Goal: Task Accomplishment & Management: Complete application form

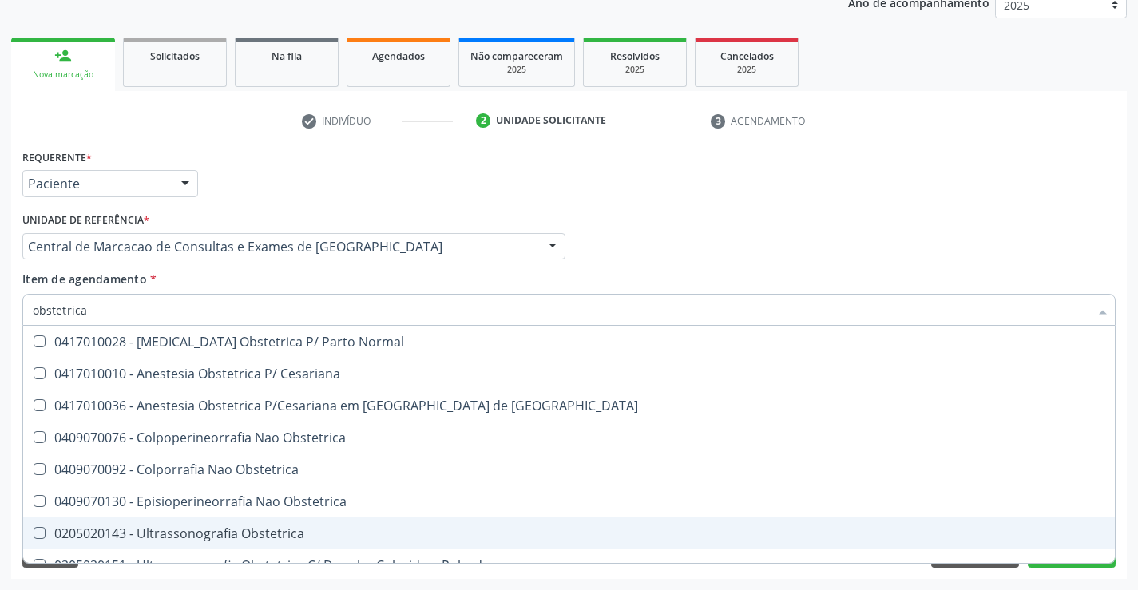
click at [244, 545] on span "0205020143 - Ultrassonografia Obstetrica" at bounding box center [569, 534] width 1092 height 32
checkbox Obstetrica "true"
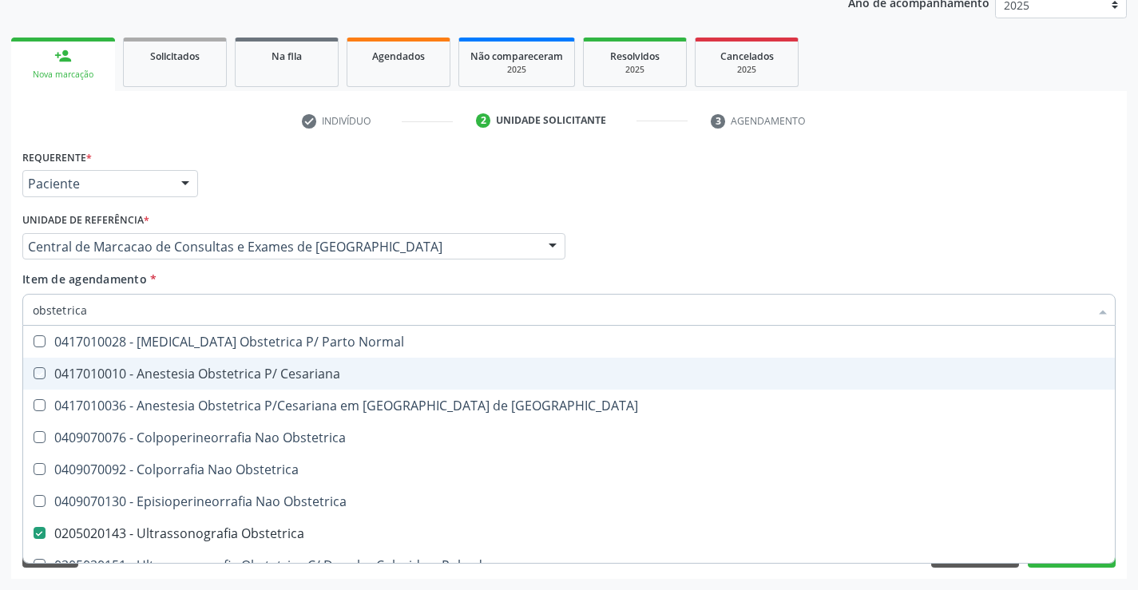
drag, startPoint x: 1038, startPoint y: 212, endPoint x: 1046, endPoint y: 468, distance: 256.5
click at [1036, 209] on div "Médico Solicitante Por favor, selecione a Unidade de Atendimento primeiro Nenhu…" at bounding box center [568, 239] width 1101 height 62
checkbox Cesariana "true"
checkbox Obstetrica "false"
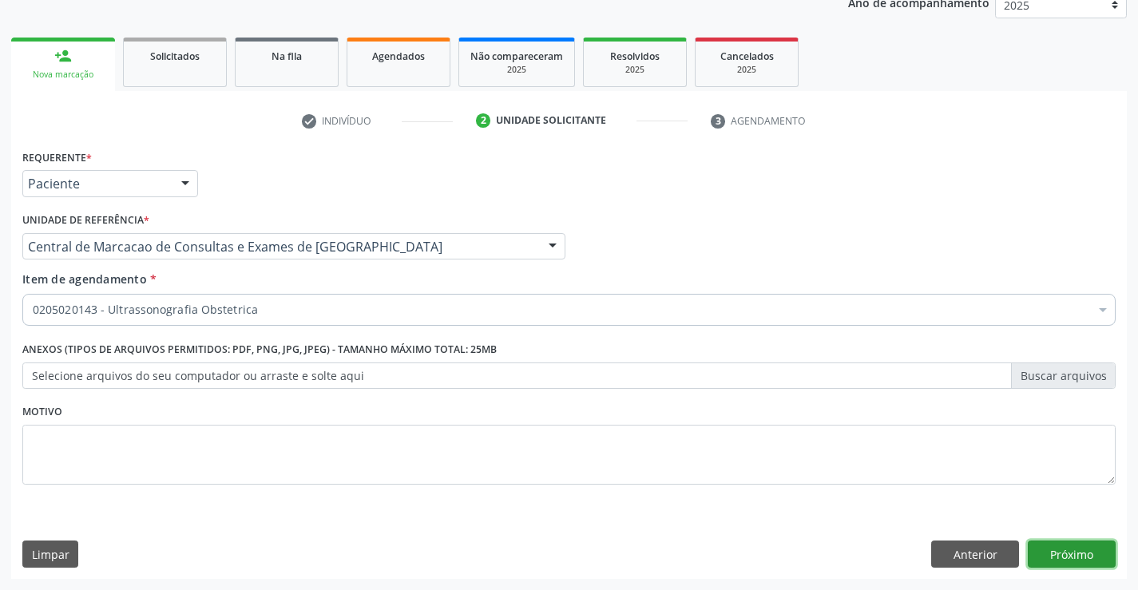
click at [1056, 550] on button "Próximo" at bounding box center [1072, 554] width 88 height 27
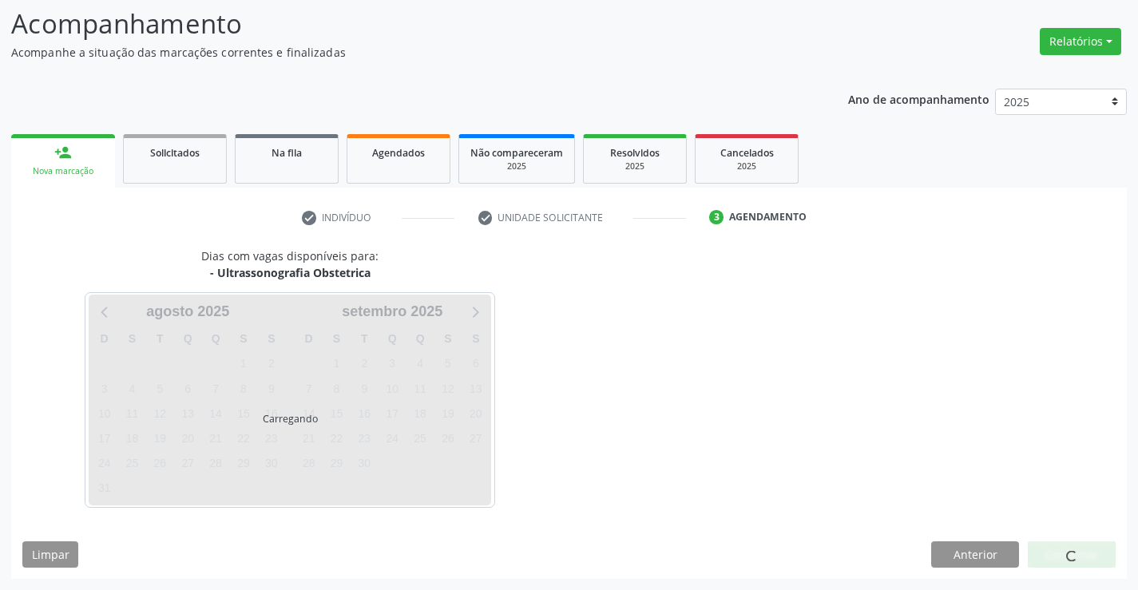
scroll to position [105, 0]
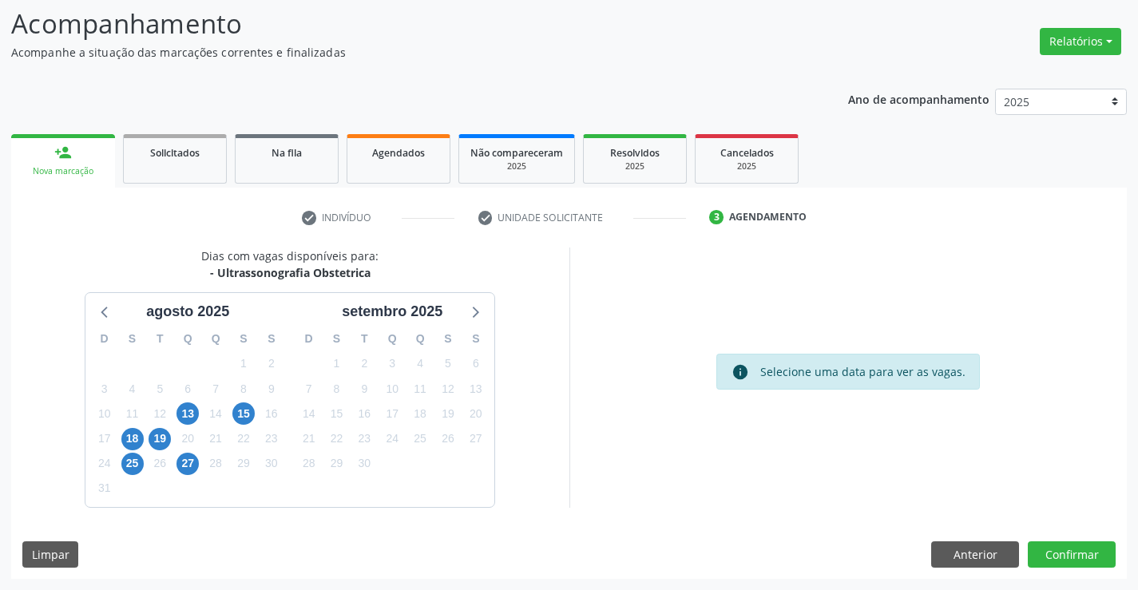
click at [202, 465] on div "28" at bounding box center [216, 463] width 28 height 25
click at [196, 465] on span "27" at bounding box center [188, 464] width 22 height 22
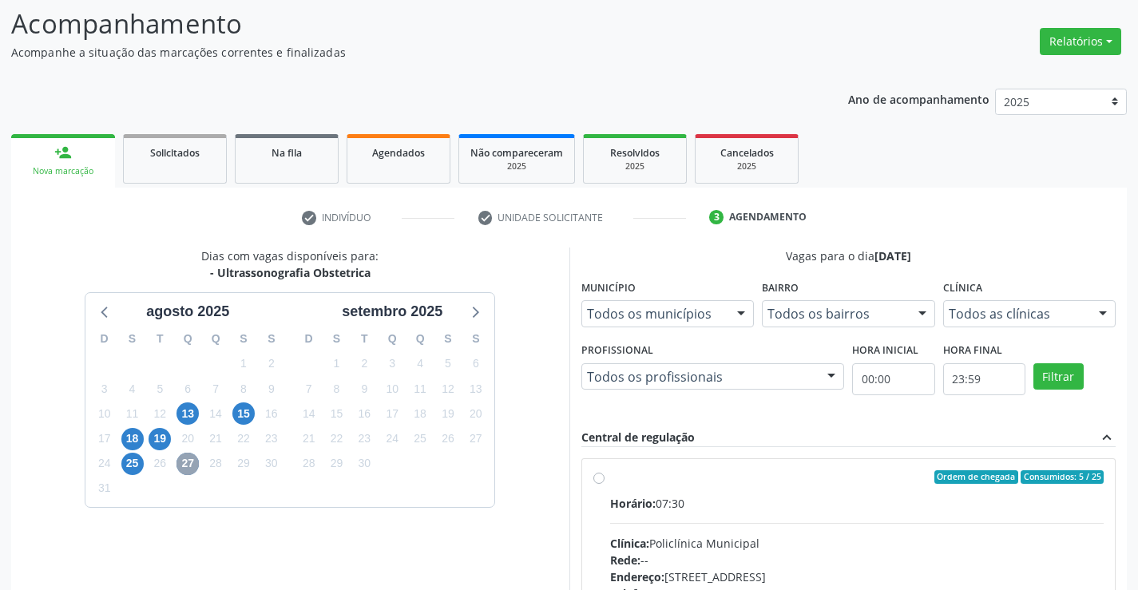
scroll to position [319, 0]
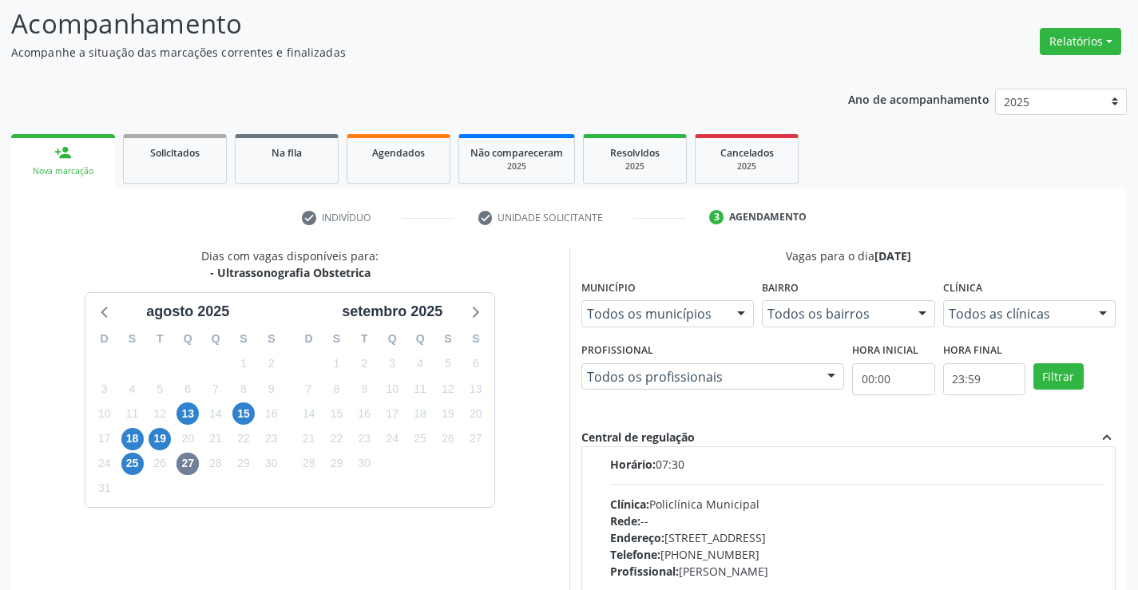
click at [843, 526] on div "Rede: --" at bounding box center [857, 521] width 494 height 17
click at [605, 446] on input "Ordem de chegada Consumidos: 5 / 25 Horário: 07:30 Clínica: Policlínica Municip…" at bounding box center [598, 438] width 11 height 14
radio input "true"
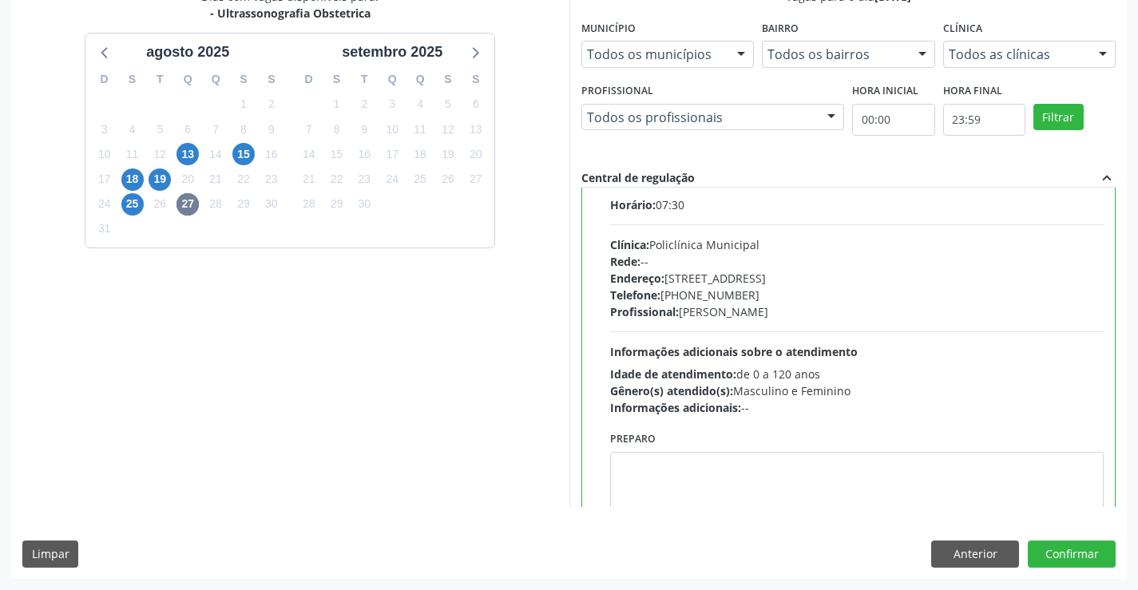
scroll to position [150, 0]
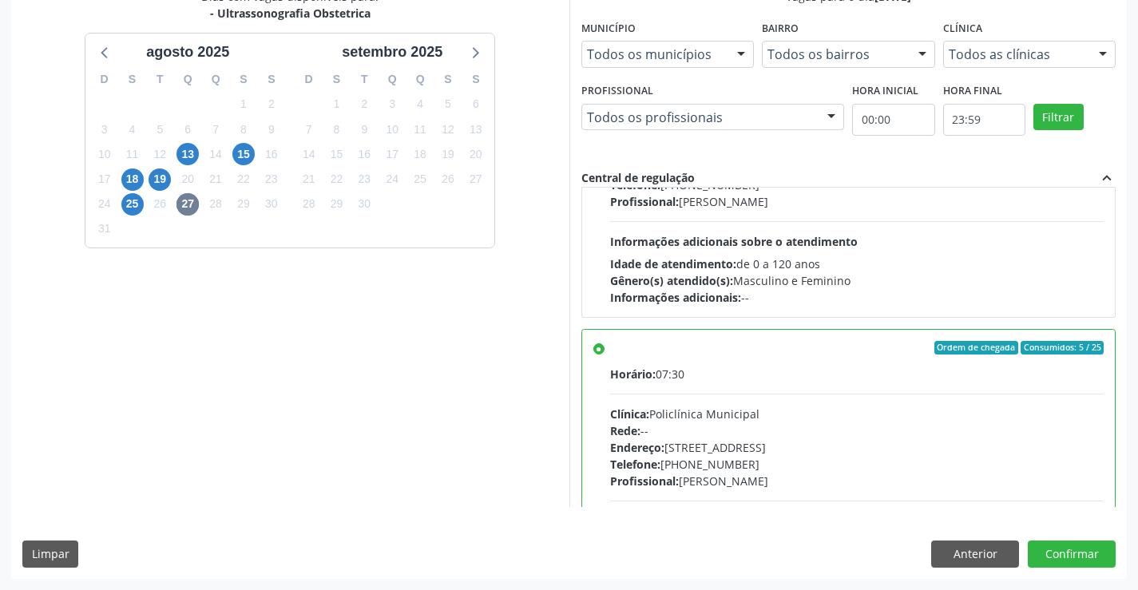
click at [1090, 540] on div "Dias com vagas disponíveis para: - Ultrassonografia Obstetrica agosto 2025 D S …" at bounding box center [569, 283] width 1116 height 590
click at [1087, 546] on button "Confirmar" at bounding box center [1072, 554] width 88 height 27
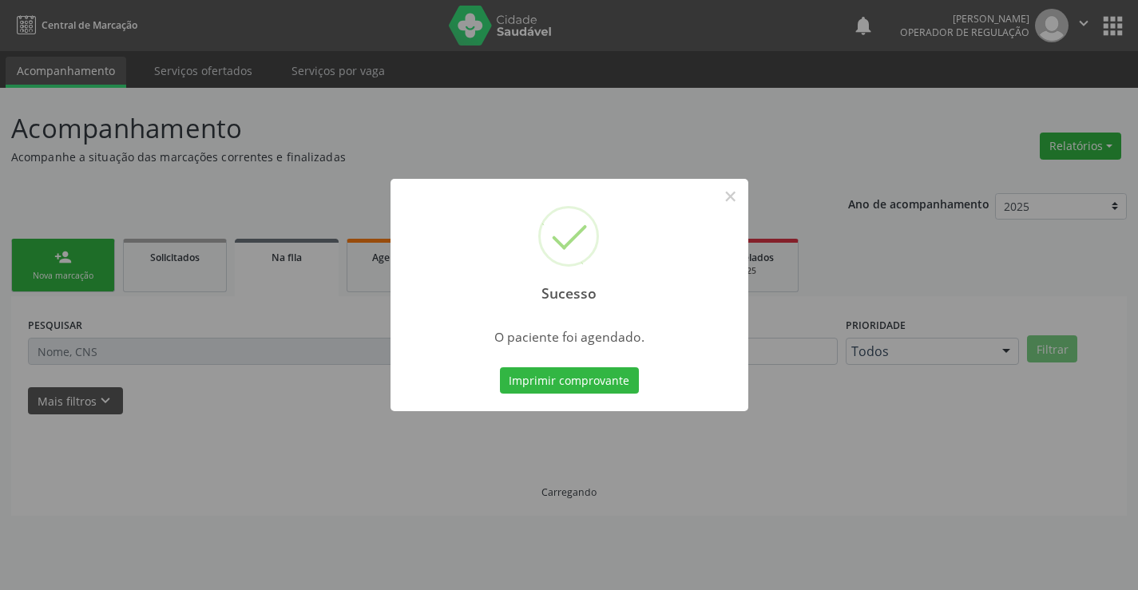
scroll to position [0, 0]
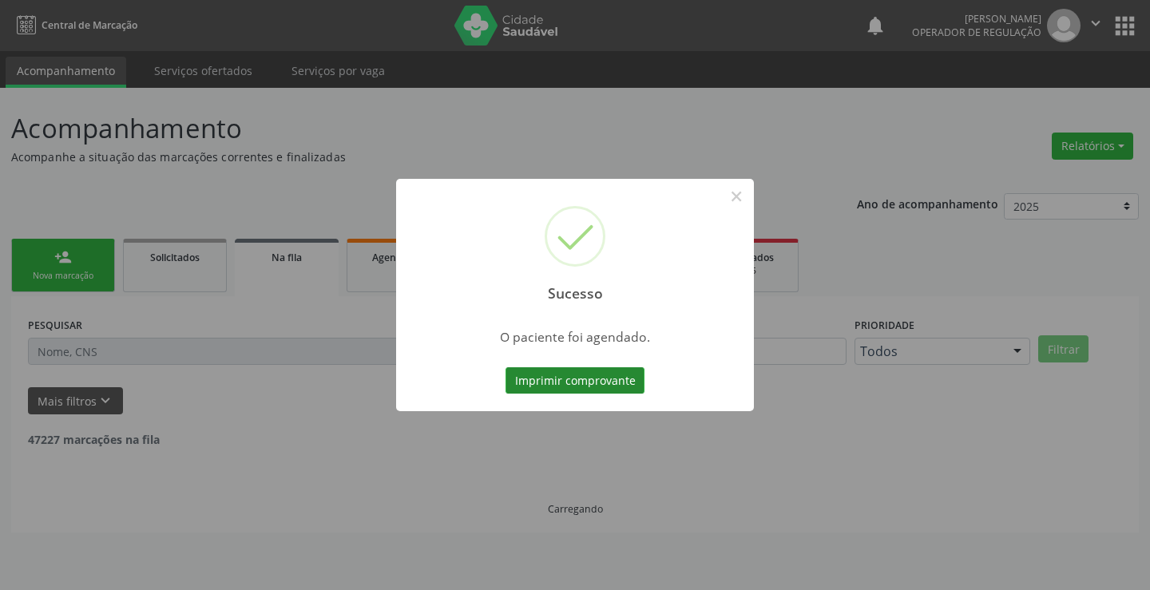
click at [598, 380] on button "Imprimir comprovante" at bounding box center [575, 380] width 139 height 27
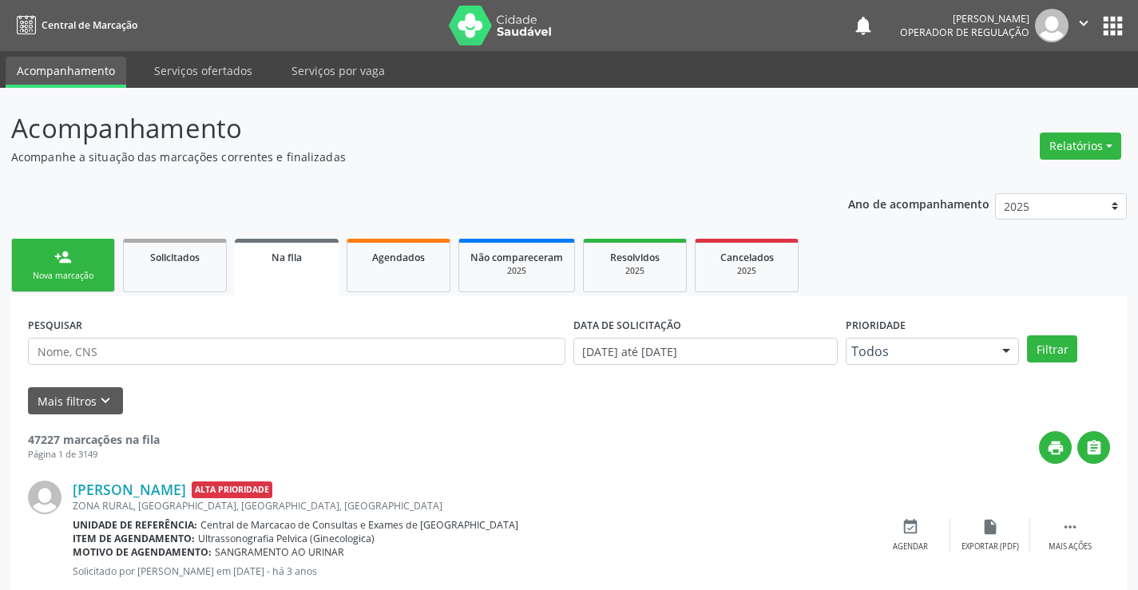
click at [49, 273] on div "Nova marcação" at bounding box center [63, 276] width 80 height 12
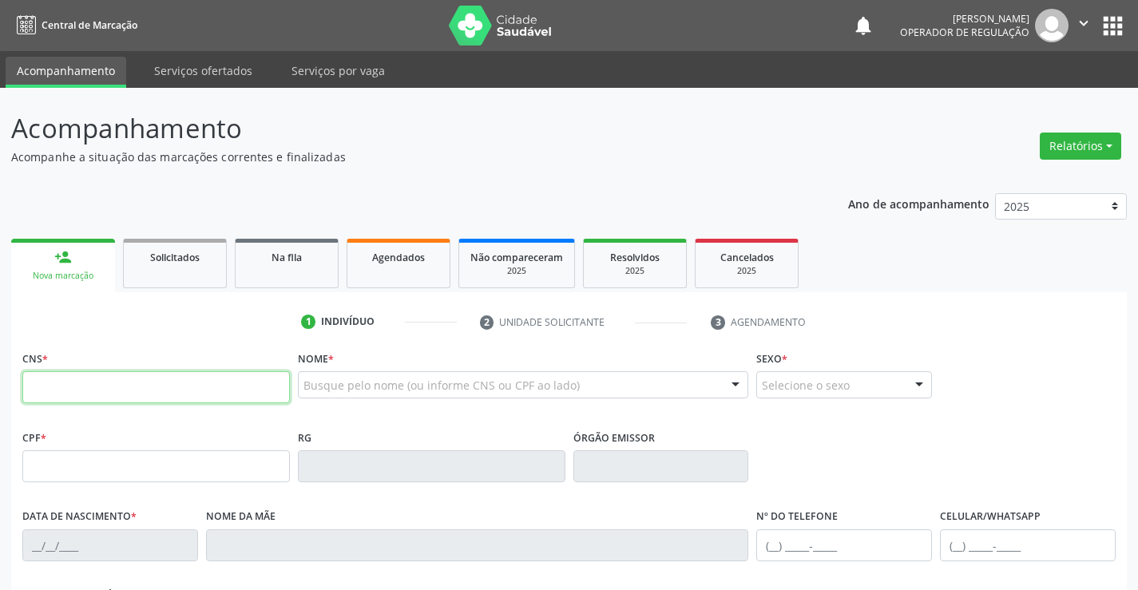
drag, startPoint x: 49, startPoint y: 273, endPoint x: 53, endPoint y: 387, distance: 113.5
click at [53, 387] on input "text" at bounding box center [156, 387] width 268 height 32
type input "700 6044 6900 2568"
type input "0961507500"
type input "13/05/1980"
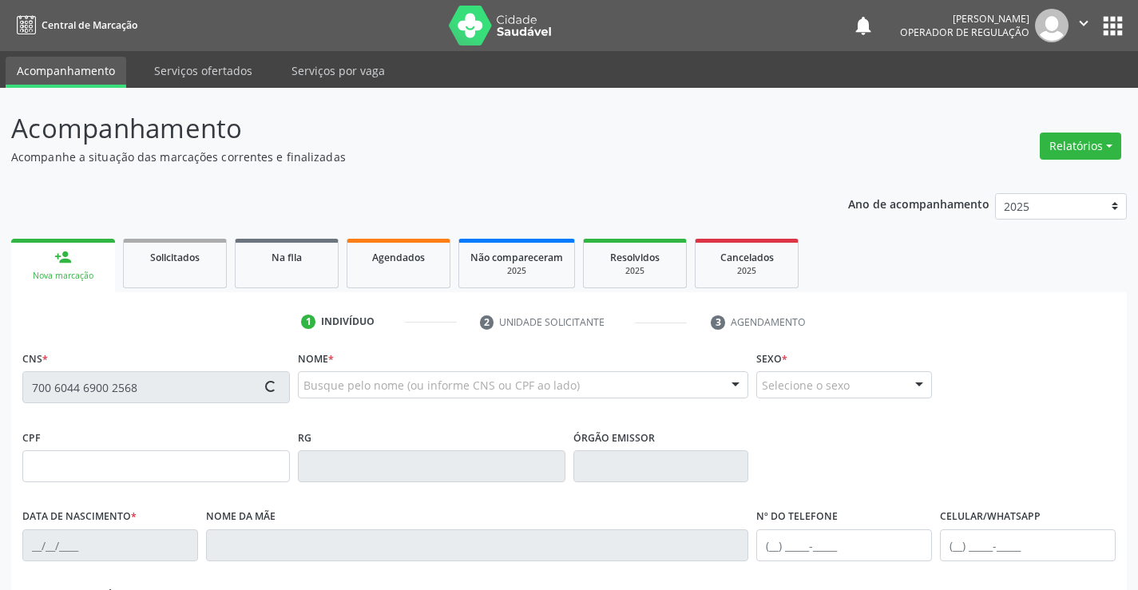
type input "(74) 99143-8410"
type input "006.877.305-62"
type input "295"
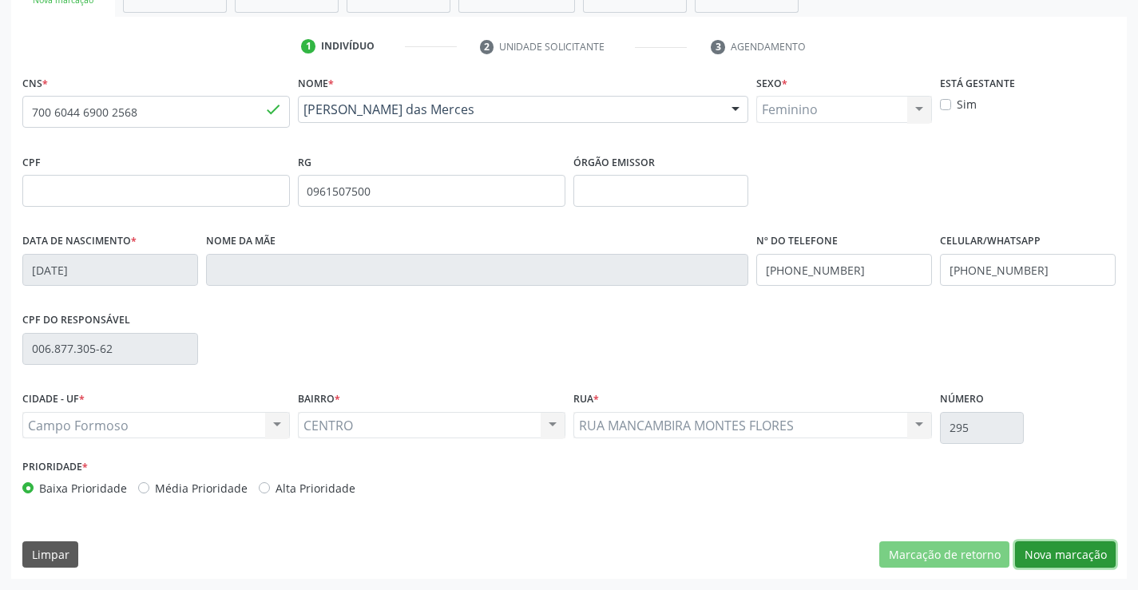
drag, startPoint x: 1089, startPoint y: 550, endPoint x: 730, endPoint y: 459, distance: 370.0
click at [1075, 549] on button "Nova marcação" at bounding box center [1065, 555] width 101 height 27
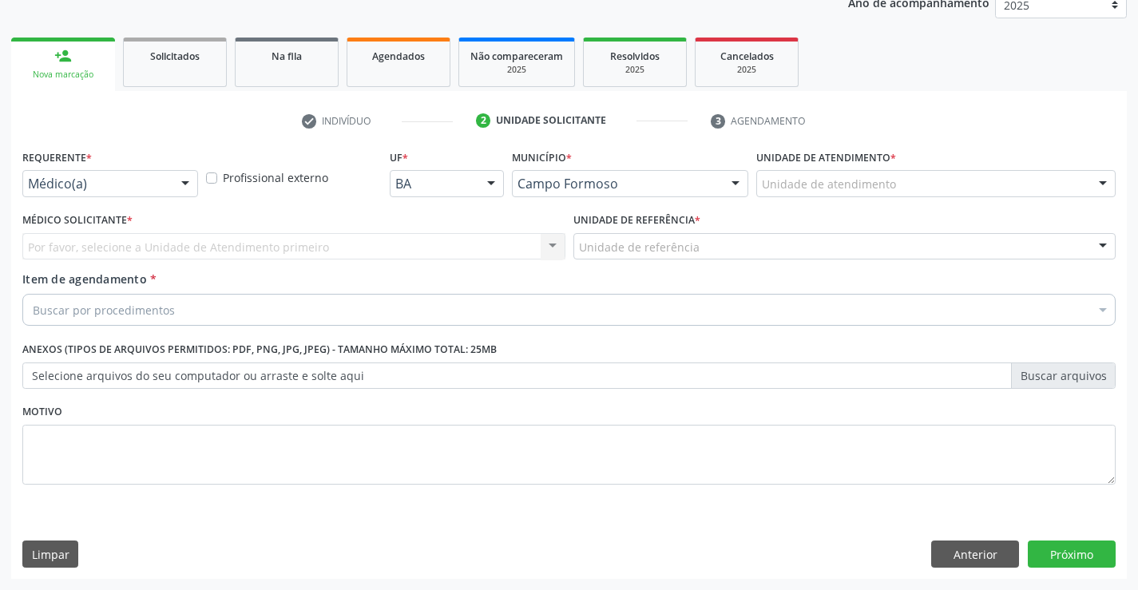
drag, startPoint x: 193, startPoint y: 187, endPoint x: 184, endPoint y: 188, distance: 9.7
click at [192, 187] on div at bounding box center [185, 184] width 24 height 27
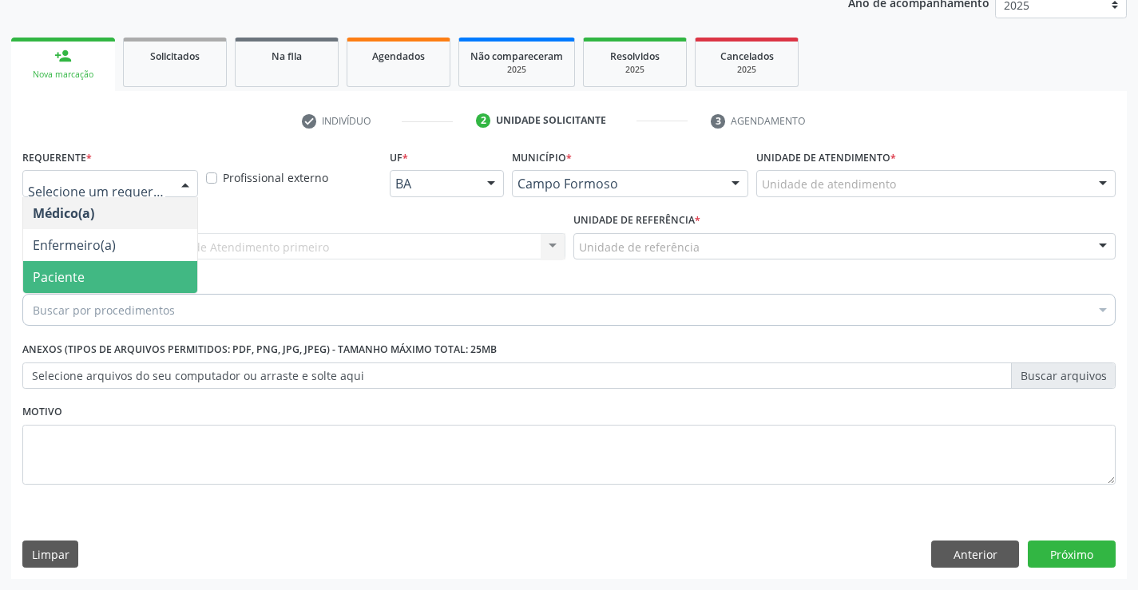
click at [113, 274] on span "Paciente" at bounding box center [110, 277] width 174 height 32
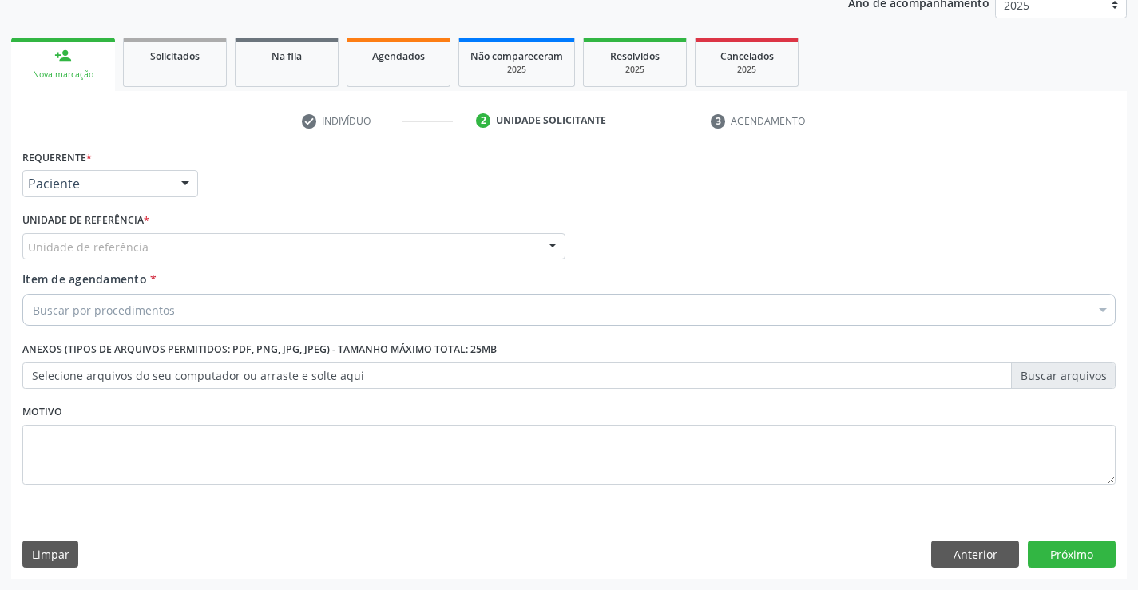
click at [282, 234] on div "Unidade de referência" at bounding box center [293, 246] width 543 height 27
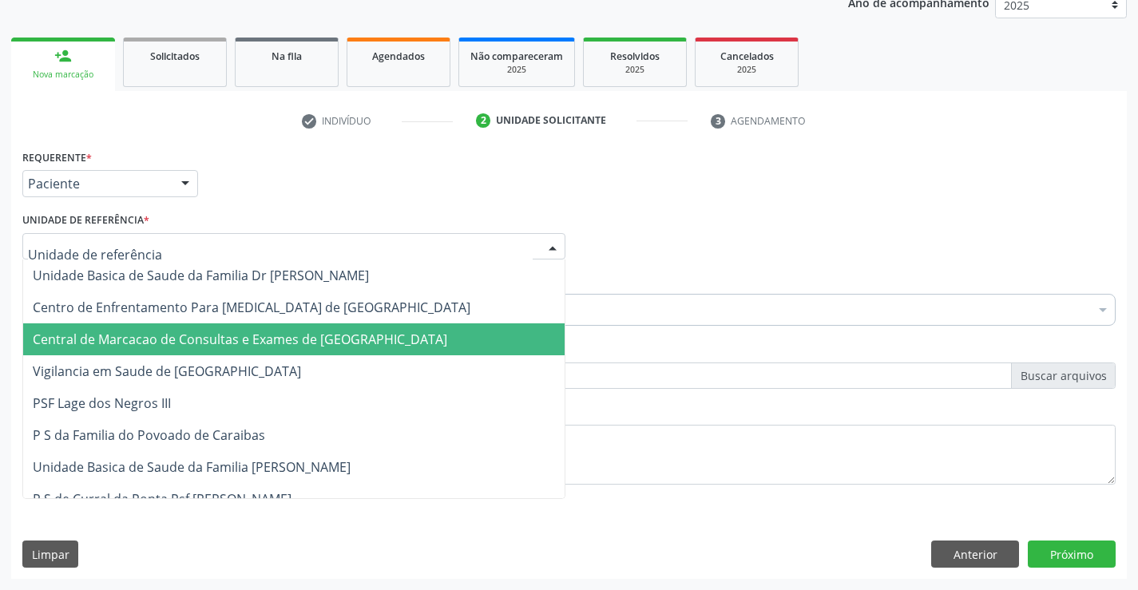
click at [247, 336] on span "Central de Marcacao de Consultas e Exames de [GEOGRAPHIC_DATA]" at bounding box center [240, 340] width 415 height 18
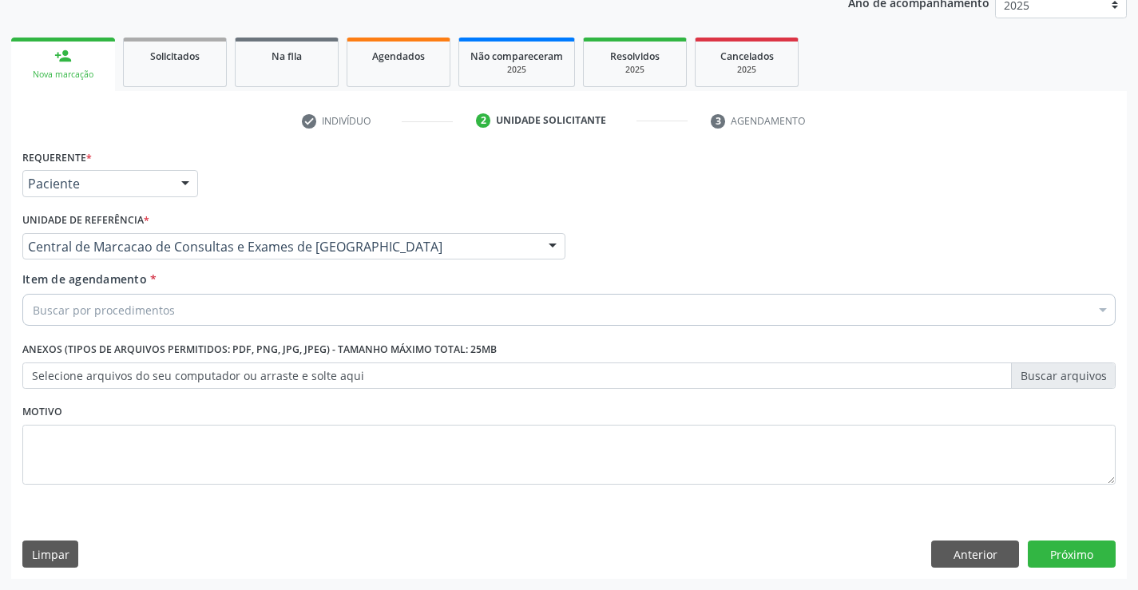
click at [183, 318] on div "Buscar por procedimentos" at bounding box center [568, 310] width 1093 height 32
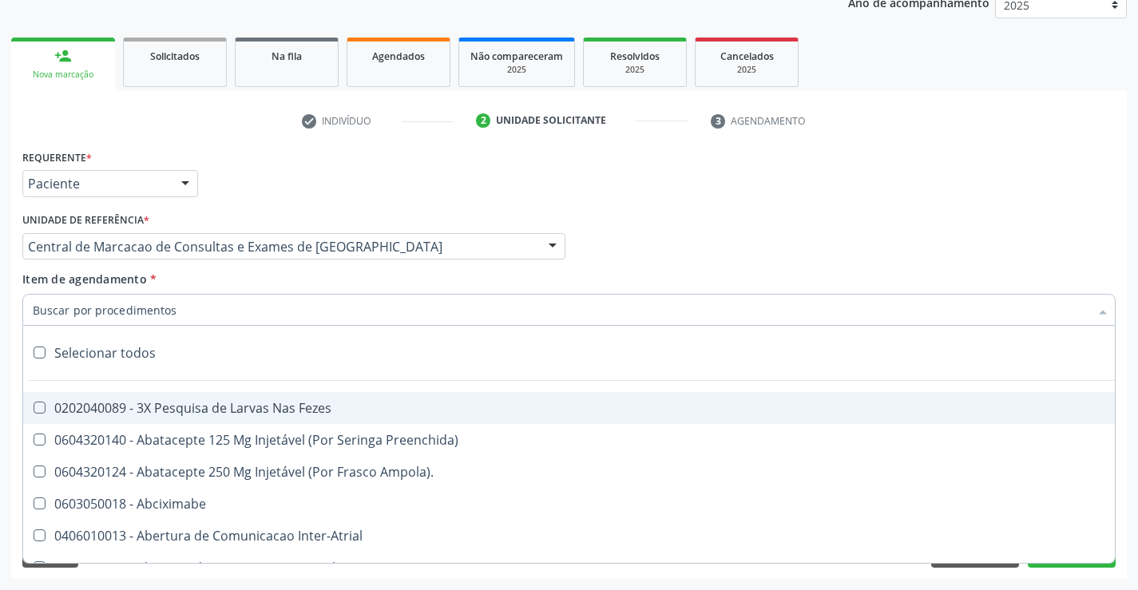
paste input "obstetrica"
type input "obstetrica"
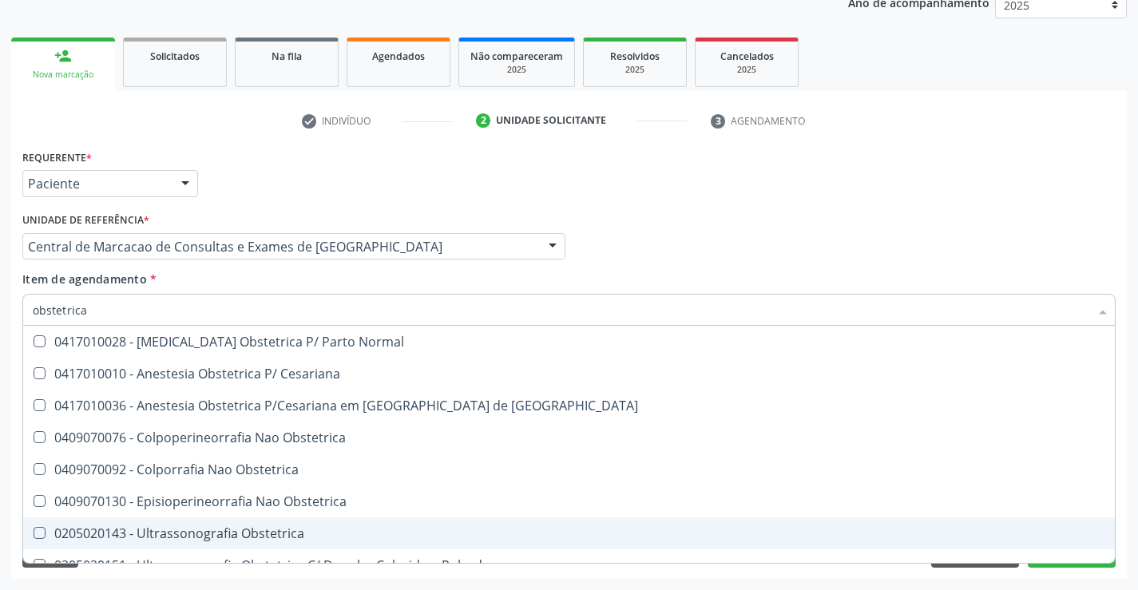
click at [261, 527] on div "0205020143 - Ultrassonografia Obstetrica" at bounding box center [569, 533] width 1073 height 13
checkbox Obstetrica "true"
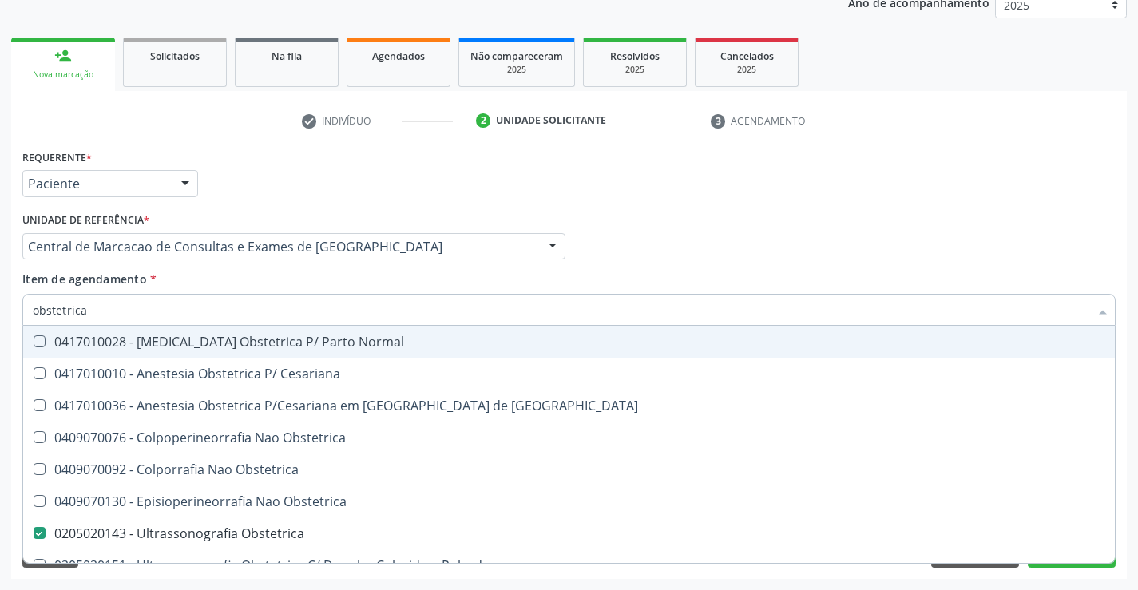
click at [970, 228] on div "Médico Solicitante Por favor, selecione a Unidade de Atendimento primeiro Nenhu…" at bounding box center [568, 239] width 1101 height 62
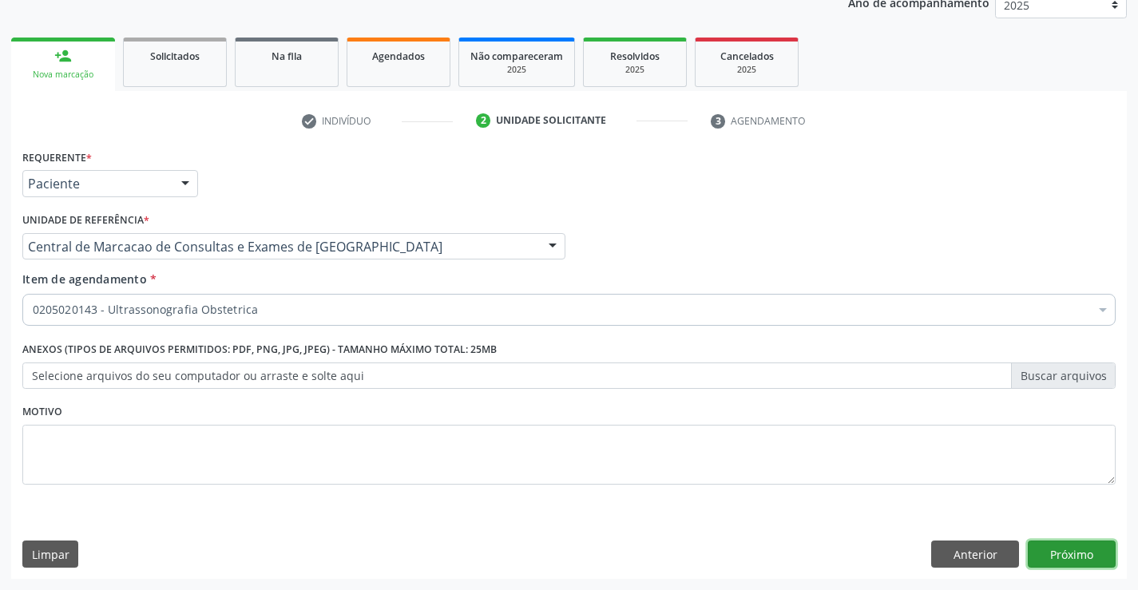
click at [1065, 554] on button "Próximo" at bounding box center [1072, 554] width 88 height 27
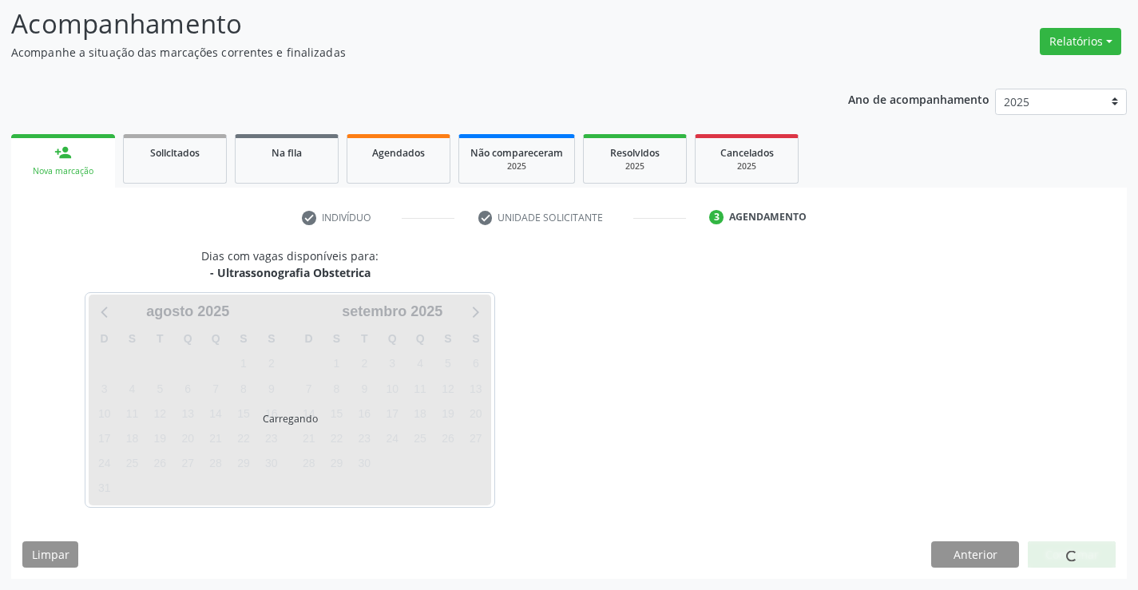
scroll to position [105, 0]
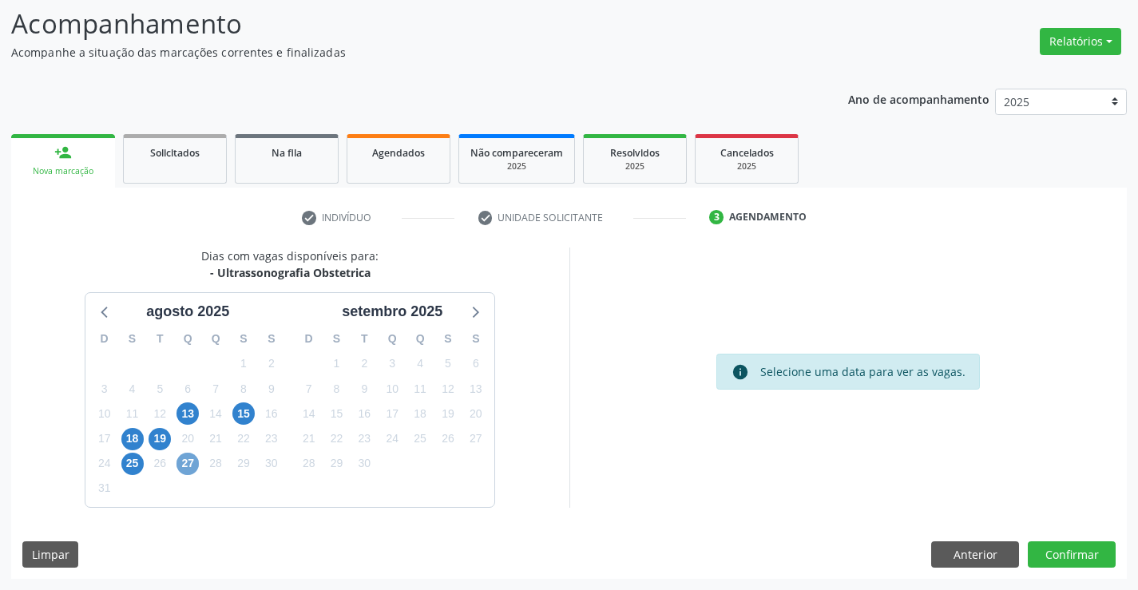
click at [190, 463] on span "27" at bounding box center [188, 464] width 22 height 22
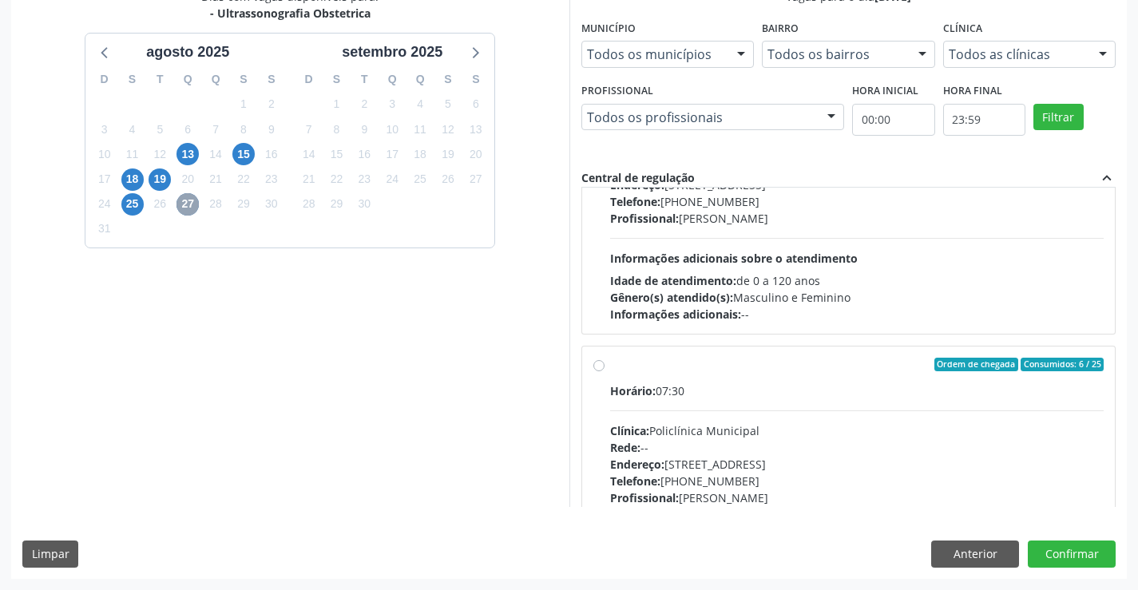
scroll to position [160, 0]
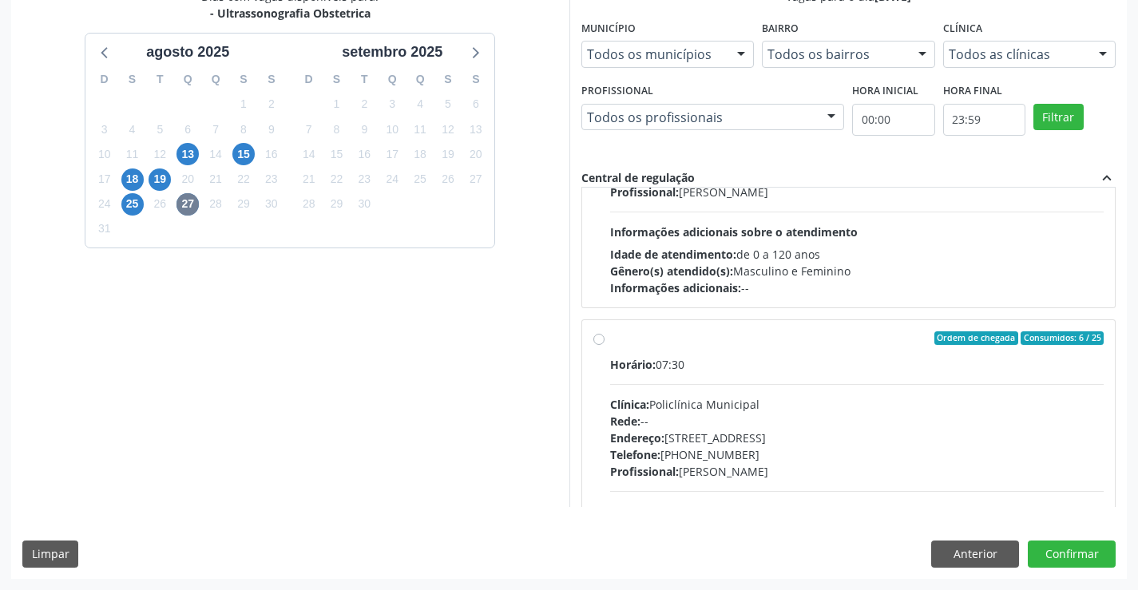
click at [732, 403] on div "Clínica: Policlínica Municipal" at bounding box center [857, 404] width 494 height 17
click at [605, 346] on input "Ordem de chegada Consumidos: 6 / 25 Horário: 07:30 Clínica: Policlínica Municip…" at bounding box center [598, 338] width 11 height 14
radio input "true"
click at [1094, 545] on button "Confirmar" at bounding box center [1072, 554] width 88 height 27
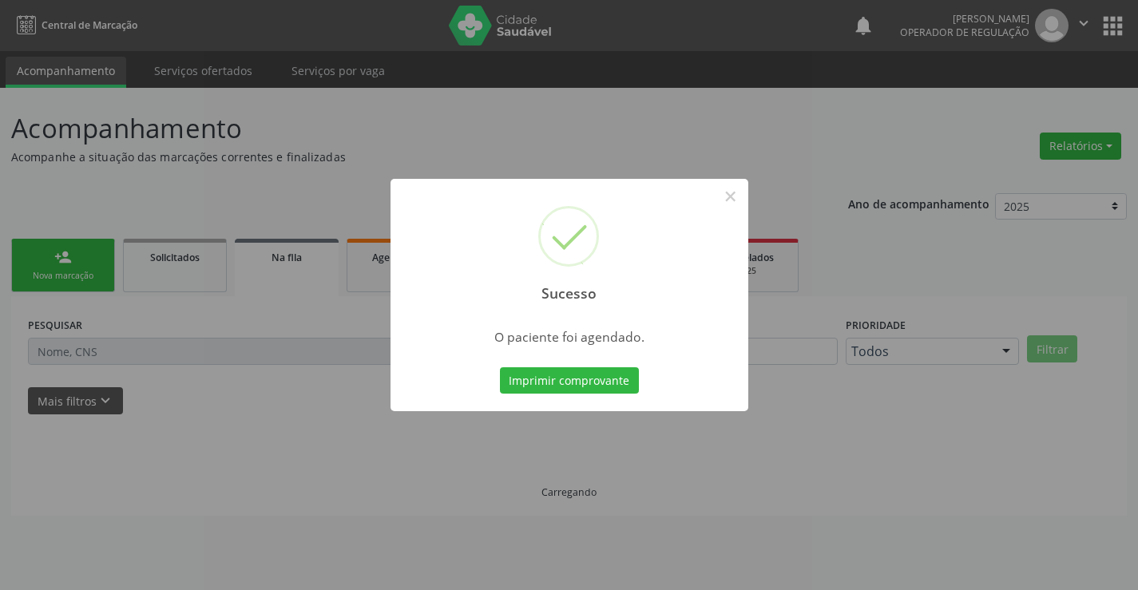
scroll to position [0, 0]
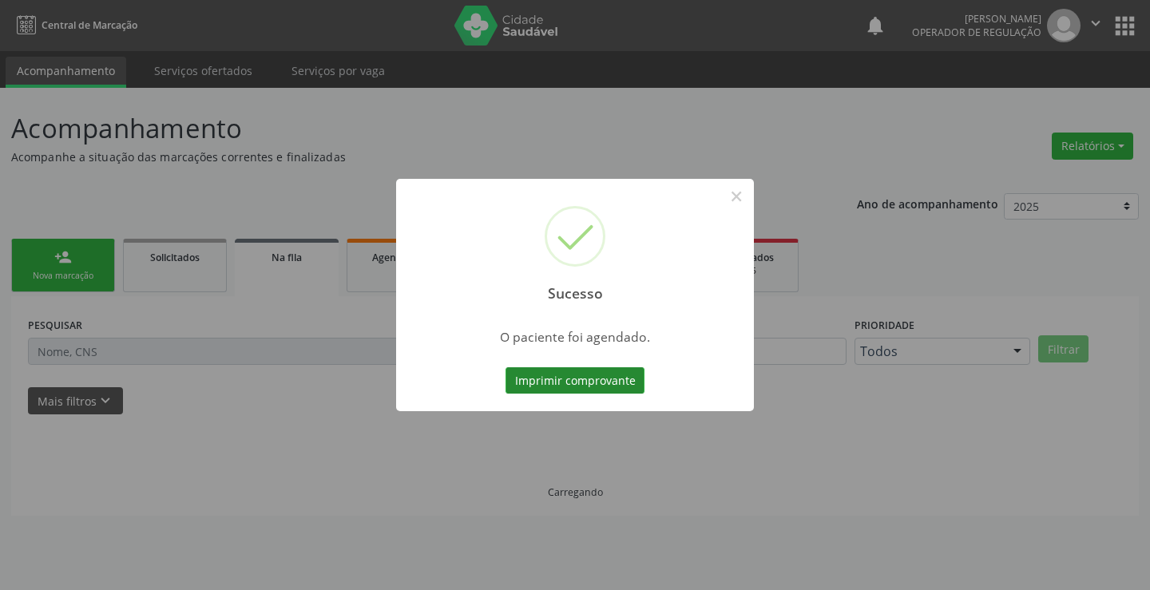
click at [603, 382] on button "Imprimir comprovante" at bounding box center [575, 380] width 139 height 27
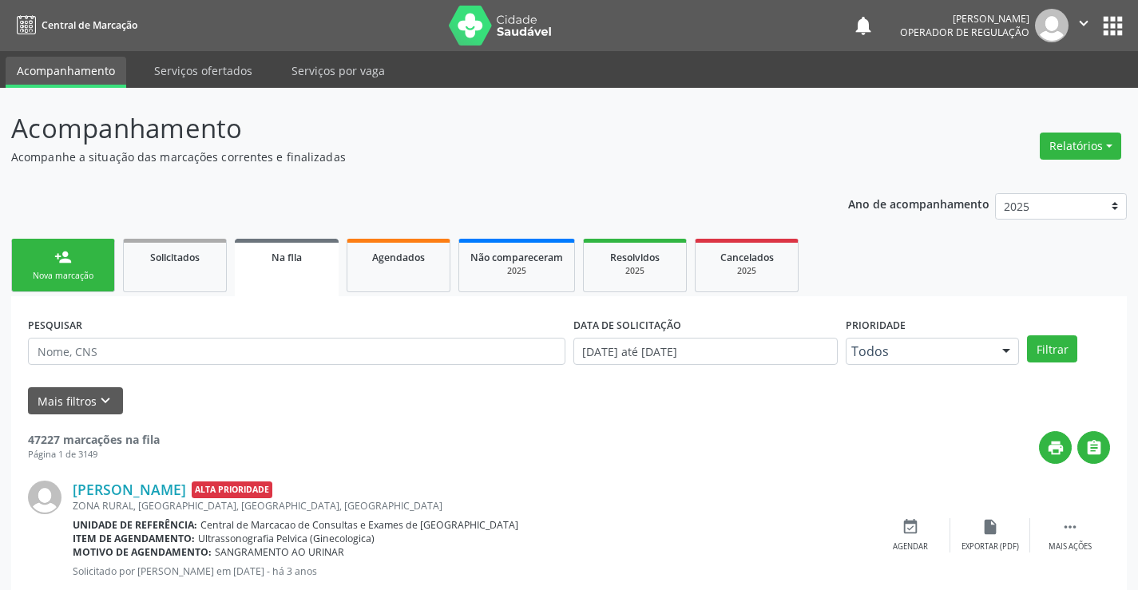
click at [88, 257] on link "person_add Nova marcação" at bounding box center [63, 266] width 104 height 54
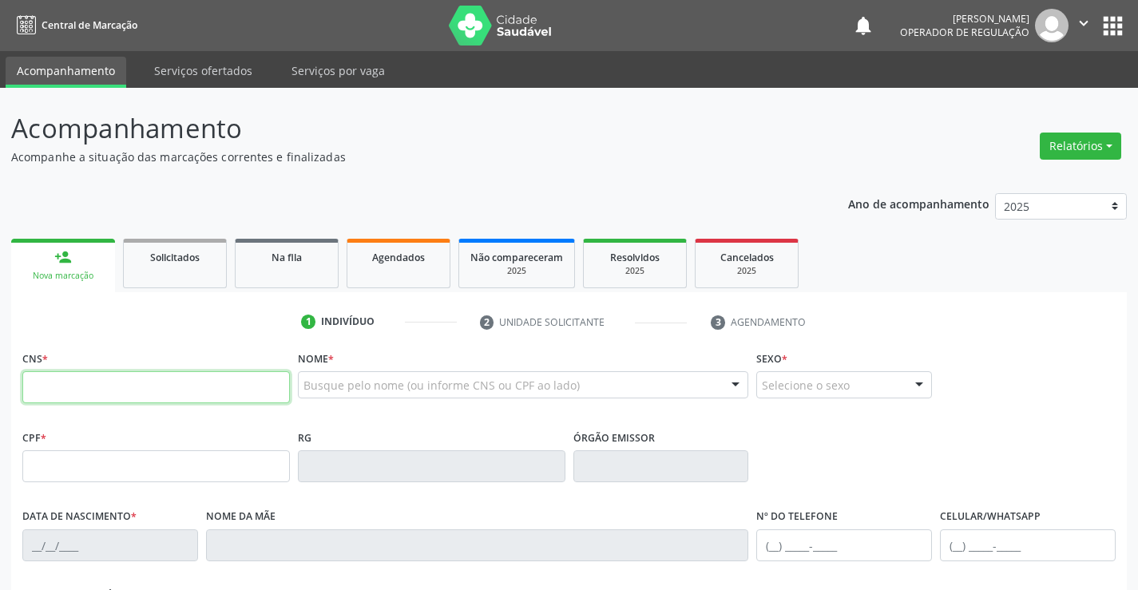
click at [83, 395] on input "text" at bounding box center [156, 387] width 268 height 32
type input "706 2025 7316 3867"
type input "2088493948"
type input "30/08/1999"
type input "(74) 99124-9752"
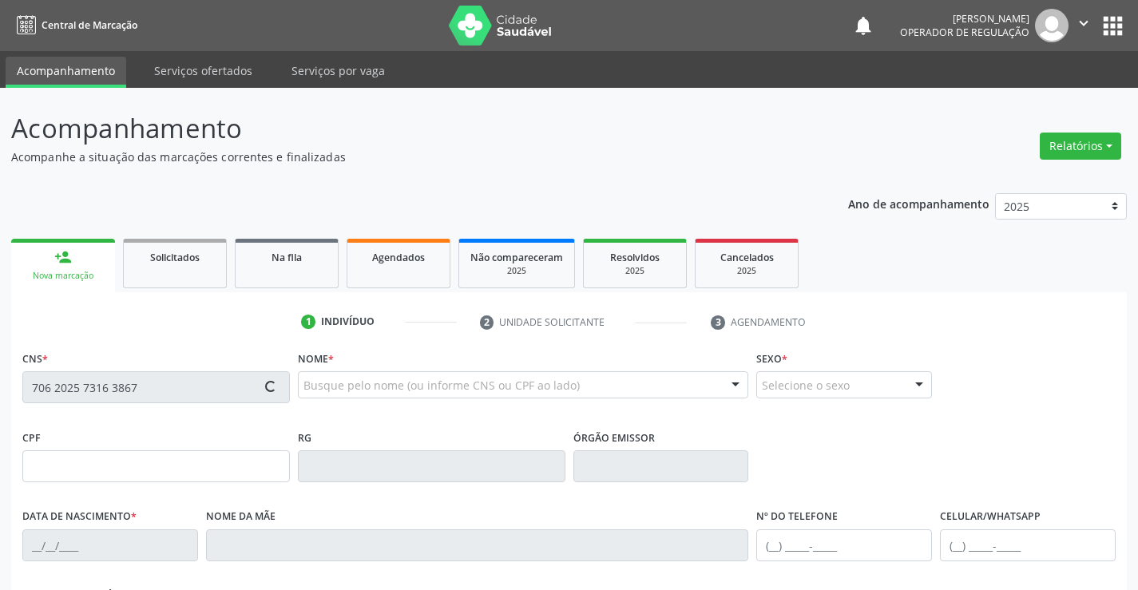
type input "(74) 99124-9752"
type input "059.408.875-54"
type input "S/N"
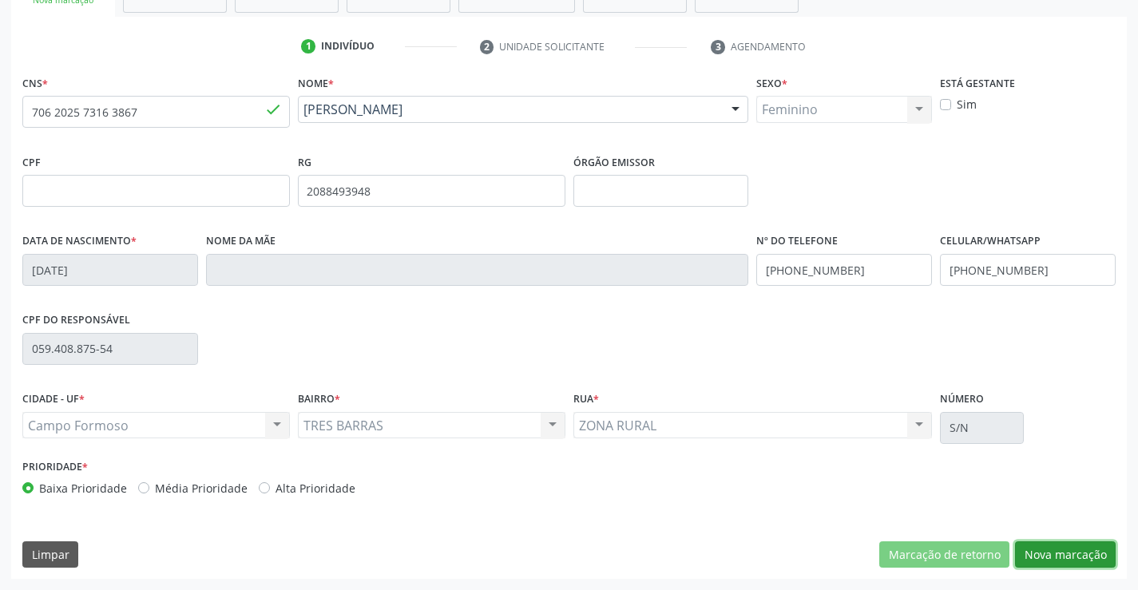
click at [1077, 546] on button "Nova marcação" at bounding box center [1065, 555] width 101 height 27
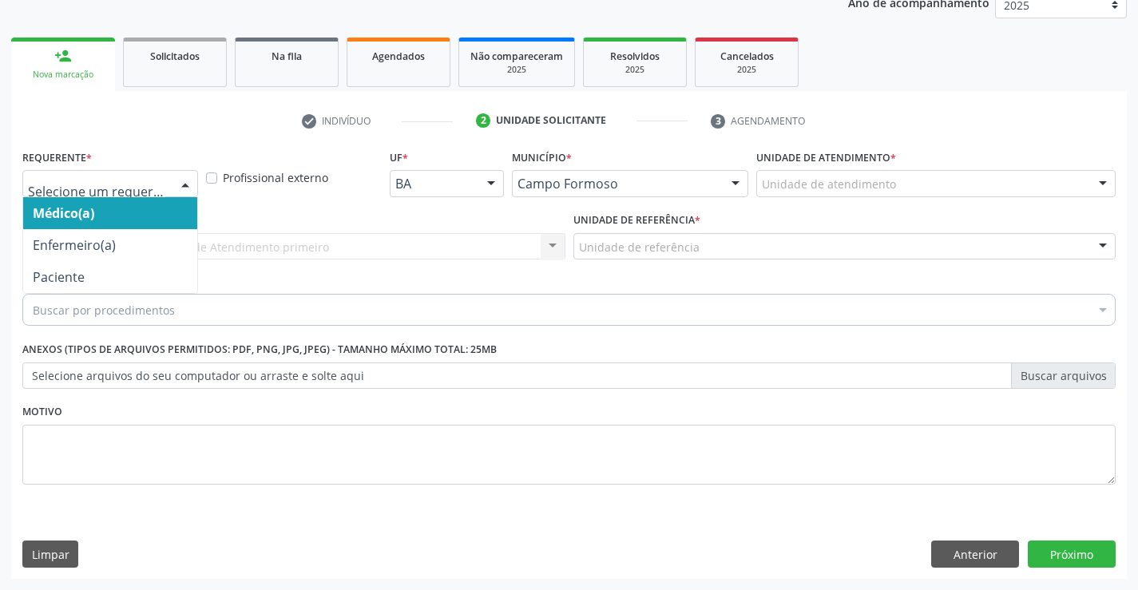
click at [189, 179] on div at bounding box center [185, 184] width 24 height 27
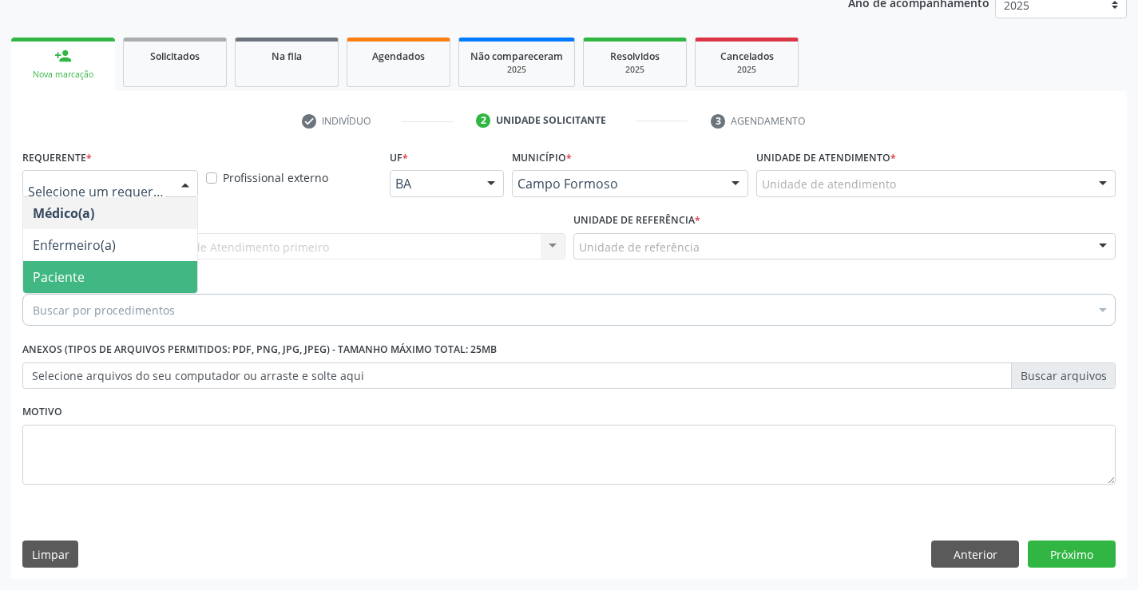
click at [55, 268] on span "Paciente" at bounding box center [59, 277] width 52 height 18
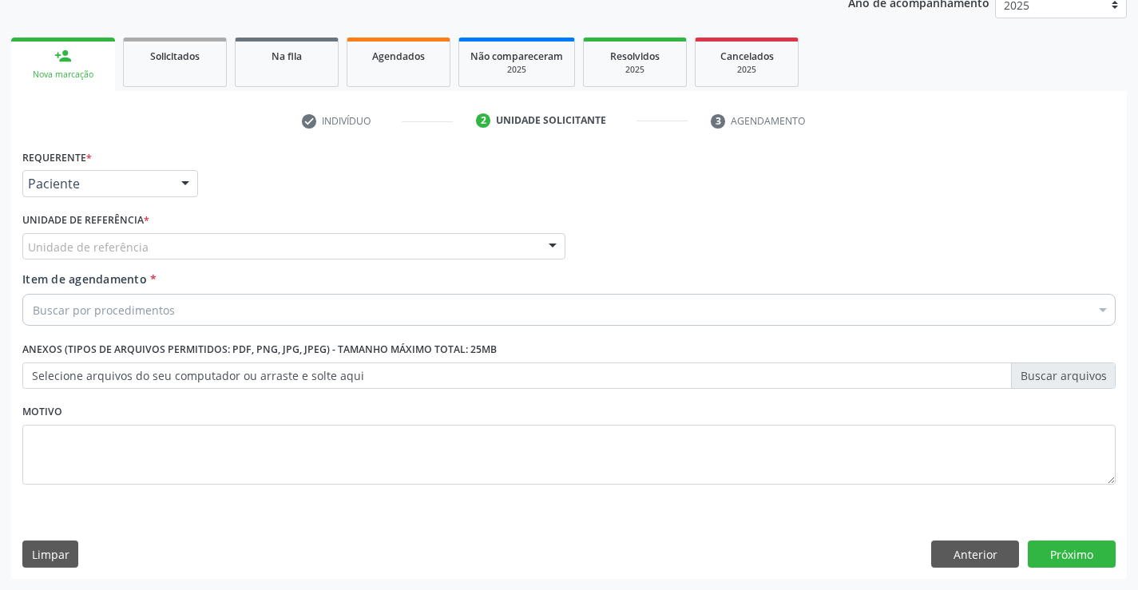
click at [257, 247] on div "Unidade de referência" at bounding box center [293, 246] width 543 height 27
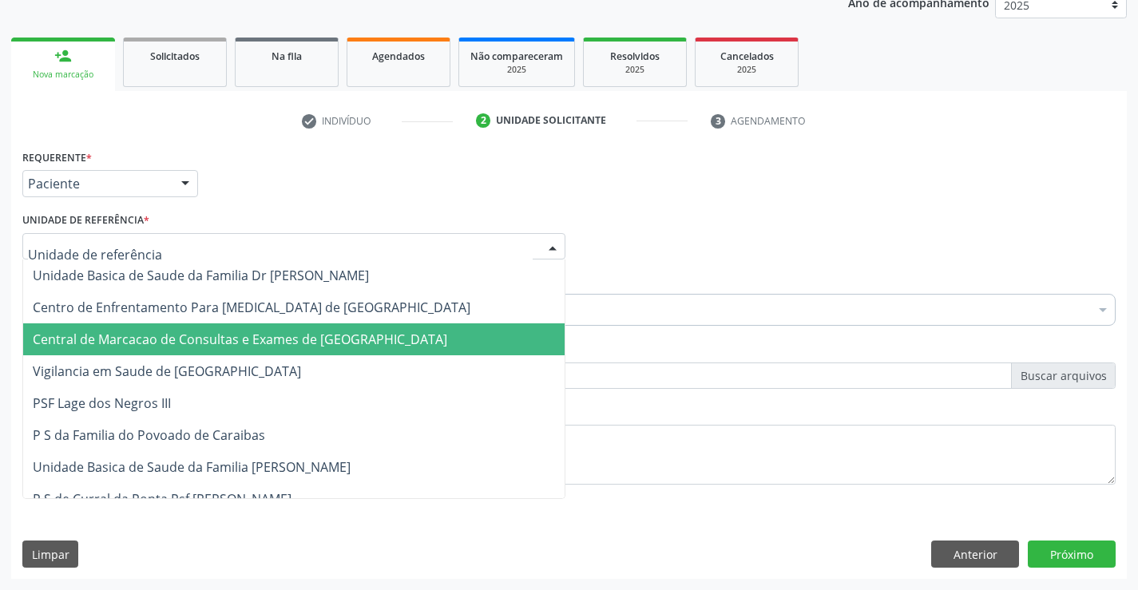
click at [251, 335] on span "Central de Marcacao de Consultas e Exames de [GEOGRAPHIC_DATA]" at bounding box center [240, 340] width 415 height 18
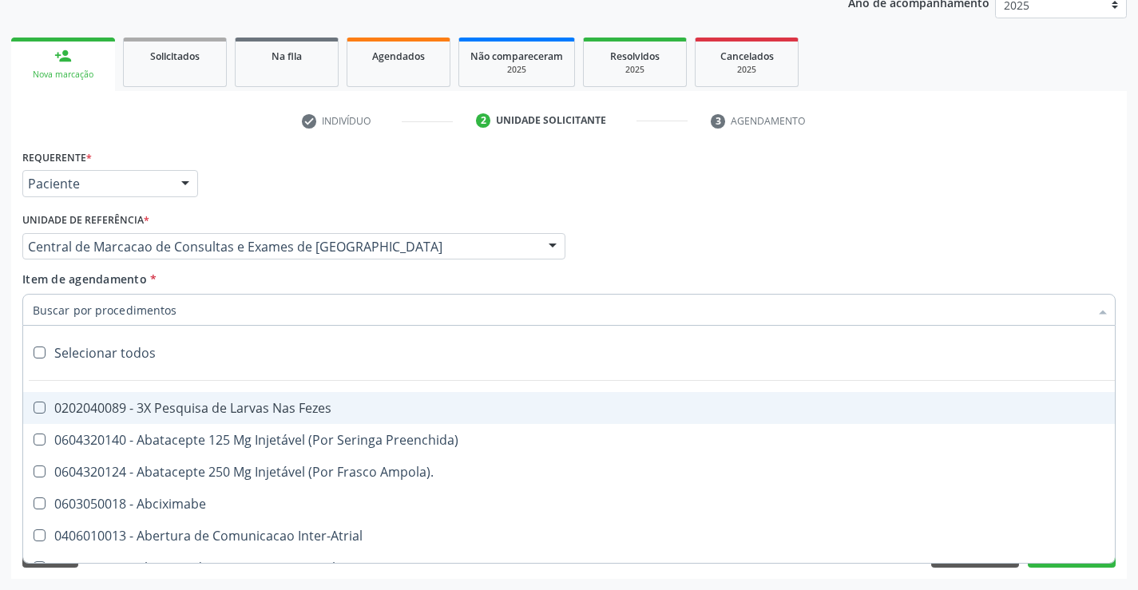
paste input "obstetrica"
type input "obstetrica"
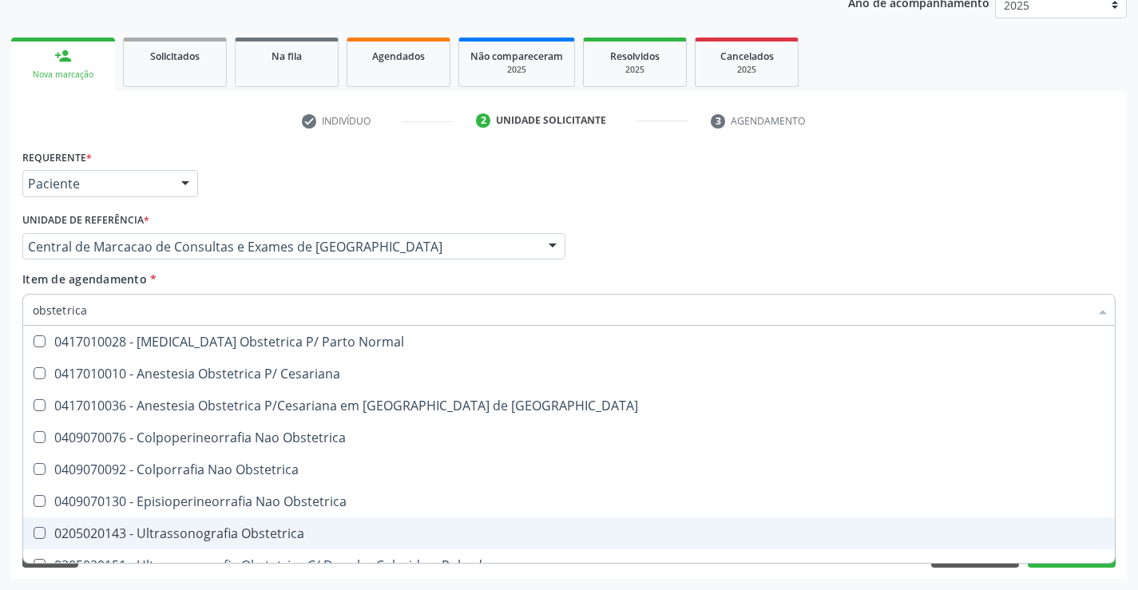
click at [212, 534] on div "0205020143 - Ultrassonografia Obstetrica" at bounding box center [569, 533] width 1073 height 13
checkbox Obstetrica "true"
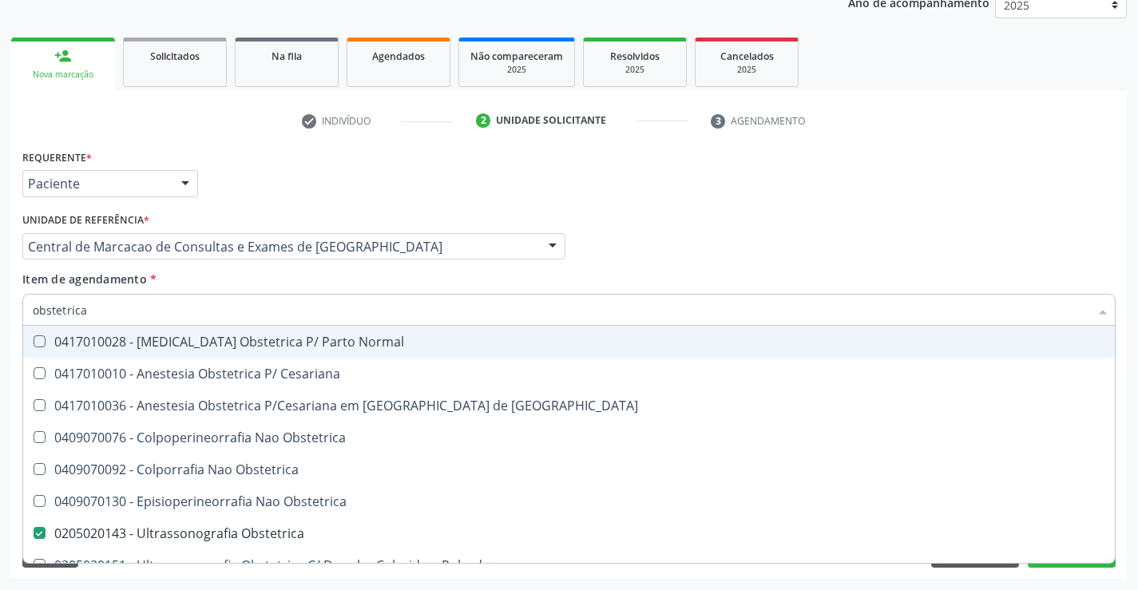
click at [1035, 193] on div "Requerente * Paciente Médico(a) Enfermeiro(a) Paciente Nenhum resultado encontr…" at bounding box center [568, 176] width 1101 height 62
checkbox Cesariana "true"
checkbox Obstetrica "false"
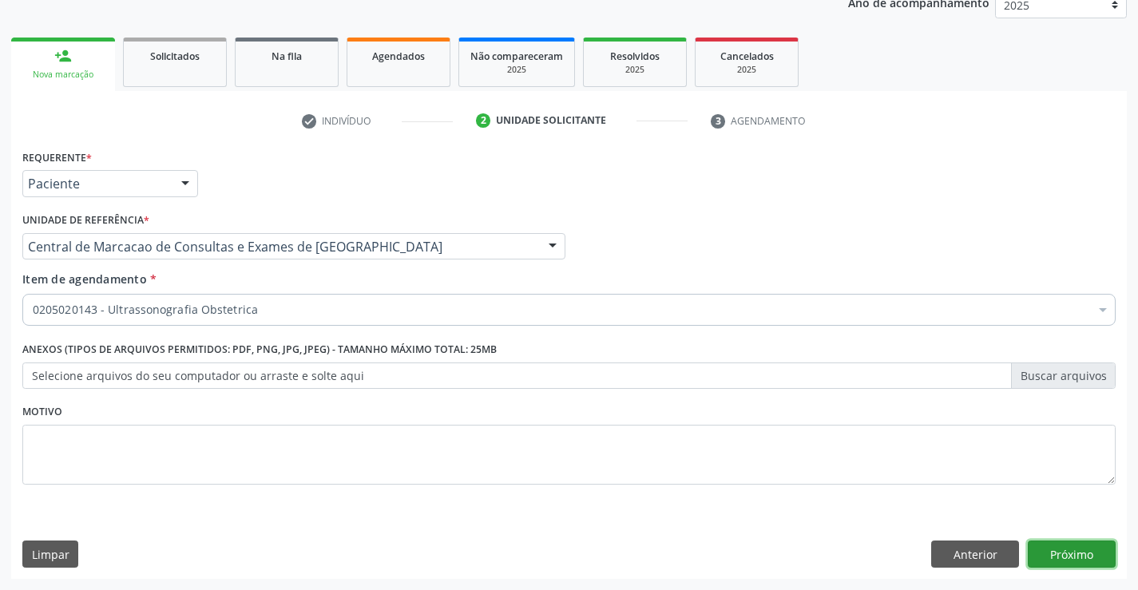
click at [1058, 556] on button "Próximo" at bounding box center [1072, 554] width 88 height 27
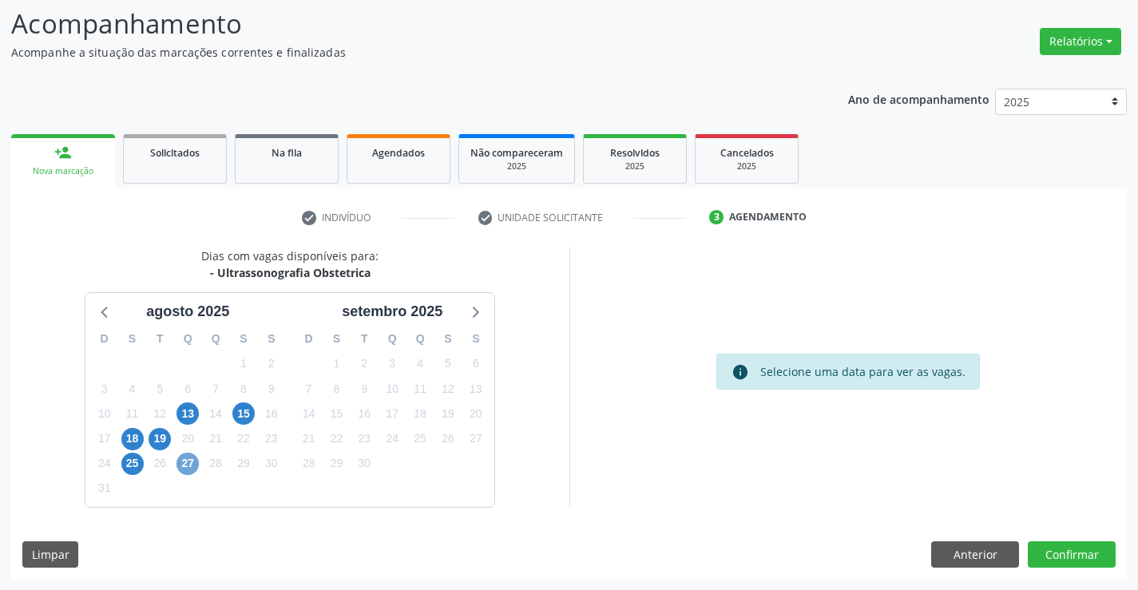
click at [185, 463] on span "27" at bounding box center [188, 464] width 22 height 22
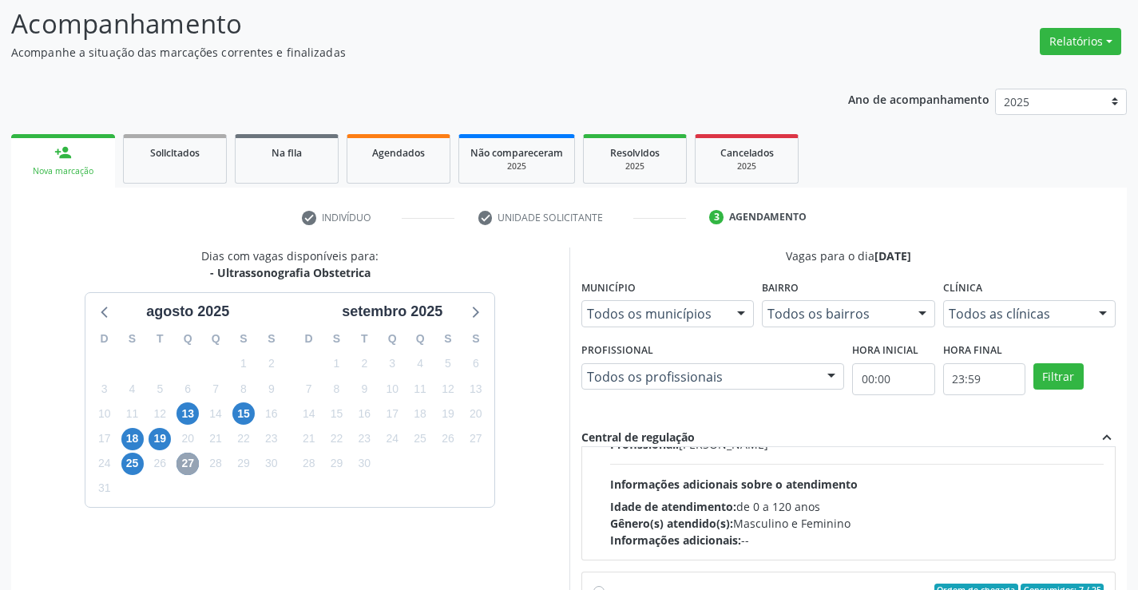
scroll to position [240, 0]
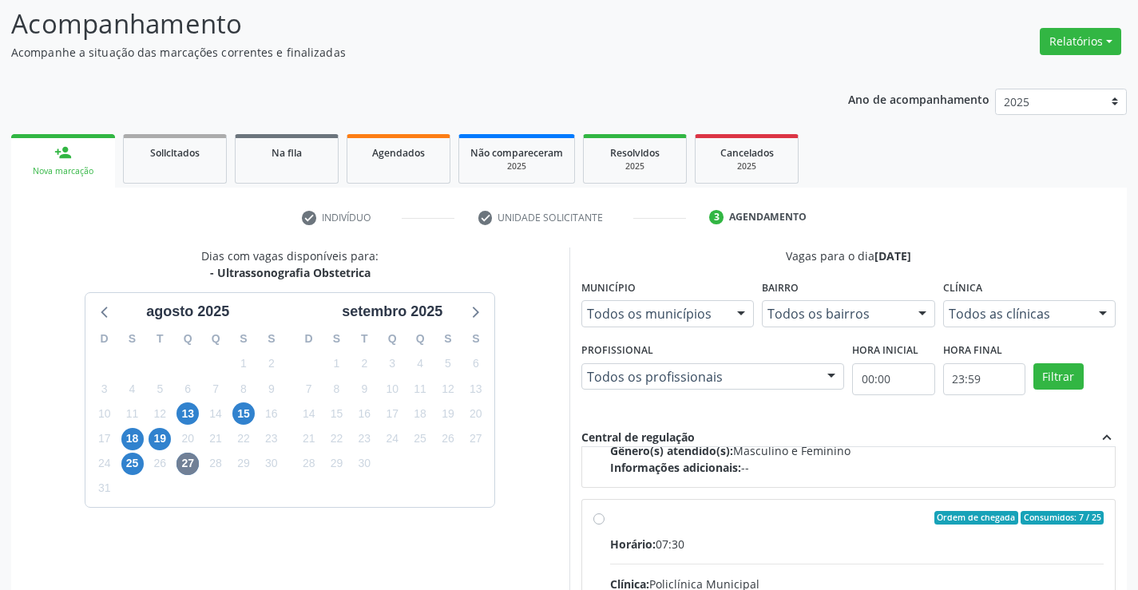
click at [796, 546] on div "Horário: 07:30" at bounding box center [857, 544] width 494 height 17
click at [605, 526] on input "Ordem de chegada Consumidos: 7 / 25 Horário: 07:30 Clínica: Policlínica Municip…" at bounding box center [598, 518] width 11 height 14
radio input "true"
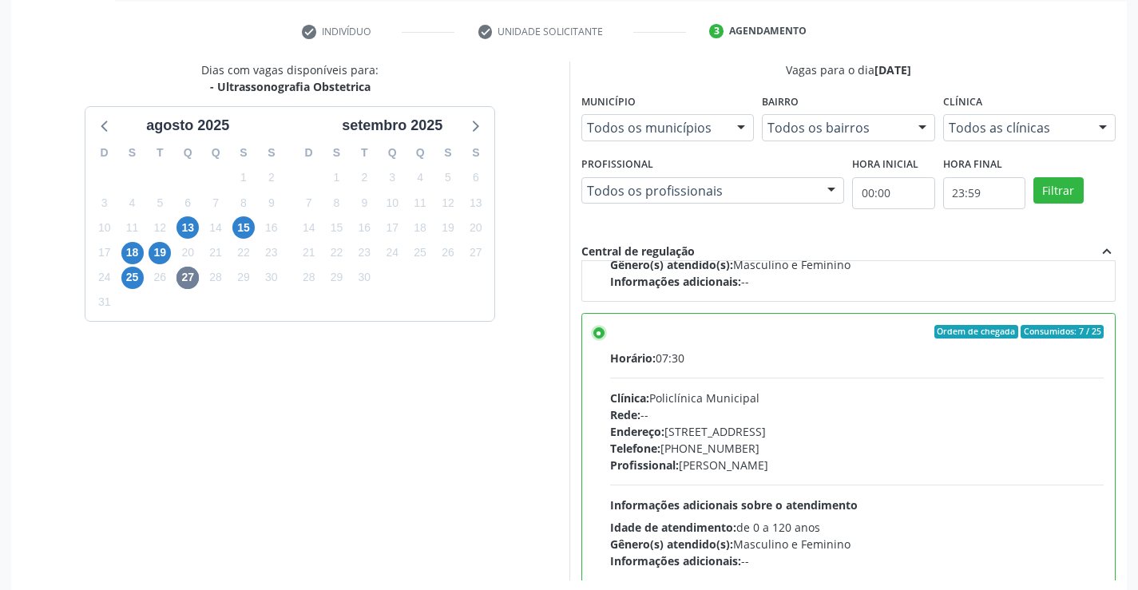
scroll to position [364, 0]
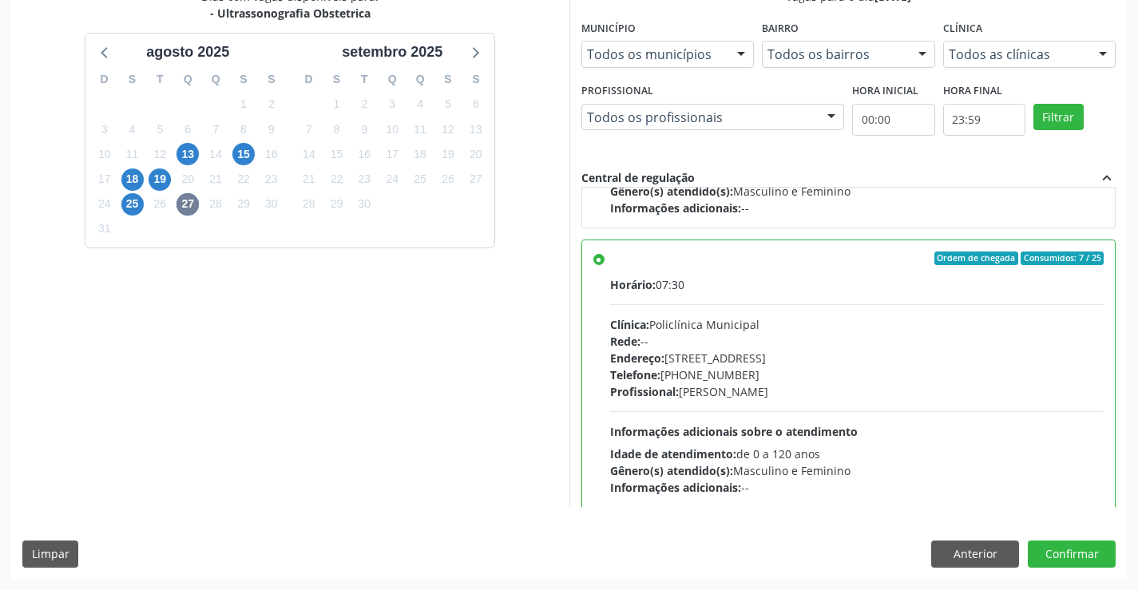
click at [1072, 540] on div "Dias com vagas disponíveis para: - Ultrassonografia Obstetrica agosto 2025 D S …" at bounding box center [569, 283] width 1116 height 590
click at [1071, 546] on button "Confirmar" at bounding box center [1072, 554] width 88 height 27
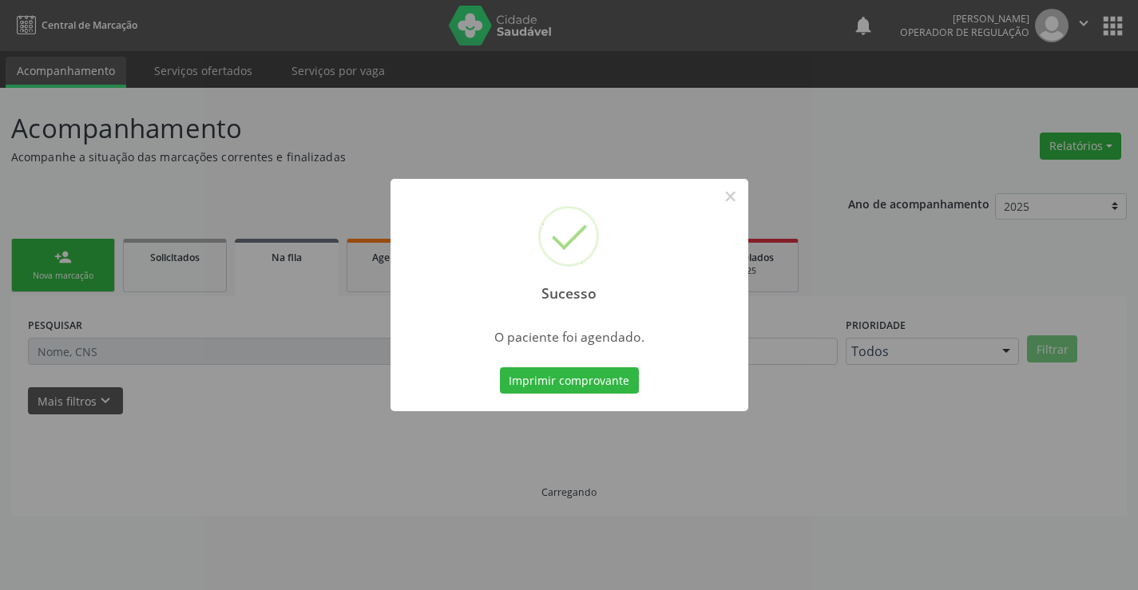
scroll to position [0, 0]
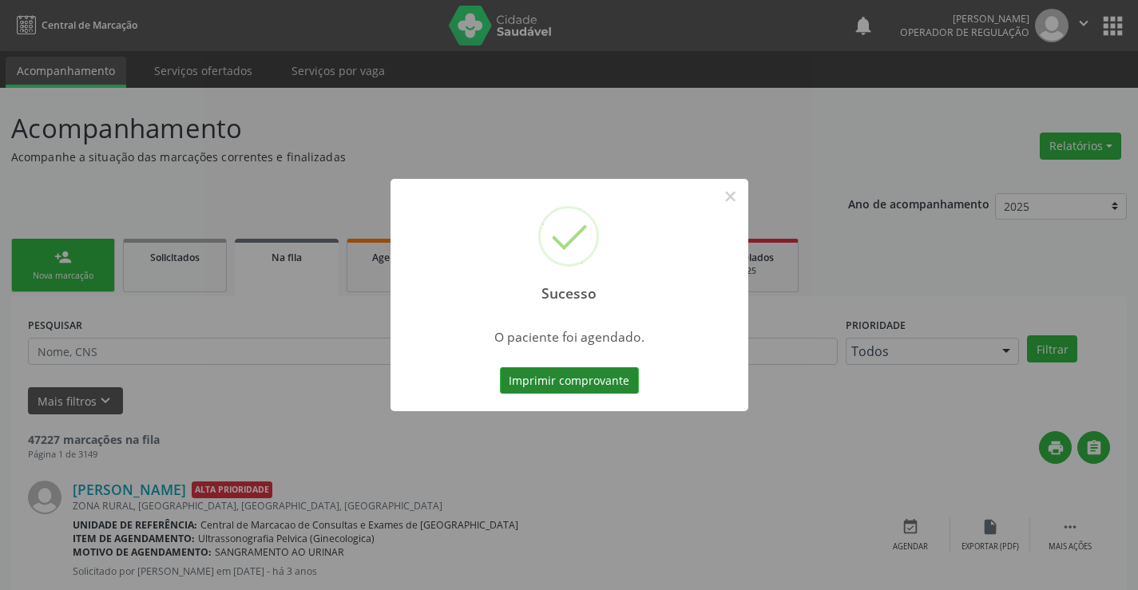
click at [578, 371] on button "Imprimir comprovante" at bounding box center [569, 380] width 139 height 27
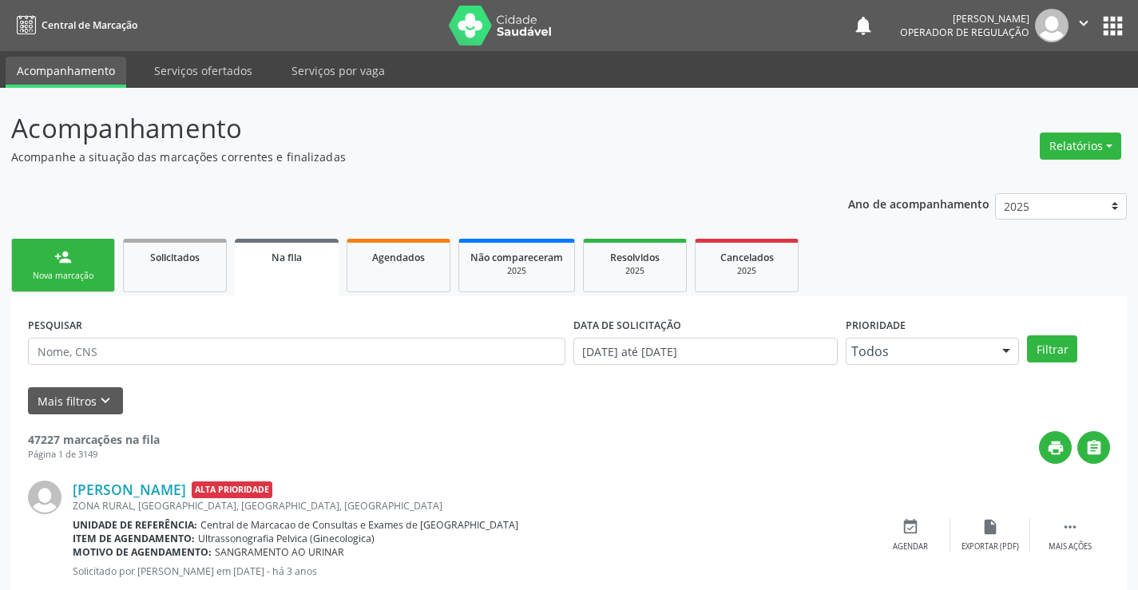
click at [76, 256] on link "person_add Nova marcação" at bounding box center [63, 266] width 104 height 54
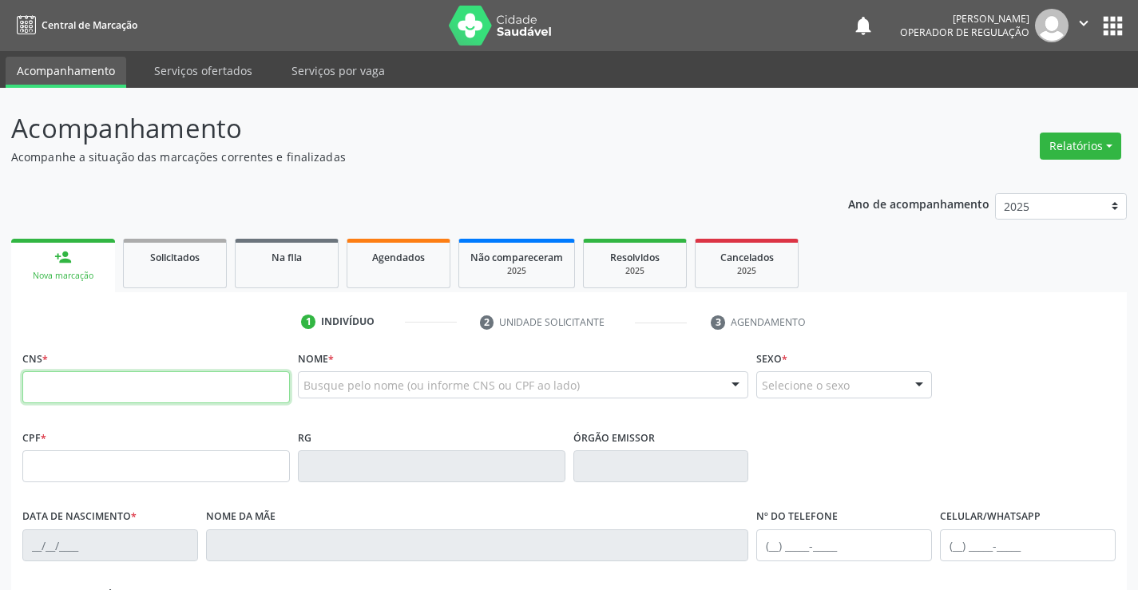
click at [65, 379] on input "text" at bounding box center [156, 387] width 268 height 32
type input "705 4024 7447 0192"
type input "0539112968"
type input "08/01/1954"
type input "(74) 98853-3044"
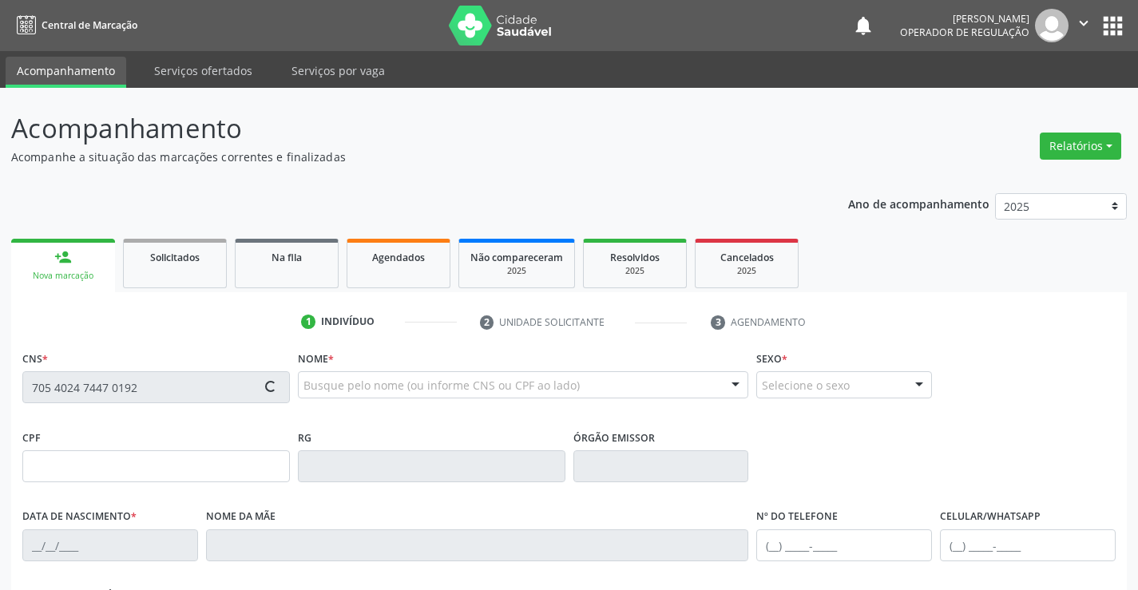
type input "(74) 99139-0395"
type input "445.799.935-00"
type input "SN"
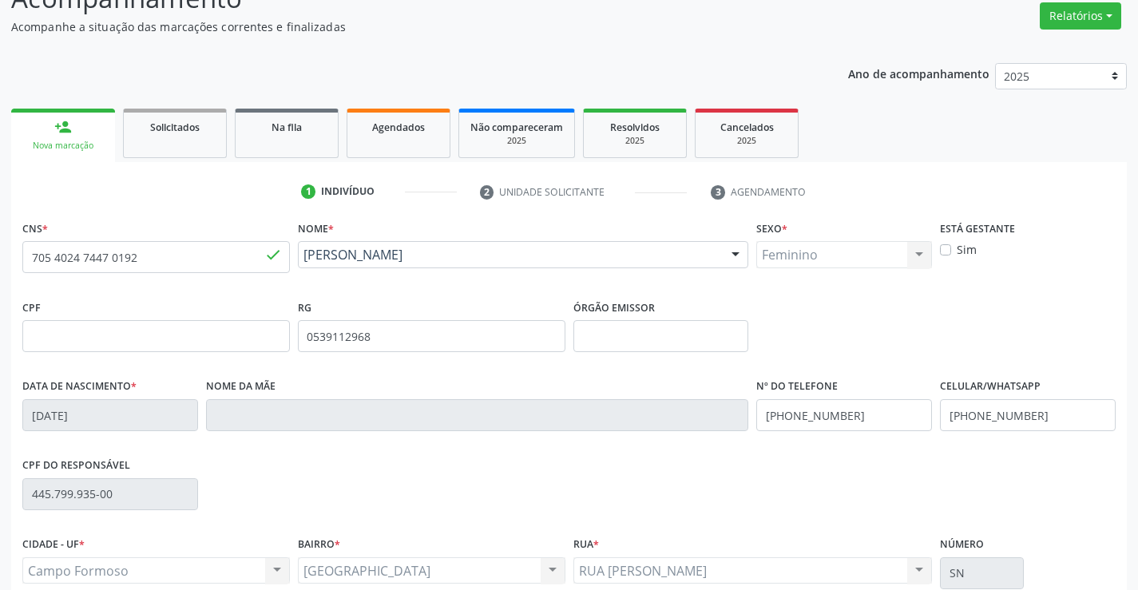
scroll to position [276, 0]
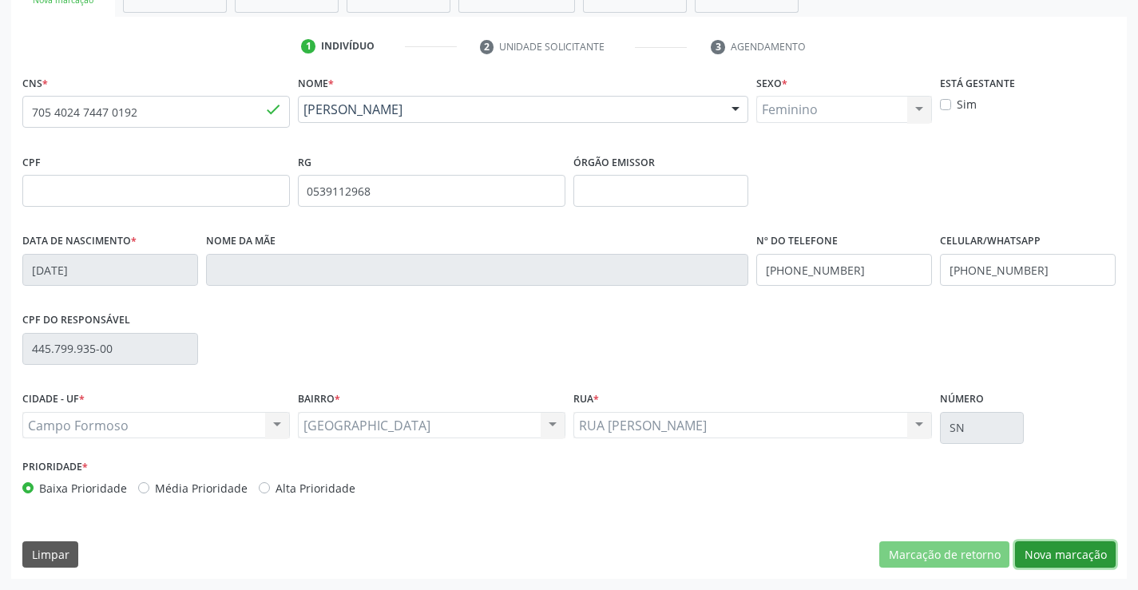
click at [1066, 553] on button "Nova marcação" at bounding box center [1065, 555] width 101 height 27
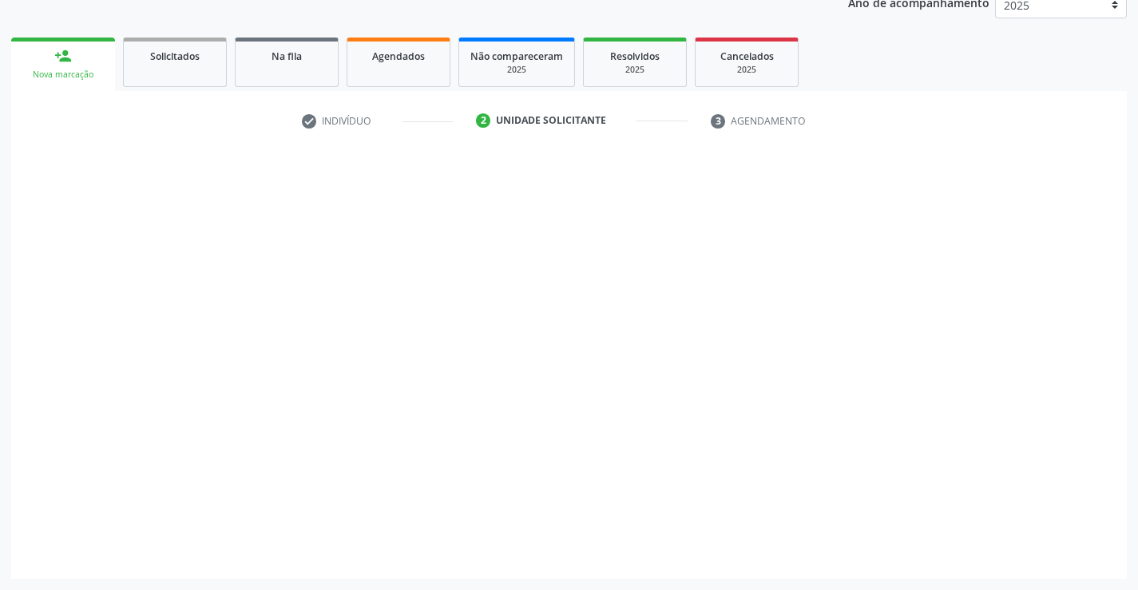
scroll to position [201, 0]
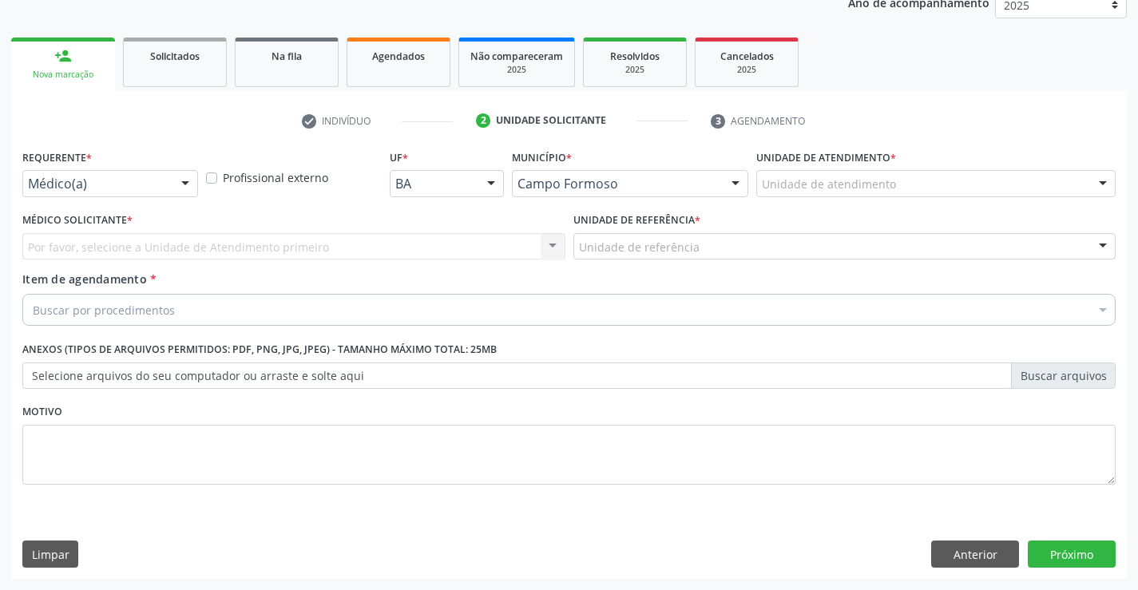
click at [173, 185] on div at bounding box center [185, 184] width 24 height 27
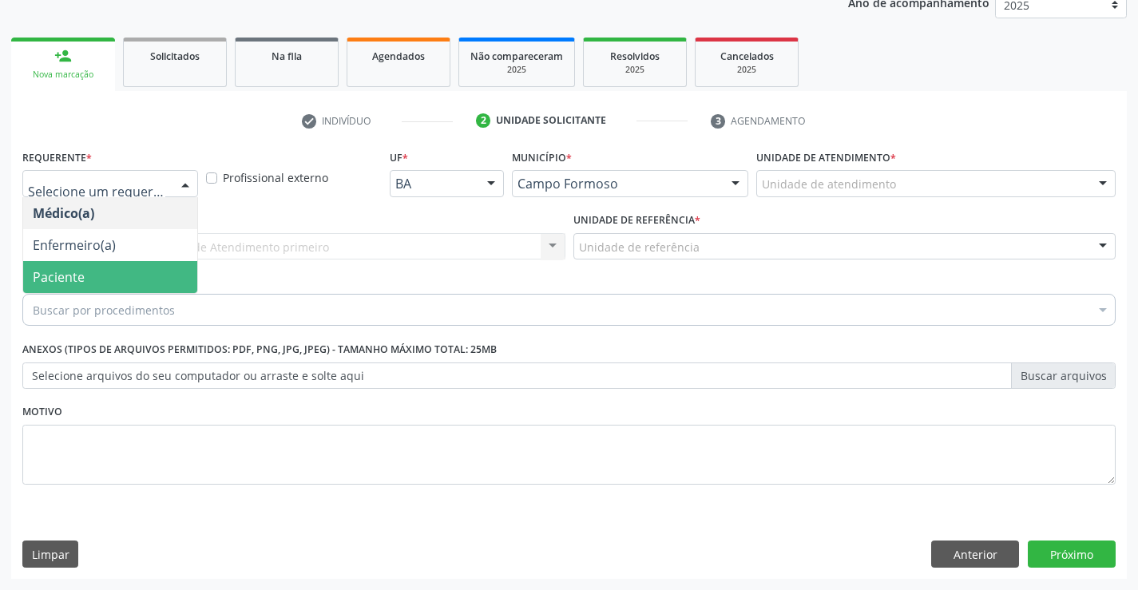
click at [109, 270] on span "Paciente" at bounding box center [110, 277] width 174 height 32
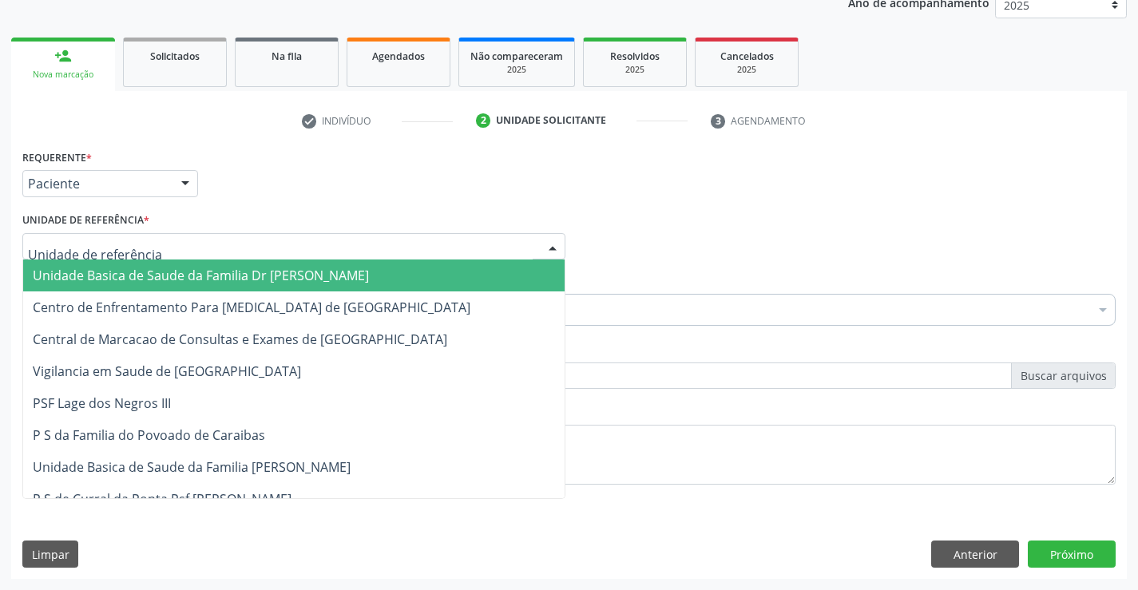
drag, startPoint x: 343, startPoint y: 240, endPoint x: 326, endPoint y: 288, distance: 51.0
click at [343, 240] on div at bounding box center [293, 246] width 543 height 27
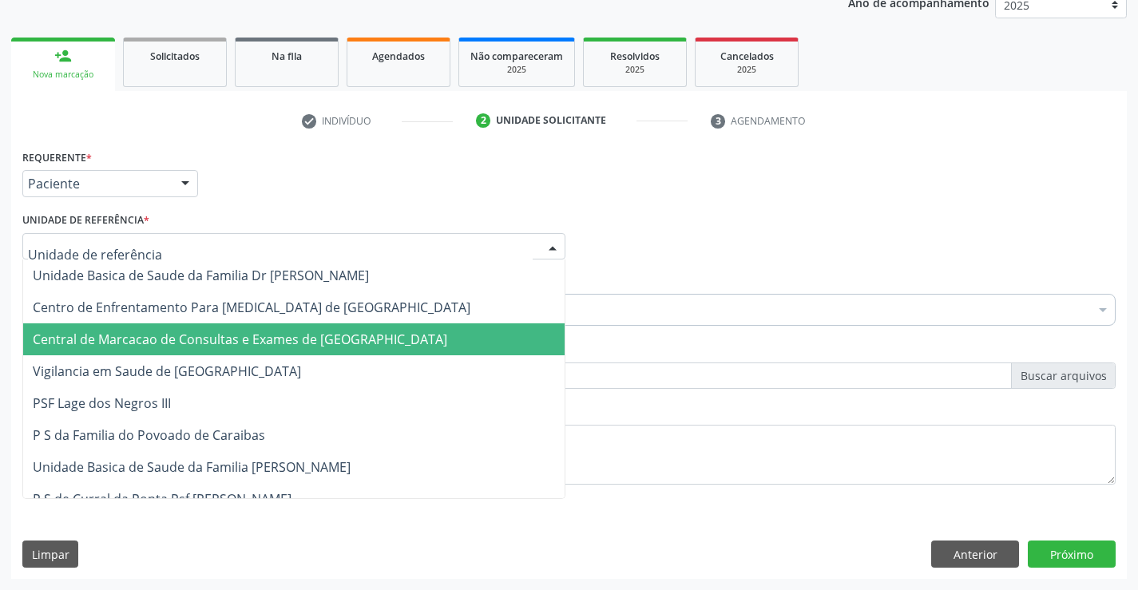
click at [319, 331] on span "Central de Marcacao de Consultas e Exames de [GEOGRAPHIC_DATA]" at bounding box center [240, 340] width 415 height 18
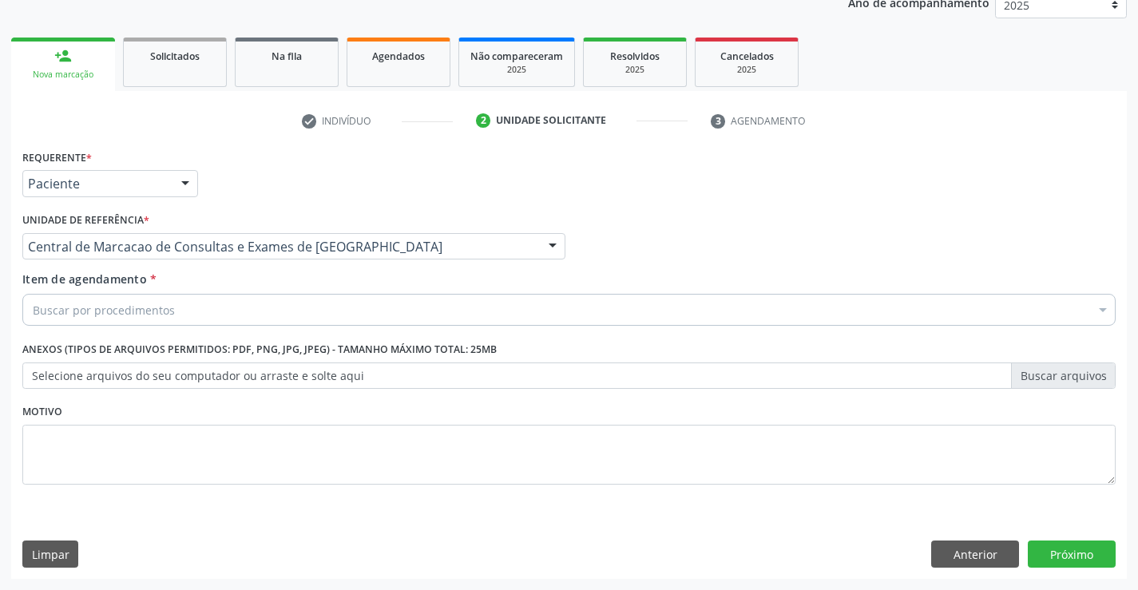
click at [212, 312] on div "Buscar por procedimentos" at bounding box center [568, 310] width 1093 height 32
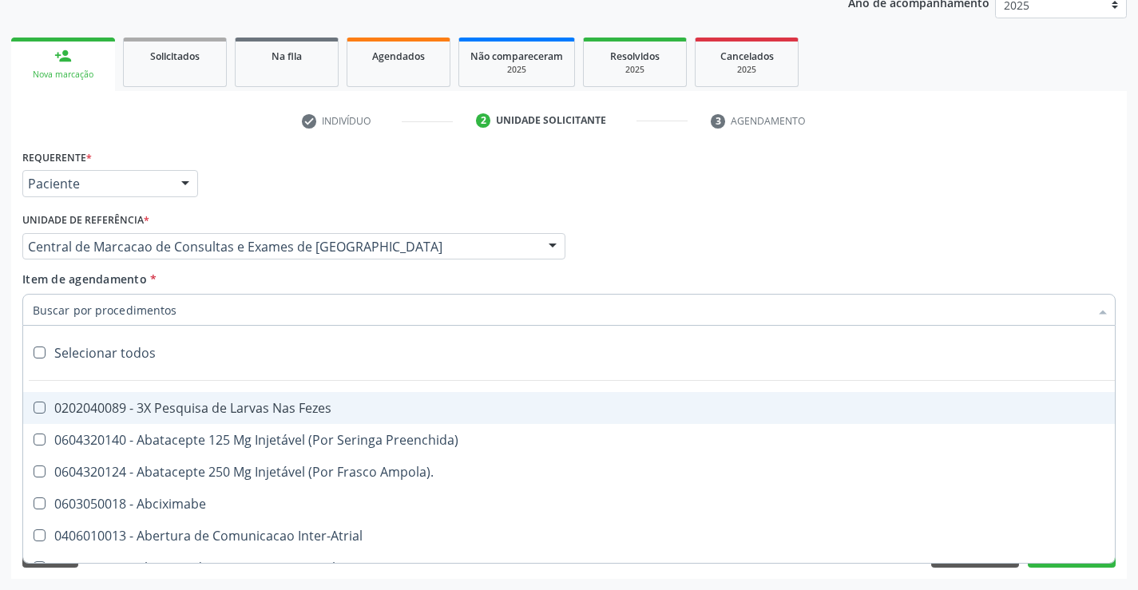
paste input "obstetrica"
type input "obstetrica"
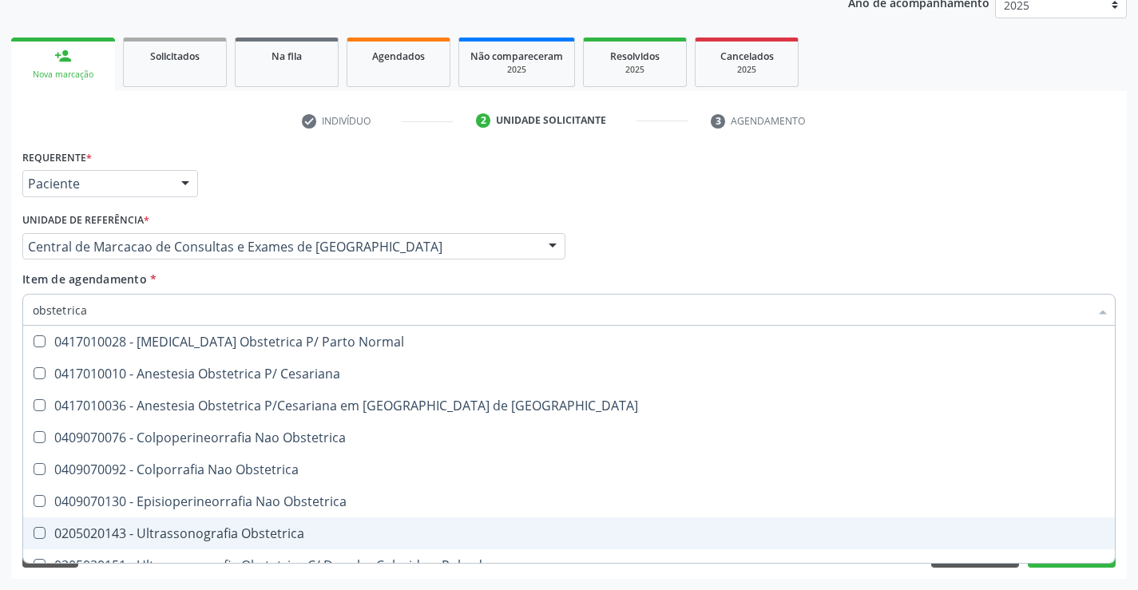
click at [231, 527] on div "0205020143 - Ultrassonografia Obstetrica" at bounding box center [569, 533] width 1073 height 13
checkbox Obstetrica "true"
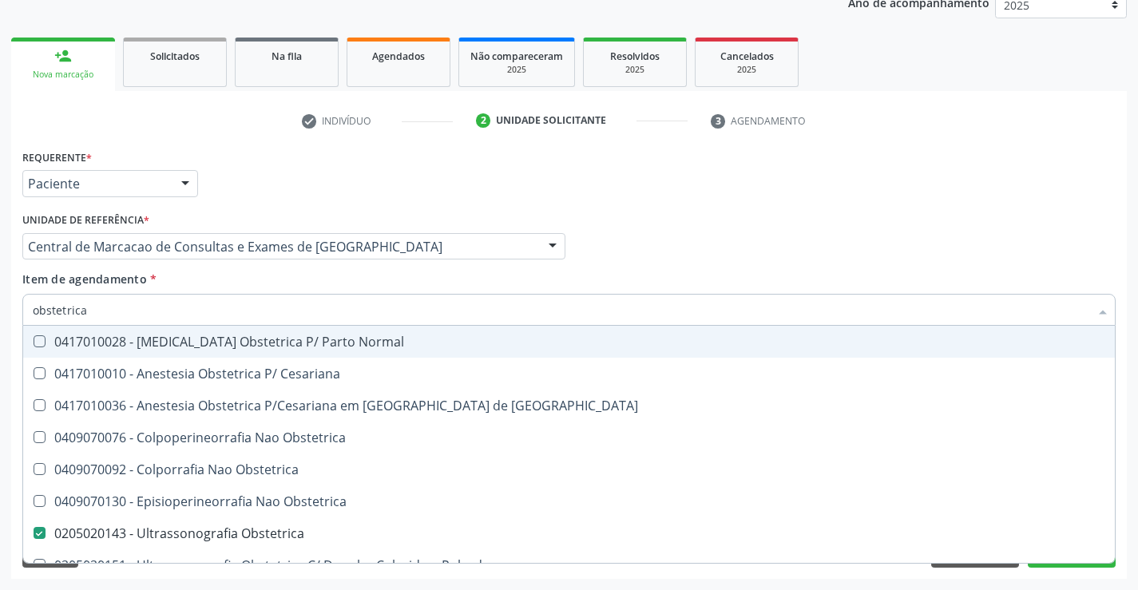
click at [1077, 208] on div "Médico Solicitante Por favor, selecione a Unidade de Atendimento primeiro Nenhu…" at bounding box center [568, 239] width 1101 height 62
checkbox Cesariana "true"
checkbox Obstetrica "false"
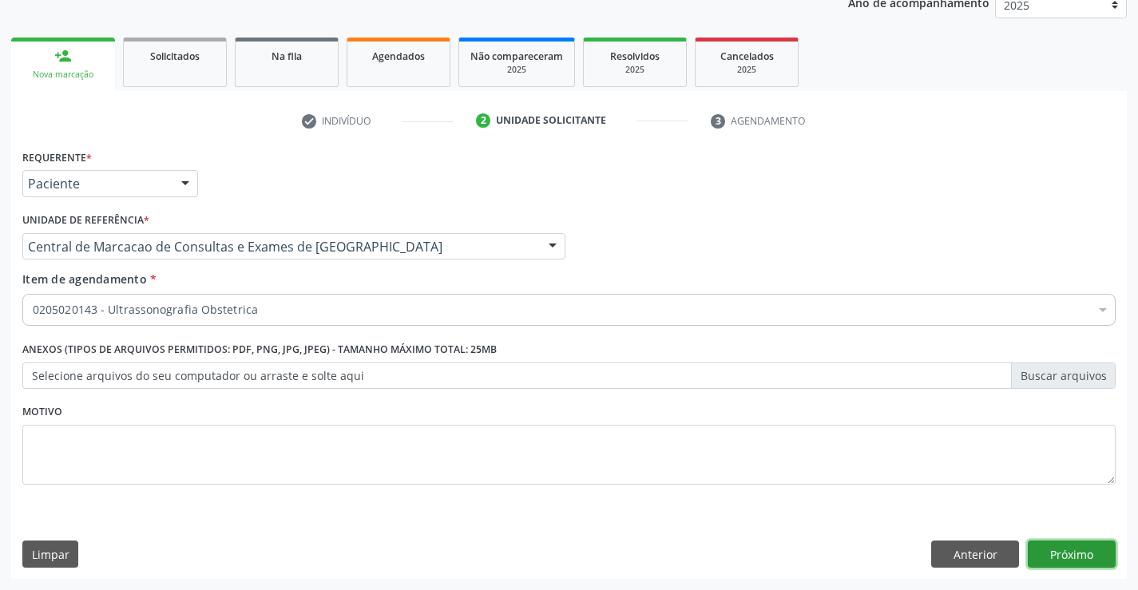
click at [1082, 548] on button "Próximo" at bounding box center [1072, 554] width 88 height 27
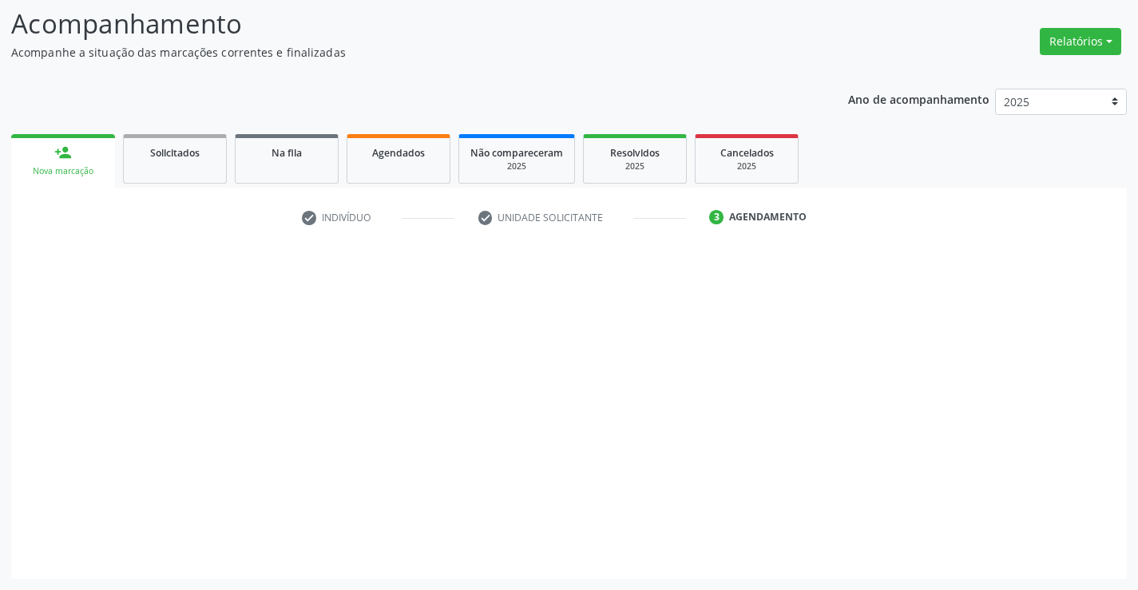
scroll to position [105, 0]
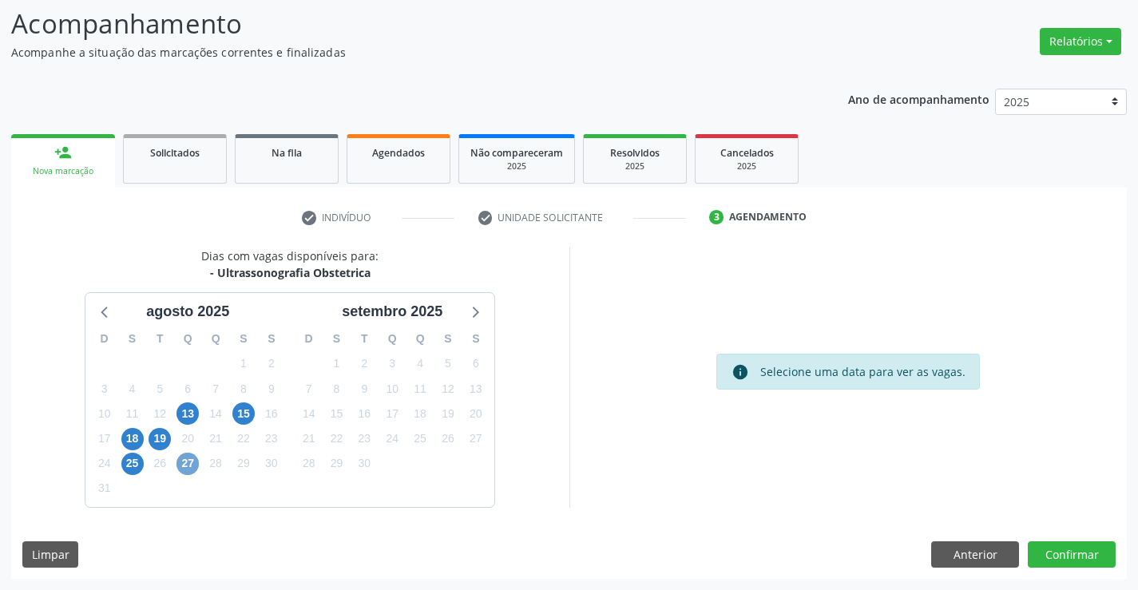
click at [184, 465] on span "27" at bounding box center [188, 464] width 22 height 22
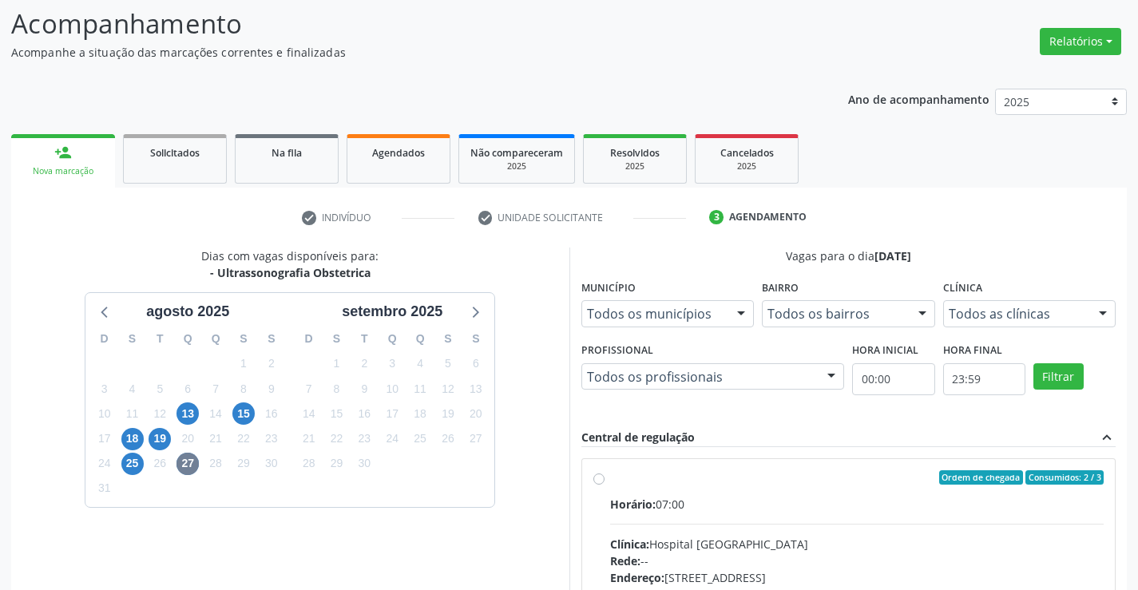
click at [796, 559] on div "Rede: --" at bounding box center [857, 561] width 494 height 17
click at [605, 485] on input "Ordem de chegada Consumidos: 2 / 3 Horário: 07:00 Clínica: Hospital Sao Francis…" at bounding box center [598, 477] width 11 height 14
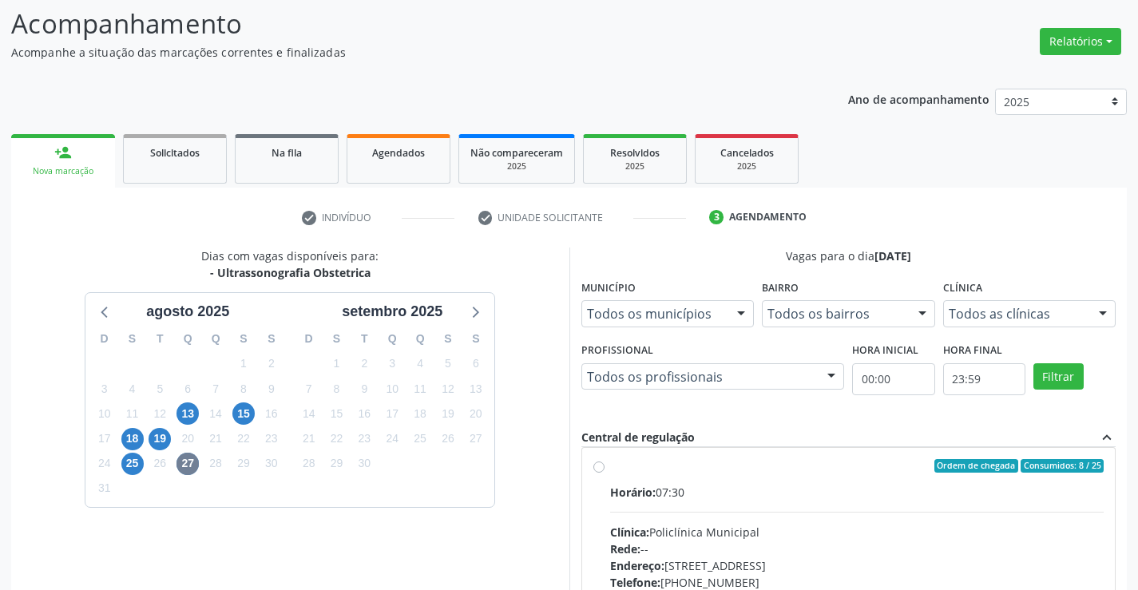
click at [796, 559] on div "Endereço: Predio, nº 386, Centro, Campo Formoso - BA" at bounding box center [857, 565] width 494 height 17
click at [605, 474] on input "Ordem de chegada Consumidos: 8 / 25 Horário: 07:30 Clínica: Policlínica Municip…" at bounding box center [598, 466] width 11 height 14
radio input "false"
radio input "true"
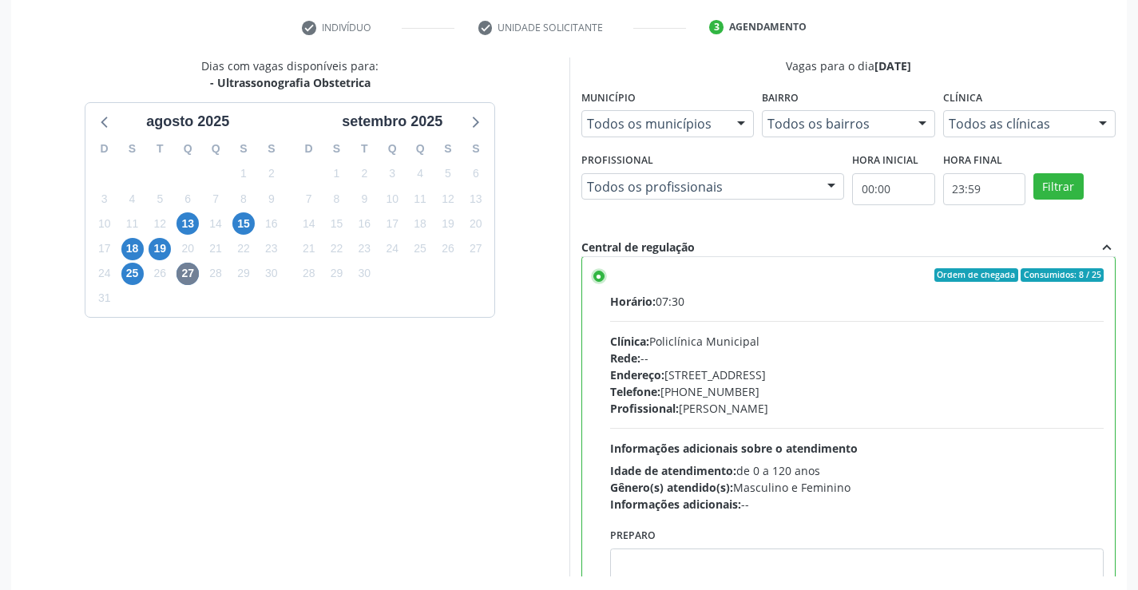
scroll to position [364, 0]
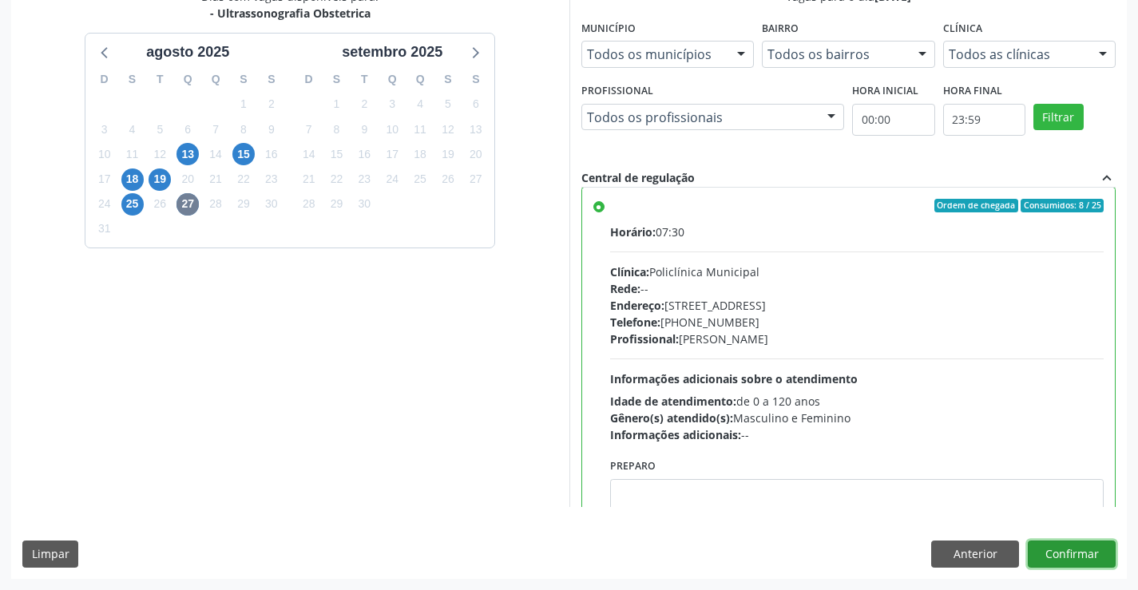
click at [1070, 558] on button "Confirmar" at bounding box center [1072, 554] width 88 height 27
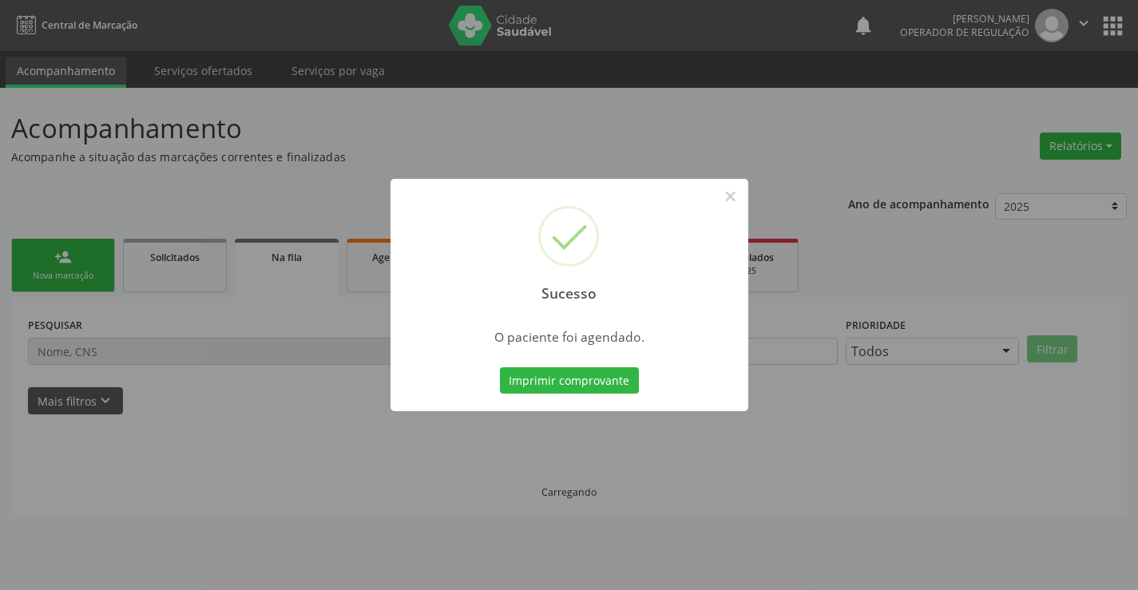
scroll to position [0, 0]
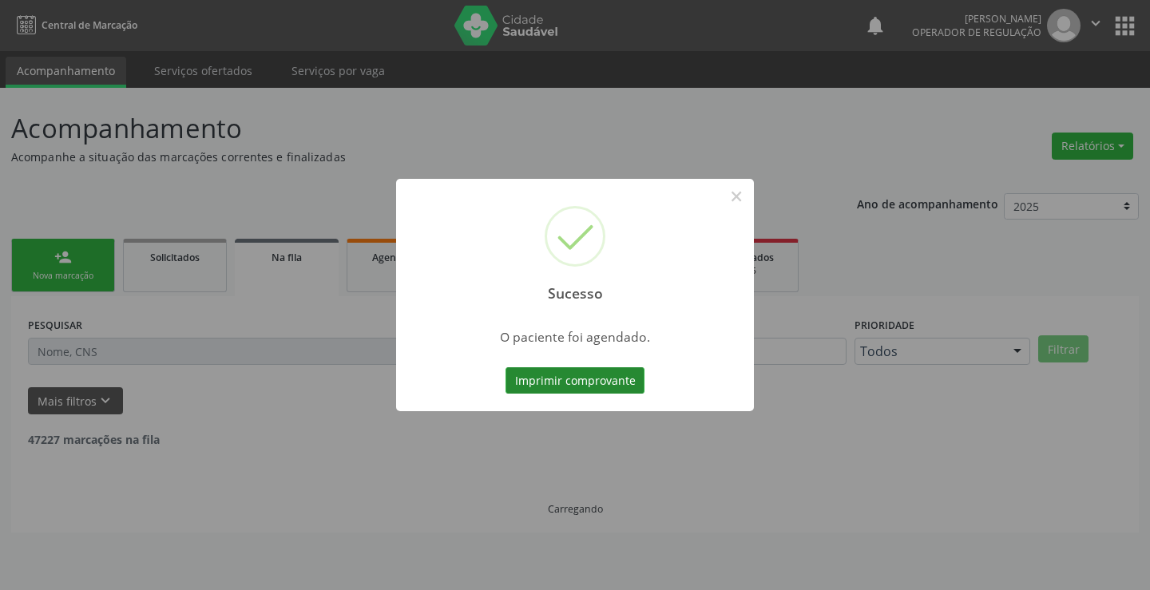
click at [614, 383] on button "Imprimir comprovante" at bounding box center [575, 380] width 139 height 27
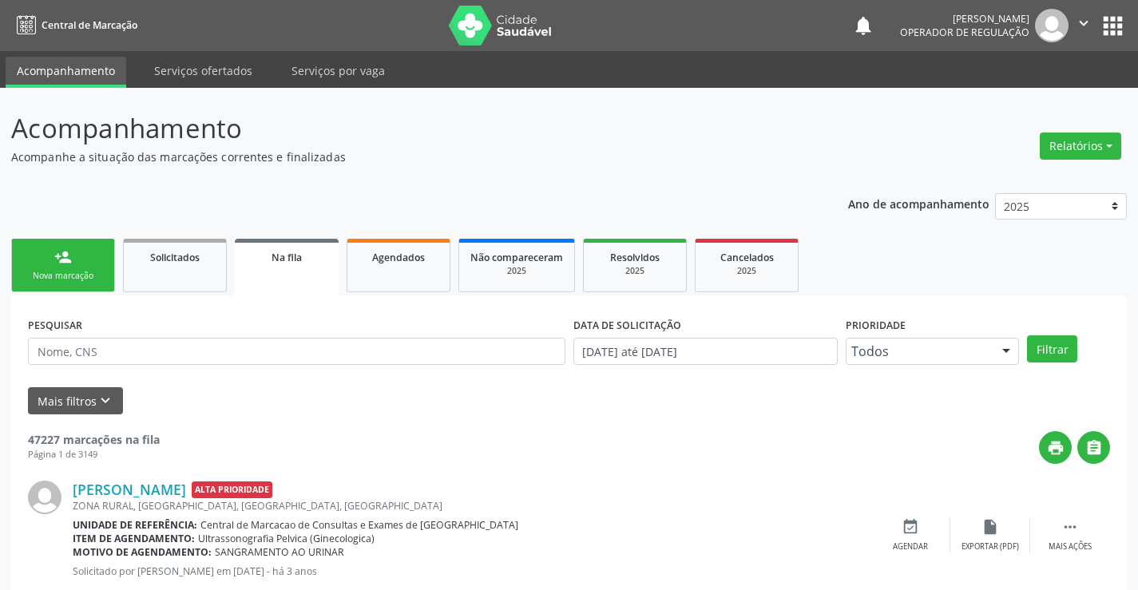
click at [90, 272] on div "Nova marcação" at bounding box center [63, 276] width 80 height 12
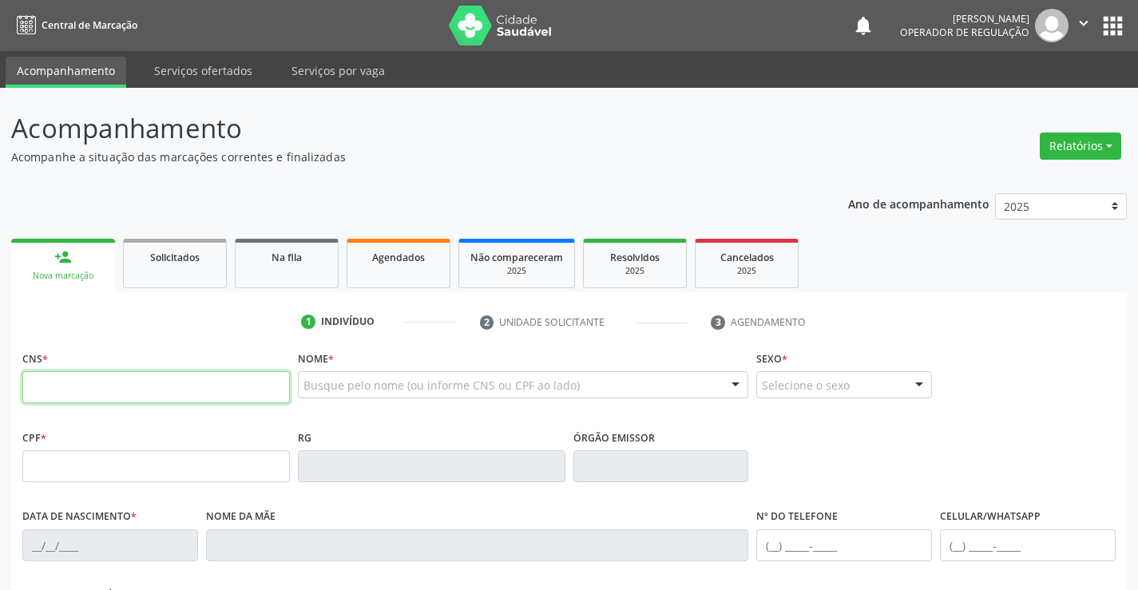
click at [95, 383] on input "text" at bounding box center [156, 387] width 268 height 32
type input "708 1045 4420 1739"
type input "1573190837"
type input "14/01/1992"
type input "(74) 9190-8651"
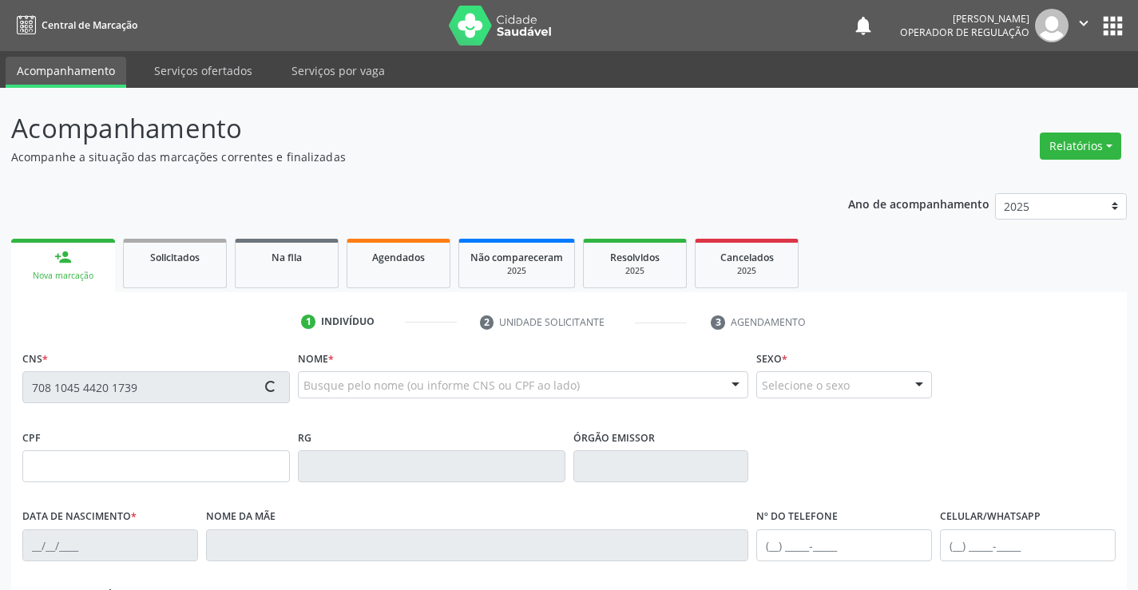
type input "(74) 99190-8651"
type input "062.068.735-52"
type input "S/N"
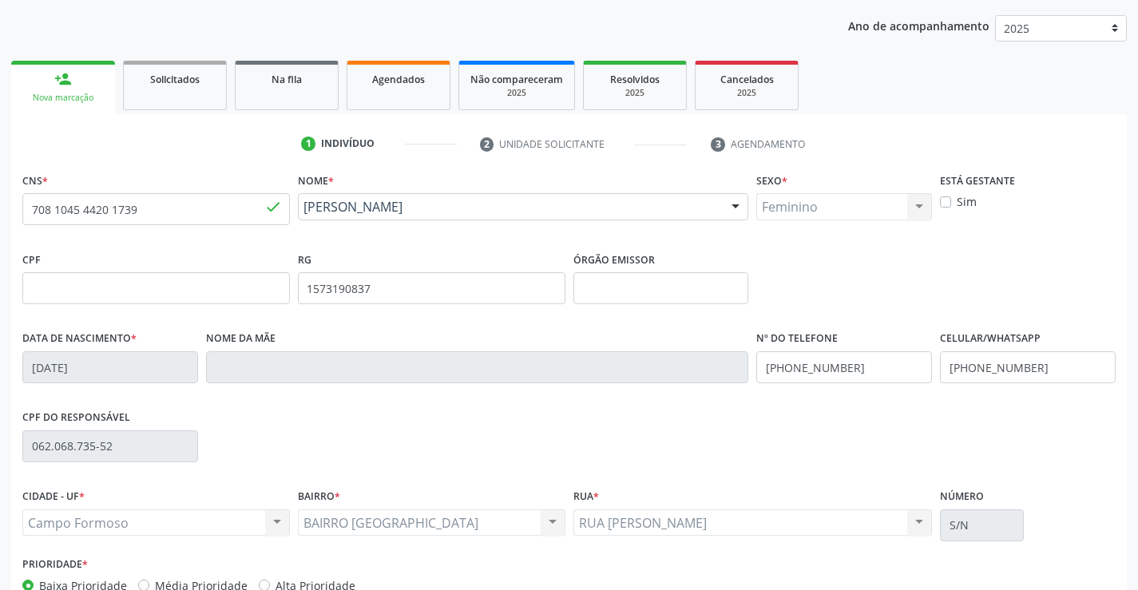
scroll to position [276, 0]
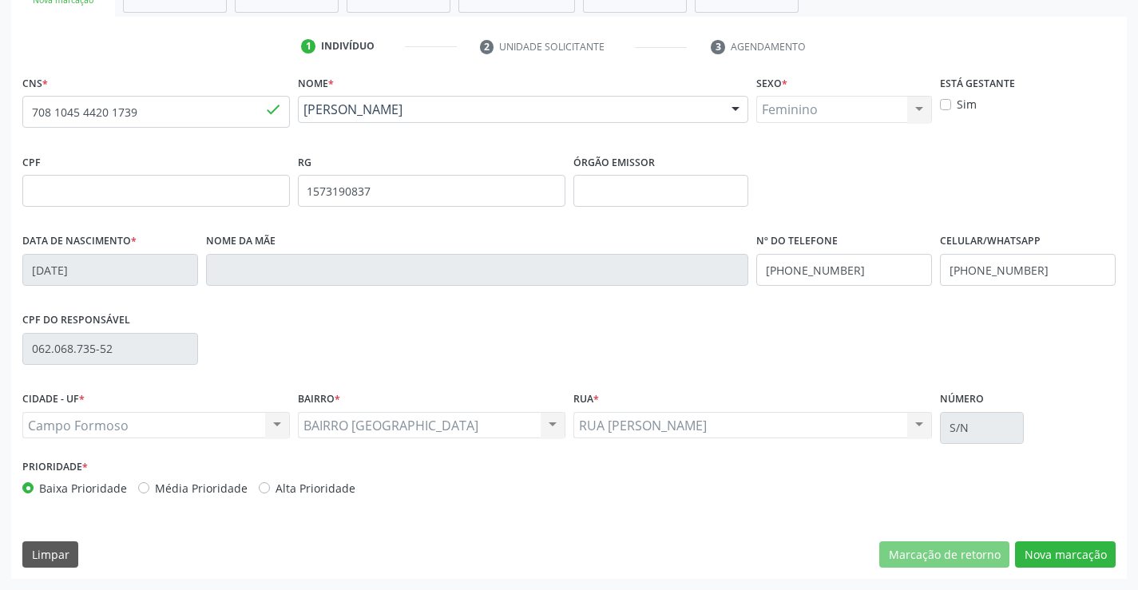
click at [1070, 570] on div "CNS * 708 1045 4420 1739 done Nome * Laiane Farias de Souza Laiane Farias de So…" at bounding box center [569, 325] width 1116 height 508
click at [1070, 557] on button "Nova marcação" at bounding box center [1065, 555] width 101 height 27
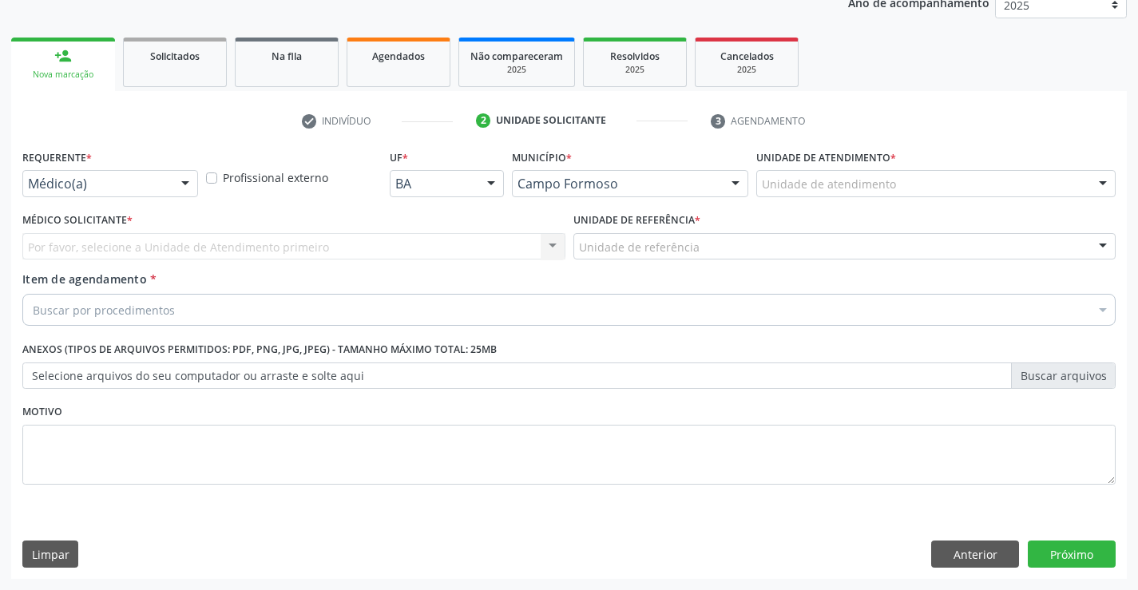
scroll to position [201, 0]
click at [181, 182] on div at bounding box center [185, 184] width 24 height 27
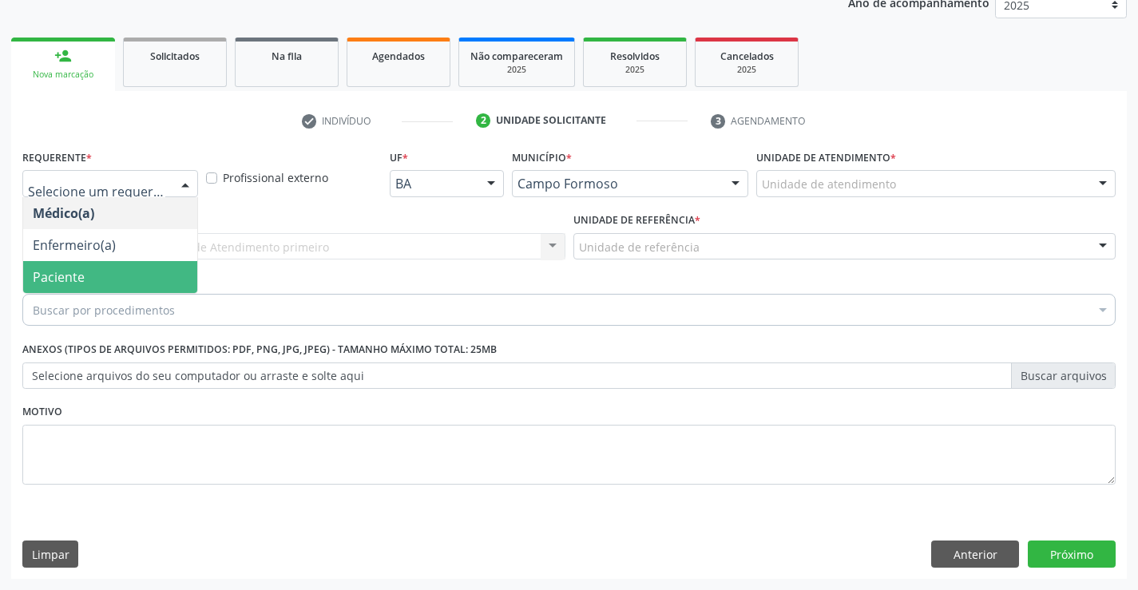
click at [38, 281] on span "Paciente" at bounding box center [59, 277] width 52 height 18
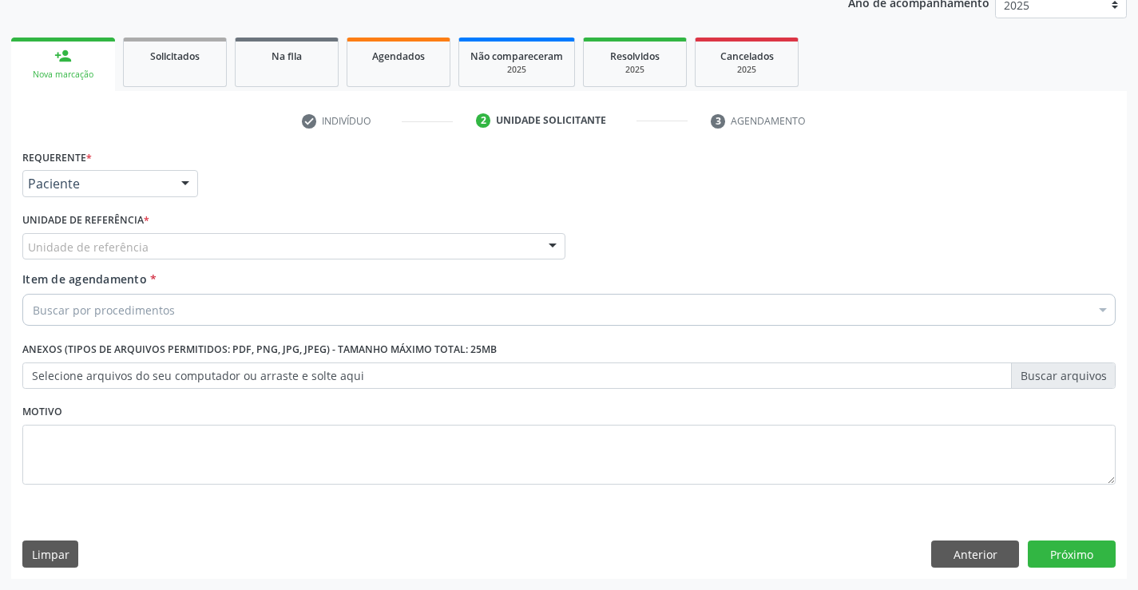
click at [428, 255] on div "Unidade de referência" at bounding box center [293, 246] width 543 height 27
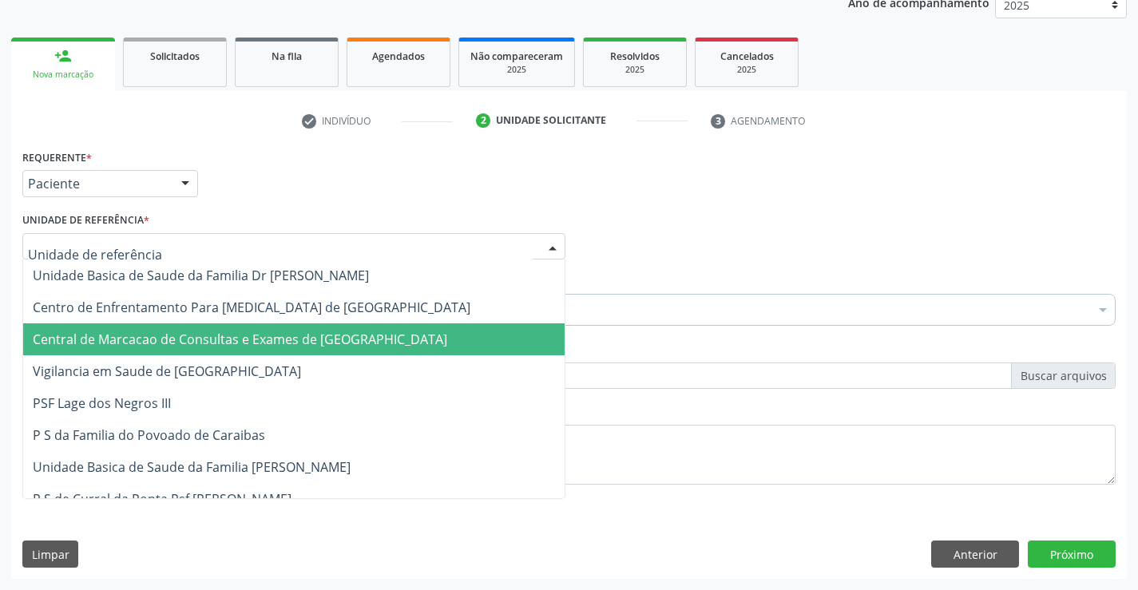
drag, startPoint x: 367, startPoint y: 336, endPoint x: 304, endPoint y: 335, distance: 63.9
click at [367, 336] on span "Central de Marcacao de Consultas e Exames de [GEOGRAPHIC_DATA]" at bounding box center [240, 340] width 415 height 18
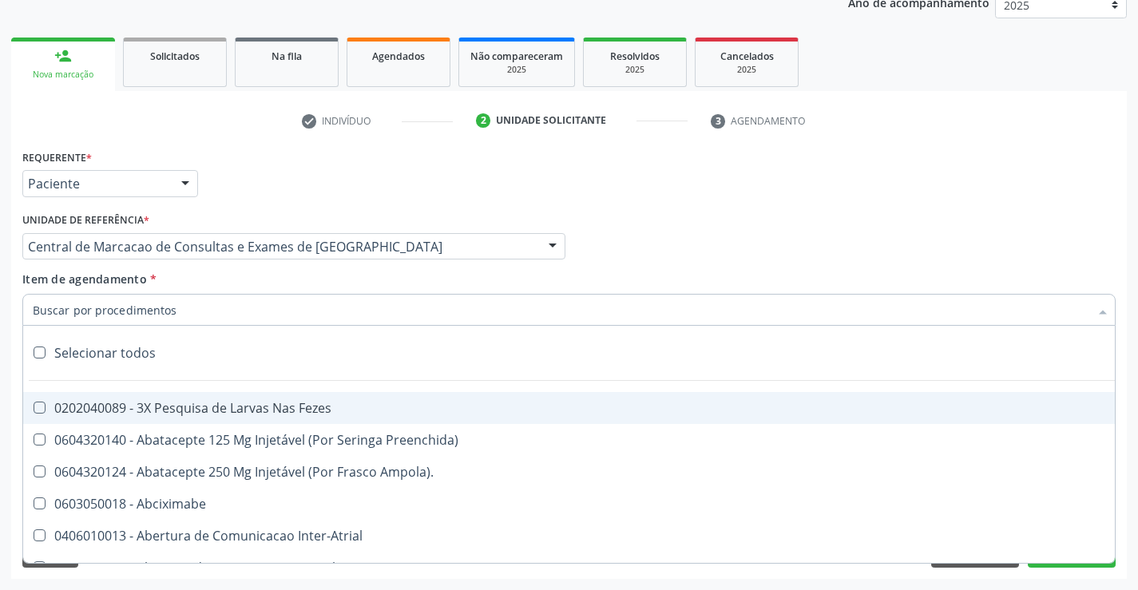
paste input "obstetrica"
type input "obstetrica"
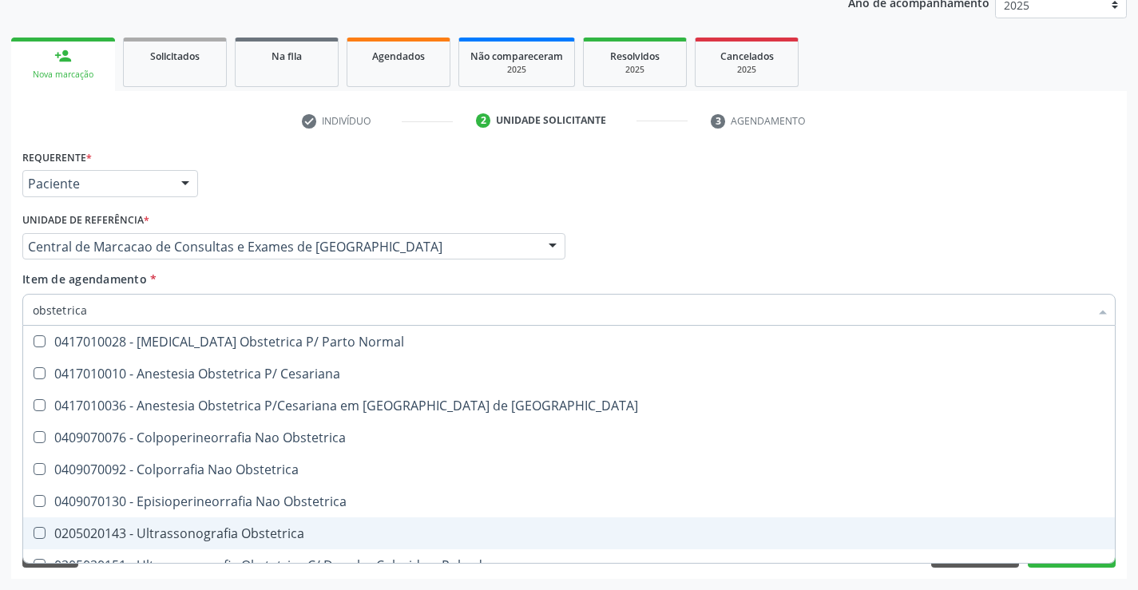
click at [187, 528] on div "0205020143 - Ultrassonografia Obstetrica" at bounding box center [569, 533] width 1073 height 13
checkbox Obstetrica "true"
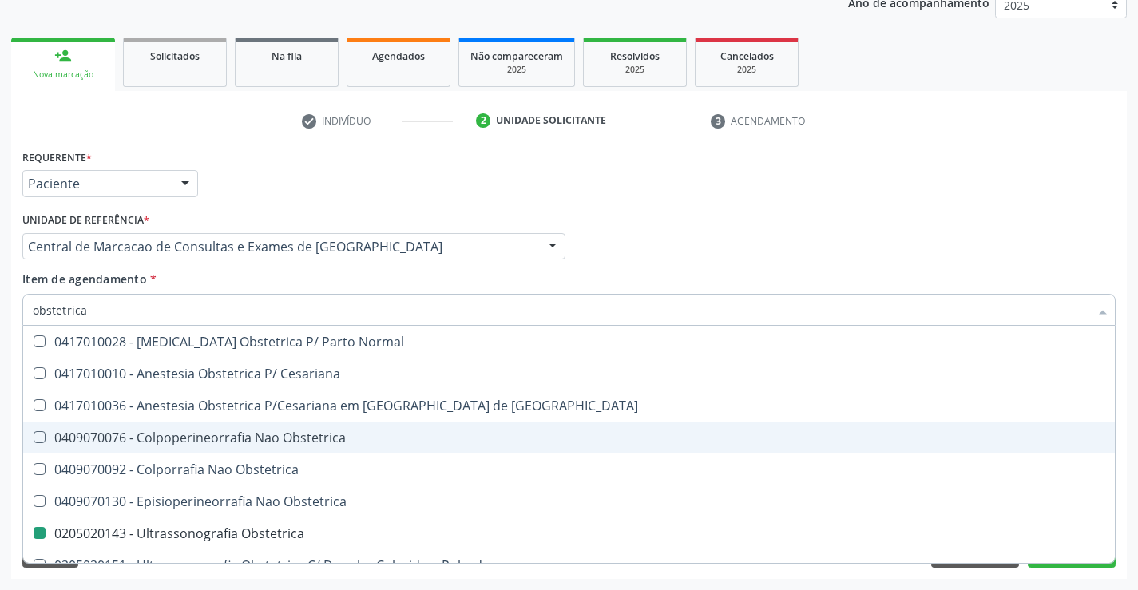
click at [662, 229] on div "Médico Solicitante Por favor, selecione a Unidade de Atendimento primeiro Nenhu…" at bounding box center [568, 239] width 1101 height 62
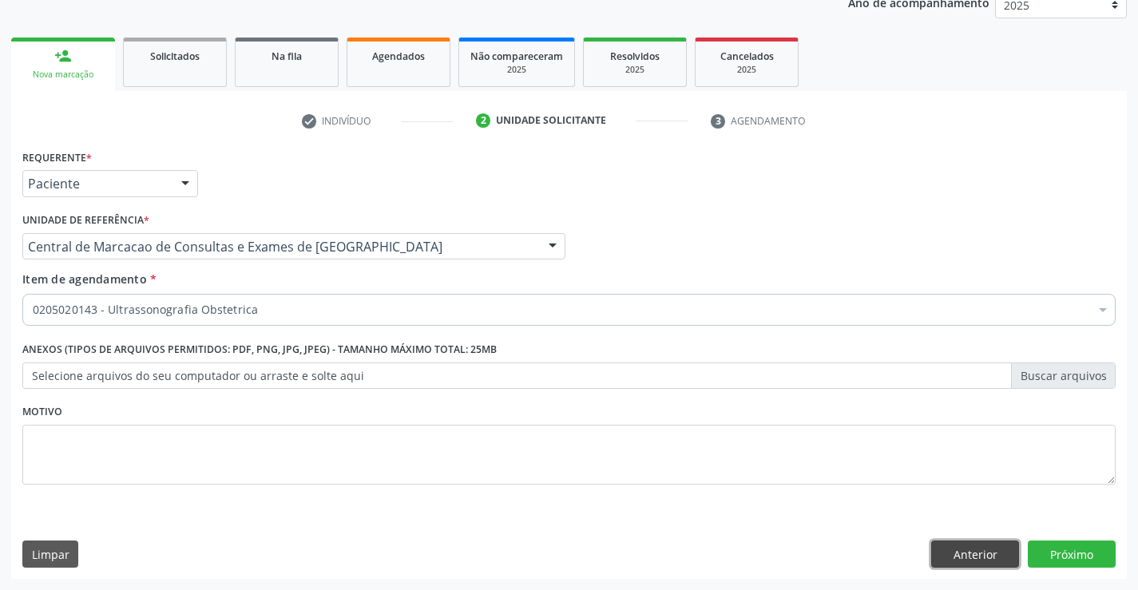
click at [949, 559] on button "Anterior" at bounding box center [975, 554] width 88 height 27
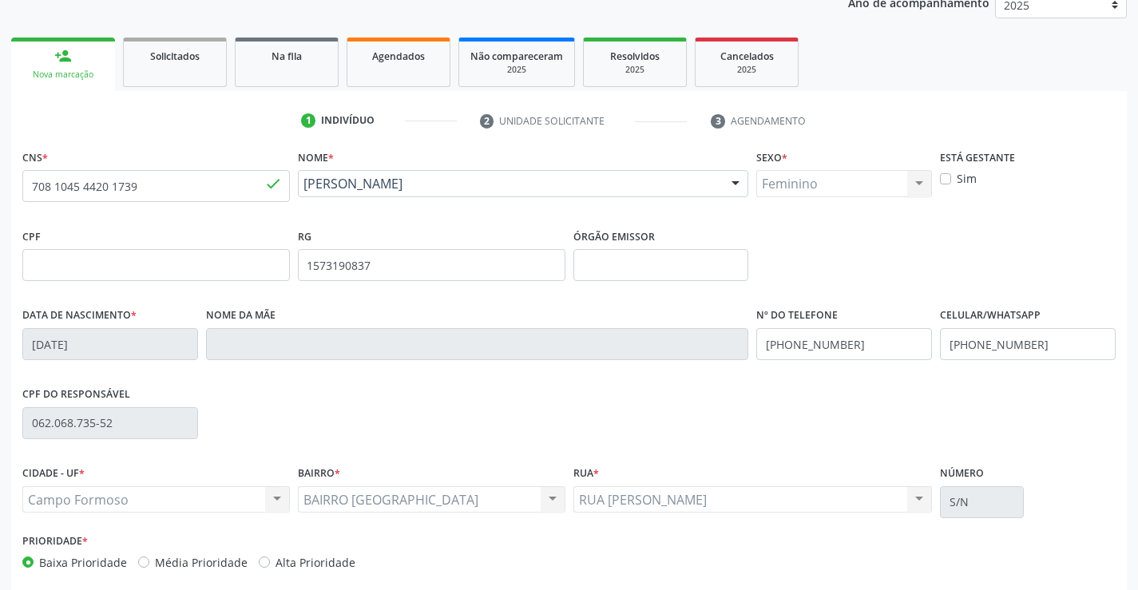
scroll to position [276, 0]
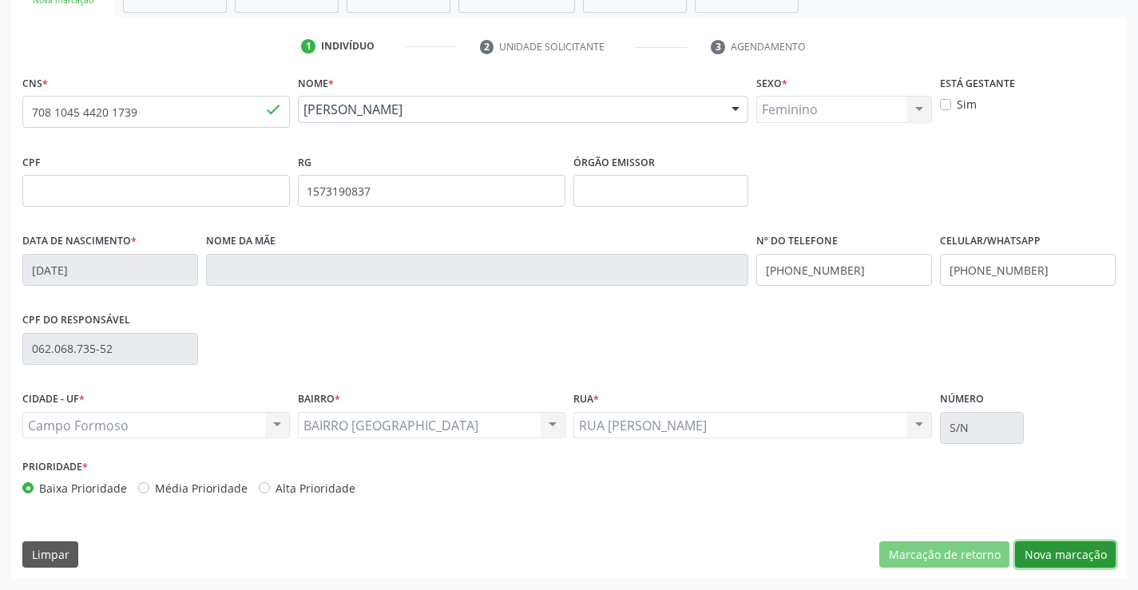
click at [1065, 550] on button "Nova marcação" at bounding box center [1065, 555] width 101 height 27
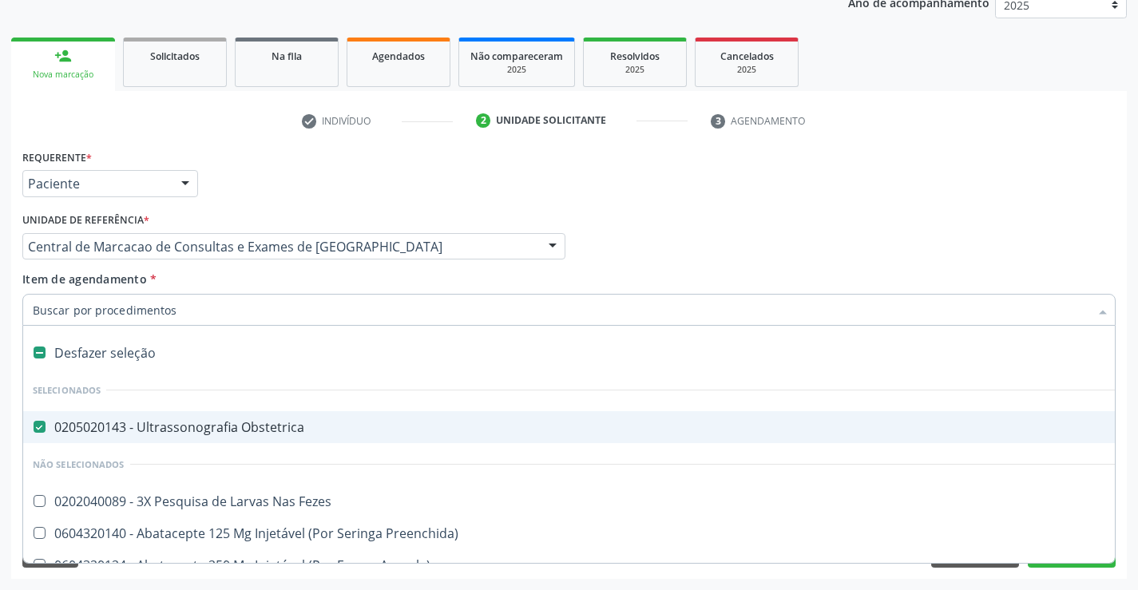
click at [43, 423] on Obstetrica at bounding box center [40, 427] width 12 height 12
click at [34, 423] on Obstetrica "checkbox" at bounding box center [28, 427] width 10 height 10
checkbox Obstetrica "false"
click at [55, 316] on input "Item de agendamento *" at bounding box center [561, 310] width 1057 height 32
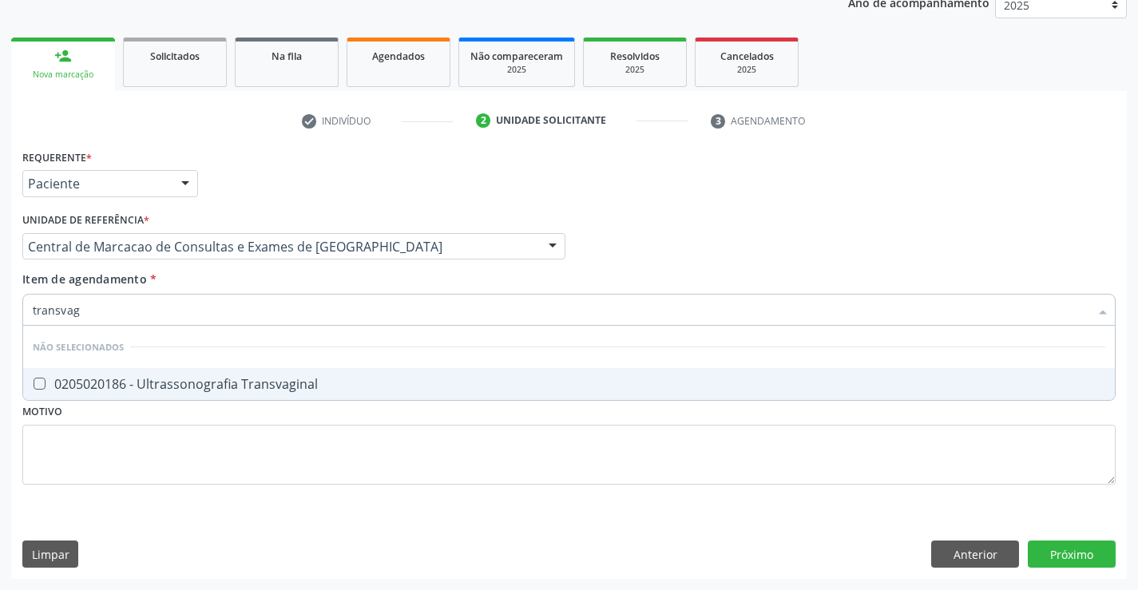
type input "transvagi"
click at [194, 378] on div "0205020186 - Ultrassonografia Transvaginal" at bounding box center [569, 384] width 1073 height 13
checkbox Transvaginal "true"
click at [1073, 551] on div "Requerente * Paciente Médico(a) Enfermeiro(a) Paciente Nenhum resultado encontr…" at bounding box center [569, 362] width 1116 height 434
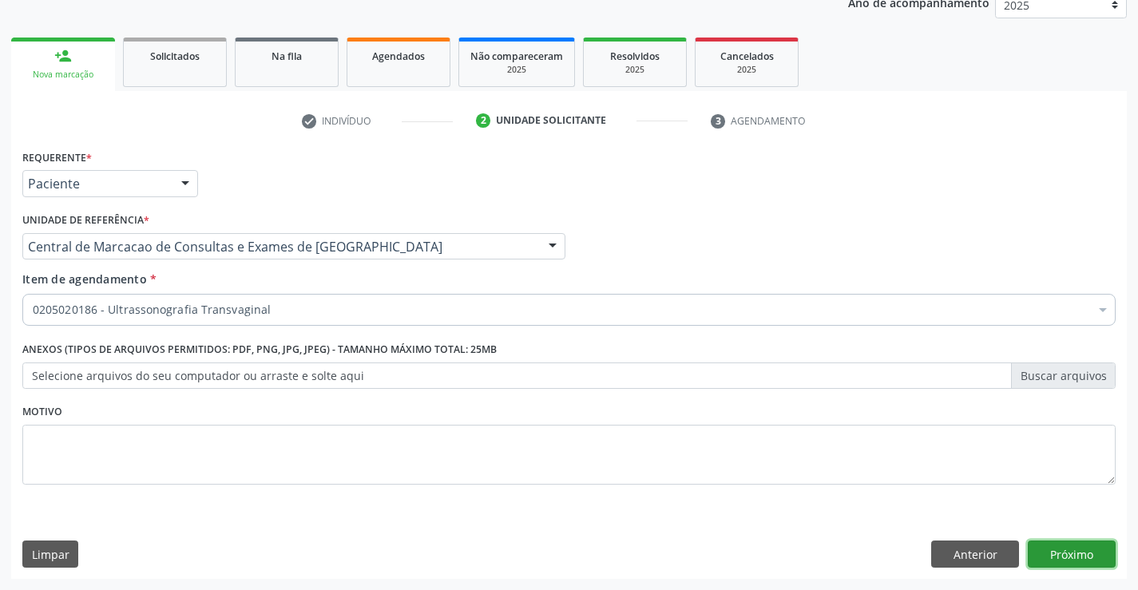
click at [1081, 554] on button "Próximo" at bounding box center [1072, 554] width 88 height 27
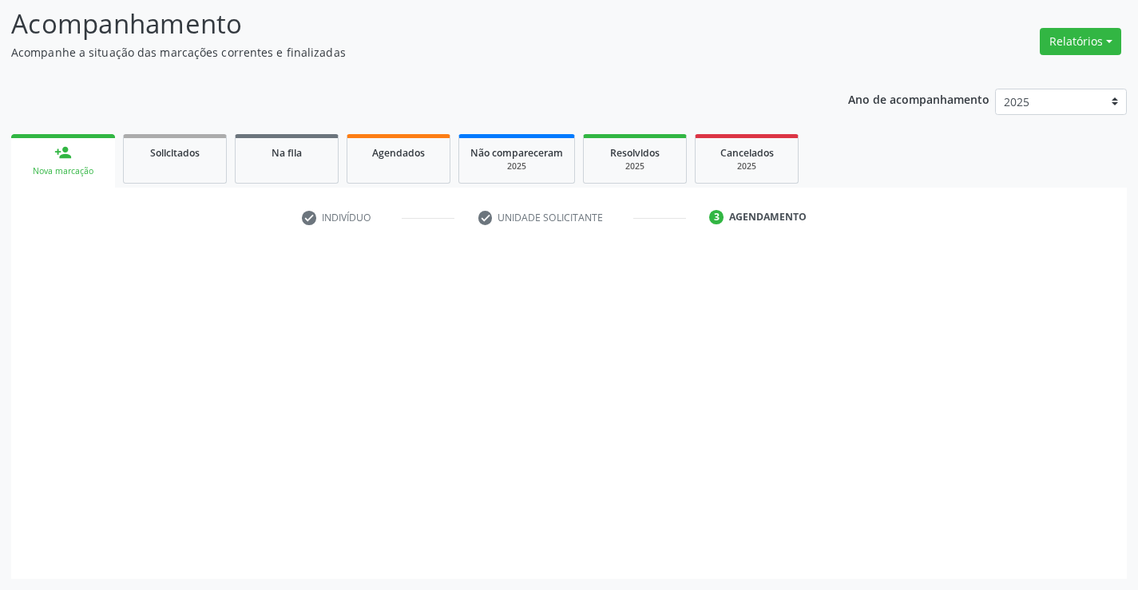
scroll to position [105, 0]
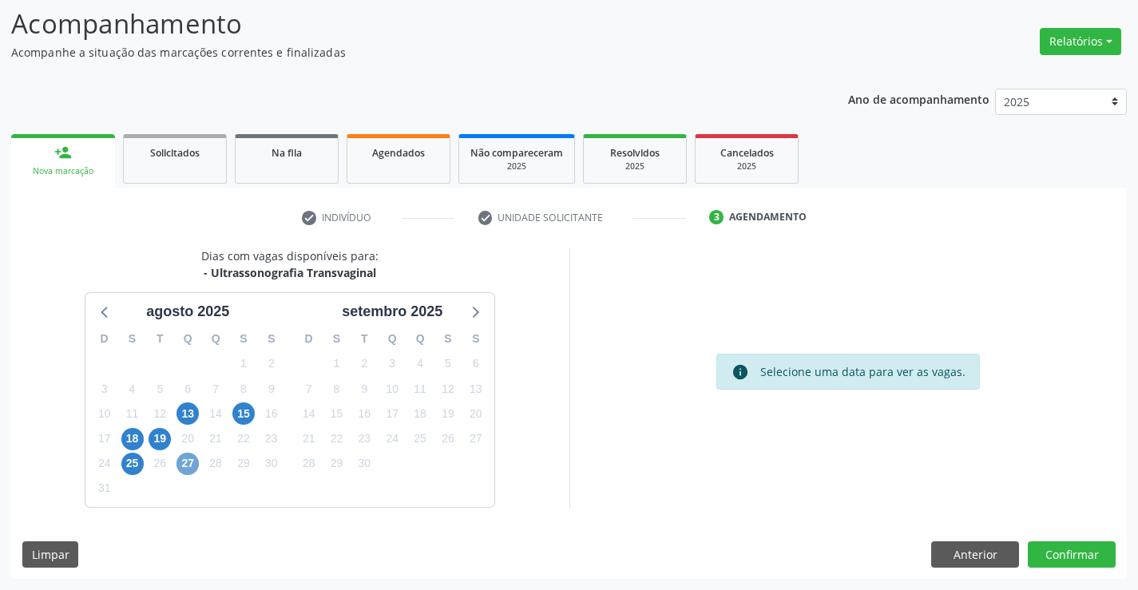
click at [196, 464] on span "27" at bounding box center [188, 464] width 22 height 22
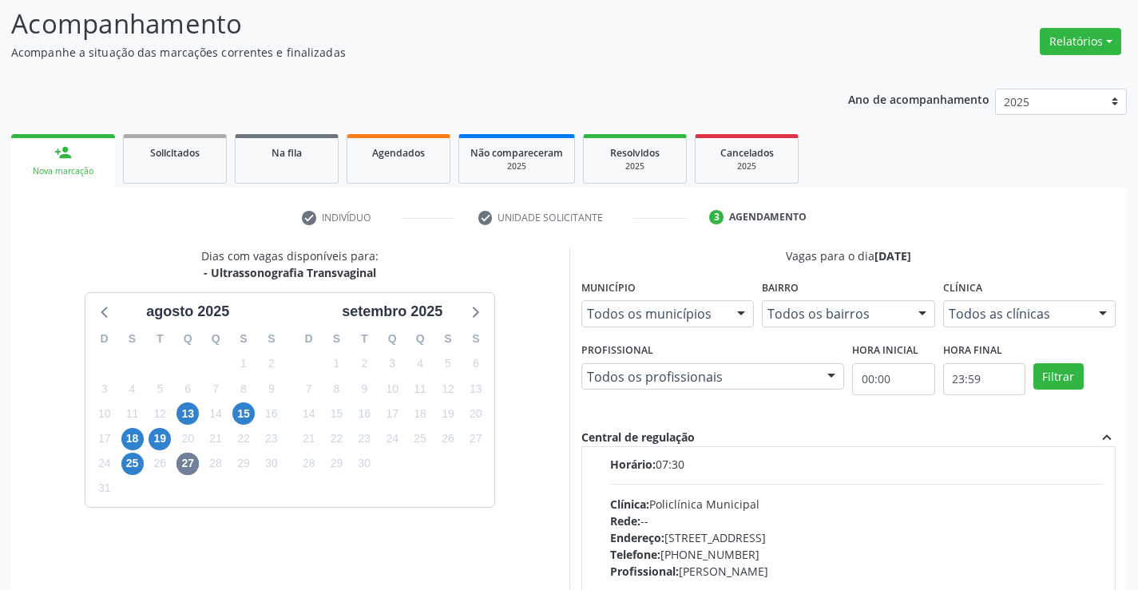
click at [853, 525] on div "Rede: --" at bounding box center [857, 521] width 494 height 17
click at [605, 446] on input "Ordem de chegada Consumidos: 9 / 25 Horário: 07:30 Clínica: Policlínica Municip…" at bounding box center [598, 438] width 11 height 14
radio input "true"
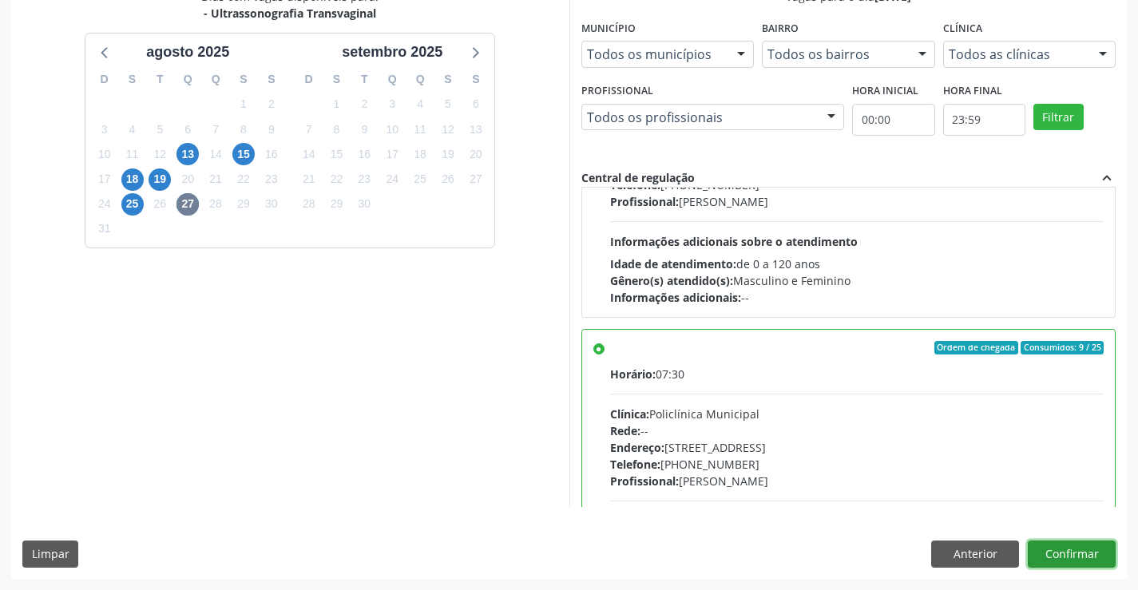
click at [1083, 561] on button "Confirmar" at bounding box center [1072, 554] width 88 height 27
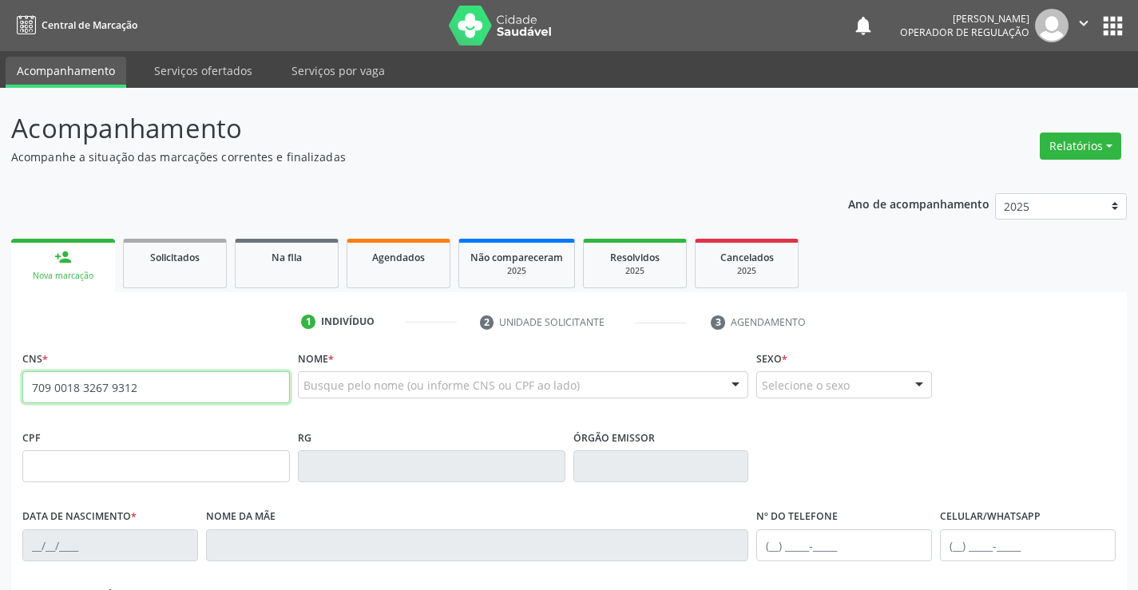
type input "709 0018 3267 9312"
type input "2288592397"
type input "10/06/2003"
type input "(74) 98117-5682"
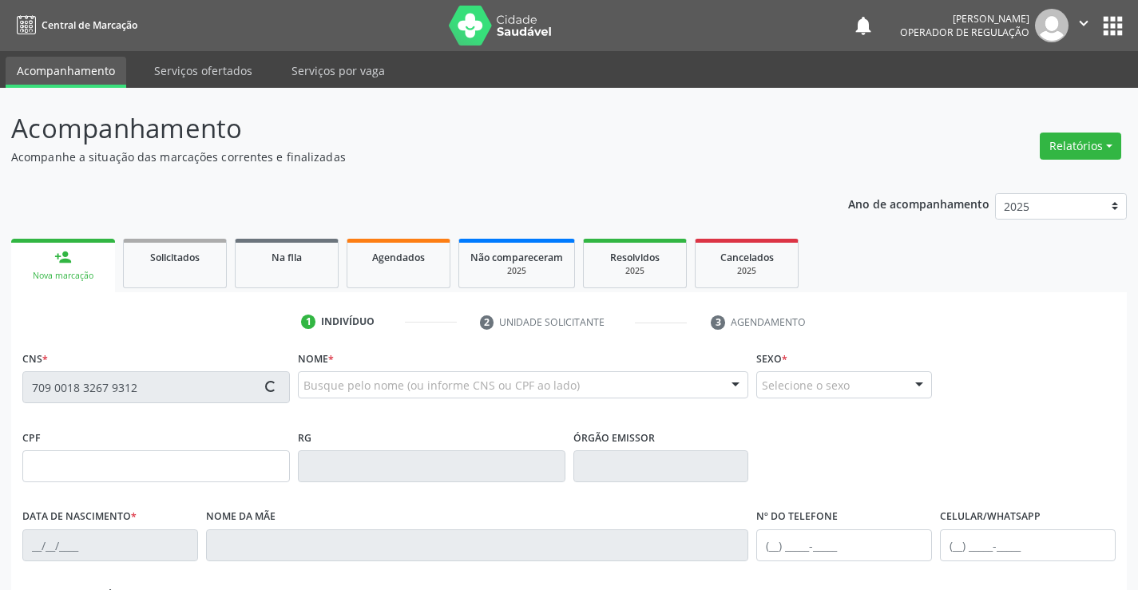
type input "093.314.885-21"
type input "S/N"
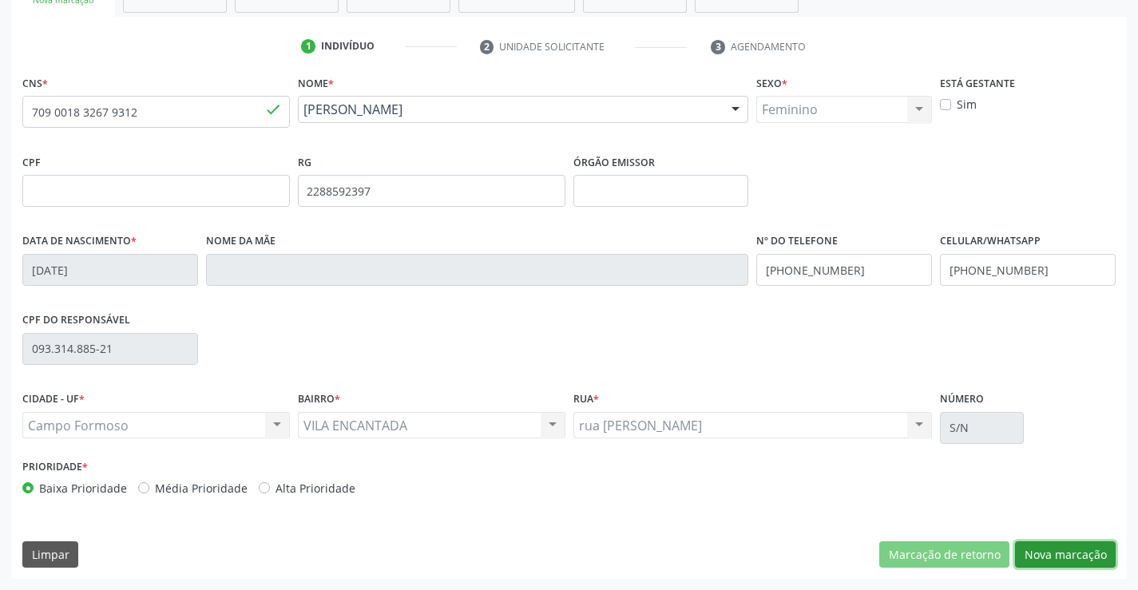
click at [1059, 554] on button "Nova marcação" at bounding box center [1065, 555] width 101 height 27
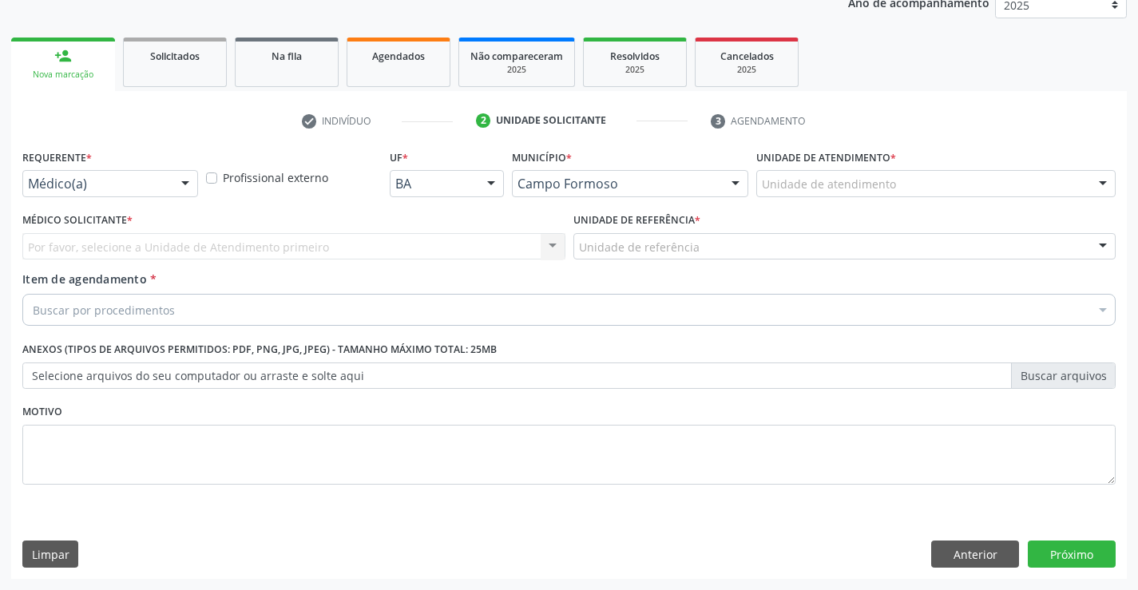
scroll to position [201, 0]
click at [183, 185] on div at bounding box center [185, 184] width 24 height 27
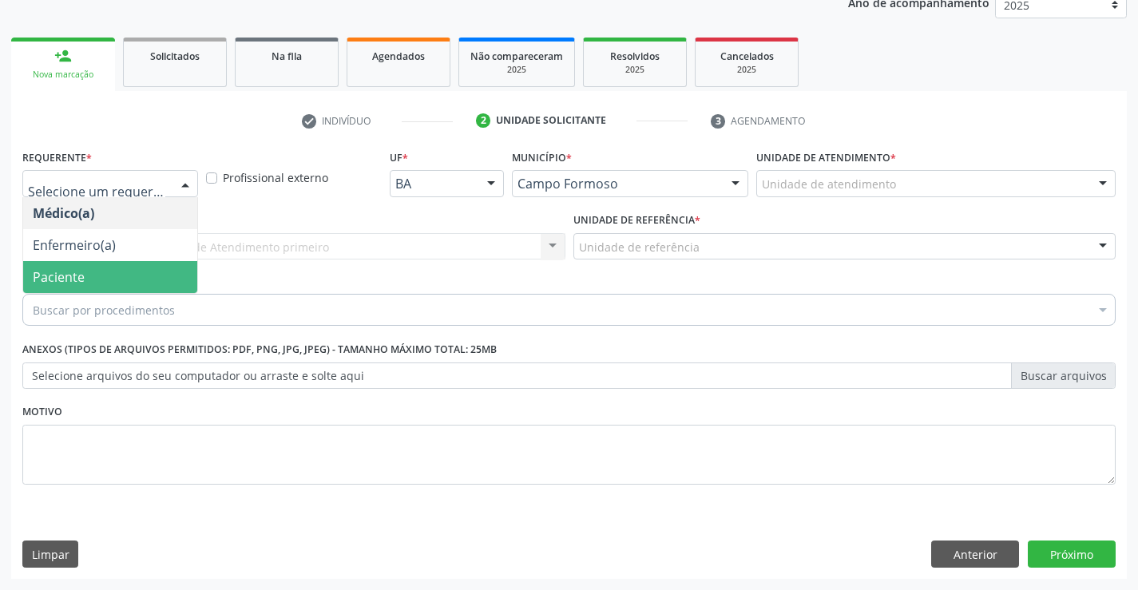
click at [58, 268] on span "Paciente" at bounding box center [59, 277] width 52 height 18
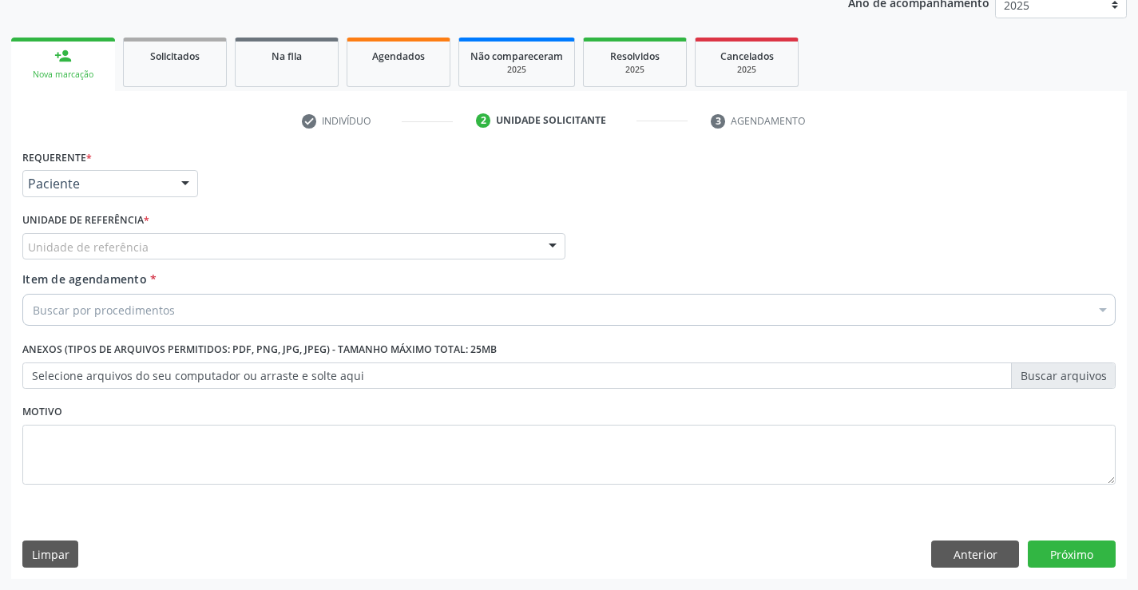
click at [286, 246] on div "Unidade de referência" at bounding box center [293, 246] width 543 height 27
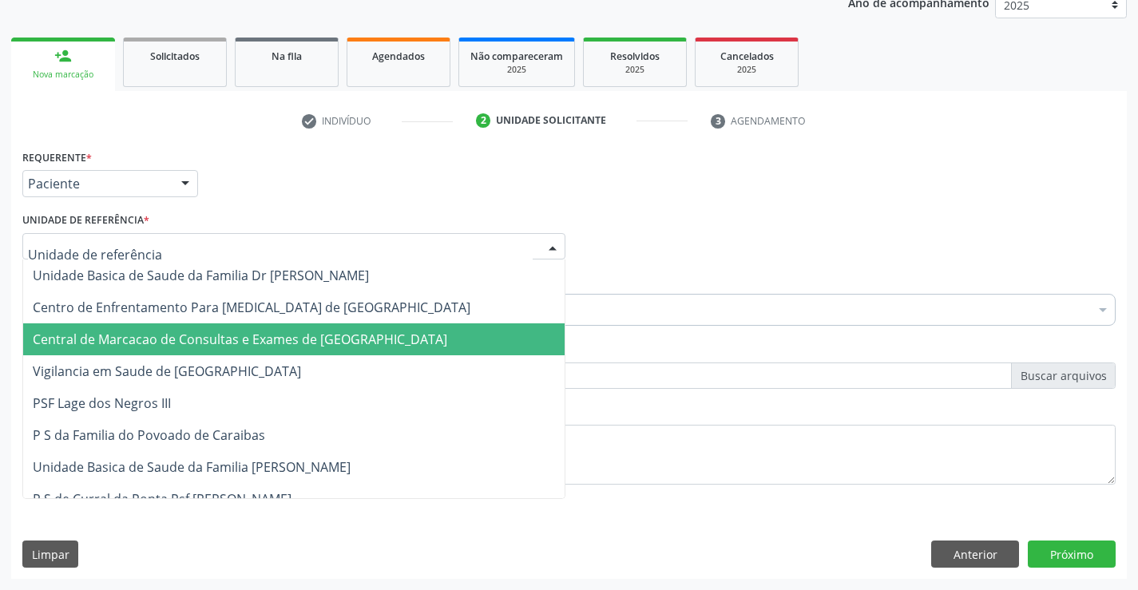
click at [278, 331] on span "Central de Marcacao de Consultas e Exames de [GEOGRAPHIC_DATA]" at bounding box center [240, 340] width 415 height 18
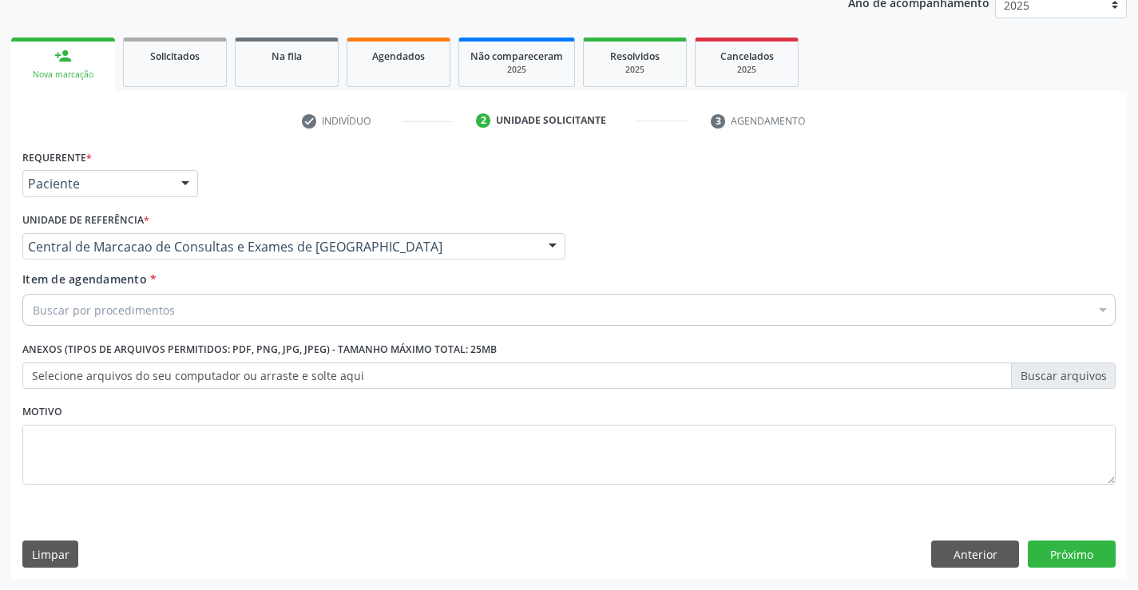
click at [206, 312] on div "Buscar por procedimentos" at bounding box center [568, 310] width 1093 height 32
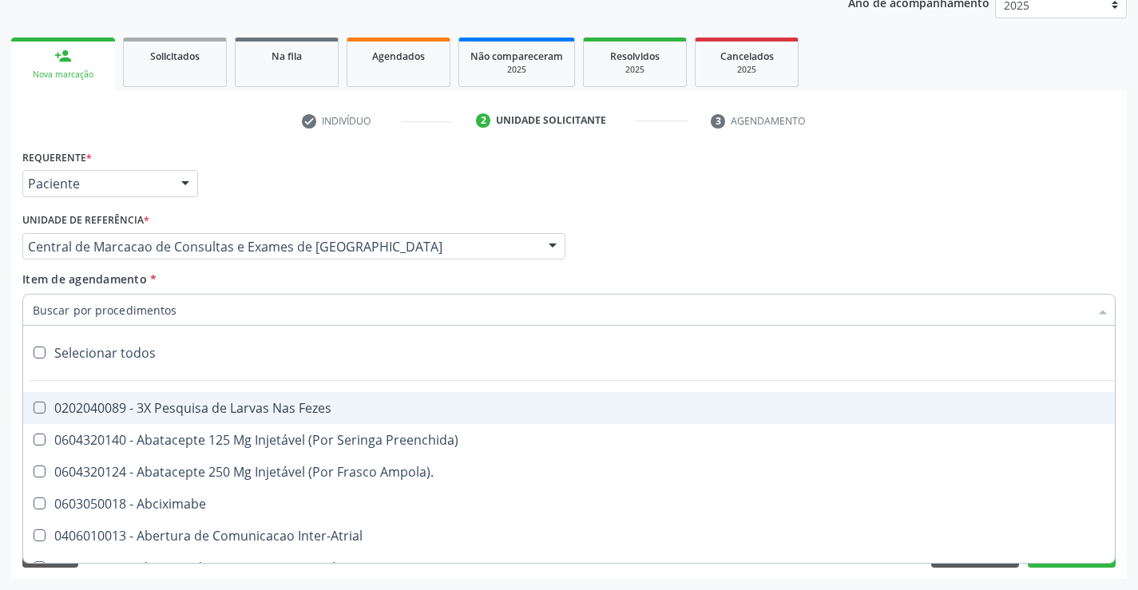
paste input "transvag"
type input "transvag"
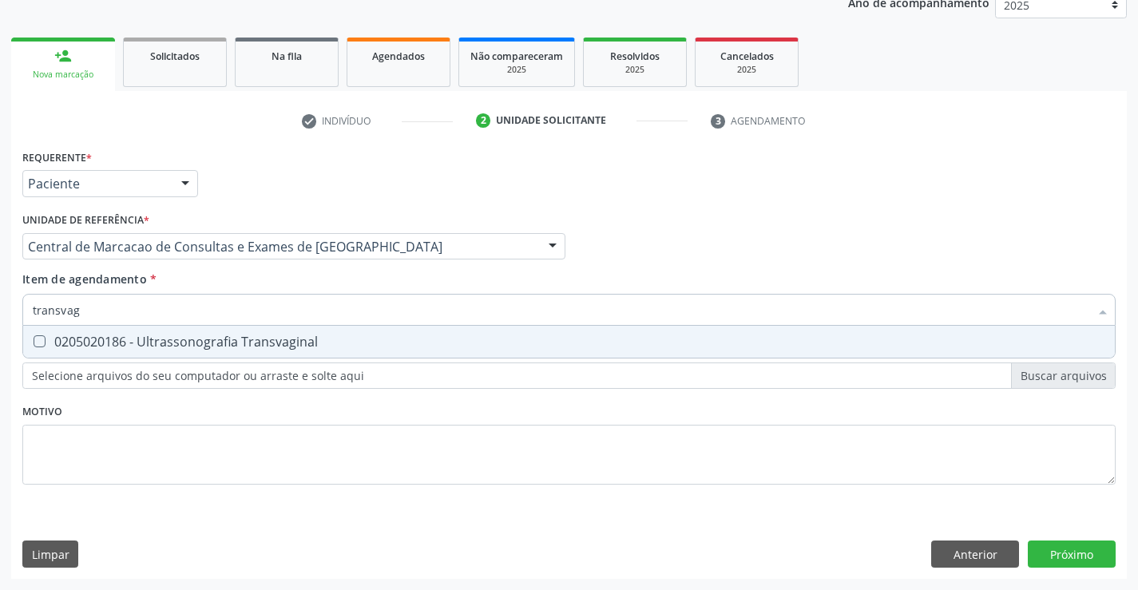
click at [192, 339] on div "0205020186 - Ultrassonografia Transvaginal" at bounding box center [569, 341] width 1073 height 13
checkbox Transvaginal "true"
click at [1077, 554] on div "Requerente * Paciente Médico(a) Enfermeiro(a) Paciente Nenhum resultado encontr…" at bounding box center [569, 362] width 1116 height 434
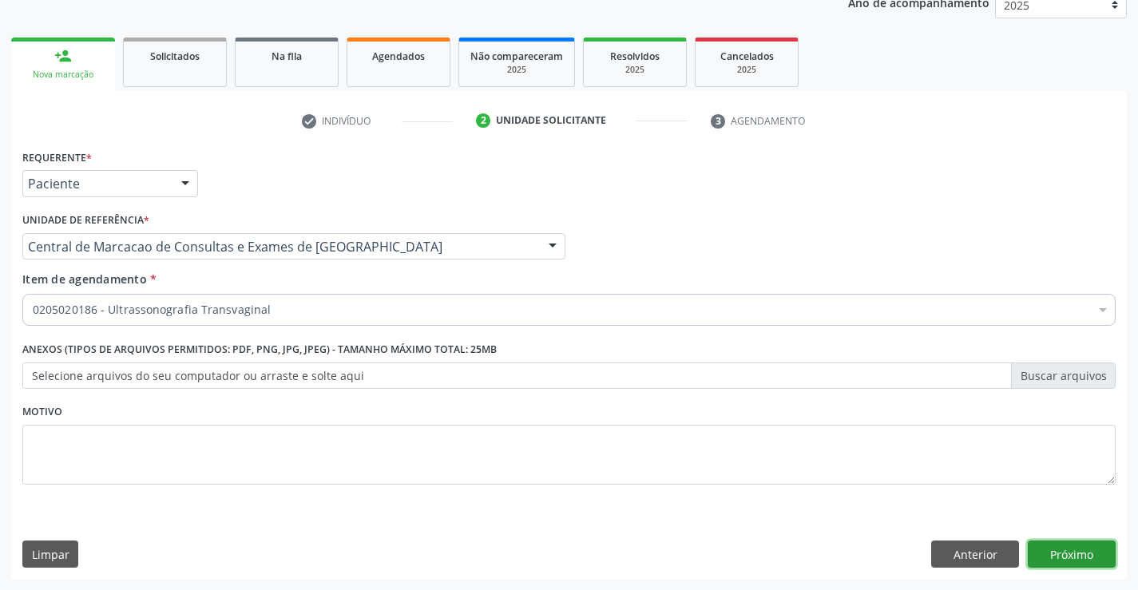
click at [1079, 552] on button "Próximo" at bounding box center [1072, 554] width 88 height 27
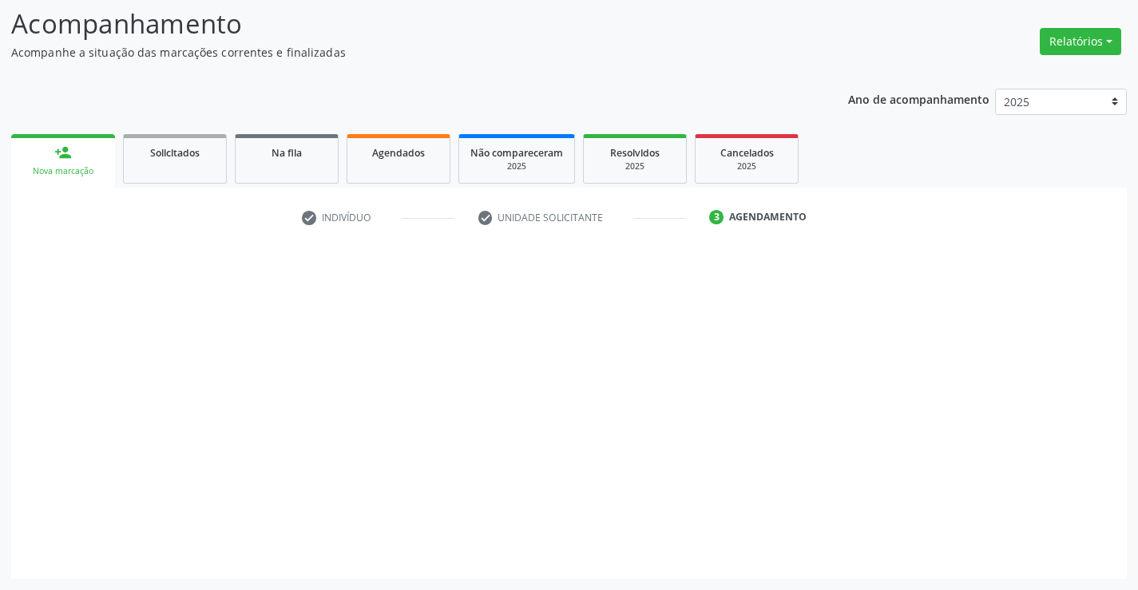
scroll to position [105, 0]
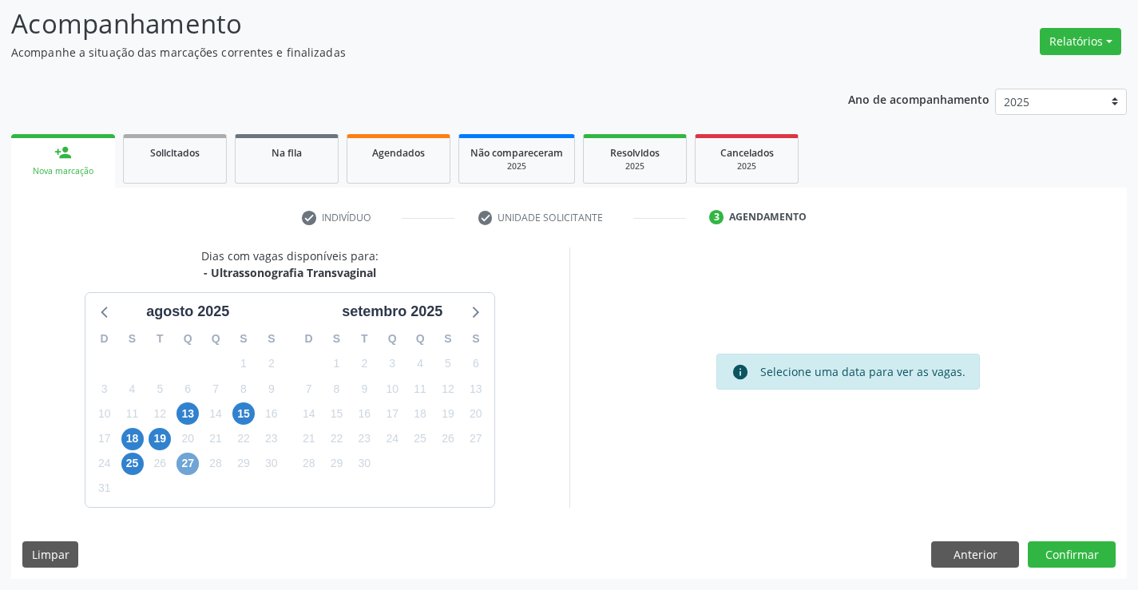
click at [185, 462] on span "27" at bounding box center [188, 464] width 22 height 22
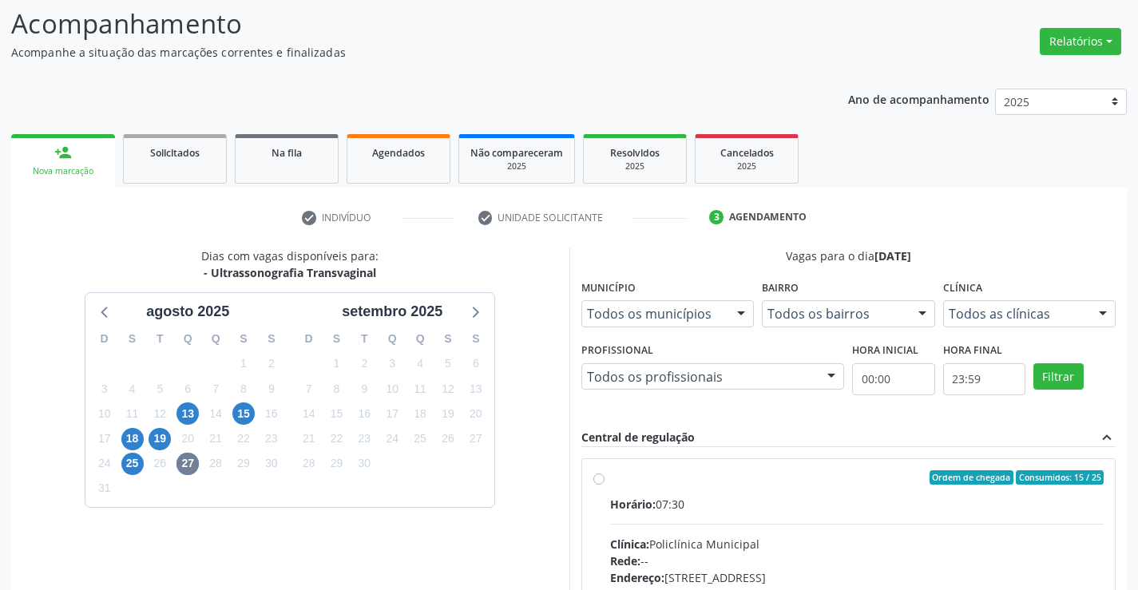
click at [605, 485] on input "Ordem de chegada Consumidos: 15 / 25 Horário: 07:30 Clínica: Policlínica Munici…" at bounding box center [598, 477] width 11 height 14
radio input "true"
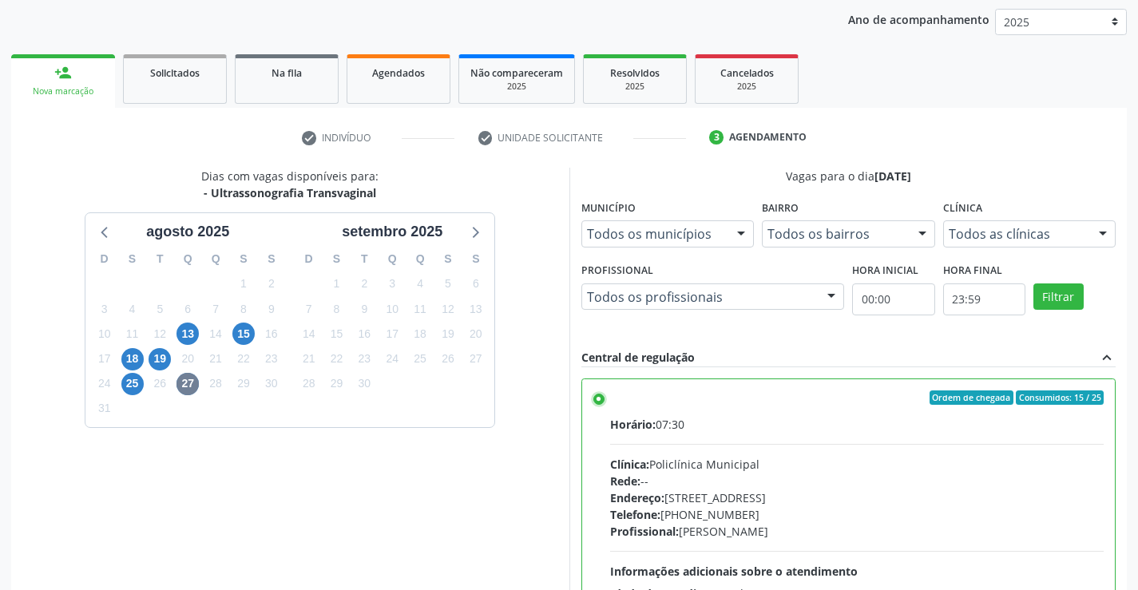
scroll to position [364, 0]
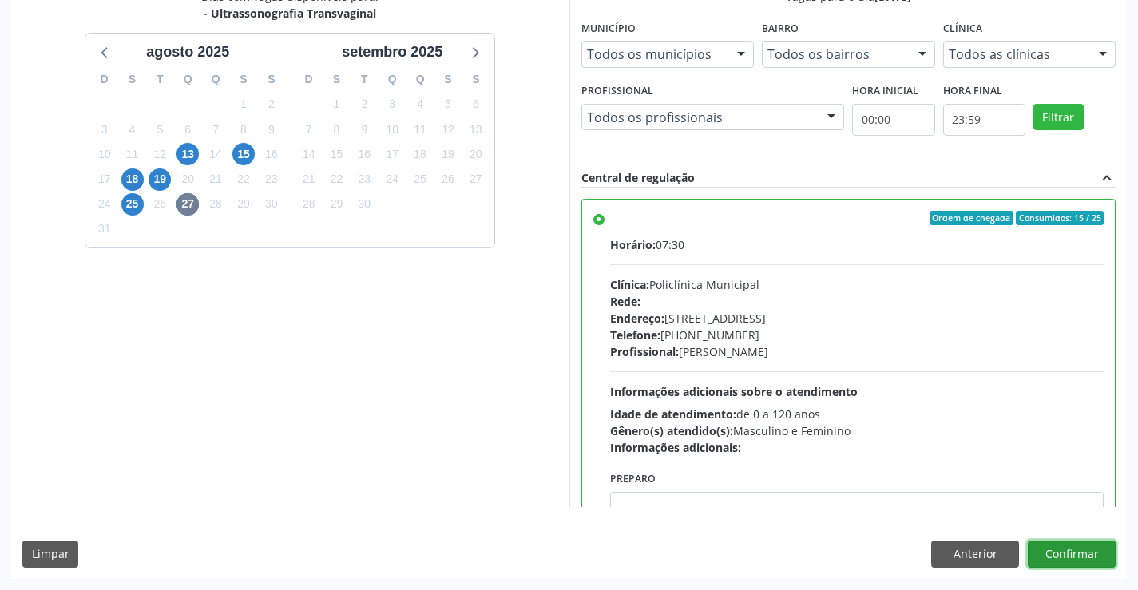
click at [1089, 548] on button "Confirmar" at bounding box center [1072, 554] width 88 height 27
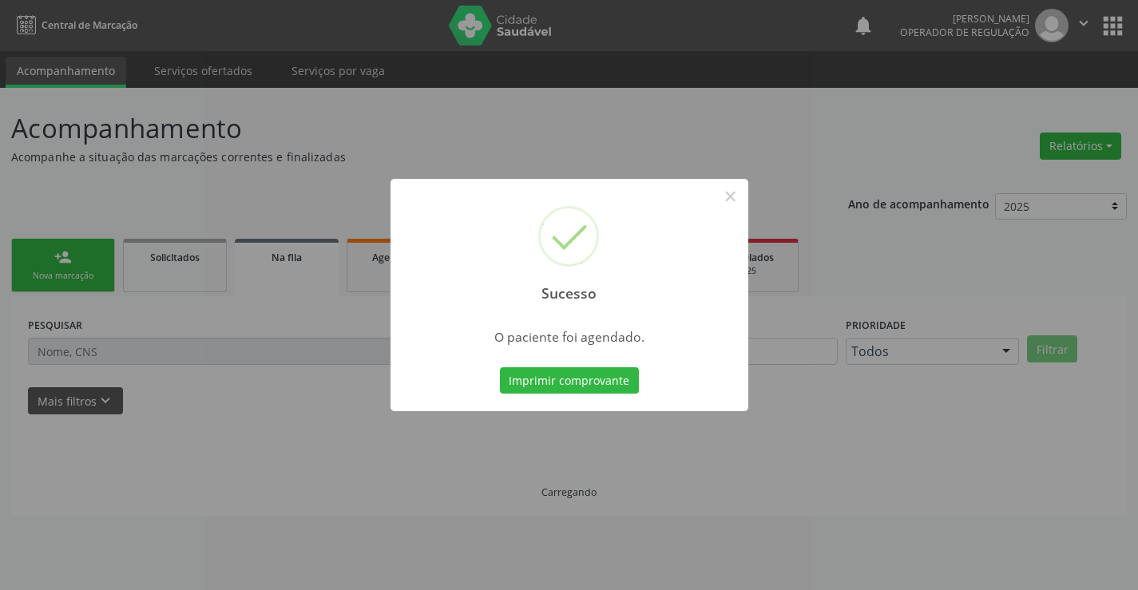
scroll to position [0, 0]
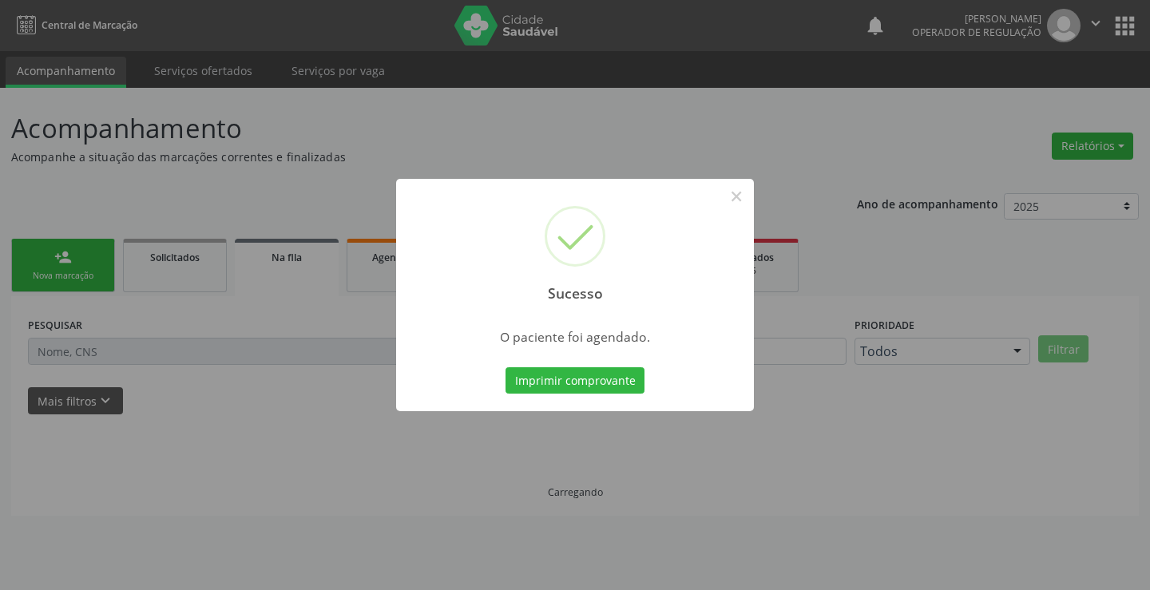
click at [506, 367] on button "Imprimir comprovante" at bounding box center [575, 380] width 139 height 27
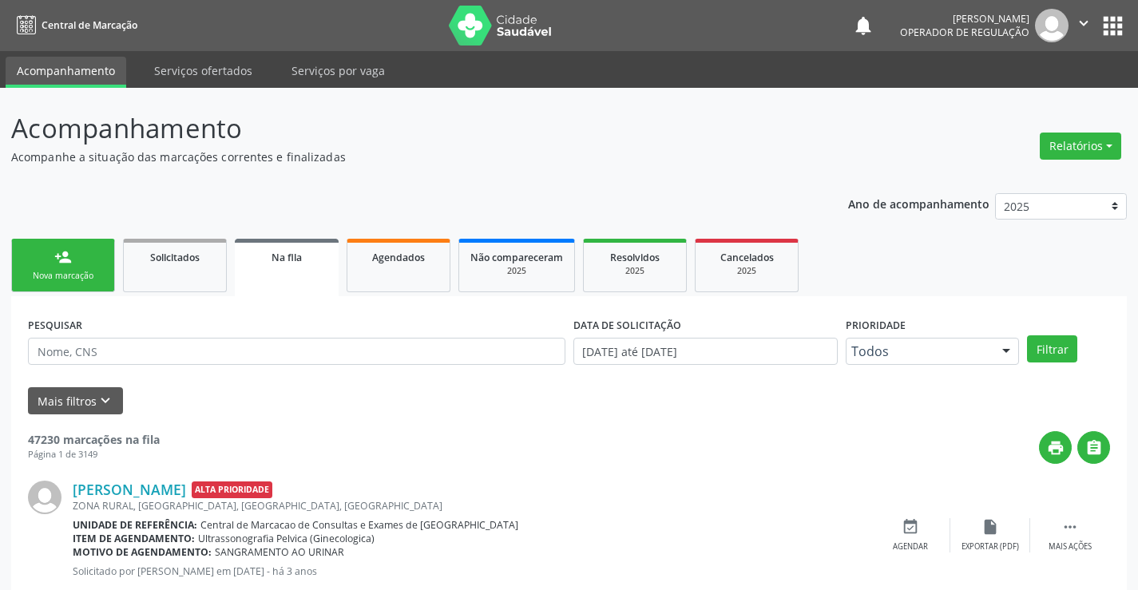
click at [44, 276] on div "Nova marcação" at bounding box center [63, 276] width 80 height 12
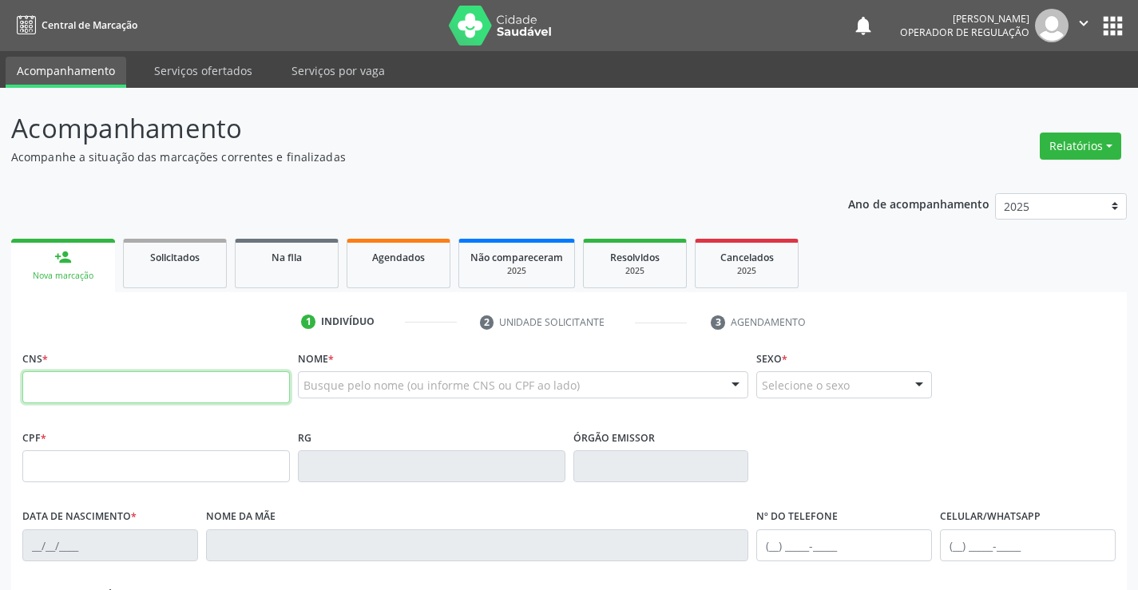
click at [65, 395] on input "text" at bounding box center [156, 387] width 268 height 32
click at [70, 383] on input "text" at bounding box center [156, 387] width 268 height 32
type input "702 3041 4136 6518"
type input "0500059012"
type input "06/02/1966"
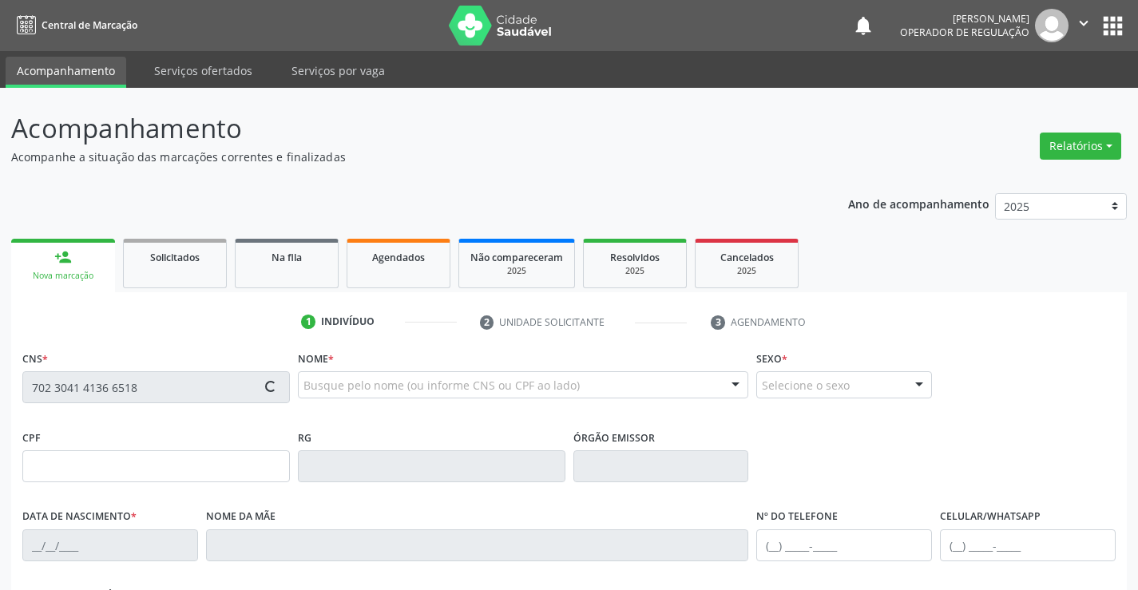
type input "(74) 99125-0276"
type input "991.350.005-20"
type input "sn"
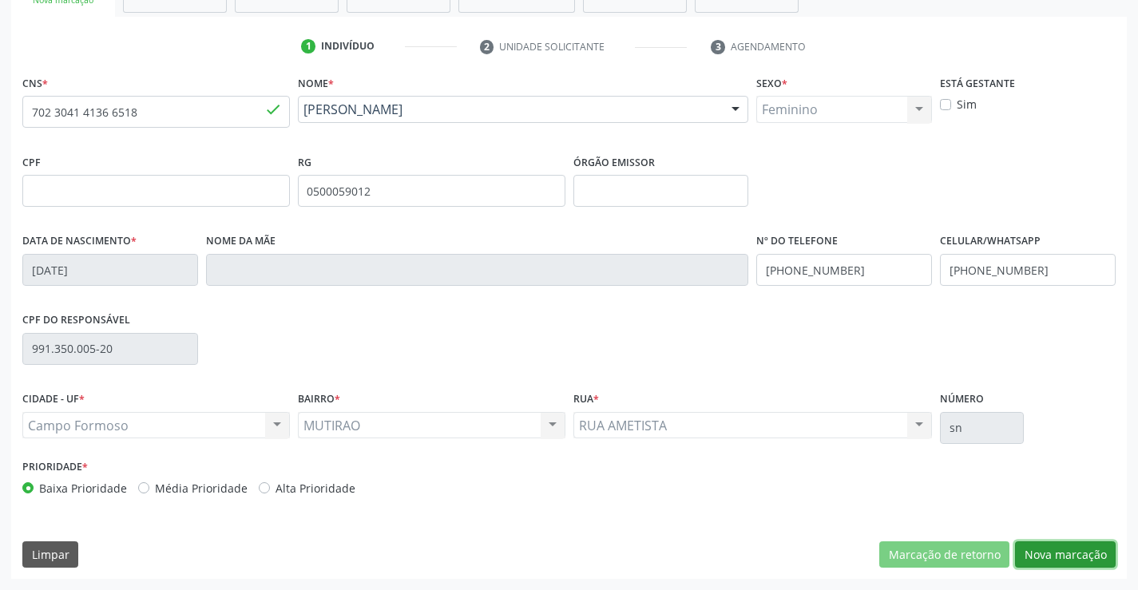
click at [1080, 552] on button "Nova marcação" at bounding box center [1065, 555] width 101 height 27
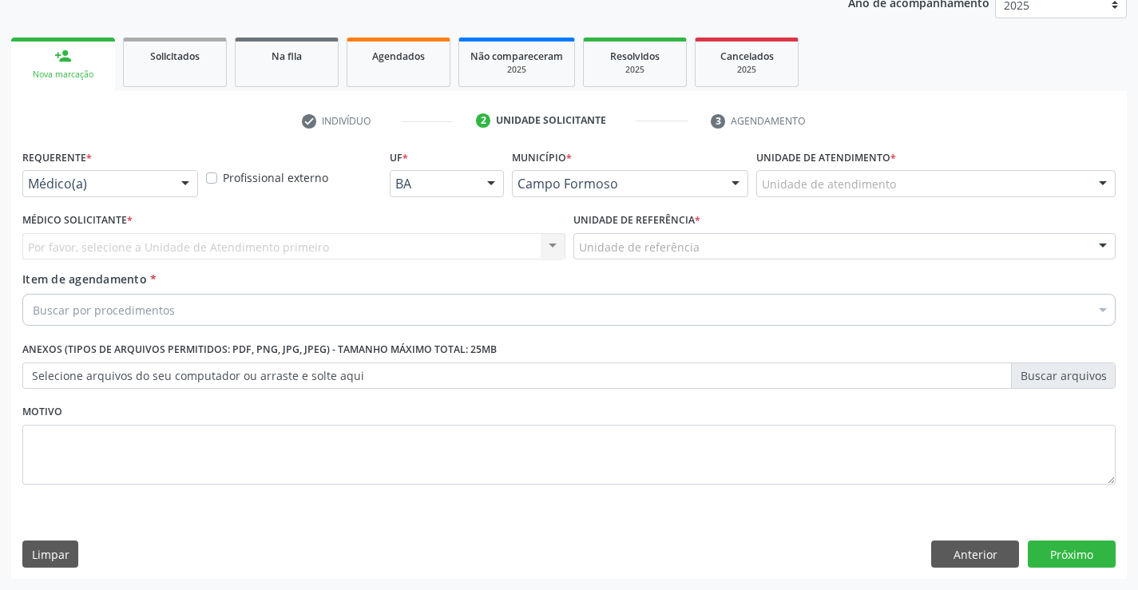
scroll to position [201, 0]
click at [187, 188] on div at bounding box center [185, 184] width 24 height 27
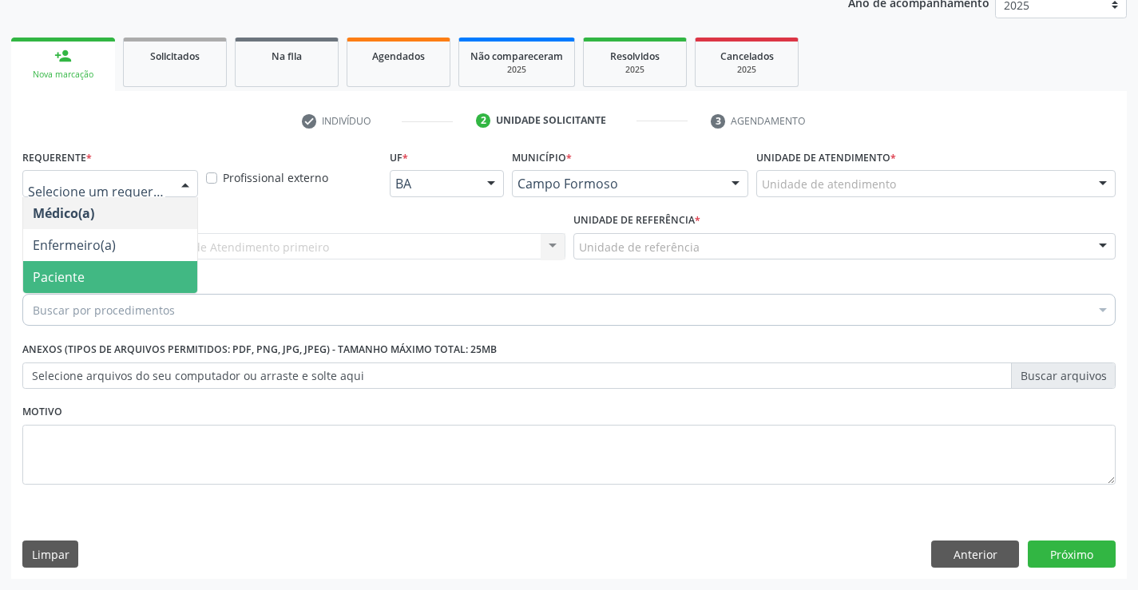
click at [83, 283] on span "Paciente" at bounding box center [59, 277] width 52 height 18
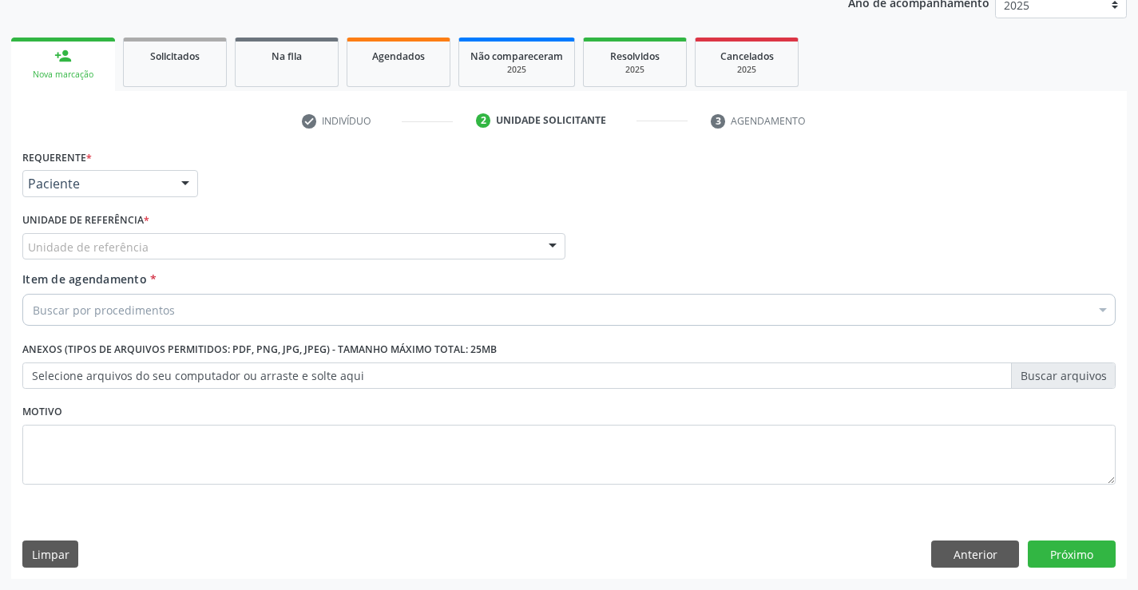
click at [286, 246] on div "Unidade de referência" at bounding box center [293, 246] width 543 height 27
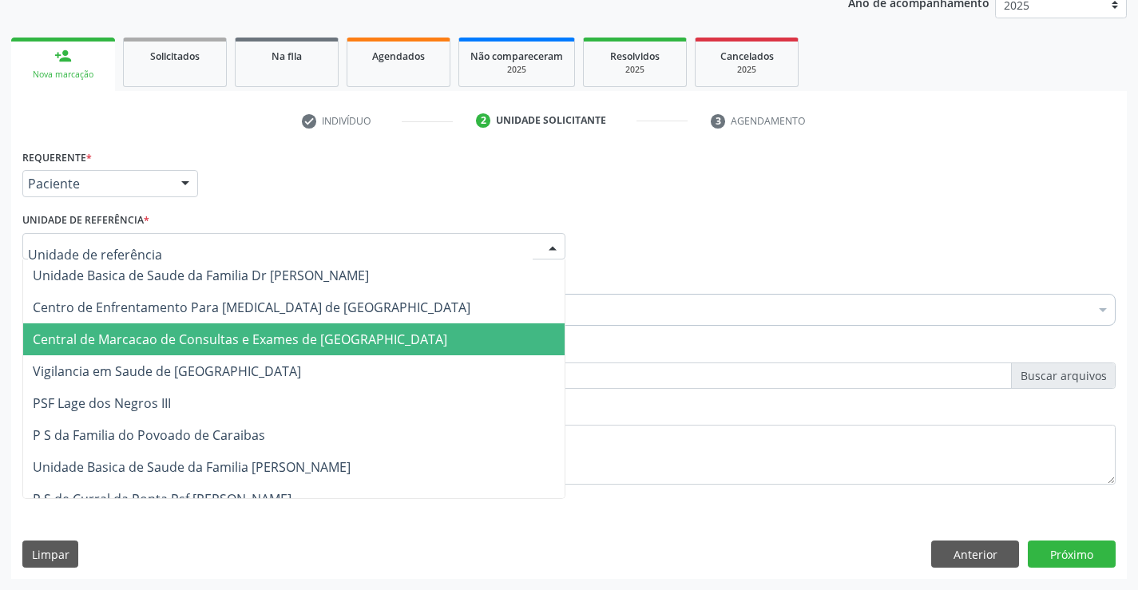
click at [276, 334] on span "Central de Marcacao de Consultas e Exames de [GEOGRAPHIC_DATA]" at bounding box center [240, 340] width 415 height 18
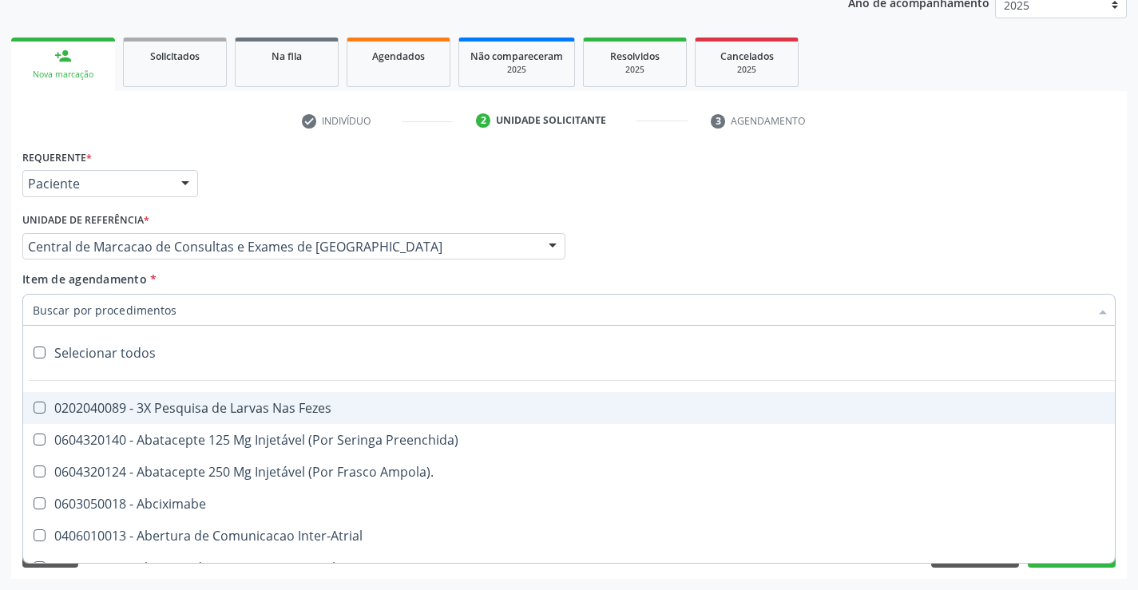
paste input "transvag"
type input "transvag"
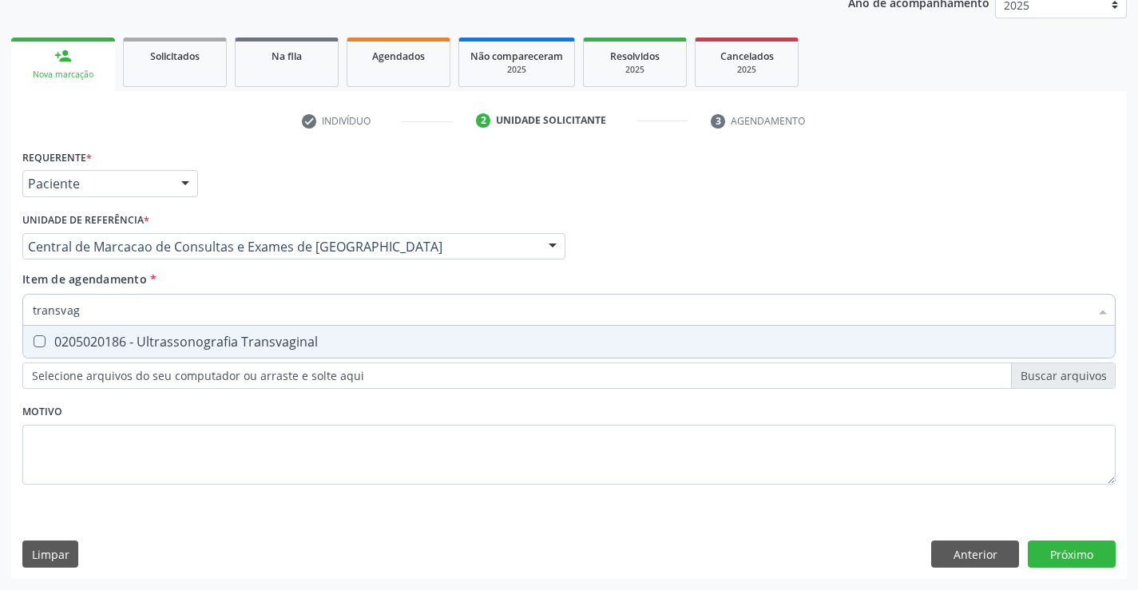
click at [168, 327] on span "0205020186 - Ultrassonografia Transvaginal" at bounding box center [569, 342] width 1092 height 32
checkbox Transvaginal "true"
click at [1089, 557] on div "Requerente * Paciente Médico(a) Enfermeiro(a) Paciente Nenhum resultado encontr…" at bounding box center [569, 362] width 1116 height 434
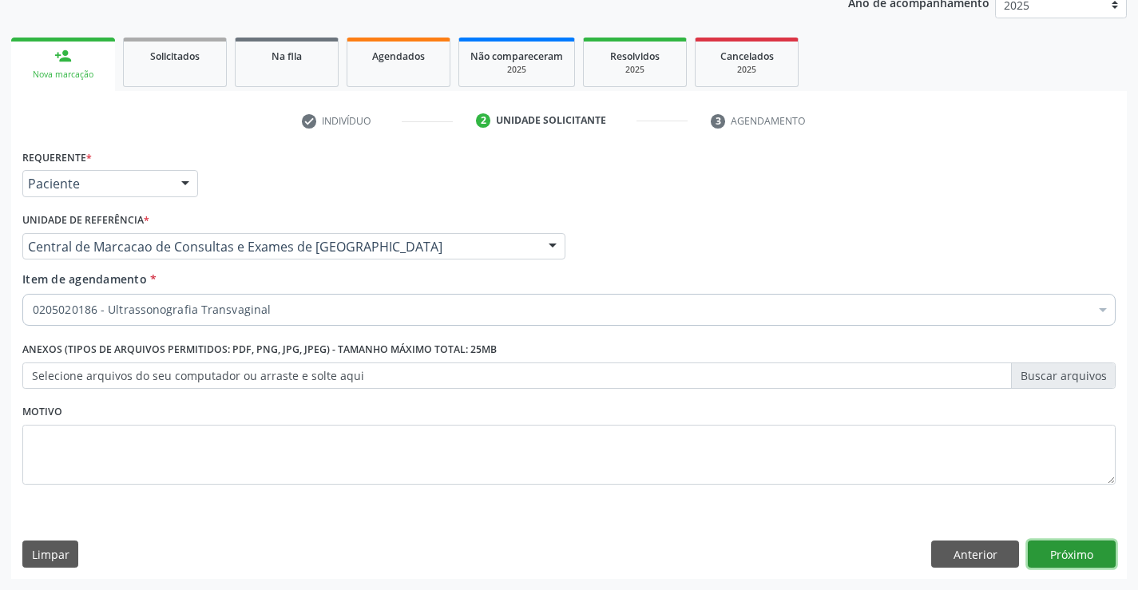
click at [1061, 546] on button "Próximo" at bounding box center [1072, 554] width 88 height 27
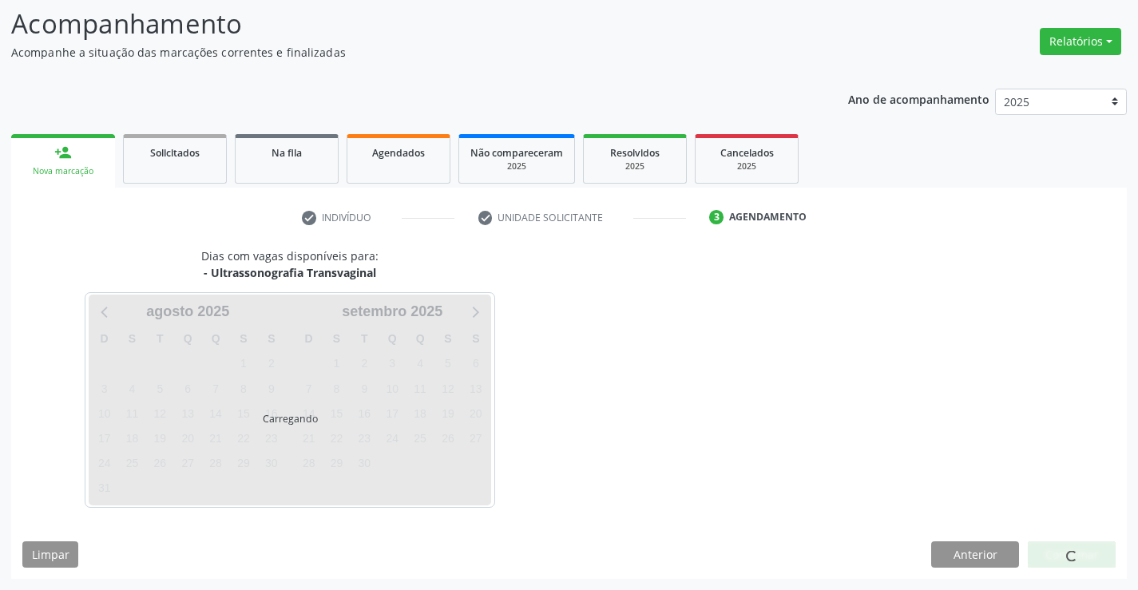
scroll to position [105, 0]
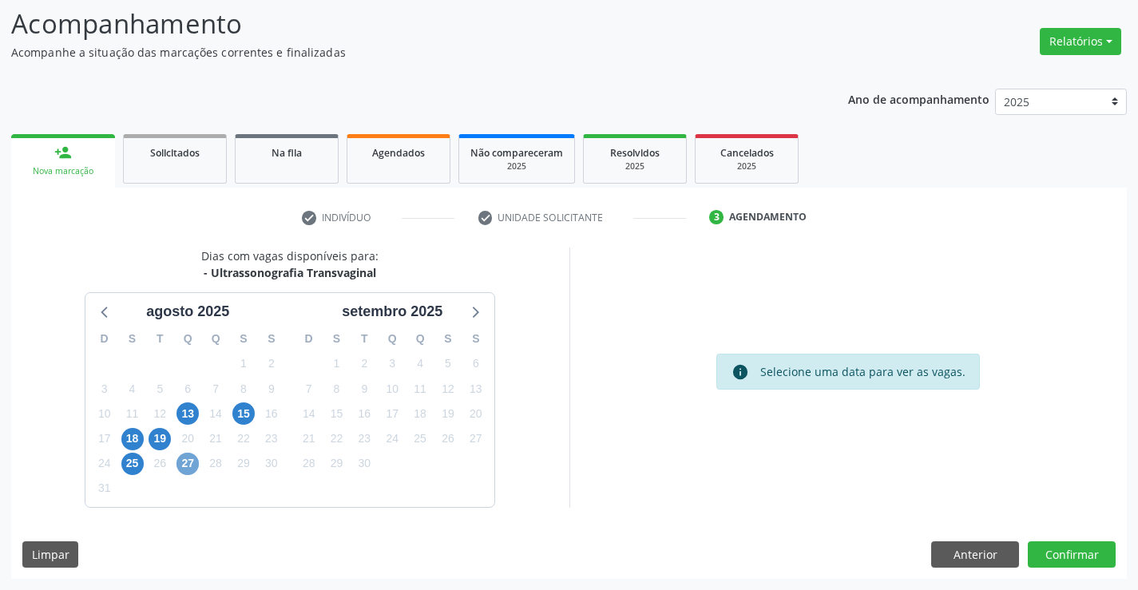
click at [188, 462] on span "27" at bounding box center [188, 464] width 22 height 22
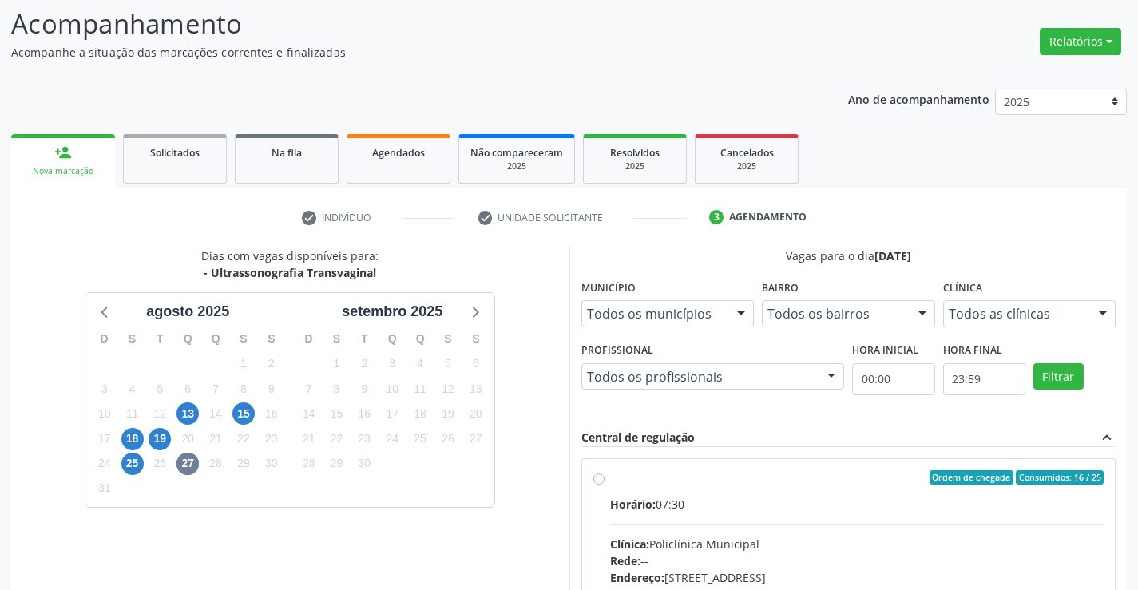
click at [883, 490] on label "Ordem de chegada Consumidos: 16 / 25 Horário: 07:30 Clínica: Policlínica Munici…" at bounding box center [857, 592] width 494 height 245
click at [605, 485] on input "Ordem de chegada Consumidos: 16 / 25 Horário: 07:30 Clínica: Policlínica Munici…" at bounding box center [598, 477] width 11 height 14
radio input "true"
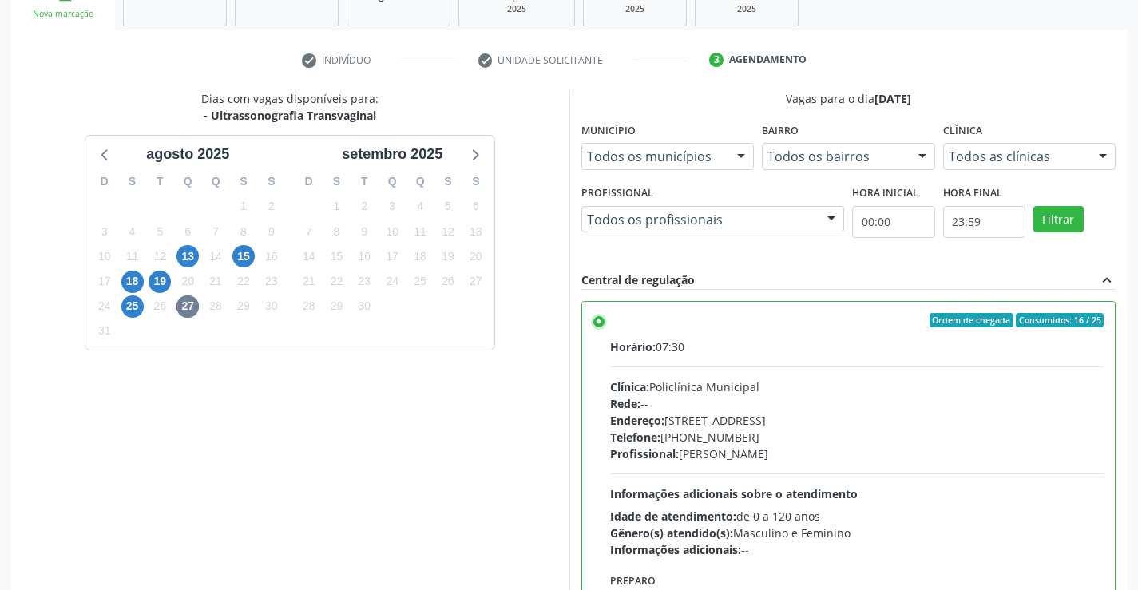
scroll to position [364, 0]
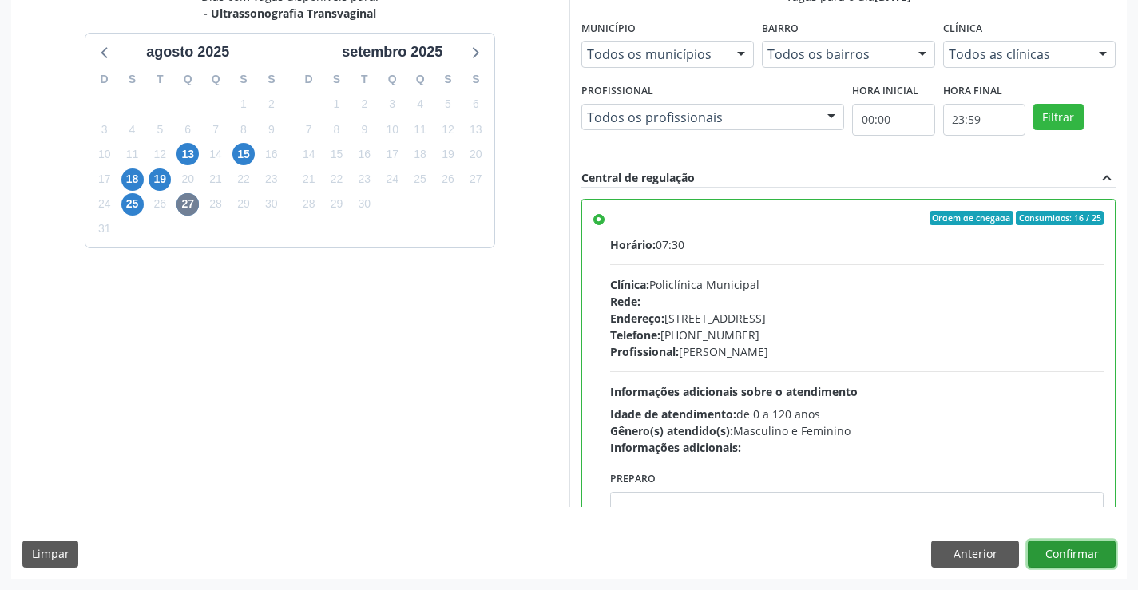
click at [1077, 549] on button "Confirmar" at bounding box center [1072, 554] width 88 height 27
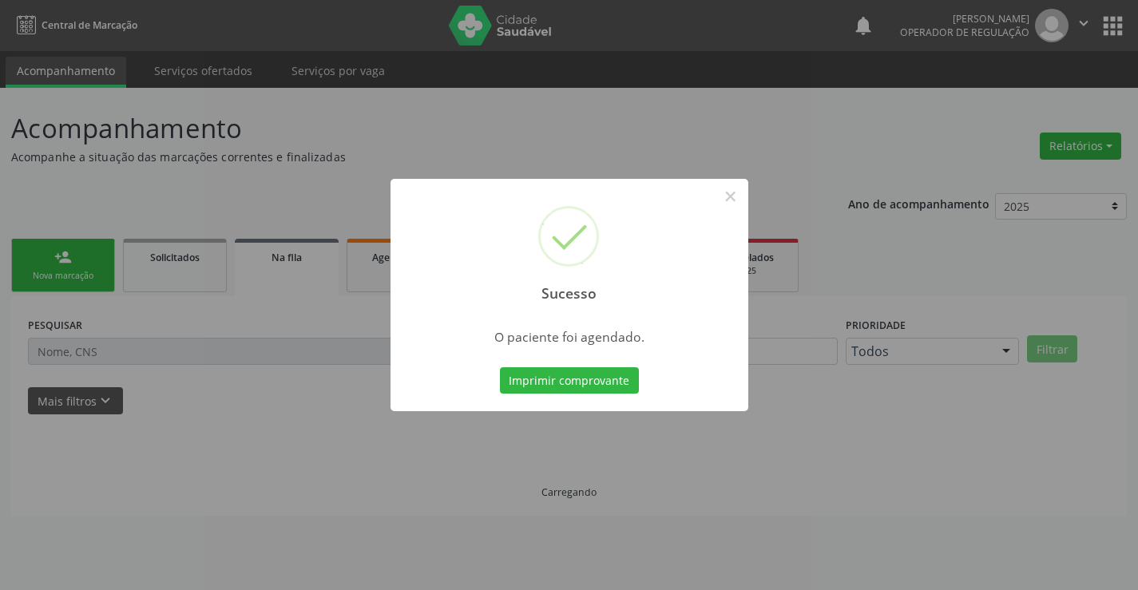
scroll to position [0, 0]
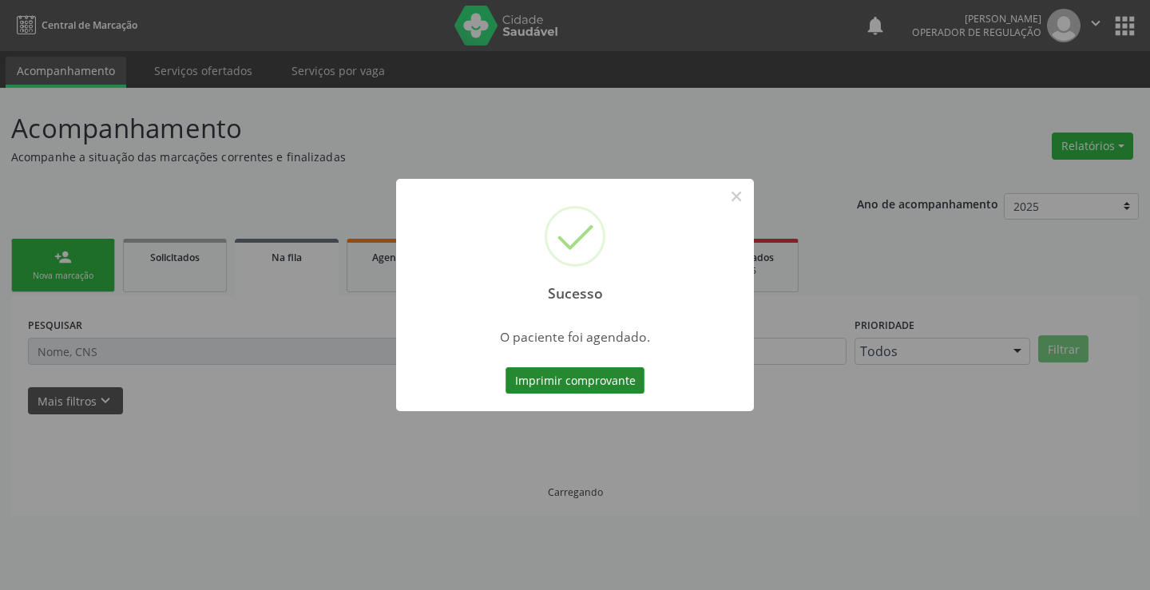
click at [614, 382] on button "Imprimir comprovante" at bounding box center [575, 380] width 139 height 27
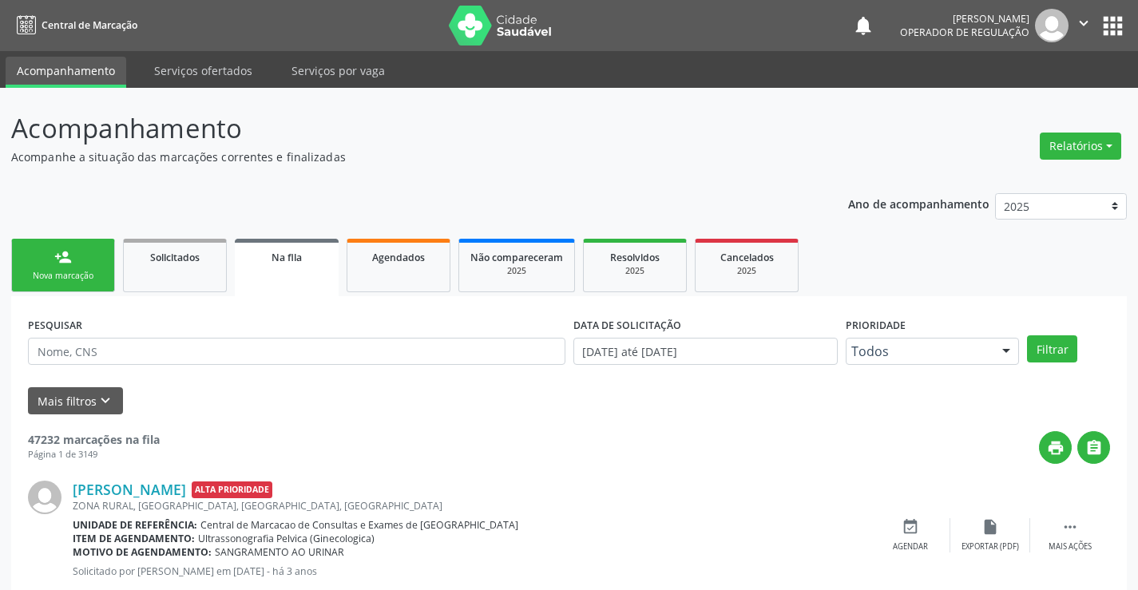
click at [67, 273] on div "Nova marcação" at bounding box center [63, 276] width 80 height 12
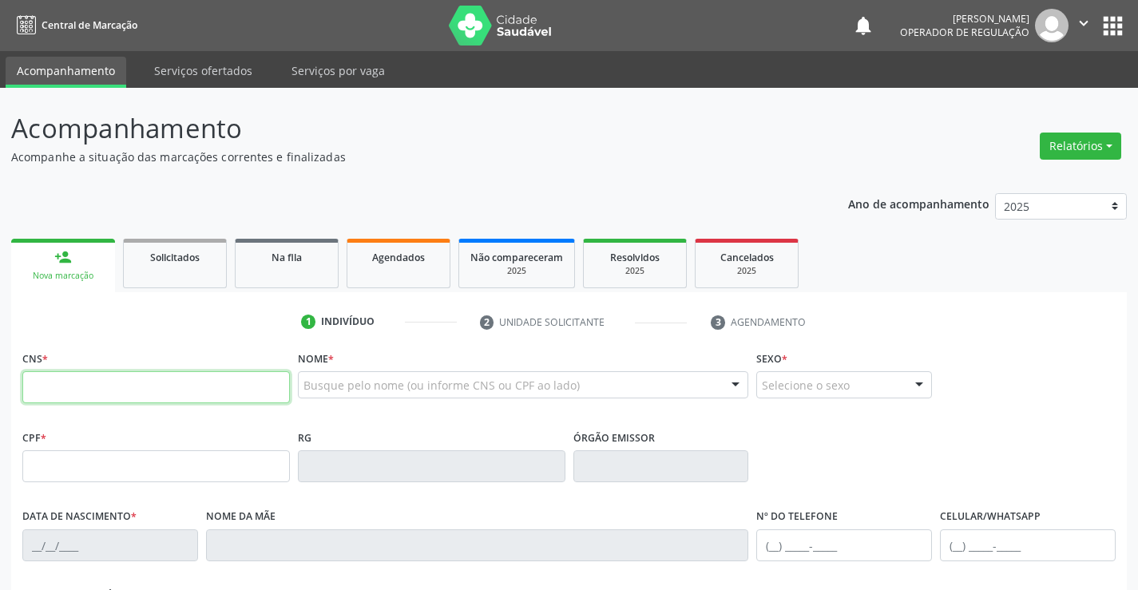
click at [73, 393] on input "text" at bounding box center [156, 387] width 268 height 32
type input "700 0091 6446 9705"
type input "1425143903"
type input "03/06/1989"
type input "(74) 99936-8612"
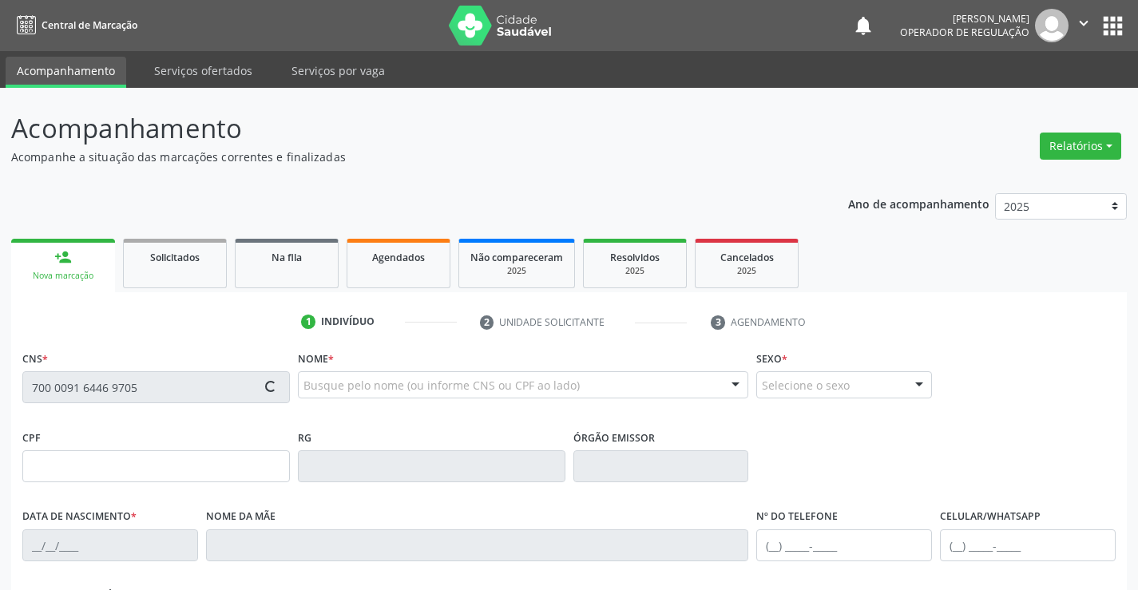
type input "029.156.565-41"
type input "S/N"
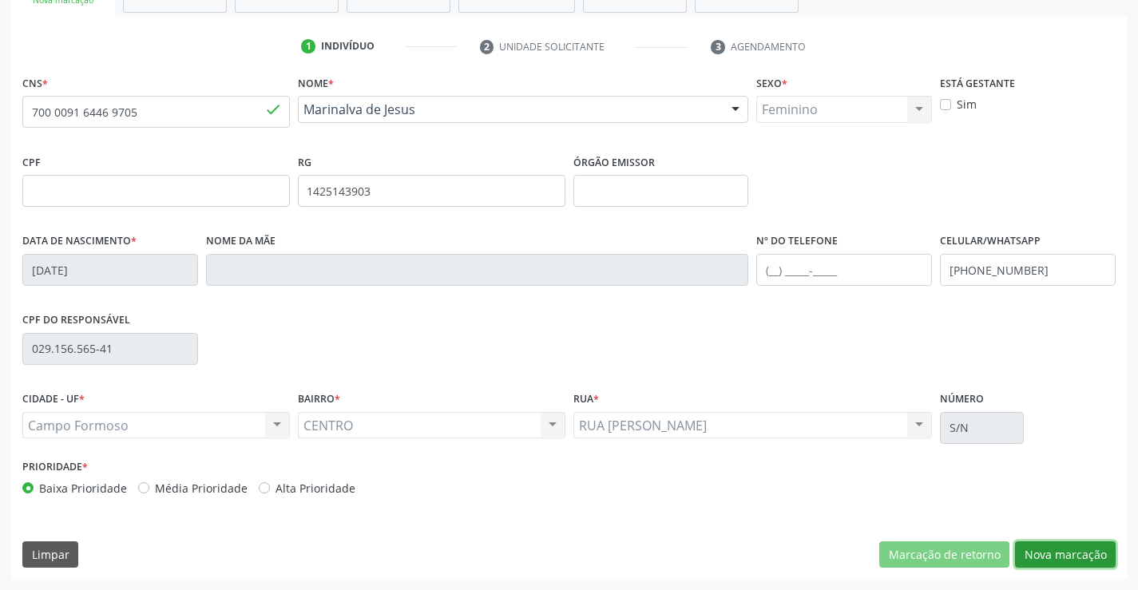
click at [1062, 555] on button "Nova marcação" at bounding box center [1065, 555] width 101 height 27
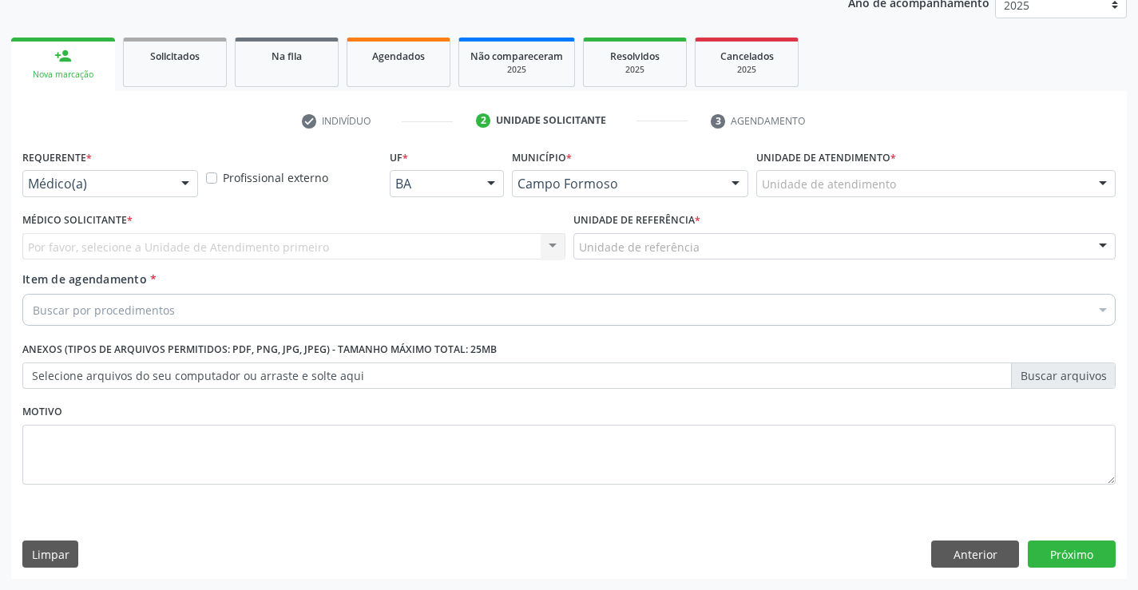
click at [181, 180] on div at bounding box center [185, 184] width 24 height 27
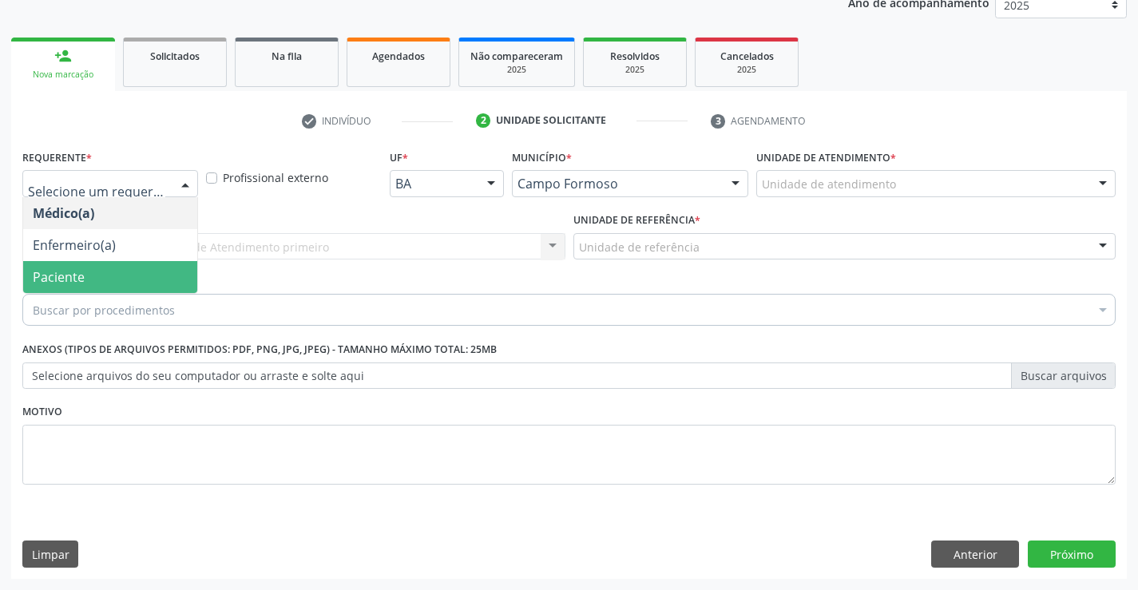
click at [70, 269] on span "Paciente" at bounding box center [59, 277] width 52 height 18
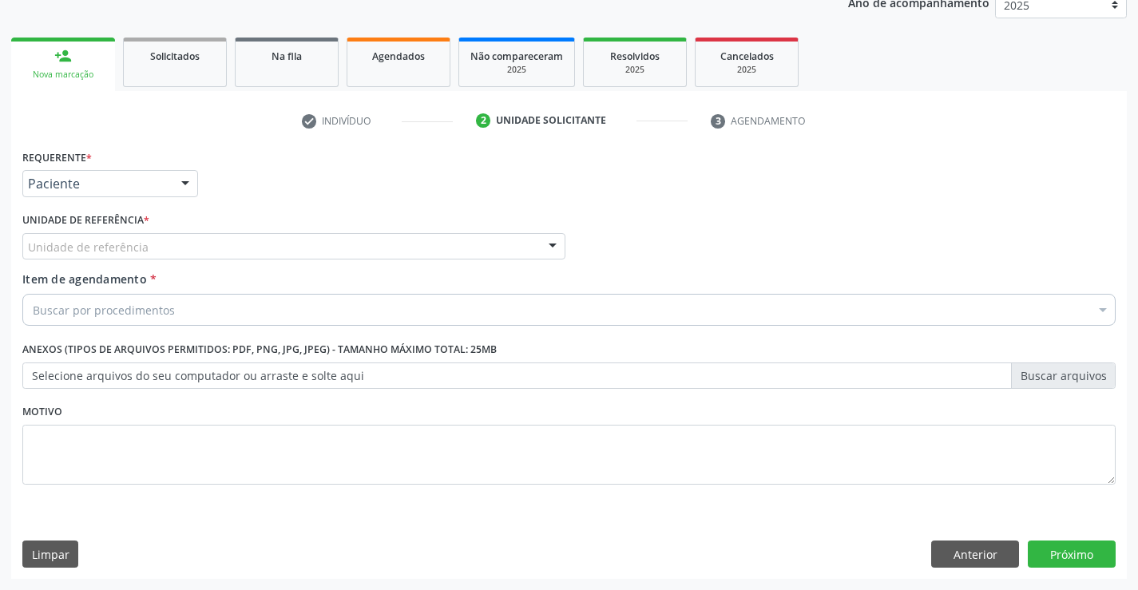
click at [348, 248] on div "Unidade de referência" at bounding box center [293, 246] width 543 height 27
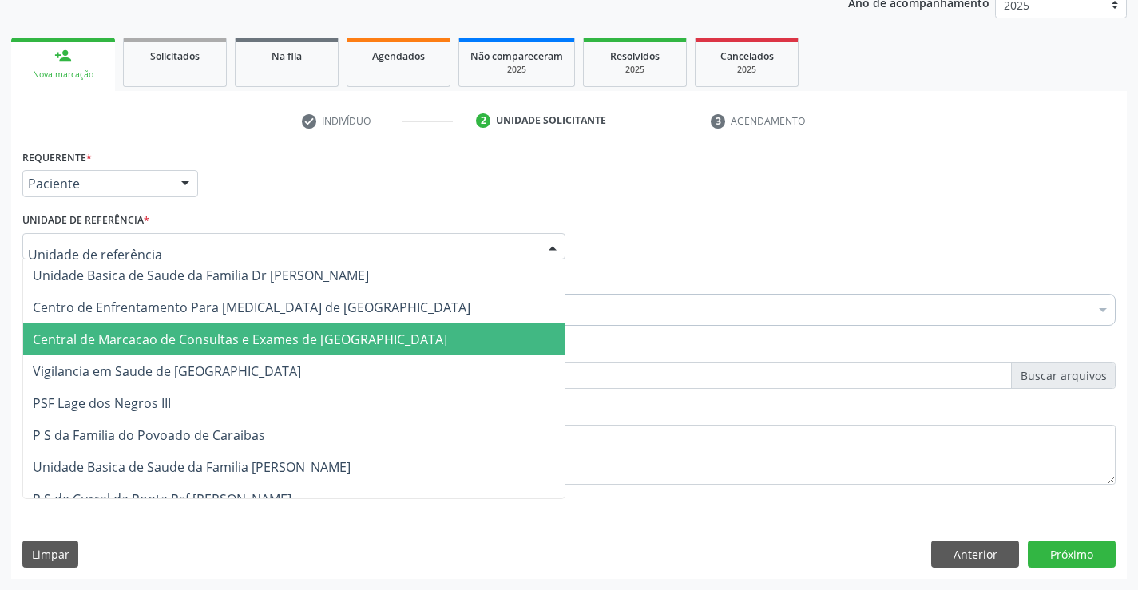
click at [307, 339] on span "Central de Marcacao de Consultas e Exames de [GEOGRAPHIC_DATA]" at bounding box center [240, 340] width 415 height 18
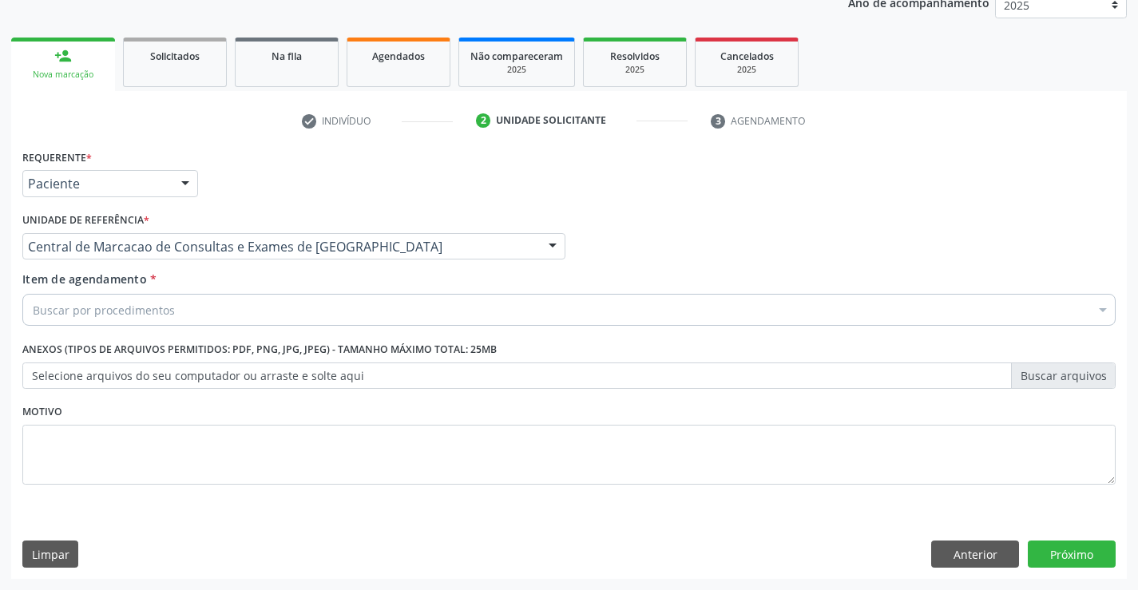
click at [139, 319] on div "Buscar por procedimentos" at bounding box center [568, 310] width 1093 height 32
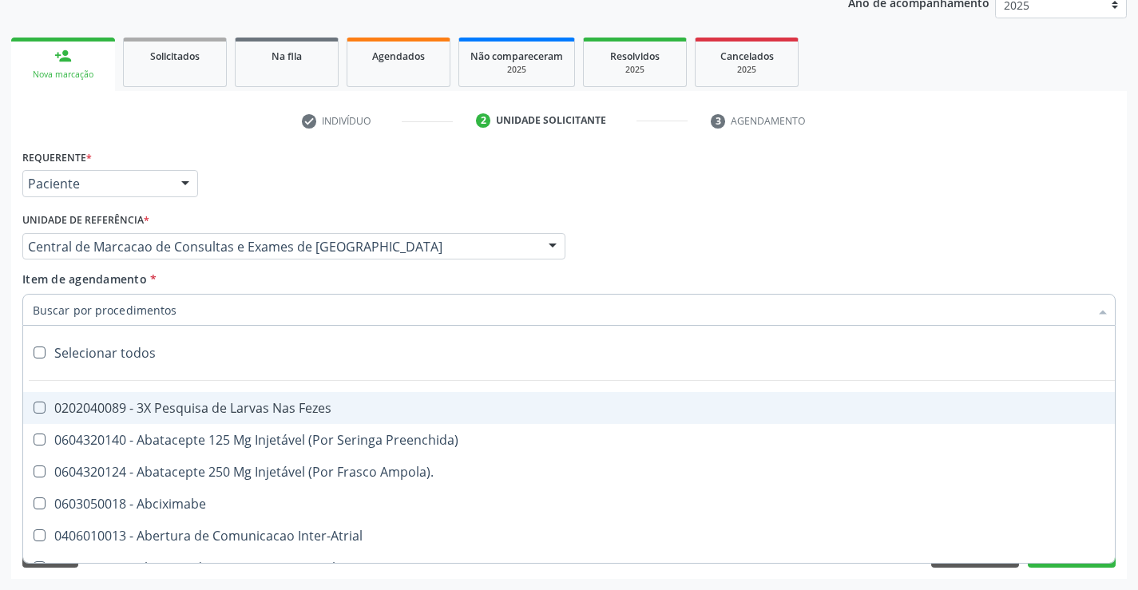
paste input "transvag"
type input "transvag"
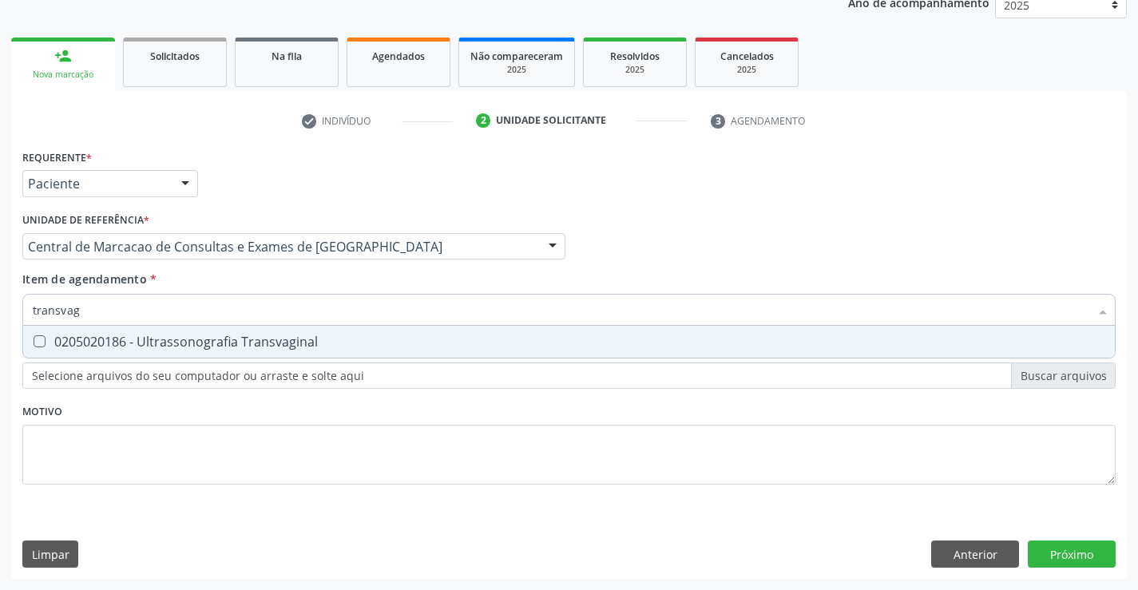
click at [222, 335] on div "0205020186 - Ultrassonografia Transvaginal" at bounding box center [569, 341] width 1073 height 13
checkbox Transvaginal "true"
click at [1078, 550] on div "Requerente * Paciente Médico(a) Enfermeiro(a) Paciente Nenhum resultado encontr…" at bounding box center [569, 362] width 1116 height 434
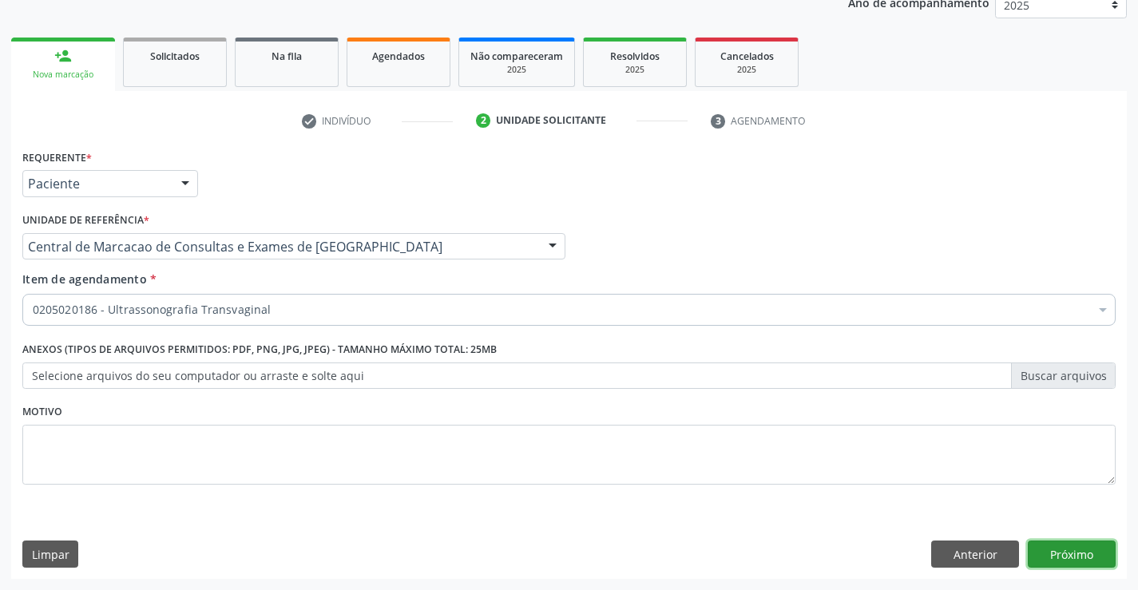
click at [1066, 547] on button "Próximo" at bounding box center [1072, 554] width 88 height 27
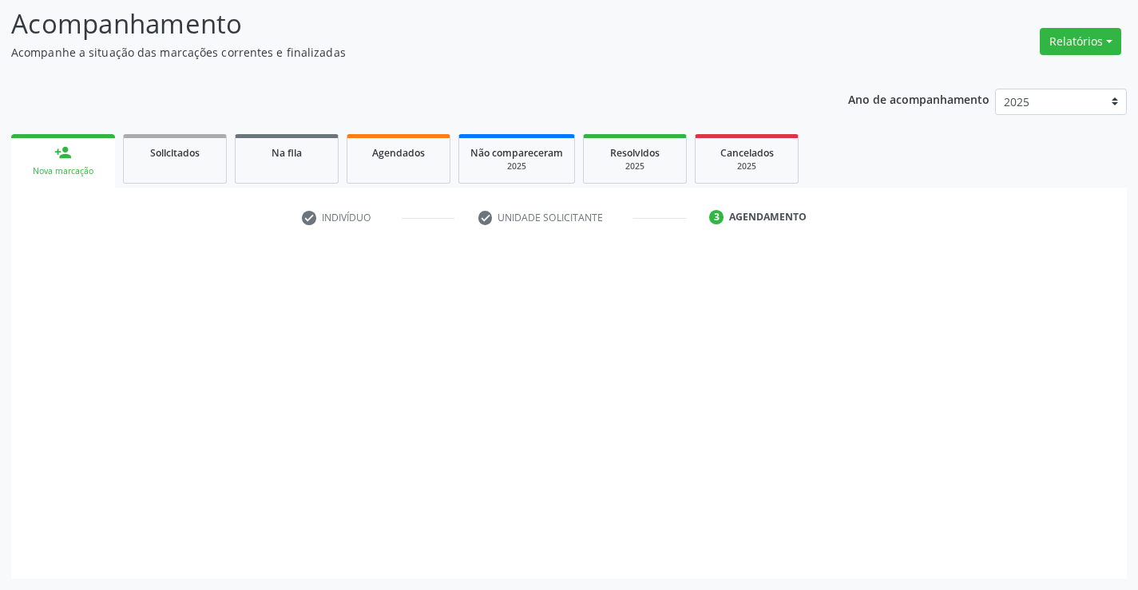
scroll to position [105, 0]
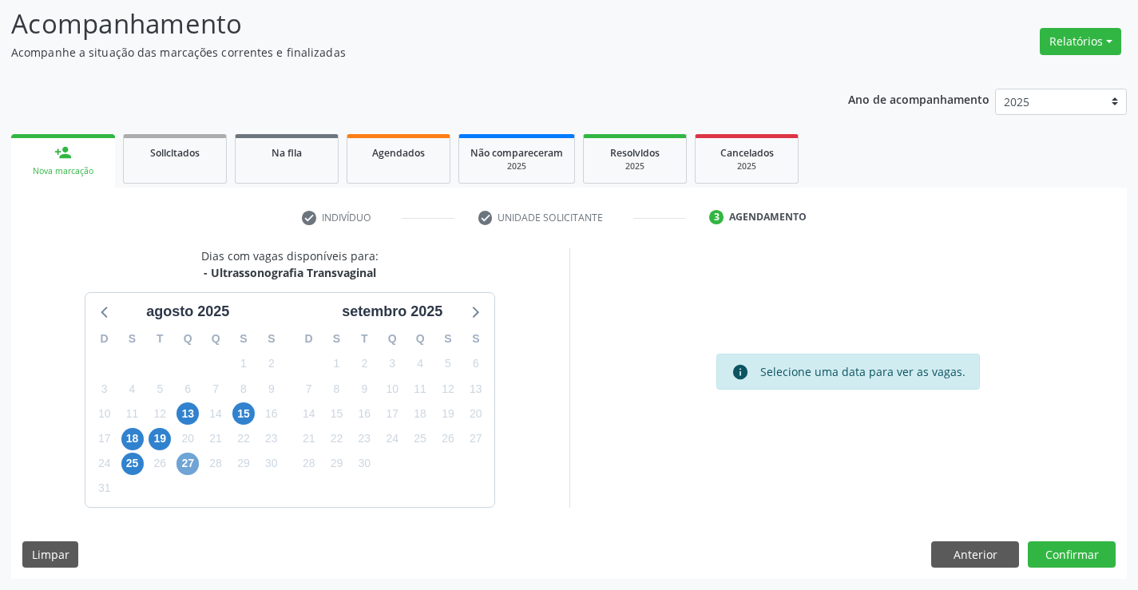
click at [181, 468] on span "27" at bounding box center [188, 464] width 22 height 22
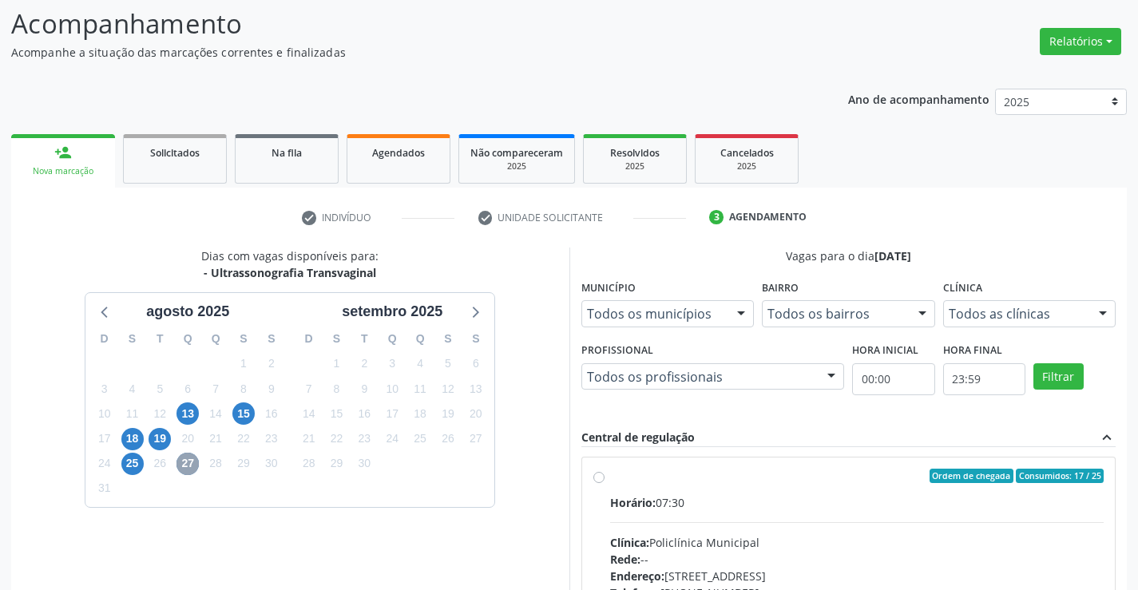
scroll to position [0, 0]
click at [832, 508] on div "Horário: 07:30" at bounding box center [857, 504] width 494 height 17
click at [605, 485] on input "Ordem de chegada Consumidos: 17 / 25 Horário: 07:30 Clínica: Policlínica Munici…" at bounding box center [598, 477] width 11 height 14
radio input "true"
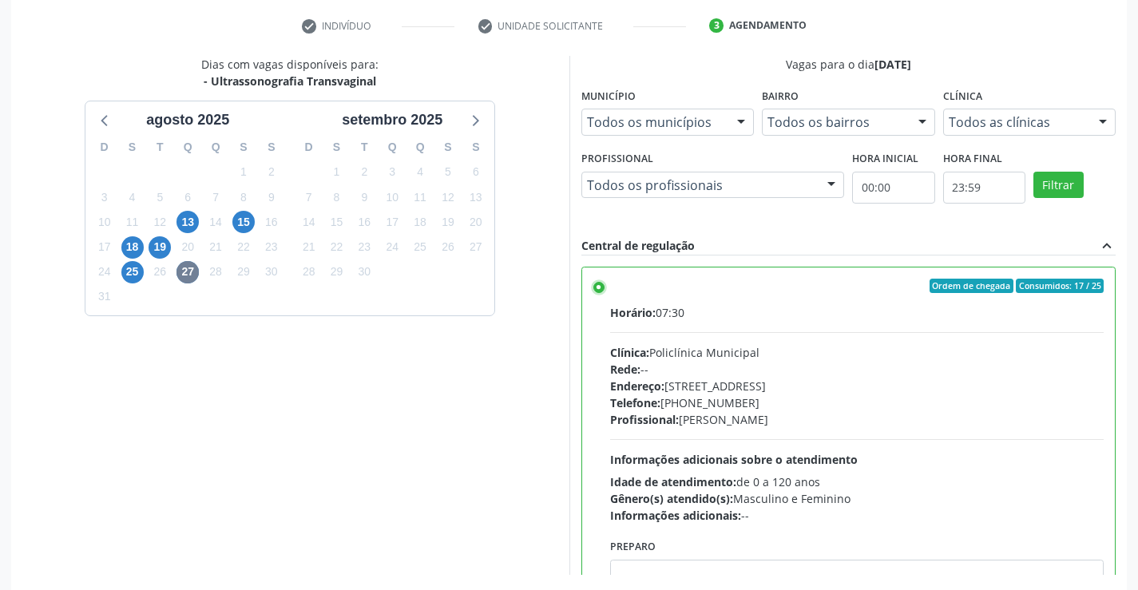
scroll to position [364, 0]
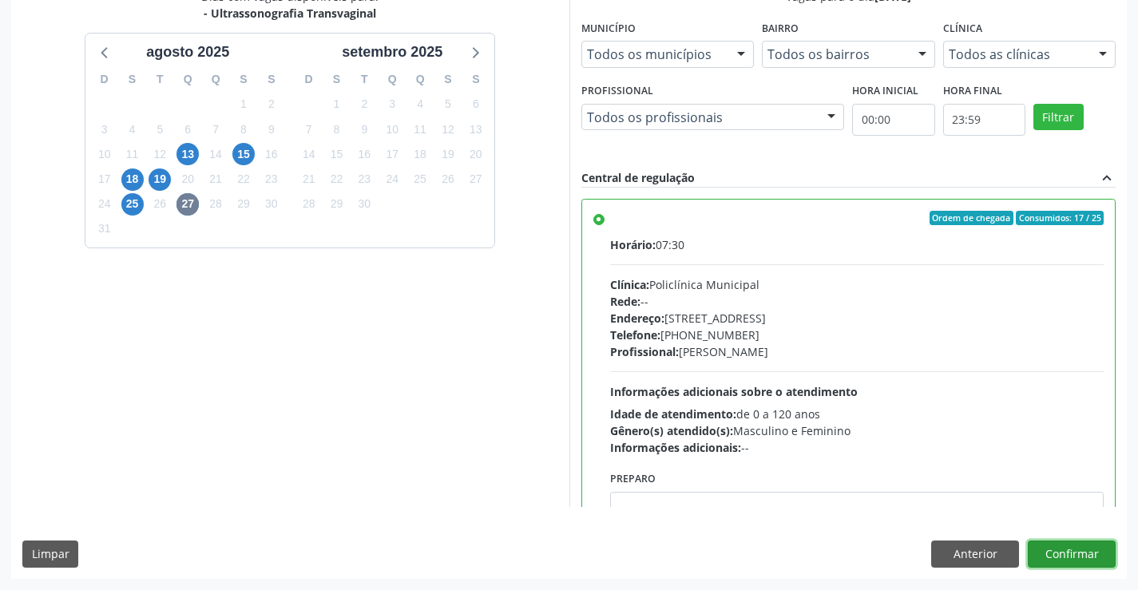
click at [1091, 557] on button "Confirmar" at bounding box center [1072, 554] width 88 height 27
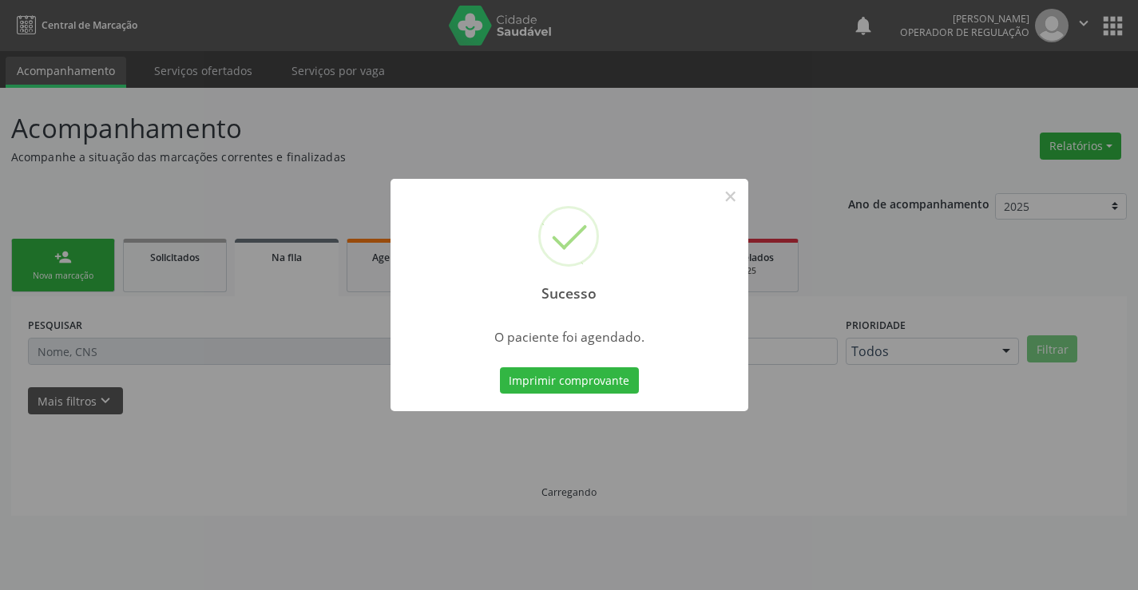
scroll to position [0, 0]
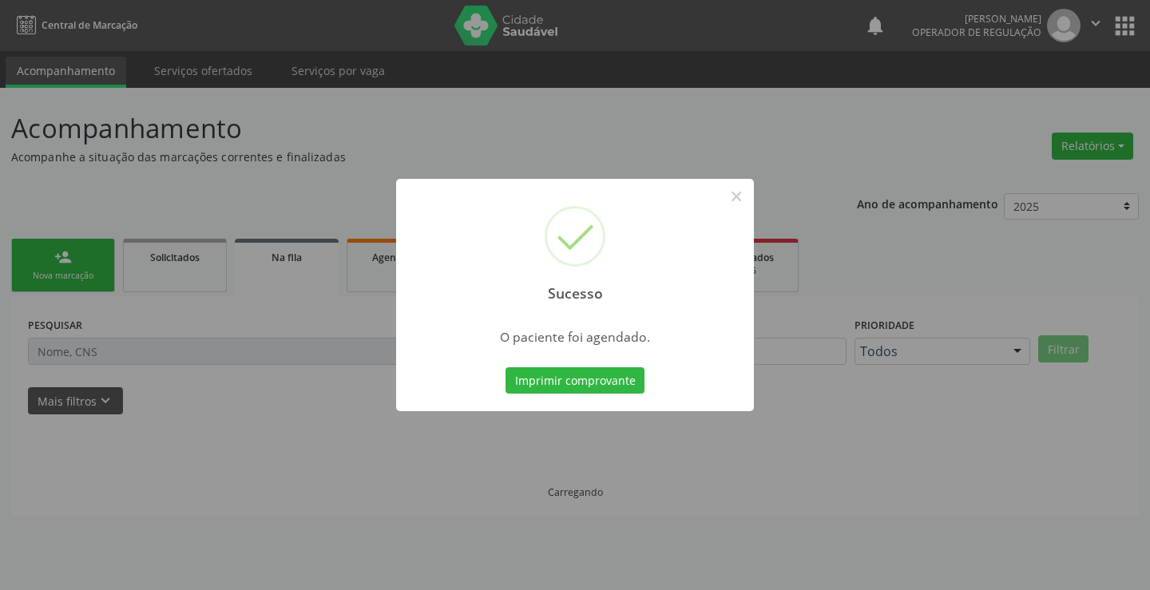
click at [586, 364] on div "Imprimir comprovante Cancel" at bounding box center [575, 381] width 146 height 34
click at [585, 374] on button "Imprimir comprovante" at bounding box center [575, 380] width 139 height 27
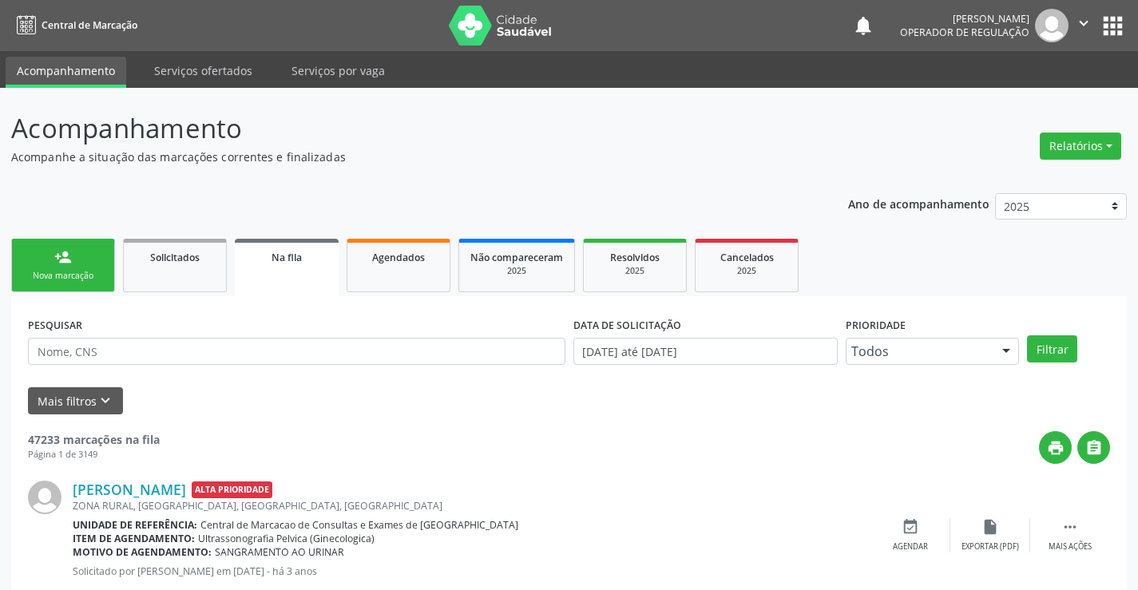
click at [60, 240] on link "person_add Nova marcação" at bounding box center [63, 266] width 104 height 54
click at [52, 256] on link "person_add Nova marcação" at bounding box center [63, 266] width 104 height 54
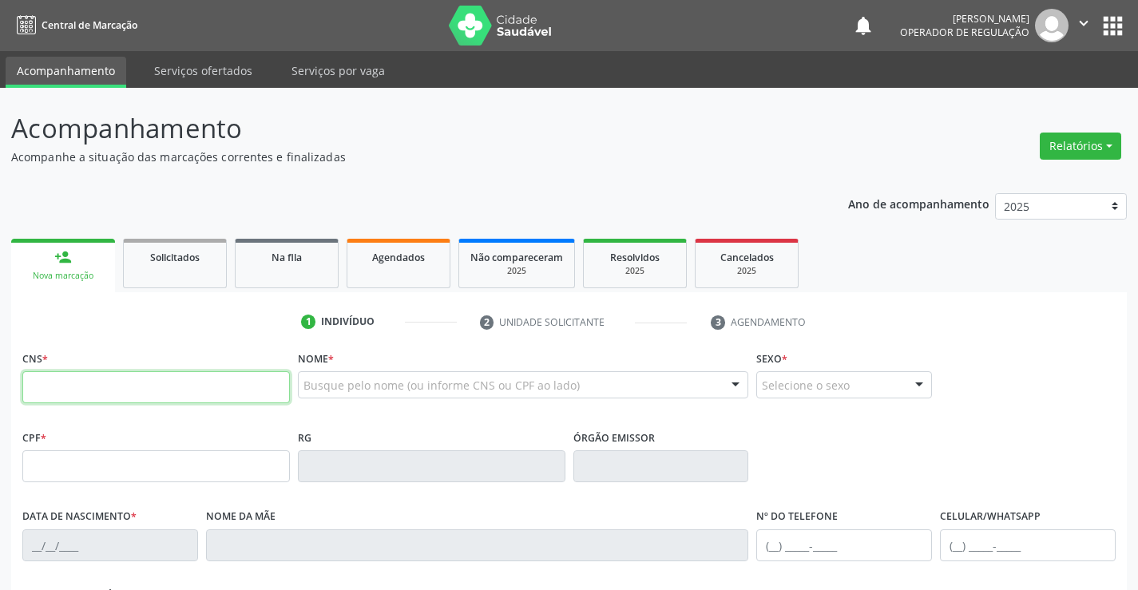
click at [71, 378] on input "text" at bounding box center [156, 387] width 268 height 32
type input "702 9065 0480 9170"
type input "1561609510"
type input "03/06/1990"
type input "(71) 98543-6300"
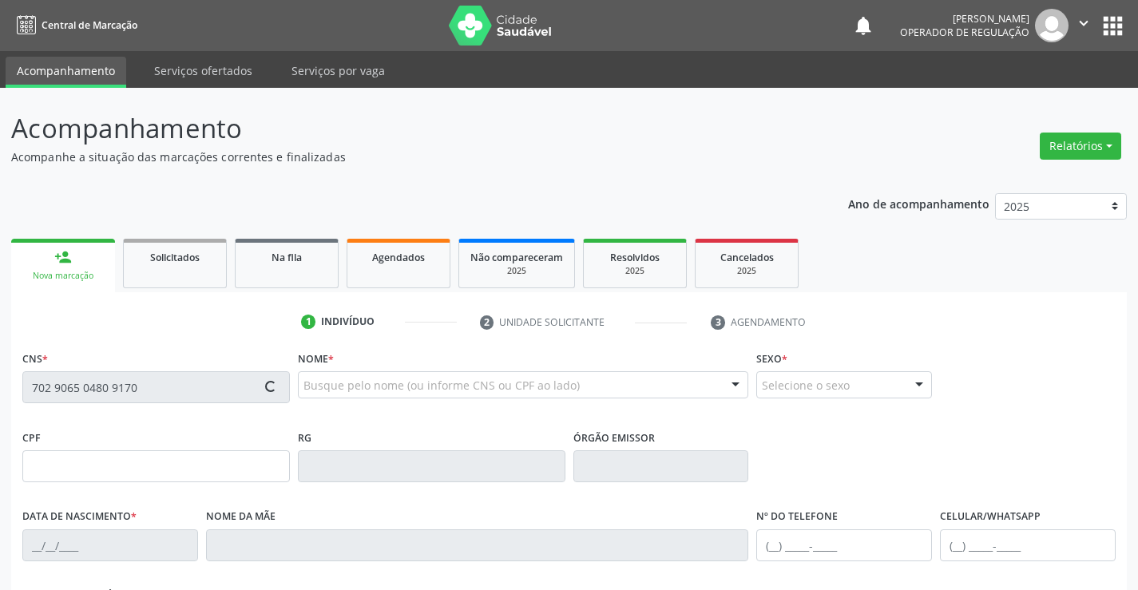
type input "(71) 98543-6300"
type input "049.226.395-78"
type input "SN"
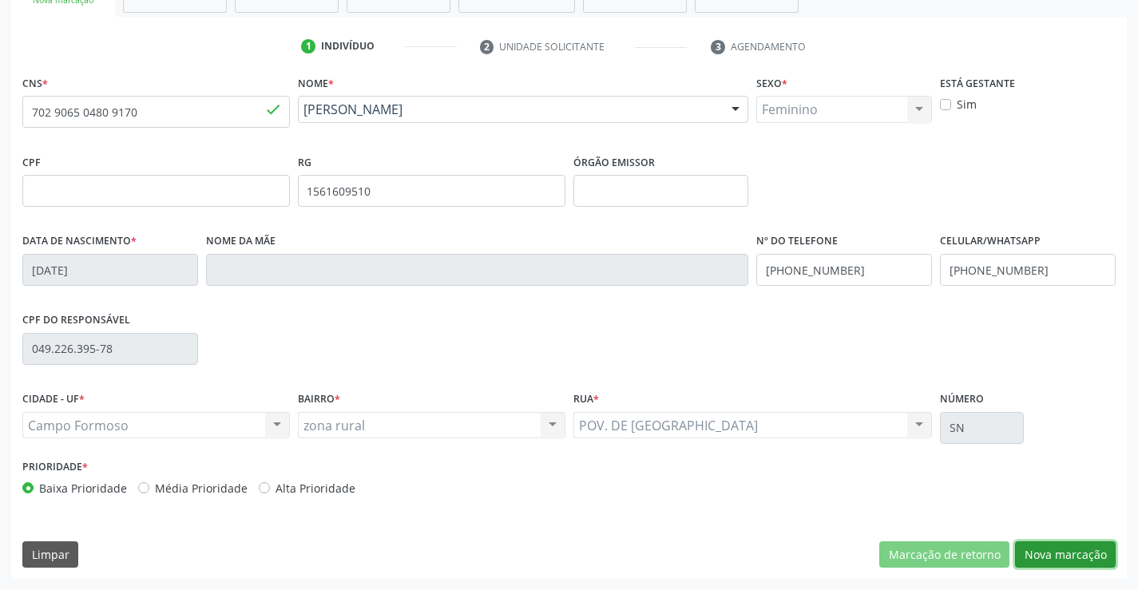
click at [1087, 565] on button "Nova marcação" at bounding box center [1065, 555] width 101 height 27
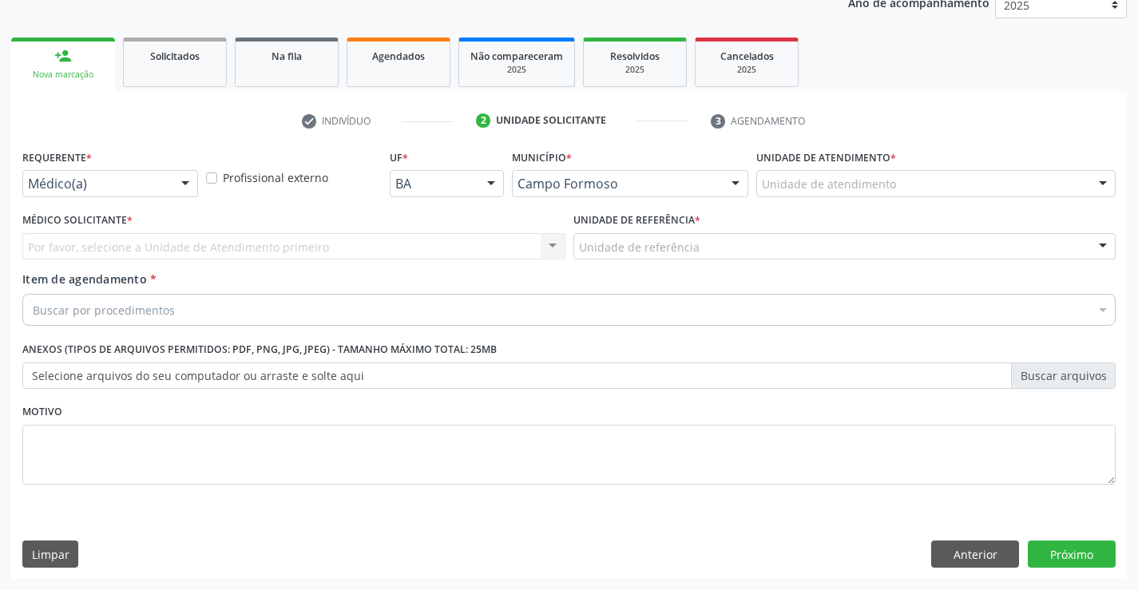
scroll to position [201, 0]
click at [195, 179] on div at bounding box center [185, 184] width 24 height 27
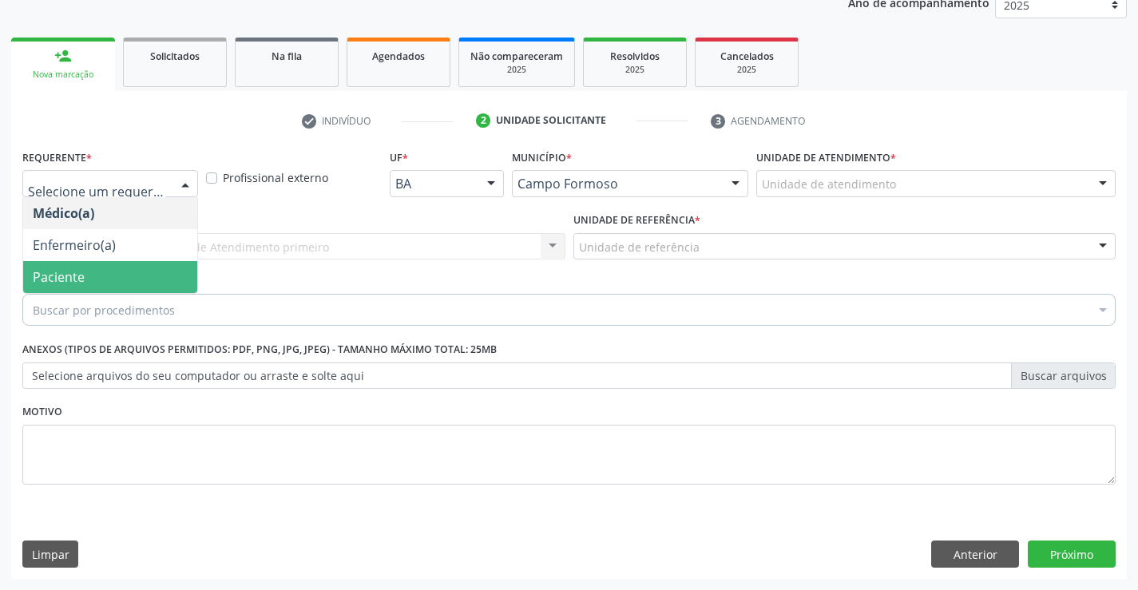
click at [72, 267] on span "Paciente" at bounding box center [110, 277] width 174 height 32
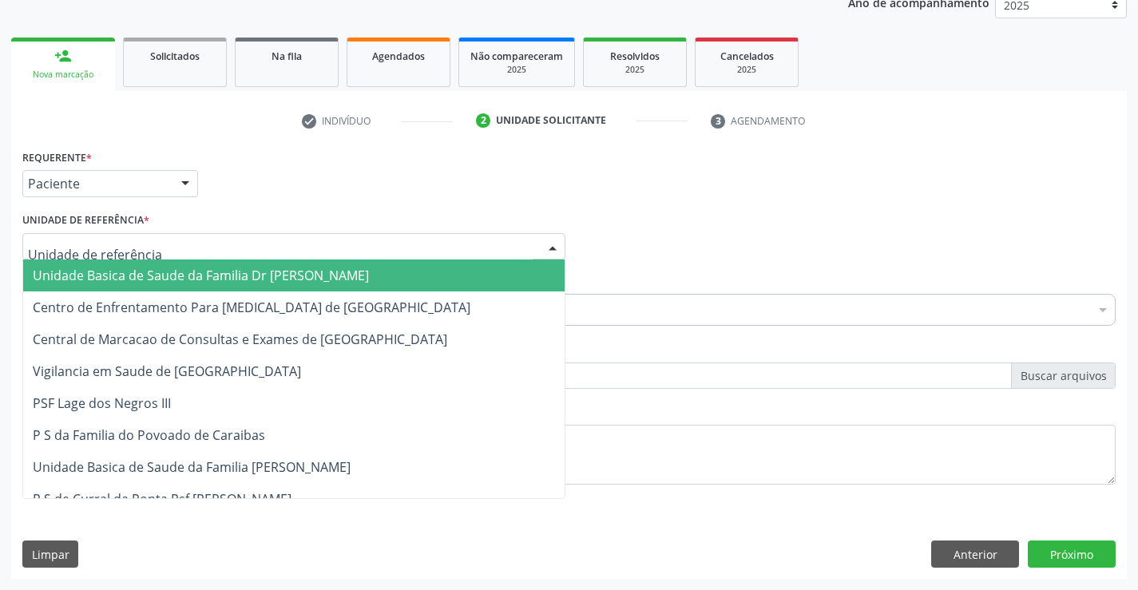
click at [212, 255] on div at bounding box center [293, 246] width 543 height 27
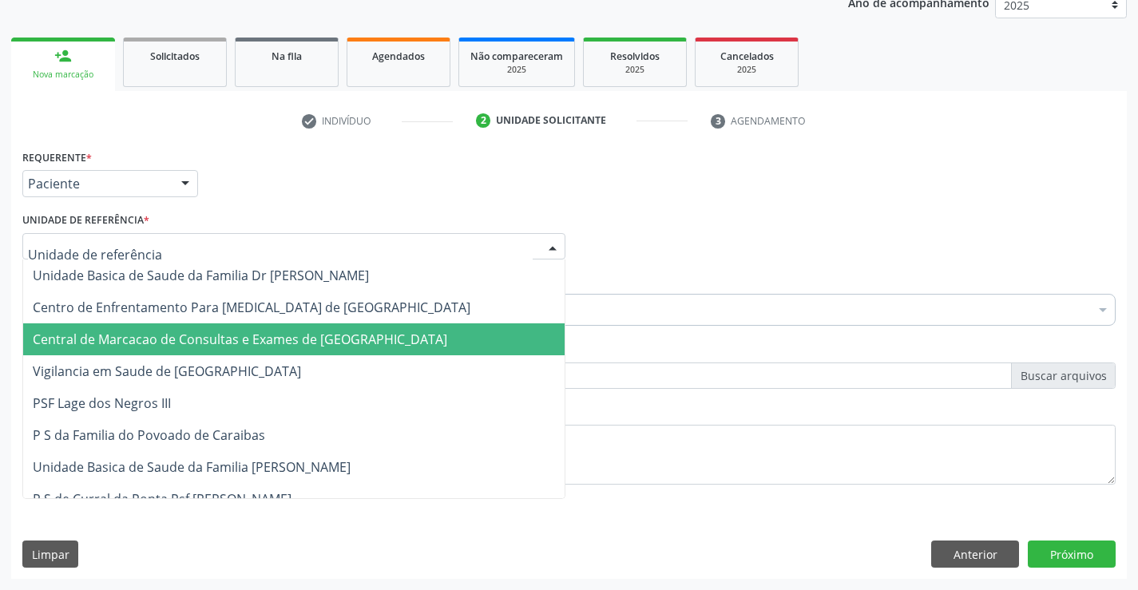
click at [200, 337] on span "Central de Marcacao de Consultas e Exames de [GEOGRAPHIC_DATA]" at bounding box center [240, 340] width 415 height 18
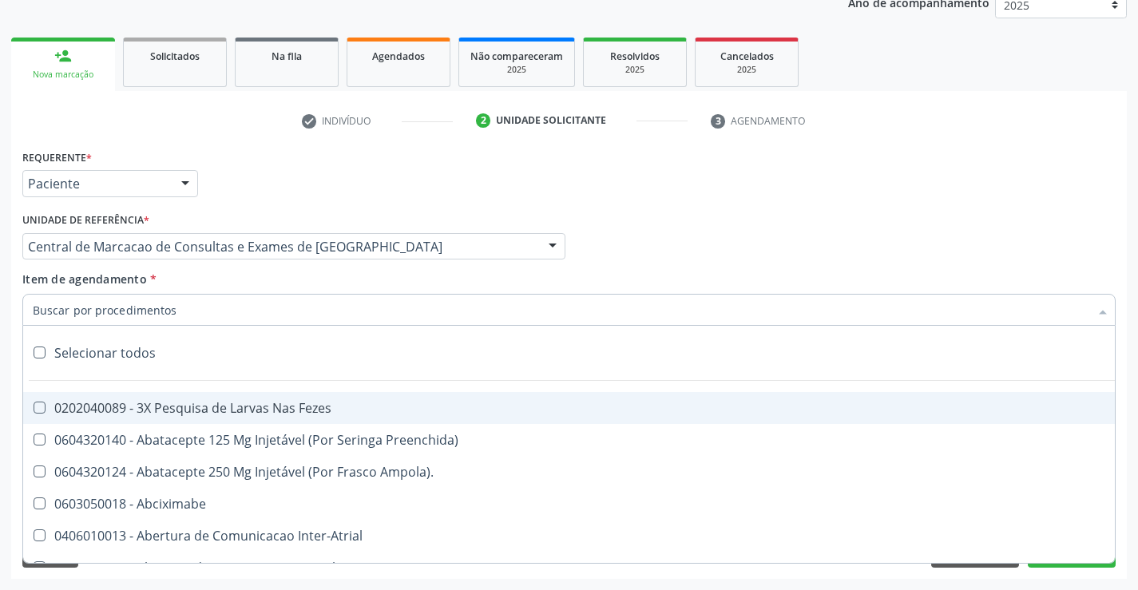
paste input "transvag"
type input "transvag"
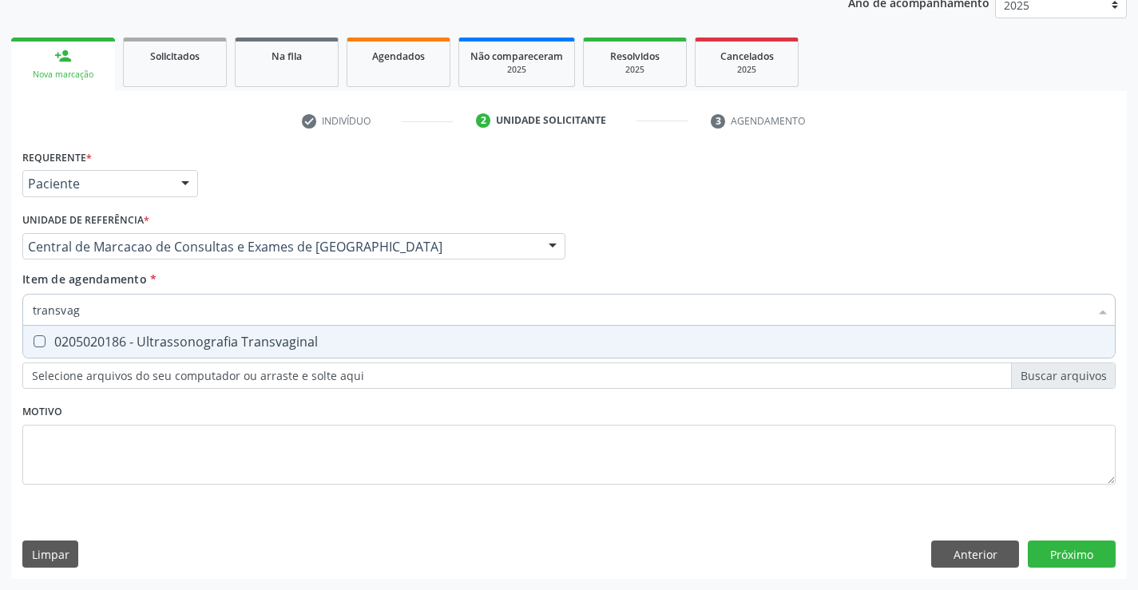
click at [115, 337] on div "0205020186 - Ultrassonografia Transvaginal" at bounding box center [569, 341] width 1073 height 13
checkbox Transvaginal "true"
click at [1066, 550] on div "Requerente * Paciente Médico(a) Enfermeiro(a) Paciente Nenhum resultado encontr…" at bounding box center [569, 362] width 1116 height 434
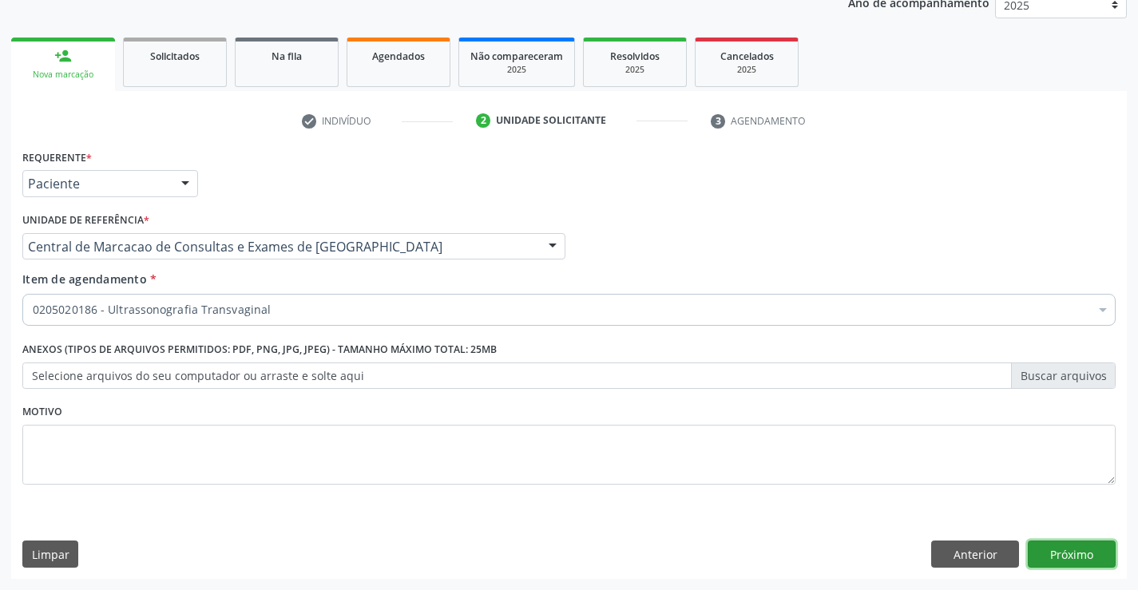
click at [1048, 546] on button "Próximo" at bounding box center [1072, 554] width 88 height 27
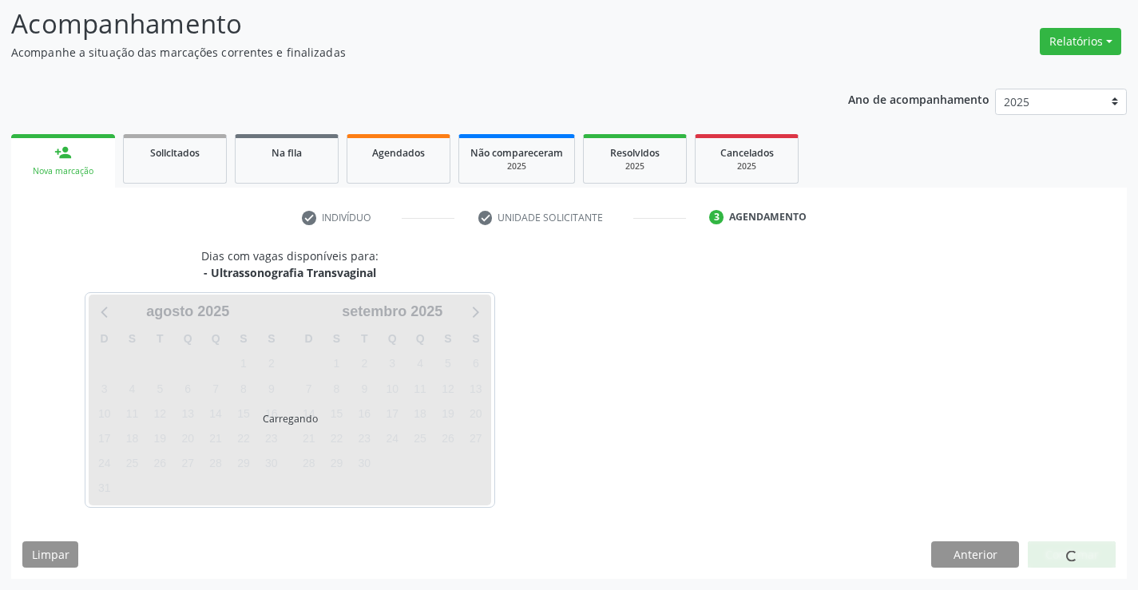
scroll to position [105, 0]
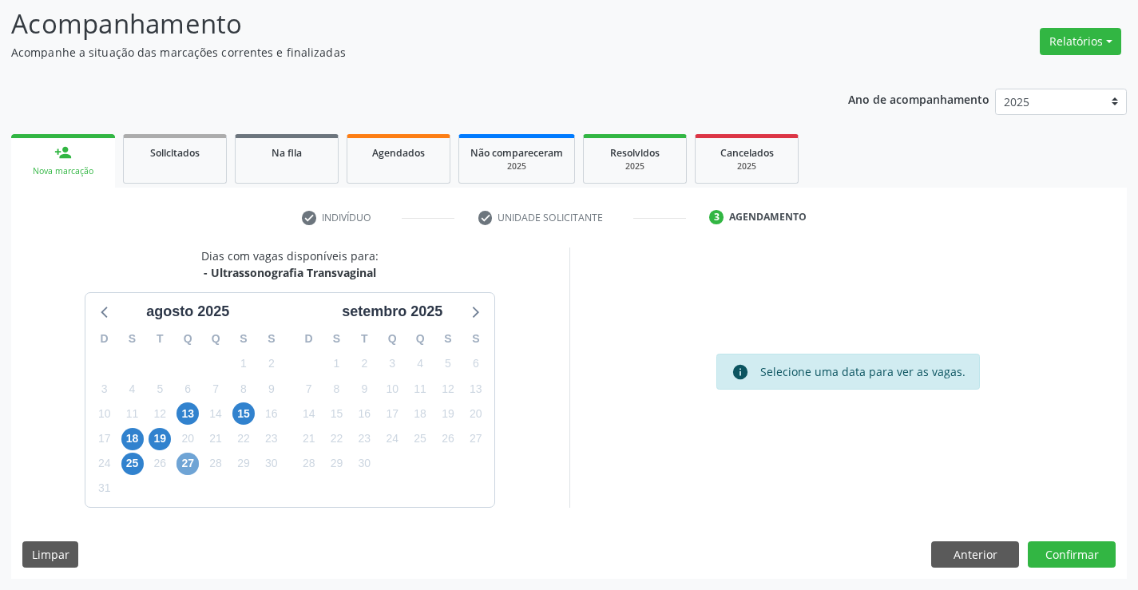
click at [189, 461] on span "27" at bounding box center [188, 464] width 22 height 22
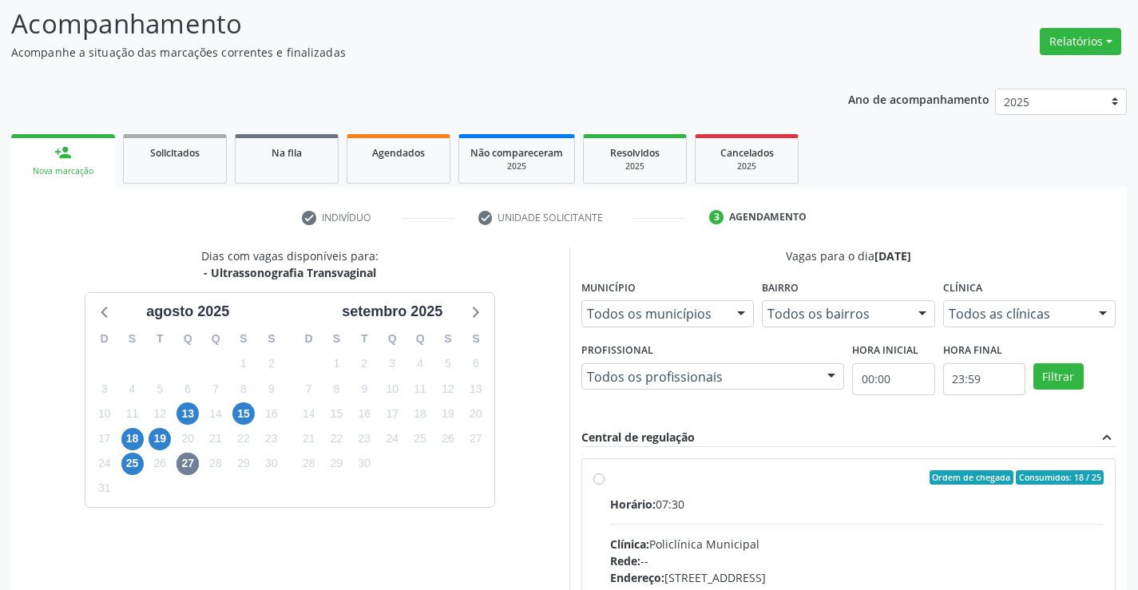
drag, startPoint x: 871, startPoint y: 518, endPoint x: 1075, endPoint y: 402, distance: 235.0
click at [605, 485] on input "Ordem de chegada Consumidos: 18 / 25 Horário: 07:30 Clínica: Policlínica Munici…" at bounding box center [598, 477] width 11 height 14
radio input "true"
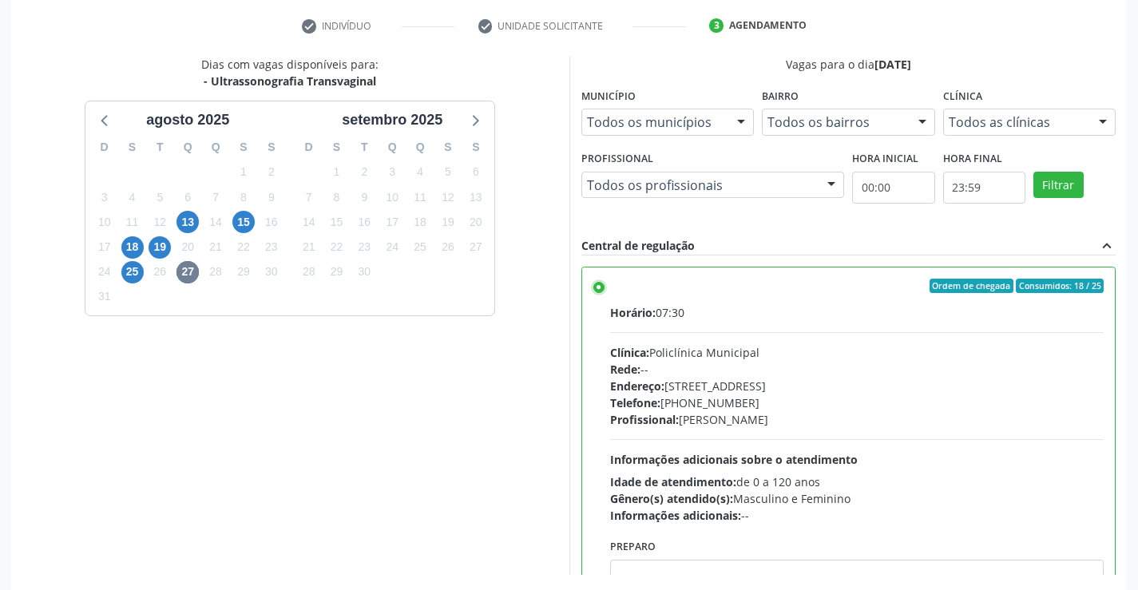
scroll to position [364, 0]
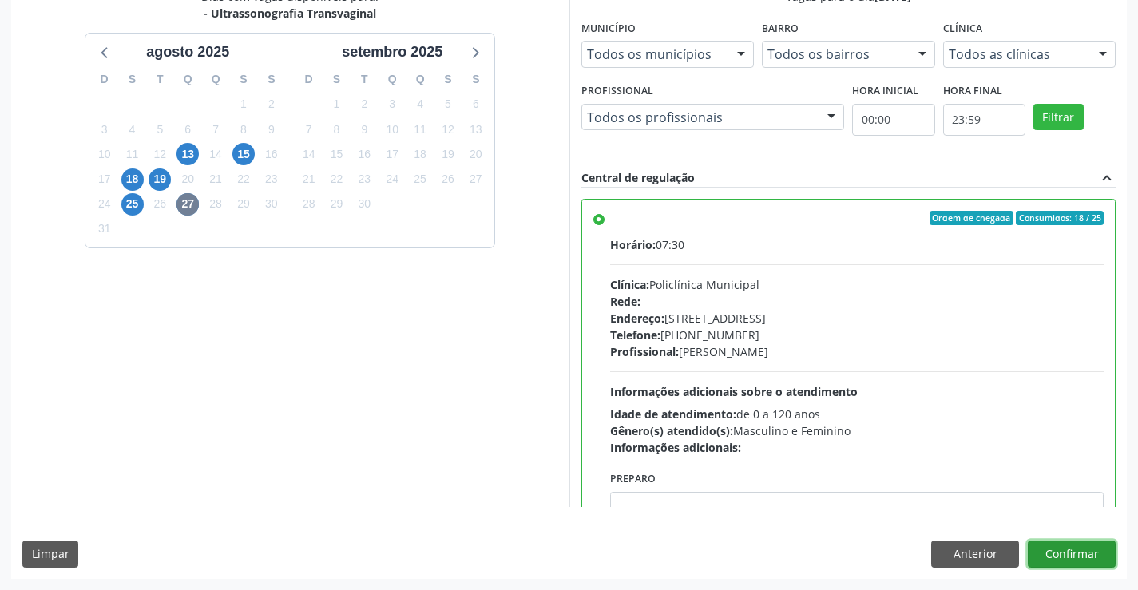
click at [1077, 551] on button "Confirmar" at bounding box center [1072, 554] width 88 height 27
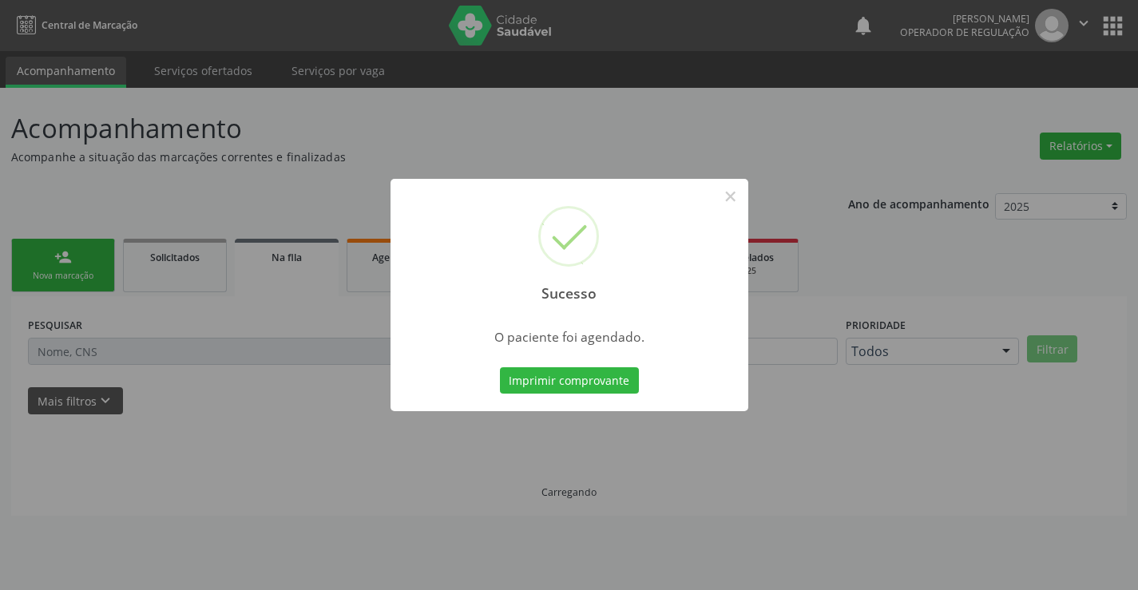
scroll to position [0, 0]
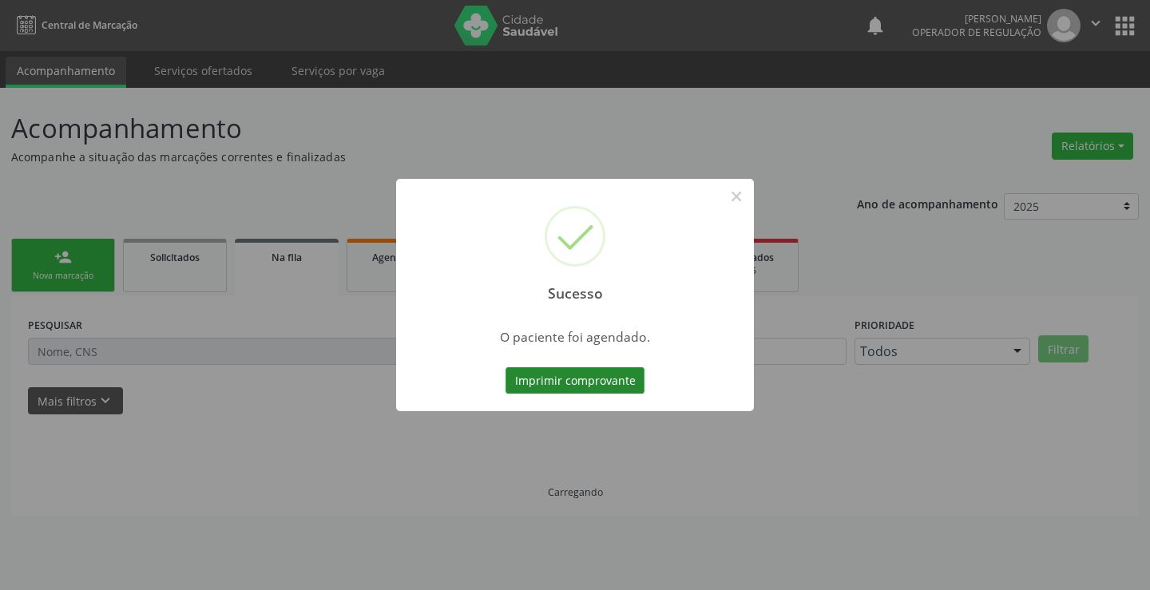
click at [614, 373] on button "Imprimir comprovante" at bounding box center [575, 380] width 139 height 27
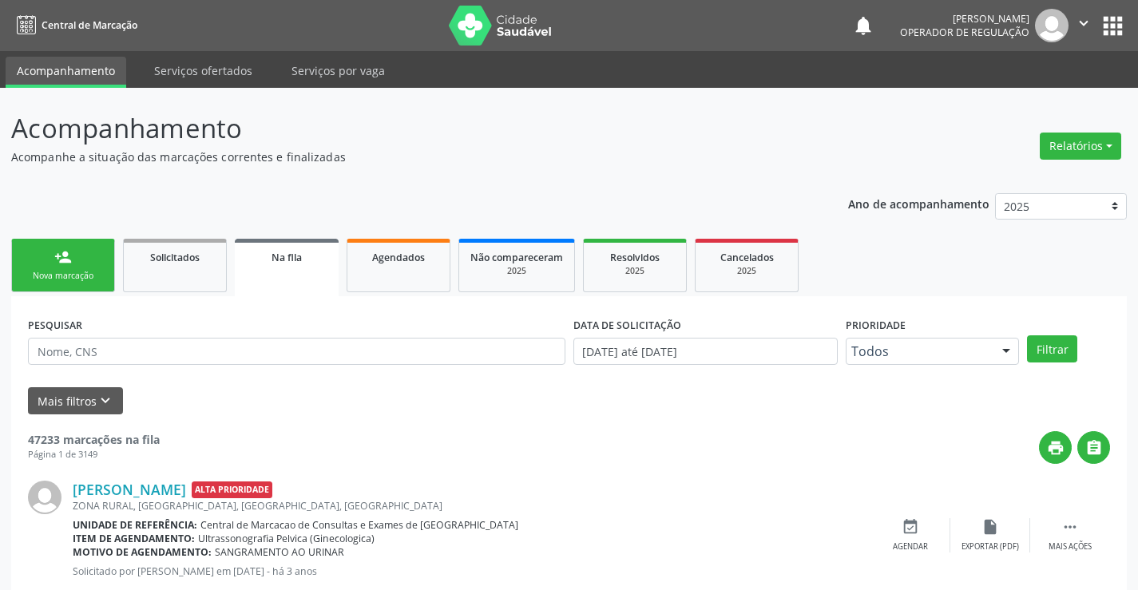
click at [63, 264] on div "person_add" at bounding box center [63, 257] width 18 height 18
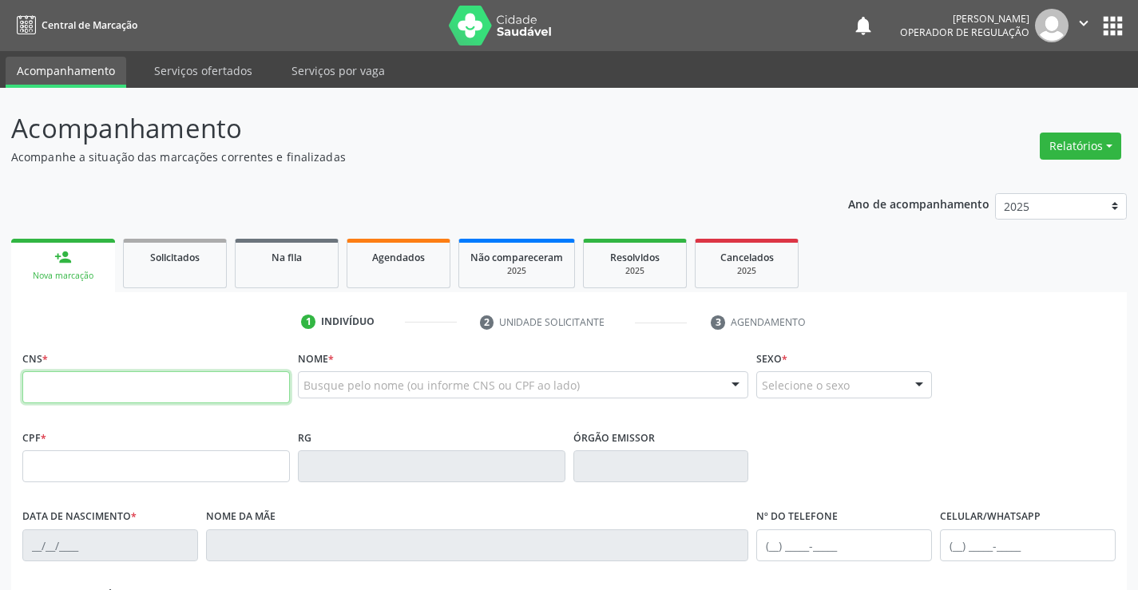
click at [47, 384] on input "text" at bounding box center [156, 387] width 268 height 32
type input "707 8096 0805 7218"
type input "94364752"
type input "29/12/1978"
type input "(74) 99193-3665"
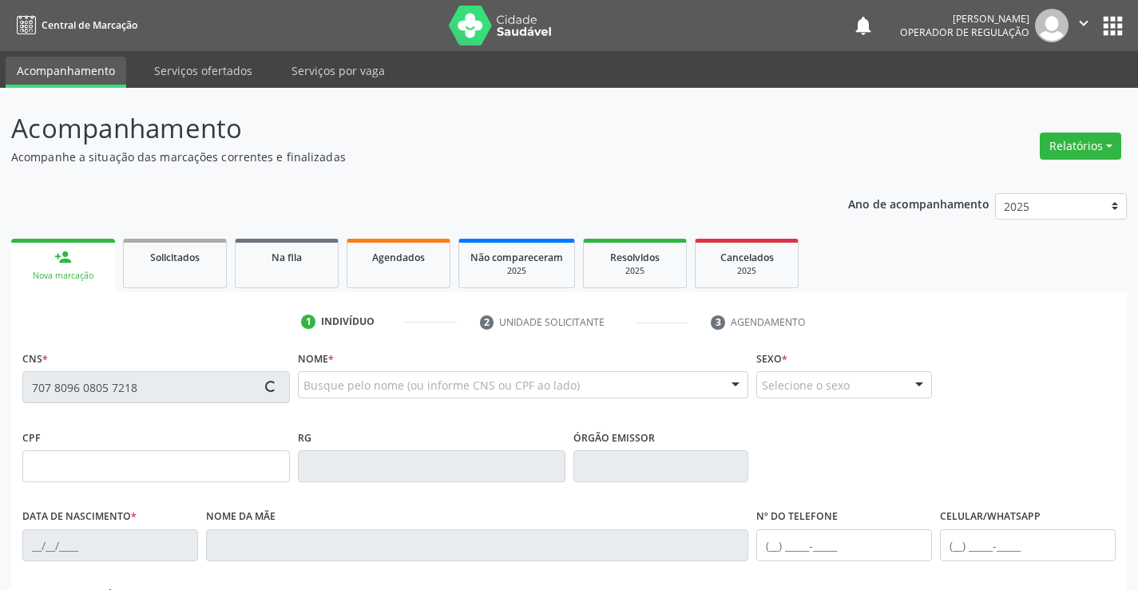
type input "(74) 99193-3665"
type input "992.956.365-20"
type input "SN"
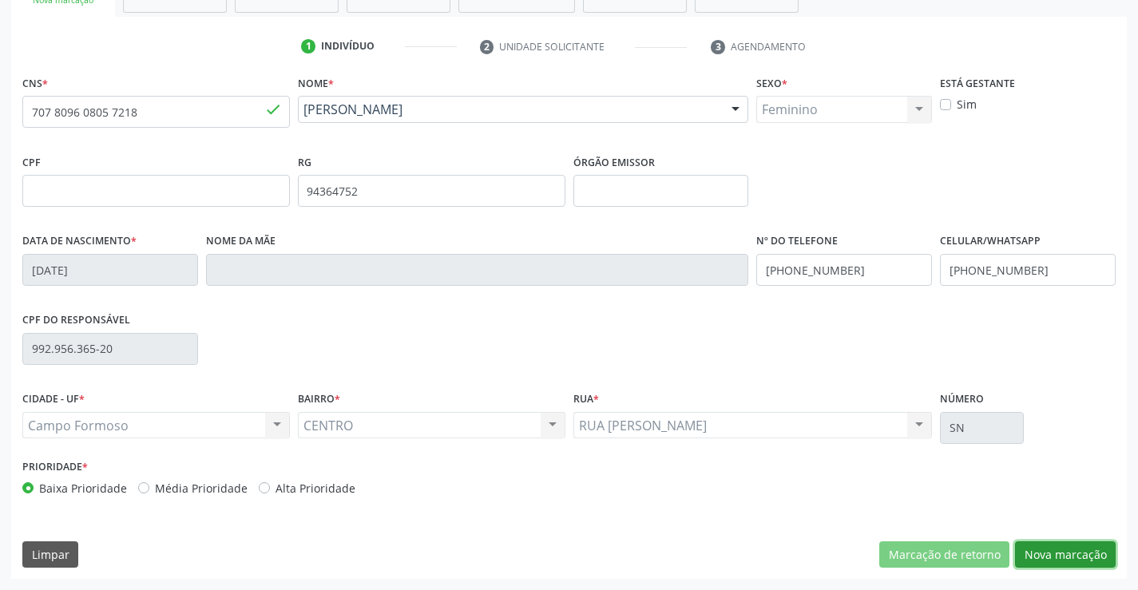
click at [1083, 555] on button "Nova marcação" at bounding box center [1065, 555] width 101 height 27
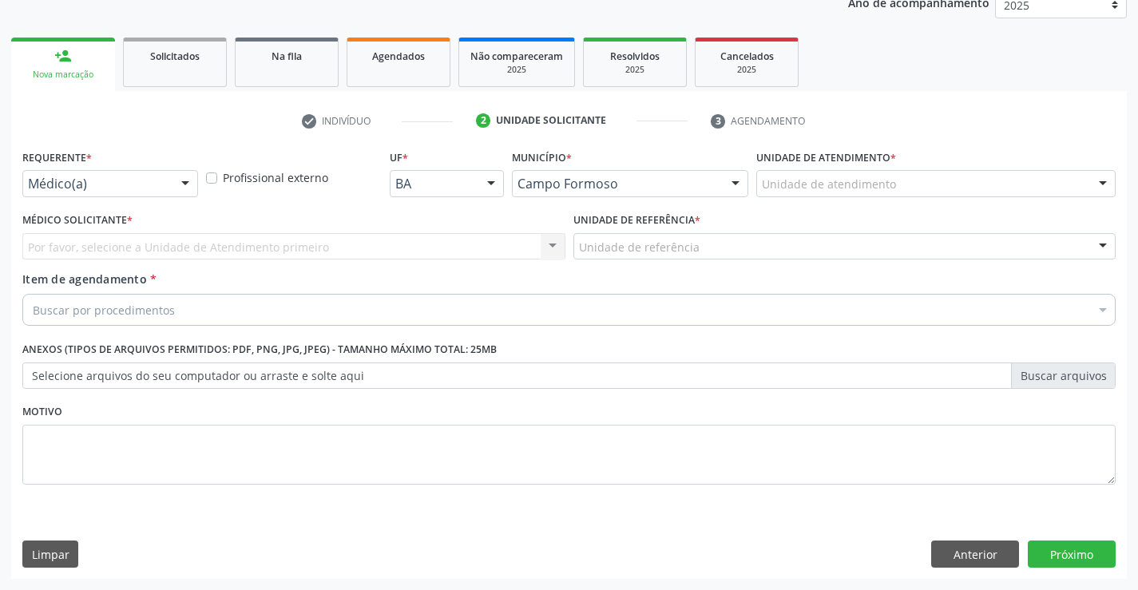
click at [174, 181] on div at bounding box center [185, 184] width 24 height 27
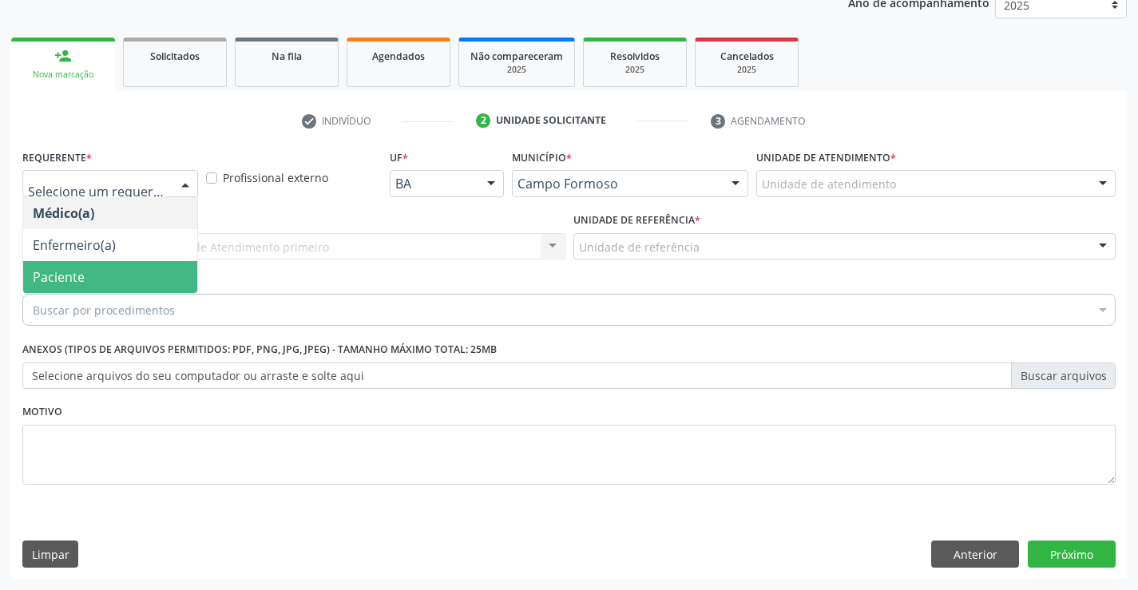
click at [60, 276] on span "Paciente" at bounding box center [59, 277] width 52 height 18
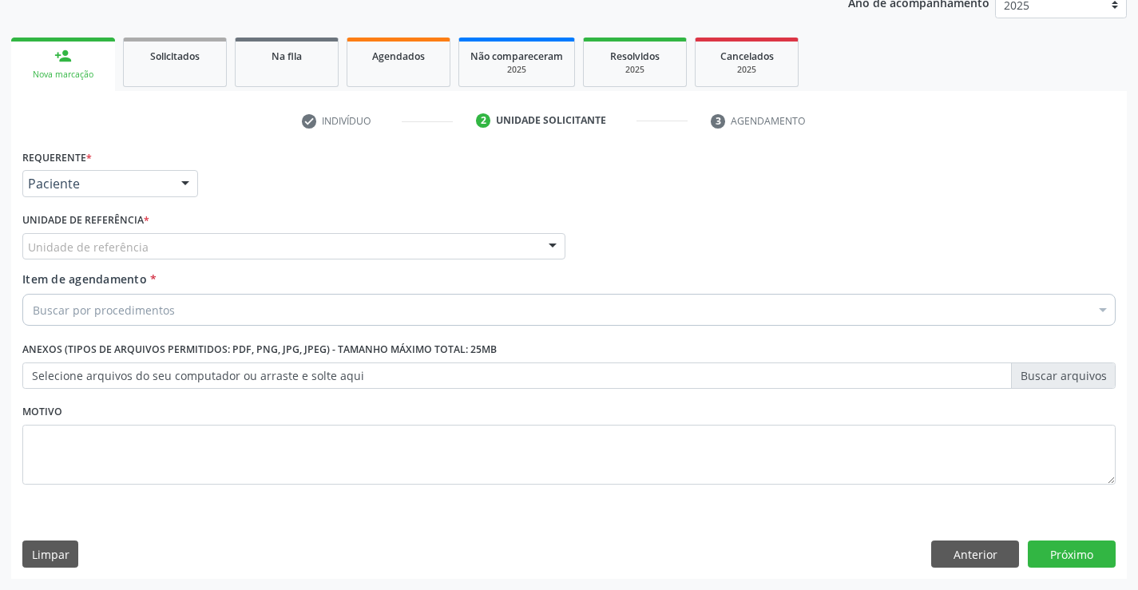
click at [190, 246] on div "Unidade de referência" at bounding box center [293, 246] width 543 height 27
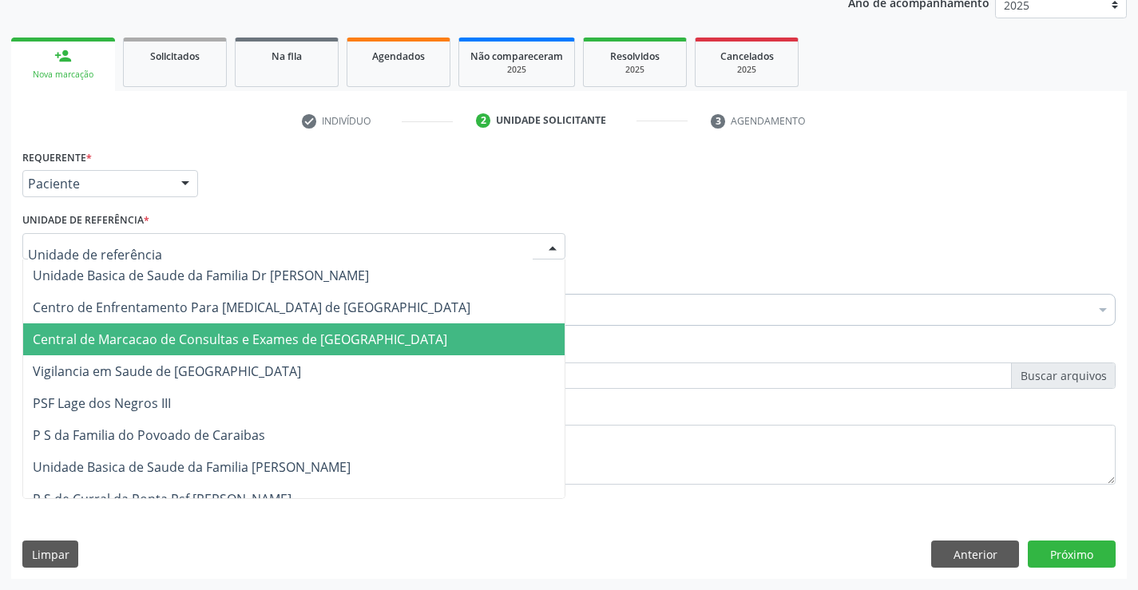
click at [176, 335] on span "Central de Marcacao de Consultas e Exames de [GEOGRAPHIC_DATA]" at bounding box center [240, 340] width 415 height 18
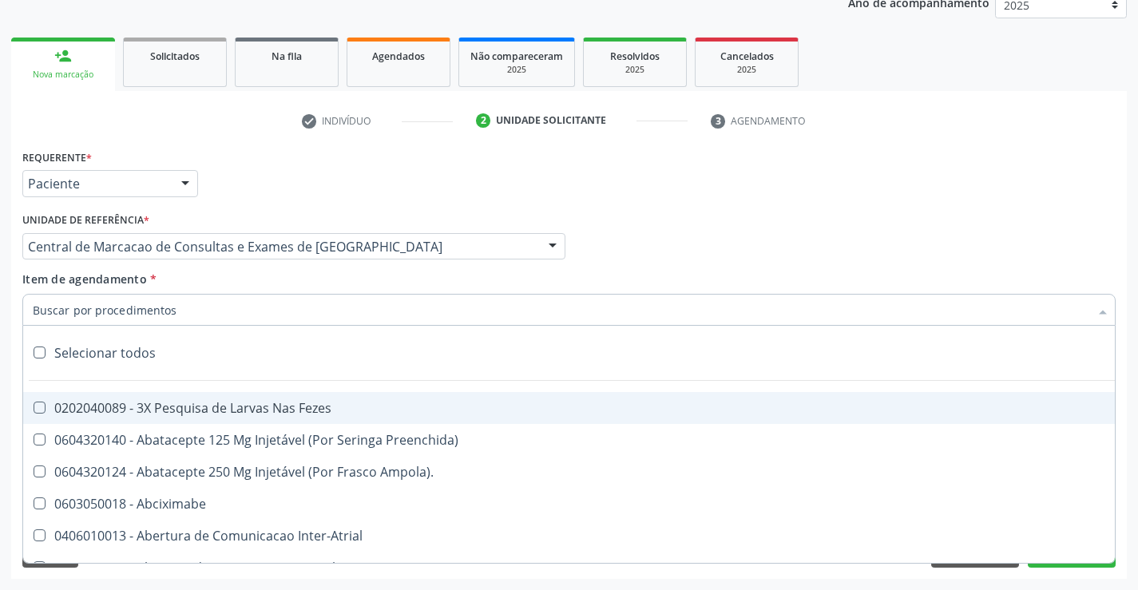
paste input "transvag"
type input "transvag"
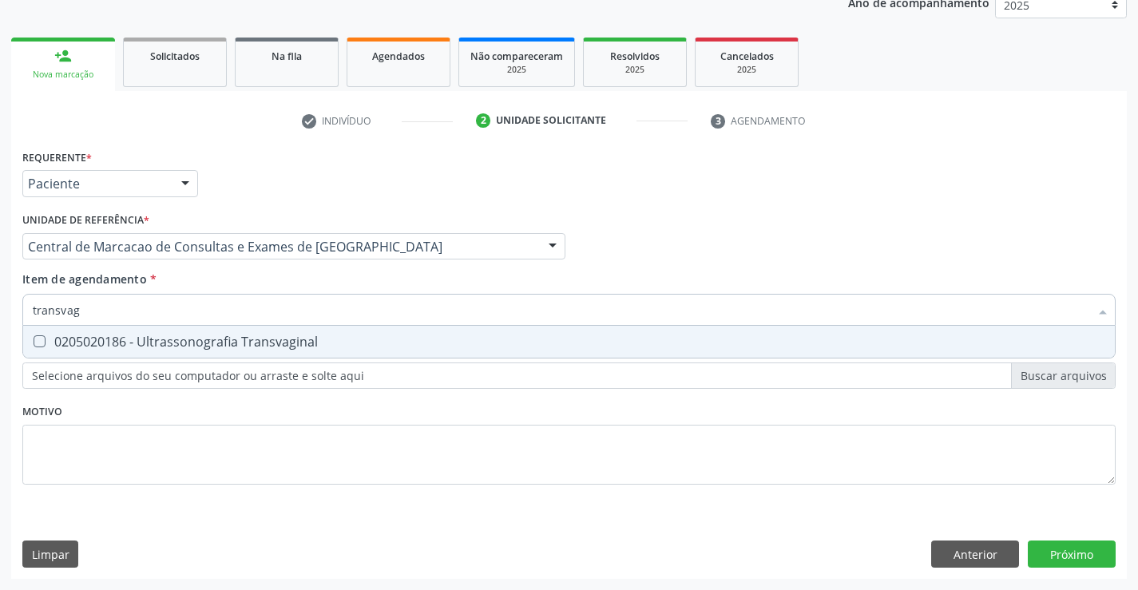
click at [178, 333] on span "0205020186 - Ultrassonografia Transvaginal" at bounding box center [569, 342] width 1092 height 32
checkbox Transvaginal "true"
click at [1067, 552] on div "Requerente * Paciente Médico(a) Enfermeiro(a) Paciente Nenhum resultado encontr…" at bounding box center [569, 362] width 1116 height 434
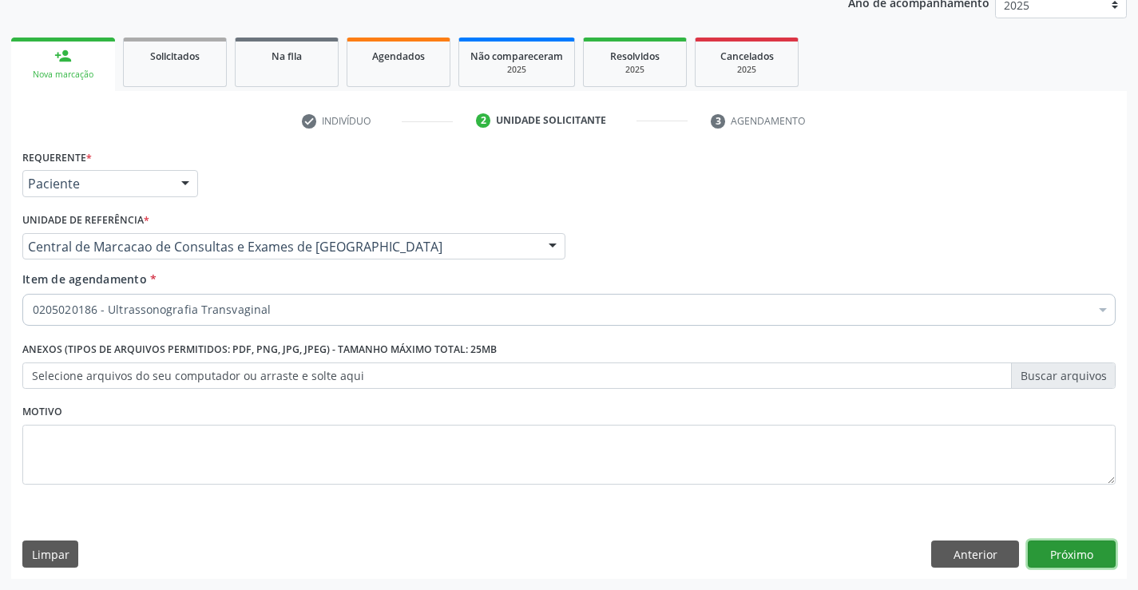
click at [1056, 546] on button "Próximo" at bounding box center [1072, 554] width 88 height 27
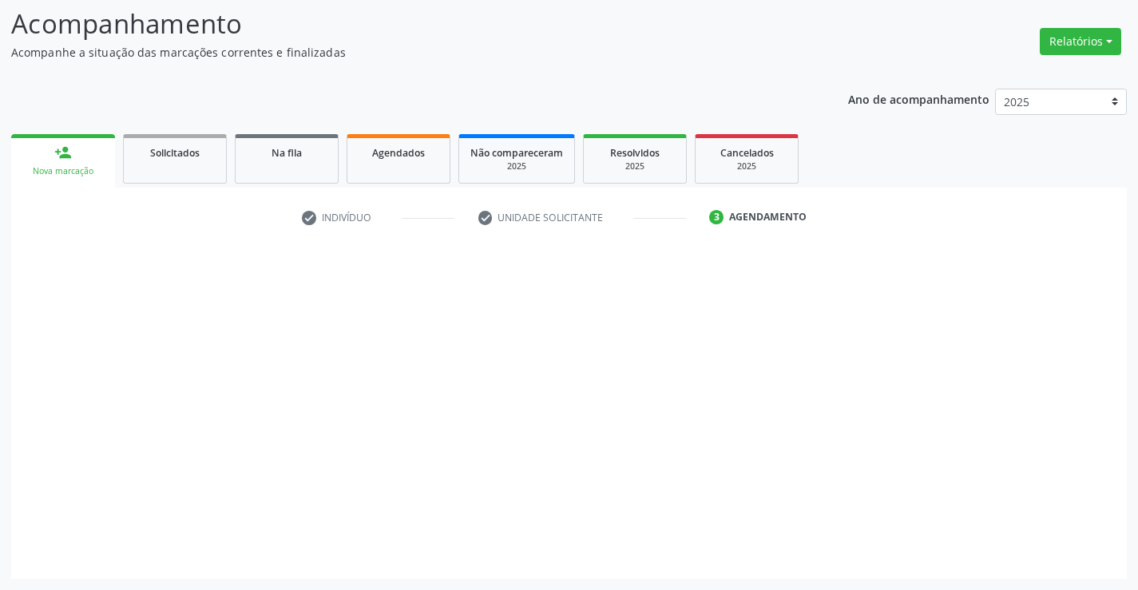
scroll to position [105, 0]
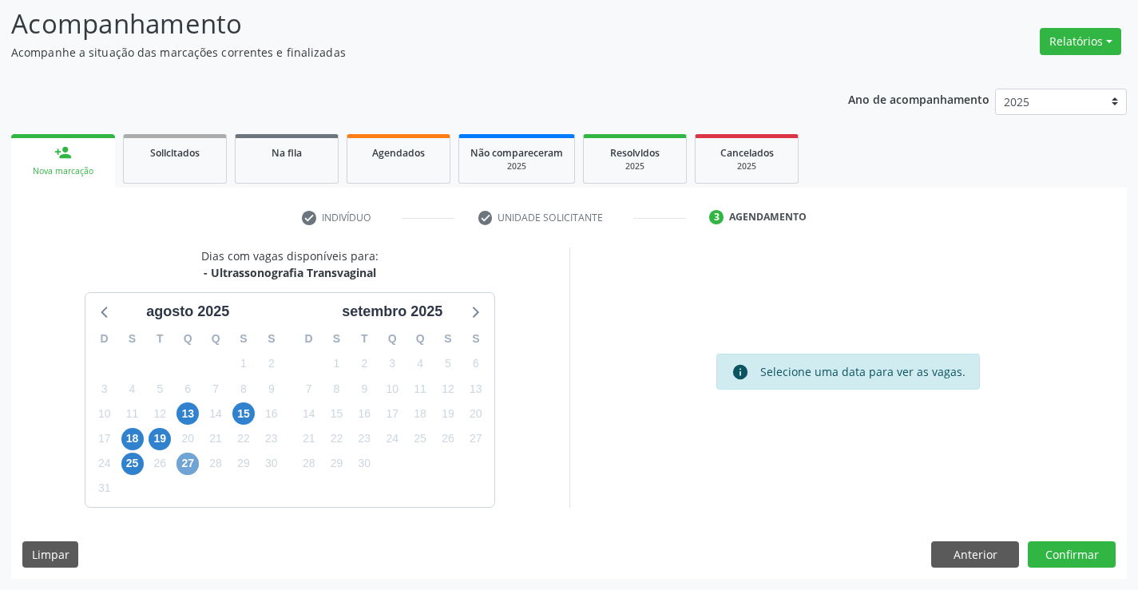
click at [193, 463] on span "27" at bounding box center [188, 464] width 22 height 22
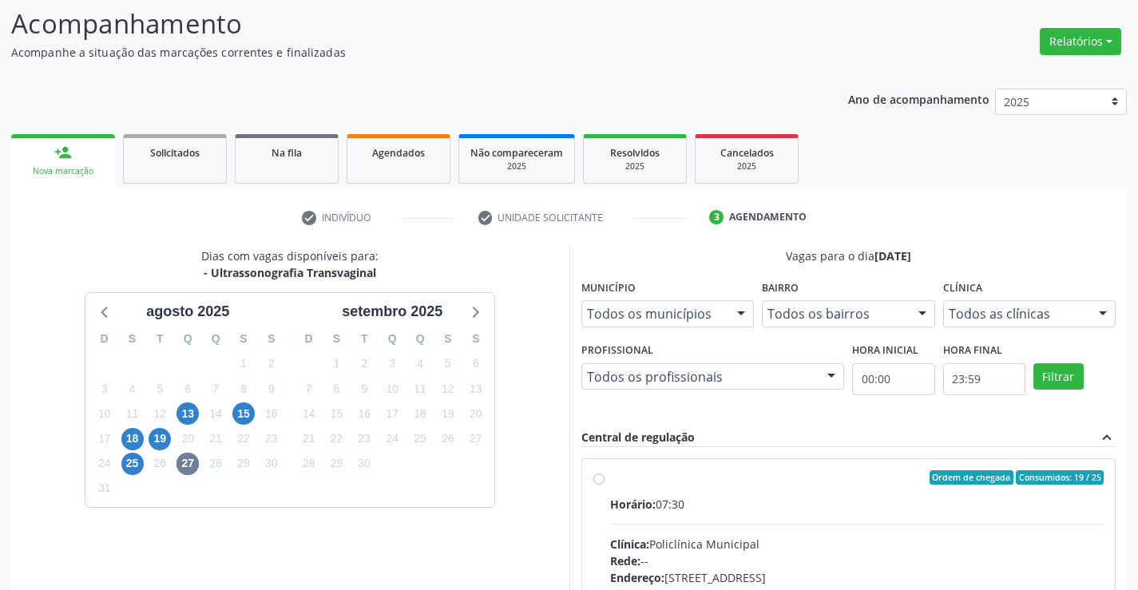
drag, startPoint x: 826, startPoint y: 538, endPoint x: 1014, endPoint y: 474, distance: 198.0
click at [851, 539] on div "Clínica: Policlínica Municipal" at bounding box center [857, 544] width 494 height 17
click at [605, 485] on input "Ordem de chegada Consumidos: 19 / 25 Horário: 07:30 Clínica: Policlínica Munici…" at bounding box center [598, 477] width 11 height 14
radio input "true"
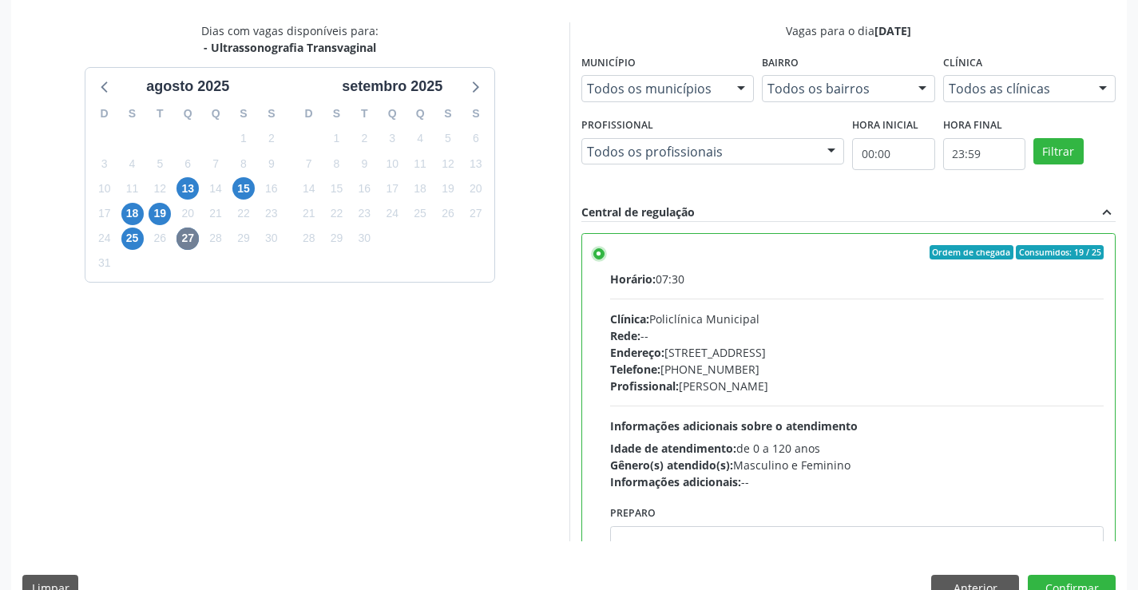
scroll to position [364, 0]
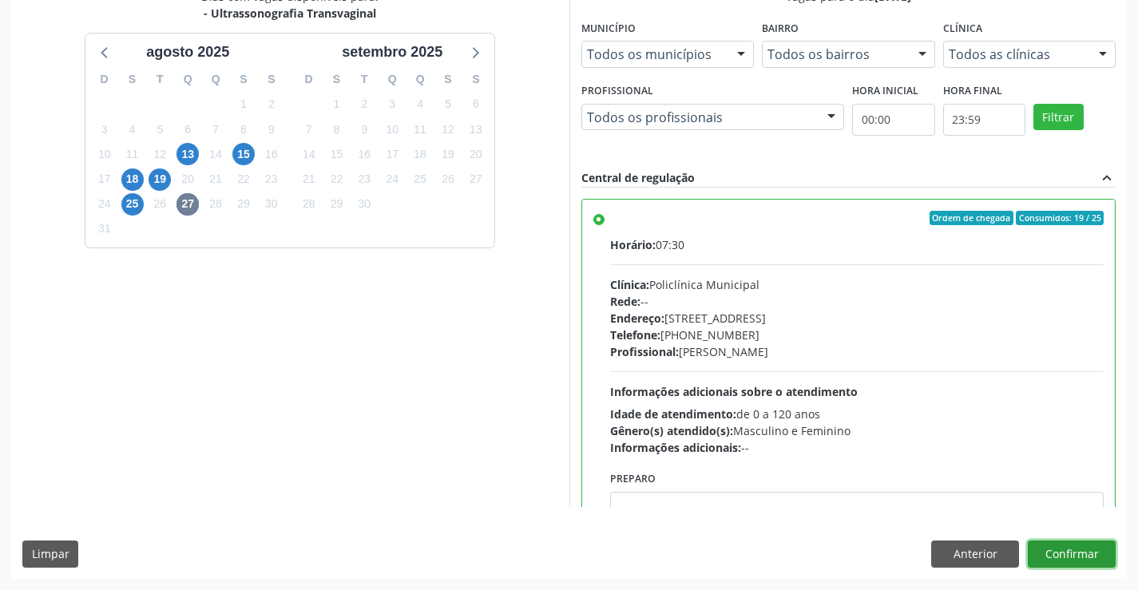
click at [1080, 557] on button "Confirmar" at bounding box center [1072, 554] width 88 height 27
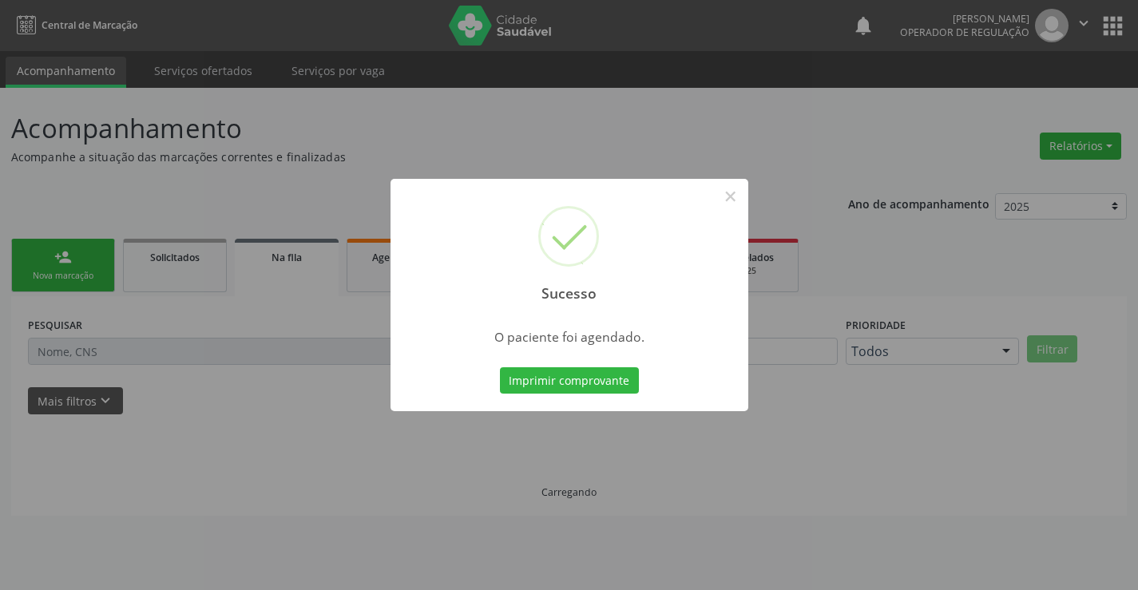
scroll to position [0, 0]
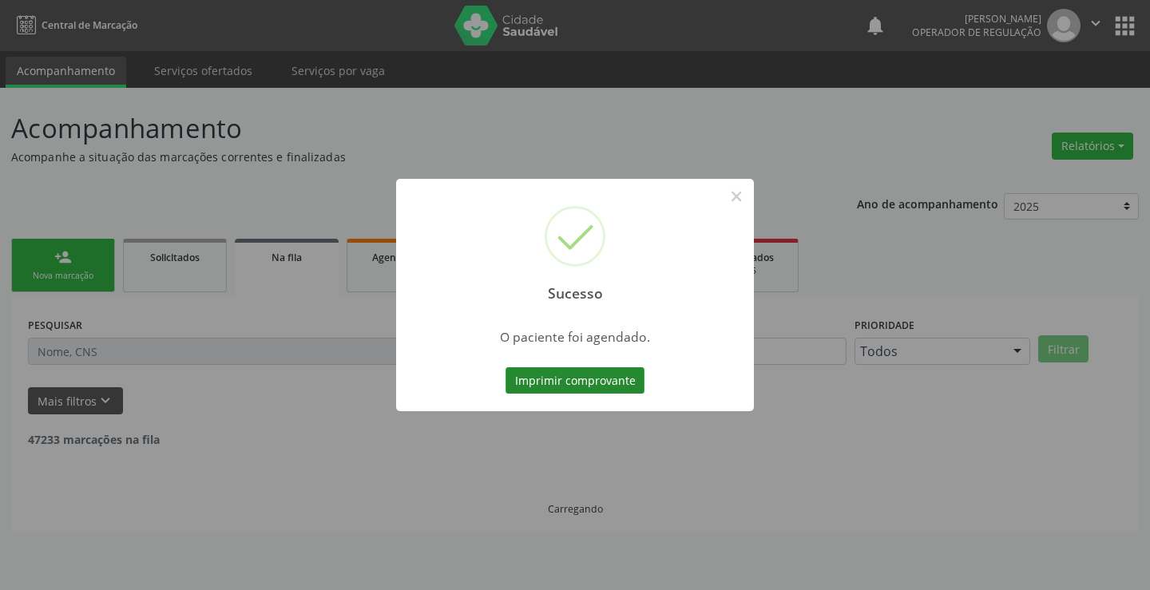
click at [518, 382] on button "Imprimir comprovante" at bounding box center [575, 380] width 139 height 27
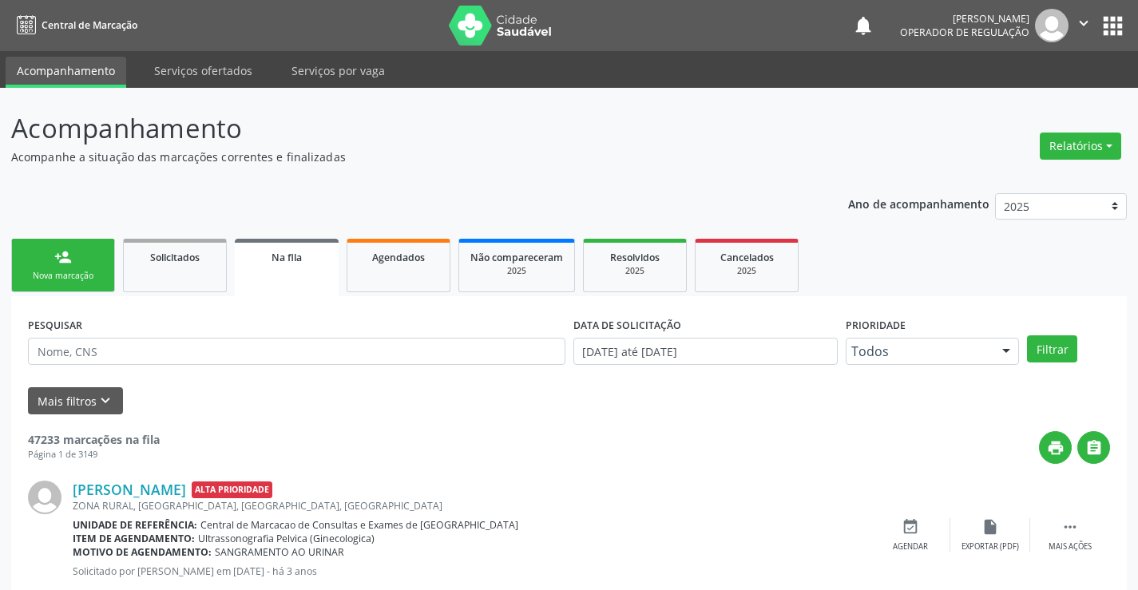
click at [77, 270] on div "Nova marcação" at bounding box center [63, 276] width 80 height 12
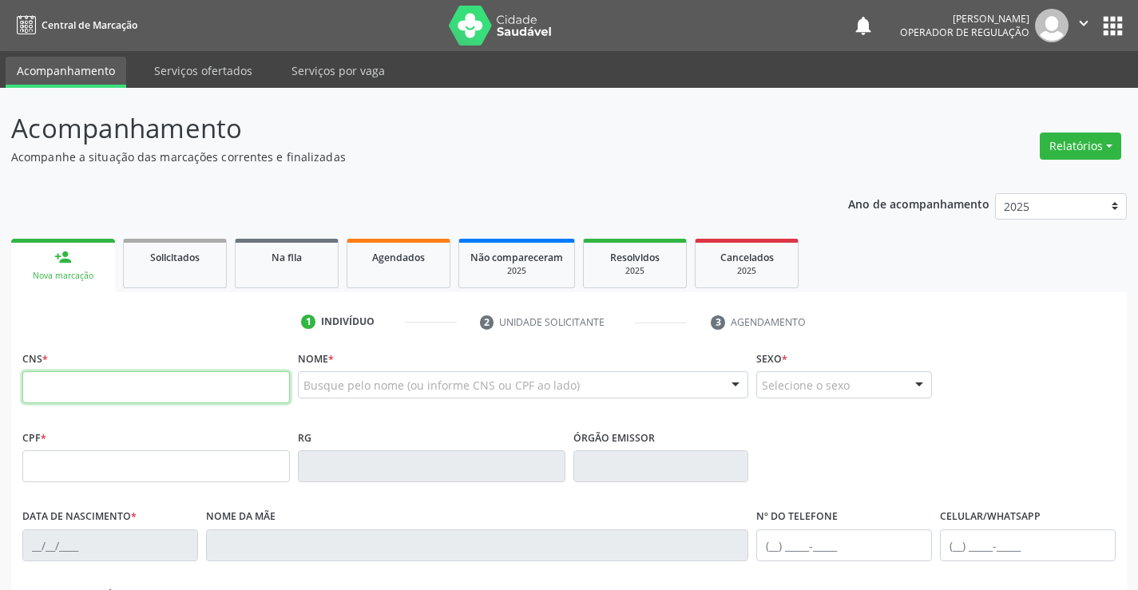
click at [61, 387] on input "text" at bounding box center [156, 387] width 268 height 32
type input "705 0034 2303 3652"
type input "017.273.315-40"
type input "1117042600"
type input "05/03/1983"
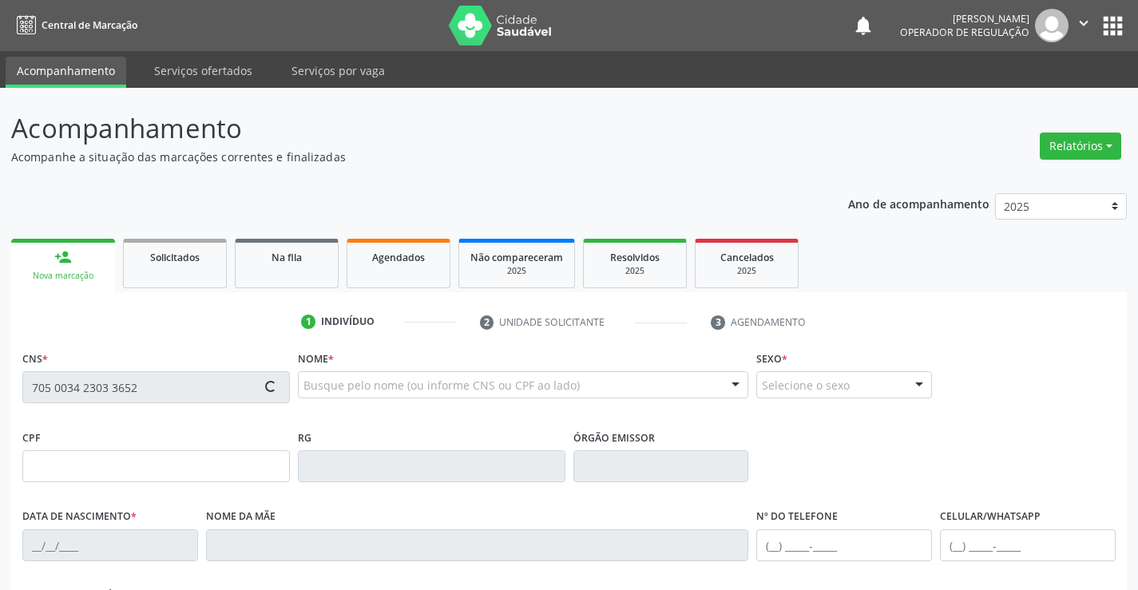
type input "(74) 99116-8391"
type input "017.273.315-40"
type input "S/N"
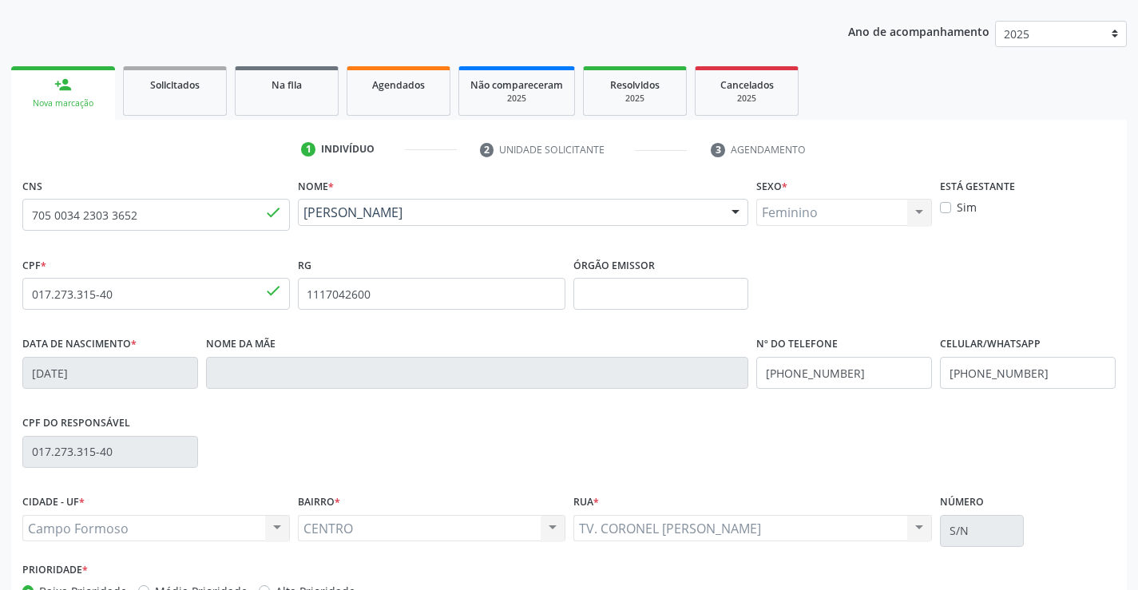
scroll to position [276, 0]
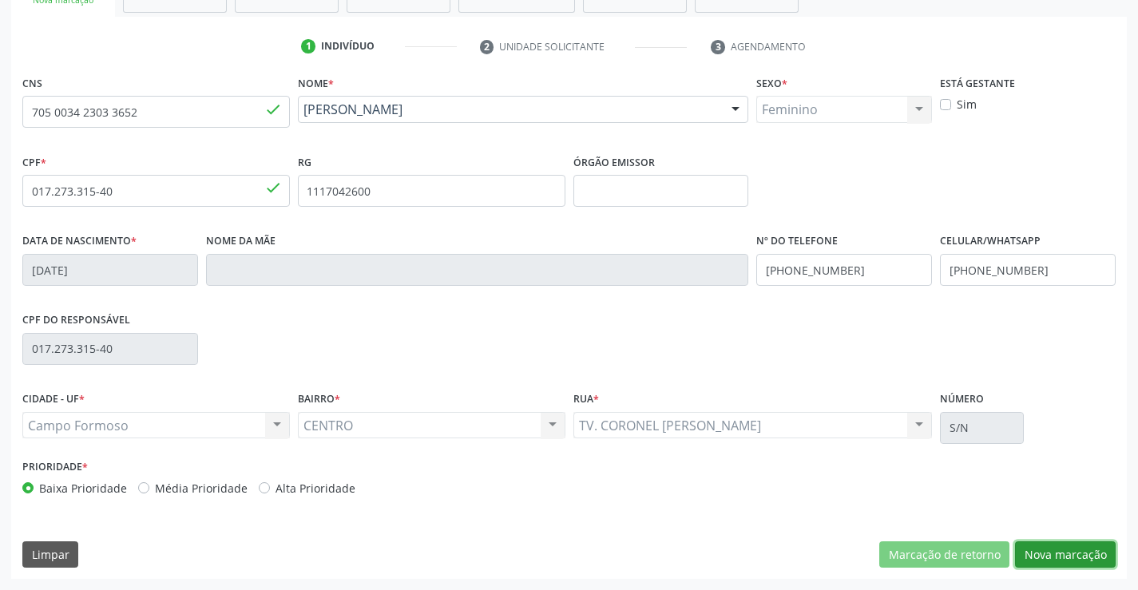
click at [1061, 547] on button "Nova marcação" at bounding box center [1065, 555] width 101 height 27
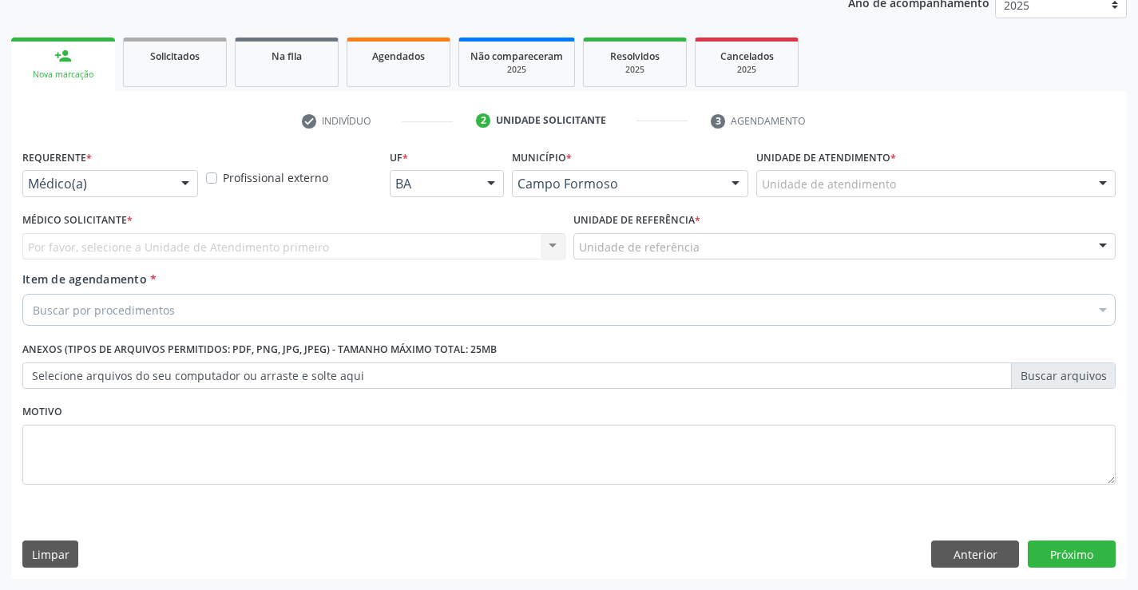
scroll to position [201, 0]
click at [180, 184] on div at bounding box center [185, 184] width 24 height 27
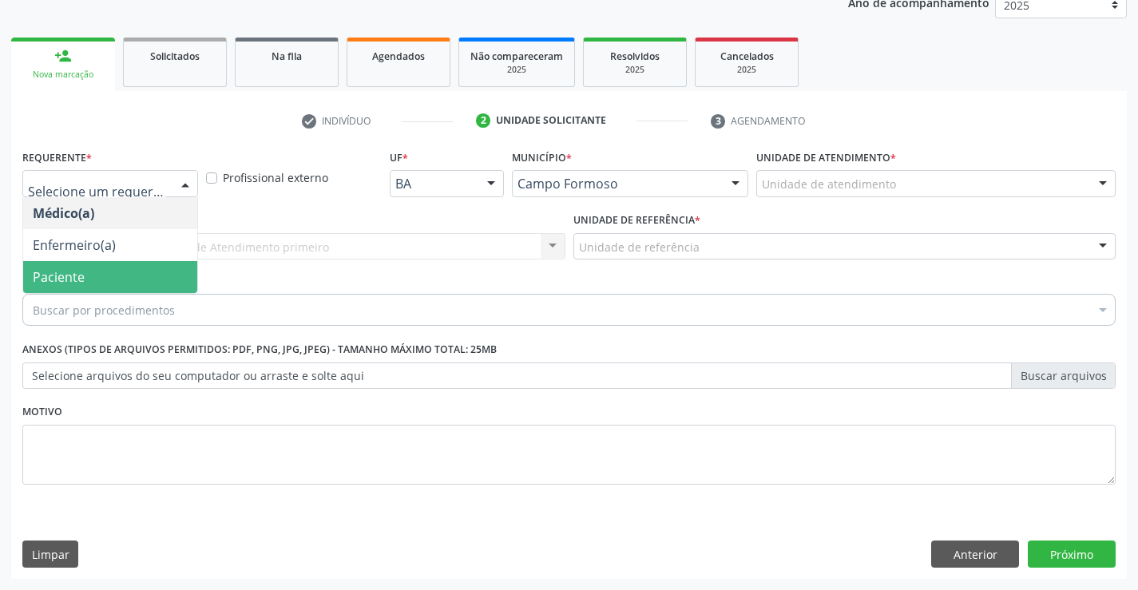
click at [167, 275] on span "Paciente" at bounding box center [110, 277] width 174 height 32
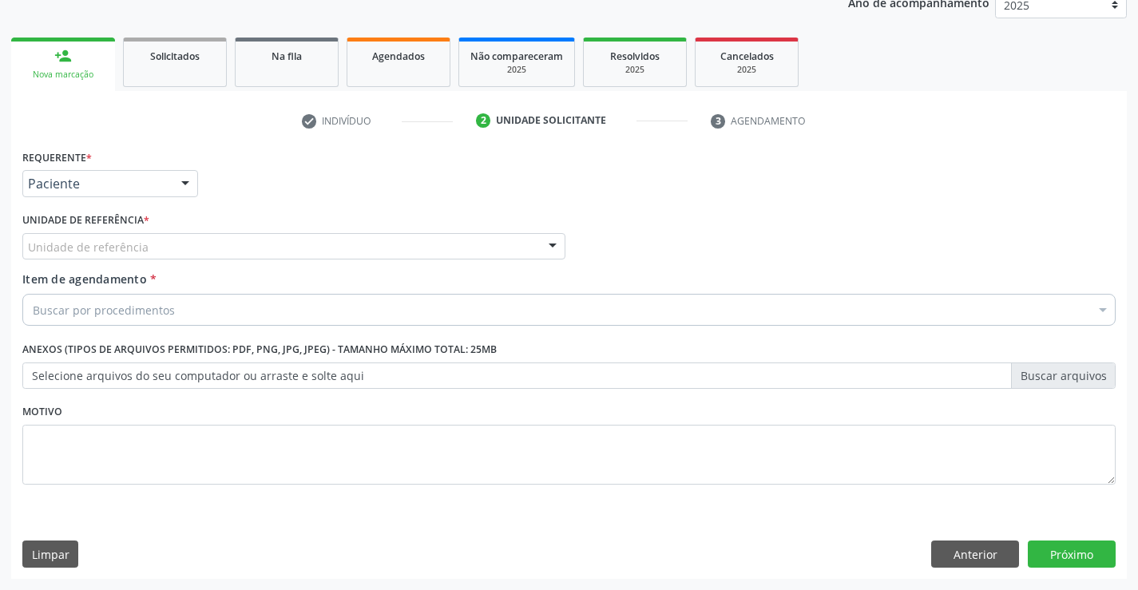
click at [292, 257] on div "Unidade de referência" at bounding box center [293, 246] width 543 height 27
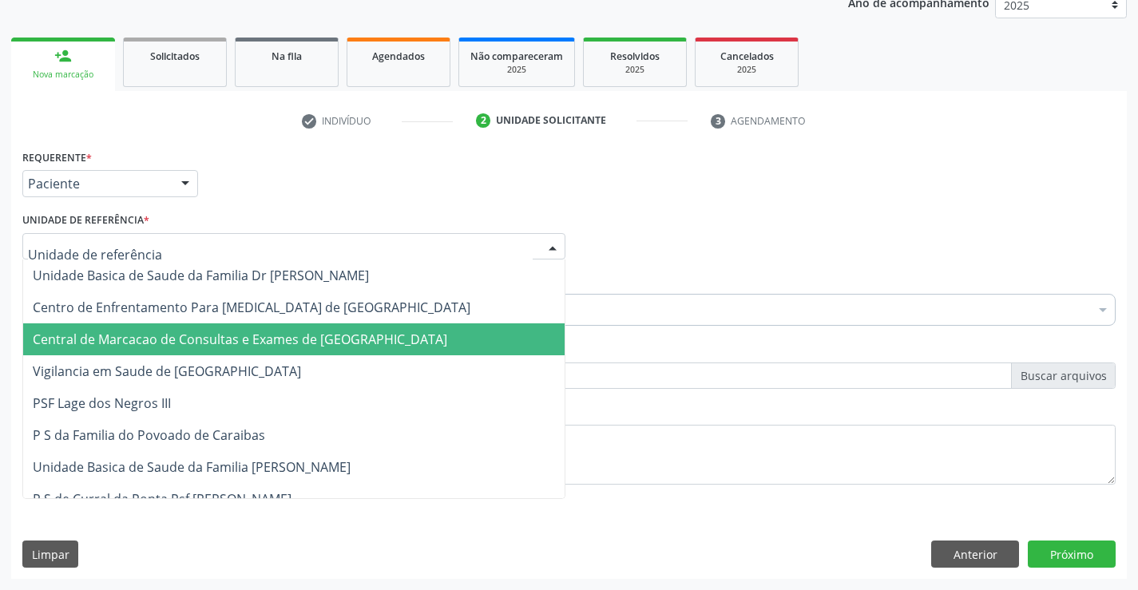
click at [288, 331] on span "Central de Marcacao de Consultas e Exames de [GEOGRAPHIC_DATA]" at bounding box center [240, 340] width 415 height 18
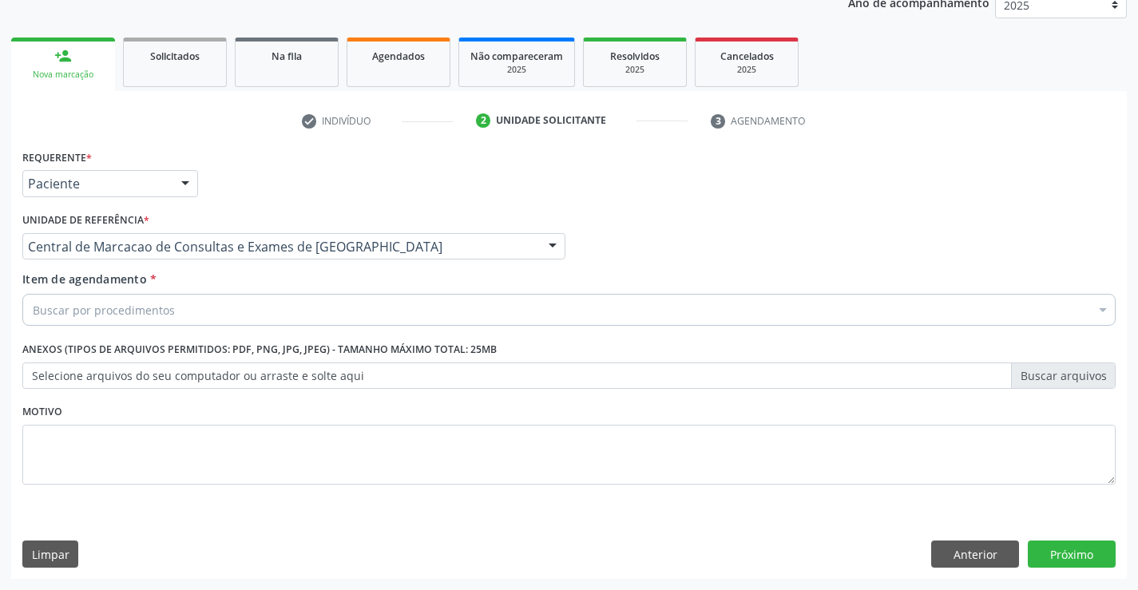
click at [263, 319] on div "Buscar por procedimentos" at bounding box center [568, 310] width 1093 height 32
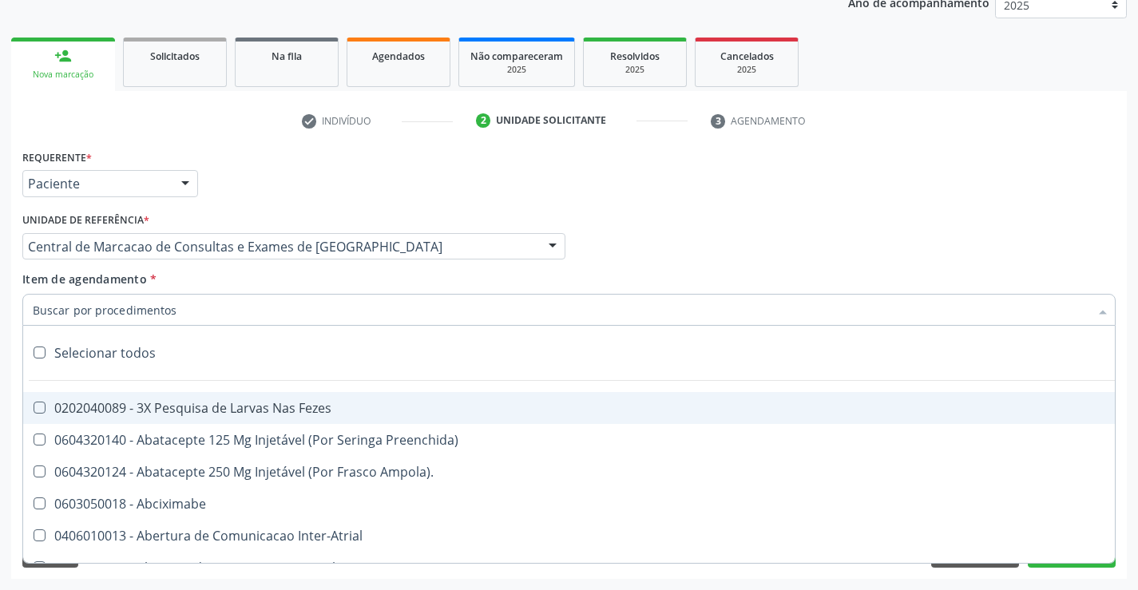
paste input "transvag"
type input "transvag"
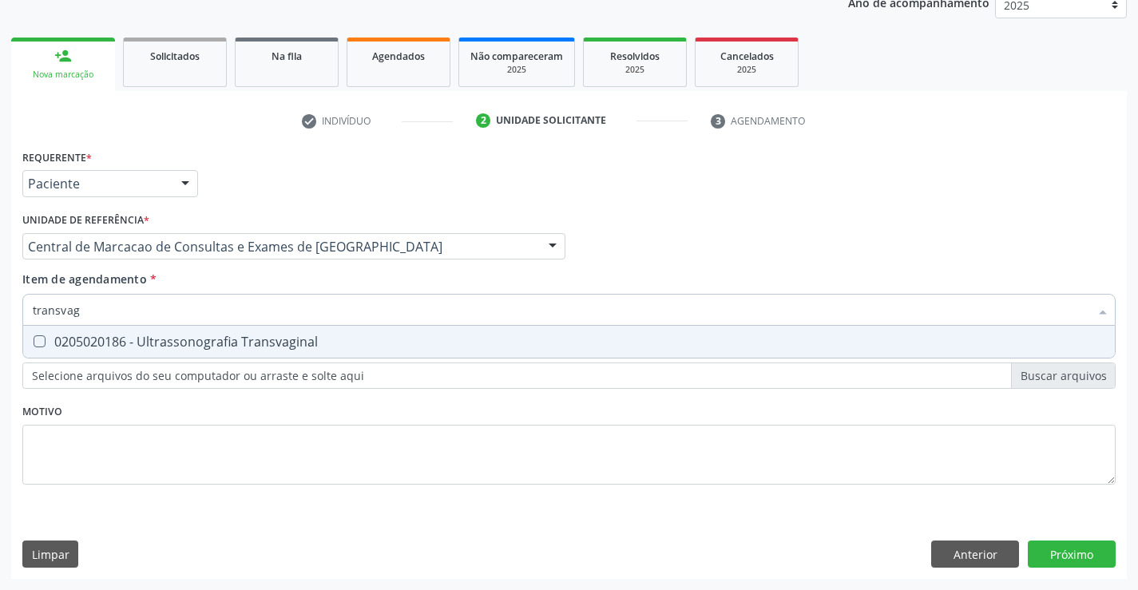
click at [261, 331] on span "0205020186 - Ultrassonografia Transvaginal" at bounding box center [569, 342] width 1092 height 32
checkbox Transvaginal "true"
click at [1053, 551] on div "Requerente * Paciente Médico(a) Enfermeiro(a) Paciente Nenhum resultado encontr…" at bounding box center [569, 362] width 1116 height 434
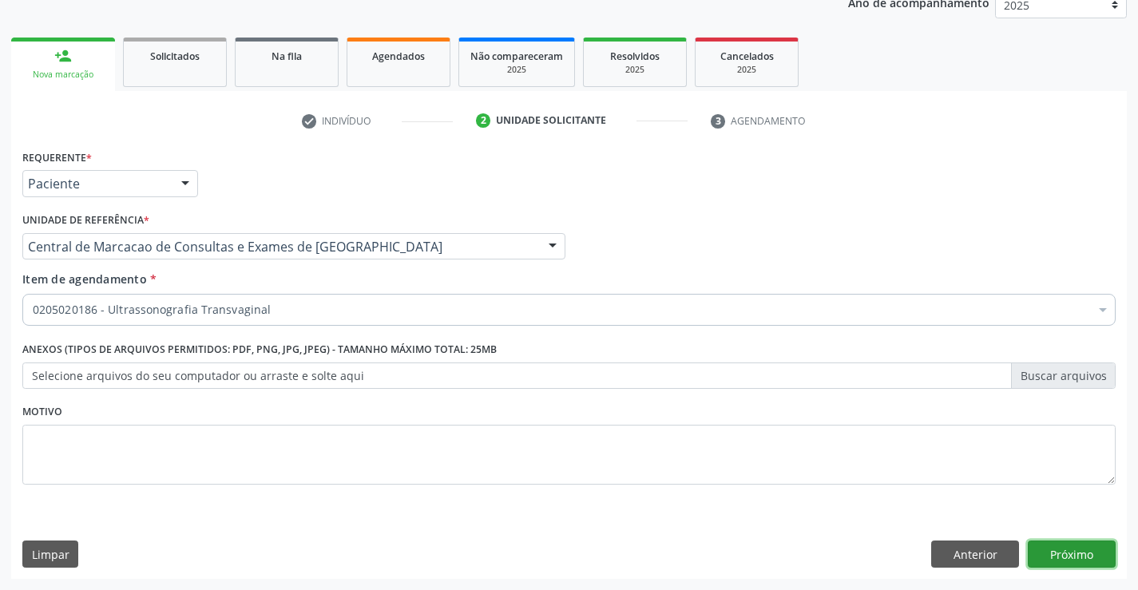
click at [1092, 546] on button "Próximo" at bounding box center [1072, 554] width 88 height 27
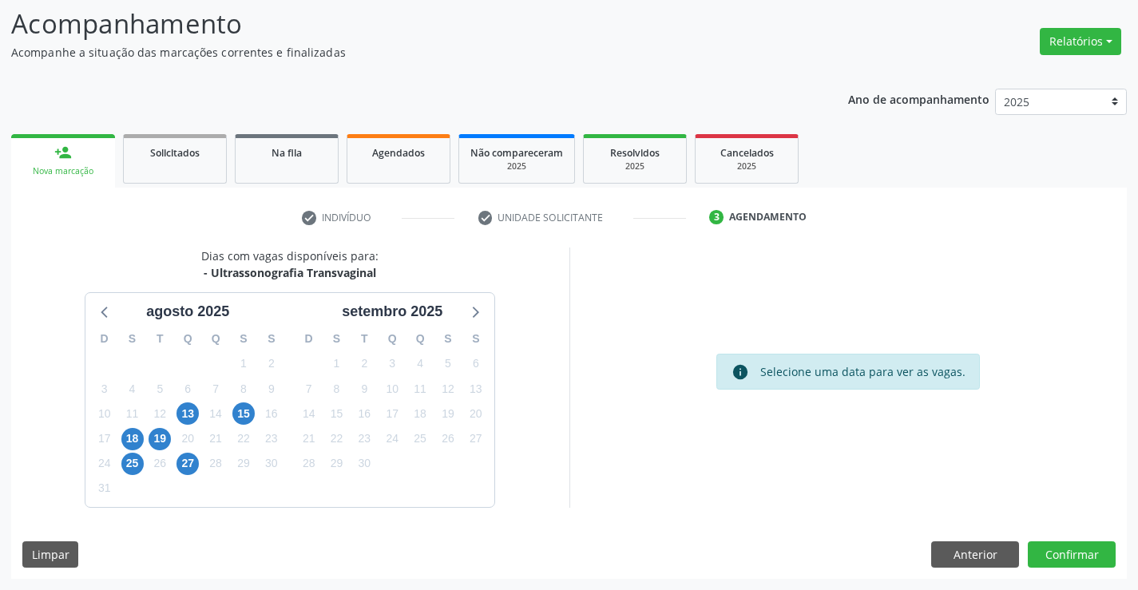
drag, startPoint x: 199, startPoint y: 458, endPoint x: 174, endPoint y: 469, distance: 27.2
click at [197, 458] on div "27" at bounding box center [188, 463] width 22 height 25
click at [174, 469] on div "27" at bounding box center [188, 463] width 28 height 25
click at [191, 466] on span "27" at bounding box center [188, 464] width 22 height 22
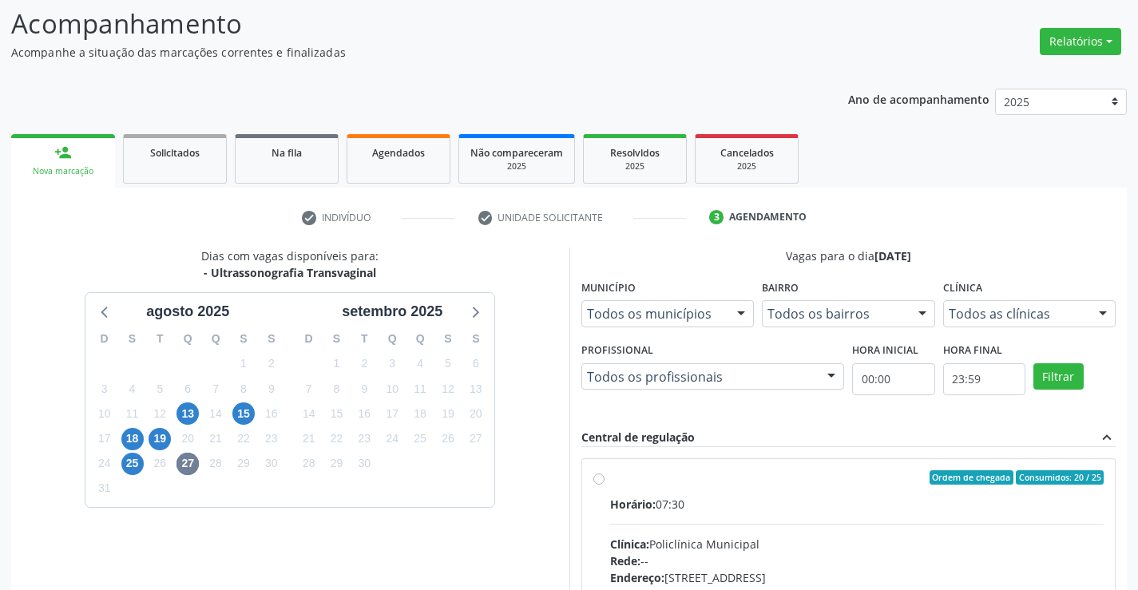
drag, startPoint x: 797, startPoint y: 507, endPoint x: 1149, endPoint y: 395, distance: 369.8
click at [829, 497] on div "Horário: 07:30" at bounding box center [857, 504] width 494 height 17
click at [605, 485] on input "Ordem de chegada Consumidos: 20 / 25 Horário: 07:30 Clínica: Policlínica Munici…" at bounding box center [598, 477] width 11 height 14
radio input "true"
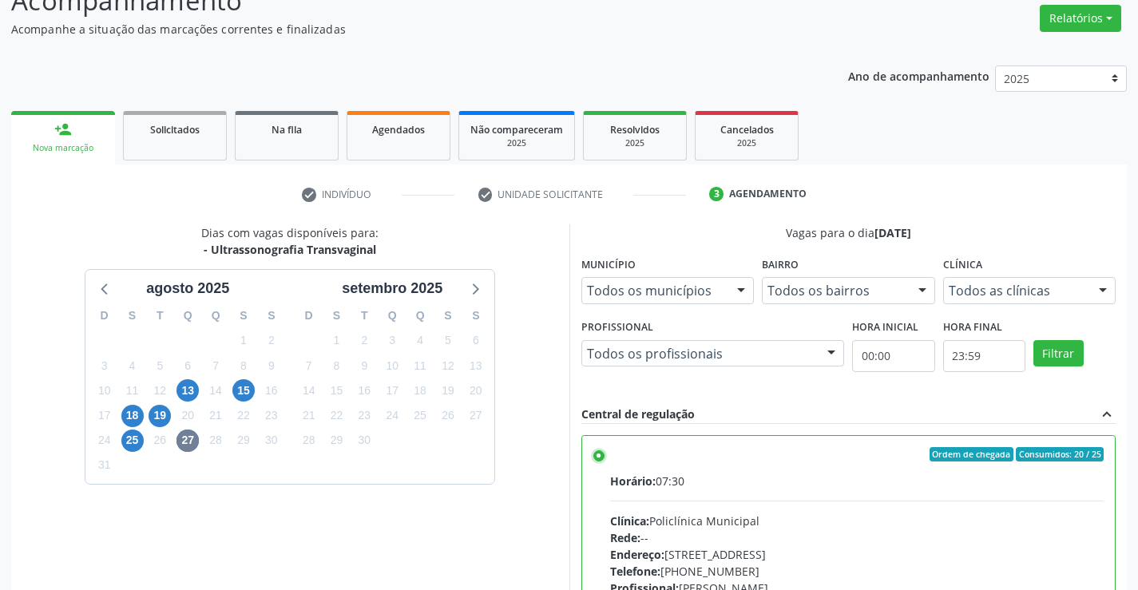
scroll to position [364, 0]
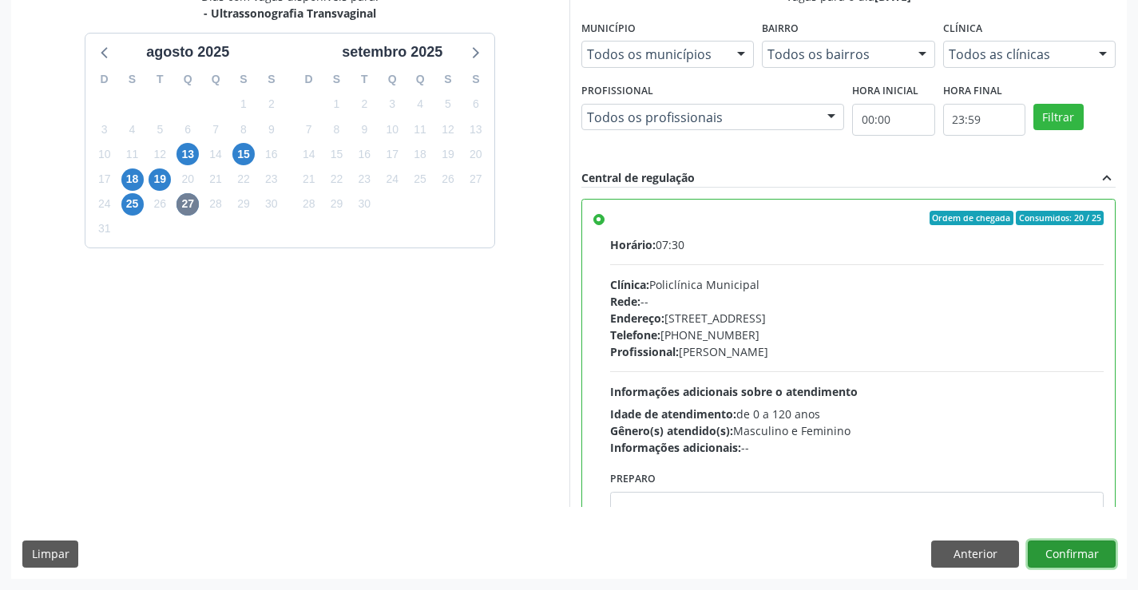
click at [1101, 546] on button "Confirmar" at bounding box center [1072, 554] width 88 height 27
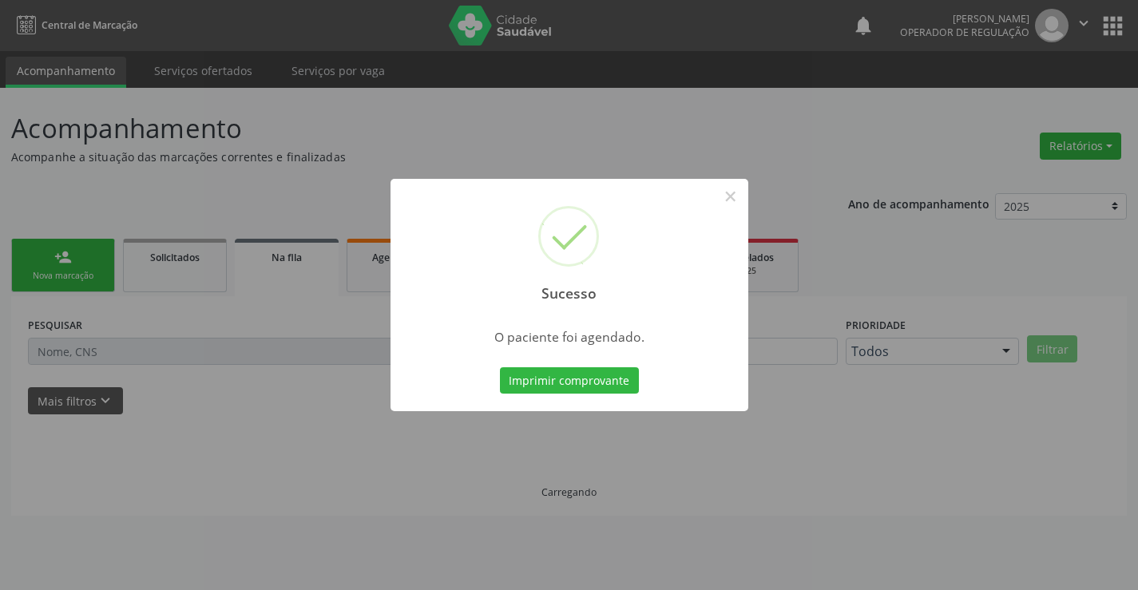
scroll to position [0, 0]
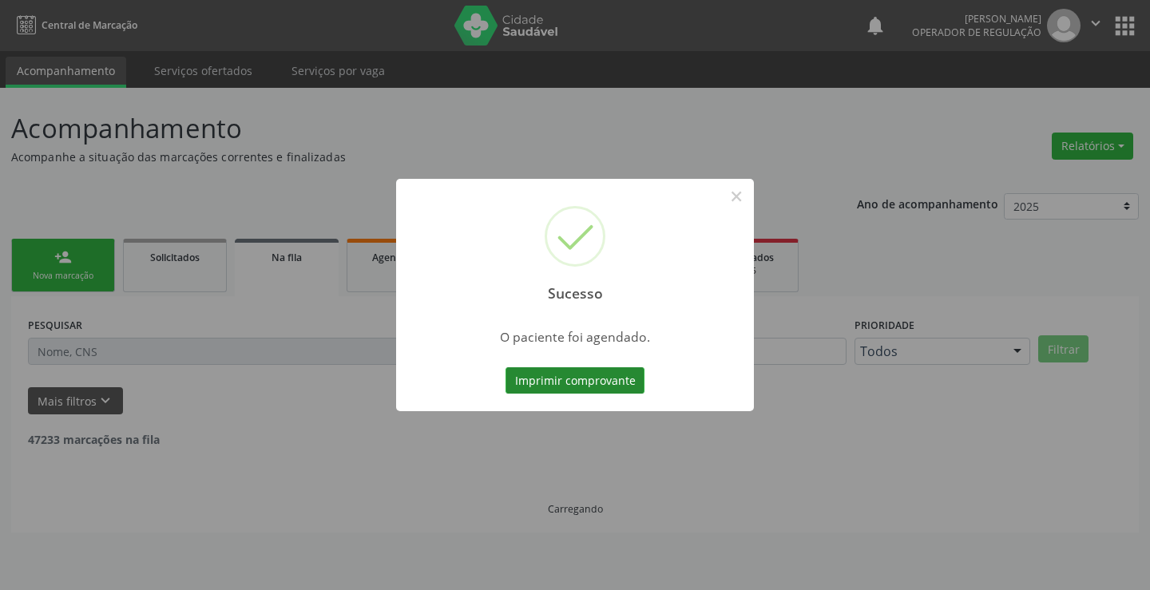
click at [577, 375] on button "Imprimir comprovante" at bounding box center [575, 380] width 139 height 27
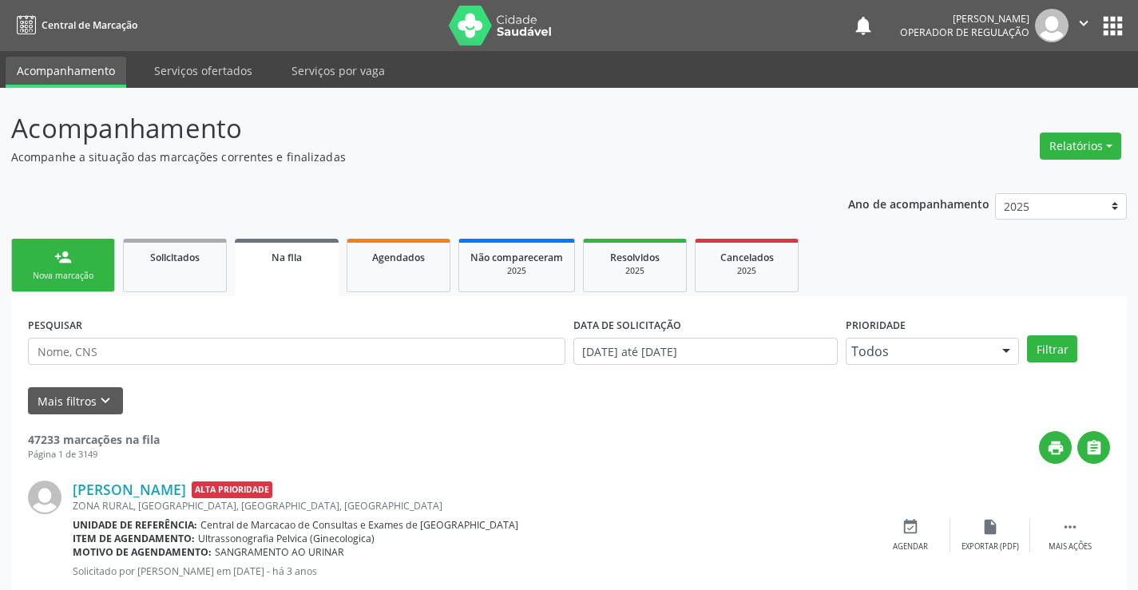
click at [72, 271] on div "Nova marcação" at bounding box center [63, 276] width 80 height 12
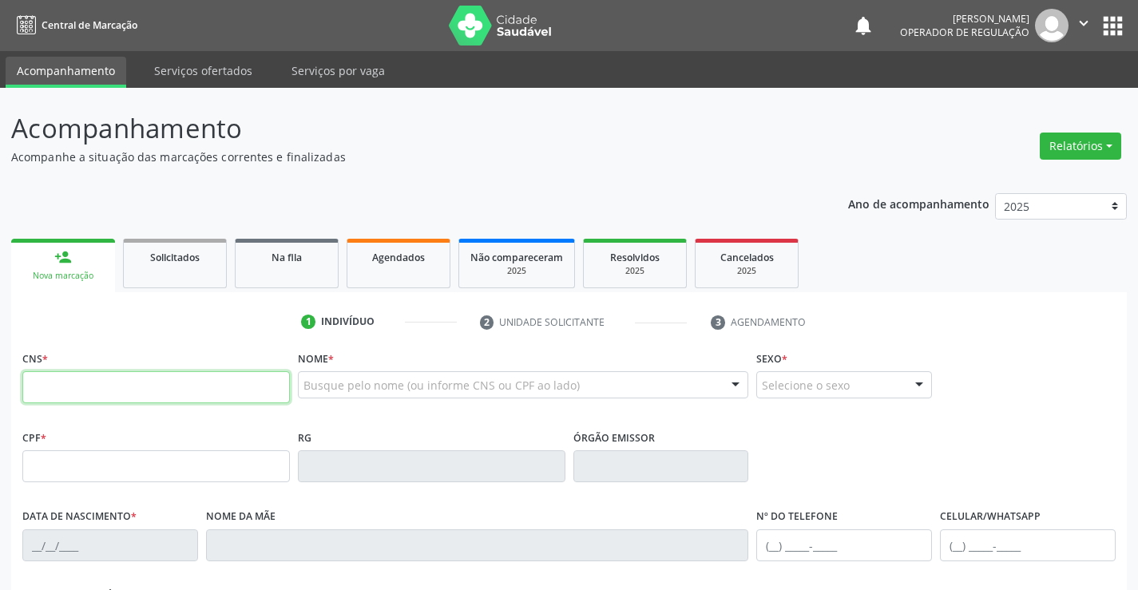
click at [79, 387] on input "text" at bounding box center [156, 387] width 268 height 32
type input "702 8026 9205 4869"
type input "054.872.115-74"
type input "16/11/1990"
type input "Eudalia Barbosa Custódio"
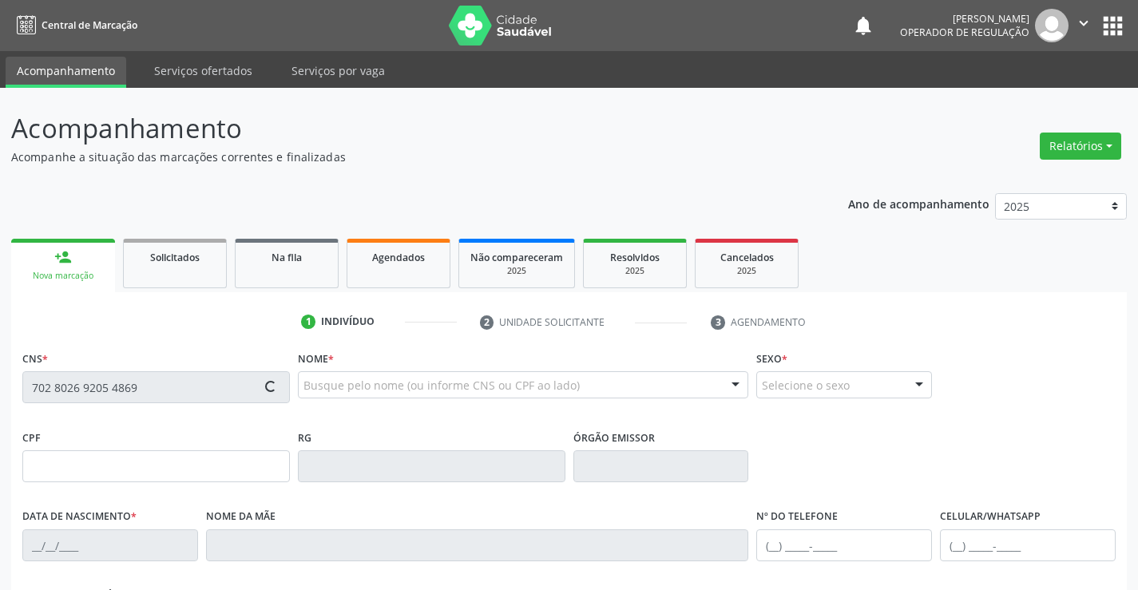
type input "(74) 8861-0370"
type input "S/N"
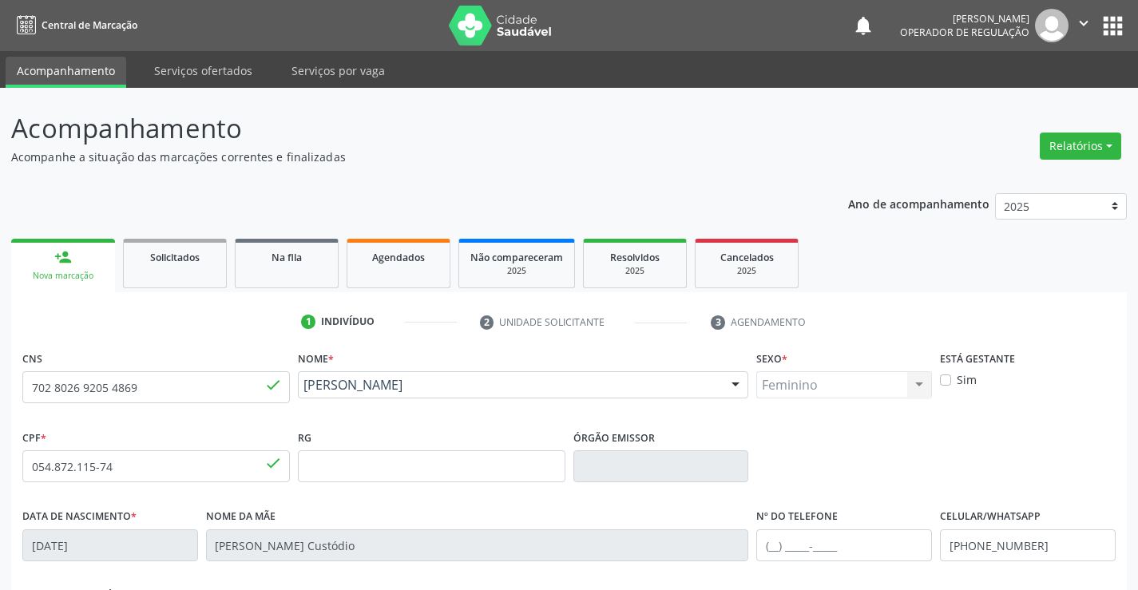
scroll to position [276, 0]
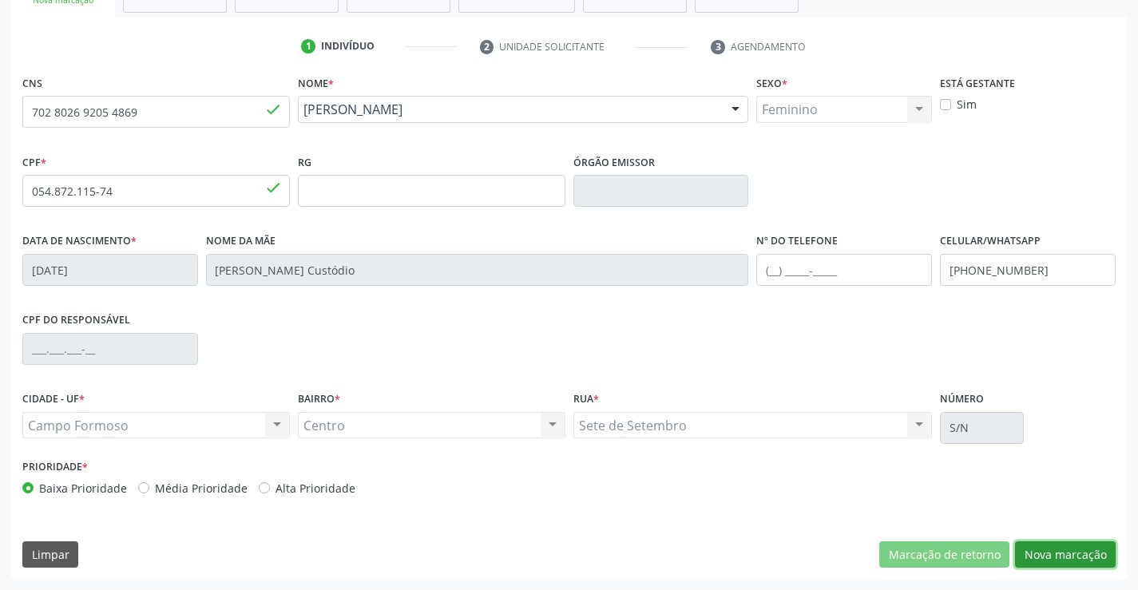
click at [1081, 554] on button "Nova marcação" at bounding box center [1065, 555] width 101 height 27
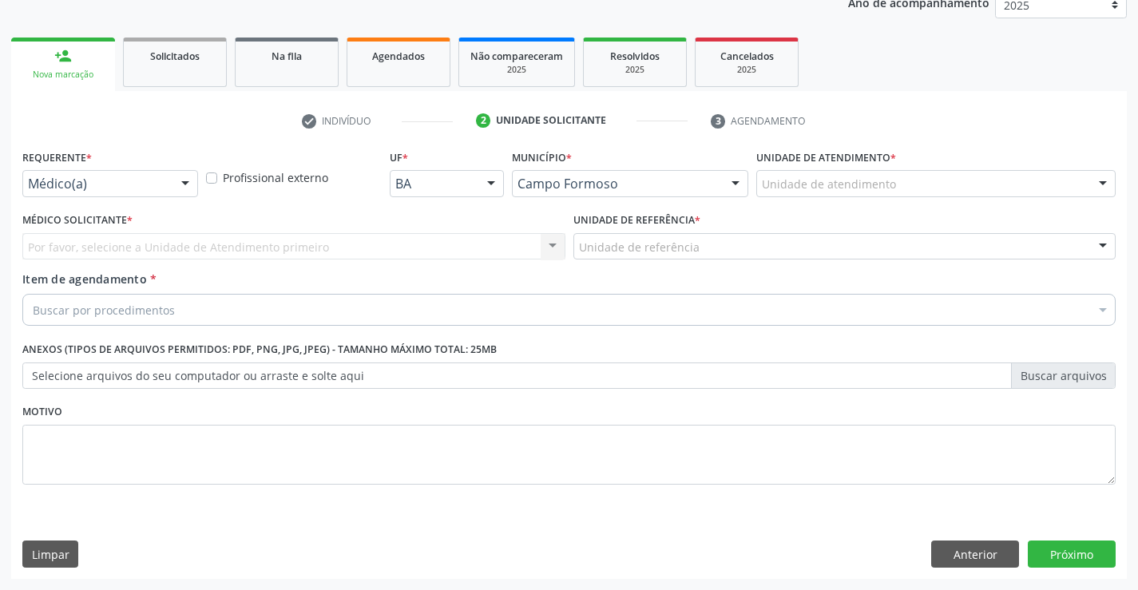
scroll to position [201, 0]
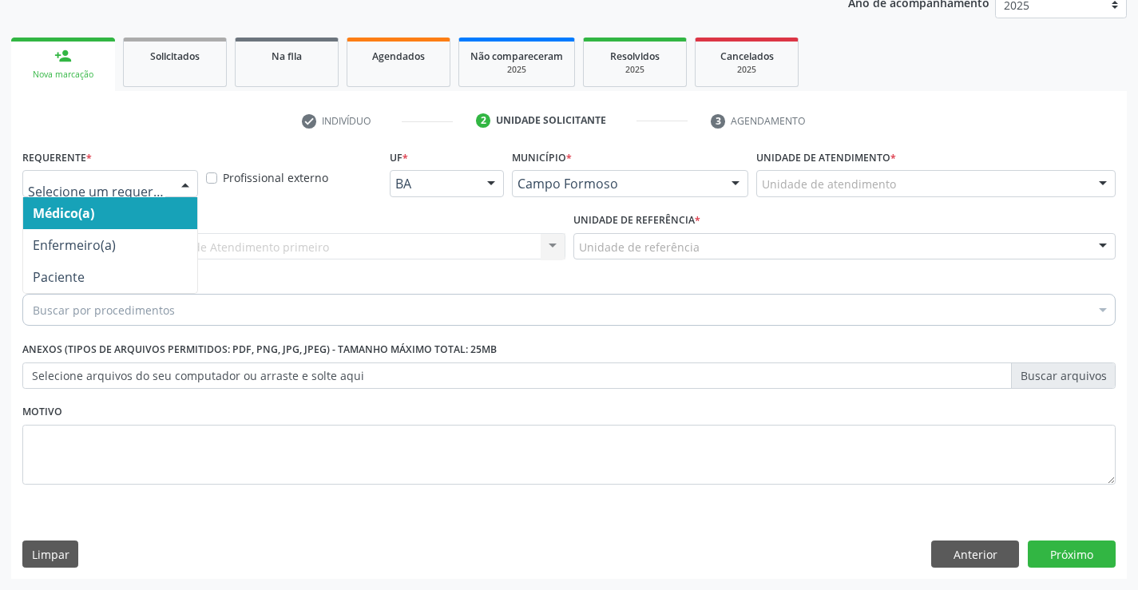
click at [183, 178] on div at bounding box center [185, 184] width 24 height 27
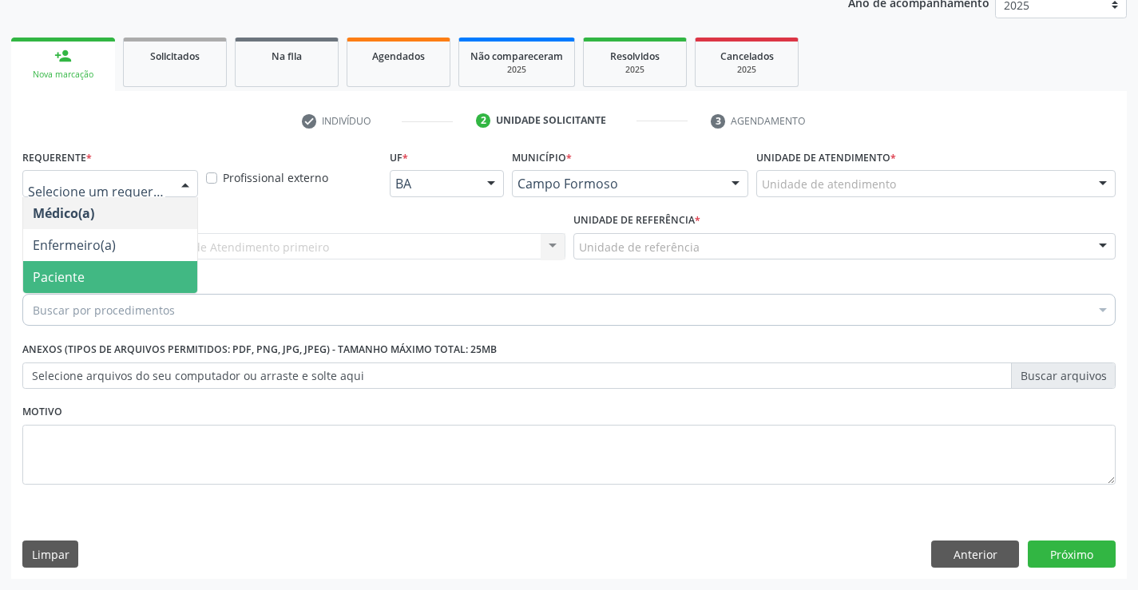
click at [46, 269] on span "Paciente" at bounding box center [59, 277] width 52 height 18
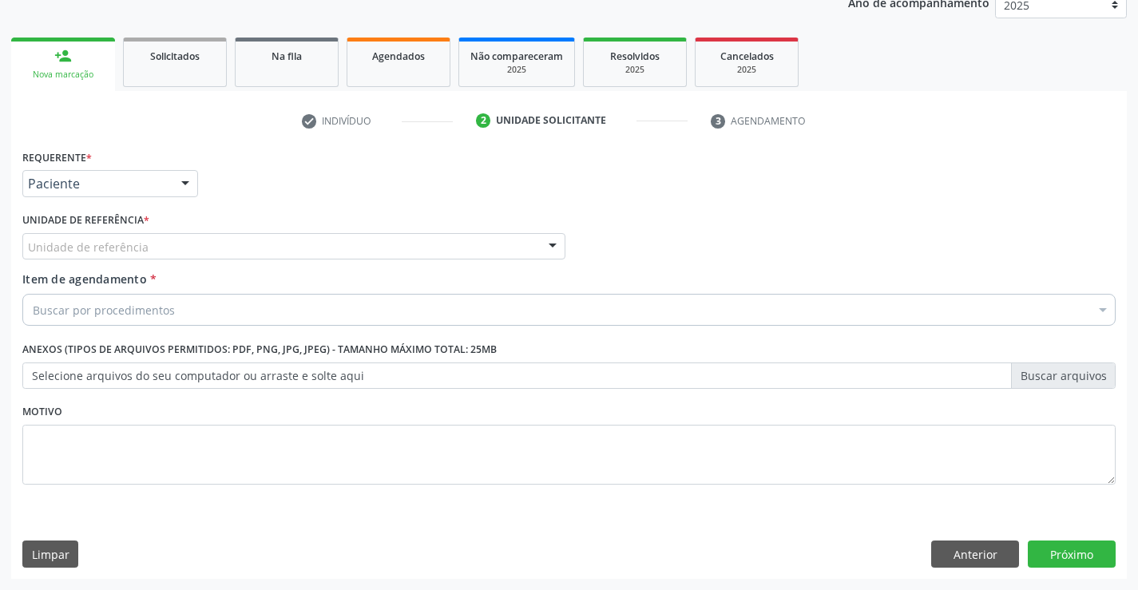
click at [541, 242] on div at bounding box center [553, 247] width 24 height 27
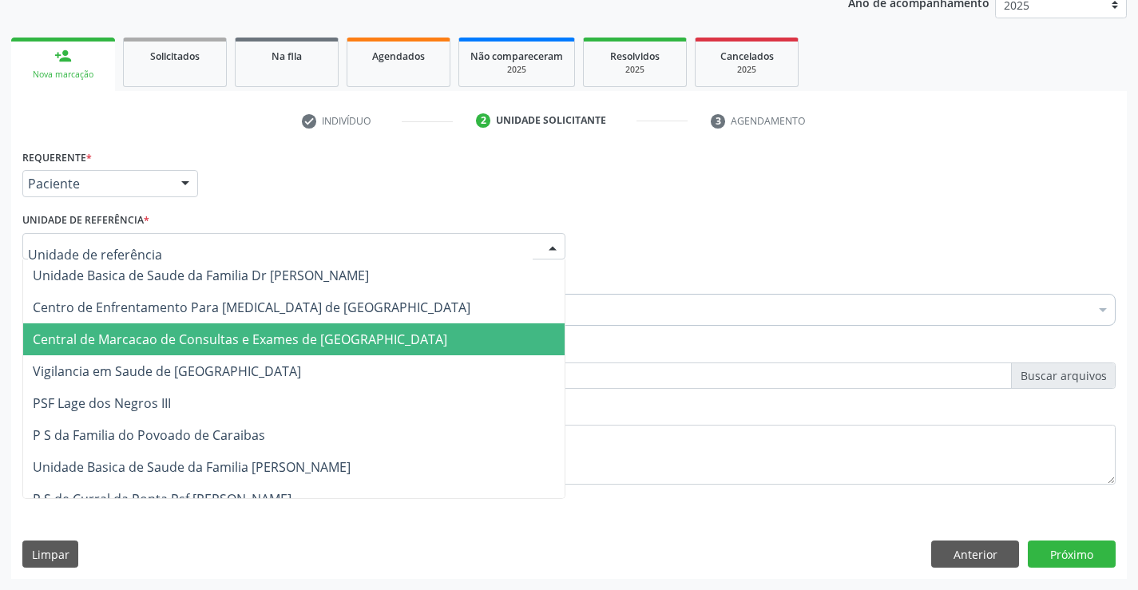
click at [340, 333] on span "Central de Marcacao de Consultas e Exames de [GEOGRAPHIC_DATA]" at bounding box center [240, 340] width 415 height 18
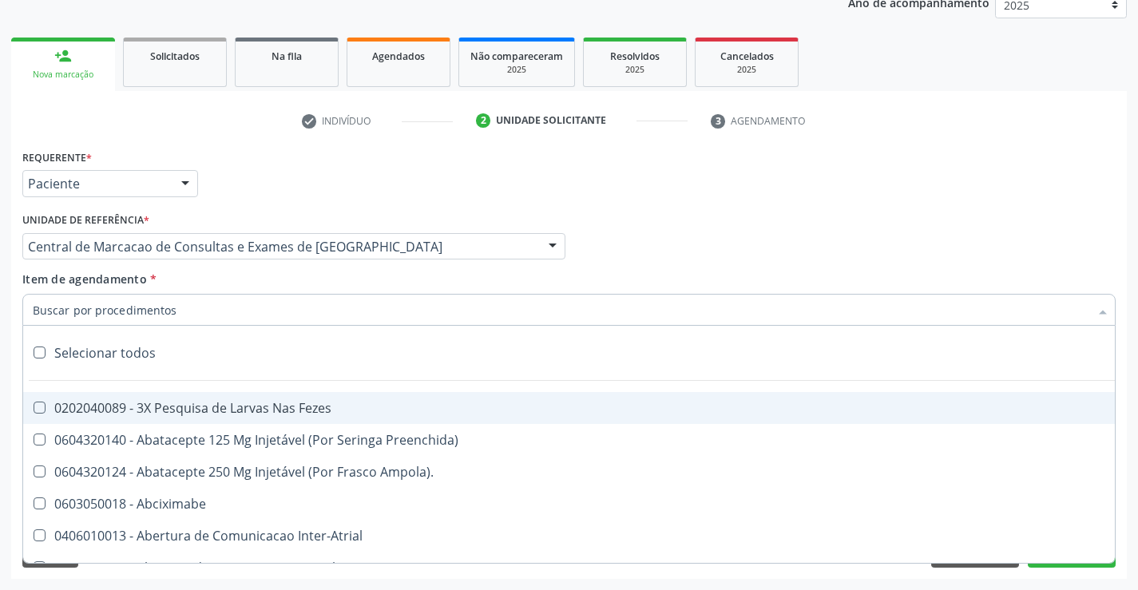
paste input "transvag"
type input "transvag"
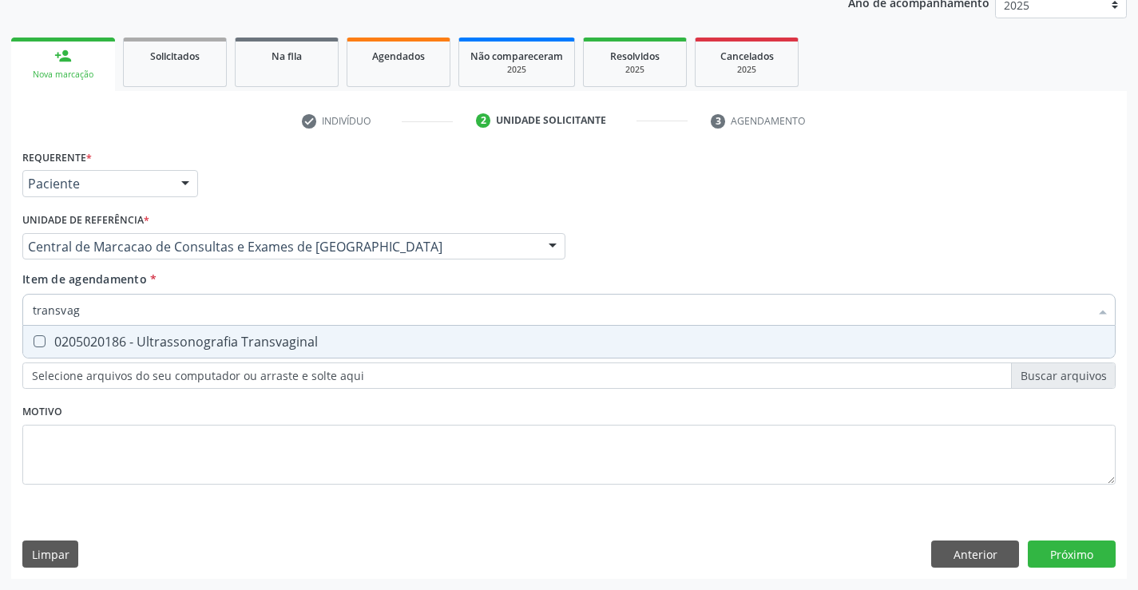
click at [170, 338] on div "0205020186 - Ultrassonografia Transvaginal" at bounding box center [569, 341] width 1073 height 13
checkbox Transvaginal "true"
click at [1076, 554] on div "Requerente * Paciente Médico(a) Enfermeiro(a) Paciente Nenhum resultado encontr…" at bounding box center [569, 362] width 1116 height 434
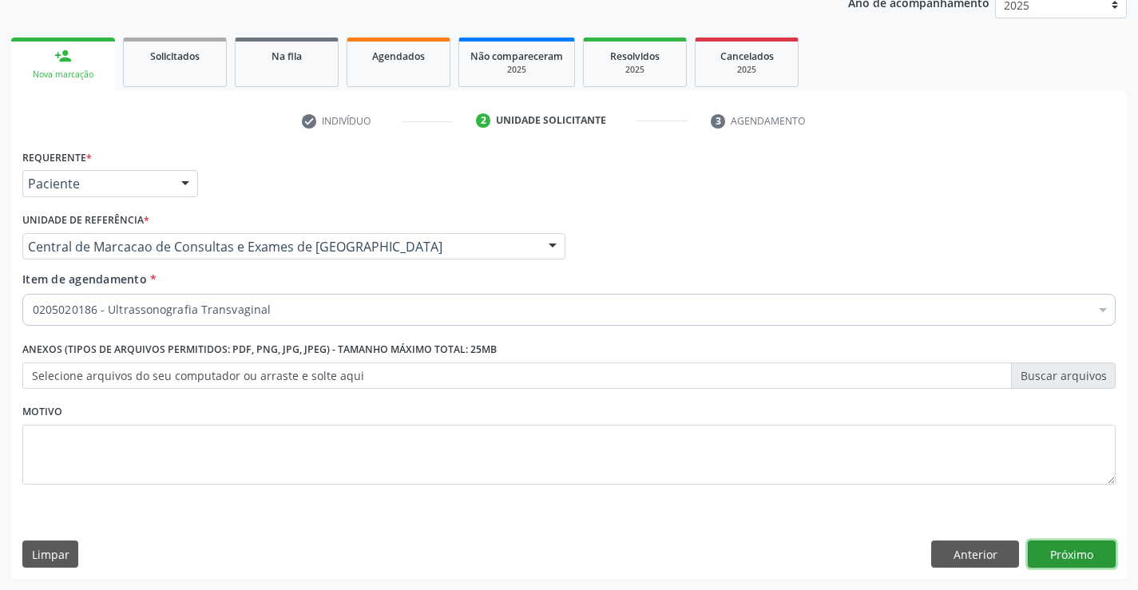
click at [1065, 550] on button "Próximo" at bounding box center [1072, 554] width 88 height 27
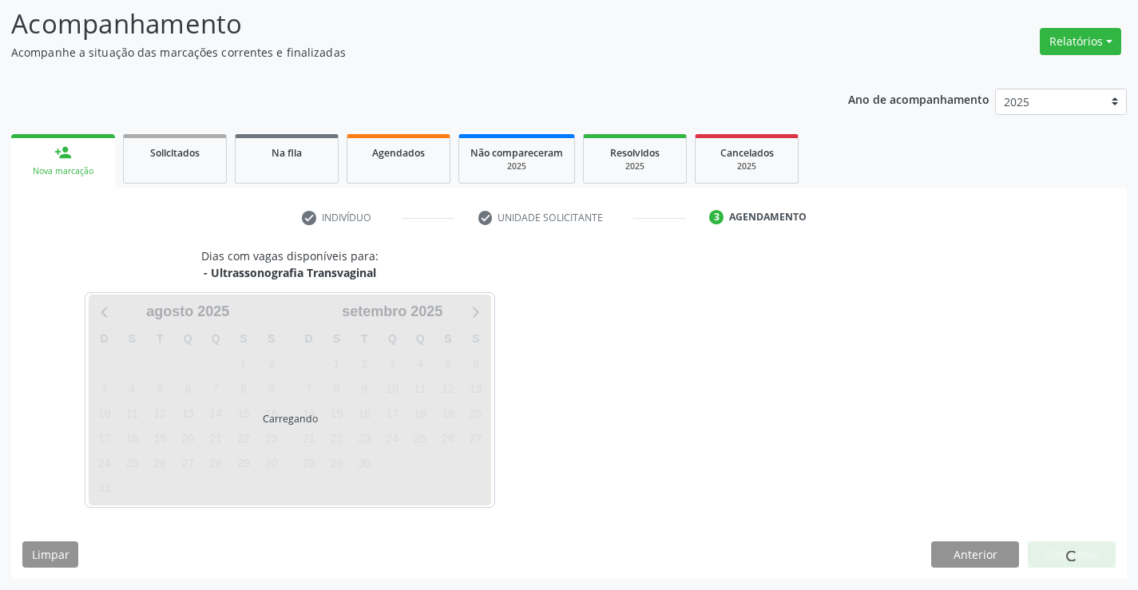
scroll to position [105, 0]
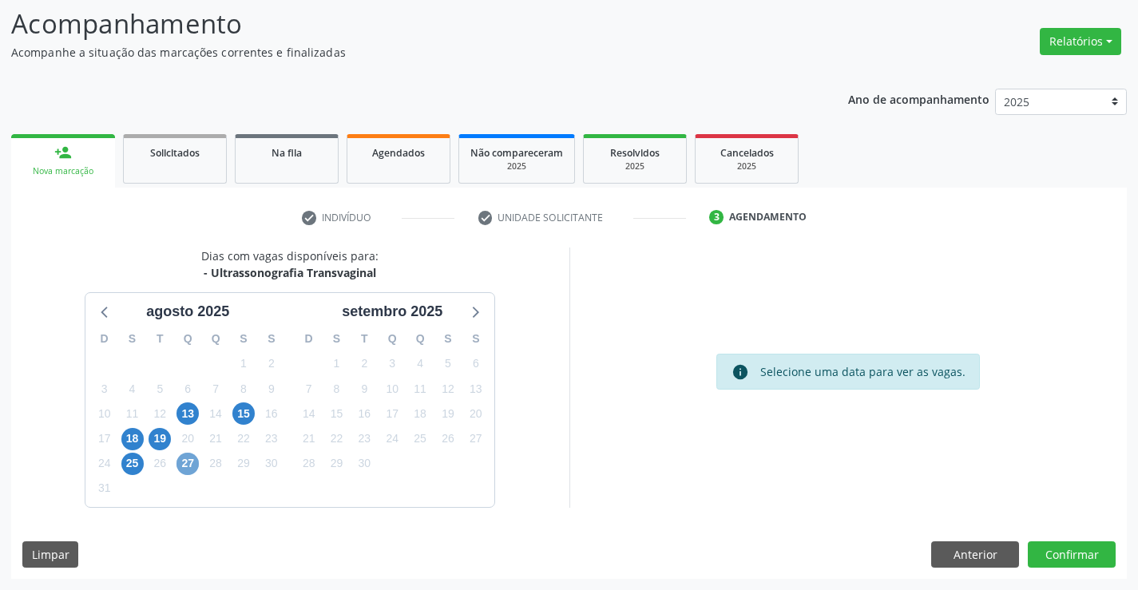
click at [183, 462] on span "27" at bounding box center [188, 464] width 22 height 22
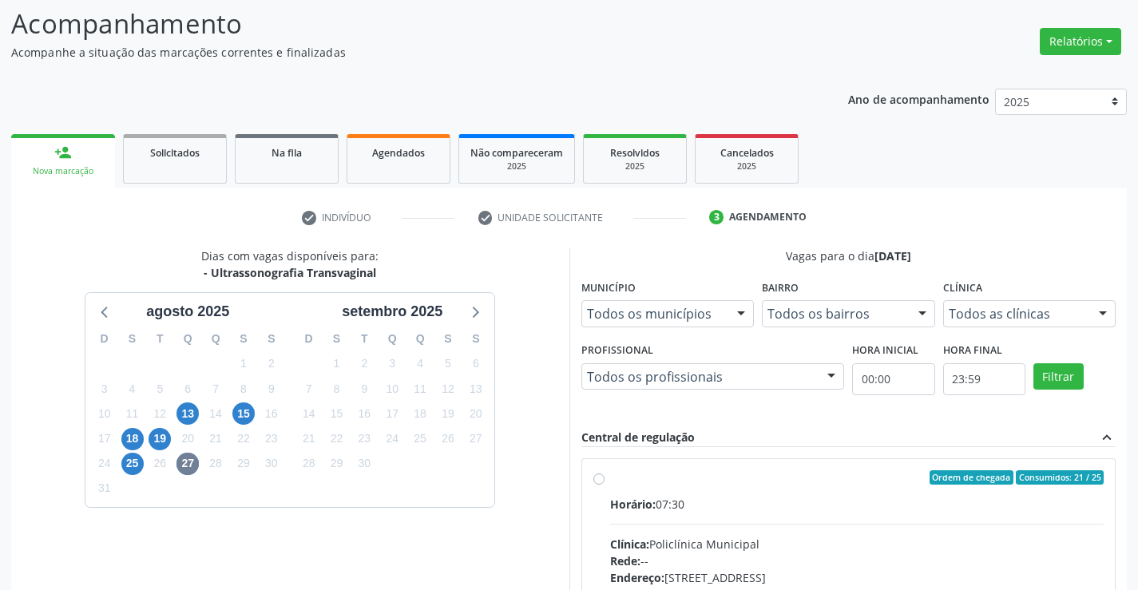
drag, startPoint x: 823, startPoint y: 542, endPoint x: 1067, endPoint y: 424, distance: 271.1
click at [605, 485] on input "Ordem de chegada Consumidos: 21 / 25 Horário: 07:30 Clínica: Policlínica Munici…" at bounding box center [598, 477] width 11 height 14
radio input "true"
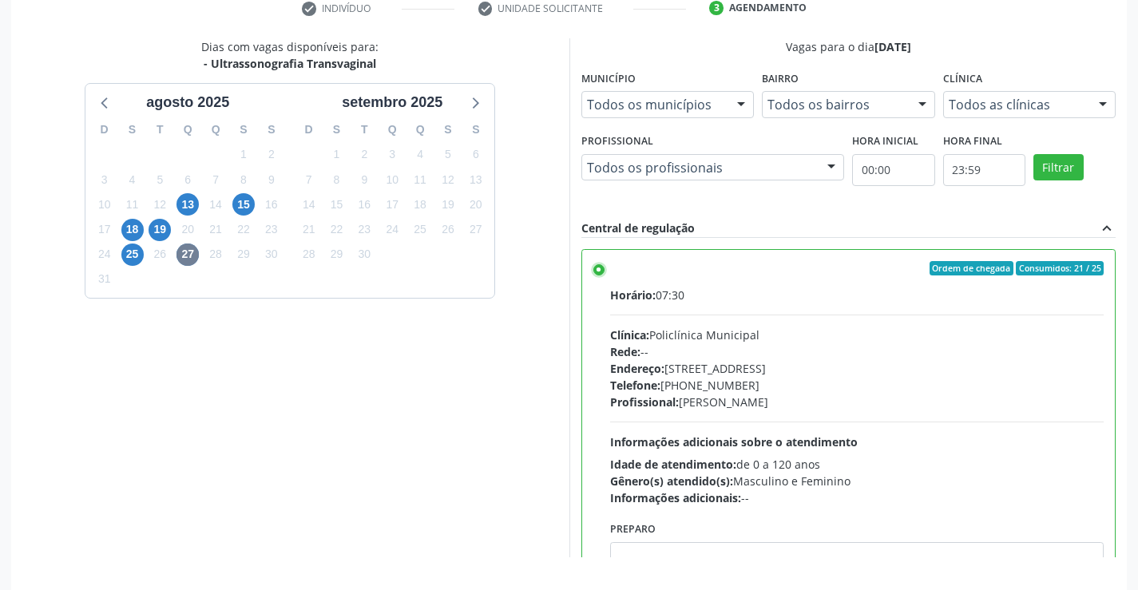
scroll to position [364, 0]
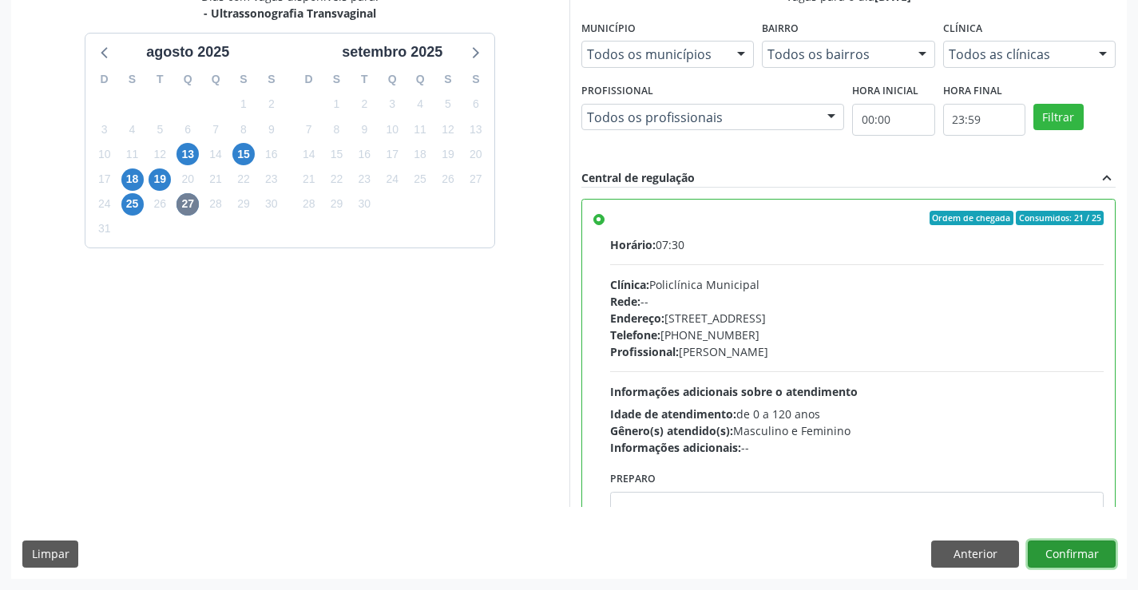
click at [1088, 551] on button "Confirmar" at bounding box center [1072, 554] width 88 height 27
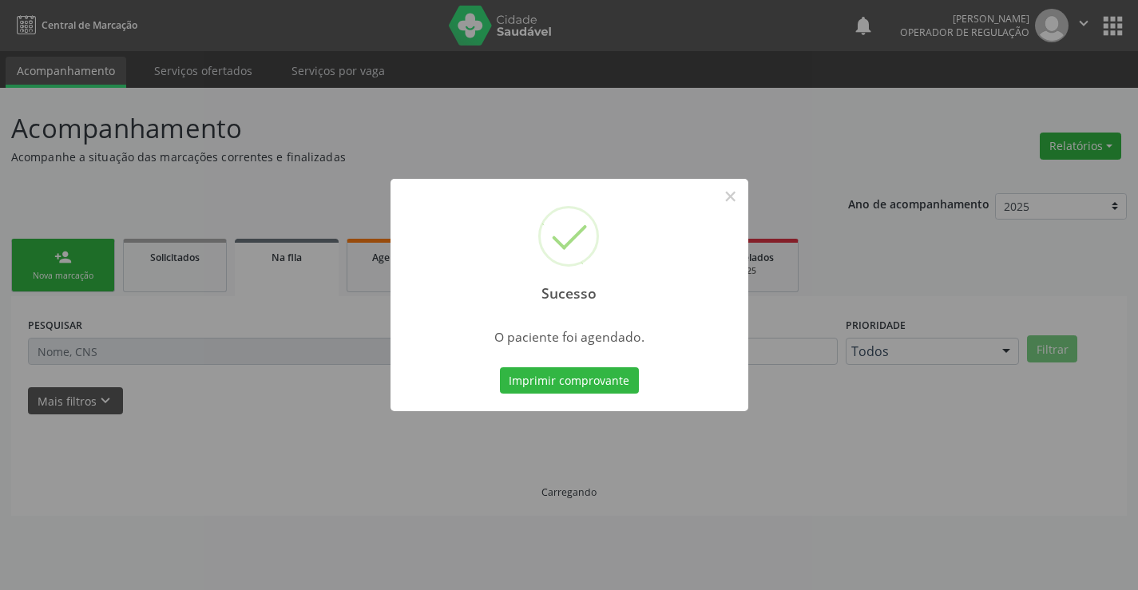
scroll to position [0, 0]
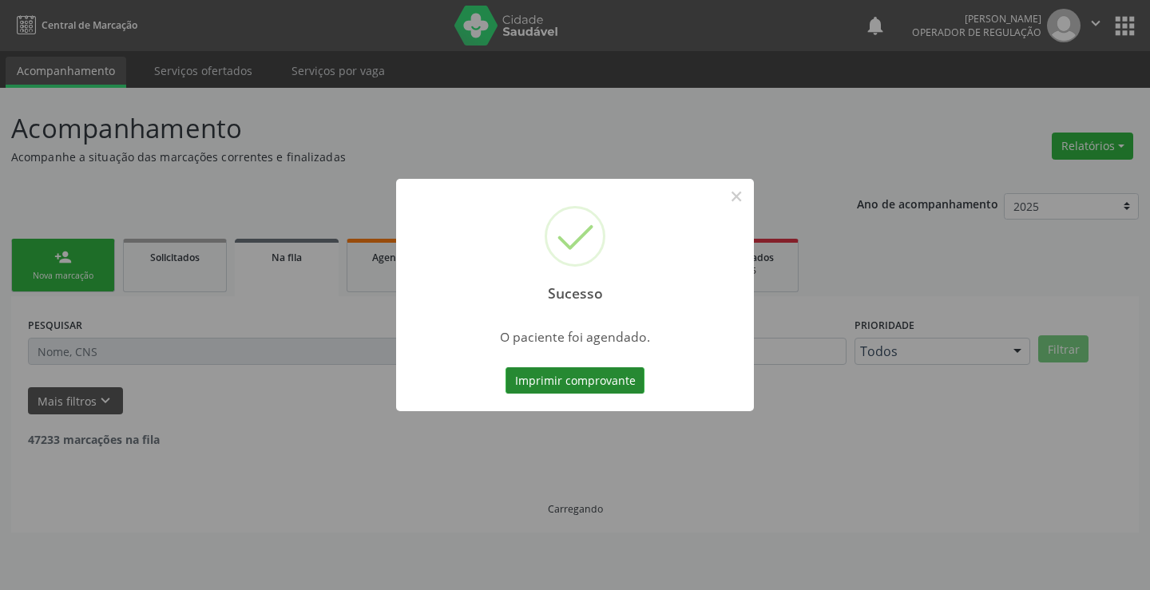
click at [612, 379] on button "Imprimir comprovante" at bounding box center [575, 380] width 139 height 27
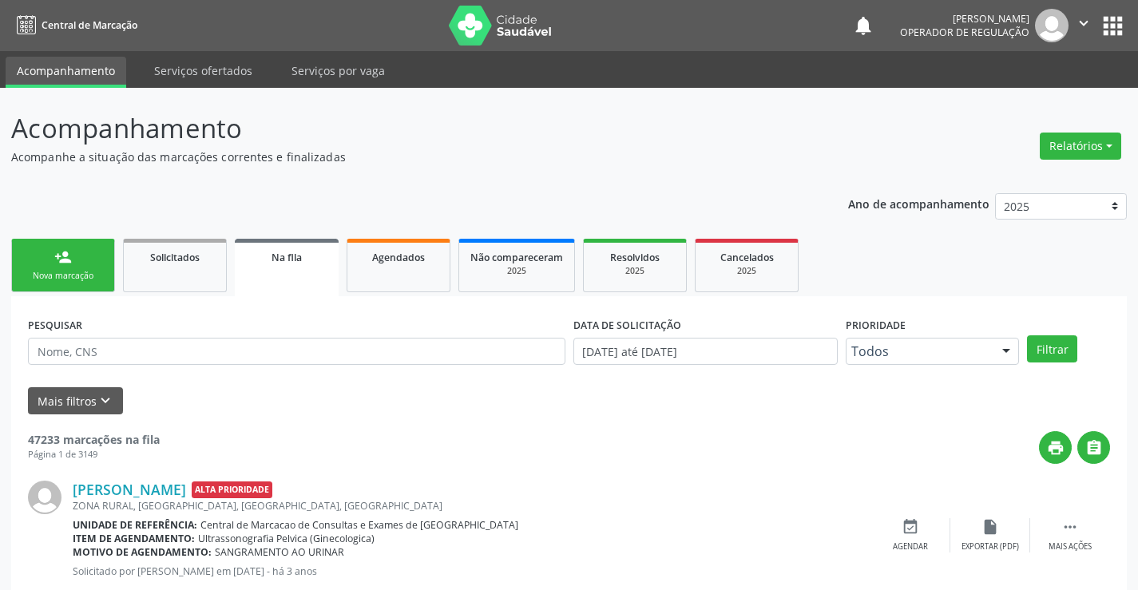
click at [43, 292] on link "person_add Nova marcação" at bounding box center [63, 266] width 104 height 54
click at [46, 277] on div "Nova marcação" at bounding box center [63, 276] width 80 height 12
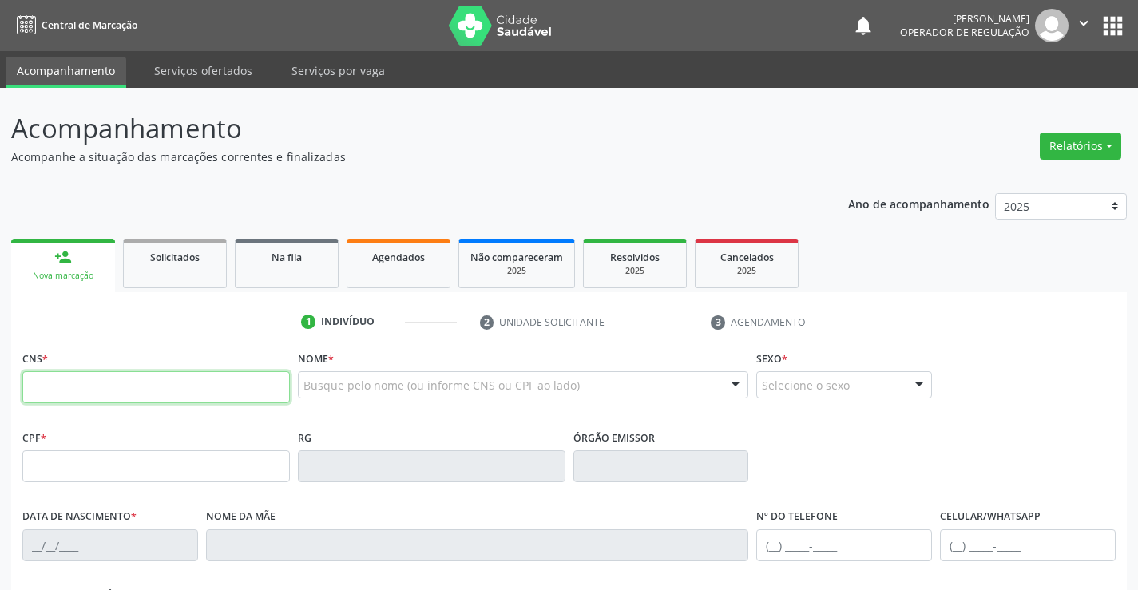
click at [155, 397] on input "text" at bounding box center [156, 387] width 268 height 32
type input "701 4006 1956 4139"
type input "1603270086"
type input "03/08/1991"
type input "(74) 99998-1178"
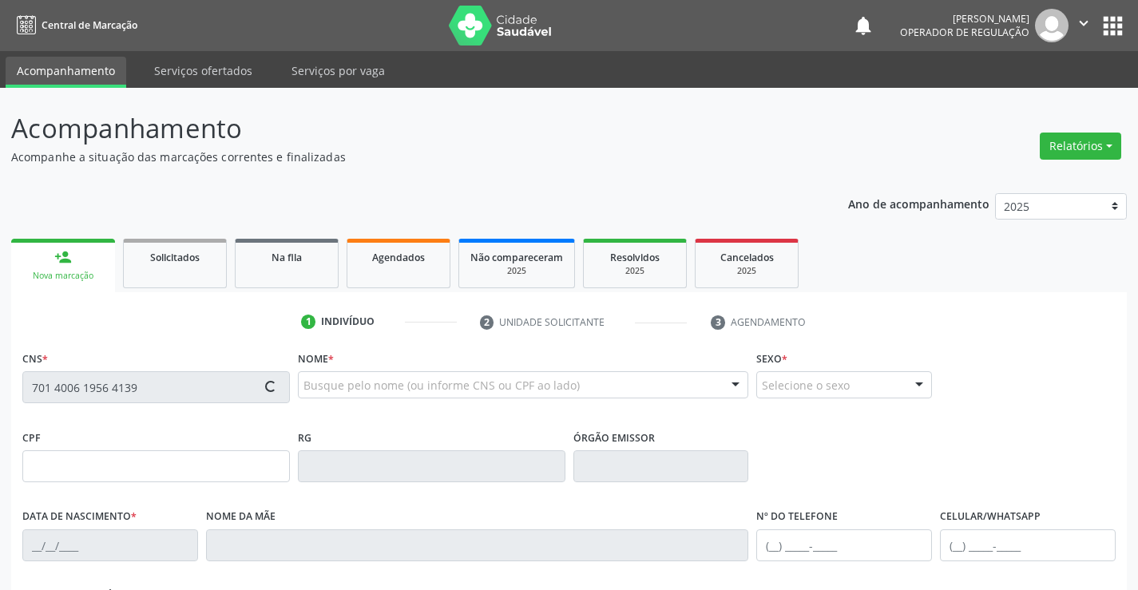
type input "(74) 99998-1178"
type input "069.909.285-06"
type input "S/N"
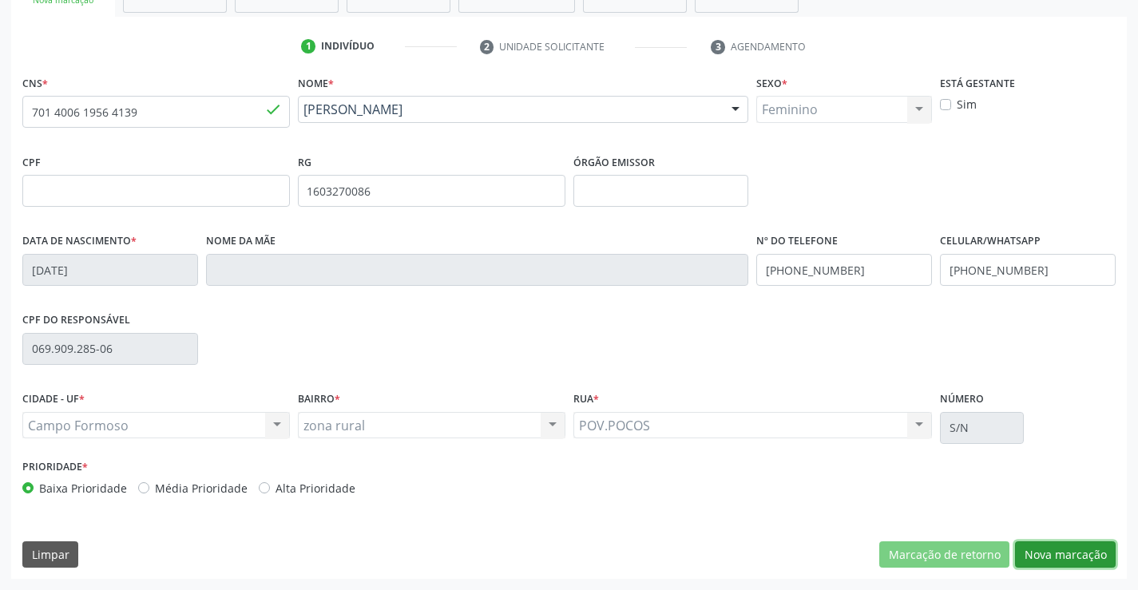
click at [1073, 553] on button "Nova marcação" at bounding box center [1065, 555] width 101 height 27
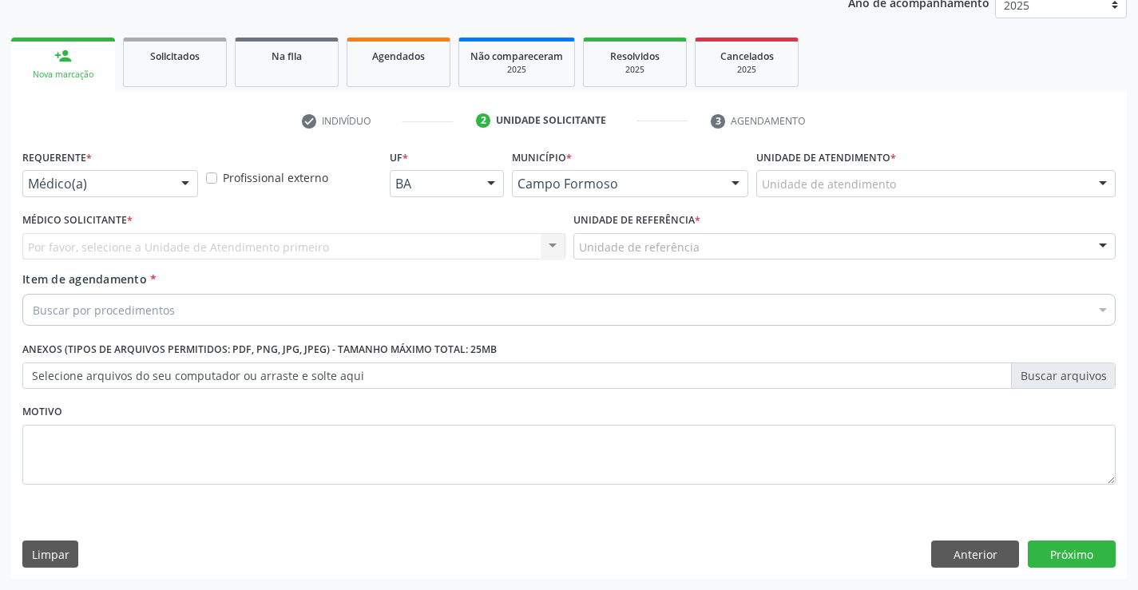
scroll to position [201, 0]
click at [185, 188] on div at bounding box center [185, 184] width 24 height 27
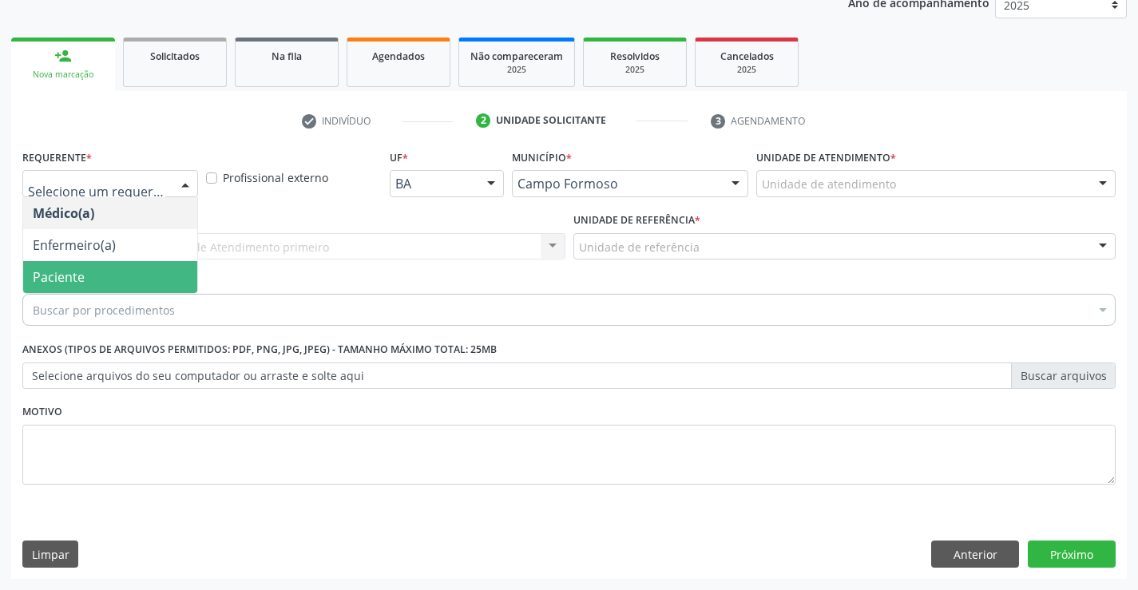
drag, startPoint x: 58, startPoint y: 280, endPoint x: 192, endPoint y: 254, distance: 136.0
click at [58, 280] on span "Paciente" at bounding box center [59, 277] width 52 height 18
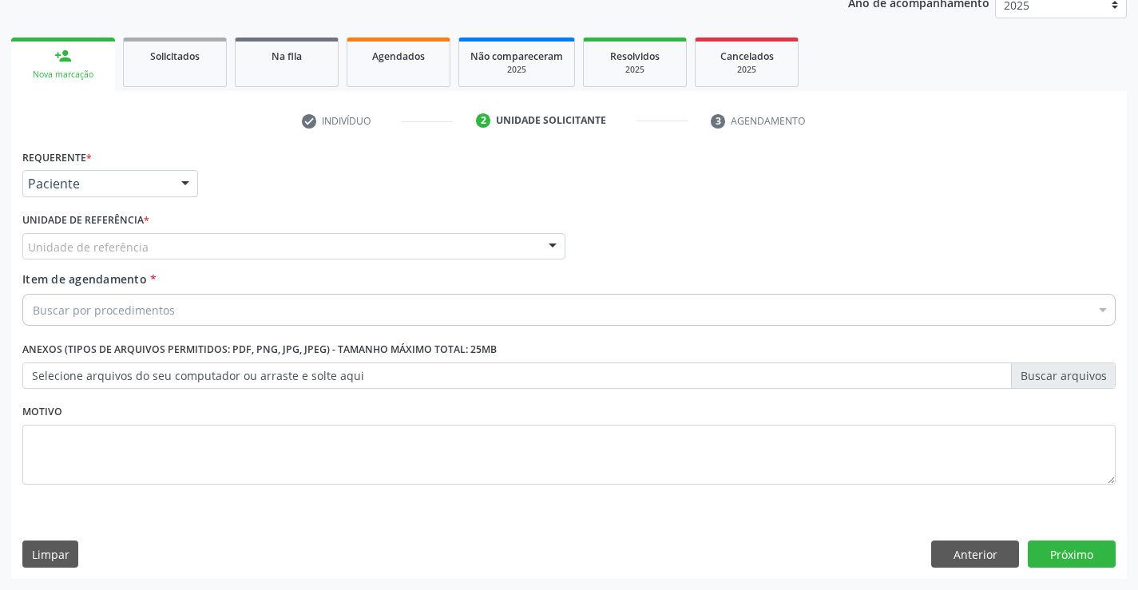
click at [248, 243] on div "Unidade de referência" at bounding box center [293, 246] width 543 height 27
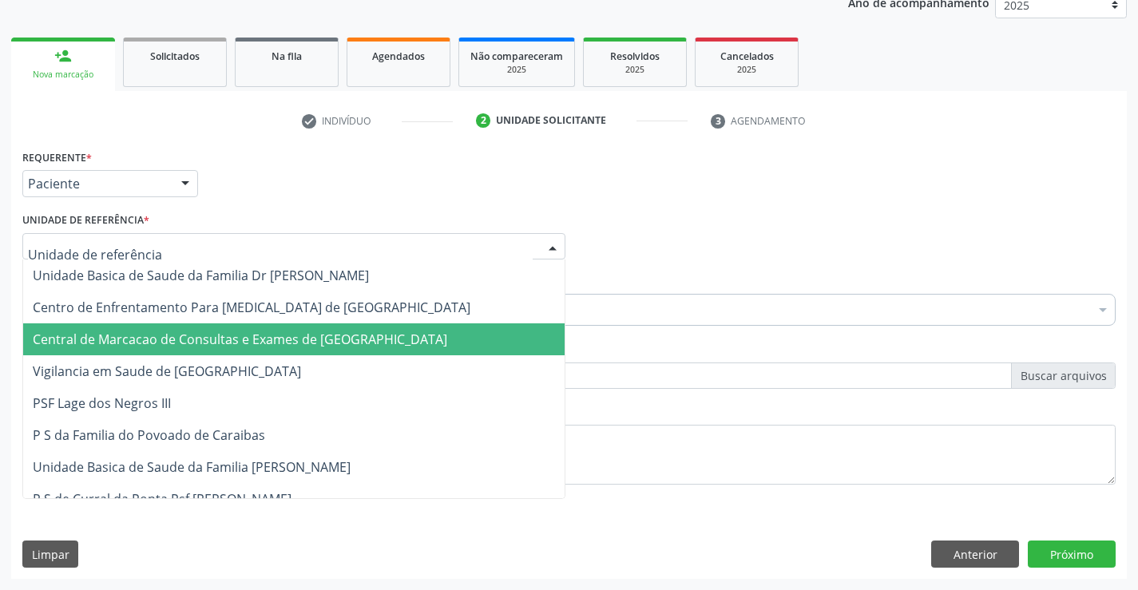
click at [252, 333] on span "Central de Marcacao de Consultas e Exames de [GEOGRAPHIC_DATA]" at bounding box center [240, 340] width 415 height 18
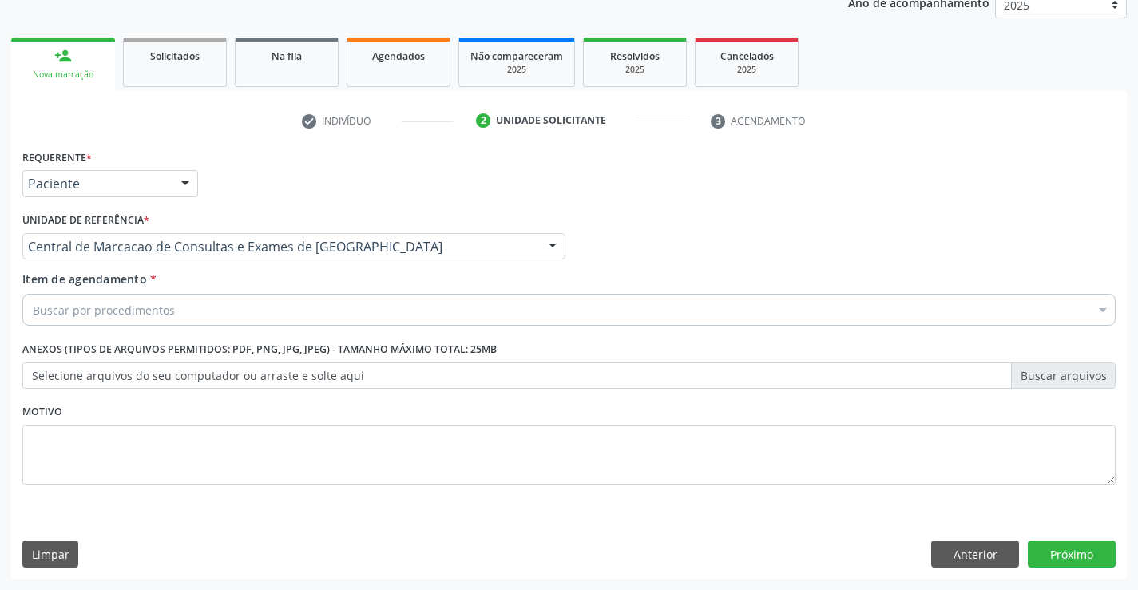
click at [242, 305] on div "Buscar por procedimentos" at bounding box center [568, 310] width 1093 height 32
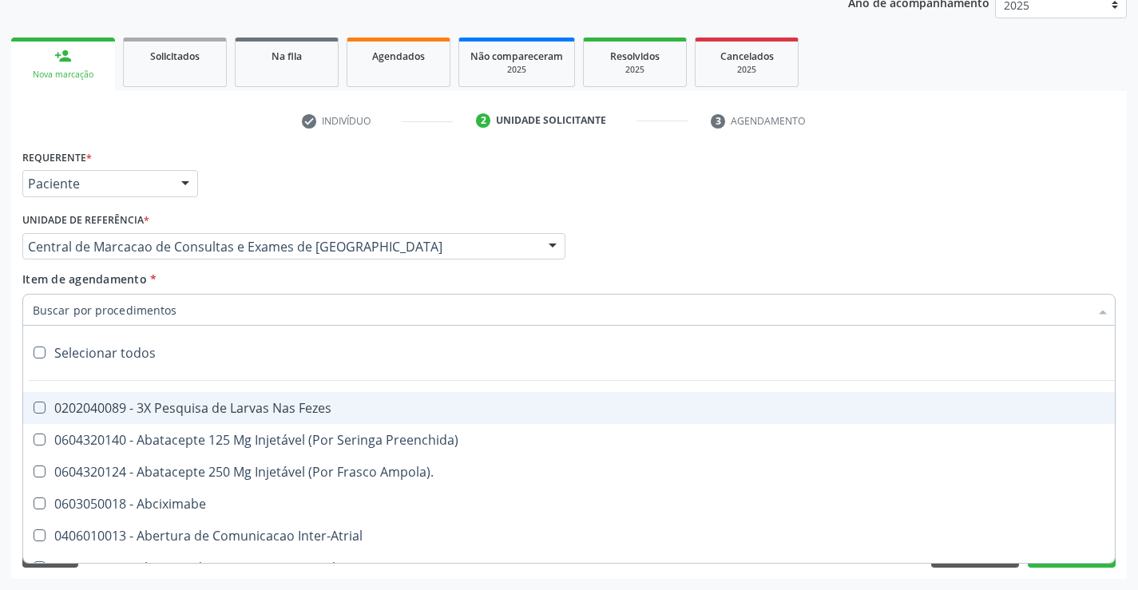
paste input "transvag"
type input "transvag"
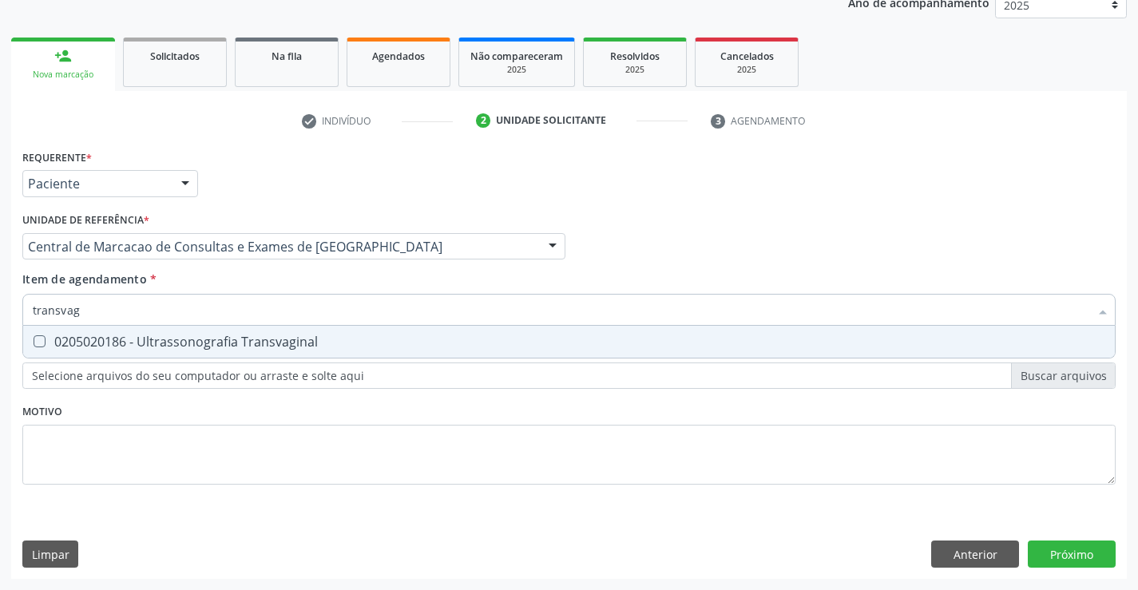
click at [243, 337] on div "0205020186 - Ultrassonografia Transvaginal" at bounding box center [569, 341] width 1073 height 13
checkbox Transvaginal "true"
click at [1061, 554] on div "Requerente * Paciente Médico(a) Enfermeiro(a) Paciente Nenhum resultado encontr…" at bounding box center [569, 362] width 1116 height 434
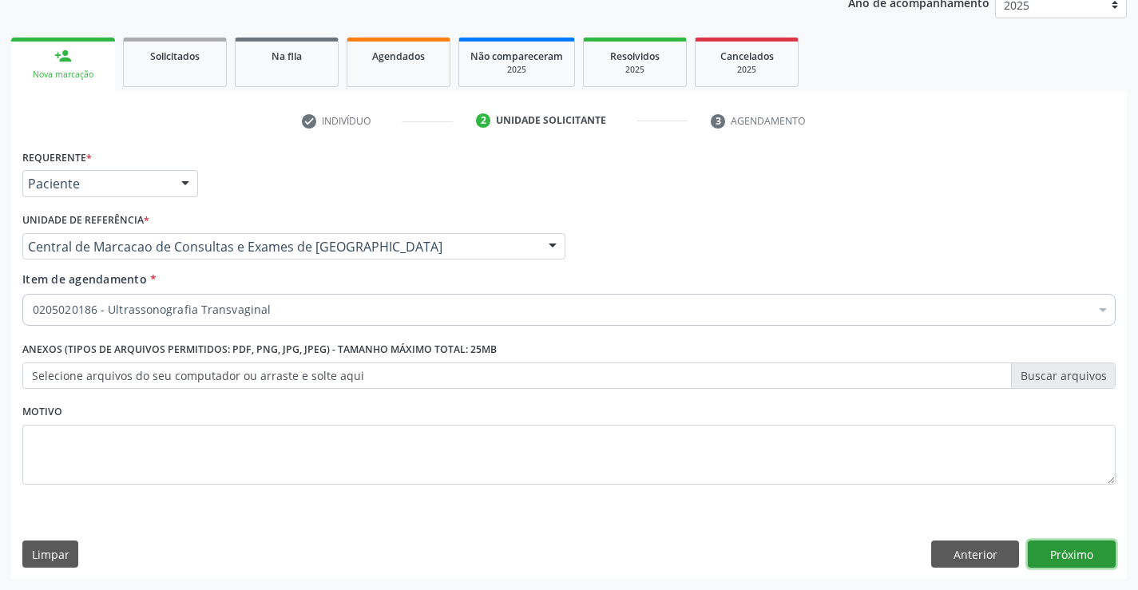
click at [1061, 558] on button "Próximo" at bounding box center [1072, 554] width 88 height 27
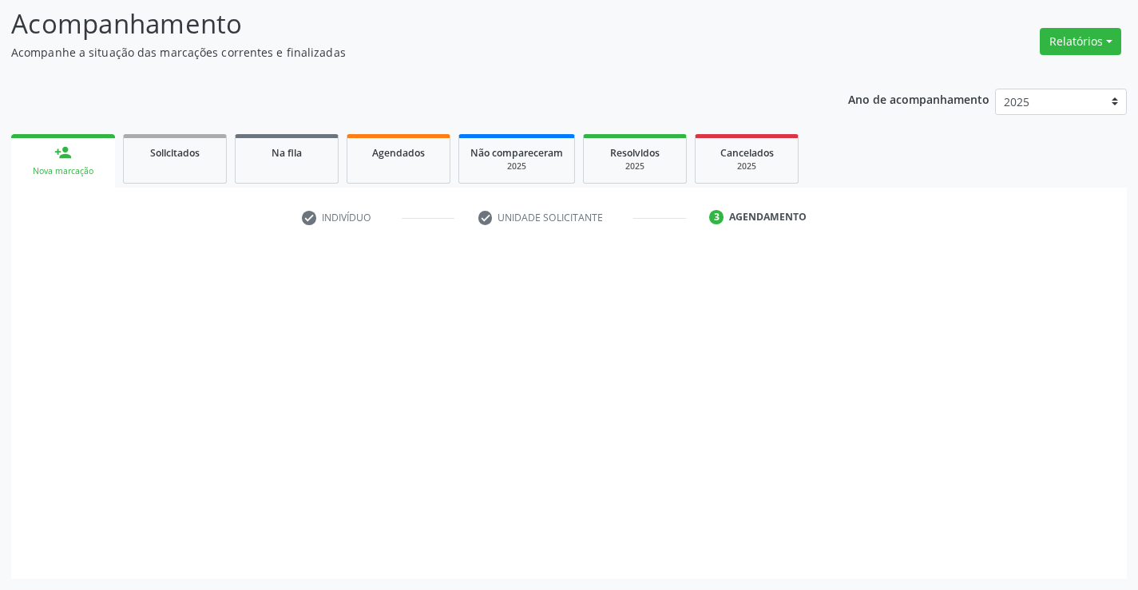
scroll to position [105, 0]
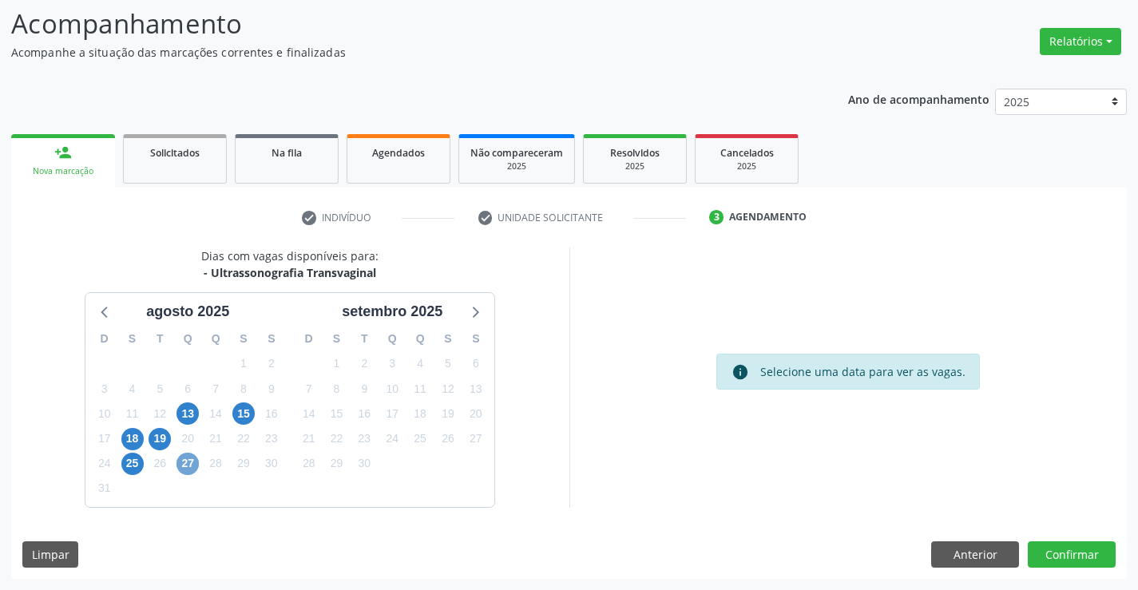
click at [192, 466] on span "27" at bounding box center [188, 464] width 22 height 22
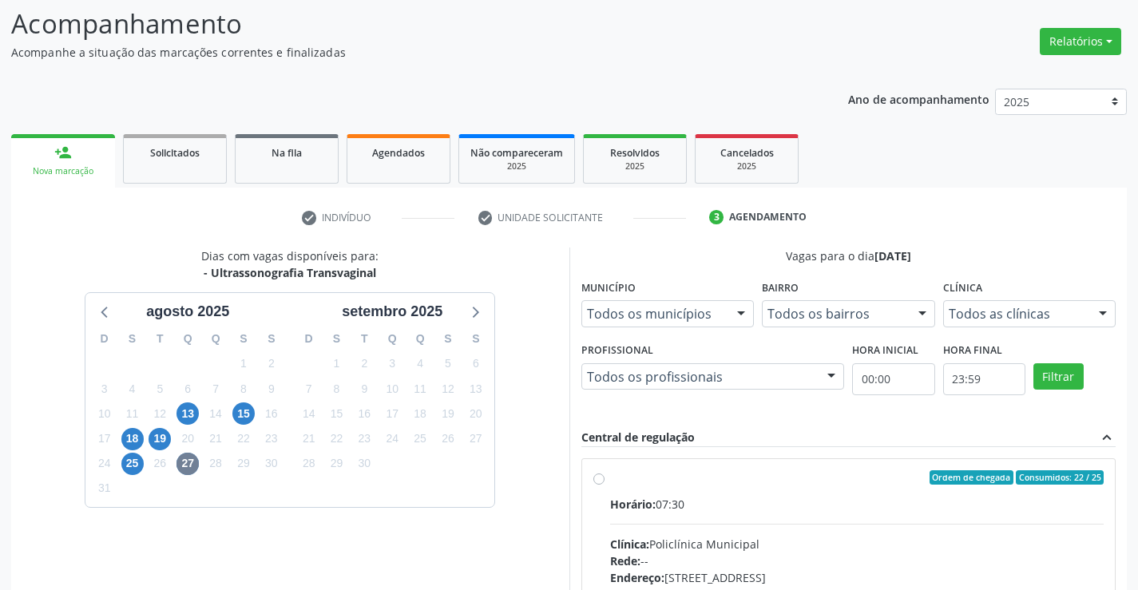
drag, startPoint x: 806, startPoint y: 575, endPoint x: 1017, endPoint y: 474, distance: 234.0
click at [809, 575] on div "Endereço: Predio, nº 386, Centro, Campo Formoso - BA" at bounding box center [857, 577] width 494 height 17
click at [605, 485] on input "Ordem de chegada Consumidos: 22 / 25 Horário: 07:30 Clínica: Policlínica Munici…" at bounding box center [598, 477] width 11 height 14
radio input "true"
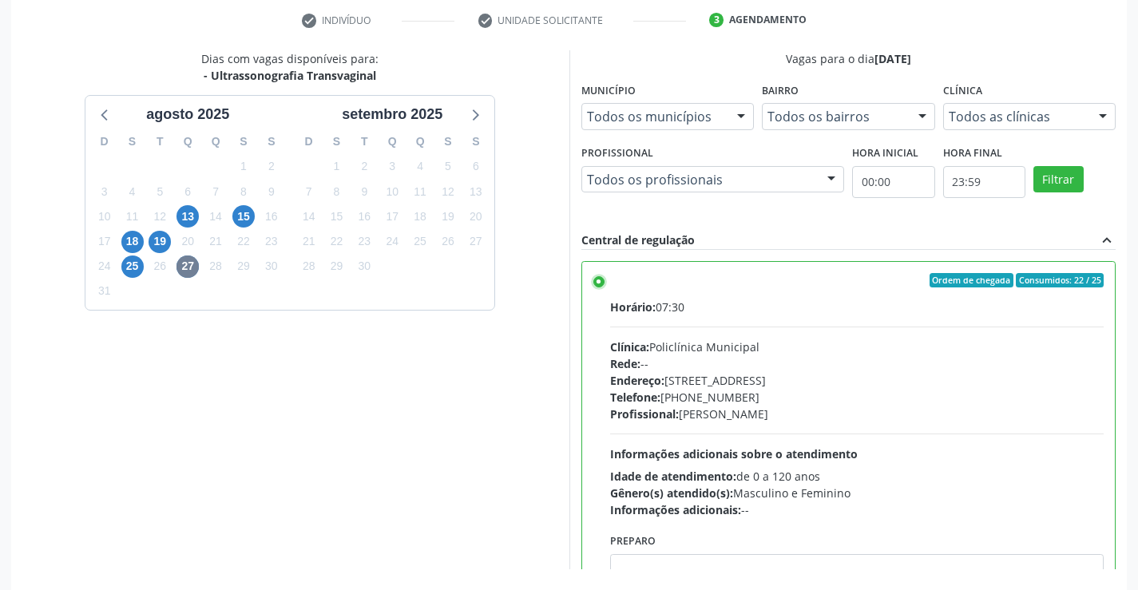
scroll to position [364, 0]
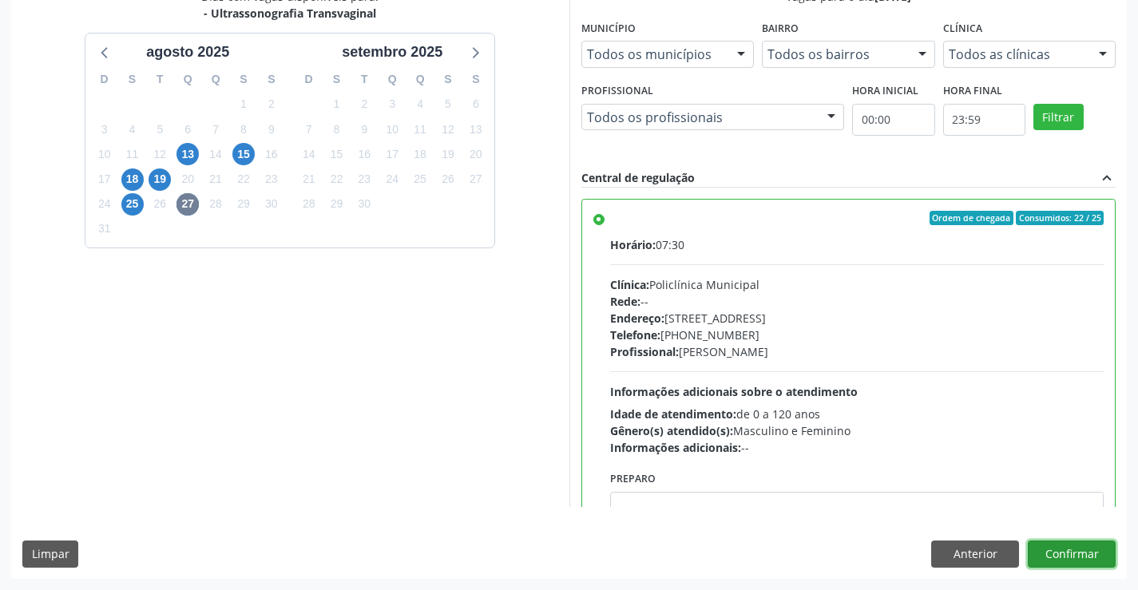
click at [1073, 554] on button "Confirmar" at bounding box center [1072, 554] width 88 height 27
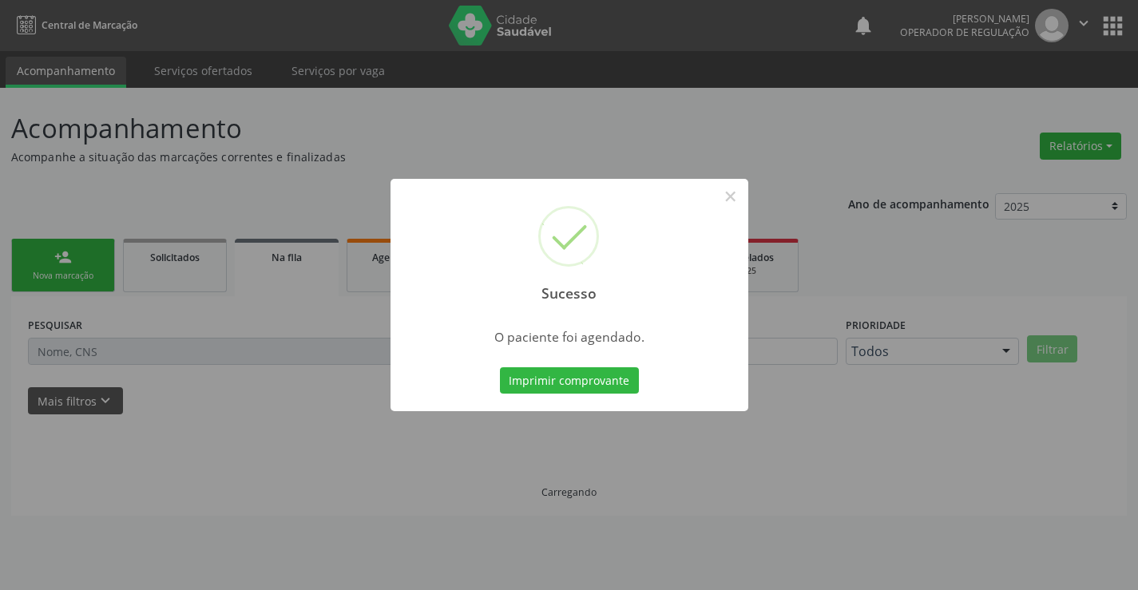
scroll to position [0, 0]
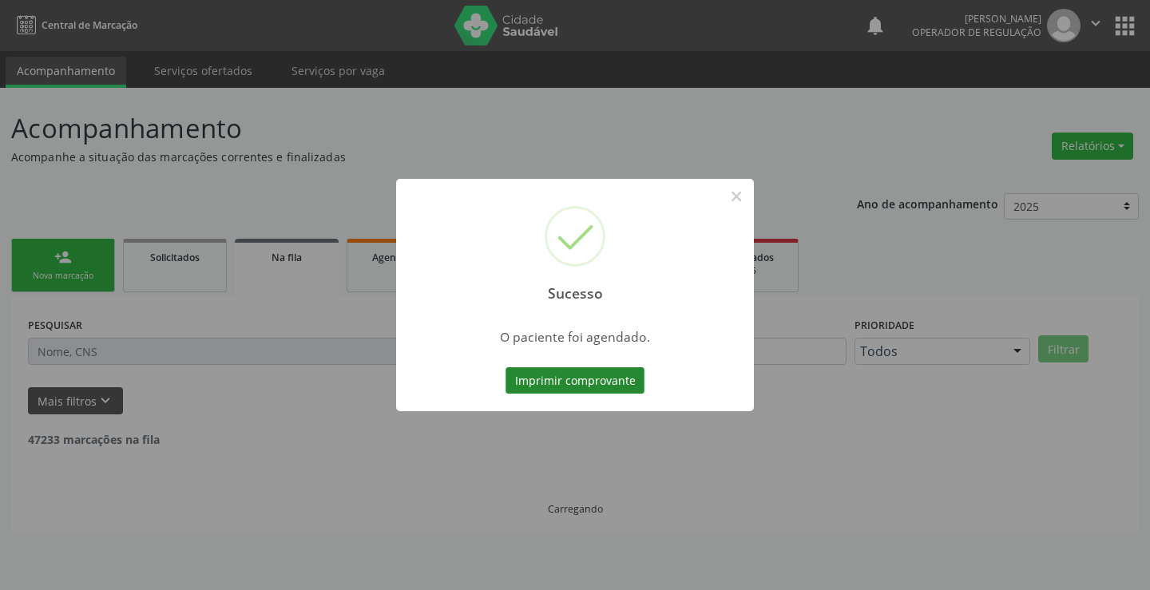
click at [641, 375] on button "Imprimir comprovante" at bounding box center [575, 380] width 139 height 27
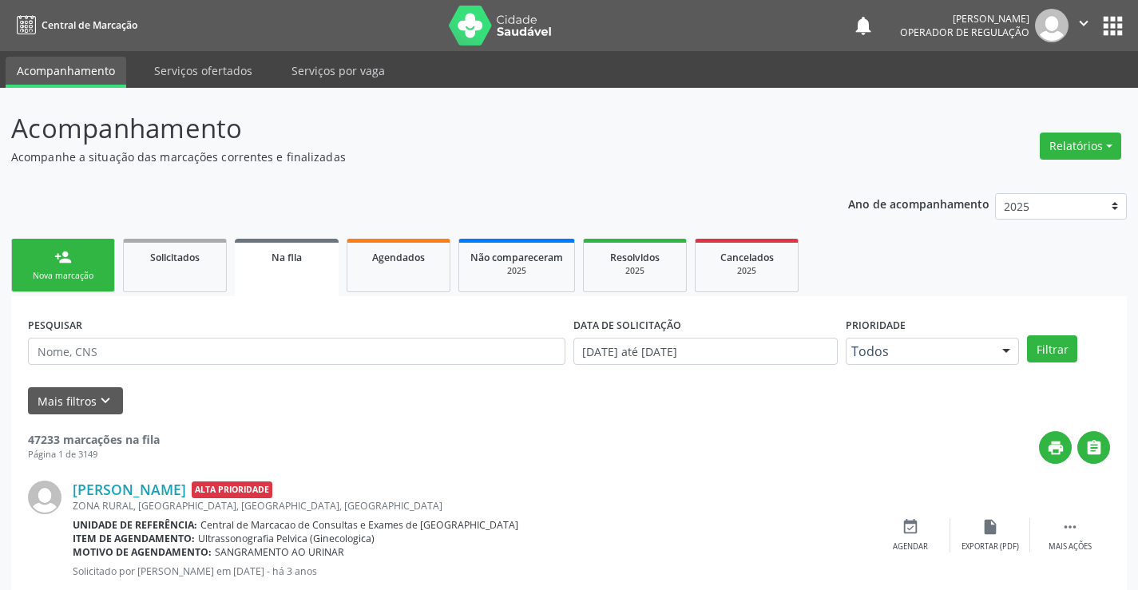
click at [62, 249] on div "person_add" at bounding box center [63, 257] width 18 height 18
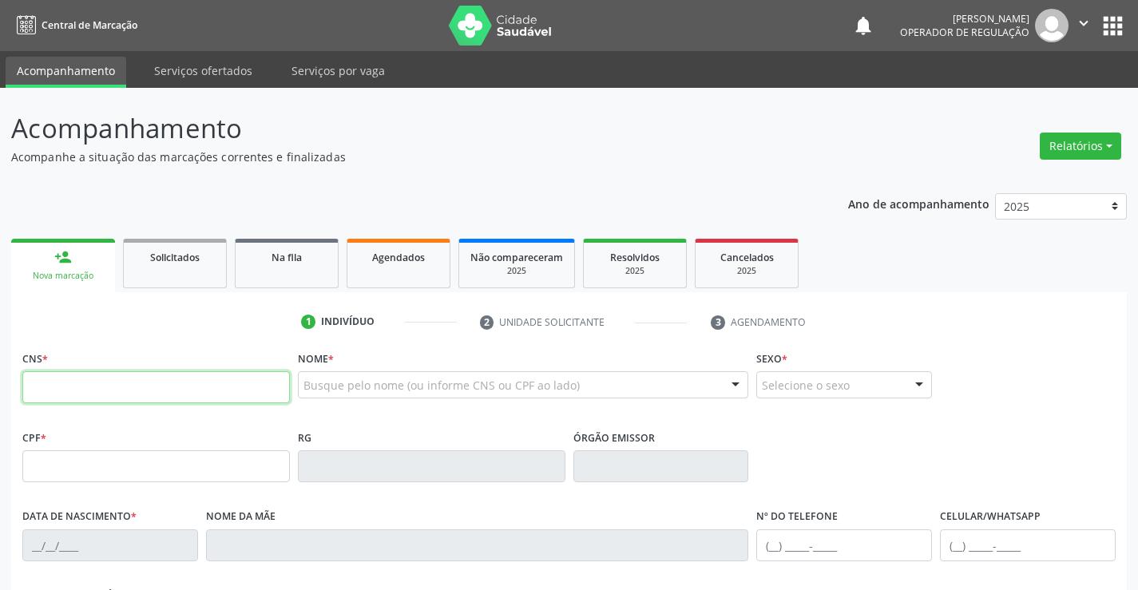
click at [80, 382] on input "text" at bounding box center [156, 387] width 268 height 32
type input "704 7007 4231 5135"
type input "24/03/2000"
type input "(74) 99100-9735"
type input "(19) 9739-5273"
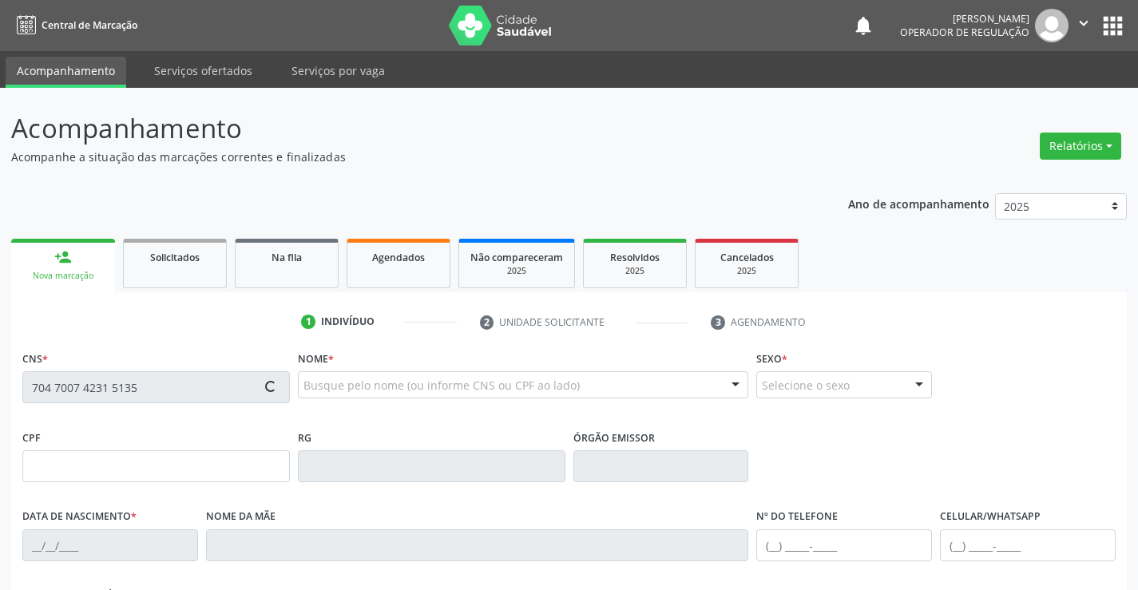
type input "S/N"
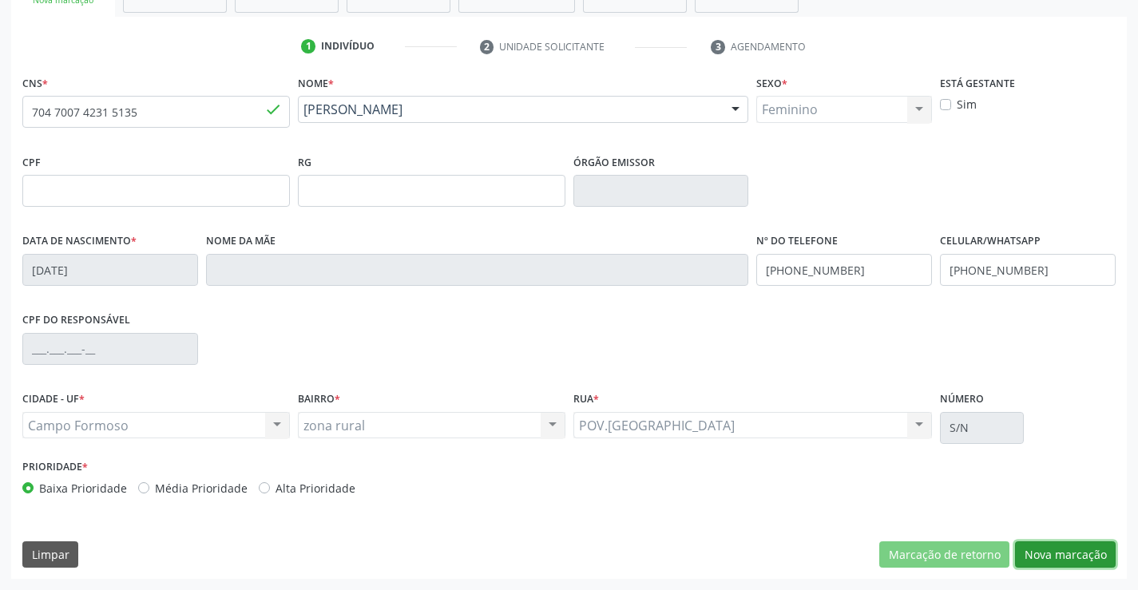
click at [1065, 561] on button "Nova marcação" at bounding box center [1065, 555] width 101 height 27
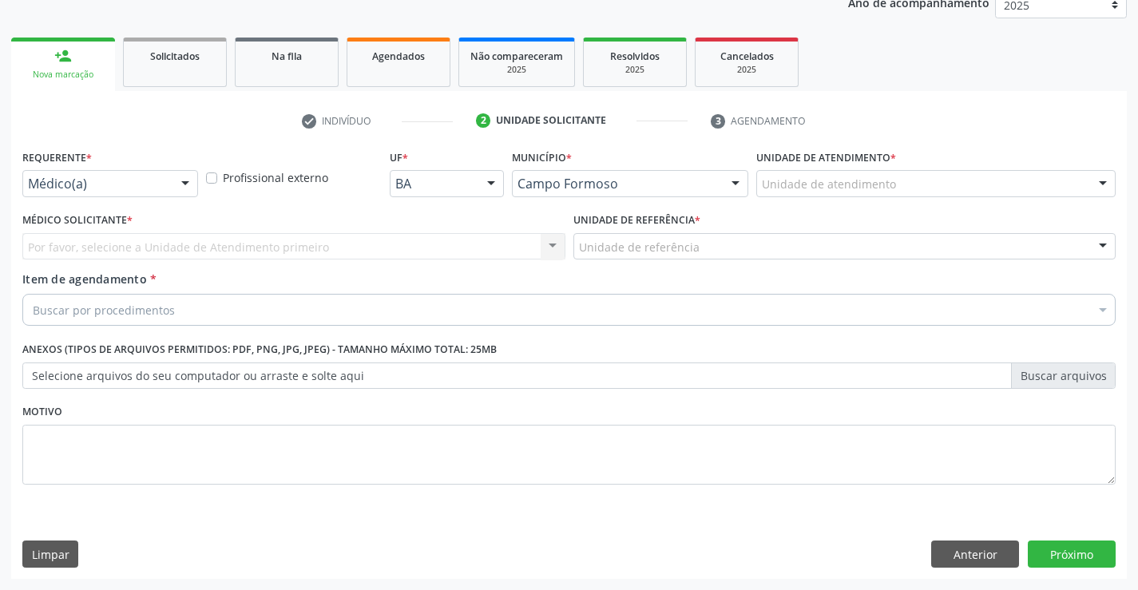
scroll to position [201, 0]
click at [177, 181] on div at bounding box center [185, 184] width 24 height 27
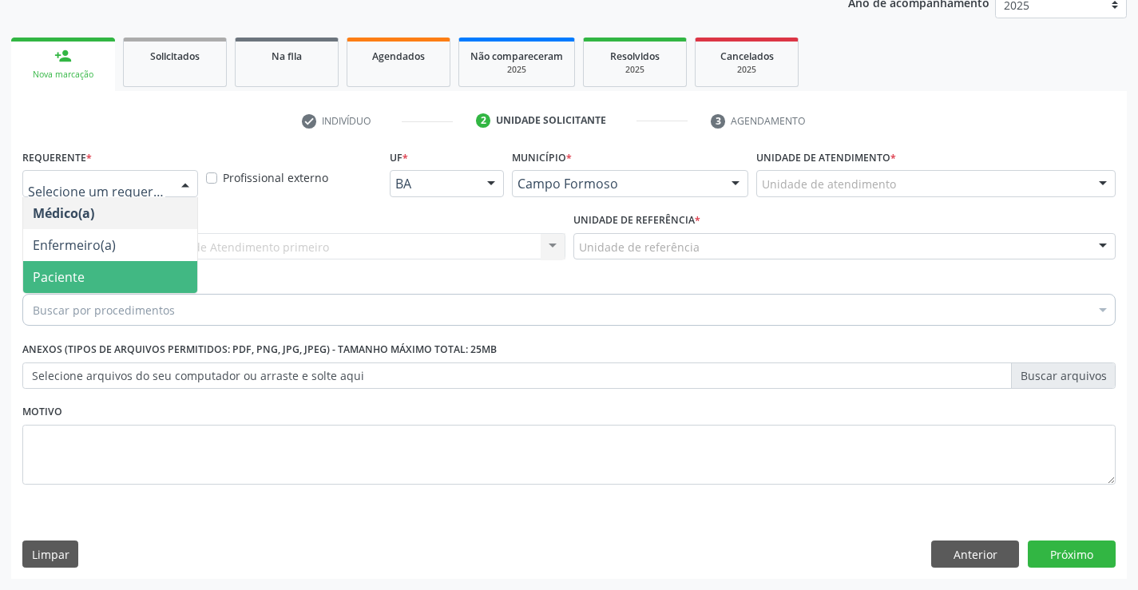
click at [82, 271] on span "Paciente" at bounding box center [59, 277] width 52 height 18
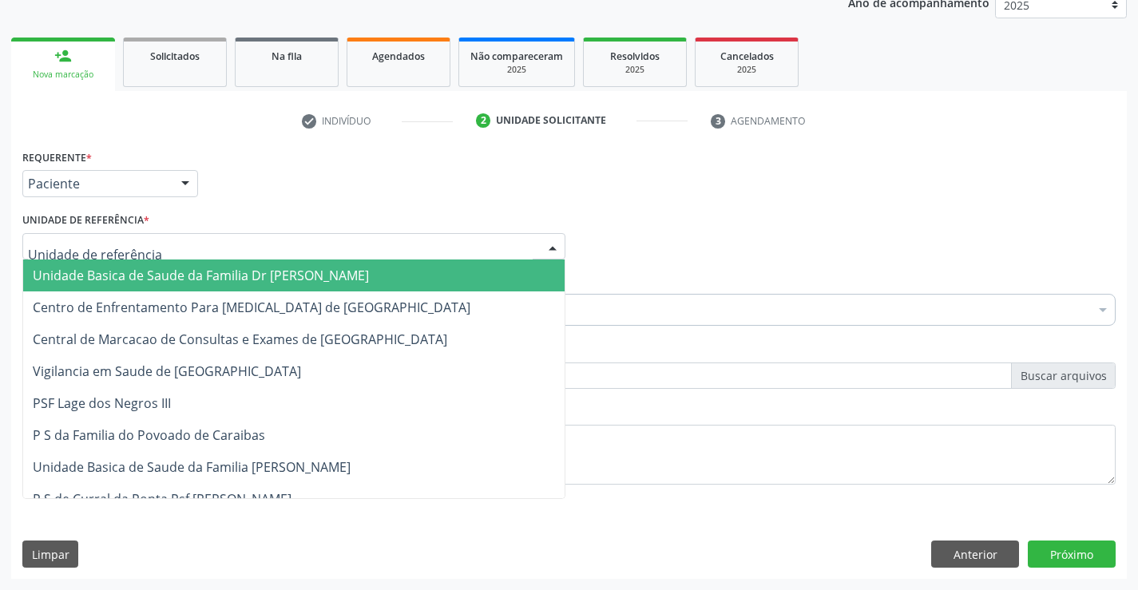
click at [181, 250] on div at bounding box center [293, 246] width 543 height 27
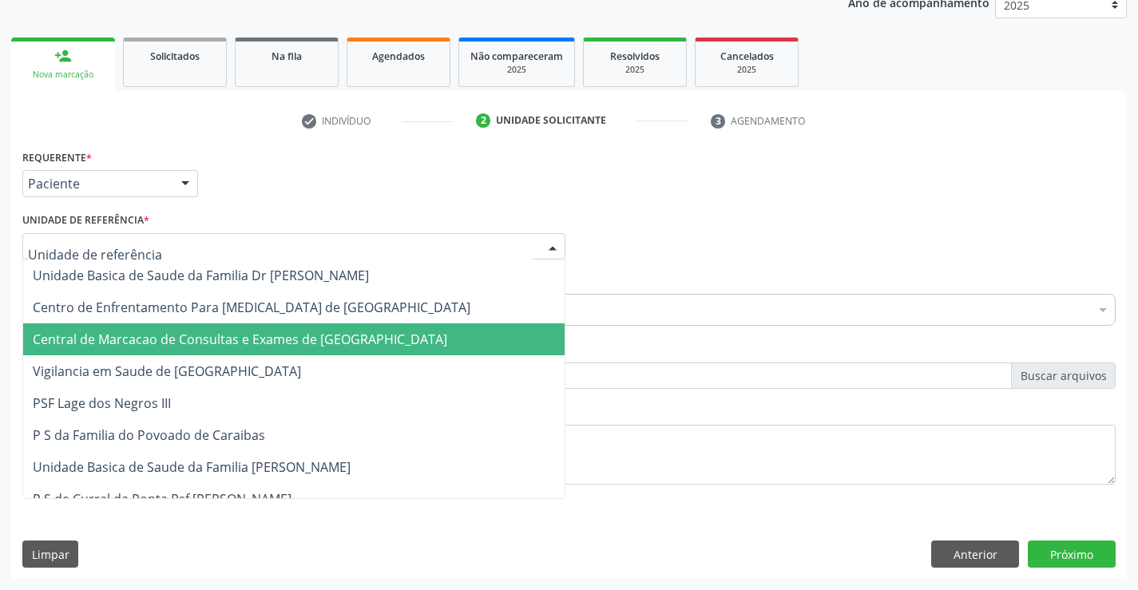
click at [177, 331] on span "Central de Marcacao de Consultas e Exames de [GEOGRAPHIC_DATA]" at bounding box center [240, 340] width 415 height 18
click at [124, 311] on span "Centro de Enfrentamento Para [MEDICAL_DATA] de [GEOGRAPHIC_DATA]" at bounding box center [252, 308] width 438 height 18
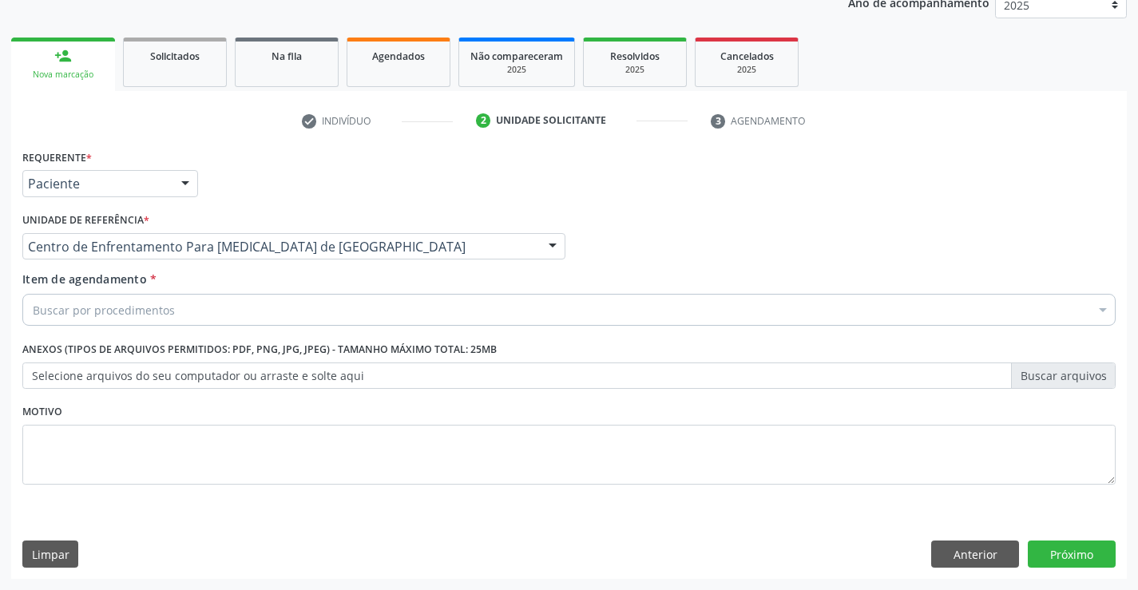
click at [118, 332] on span "Central de Marcacao de Consultas e Exames de [GEOGRAPHIC_DATA]" at bounding box center [240, 340] width 415 height 18
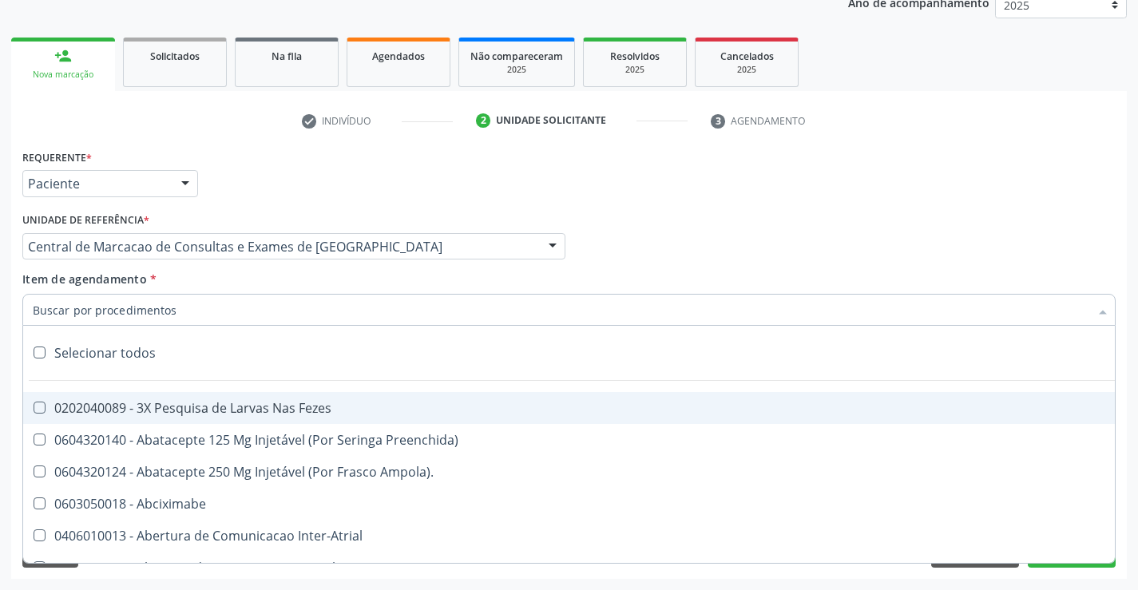
paste input "transvag"
type input "transvag"
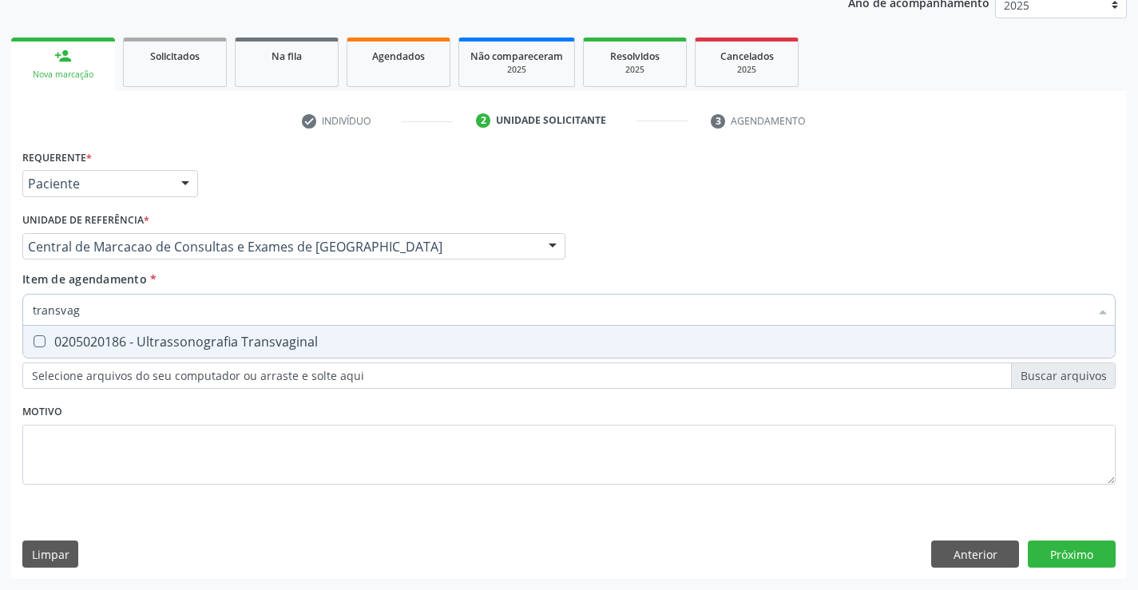
click at [161, 335] on div "0205020186 - Ultrassonografia Transvaginal" at bounding box center [569, 341] width 1073 height 13
checkbox Transvaginal "true"
click at [1090, 554] on div "Requerente * Paciente Médico(a) Enfermeiro(a) Paciente Nenhum resultado encontr…" at bounding box center [569, 362] width 1116 height 434
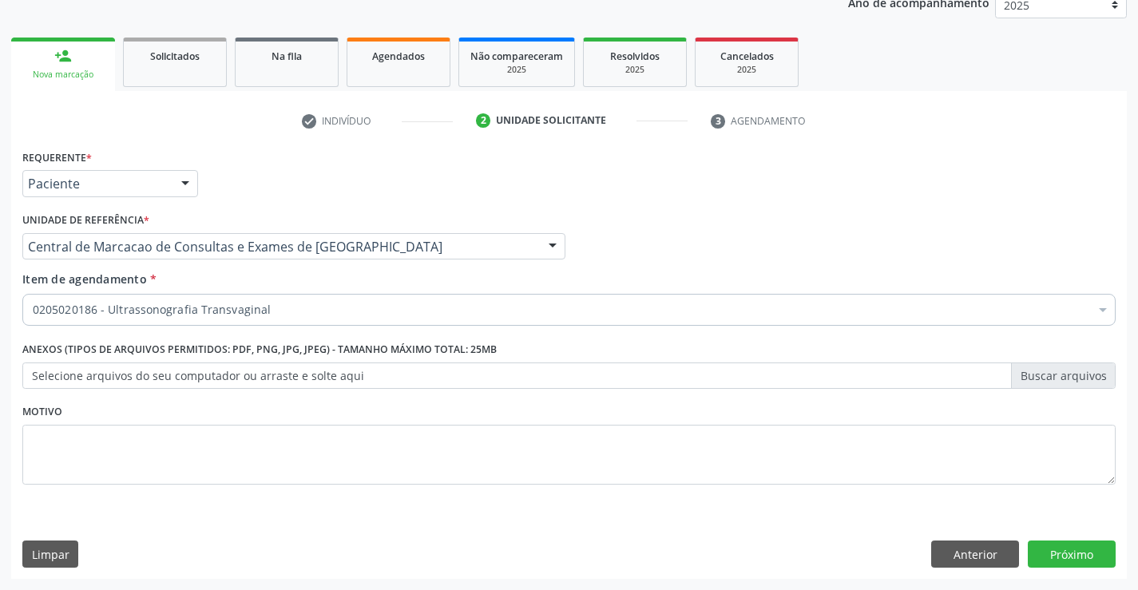
click at [1076, 540] on div "Requerente * Paciente Médico(a) Enfermeiro(a) Paciente Nenhum resultado encontr…" at bounding box center [569, 362] width 1116 height 434
click at [1074, 552] on button "Próximo" at bounding box center [1072, 554] width 88 height 27
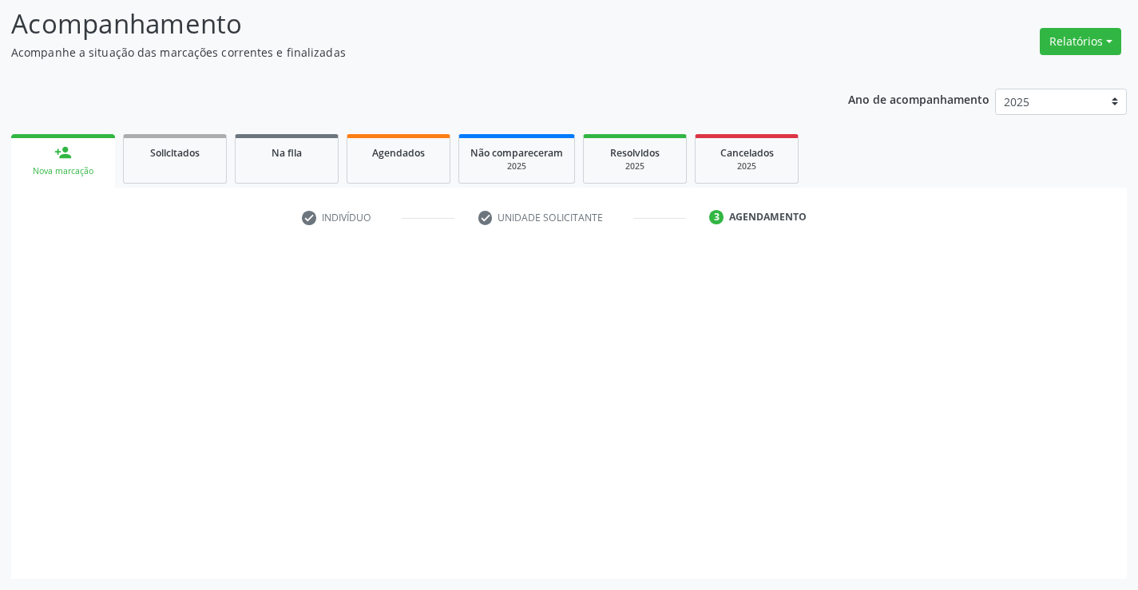
scroll to position [105, 0]
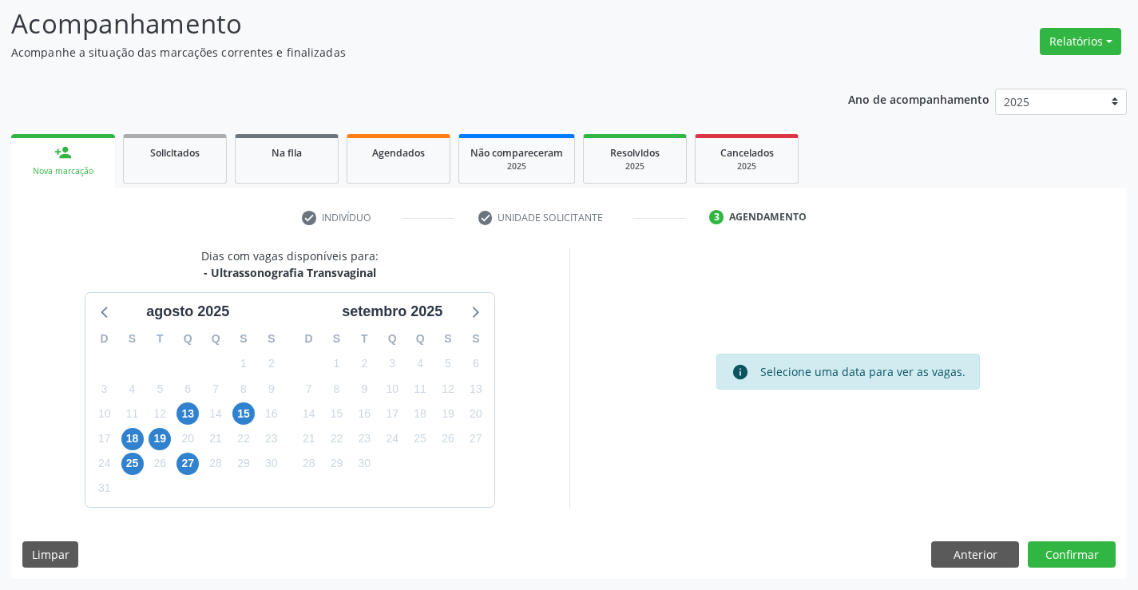
click at [177, 452] on div "27" at bounding box center [188, 463] width 22 height 25
click at [185, 457] on span "27" at bounding box center [188, 464] width 22 height 22
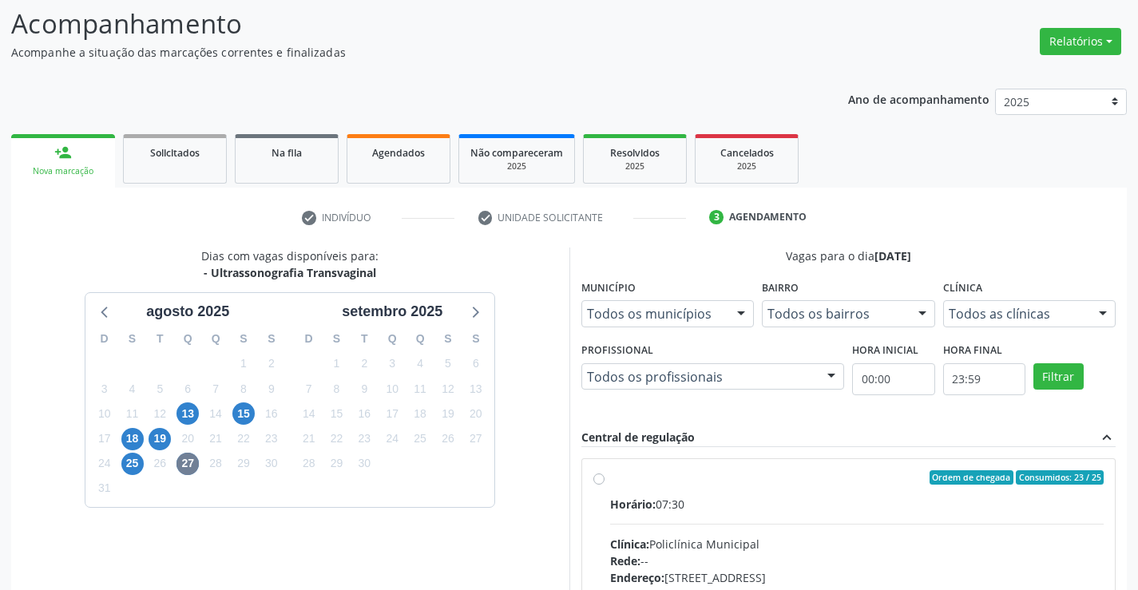
click at [766, 511] on div "Horário: 07:30" at bounding box center [857, 504] width 494 height 17
click at [605, 485] on input "Ordem de chegada Consumidos: 23 / 25 Horário: 07:30 Clínica: Policlínica Munici…" at bounding box center [598, 477] width 11 height 14
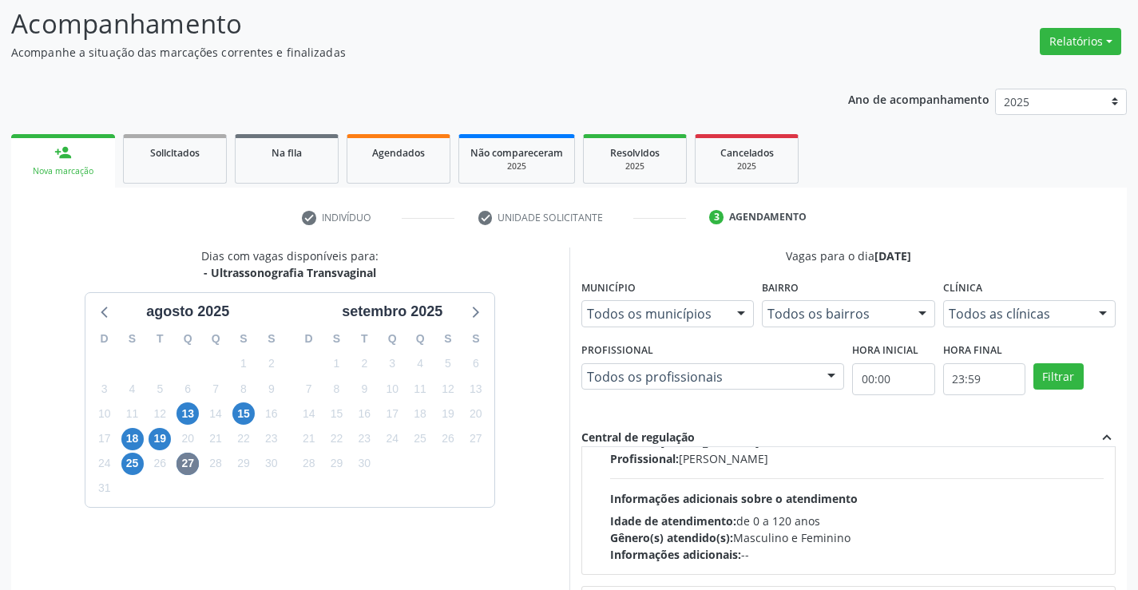
scroll to position [639, 0]
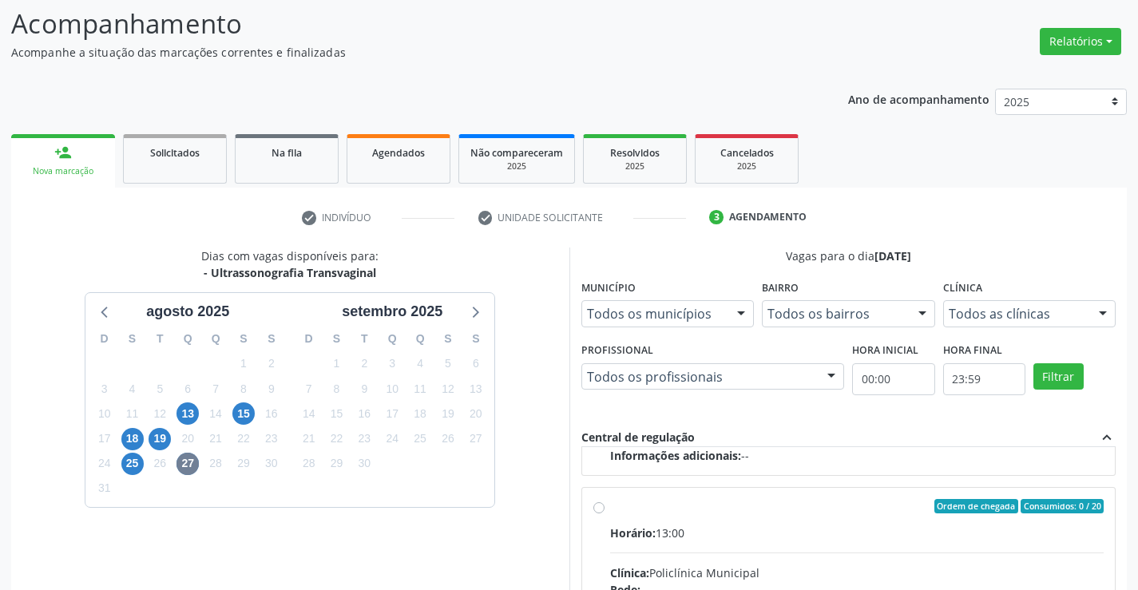
click at [828, 528] on div "Horário: 13:00" at bounding box center [857, 533] width 494 height 17
click at [605, 514] on input "Ordem de chegada Consumidos: 0 / 20 Horário: 13:00 Clínica: Policlínica Municip…" at bounding box center [598, 506] width 11 height 14
radio input "false"
radio input "true"
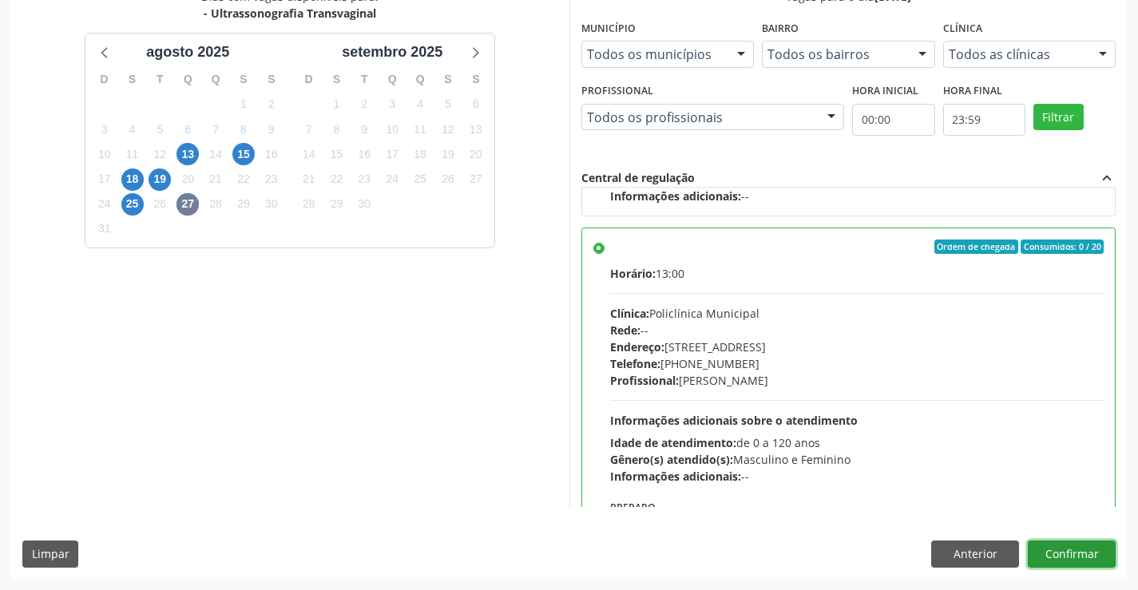
click at [1098, 546] on button "Confirmar" at bounding box center [1072, 554] width 88 height 27
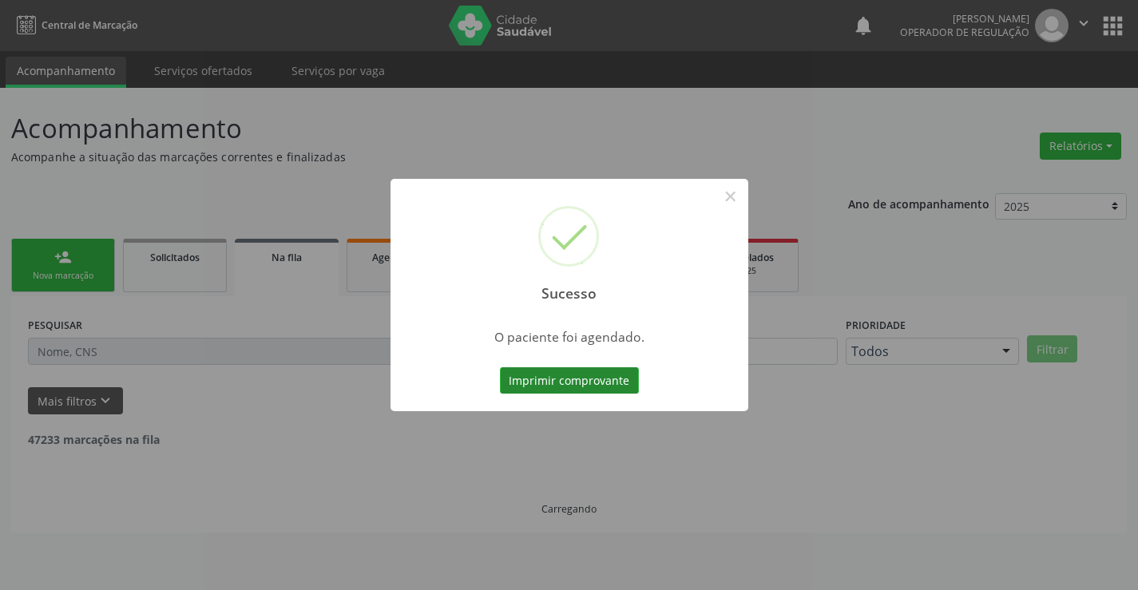
scroll to position [0, 0]
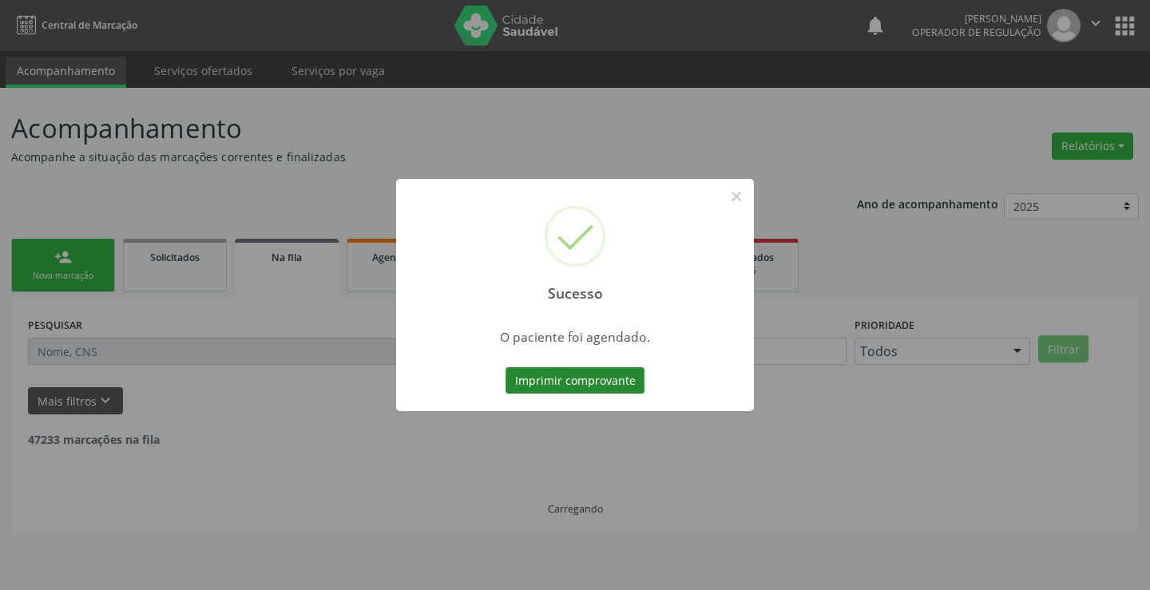
click at [614, 383] on button "Imprimir comprovante" at bounding box center [575, 380] width 139 height 27
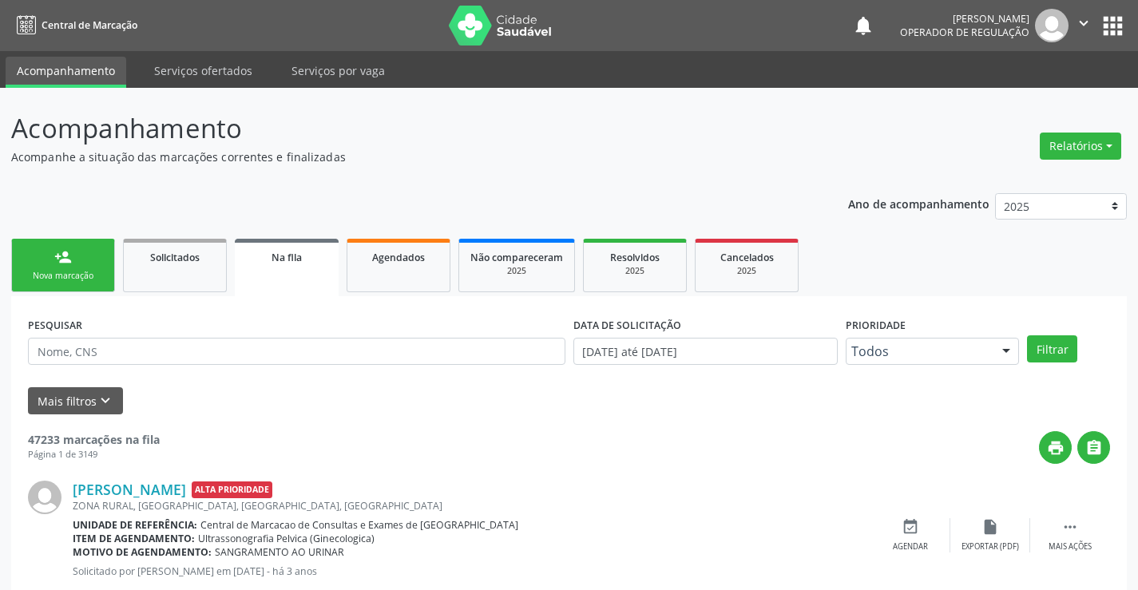
click at [64, 264] on div "person_add" at bounding box center [63, 257] width 18 height 18
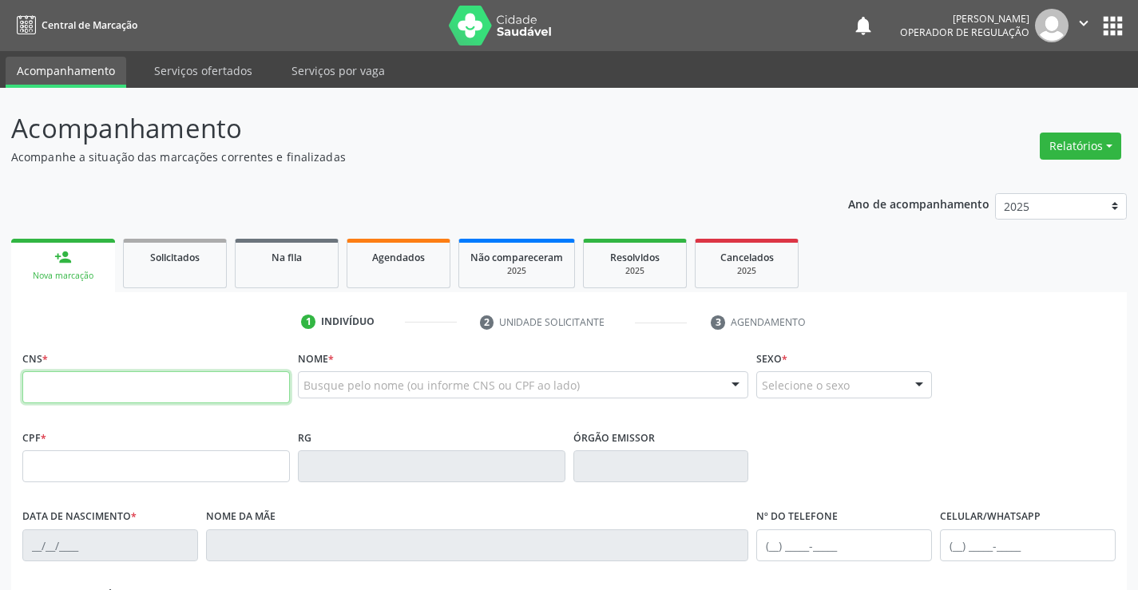
click at [59, 392] on input "text" at bounding box center [156, 387] width 268 height 32
type input "702 0068 5293 8582"
type input "1176420020"
type input "18/04/1979"
type input "(74) 9135-2593"
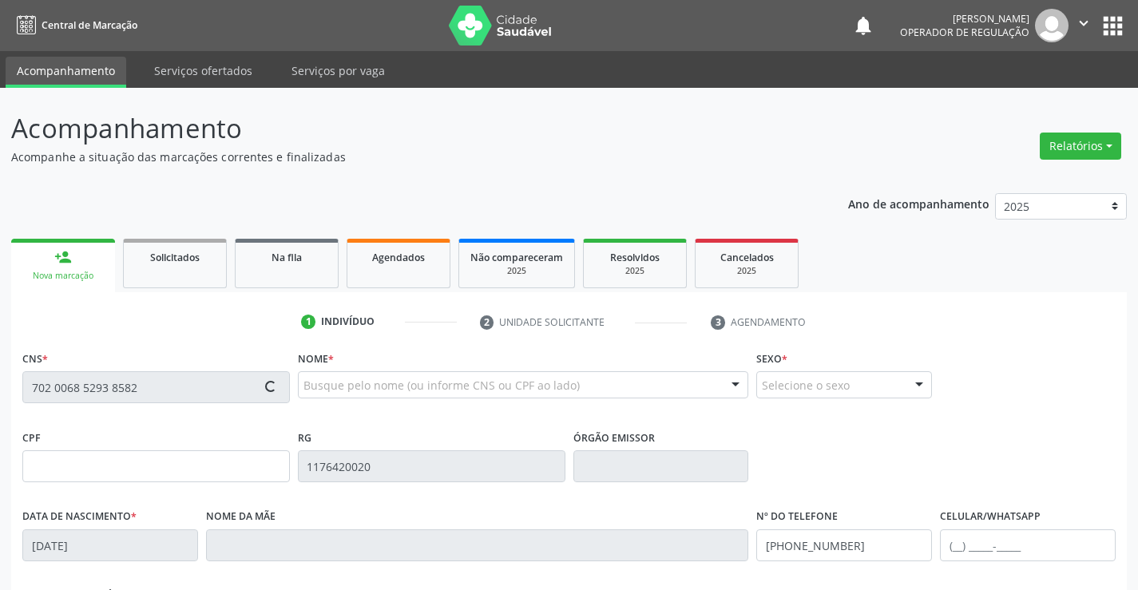
type input "(74) 9135-2593"
type input "002.995.245-07"
type input "S/N"
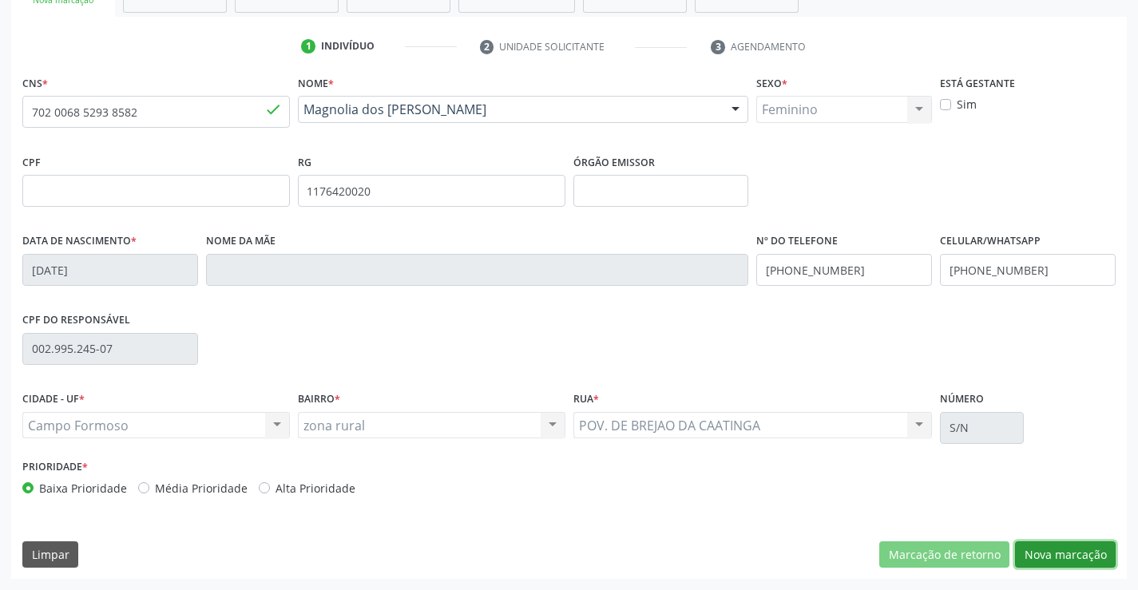
click at [1069, 560] on button "Nova marcação" at bounding box center [1065, 555] width 101 height 27
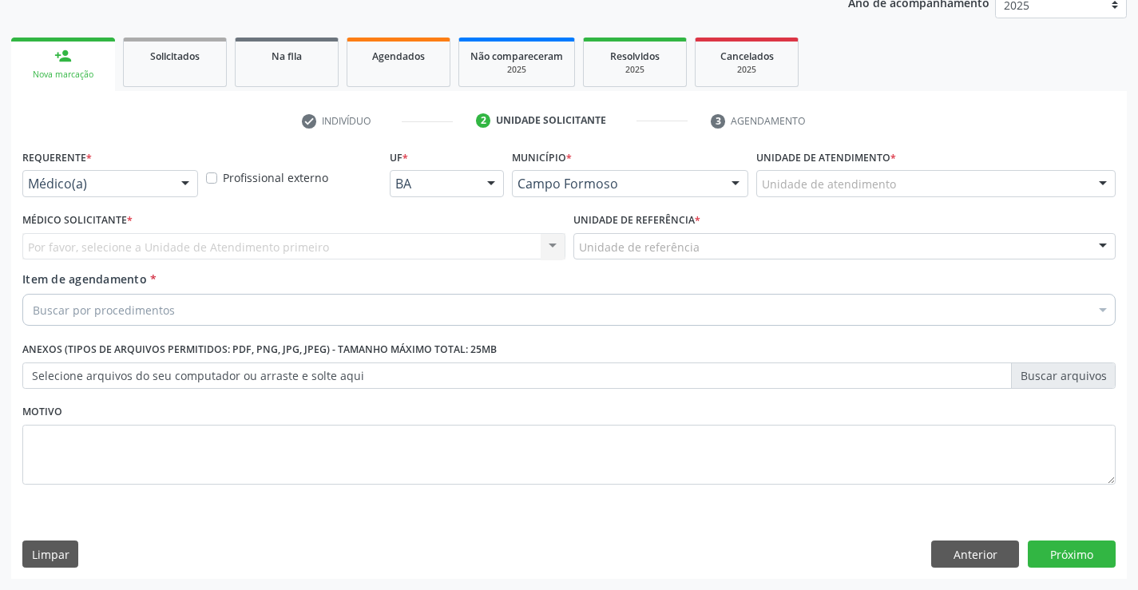
click at [184, 176] on div at bounding box center [185, 184] width 24 height 27
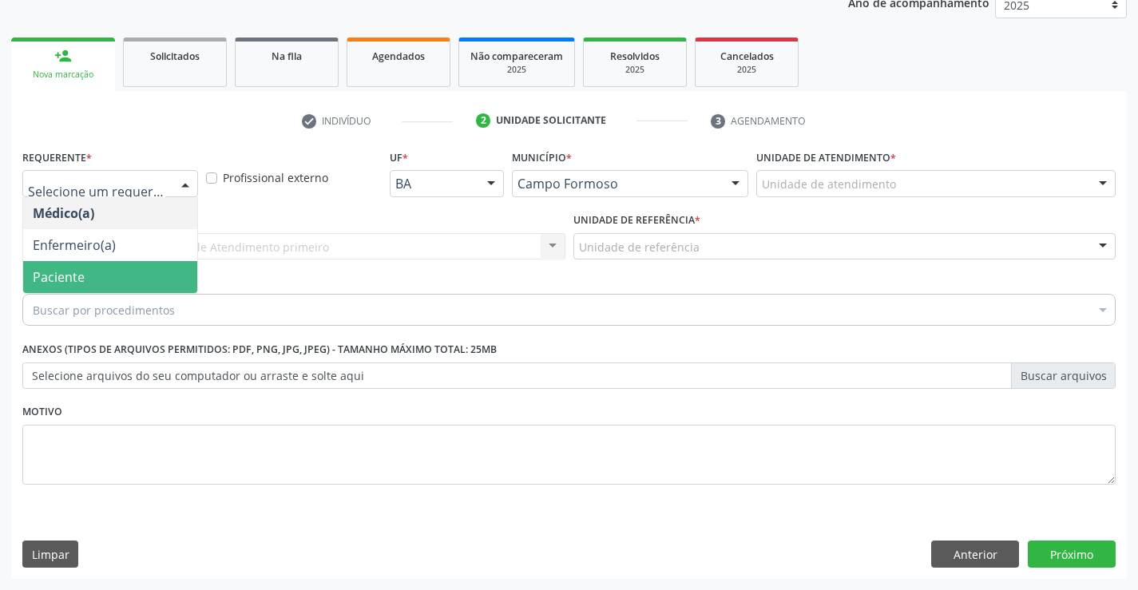
drag, startPoint x: 78, startPoint y: 270, endPoint x: 295, endPoint y: 248, distance: 217.5
click at [78, 270] on span "Paciente" at bounding box center [59, 277] width 52 height 18
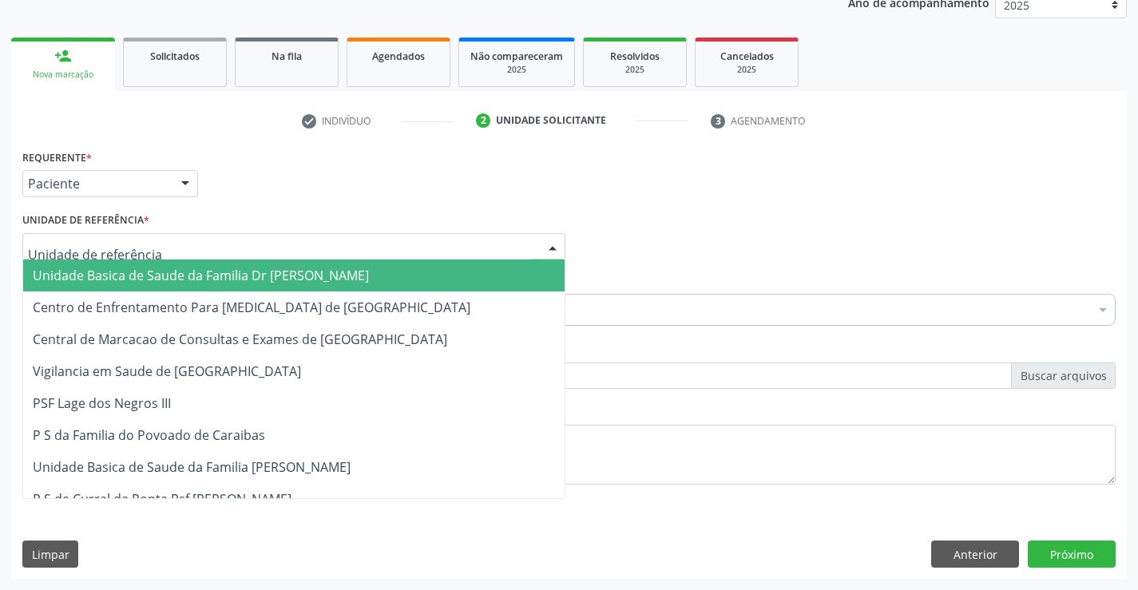
click at [295, 248] on div at bounding box center [293, 246] width 543 height 27
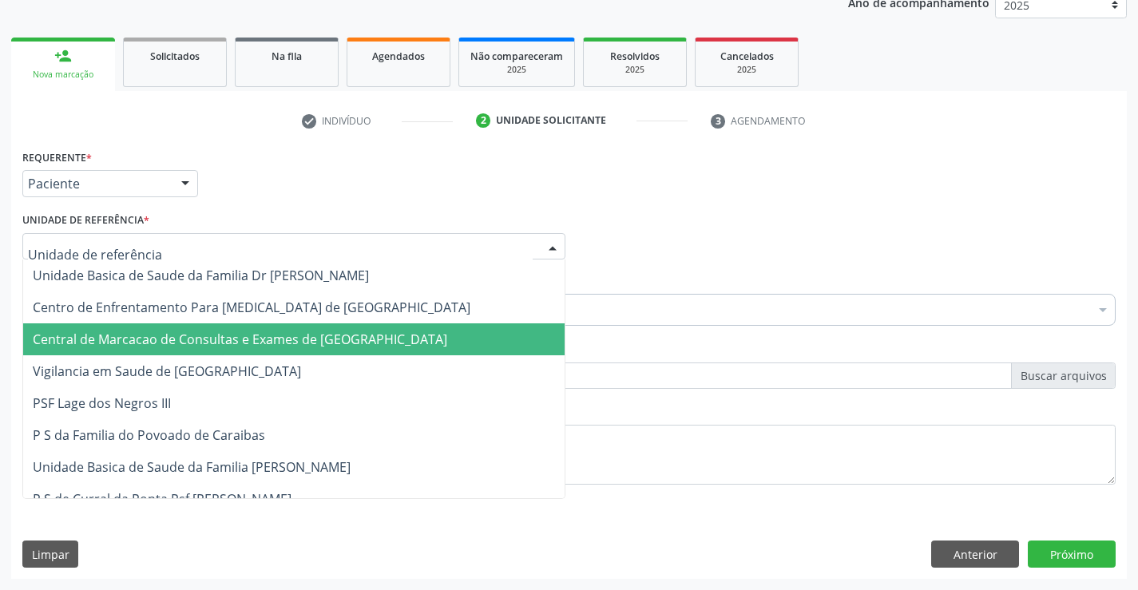
click at [271, 334] on span "Central de Marcacao de Consultas e Exames de [GEOGRAPHIC_DATA]" at bounding box center [240, 340] width 415 height 18
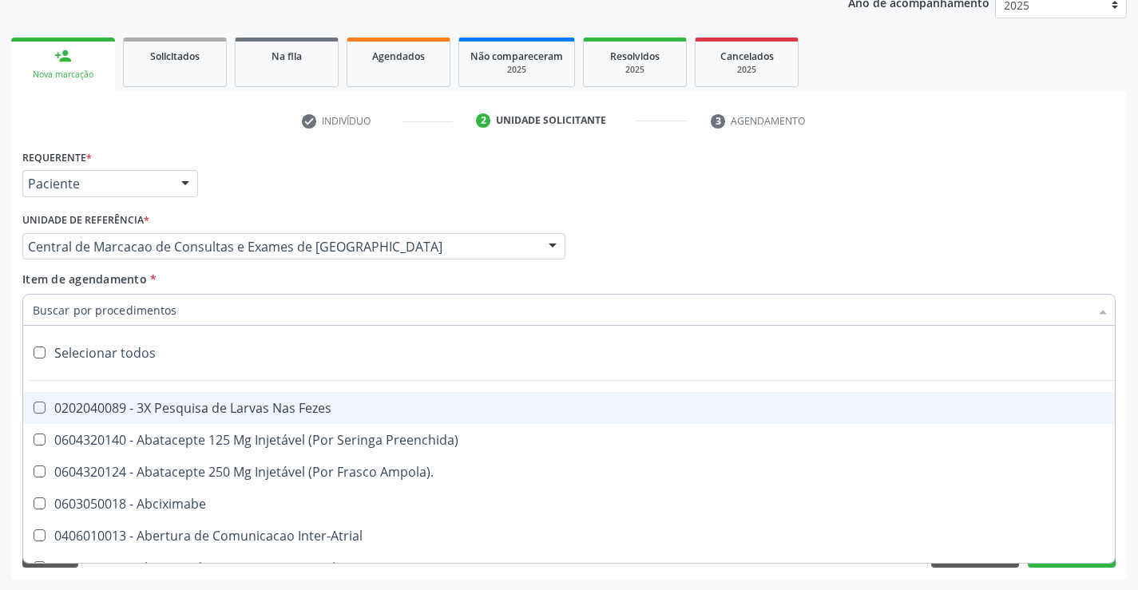
paste input "transvag"
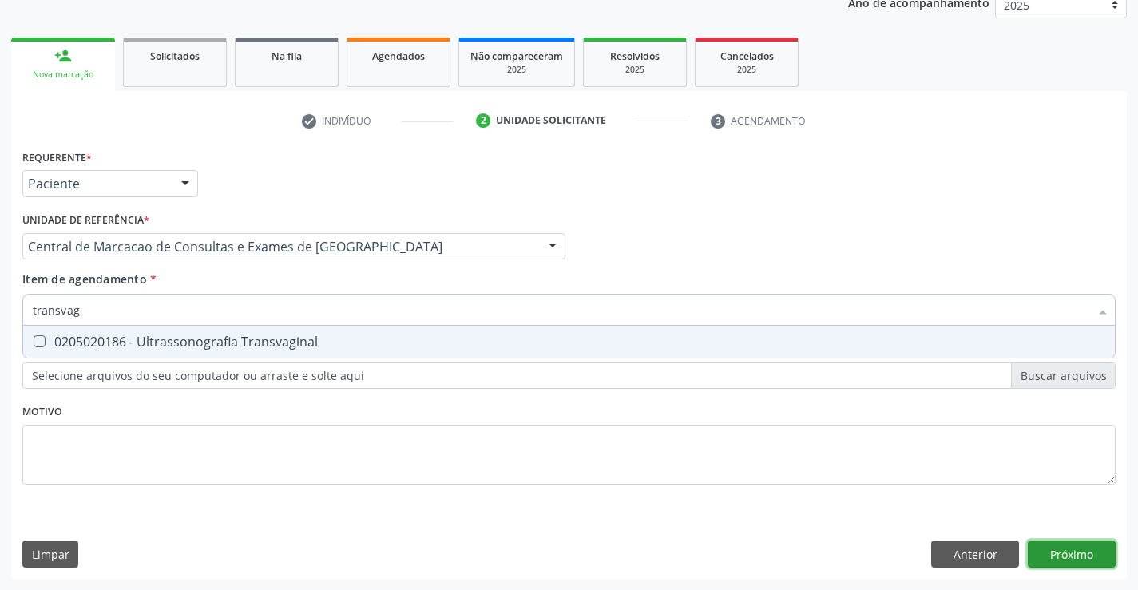
click at [1060, 551] on div "Requerente * Paciente Médico(a) Enfermeiro(a) Paciente Nenhum resultado encontr…" at bounding box center [569, 362] width 1116 height 434
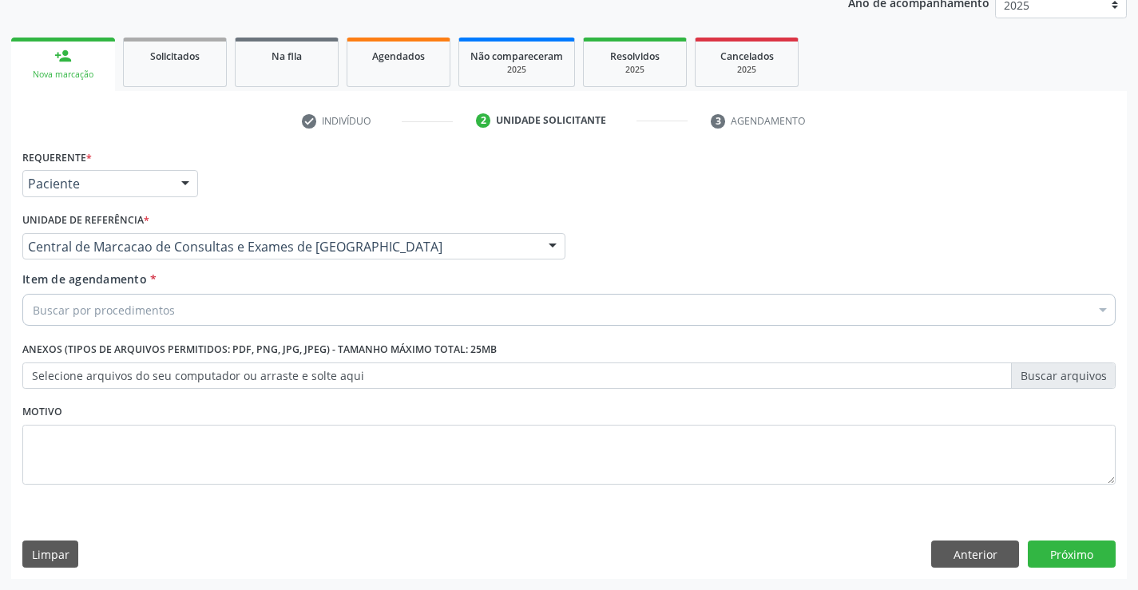
click at [181, 308] on div "Buscar por procedimentos" at bounding box center [568, 310] width 1093 height 32
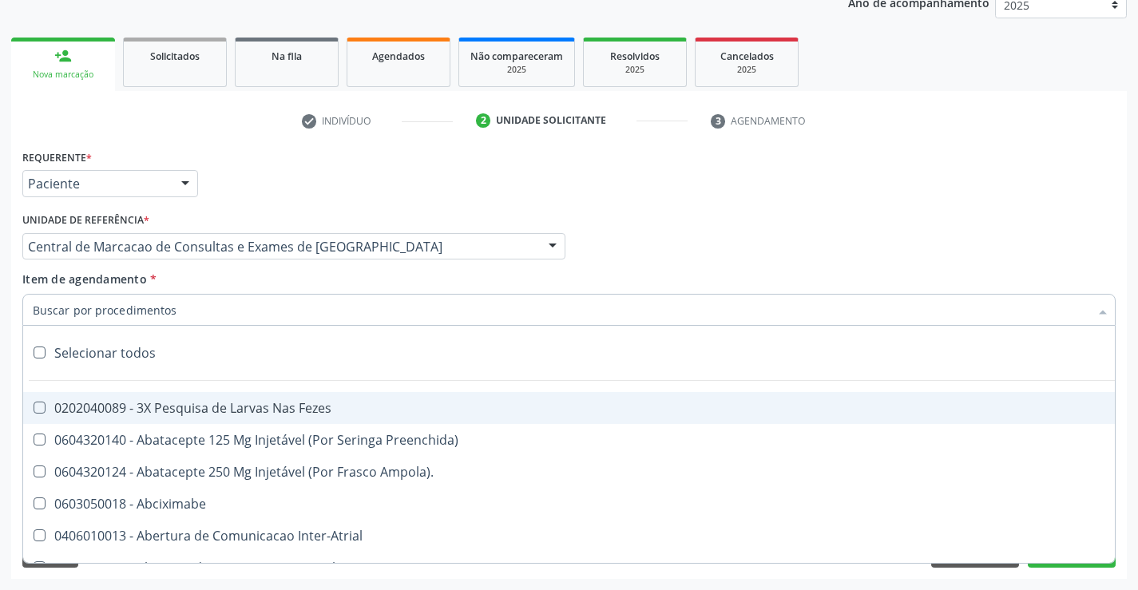
paste input "transvag"
type input "transvag"
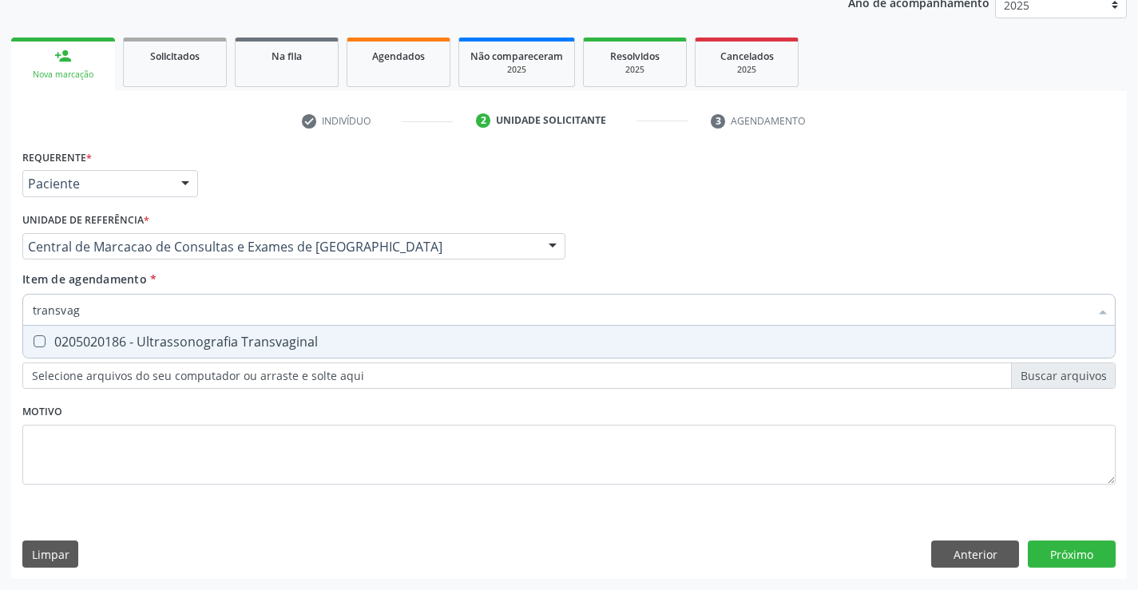
click at [184, 342] on div "0205020186 - Ultrassonografia Transvaginal" at bounding box center [569, 341] width 1073 height 13
checkbox Transvaginal "true"
click at [1065, 557] on div "Requerente * Paciente Médico(a) Enfermeiro(a) Paciente Nenhum resultado encontr…" at bounding box center [569, 362] width 1116 height 434
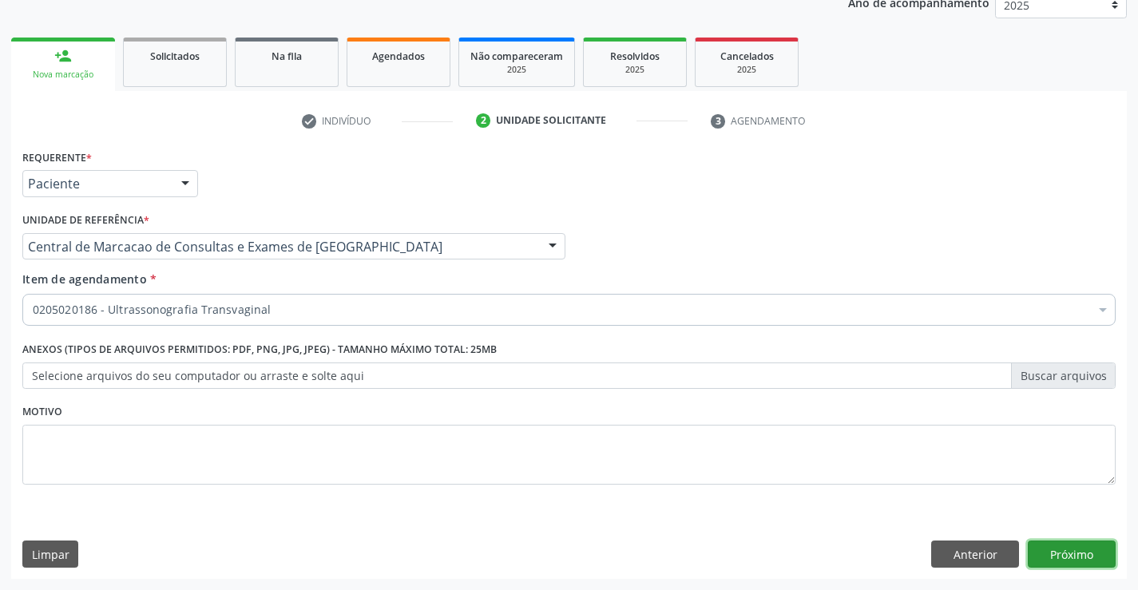
click at [1061, 562] on button "Próximo" at bounding box center [1072, 554] width 88 height 27
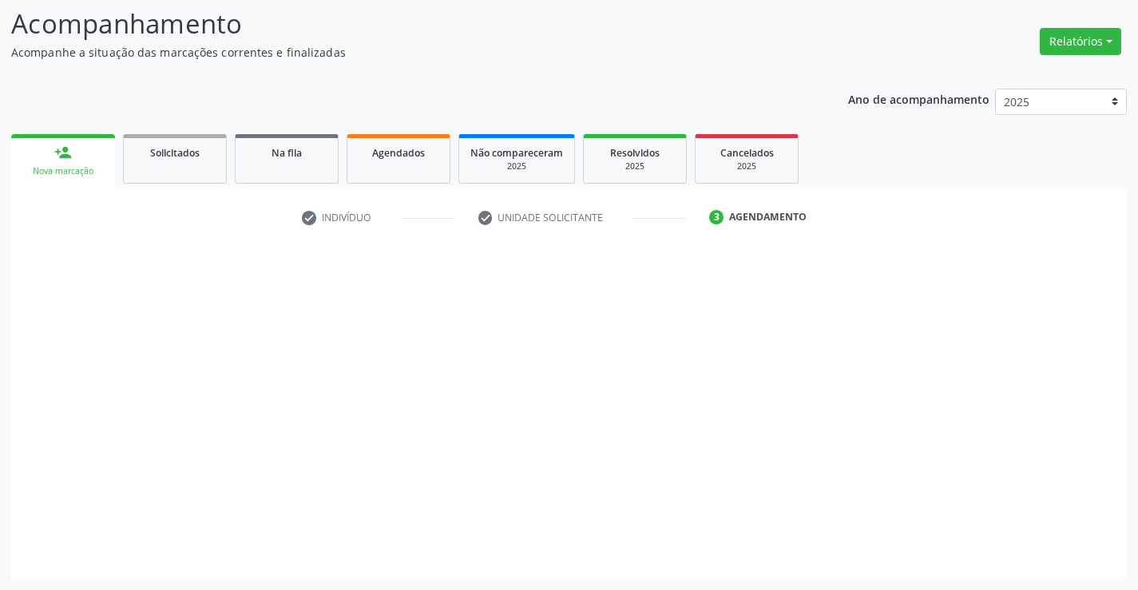
scroll to position [105, 0]
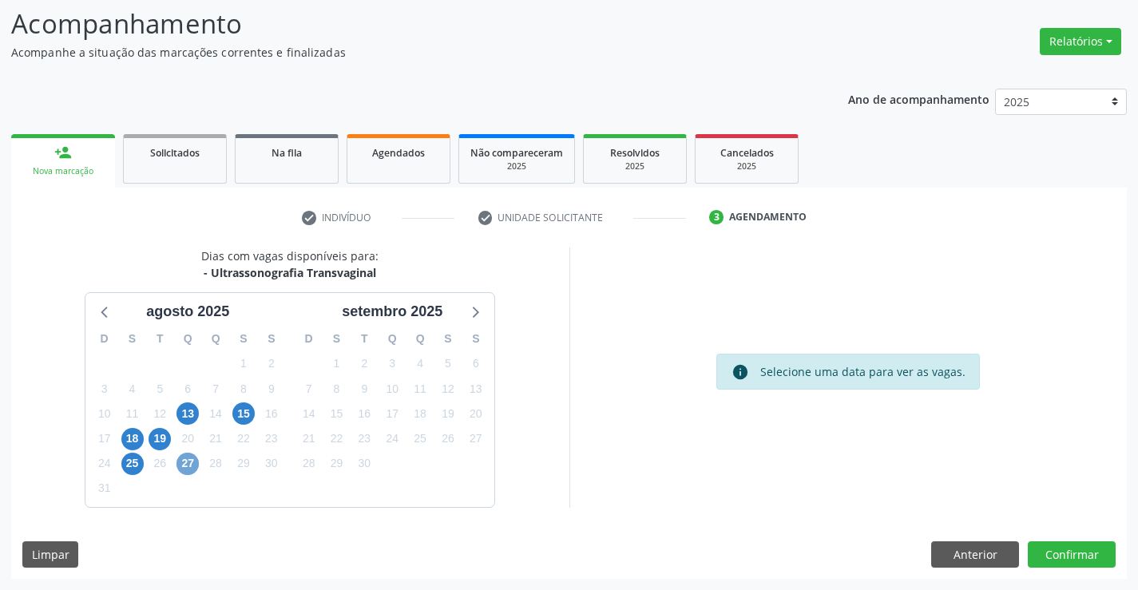
click at [195, 462] on span "27" at bounding box center [188, 464] width 22 height 22
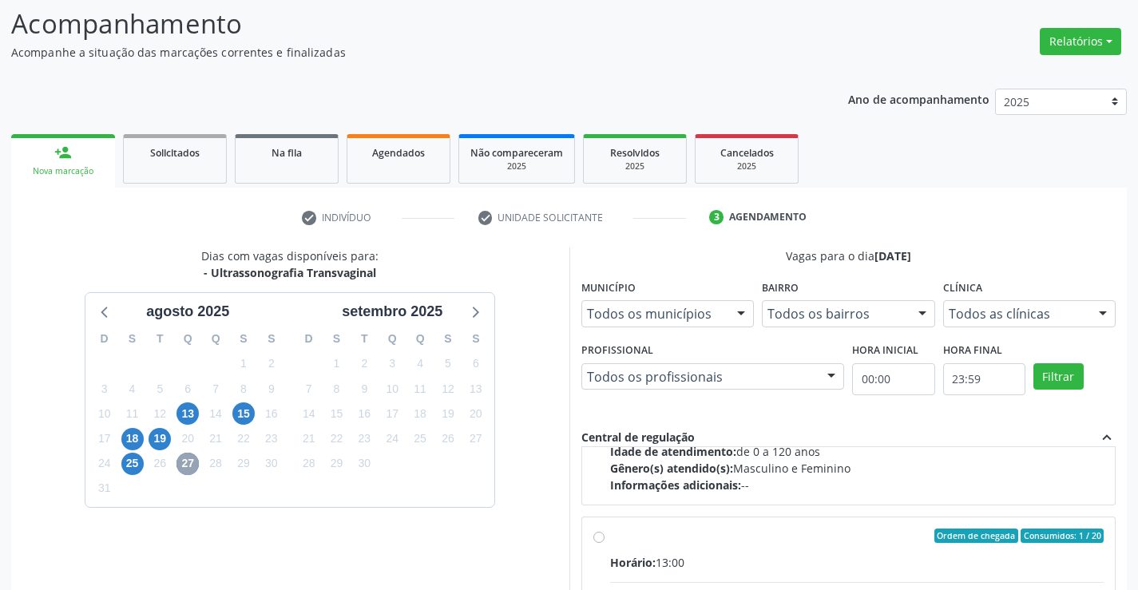
scroll to position [532, 0]
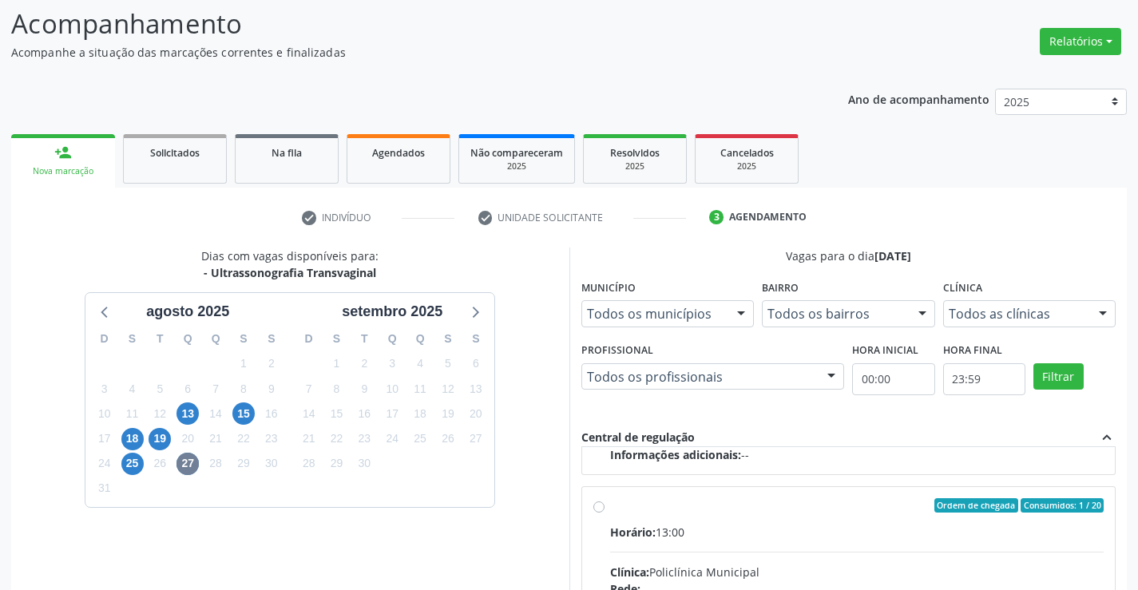
click at [605, 513] on input "Ordem de chegada Consumidos: 1 / 20 Horário: 13:00 Clínica: Policlínica Municip…" at bounding box center [598, 505] width 11 height 14
radio input "true"
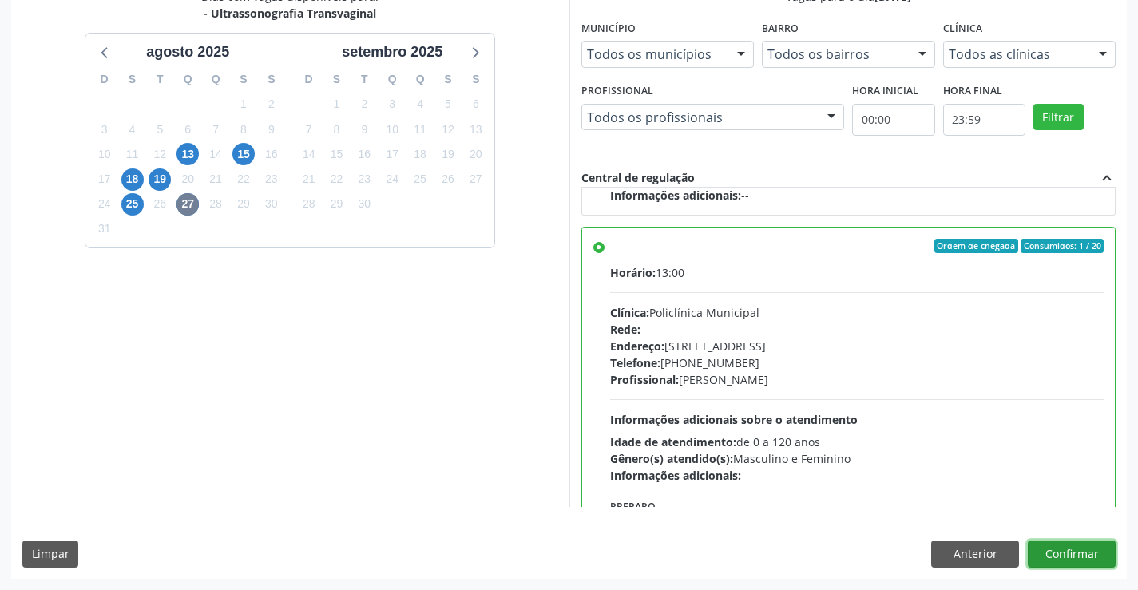
click at [1084, 556] on button "Confirmar" at bounding box center [1072, 554] width 88 height 27
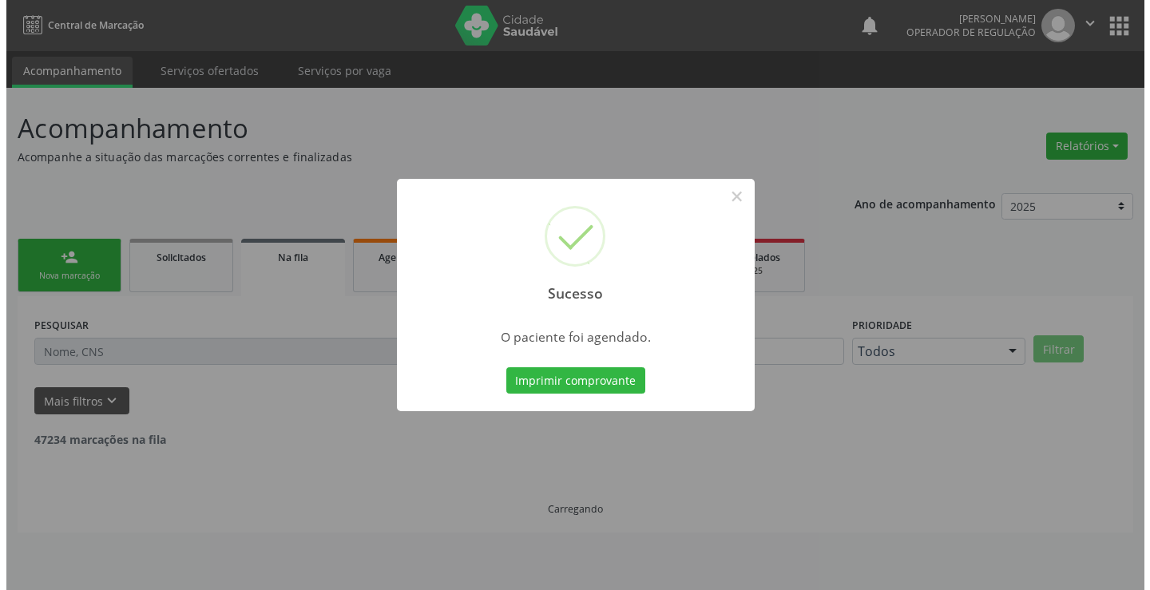
scroll to position [0, 0]
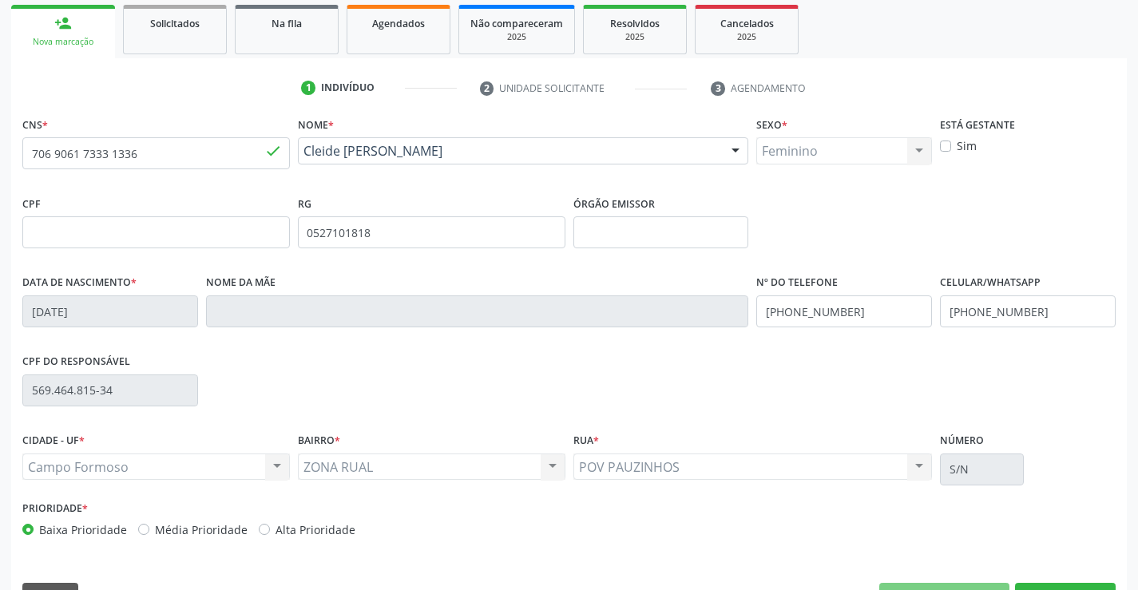
scroll to position [276, 0]
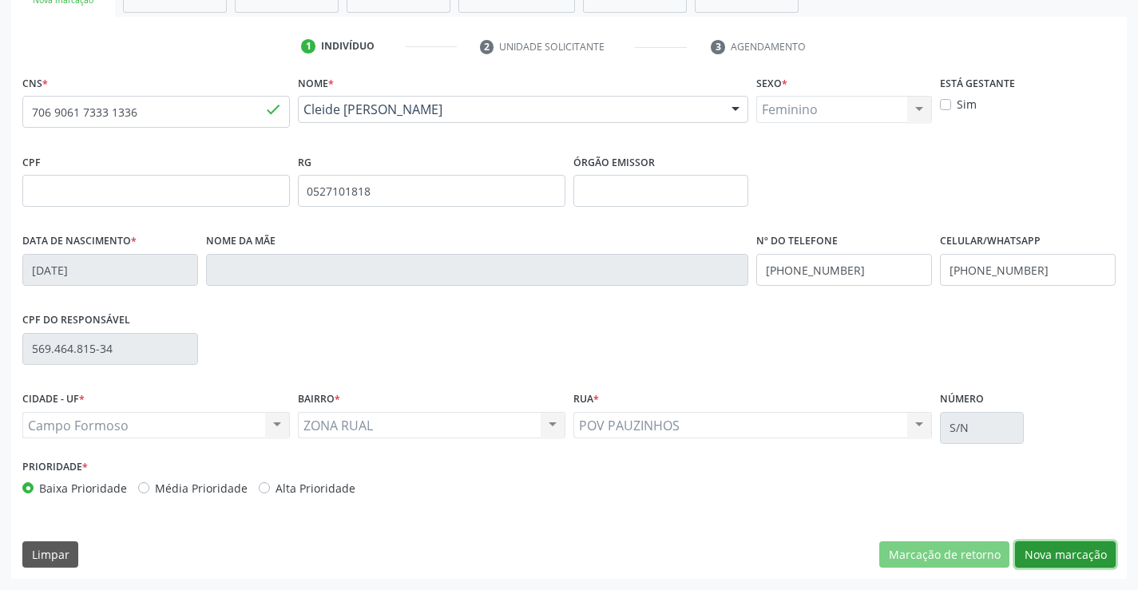
click at [1078, 550] on button "Nova marcação" at bounding box center [1065, 555] width 101 height 27
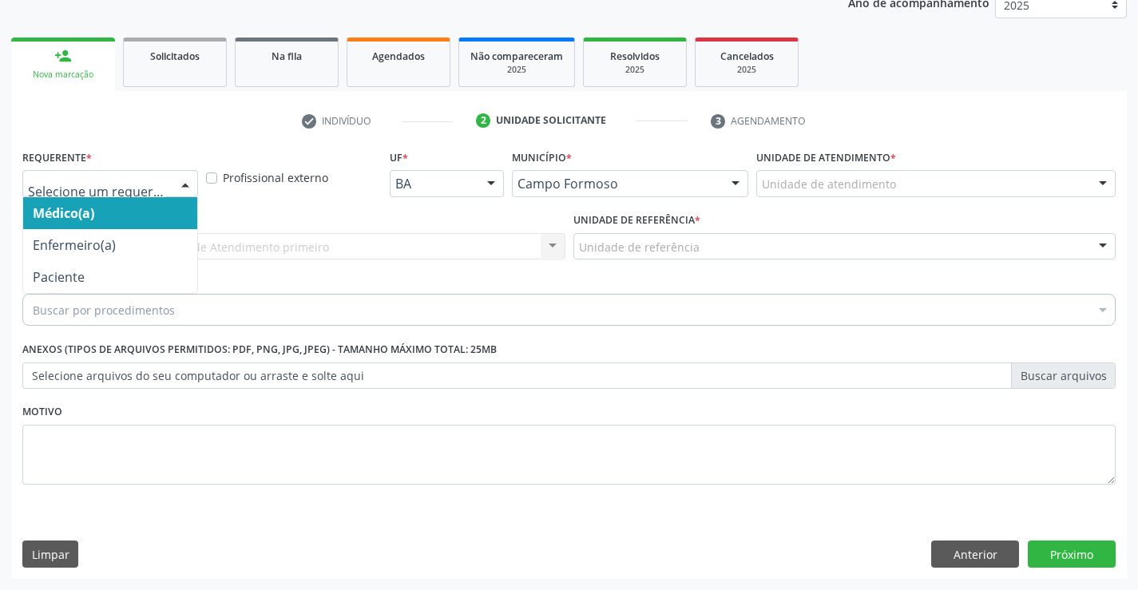
click at [186, 185] on div at bounding box center [185, 184] width 24 height 27
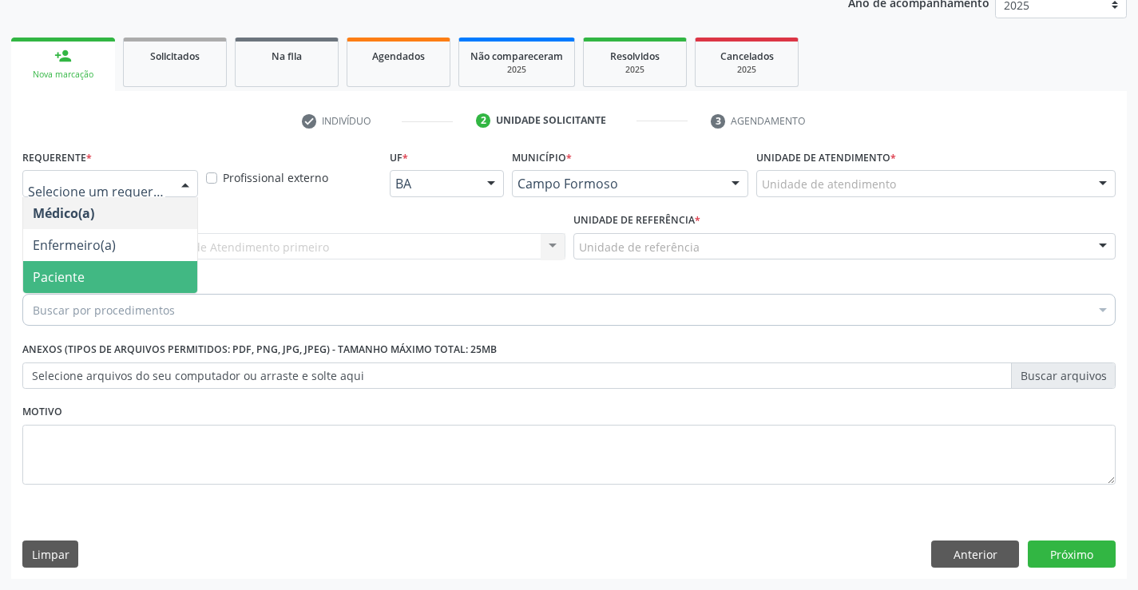
click at [76, 271] on span "Paciente" at bounding box center [59, 277] width 52 height 18
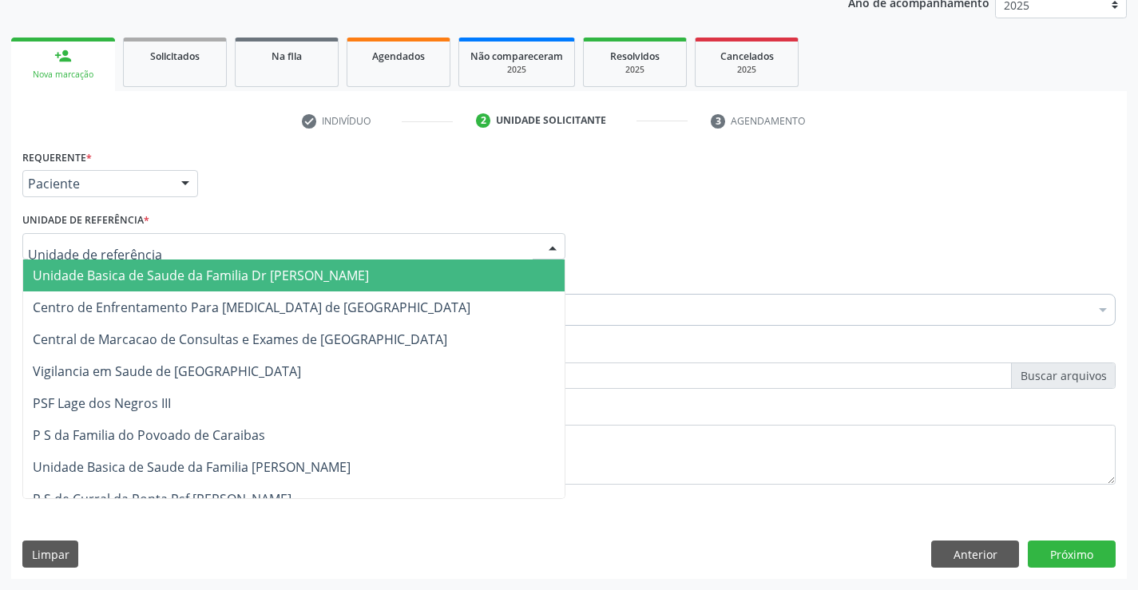
click at [556, 244] on div at bounding box center [553, 247] width 24 height 27
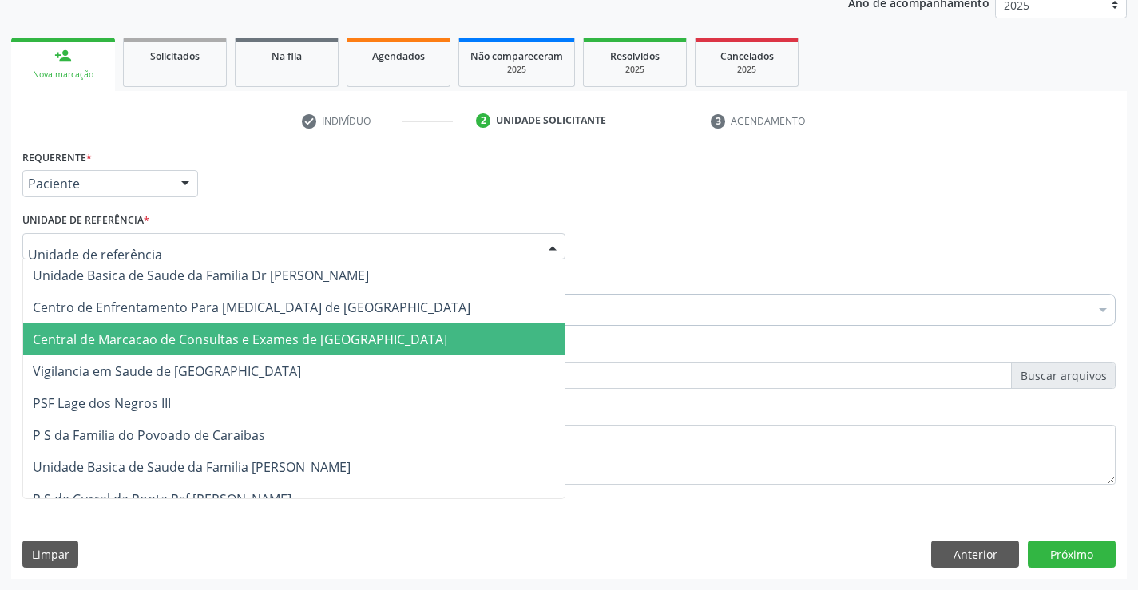
click at [280, 341] on span "Central de Marcacao de Consultas e Exames de [GEOGRAPHIC_DATA]" at bounding box center [240, 340] width 415 height 18
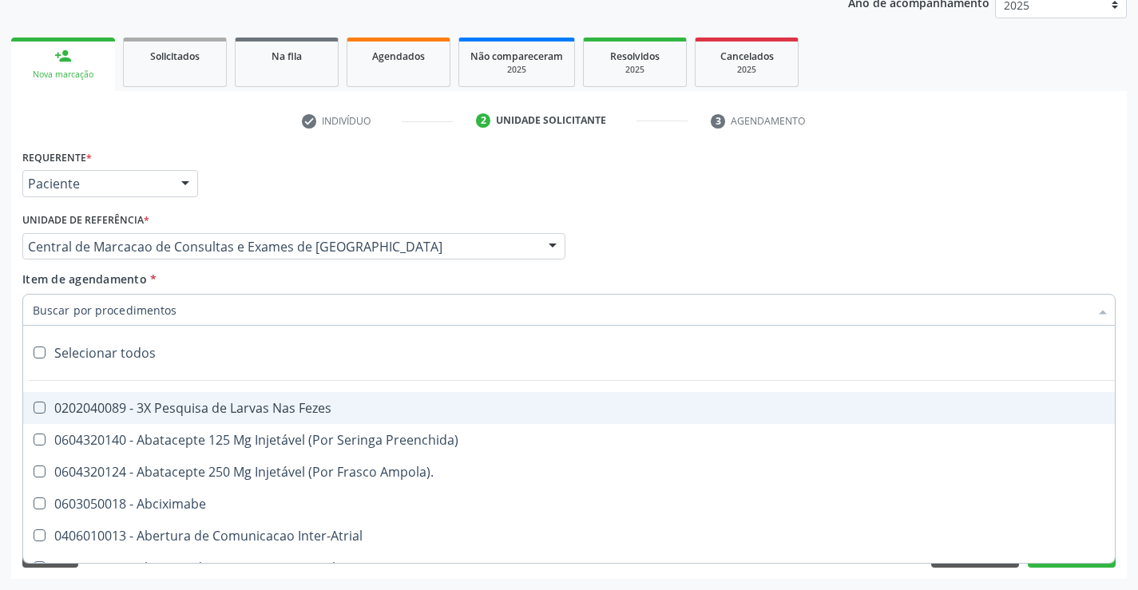
paste input "transvag"
type input "transvag"
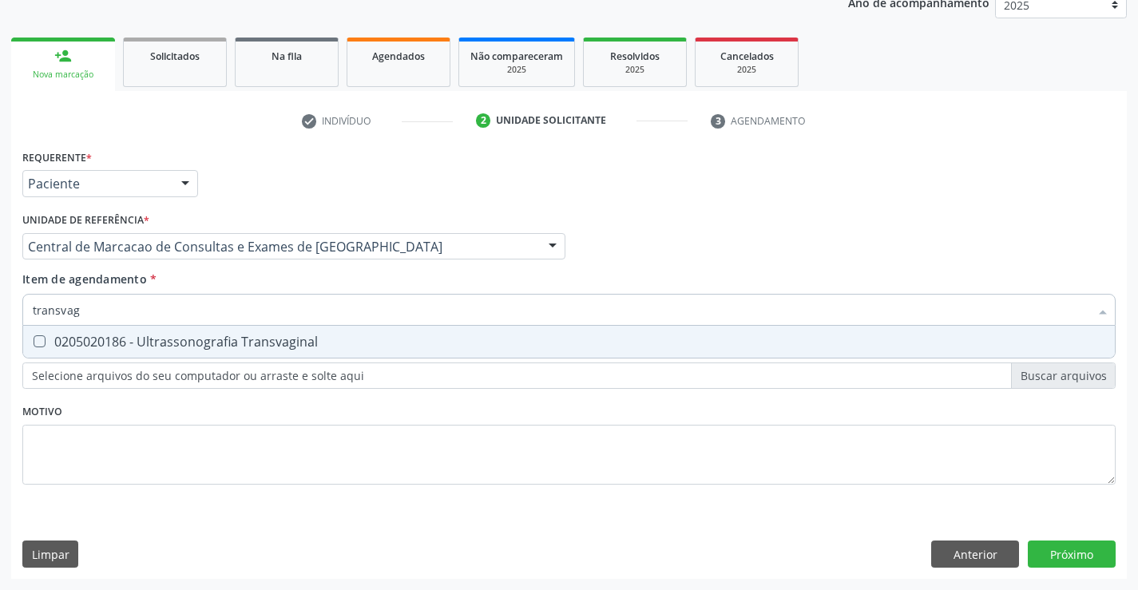
click at [123, 335] on div "0205020186 - Ultrassonografia Transvaginal" at bounding box center [569, 341] width 1073 height 13
checkbox Transvaginal "true"
click at [1073, 545] on div "Requerente * Paciente Médico(a) Enfermeiro(a) Paciente Nenhum resultado encontr…" at bounding box center [569, 362] width 1116 height 434
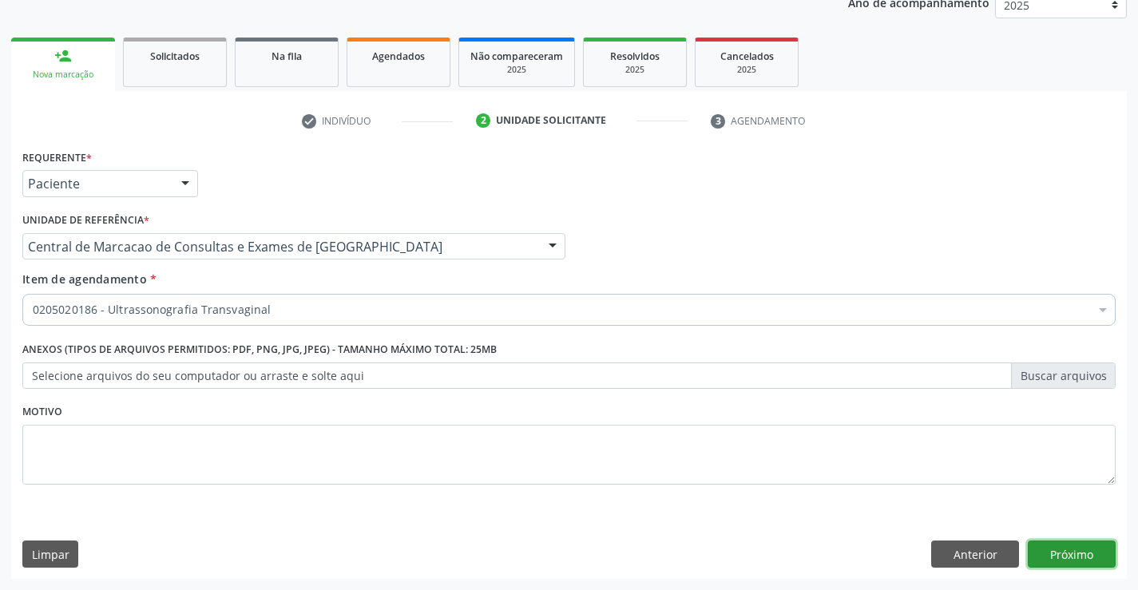
click at [1073, 545] on button "Próximo" at bounding box center [1072, 554] width 88 height 27
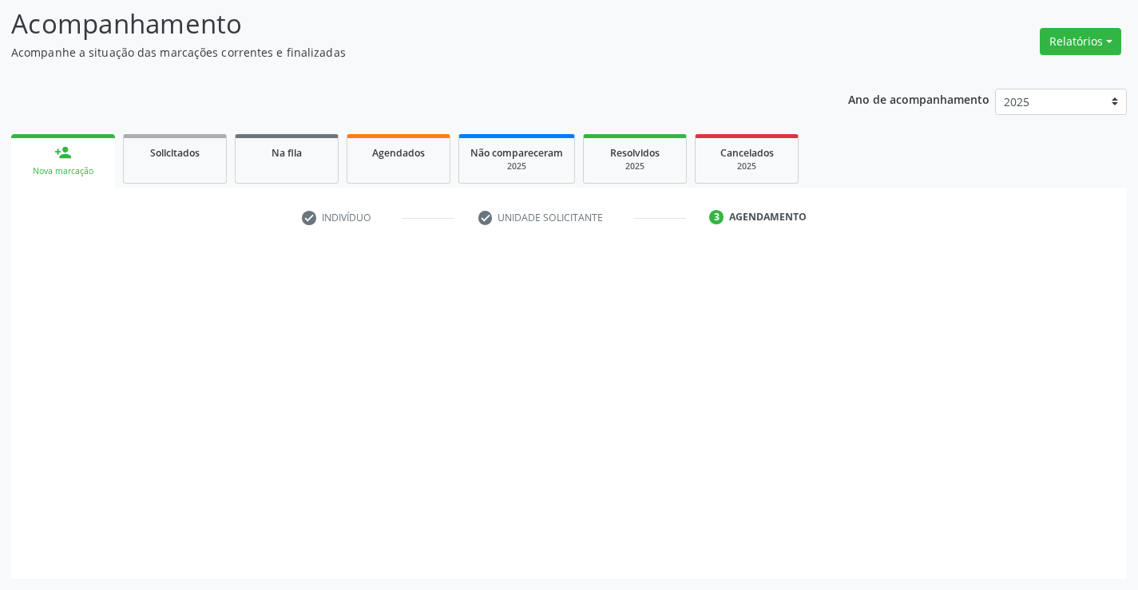
scroll to position [105, 0]
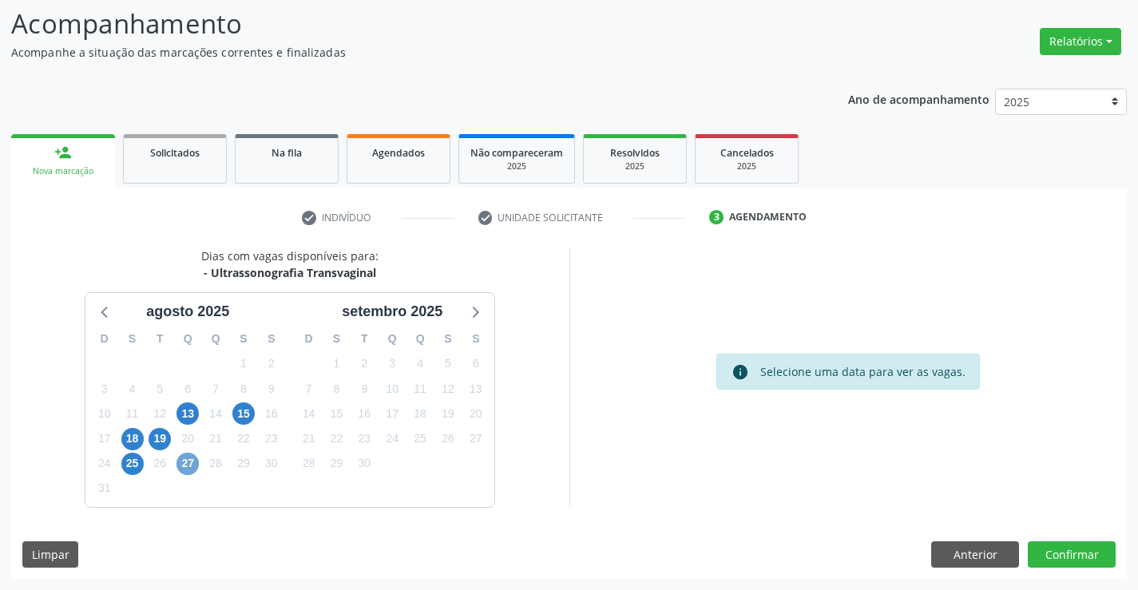
click at [188, 463] on span "27" at bounding box center [188, 464] width 22 height 22
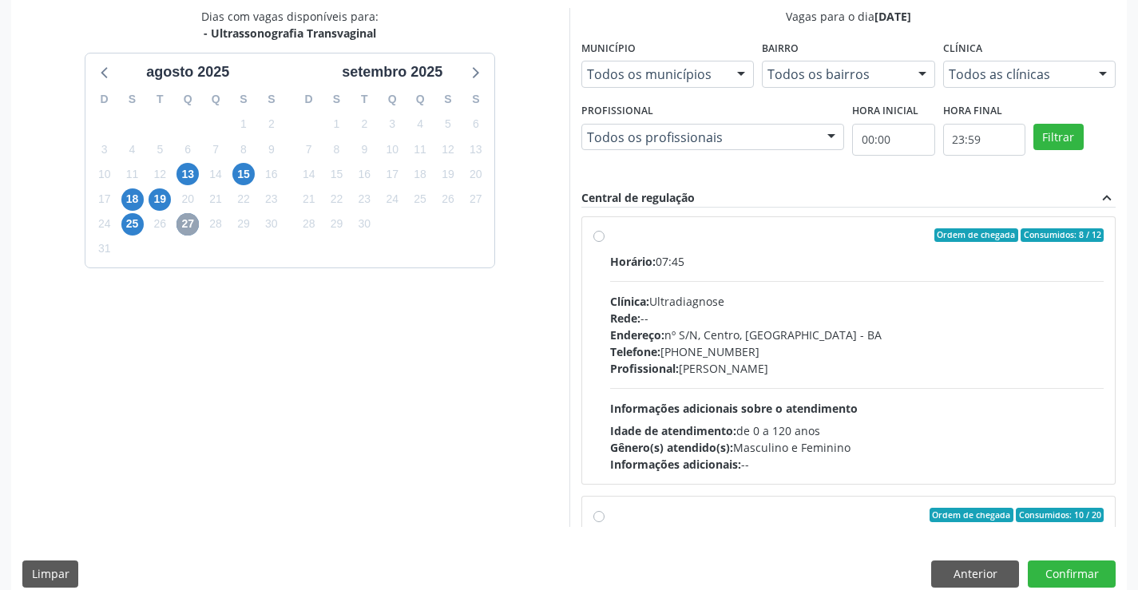
scroll to position [399, 0]
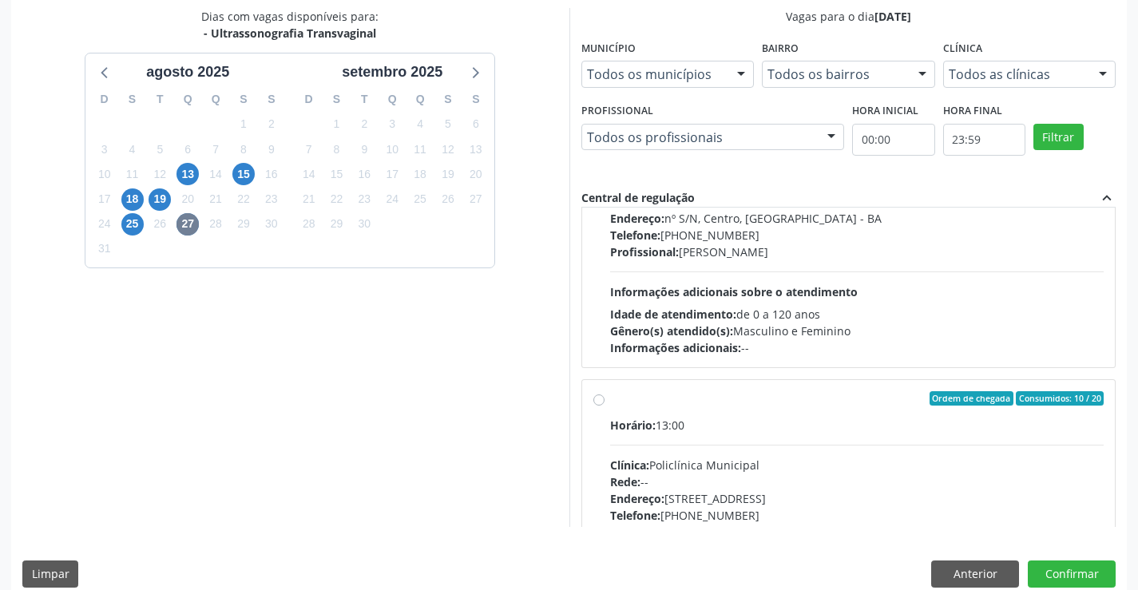
click at [878, 466] on div "Clínica: Policlínica Municipal" at bounding box center [857, 465] width 494 height 17
click at [605, 406] on input "Ordem de chegada Consumidos: 10 / 20 Horário: 13:00 Clínica: Policlínica Munici…" at bounding box center [598, 398] width 11 height 14
radio input "true"
click at [1057, 561] on button "Confirmar" at bounding box center [1072, 574] width 88 height 27
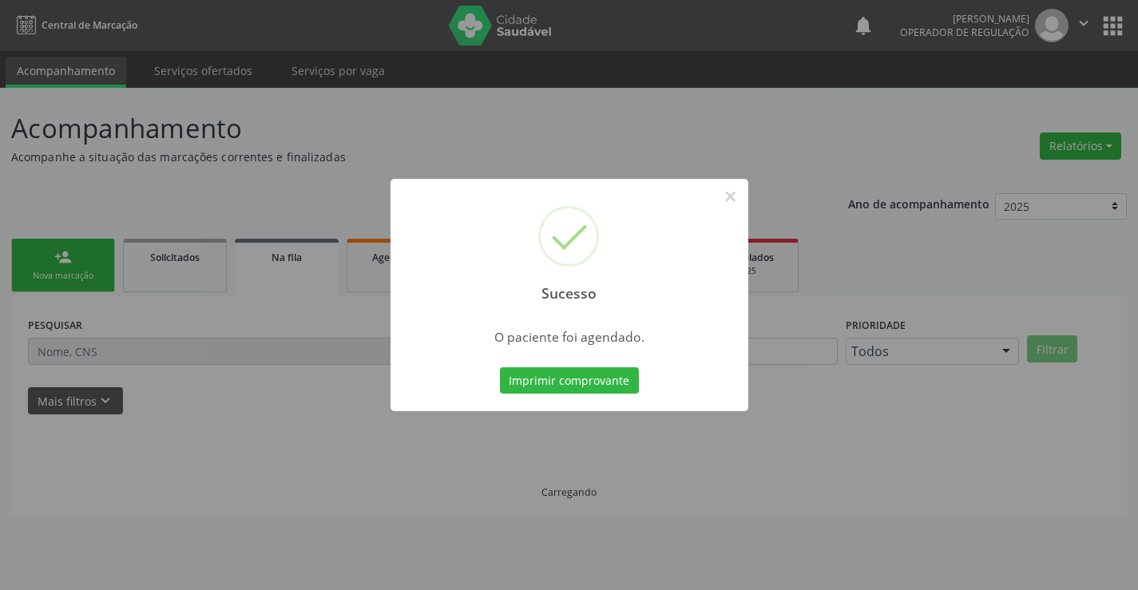
scroll to position [0, 0]
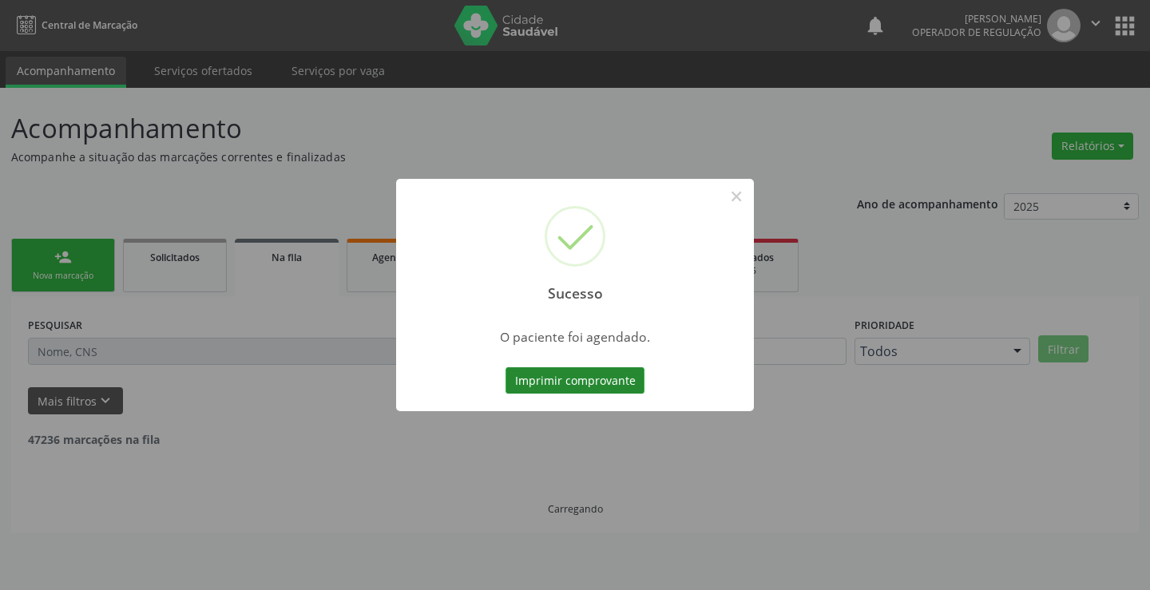
click at [588, 378] on button "Imprimir comprovante" at bounding box center [575, 380] width 139 height 27
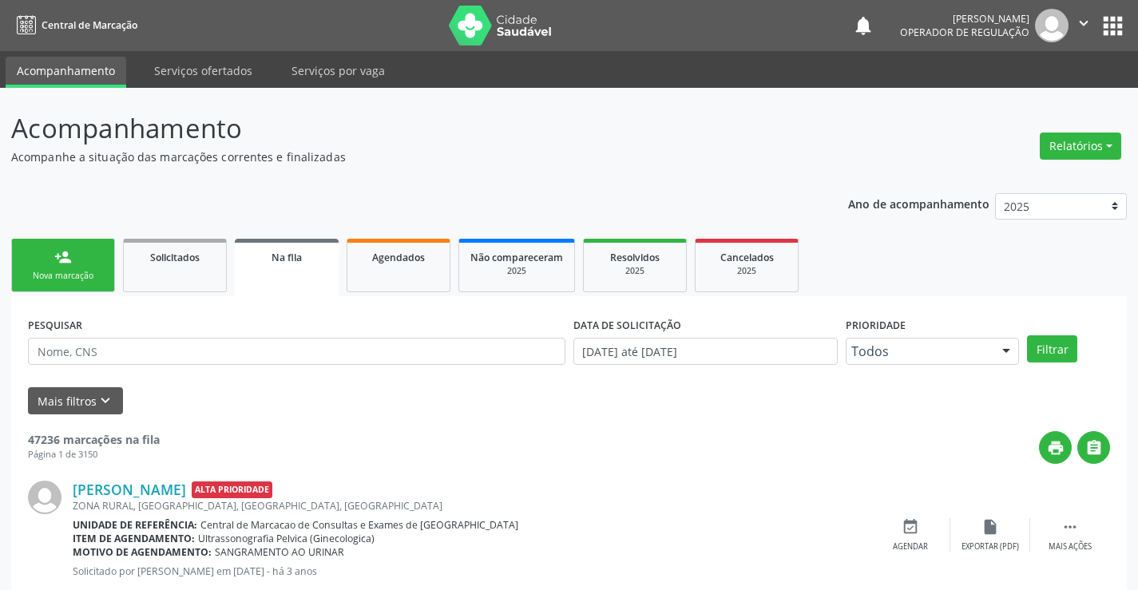
click at [79, 274] on div "Nova marcação" at bounding box center [63, 276] width 80 height 12
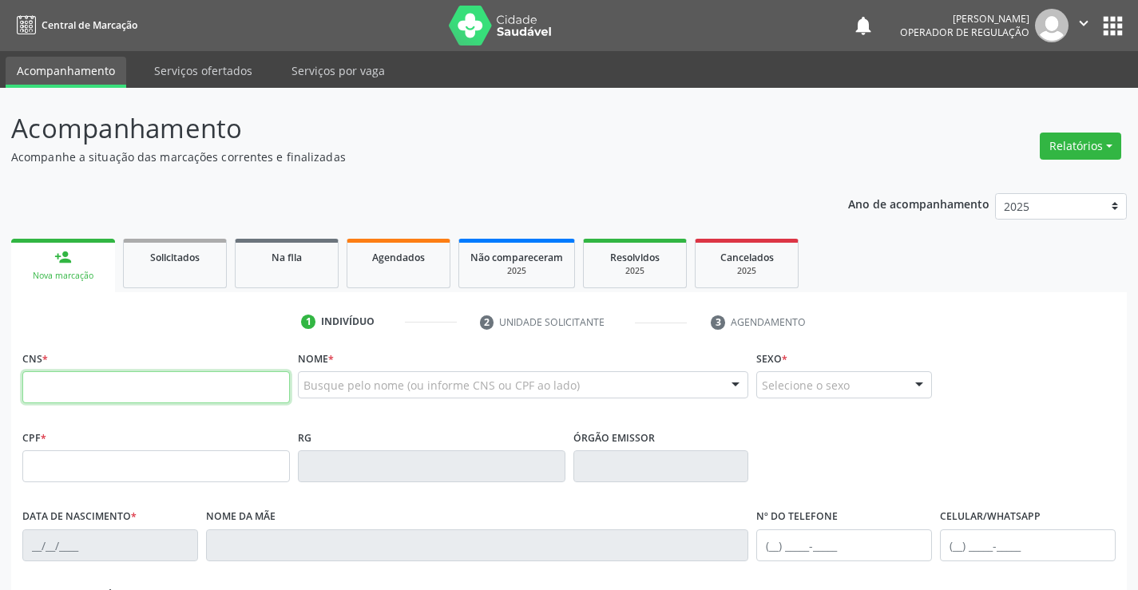
click at [55, 375] on input "text" at bounding box center [156, 387] width 268 height 32
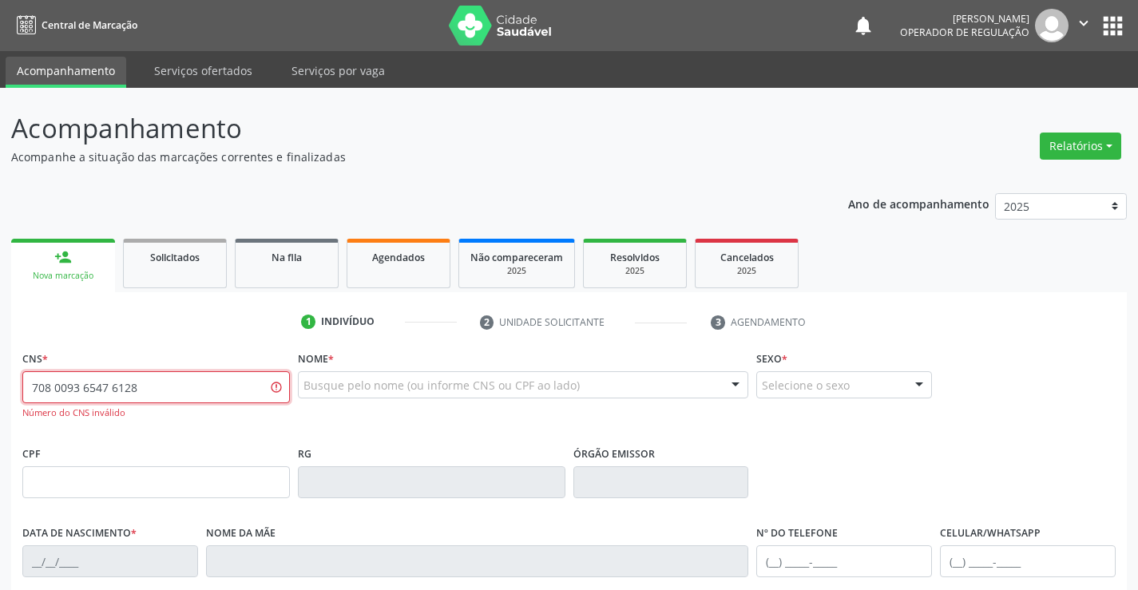
click at [203, 396] on input "708 0093 6547 6128" at bounding box center [156, 387] width 268 height 32
type input "708 0093 6457 6128"
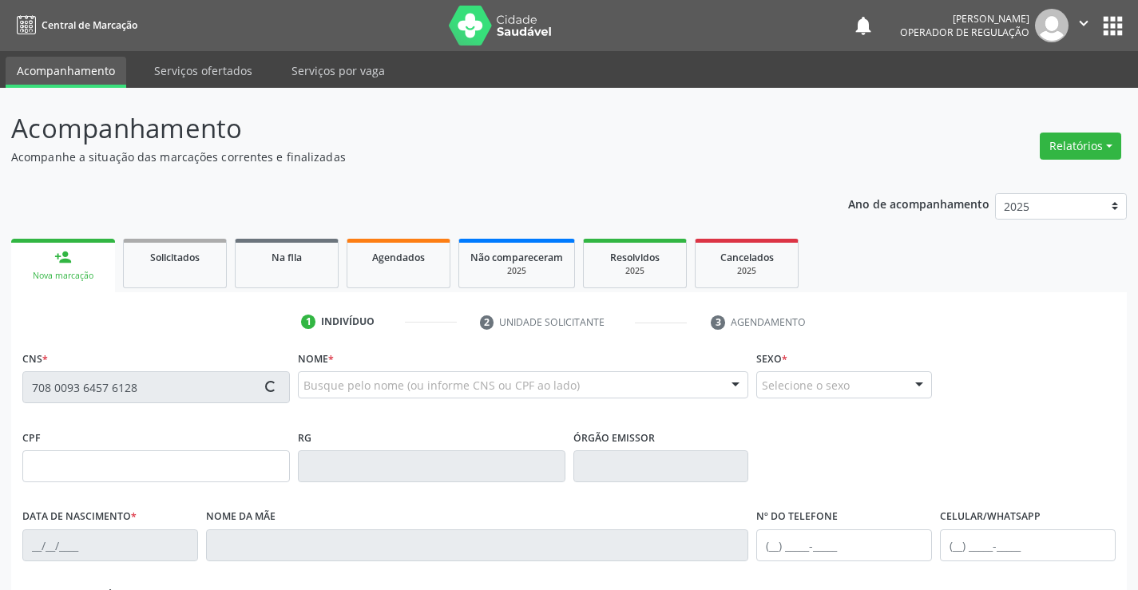
type input "1462123988"
type input "07/07/1988"
type input "(74) 99951-4819"
type input "099.689.144-79"
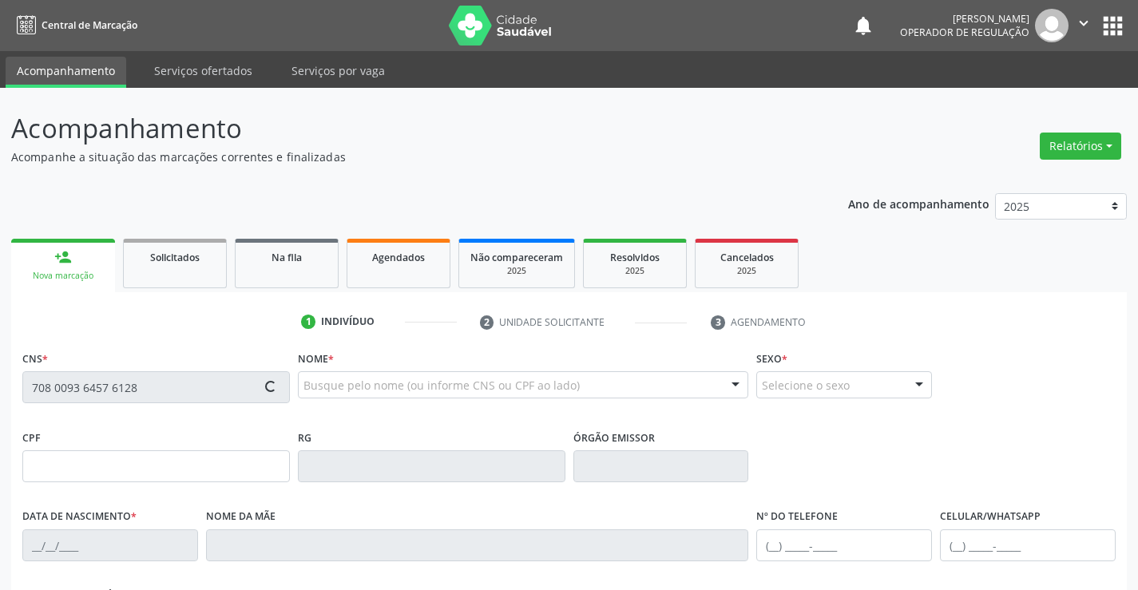
type input "SN"
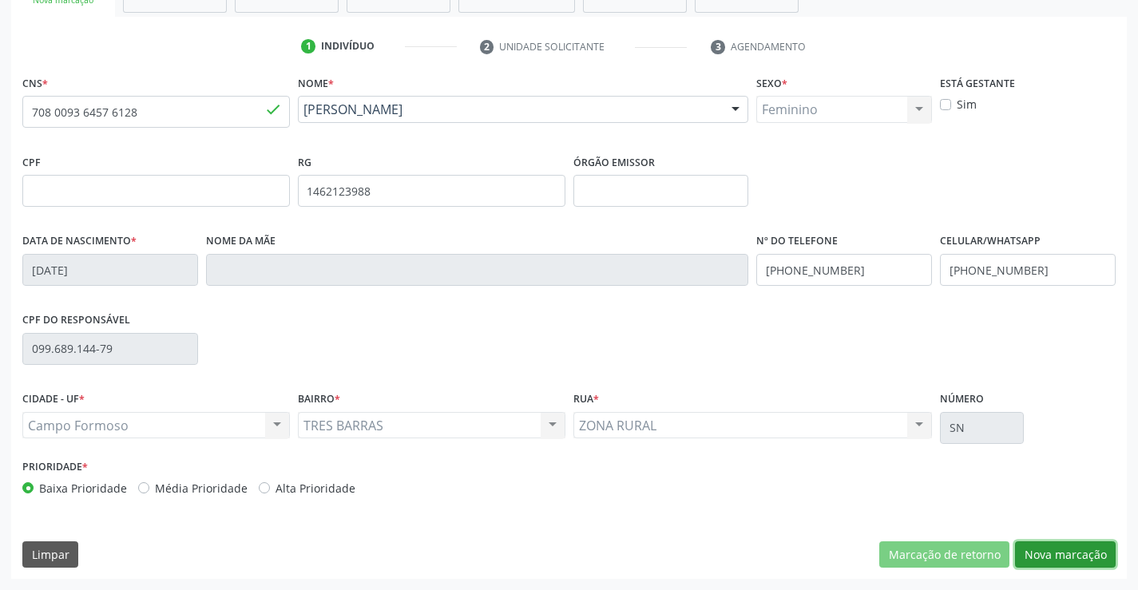
click at [1057, 561] on button "Nova marcação" at bounding box center [1065, 555] width 101 height 27
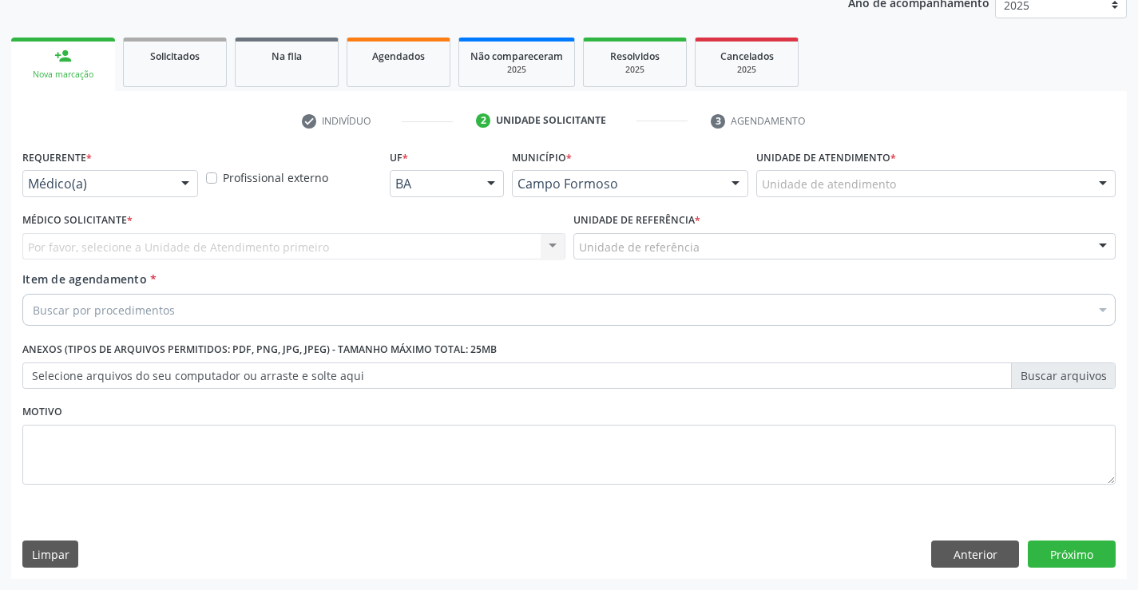
click at [190, 181] on div at bounding box center [185, 184] width 24 height 27
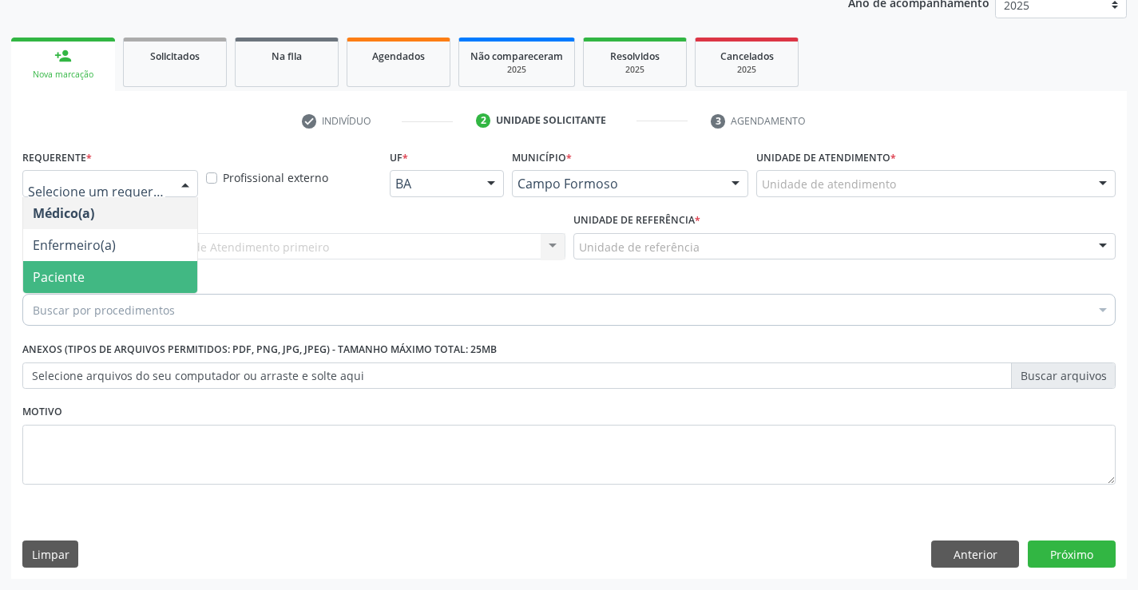
click at [71, 270] on span "Paciente" at bounding box center [59, 277] width 52 height 18
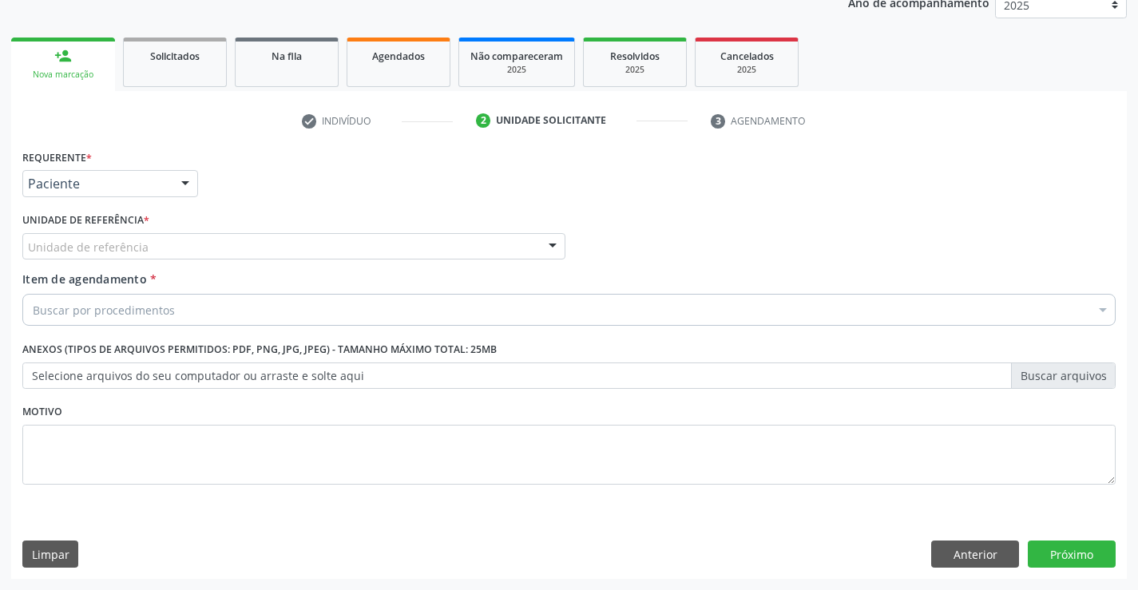
drag, startPoint x: 273, startPoint y: 245, endPoint x: 257, endPoint y: 280, distance: 38.6
click at [273, 246] on div "Unidade de referência" at bounding box center [293, 246] width 543 height 27
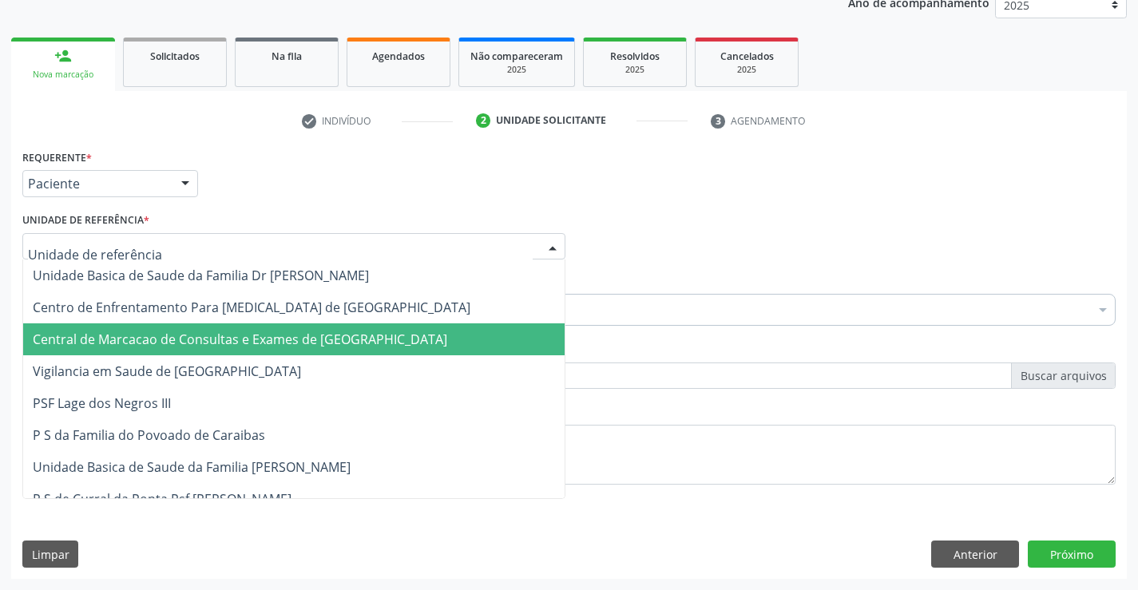
click at [246, 332] on span "Central de Marcacao de Consultas e Exames de [GEOGRAPHIC_DATA]" at bounding box center [240, 340] width 415 height 18
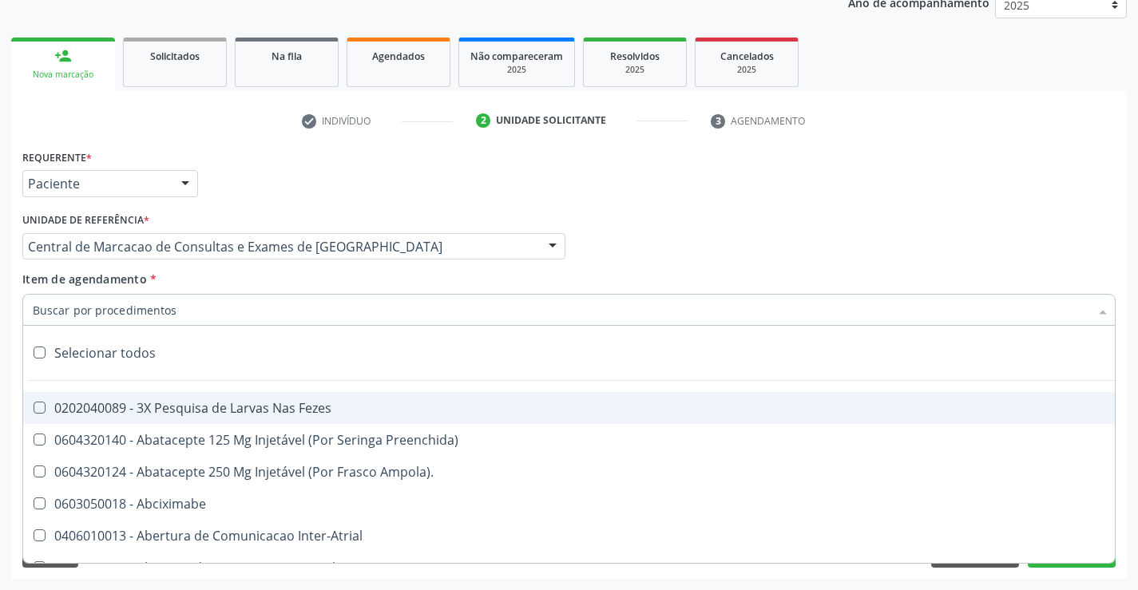
paste input "transvag"
type input "transvag"
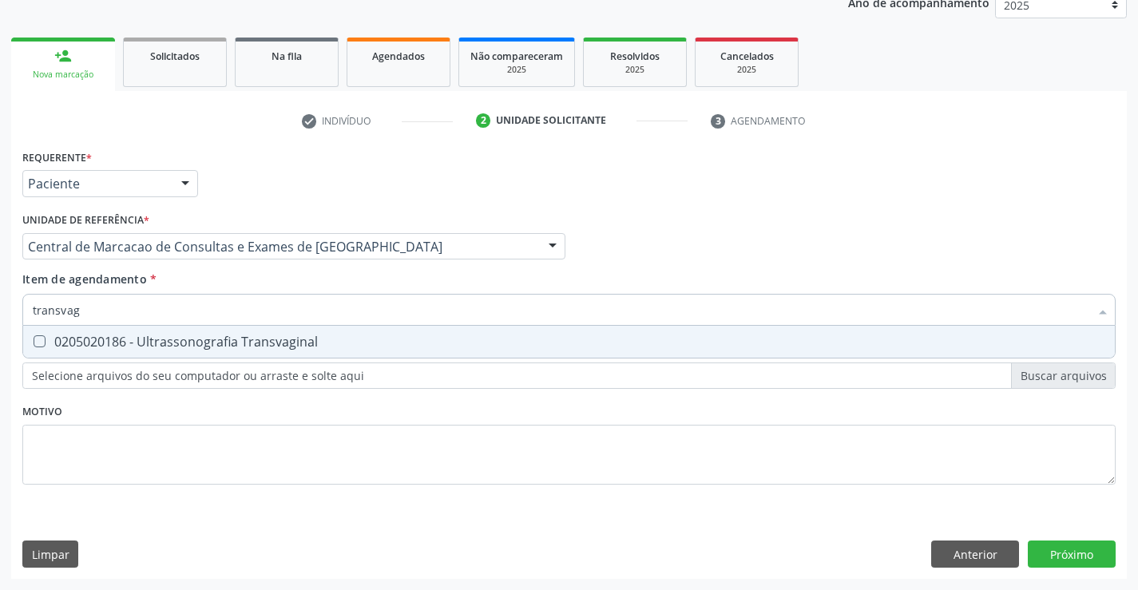
click at [157, 339] on div "0205020186 - Ultrassonografia Transvaginal" at bounding box center [569, 341] width 1073 height 13
checkbox Transvaginal "true"
click at [1077, 554] on div "Requerente * Paciente Médico(a) Enfermeiro(a) Paciente Nenhum resultado encontr…" at bounding box center [569, 362] width 1116 height 434
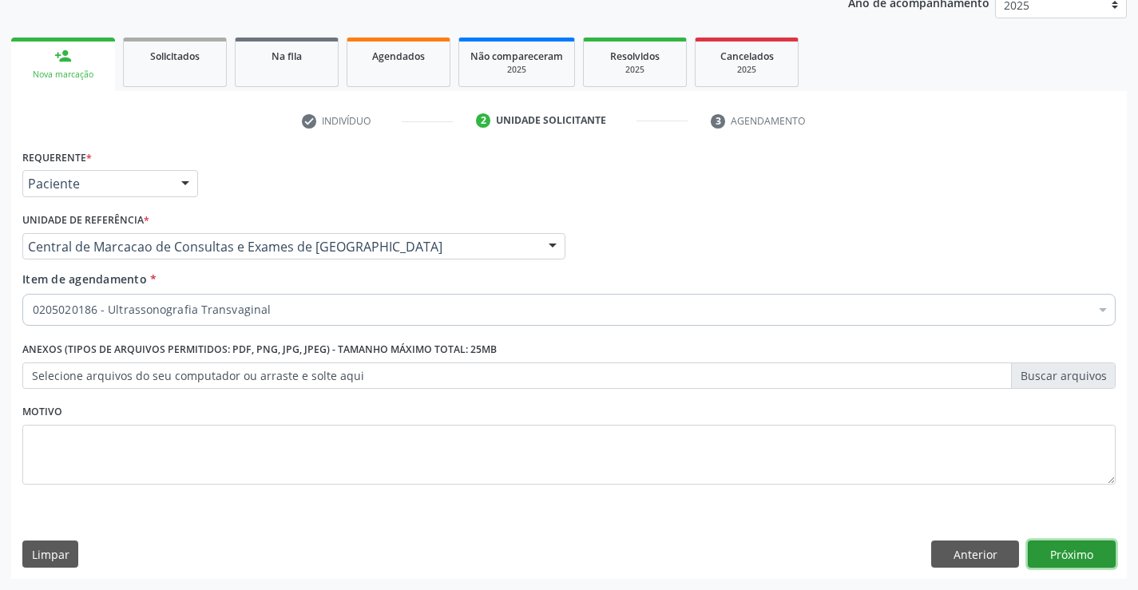
click at [1077, 552] on button "Próximo" at bounding box center [1072, 554] width 88 height 27
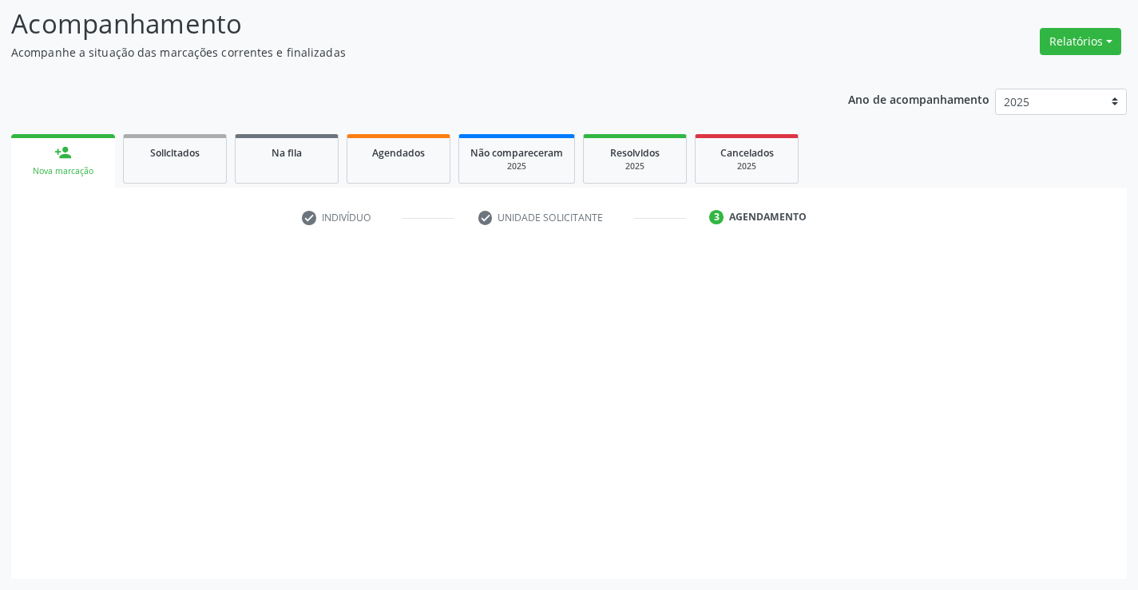
scroll to position [105, 0]
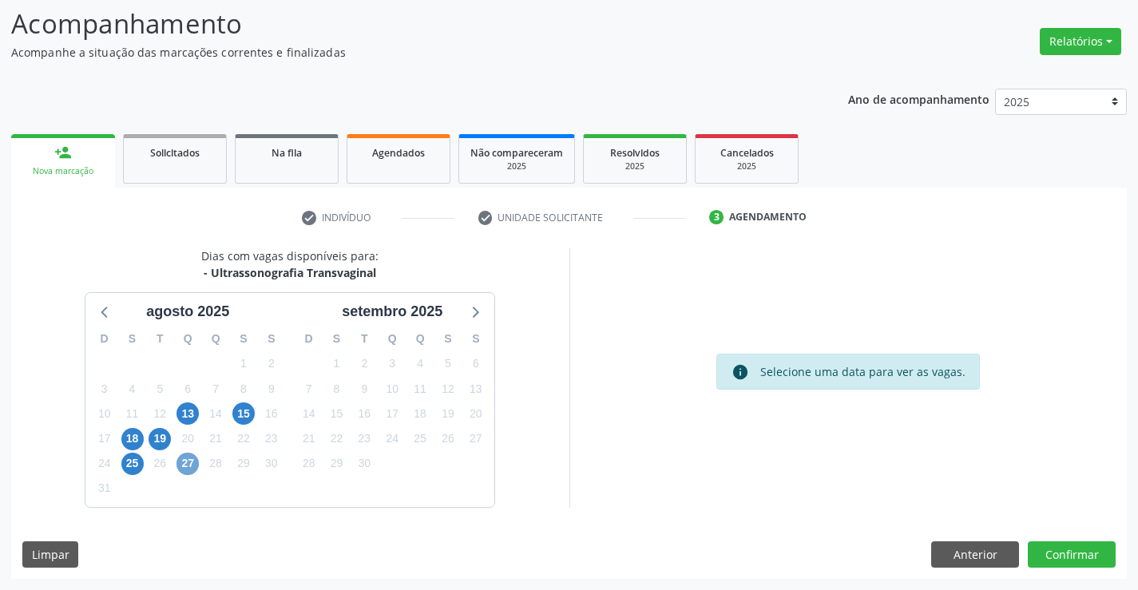
click at [196, 466] on span "27" at bounding box center [188, 464] width 22 height 22
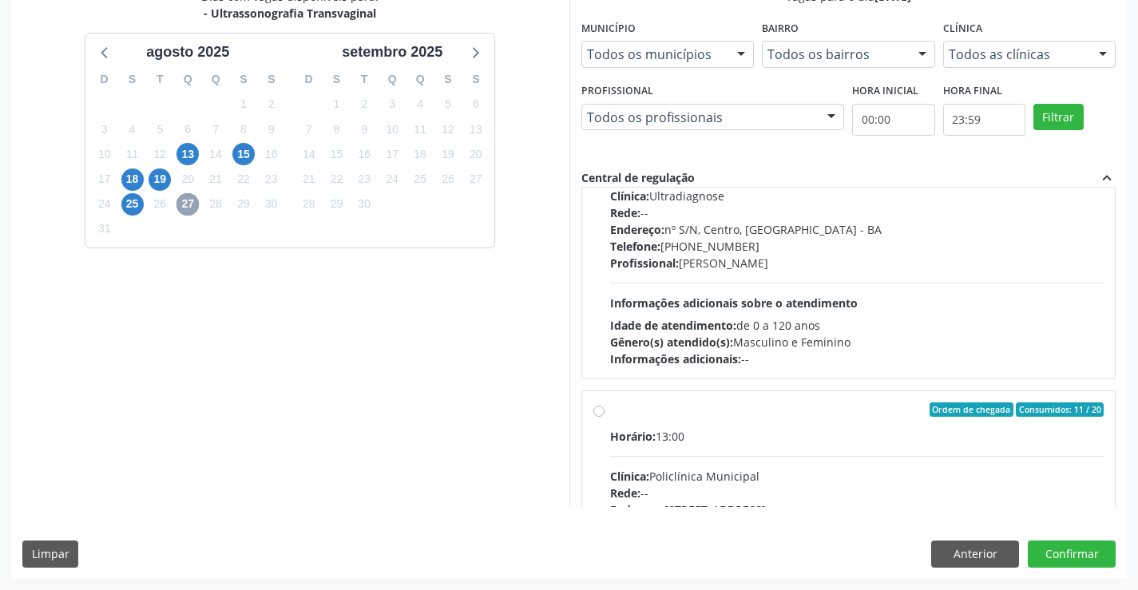
scroll to position [399, 0]
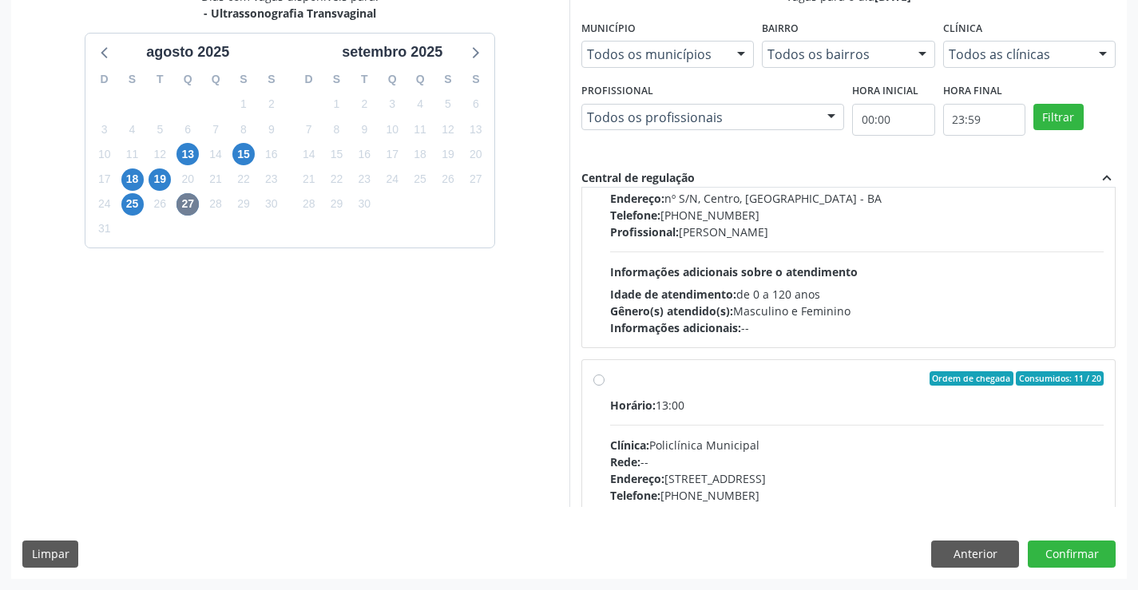
click at [814, 425] on hr at bounding box center [857, 425] width 494 height 1
click at [605, 386] on input "Ordem de chegada Consumidos: 11 / 20 Horário: 13:00 Clínica: Policlínica Munici…" at bounding box center [598, 378] width 11 height 14
radio input "true"
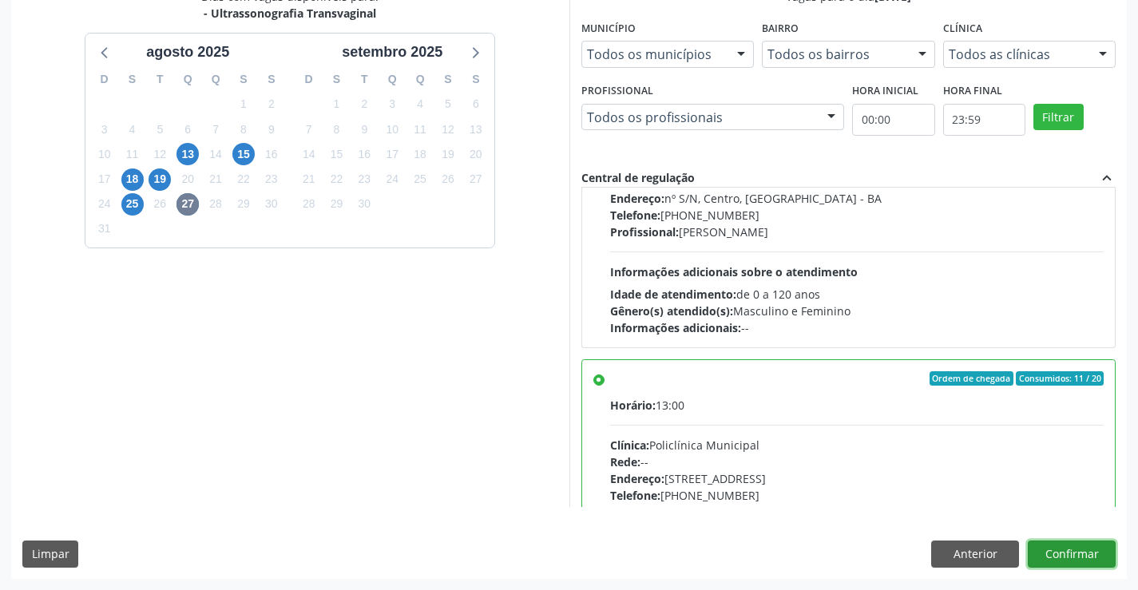
click at [1098, 548] on button "Confirmar" at bounding box center [1072, 554] width 88 height 27
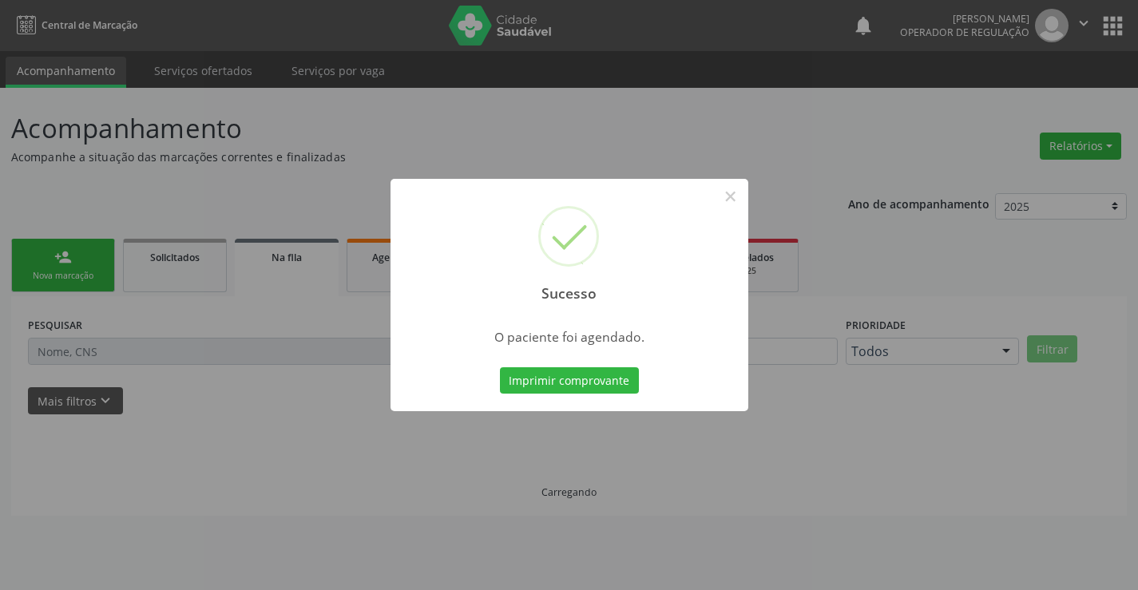
scroll to position [0, 0]
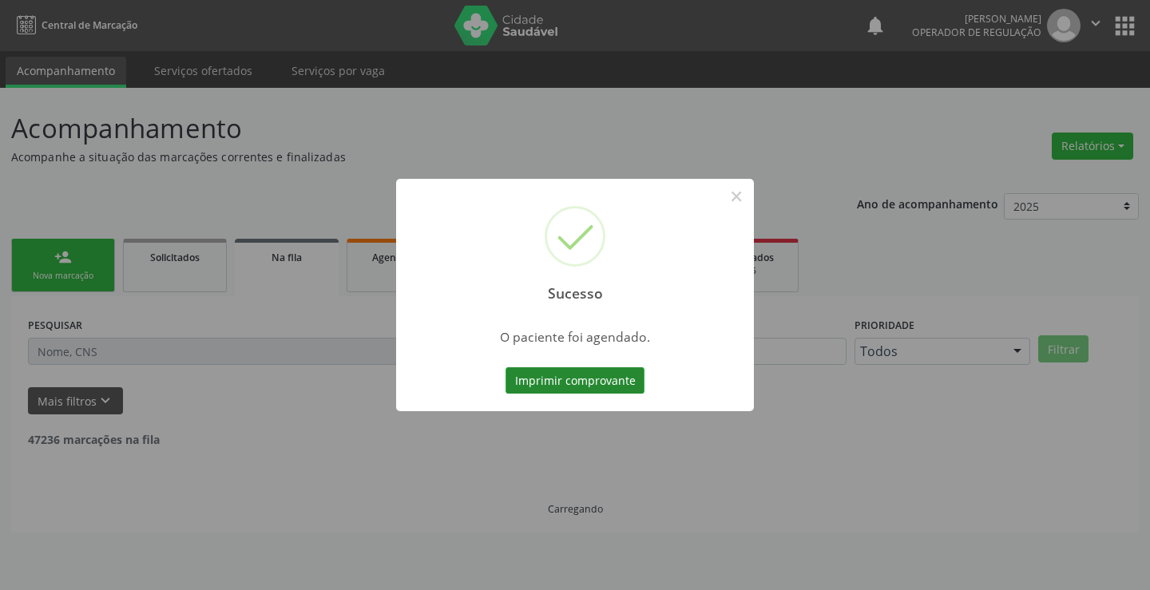
click at [621, 387] on button "Imprimir comprovante" at bounding box center [575, 380] width 139 height 27
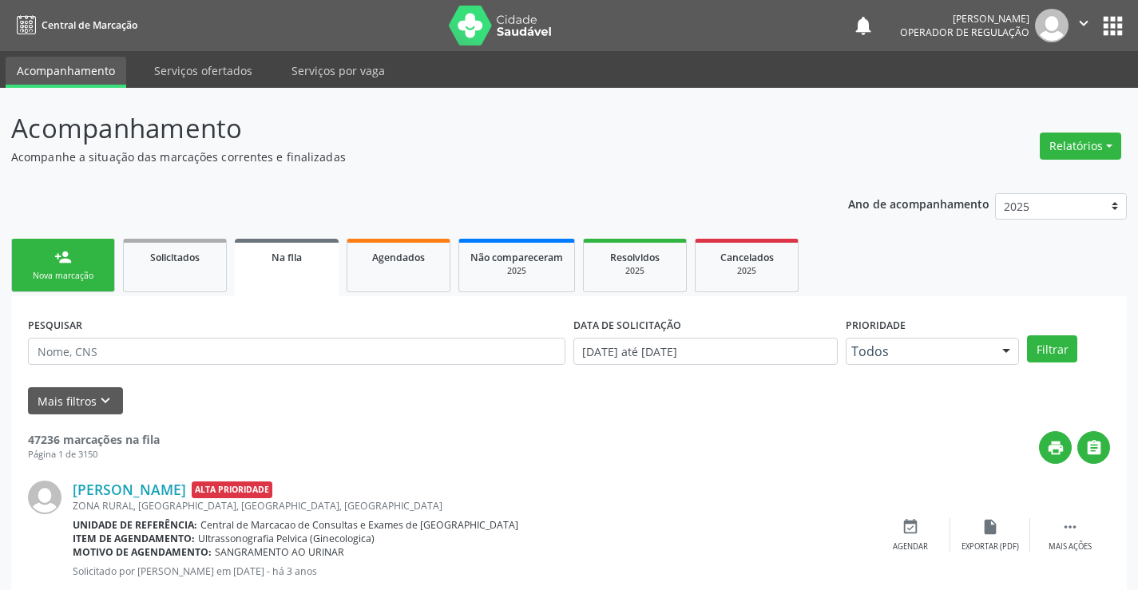
click at [78, 267] on link "person_add Nova marcação" at bounding box center [63, 266] width 104 height 54
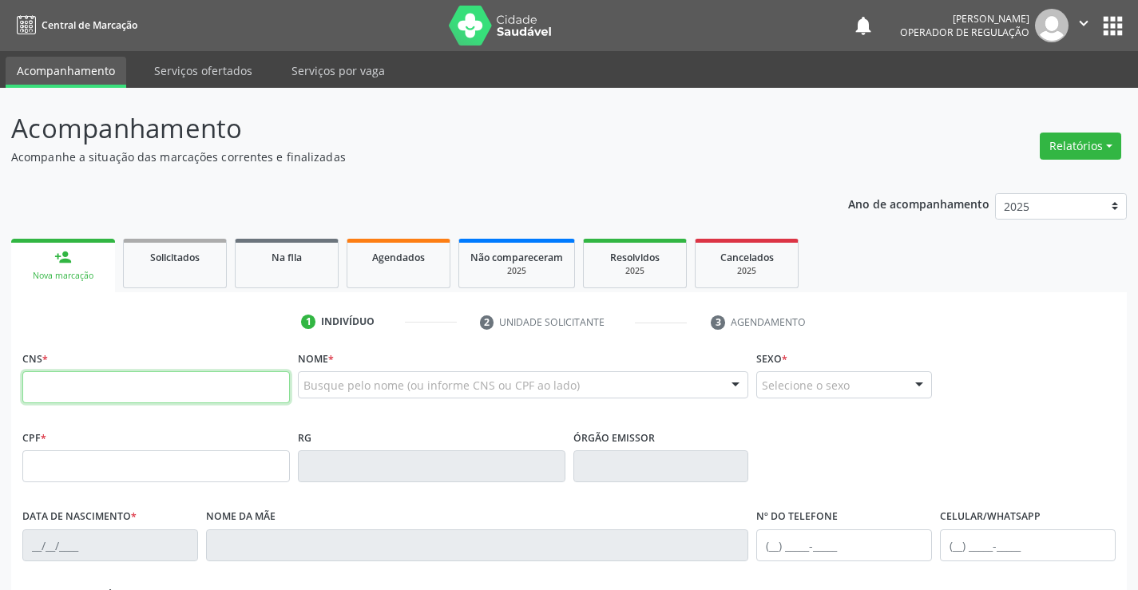
click at [63, 379] on input "text" at bounding box center [156, 387] width 268 height 32
type input "705 0042 1389 0452"
type input "0943873894"
type input "09/12/1979"
type input "(74) 98849-2856"
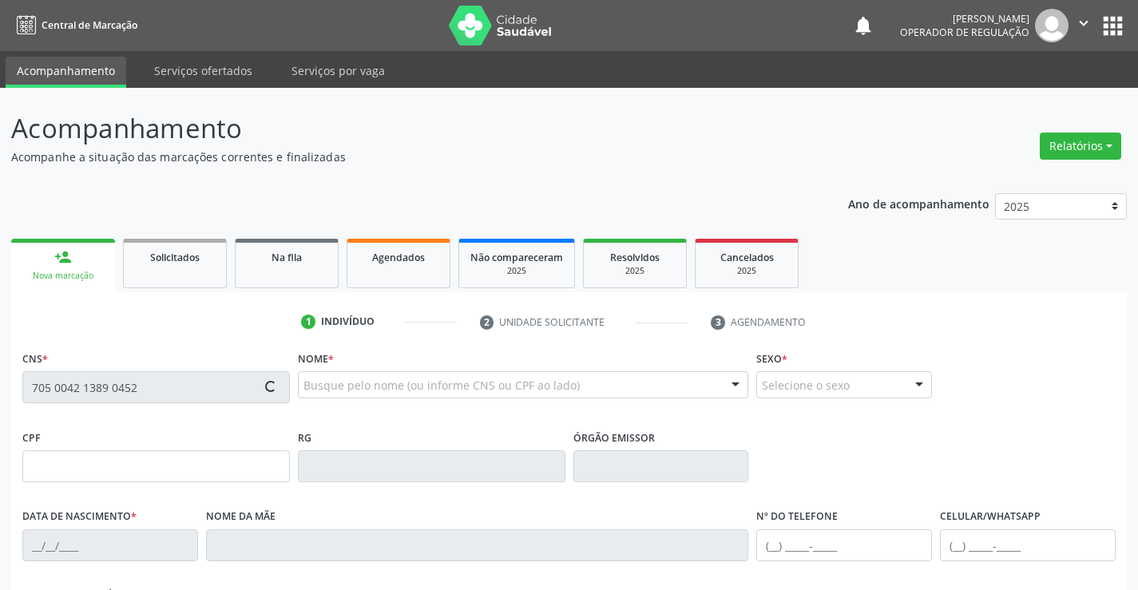
type input "(74) 98849-2856"
type input "SN"
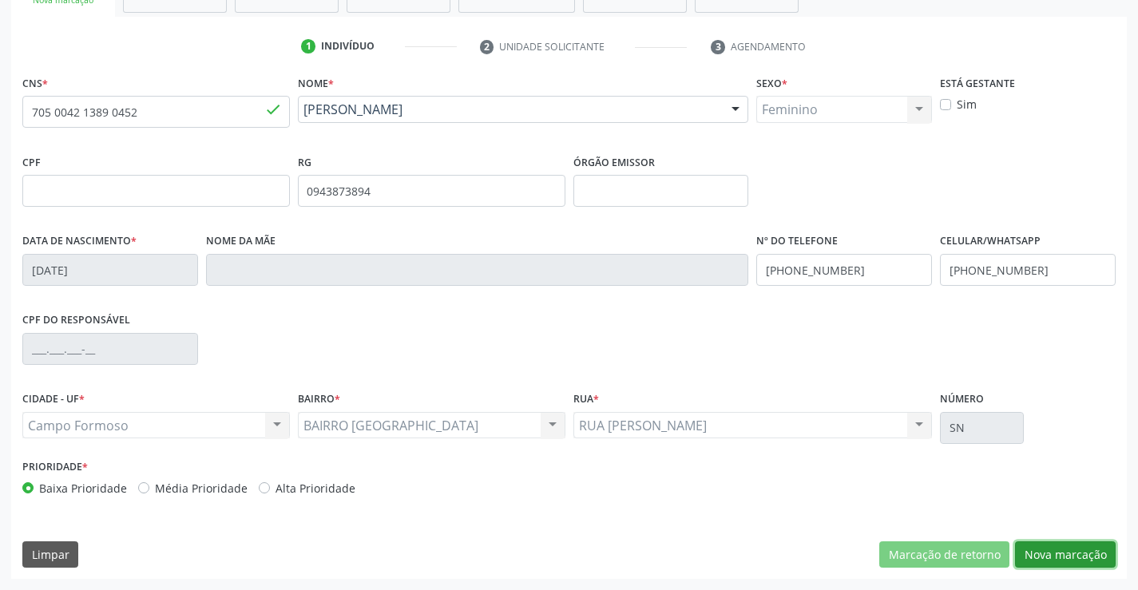
click at [1069, 547] on button "Nova marcação" at bounding box center [1065, 555] width 101 height 27
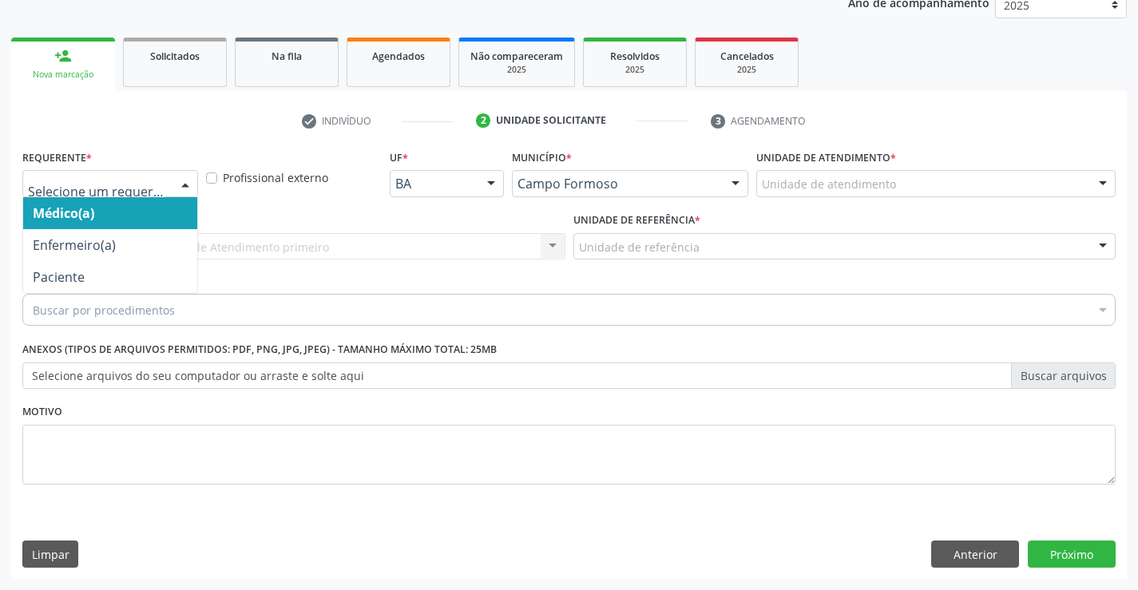
click at [190, 184] on div at bounding box center [185, 184] width 24 height 27
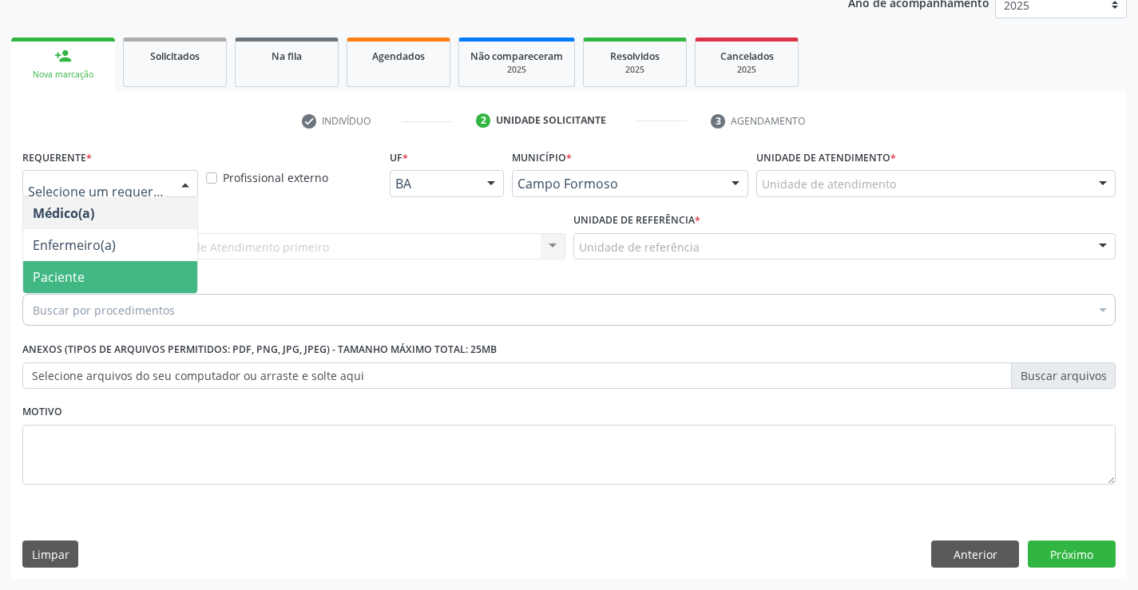
click at [58, 278] on span "Paciente" at bounding box center [59, 277] width 52 height 18
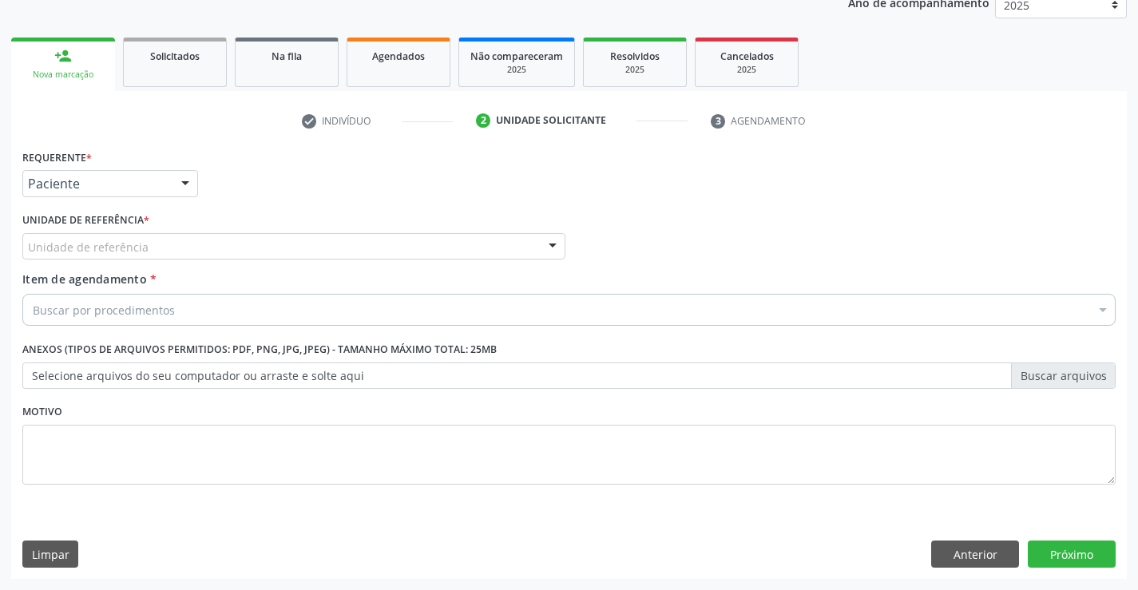
click at [240, 244] on div "Unidade de referência" at bounding box center [293, 246] width 543 height 27
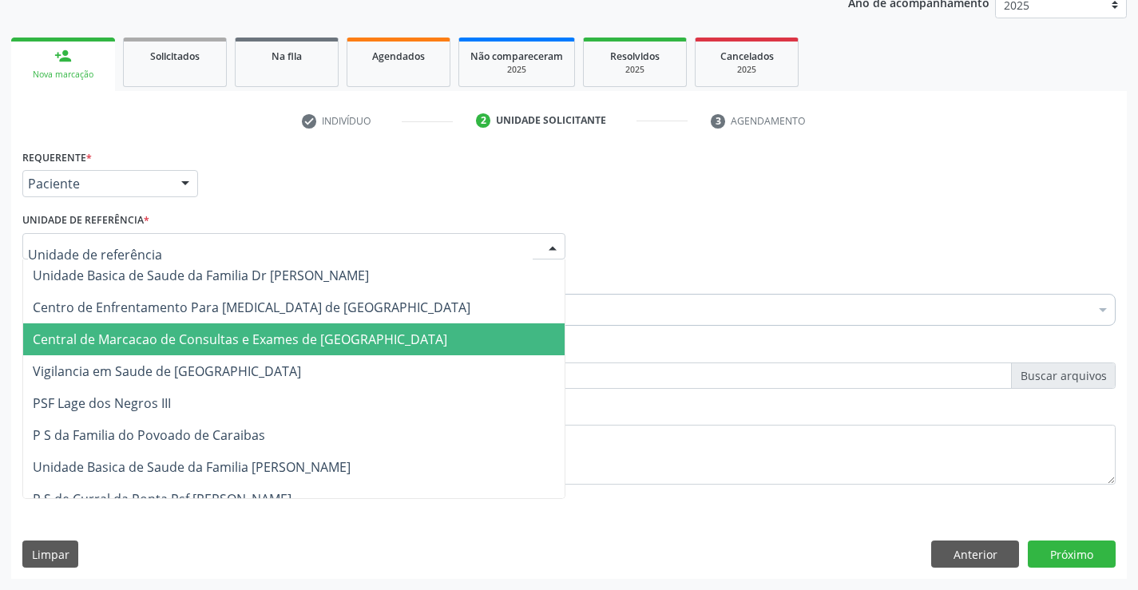
click at [237, 327] on span "Central de Marcacao de Consultas e Exames de [GEOGRAPHIC_DATA]" at bounding box center [294, 339] width 542 height 32
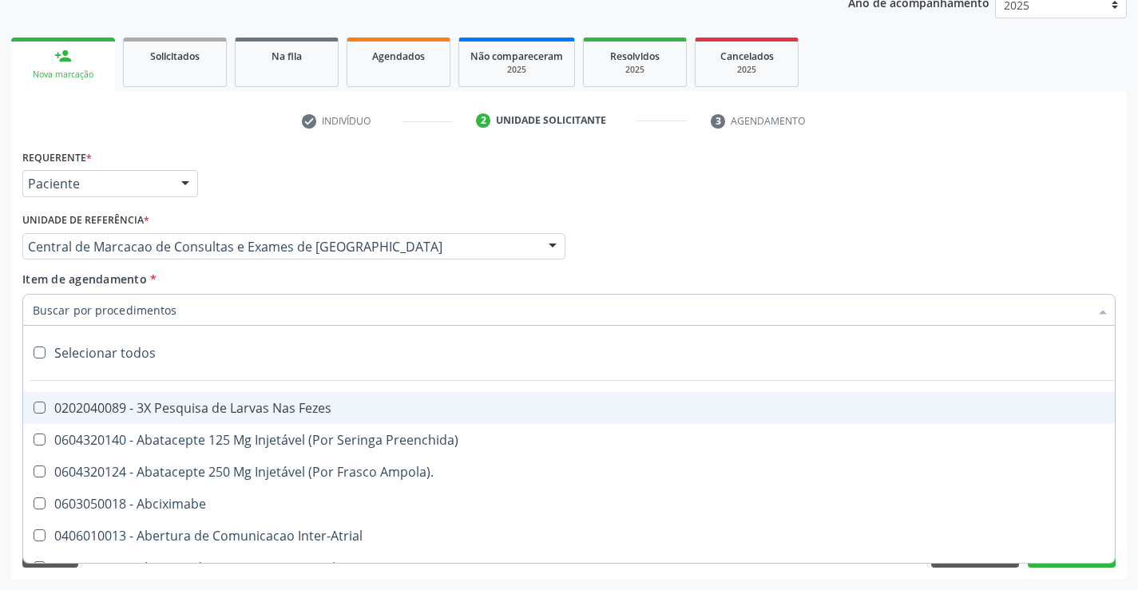
paste input "transvag"
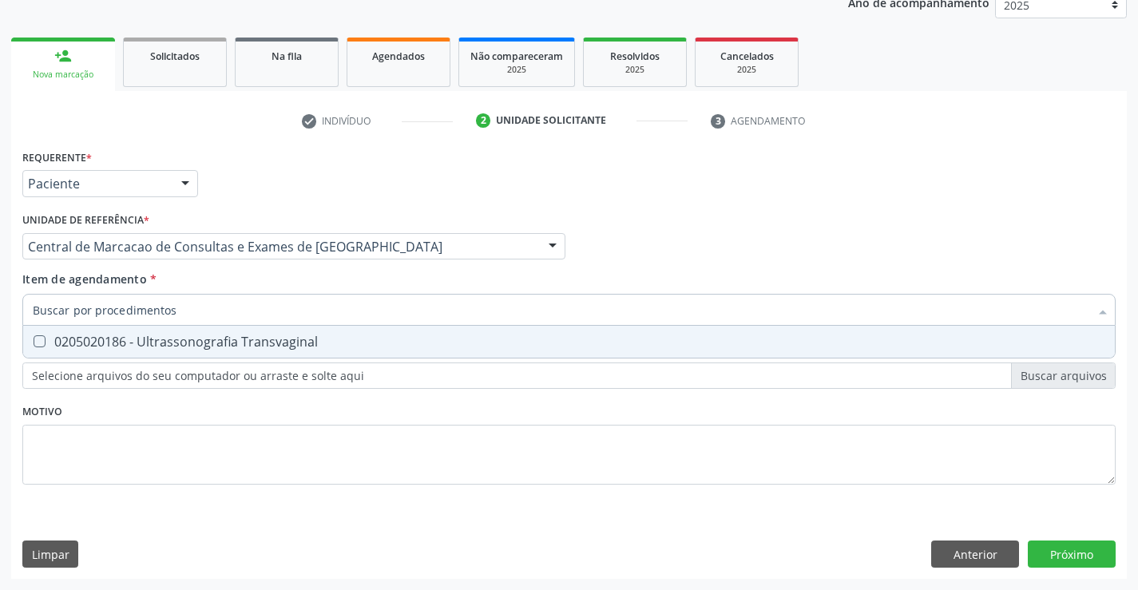
type input "transvag"
click at [129, 337] on div "0205020186 - Ultrassonografia Transvaginal" at bounding box center [569, 341] width 1073 height 13
checkbox Transvaginal "true"
click at [1098, 552] on div "Requerente * Paciente Médico(a) Enfermeiro(a) Paciente Nenhum resultado encontr…" at bounding box center [569, 362] width 1116 height 434
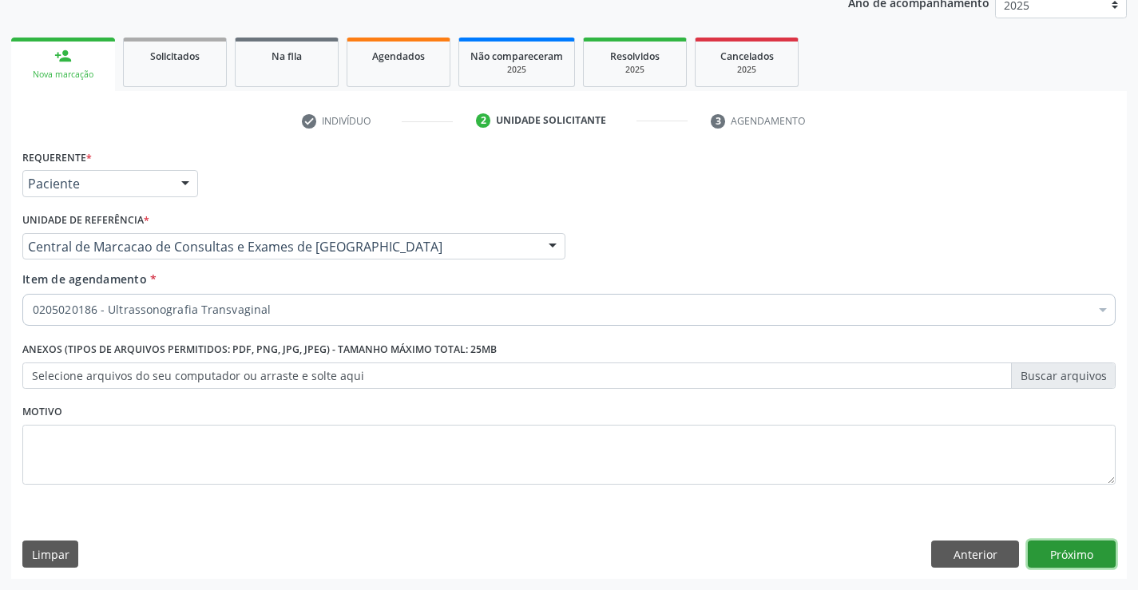
click at [1081, 550] on button "Próximo" at bounding box center [1072, 554] width 88 height 27
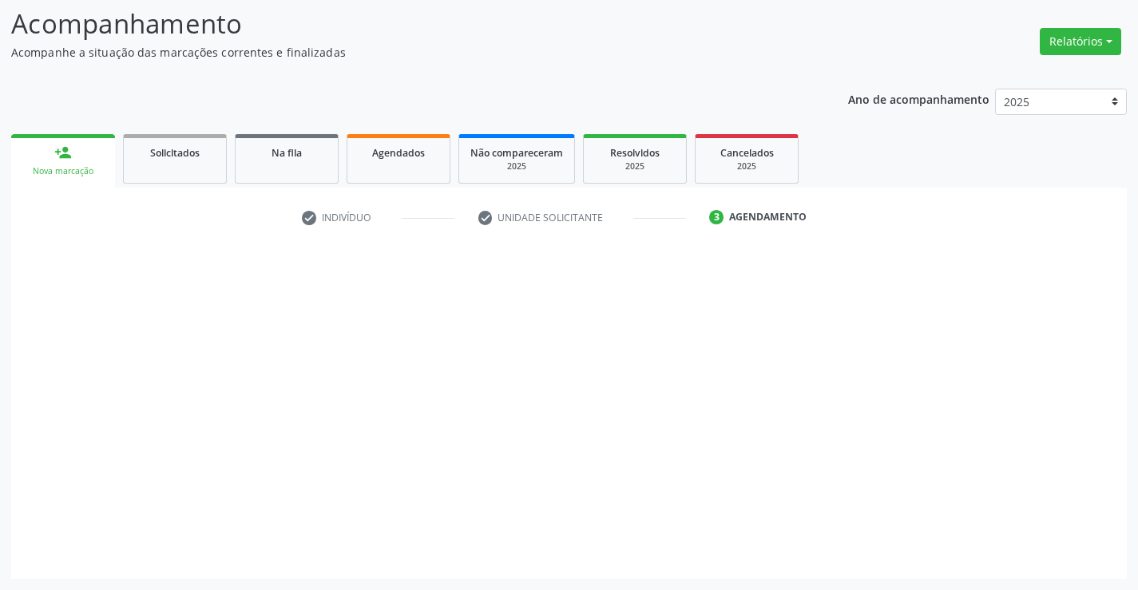
scroll to position [105, 0]
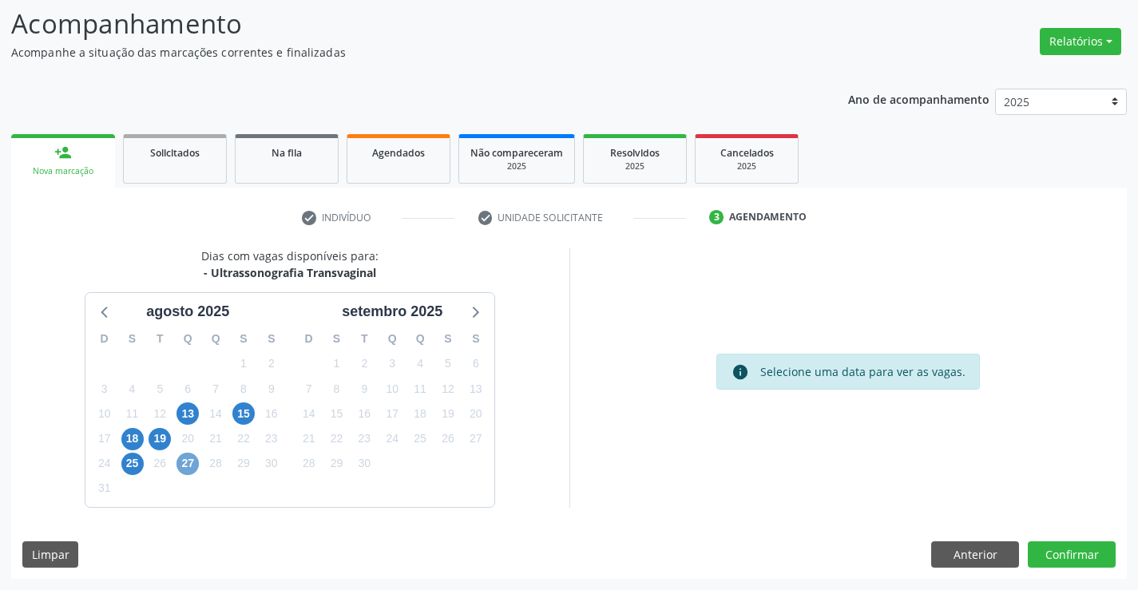
click at [191, 470] on span "27" at bounding box center [188, 464] width 22 height 22
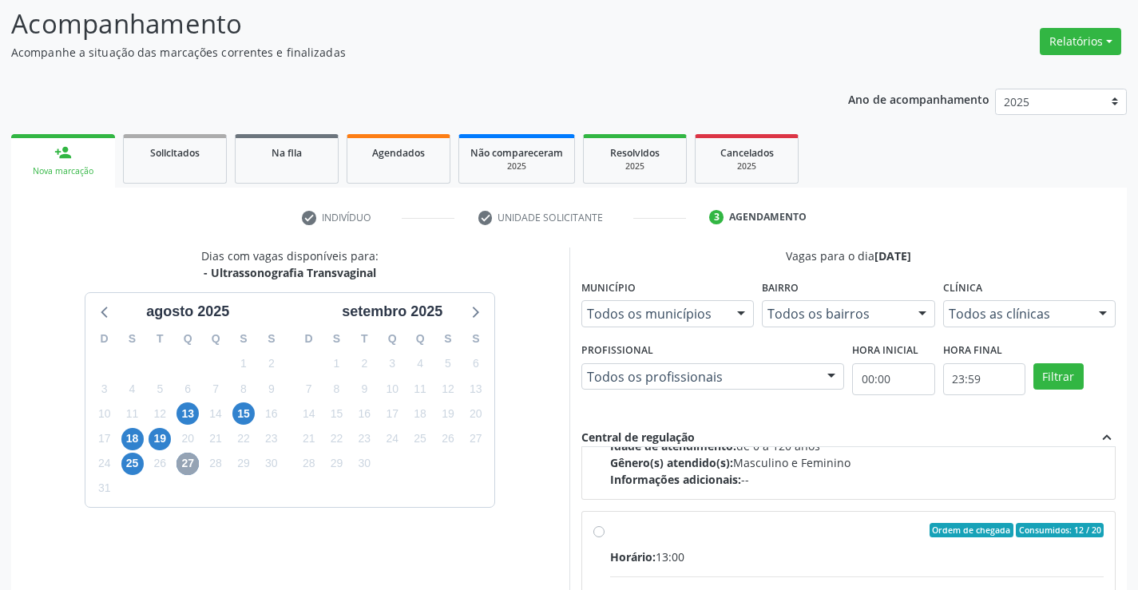
scroll to position [532, 0]
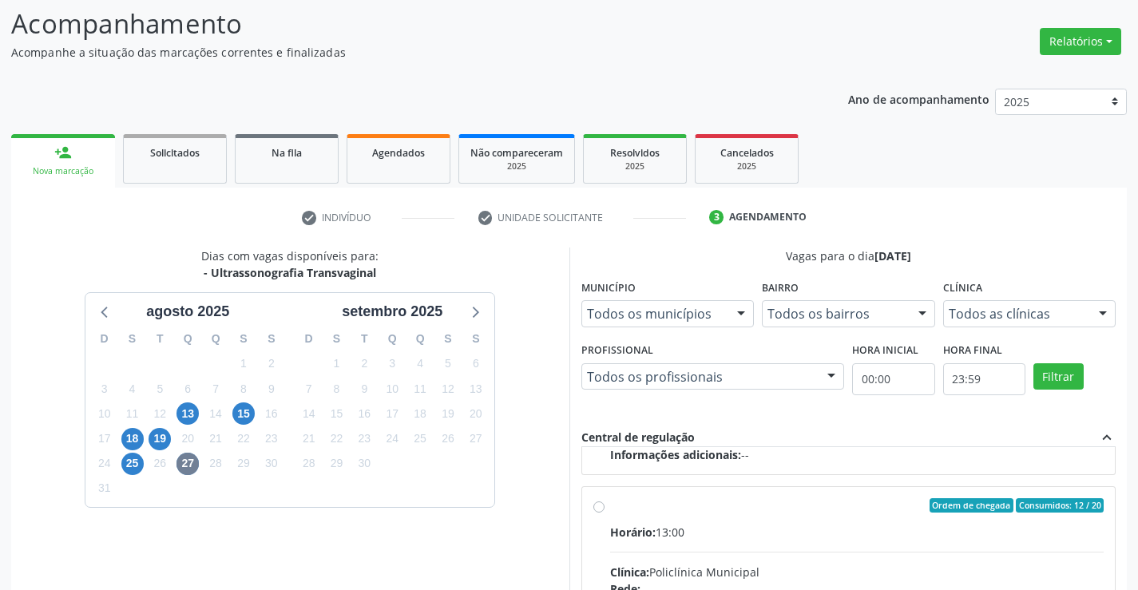
click at [605, 513] on input "Ordem de chegada Consumidos: 12 / 20 Horário: 13:00 Clínica: Policlínica Munici…" at bounding box center [598, 505] width 11 height 14
radio input "true"
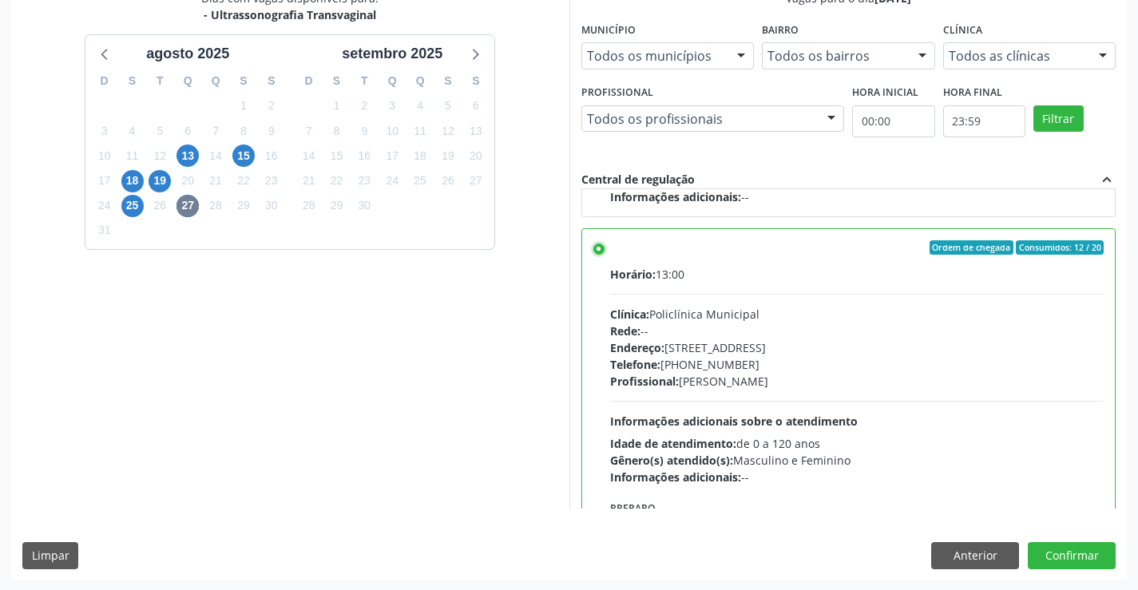
scroll to position [364, 0]
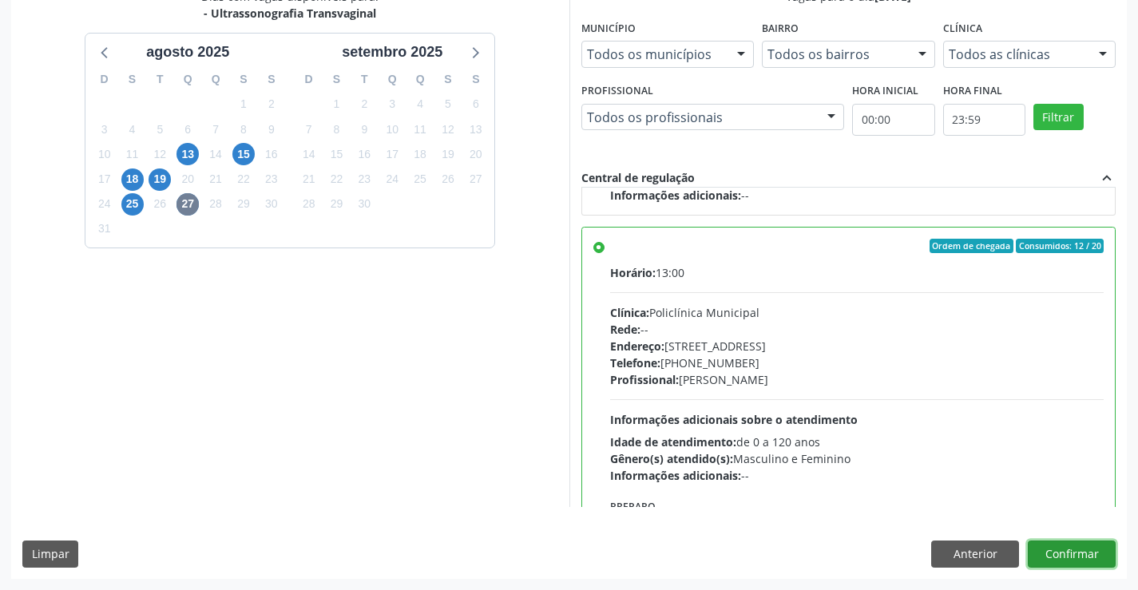
click at [1079, 545] on button "Confirmar" at bounding box center [1072, 554] width 88 height 27
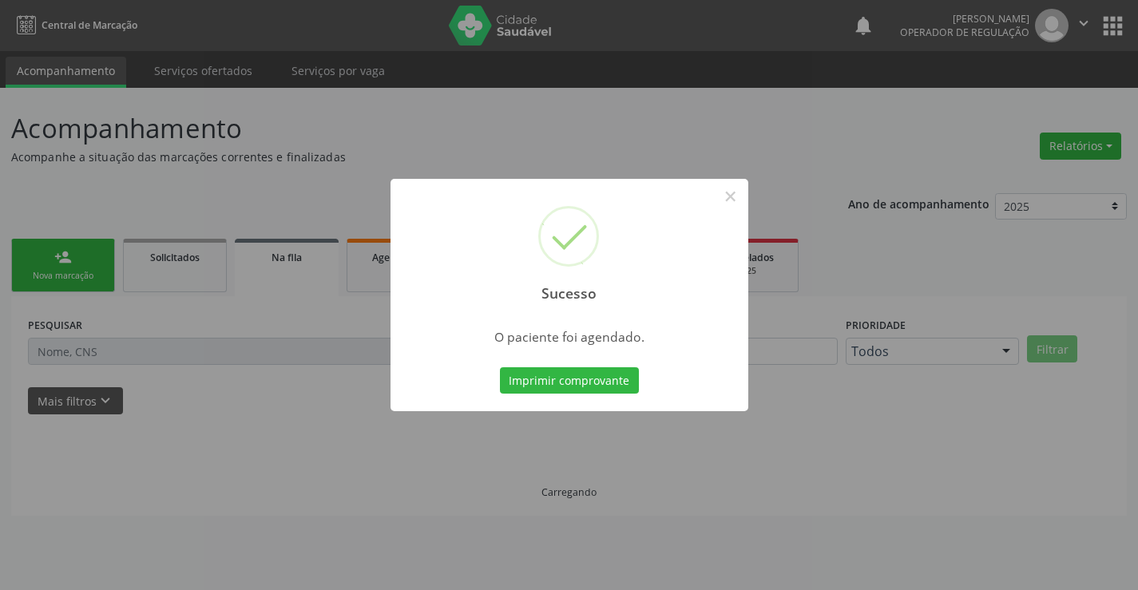
scroll to position [0, 0]
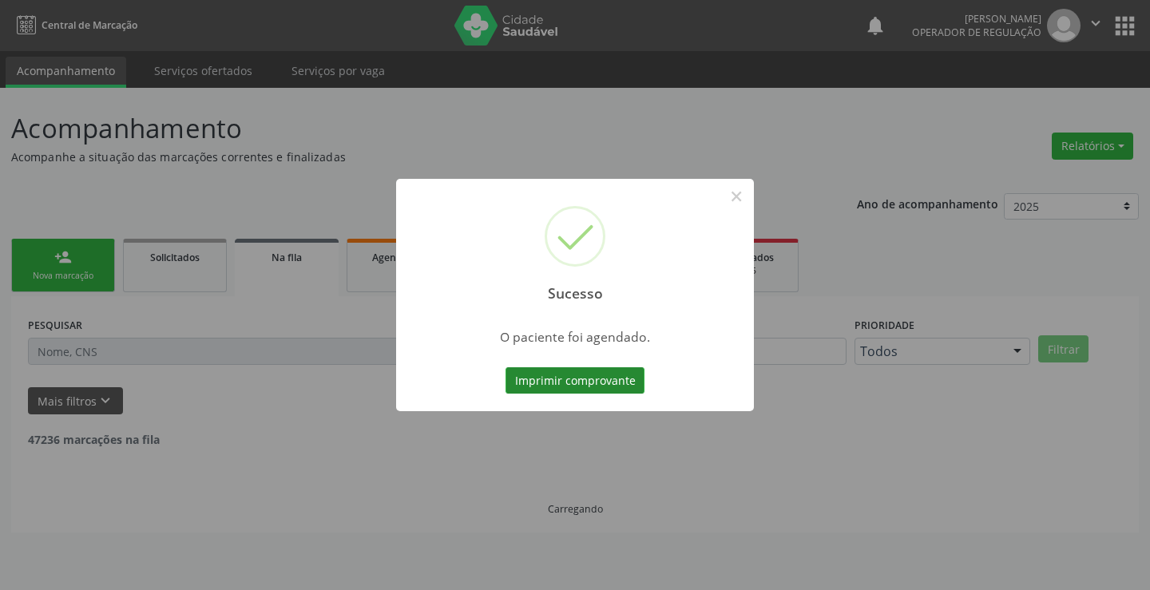
click at [585, 372] on button "Imprimir comprovante" at bounding box center [575, 380] width 139 height 27
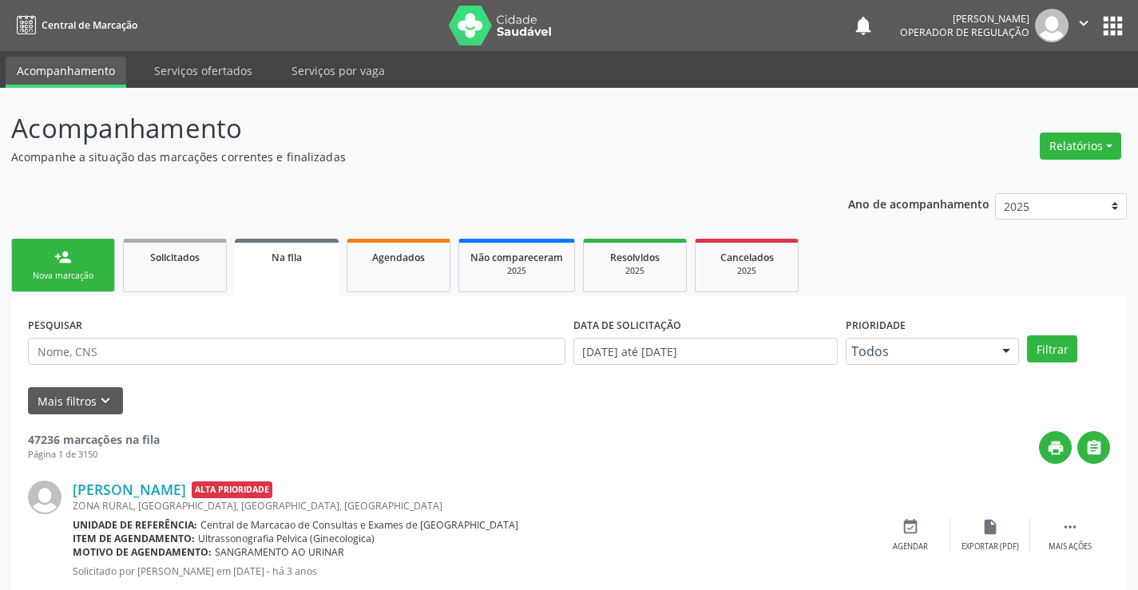
click at [81, 244] on link "person_add Nova marcação" at bounding box center [63, 266] width 104 height 54
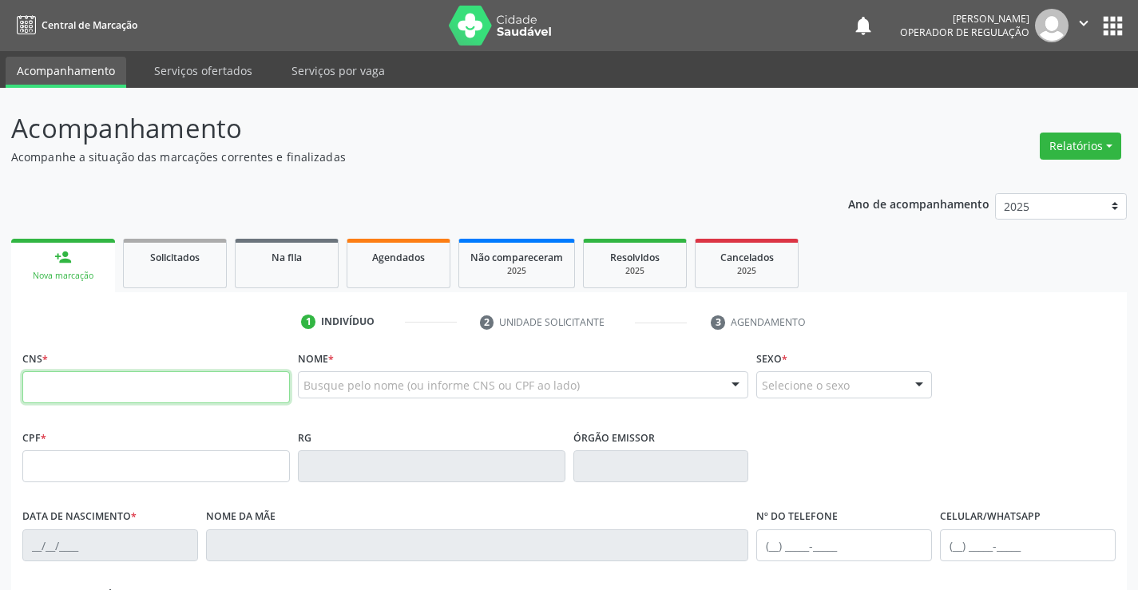
click at [65, 379] on input "text" at bounding box center [156, 387] width 268 height 32
type input "701 8062 1297 3976"
type input "0850165199"
type input "26/11/1981"
type input "(74) 98873-3216"
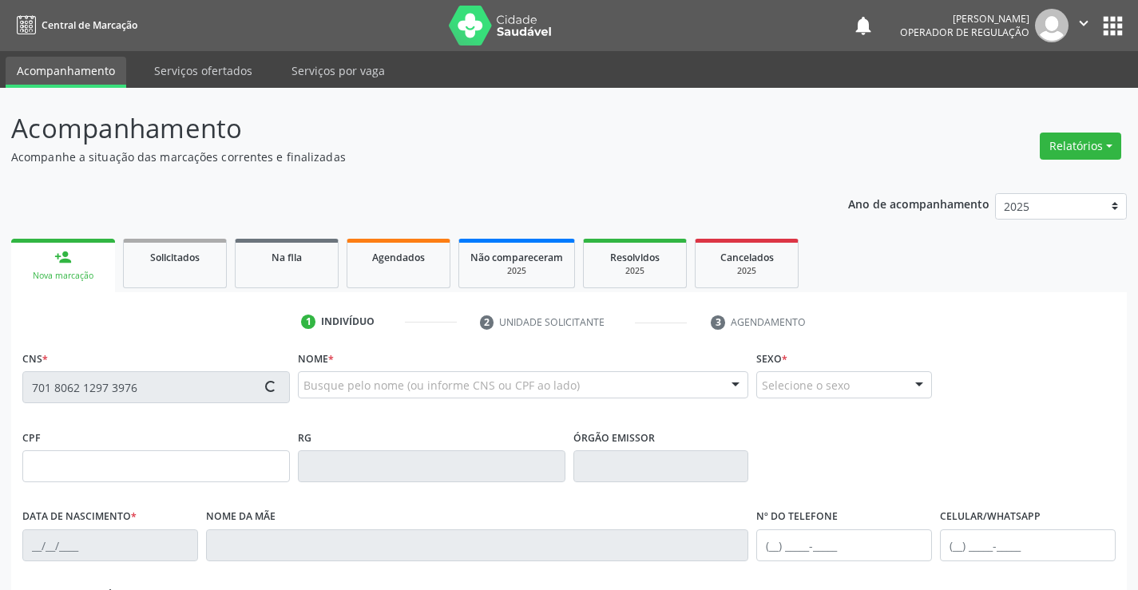
type input "(74) 98873-3216"
type input "005.260.575-21"
type input "S/N"
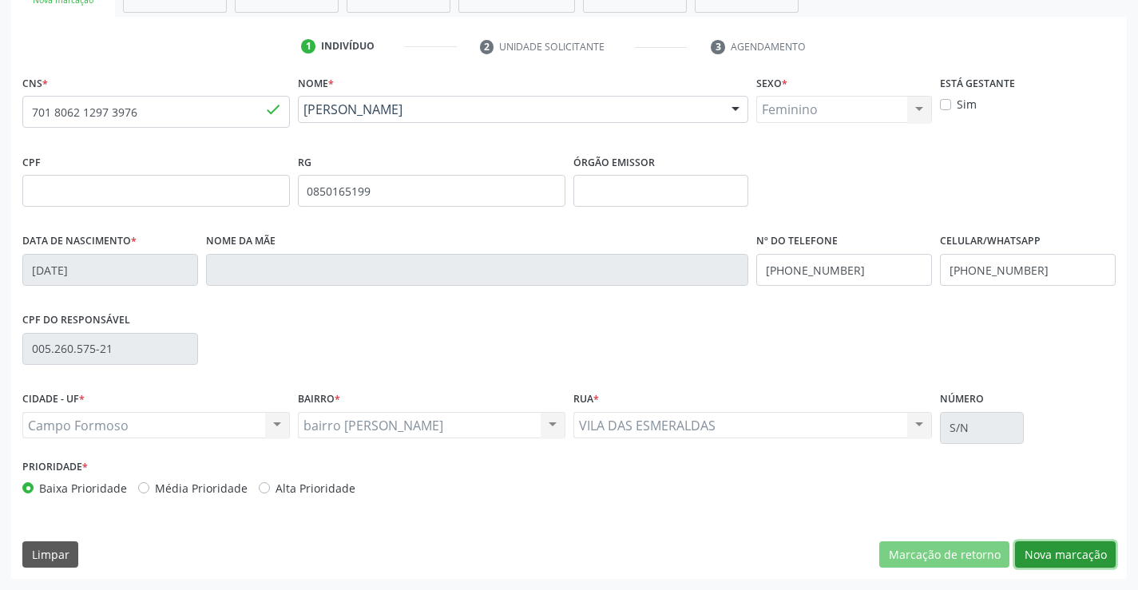
click at [1041, 561] on button "Nova marcação" at bounding box center [1065, 555] width 101 height 27
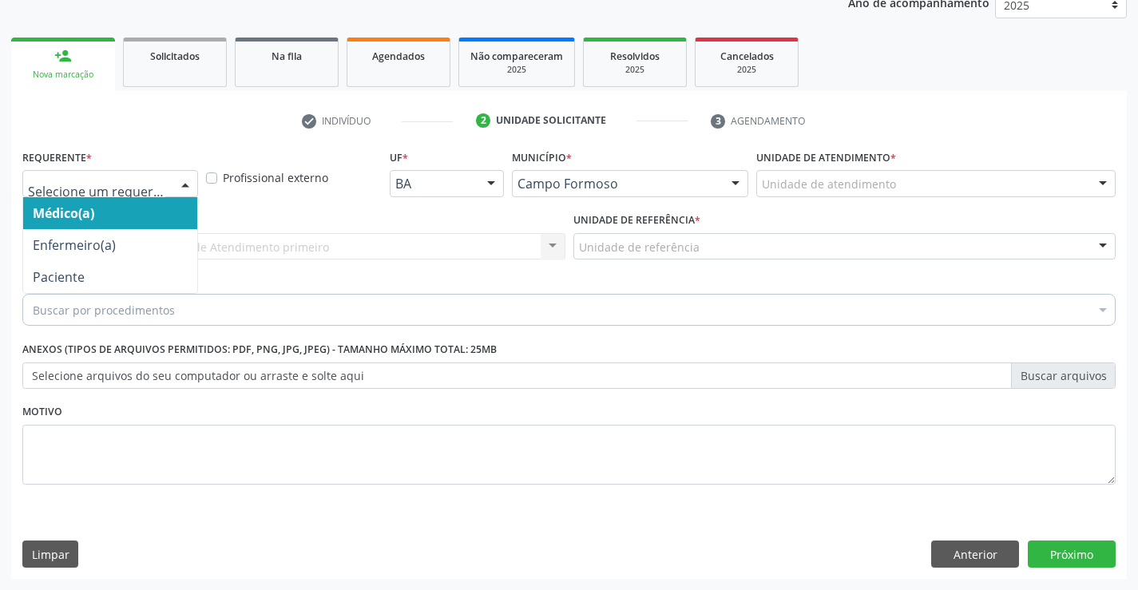
click at [188, 181] on div at bounding box center [185, 184] width 24 height 27
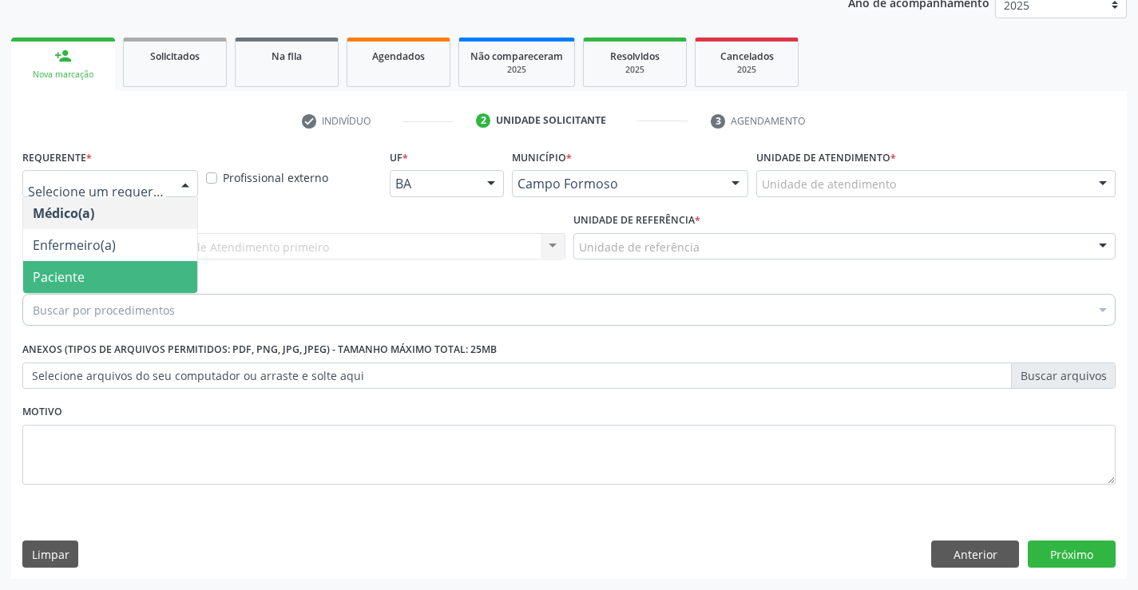
click at [76, 273] on span "Paciente" at bounding box center [59, 277] width 52 height 18
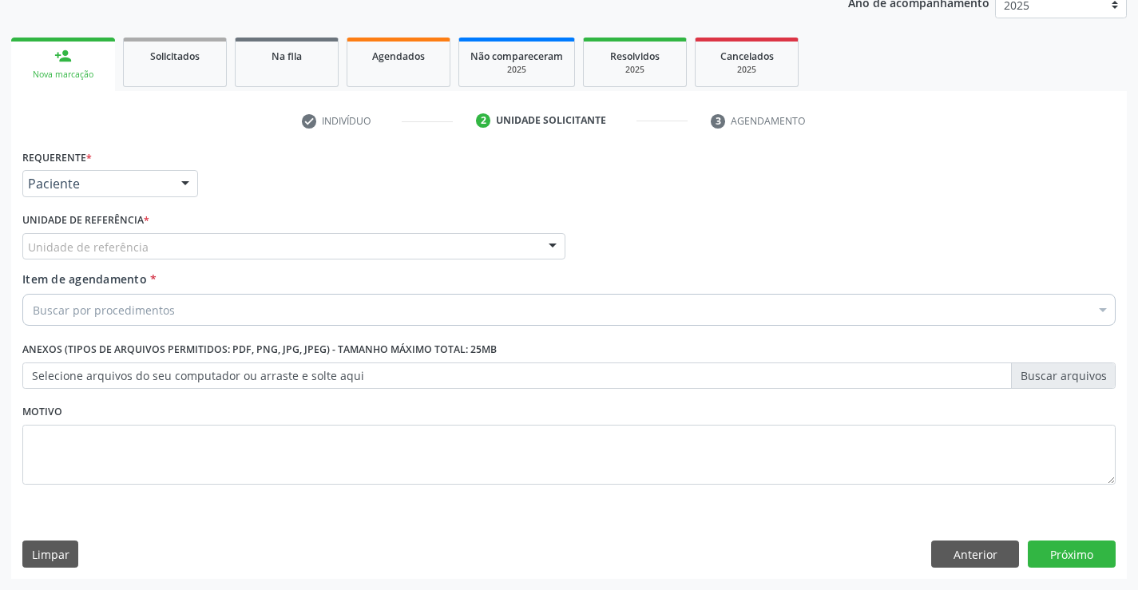
click at [216, 236] on div "Unidade de referência" at bounding box center [293, 246] width 543 height 27
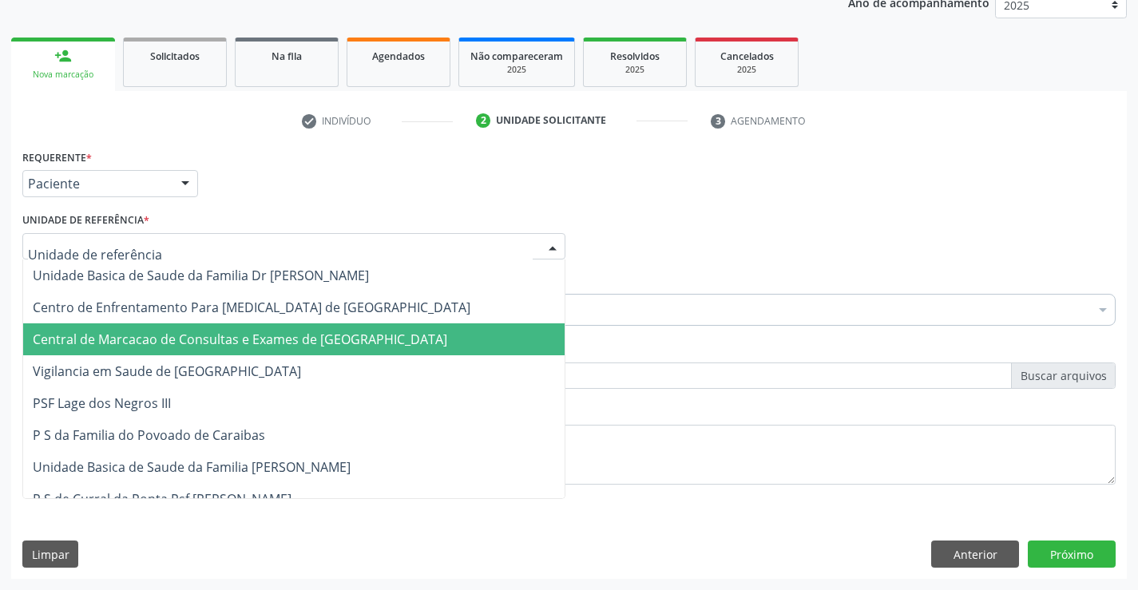
click at [177, 330] on span "Central de Marcacao de Consultas e Exames de [GEOGRAPHIC_DATA]" at bounding box center [294, 339] width 542 height 32
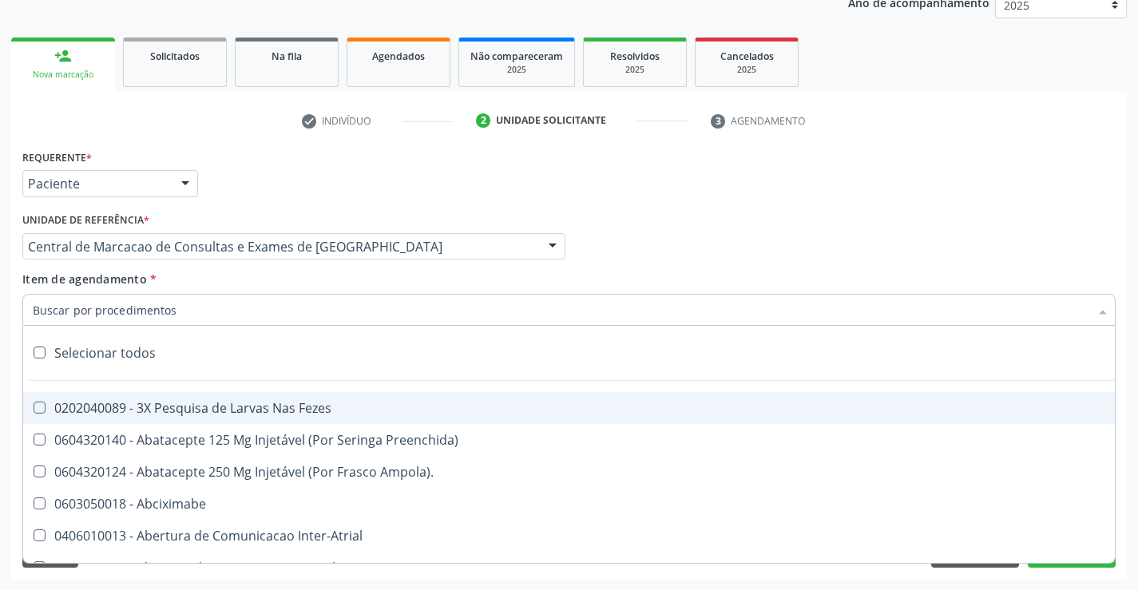
paste input "transvag"
type input "transvag"
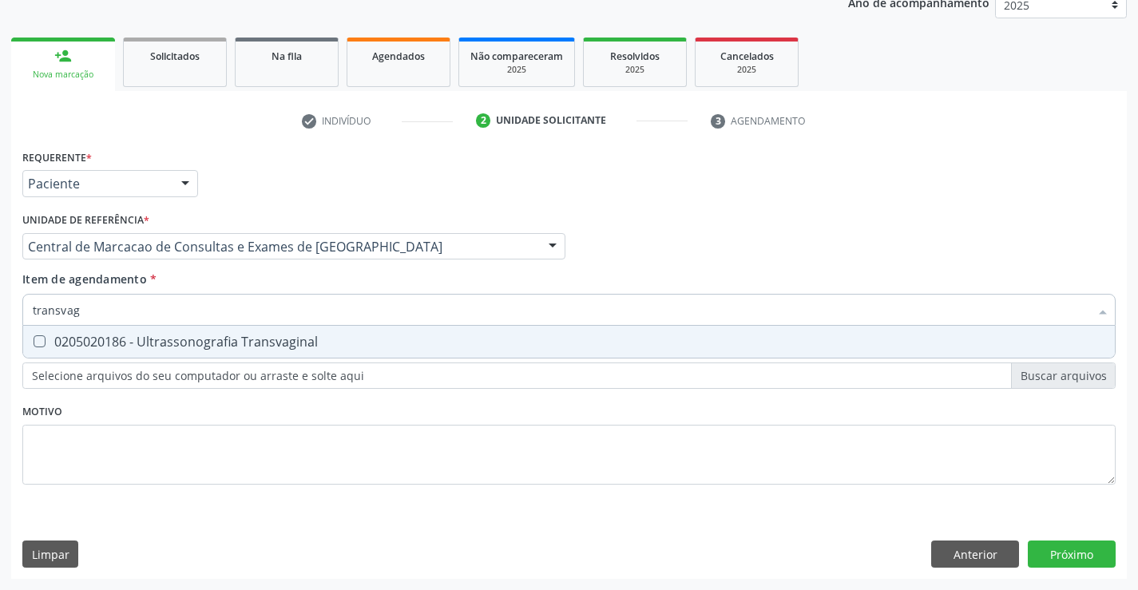
click at [128, 326] on span "0205020186 - Ultrassonografia Transvaginal" at bounding box center [569, 342] width 1092 height 32
checkbox Transvaginal "true"
click at [1042, 554] on div "Requerente * Paciente Médico(a) Enfermeiro(a) Paciente Nenhum resultado encontr…" at bounding box center [569, 362] width 1116 height 434
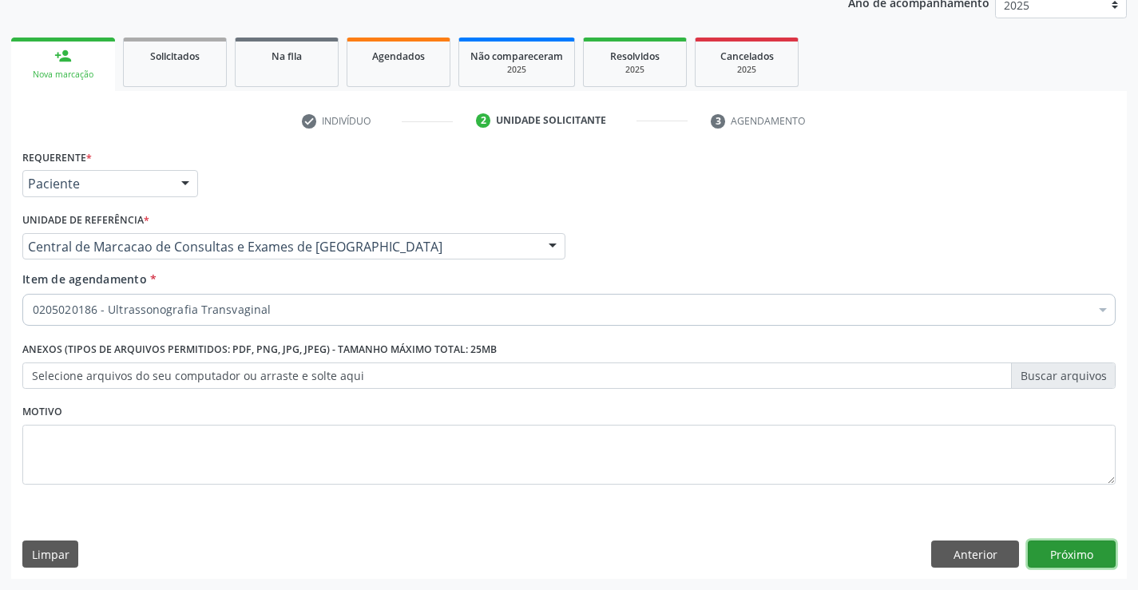
click at [1064, 556] on button "Próximo" at bounding box center [1072, 554] width 88 height 27
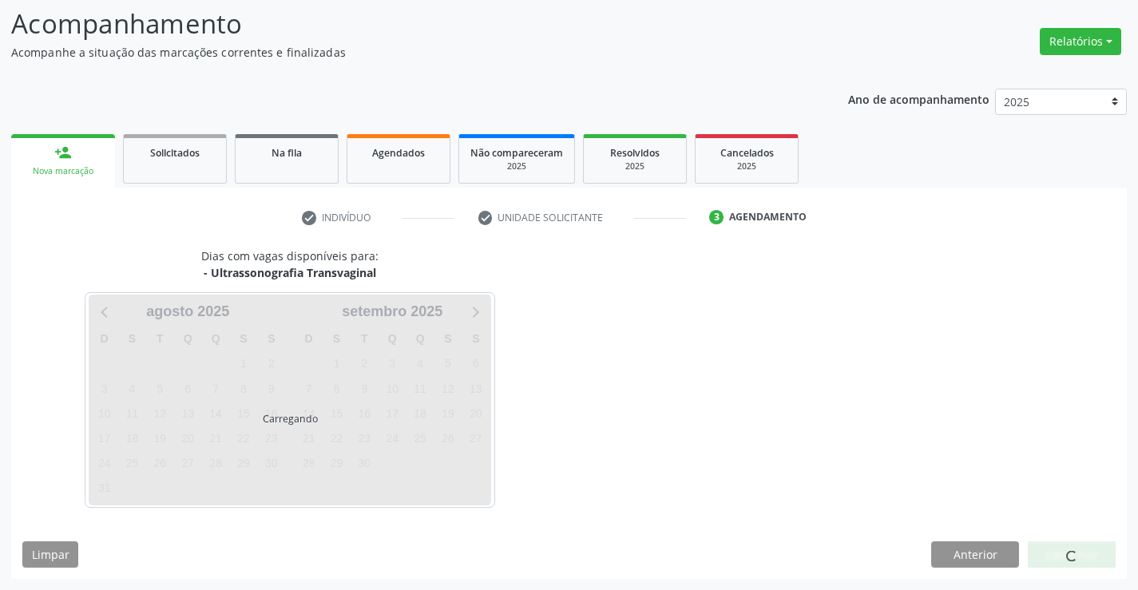
scroll to position [105, 0]
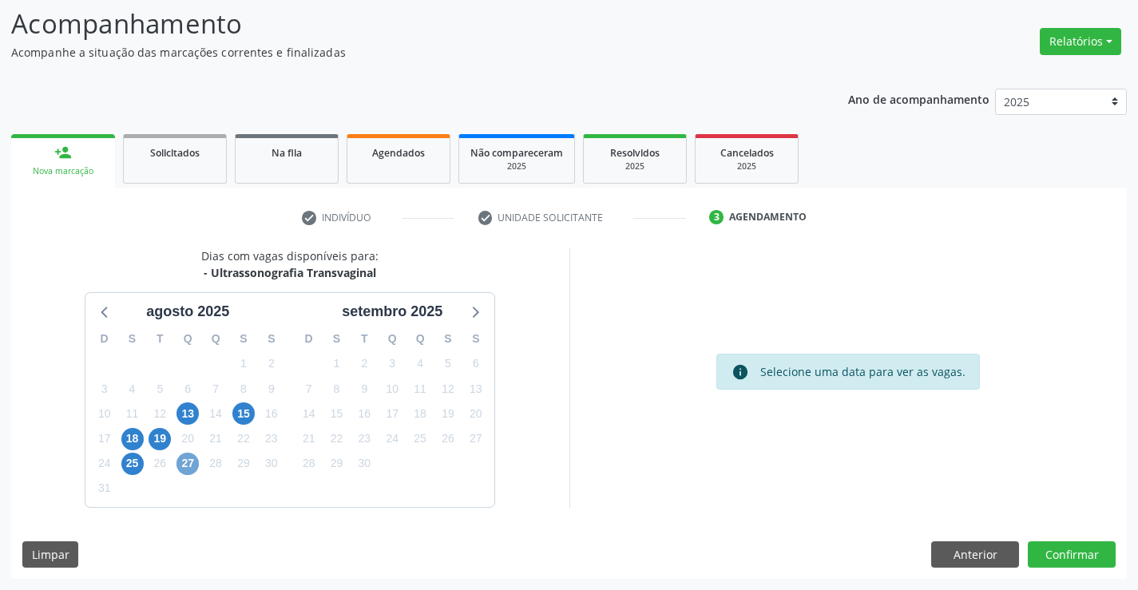
click at [186, 462] on span "27" at bounding box center [188, 464] width 22 height 22
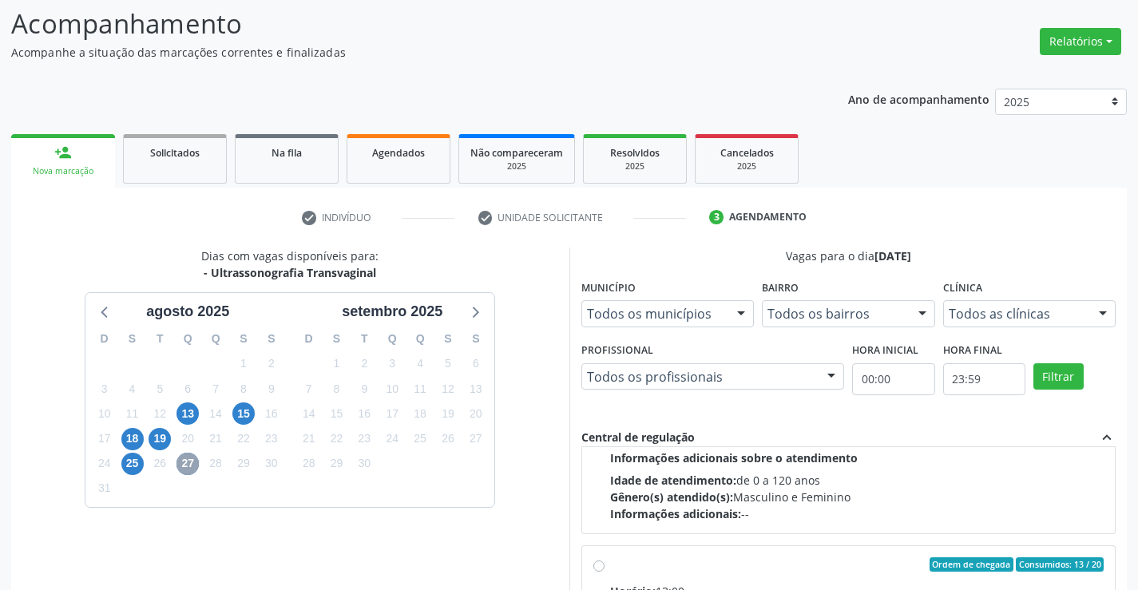
scroll to position [479, 0]
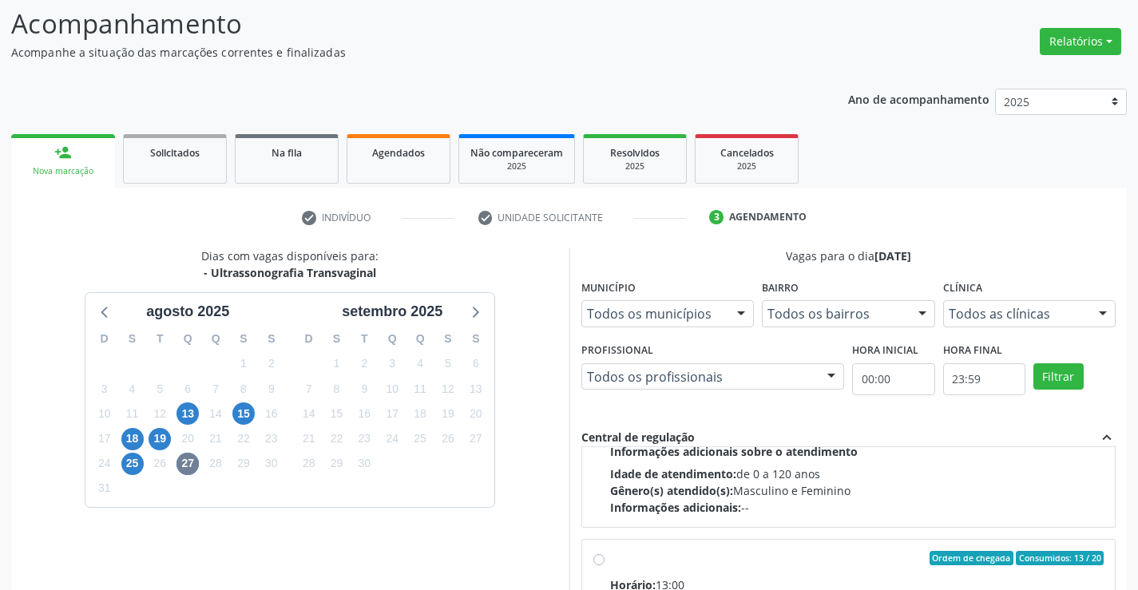
click at [605, 565] on input "Ordem de chegada Consumidos: 13 / 20 Horário: 13:00 Clínica: Policlínica Munici…" at bounding box center [598, 558] width 11 height 14
radio input "true"
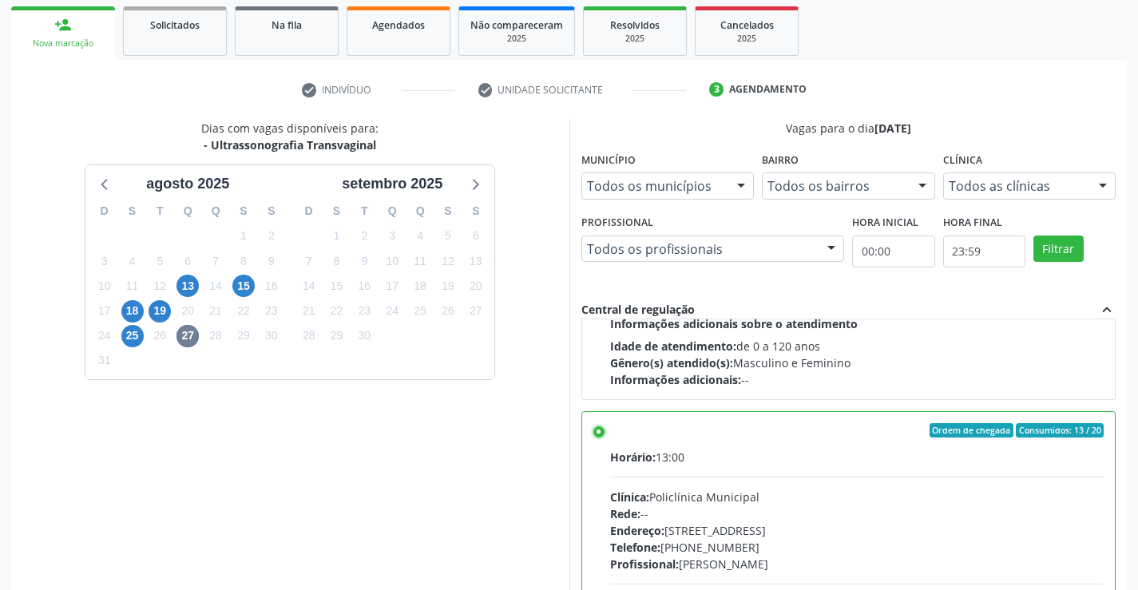
scroll to position [364, 0]
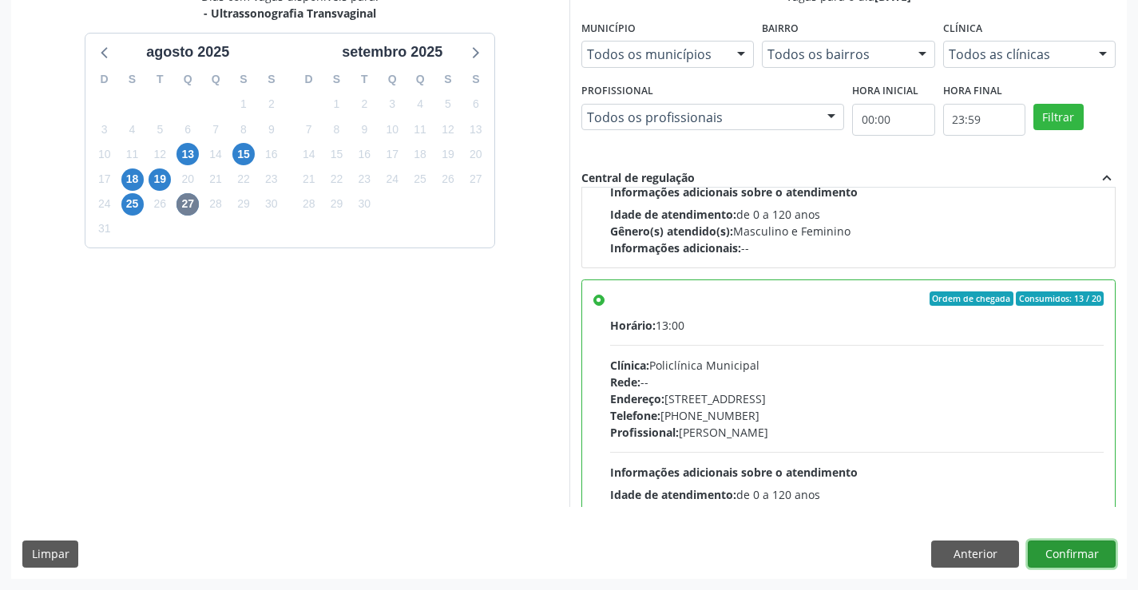
click at [1073, 545] on button "Confirmar" at bounding box center [1072, 554] width 88 height 27
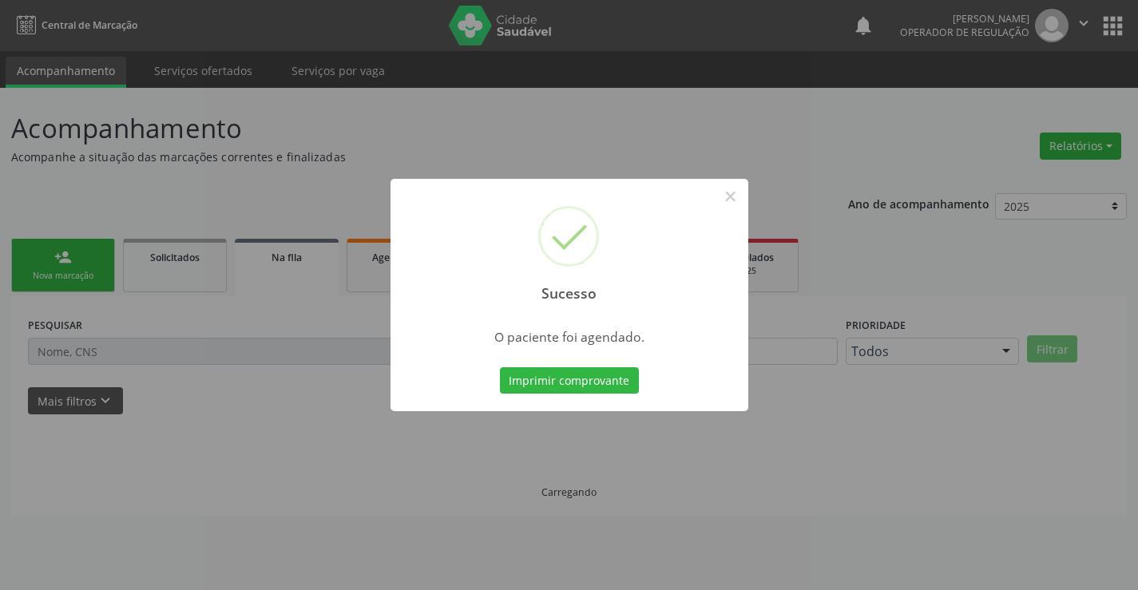
scroll to position [0, 0]
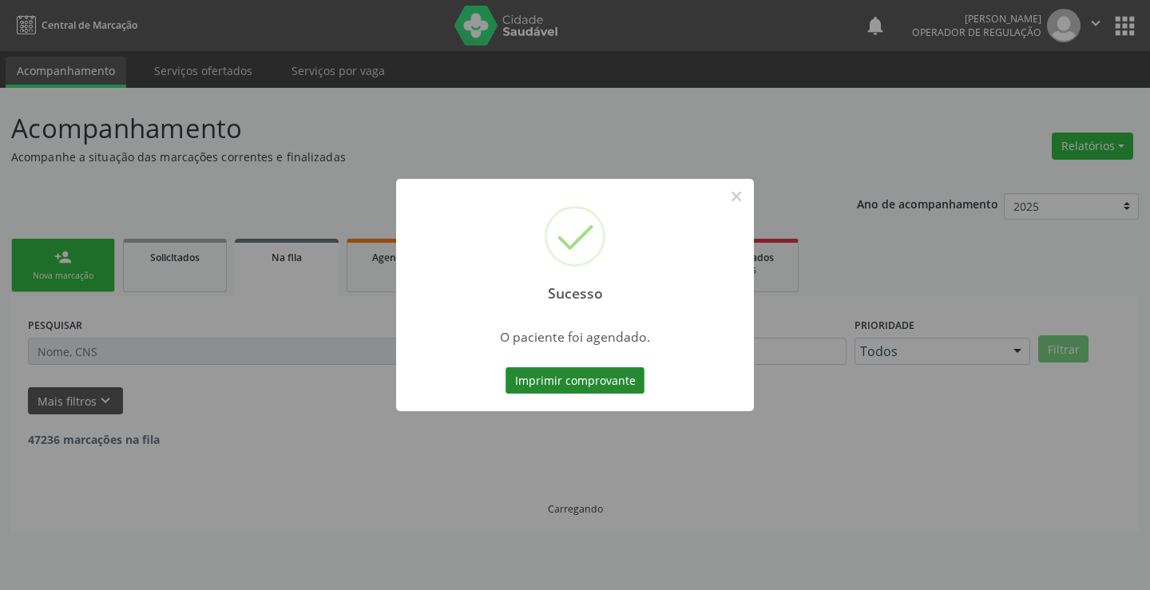
click at [600, 371] on button "Imprimir comprovante" at bounding box center [575, 380] width 139 height 27
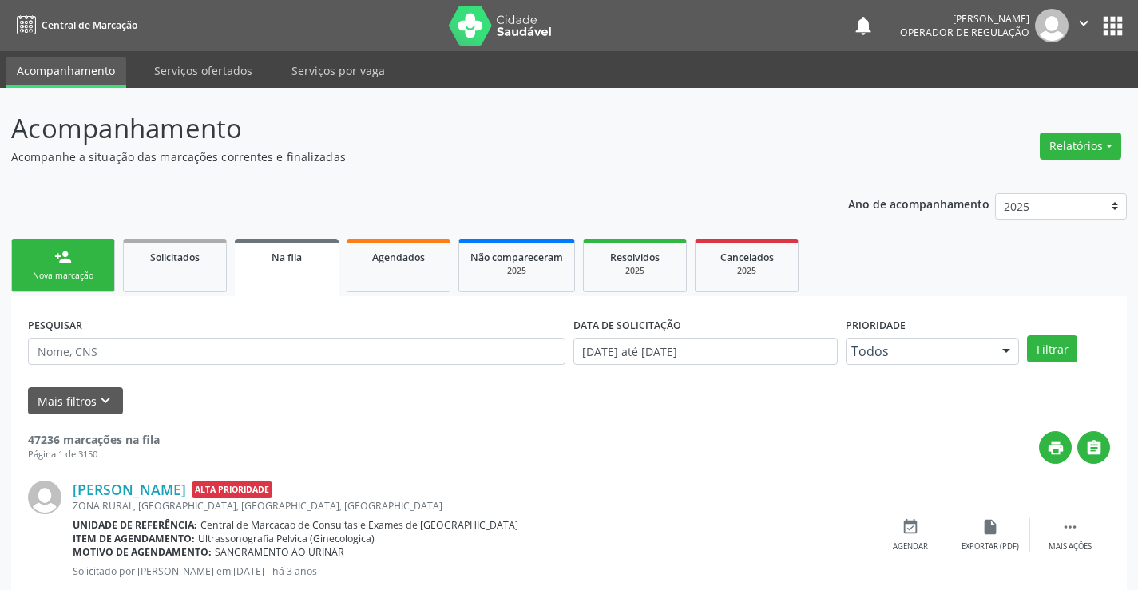
click at [44, 276] on div "Nova marcação" at bounding box center [63, 276] width 80 height 12
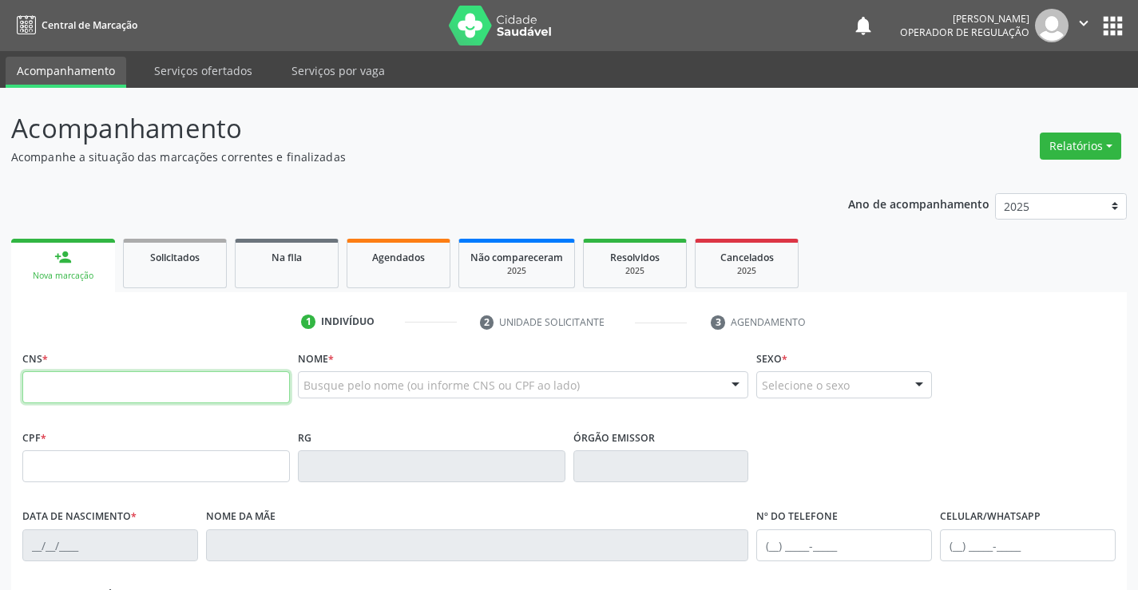
click at [62, 380] on input "text" at bounding box center [156, 387] width 268 height 32
type input "704 1046 7224 4950"
type input "644399569"
type input "17/01/1981"
type input "(74) 99116-8421"
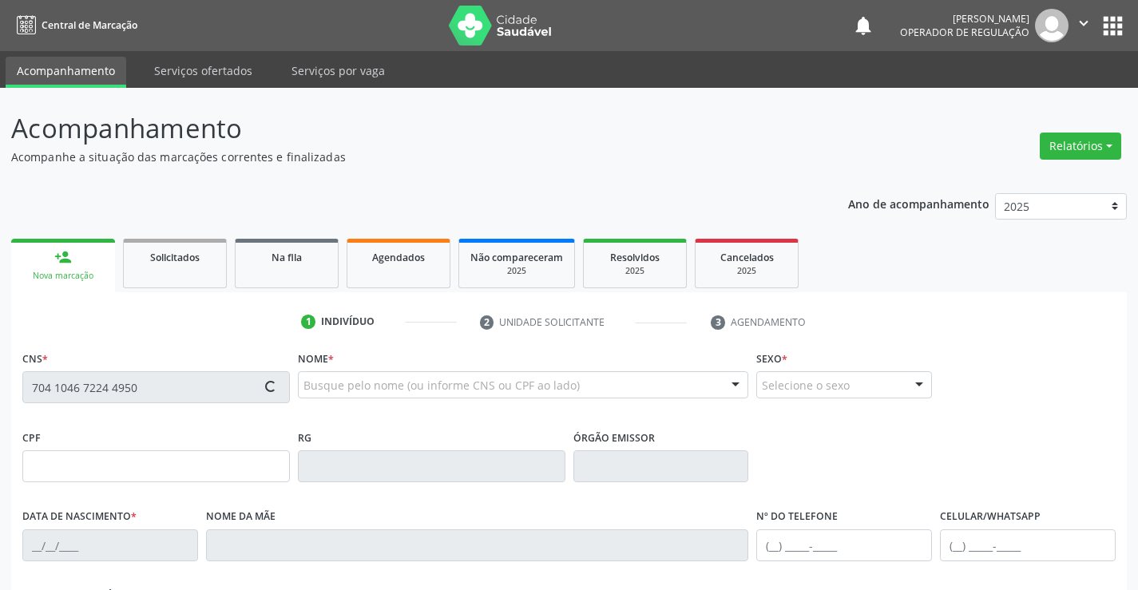
type input "(74) 99116-8421"
type input "044.157.035-69"
type input "S/N"
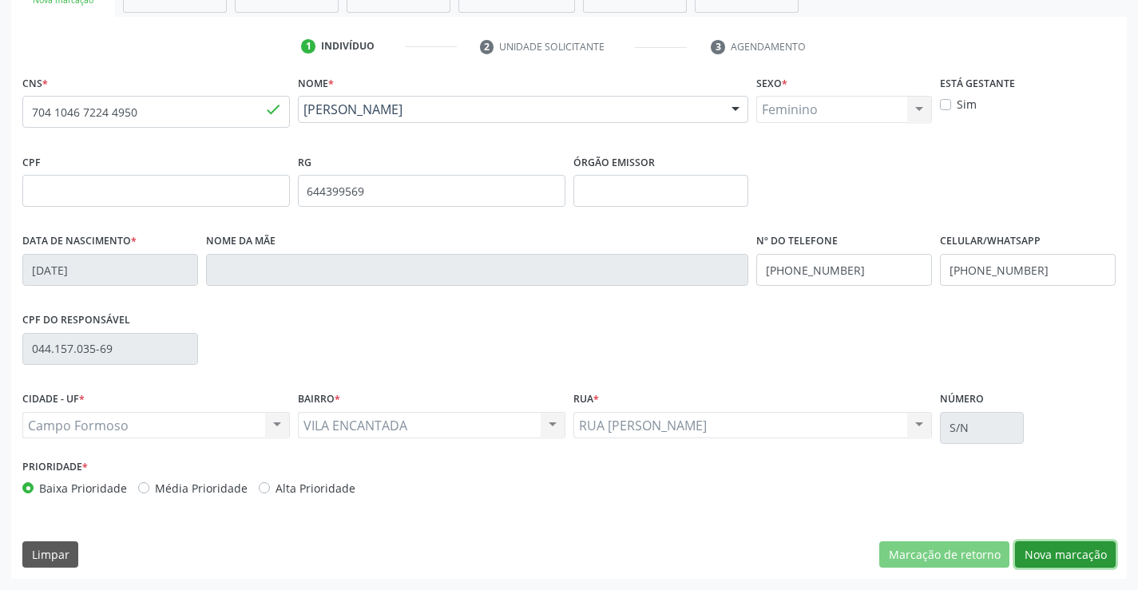
click at [1101, 550] on button "Nova marcação" at bounding box center [1065, 555] width 101 height 27
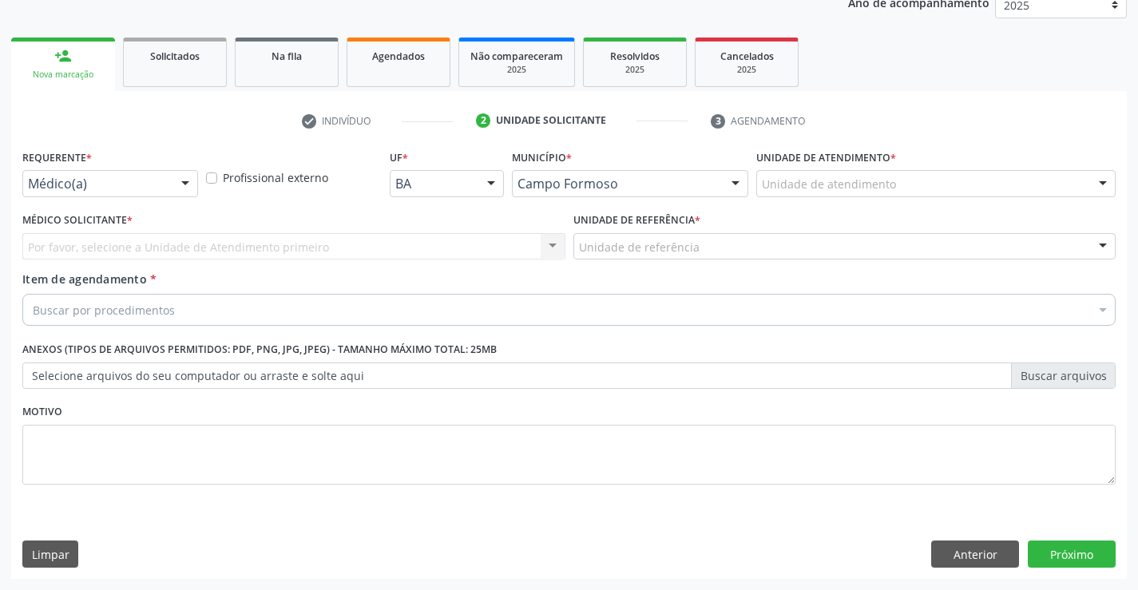
scroll to position [201, 0]
click at [199, 182] on div "Requerente * Médico(a) Médico(a) Enfermeiro(a) Paciente Nenhum resultado encont…" at bounding box center [110, 176] width 184 height 62
click at [188, 183] on div at bounding box center [185, 184] width 24 height 27
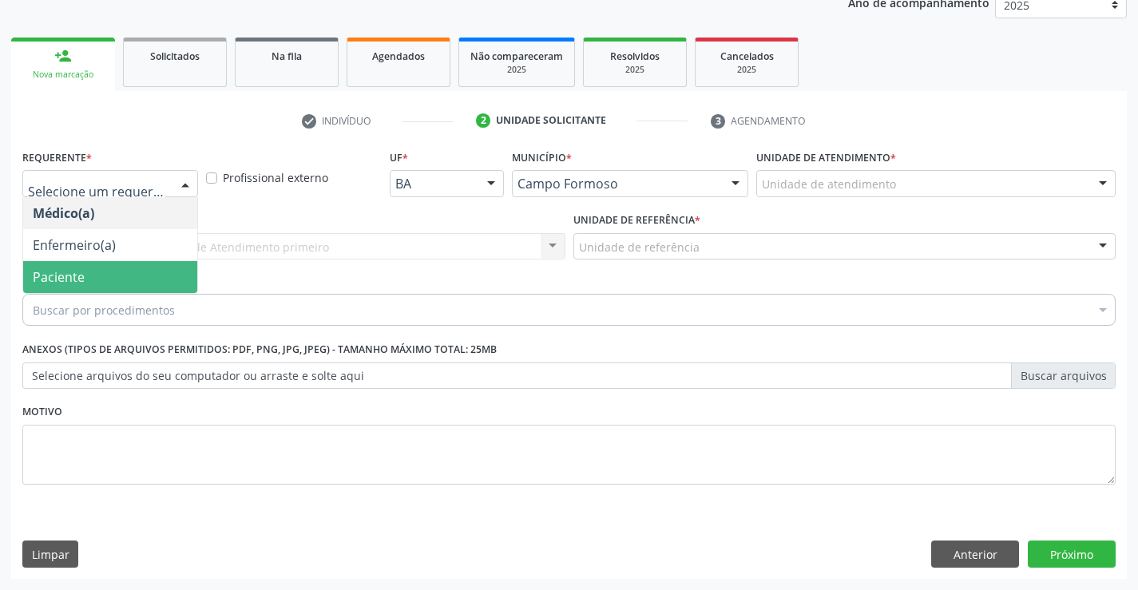
click at [84, 268] on span "Paciente" at bounding box center [110, 277] width 174 height 32
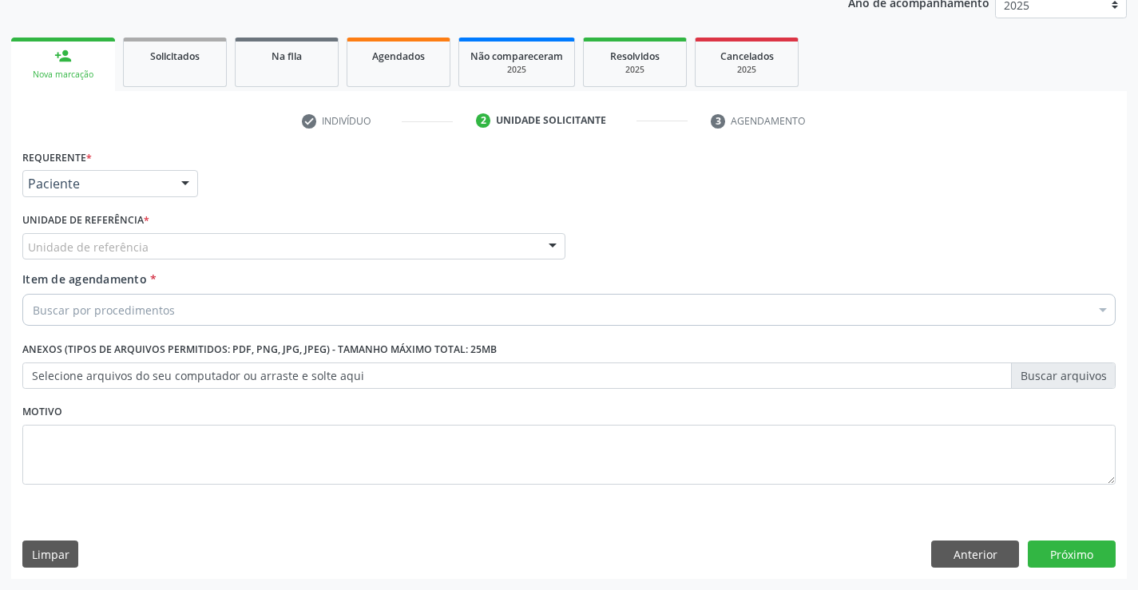
click at [161, 244] on div "Unidade de referência" at bounding box center [293, 246] width 543 height 27
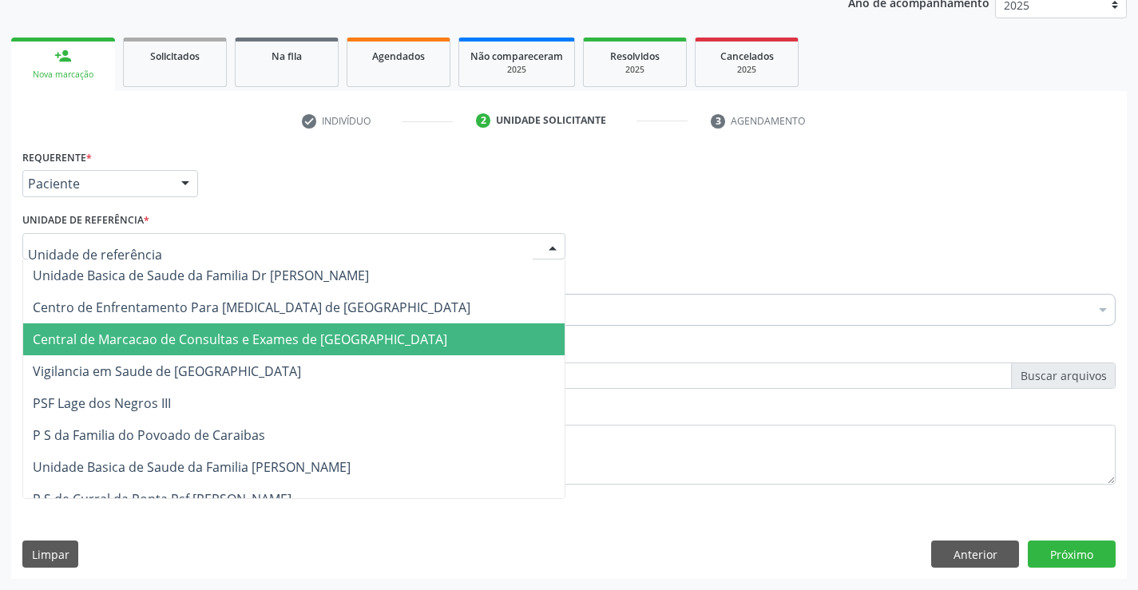
click at [120, 331] on span "Central de Marcacao de Consultas e Exames de [GEOGRAPHIC_DATA]" at bounding box center [240, 340] width 415 height 18
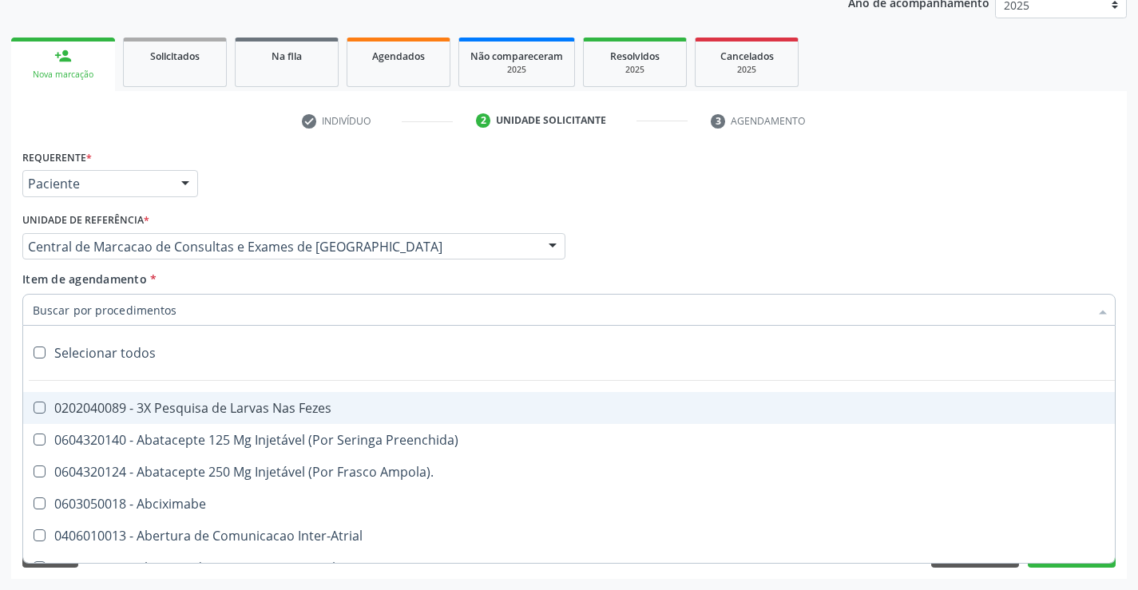
paste input "transvag"
type input "transvag"
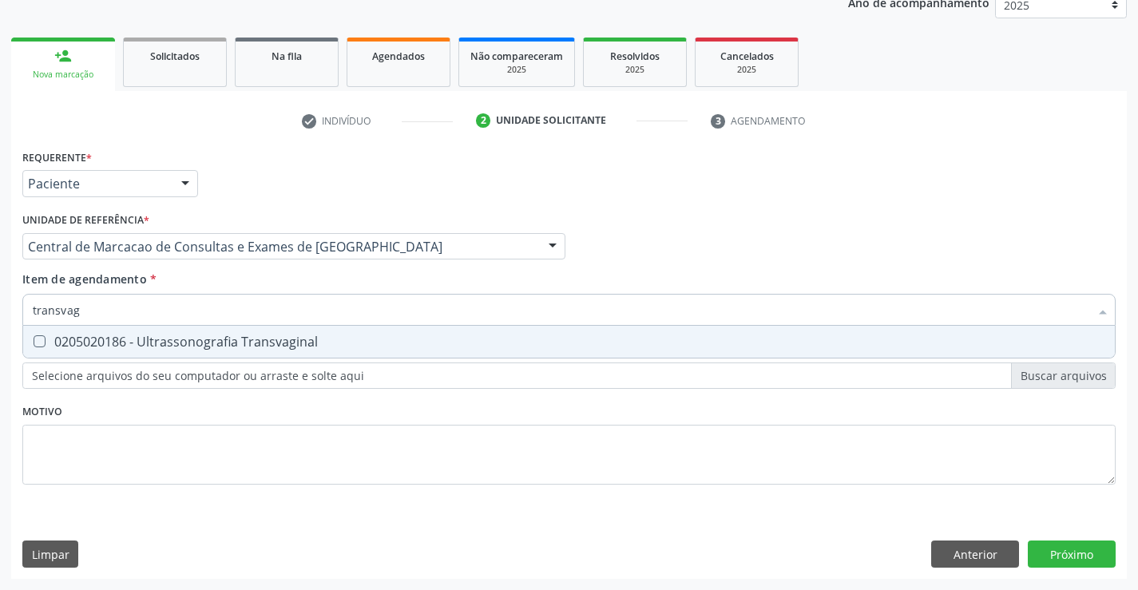
click at [205, 339] on div "0205020186 - Ultrassonografia Transvaginal" at bounding box center [569, 341] width 1073 height 13
checkbox Transvaginal "true"
click at [1101, 553] on div "Requerente * Paciente Médico(a) Enfermeiro(a) Paciente Nenhum resultado encontr…" at bounding box center [569, 362] width 1116 height 434
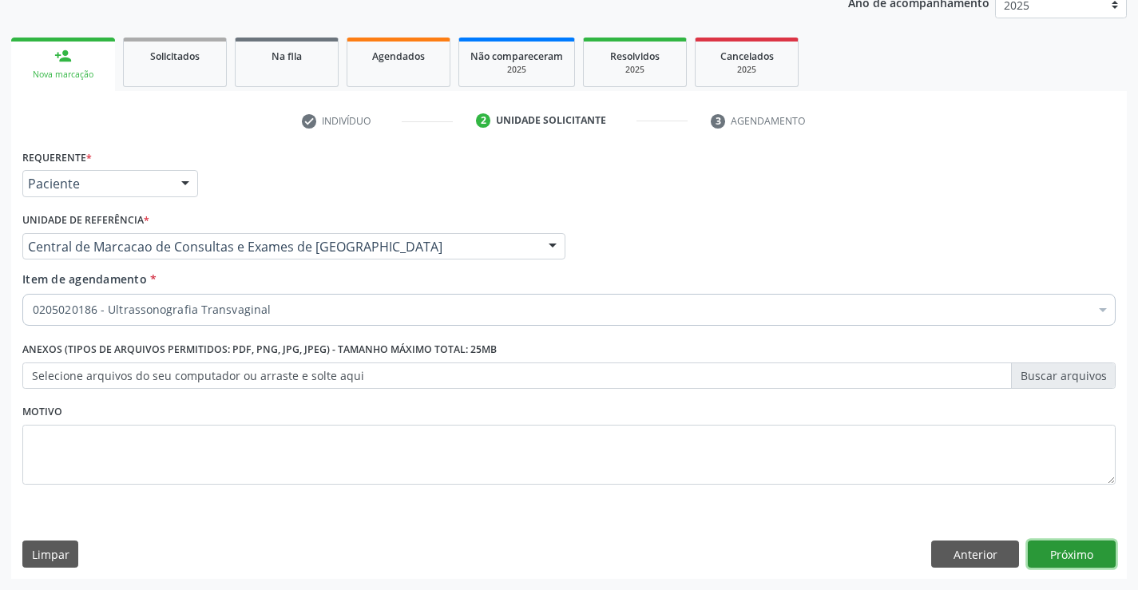
click at [1067, 556] on button "Próximo" at bounding box center [1072, 554] width 88 height 27
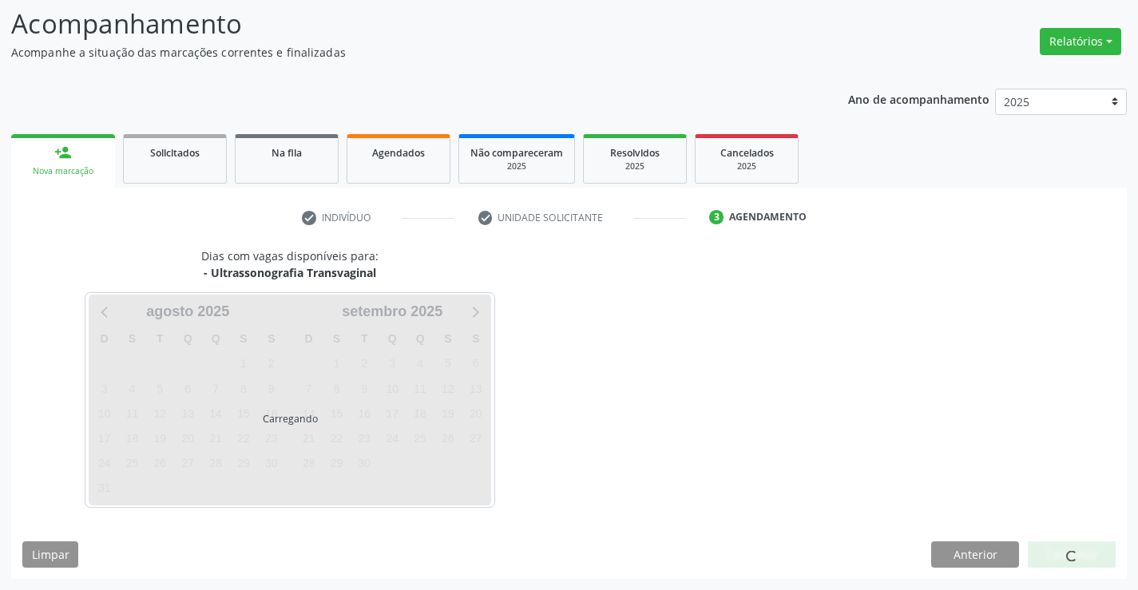
scroll to position [105, 0]
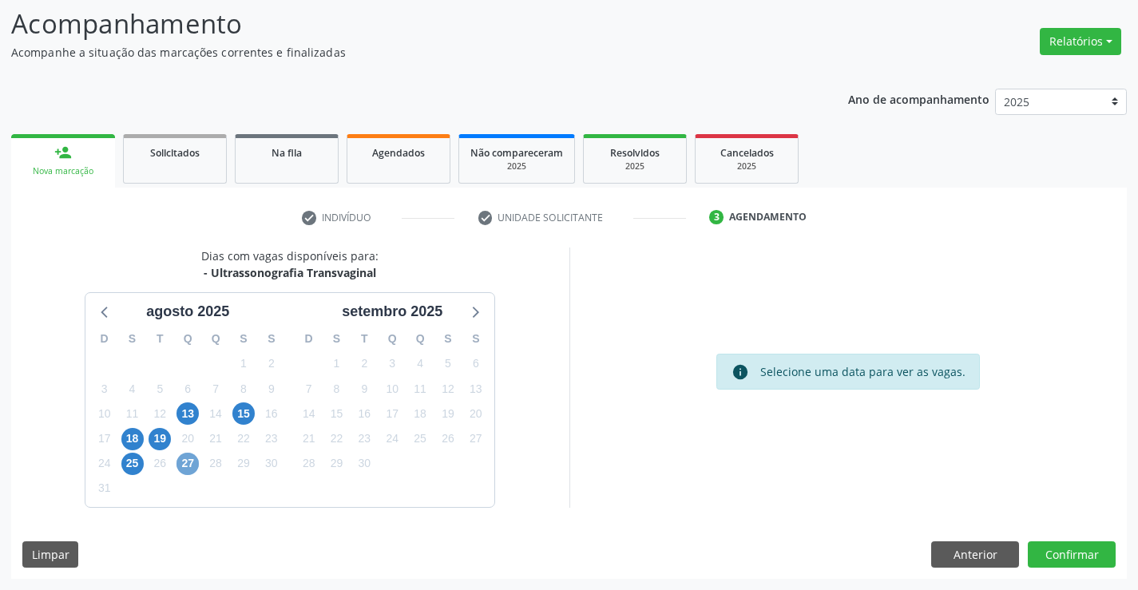
click at [196, 466] on span "27" at bounding box center [188, 464] width 22 height 22
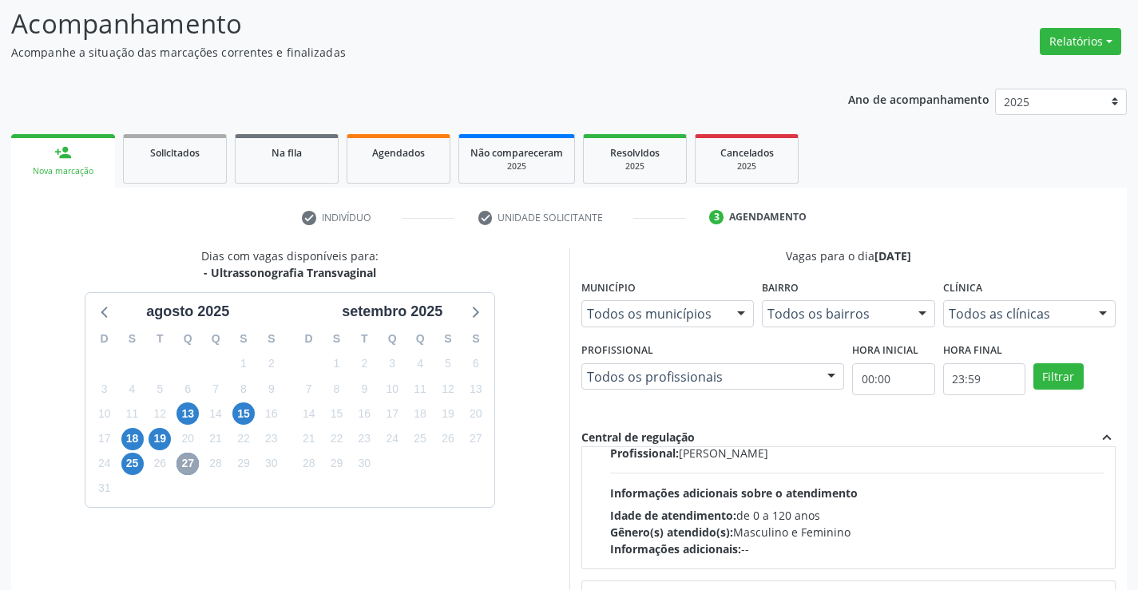
scroll to position [532, 0]
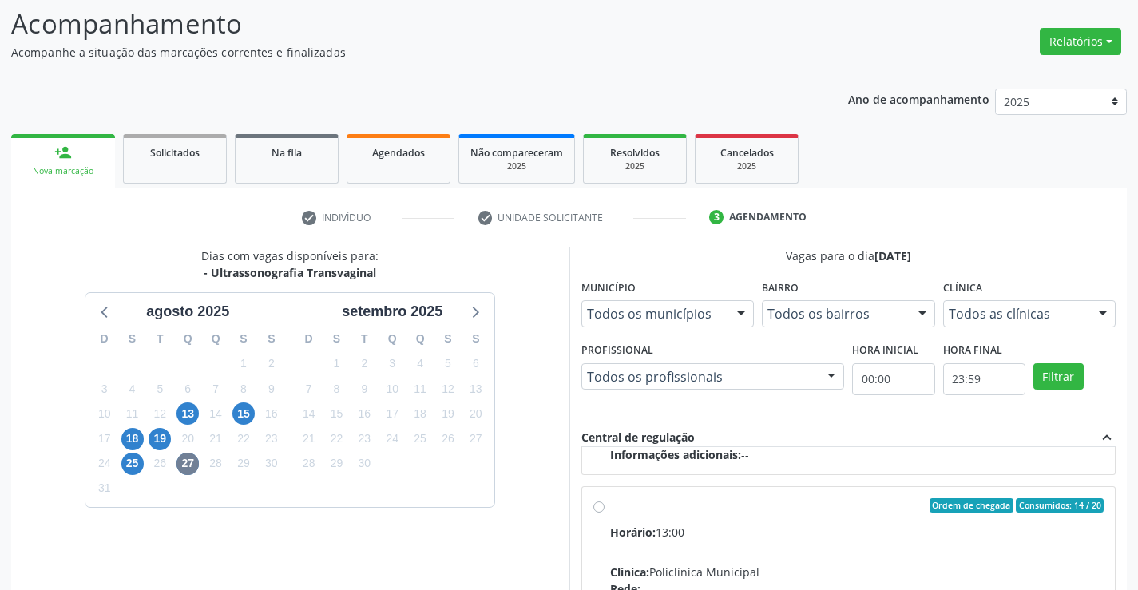
click at [605, 513] on input "Ordem de chegada Consumidos: 14 / 20 Horário: 13:00 Clínica: Policlínica Munici…" at bounding box center [598, 505] width 11 height 14
radio input "true"
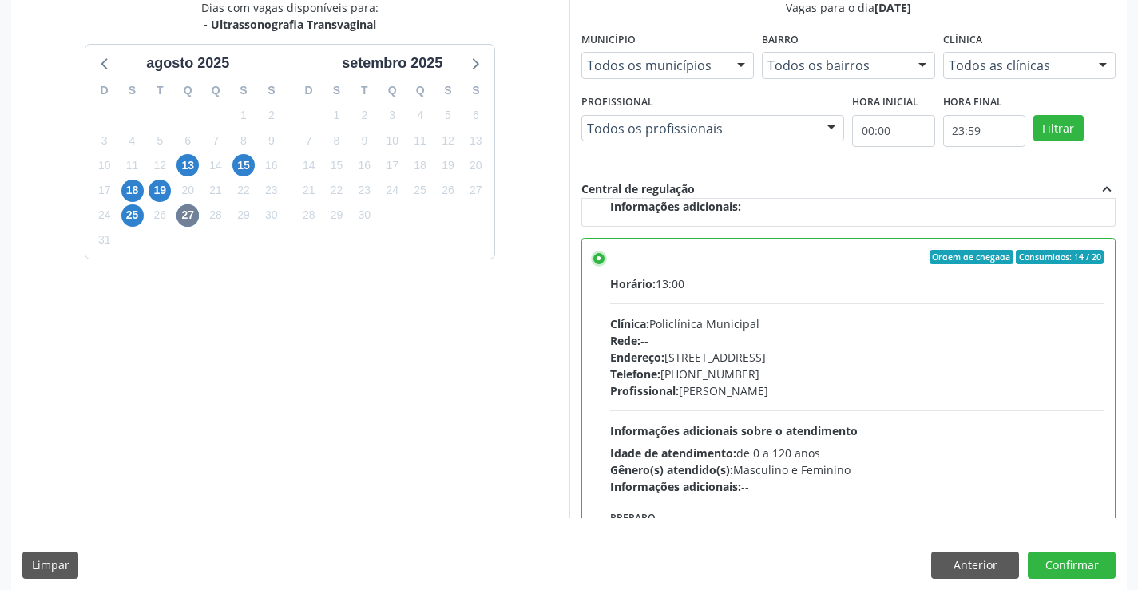
scroll to position [364, 0]
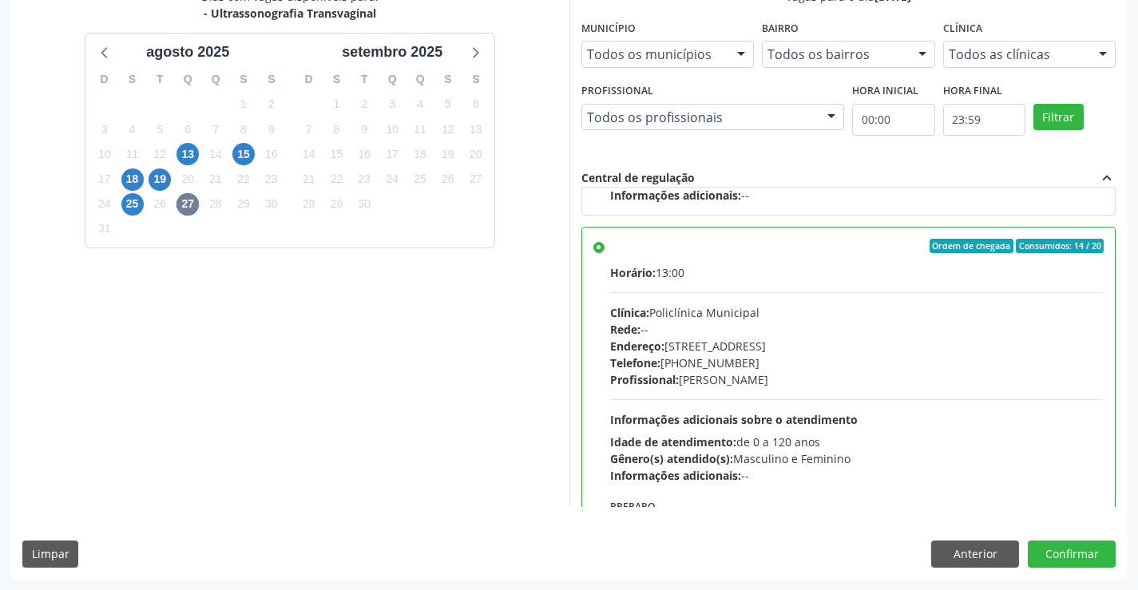
click at [1086, 537] on div "Dias com vagas disponíveis para: - Ultrassonografia Transvaginal agosto 2025 D …" at bounding box center [569, 283] width 1116 height 590
click at [1079, 549] on button "Confirmar" at bounding box center [1072, 554] width 88 height 27
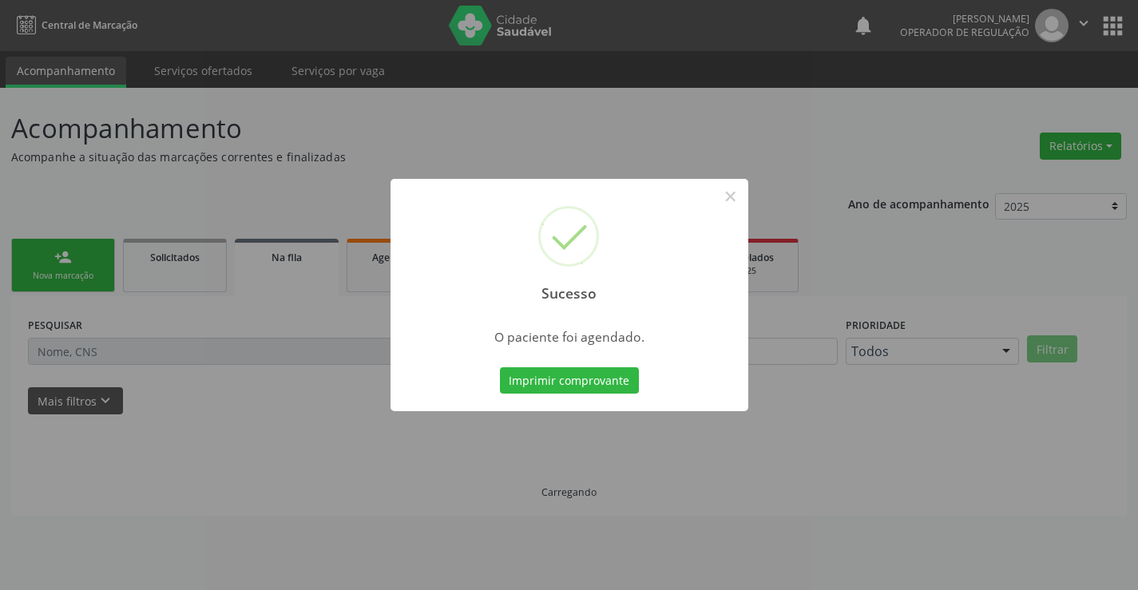
scroll to position [0, 0]
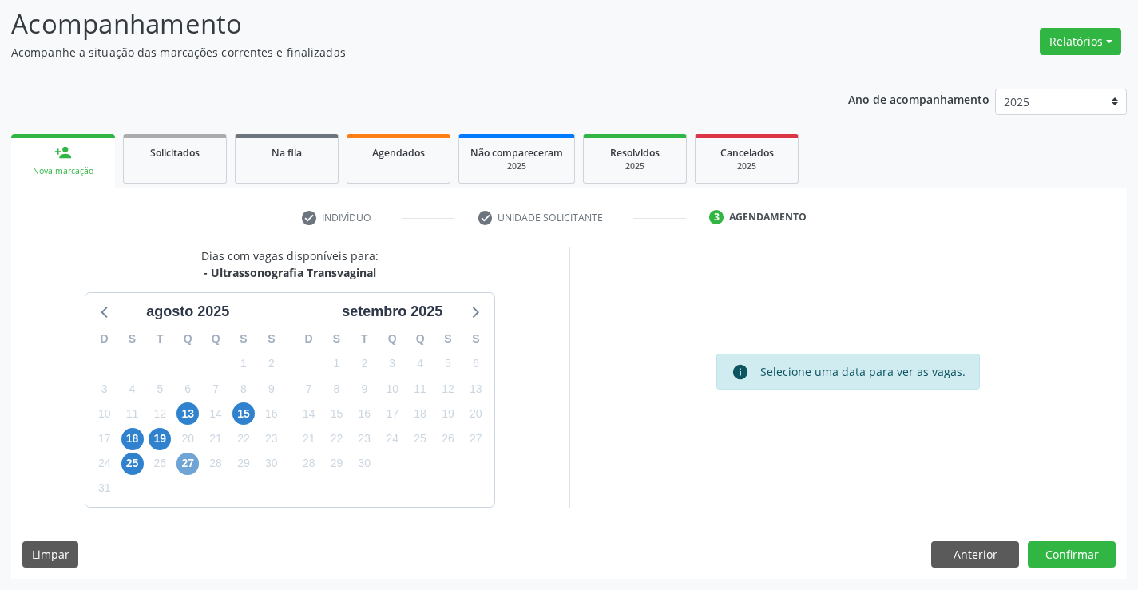
click at [192, 464] on span "27" at bounding box center [188, 464] width 22 height 22
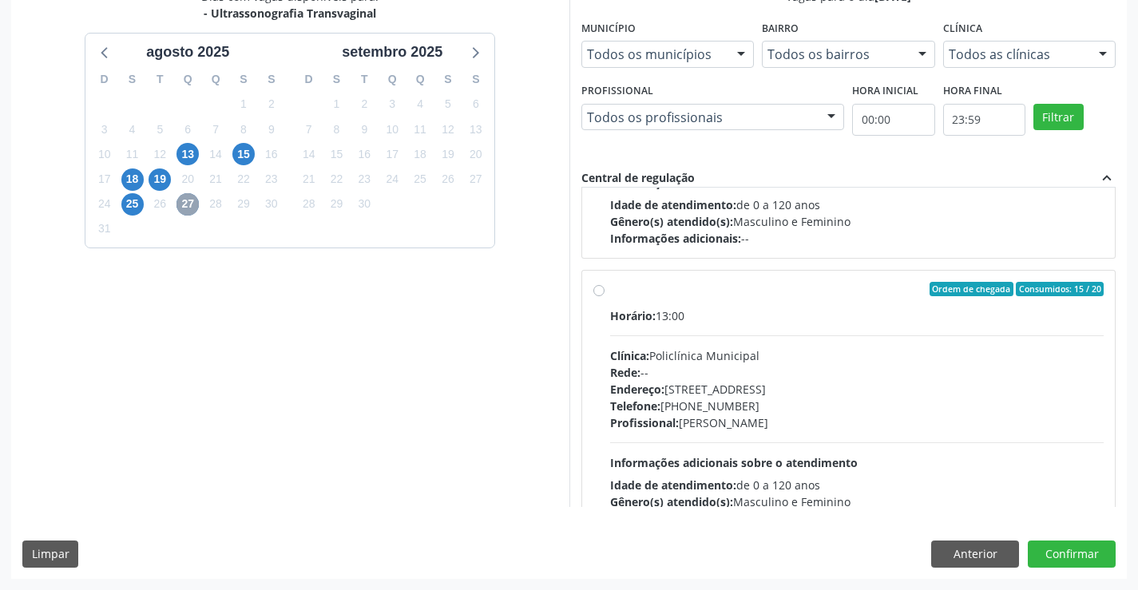
scroll to position [532, 0]
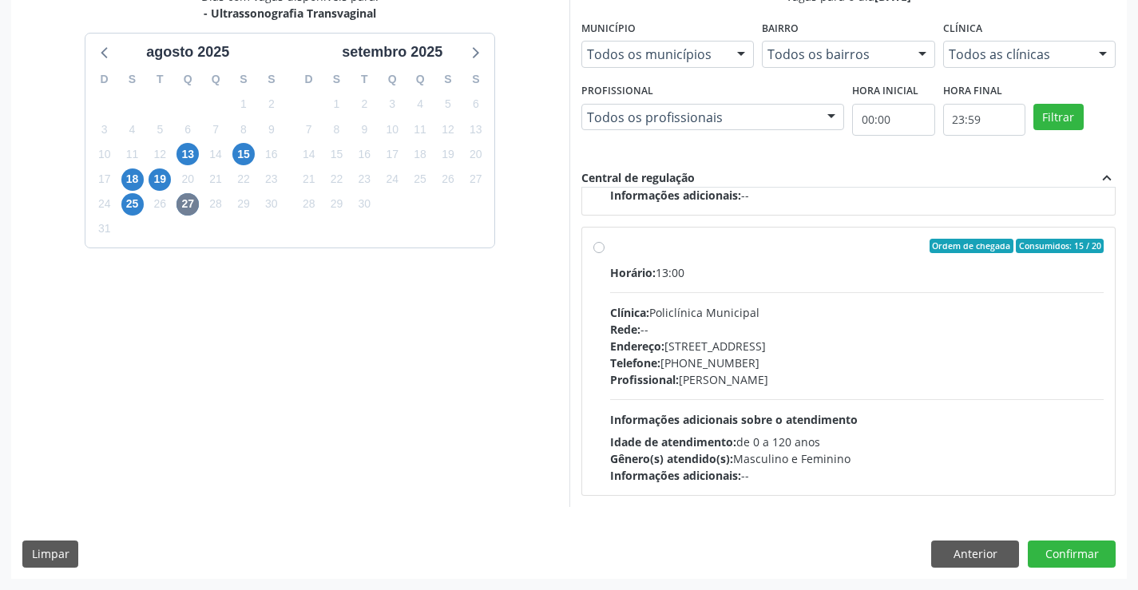
click at [740, 312] on div "Clínica: Policlínica Municipal" at bounding box center [857, 312] width 494 height 17
click at [605, 253] on input "Ordem de chegada Consumidos: 15 / 20 Horário: 13:00 Clínica: Policlínica Munici…" at bounding box center [598, 246] width 11 height 14
radio input "true"
click at [1061, 554] on button "Confirmar" at bounding box center [1072, 554] width 88 height 27
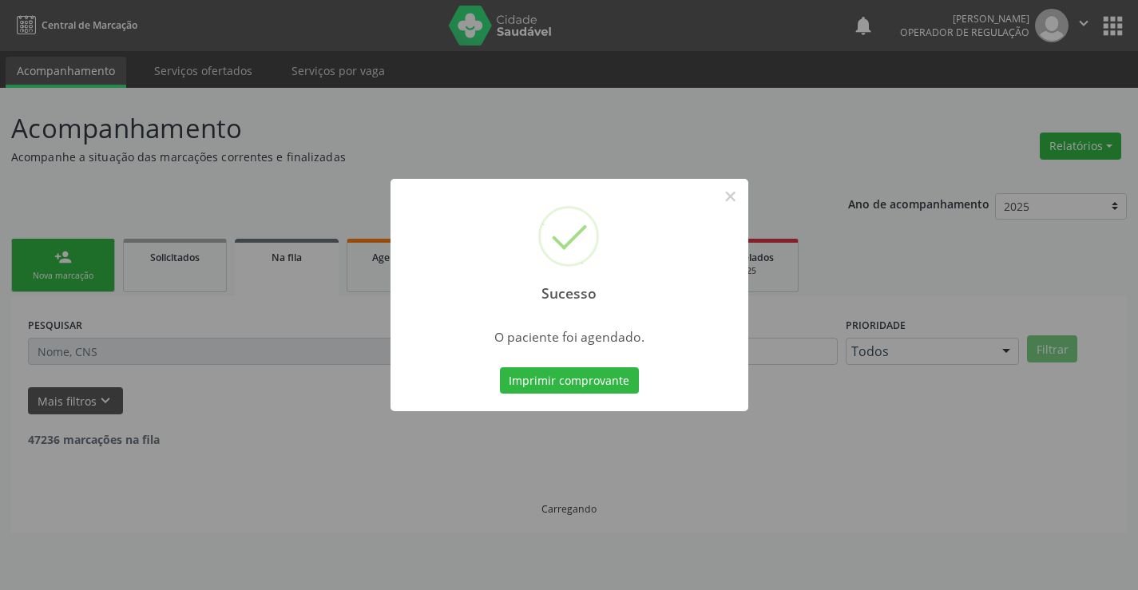
scroll to position [0, 0]
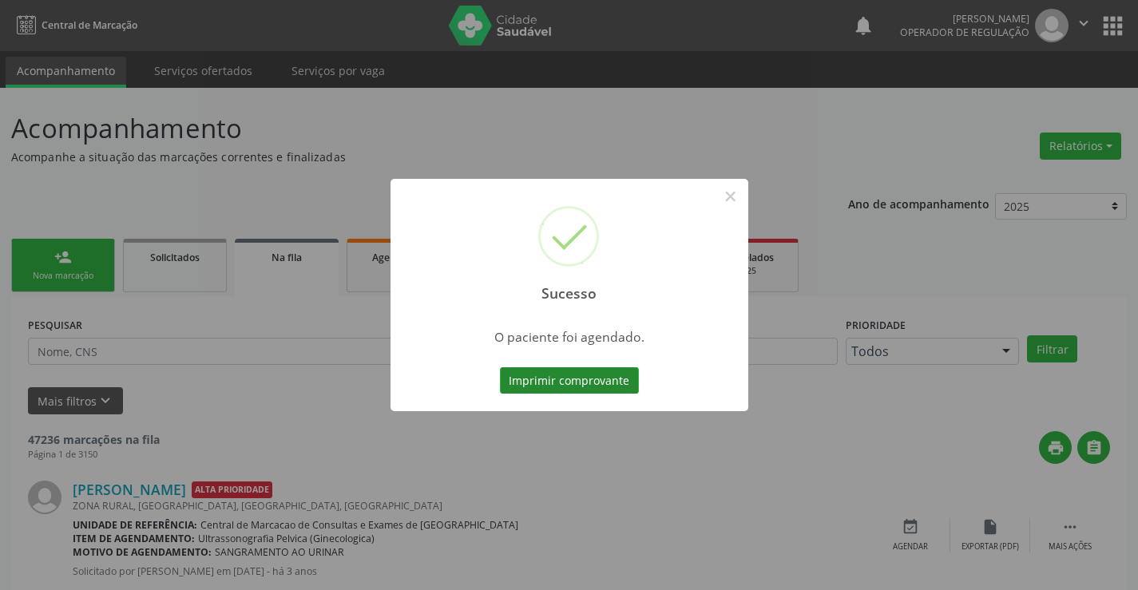
click at [522, 380] on button "Imprimir comprovante" at bounding box center [569, 380] width 139 height 27
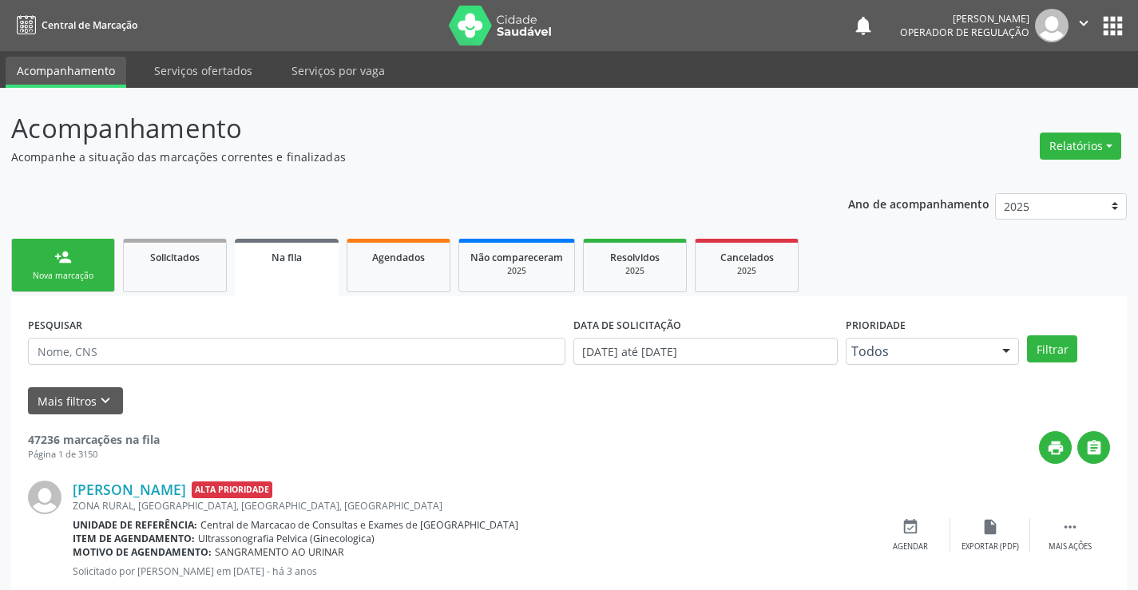
click at [65, 267] on link "person_add Nova marcação" at bounding box center [63, 266] width 104 height 54
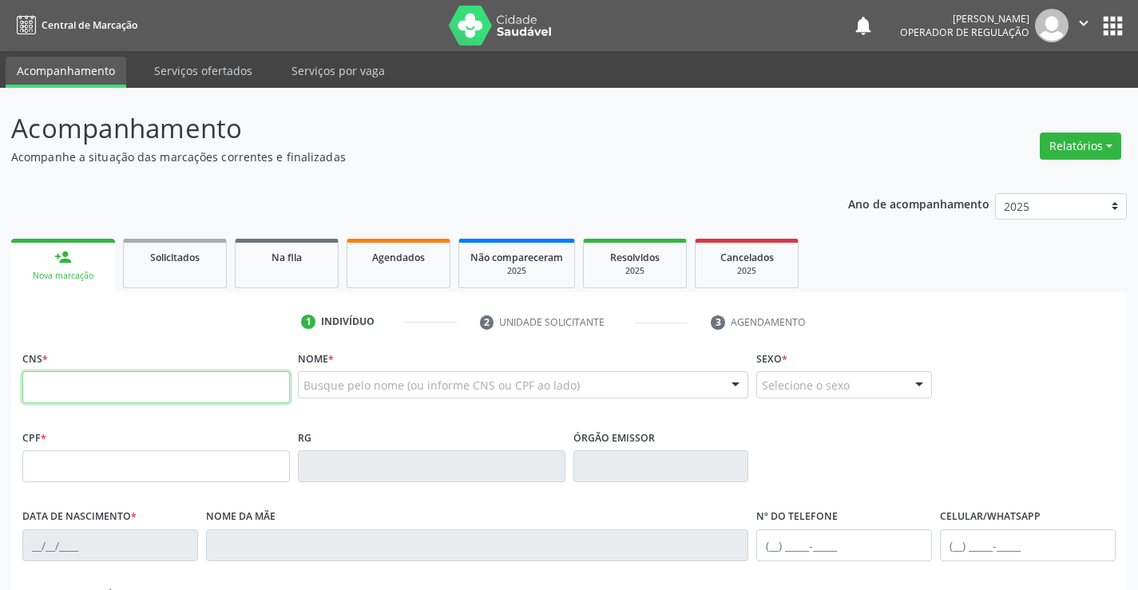
drag, startPoint x: 65, startPoint y: 267, endPoint x: 60, endPoint y: 374, distance: 107.1
click at [60, 374] on input "text" at bounding box center [156, 387] width 268 height 32
paste input "700 7019 2808 9176"
type input "700 7019 2808 9176"
type input "2092951637"
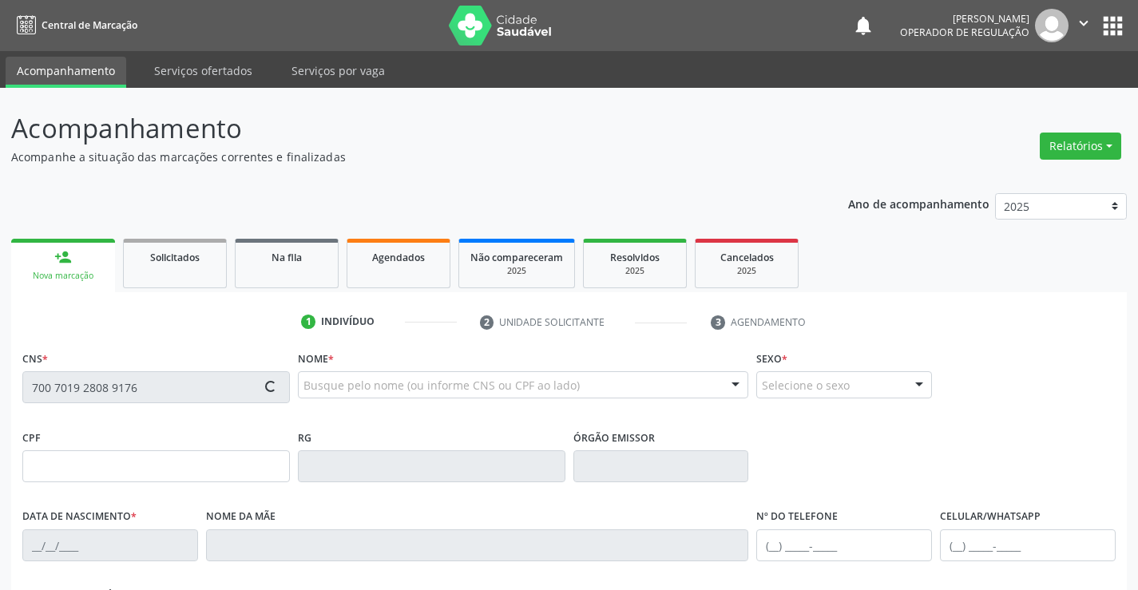
type input "[DATE]"
type input "[PHONE_NUMBER]"
type input "SN"
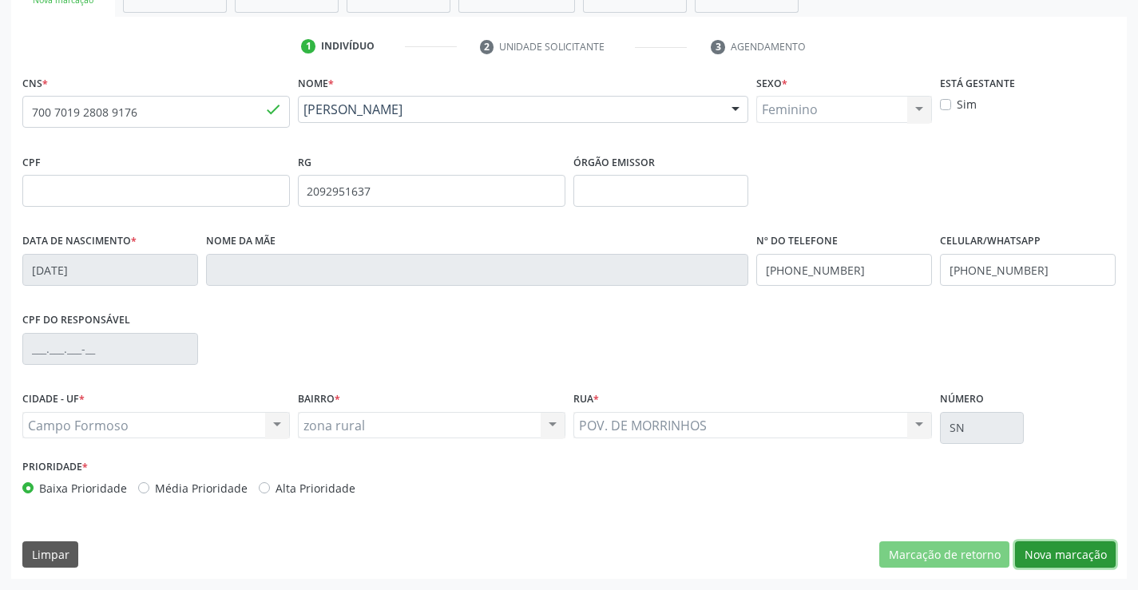
click at [1077, 550] on button "Nova marcação" at bounding box center [1065, 555] width 101 height 27
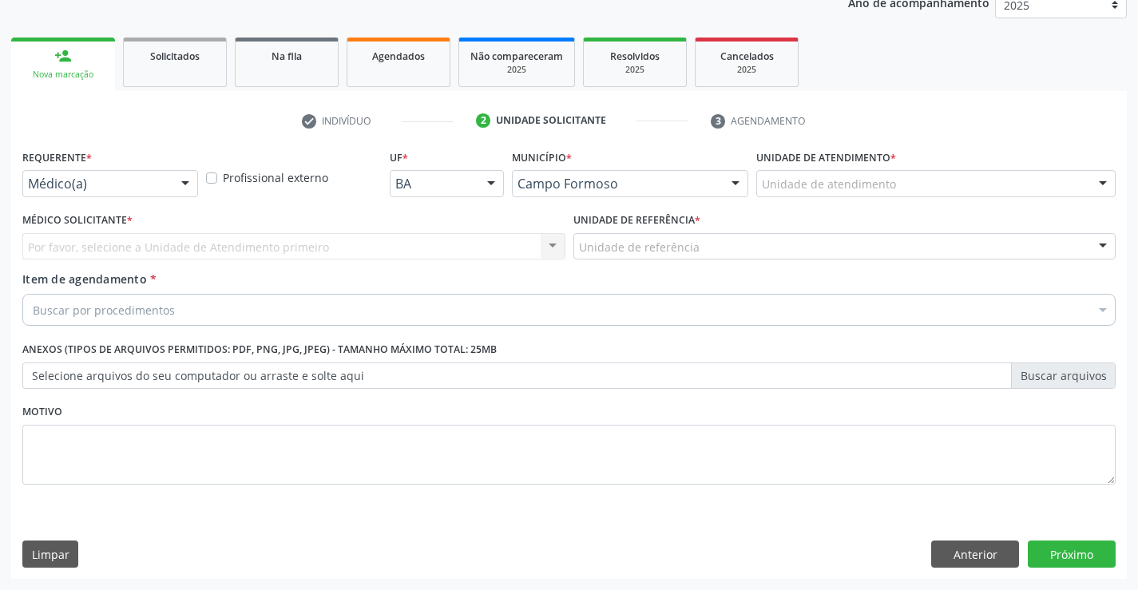
click at [191, 185] on div at bounding box center [185, 184] width 24 height 27
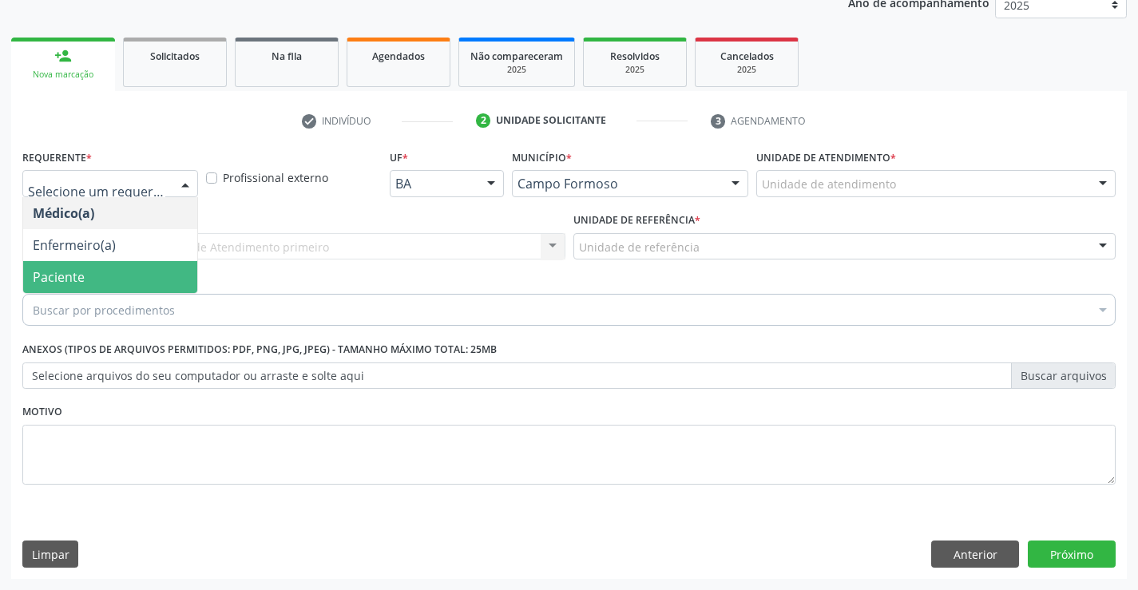
click at [109, 269] on span "Paciente" at bounding box center [110, 277] width 174 height 32
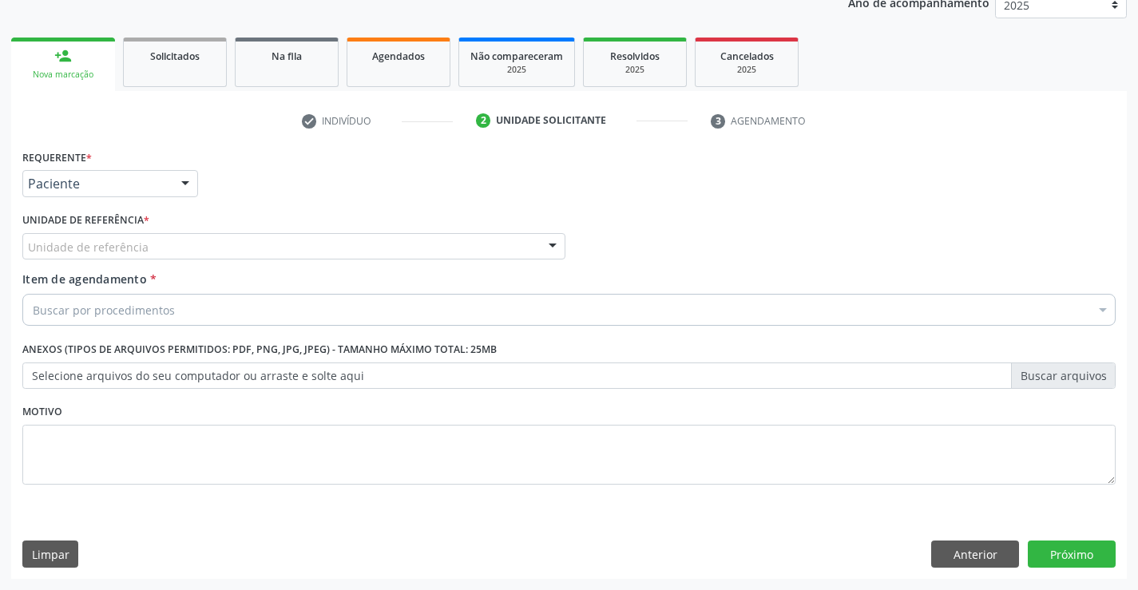
click at [212, 252] on div "Unidade de referência" at bounding box center [293, 246] width 543 height 27
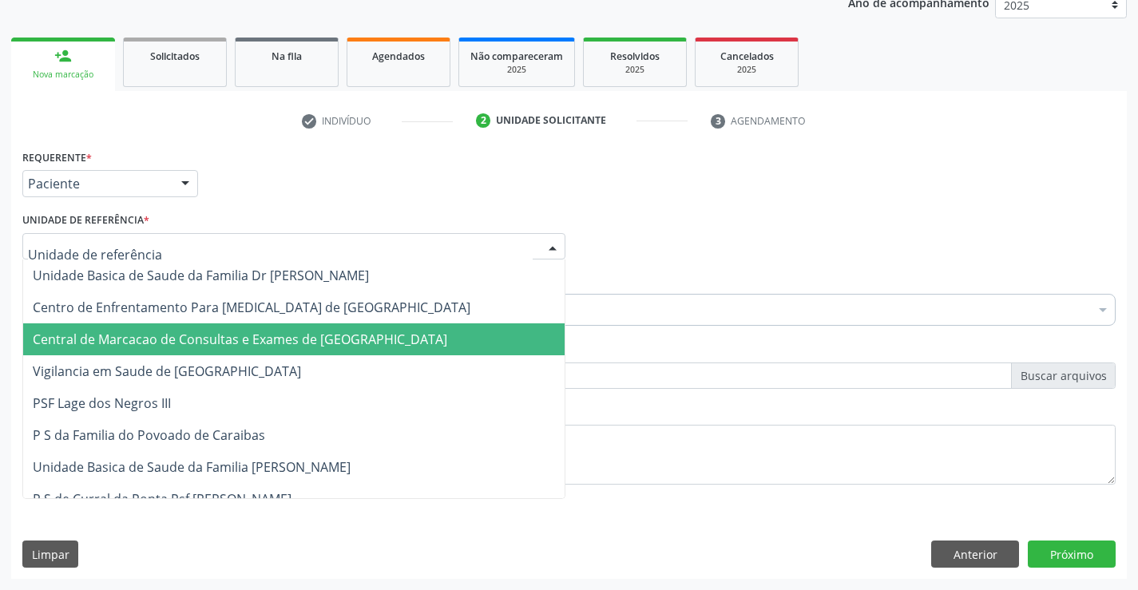
click at [198, 331] on span "Central de Marcacao de Consultas e Exames de [GEOGRAPHIC_DATA]" at bounding box center [240, 340] width 415 height 18
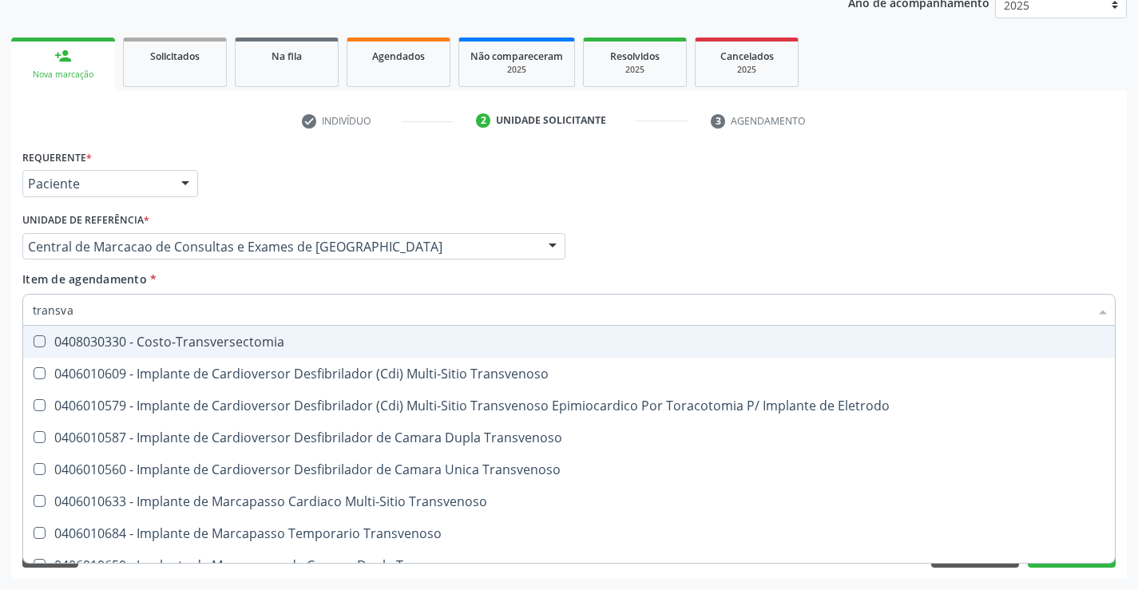
type input "transvag"
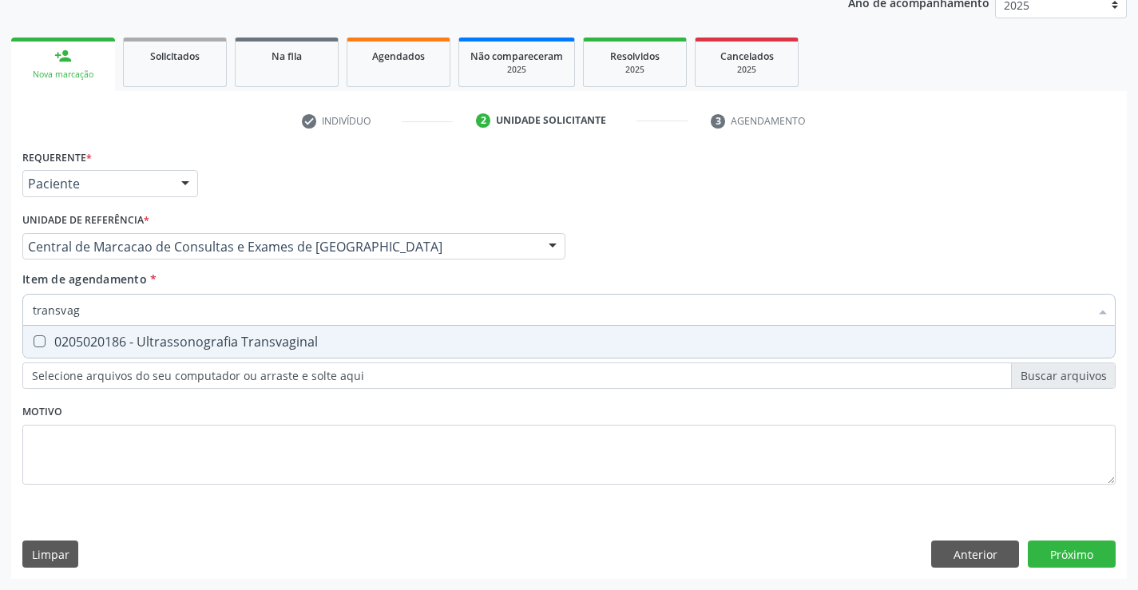
click at [149, 342] on div "0205020186 - Ultrassonografia Transvaginal" at bounding box center [569, 341] width 1073 height 13
checkbox Transvaginal "true"
click at [1097, 561] on div "Requerente * Paciente Médico(a) Enfermeiro(a) Paciente Nenhum resultado encontr…" at bounding box center [569, 362] width 1116 height 434
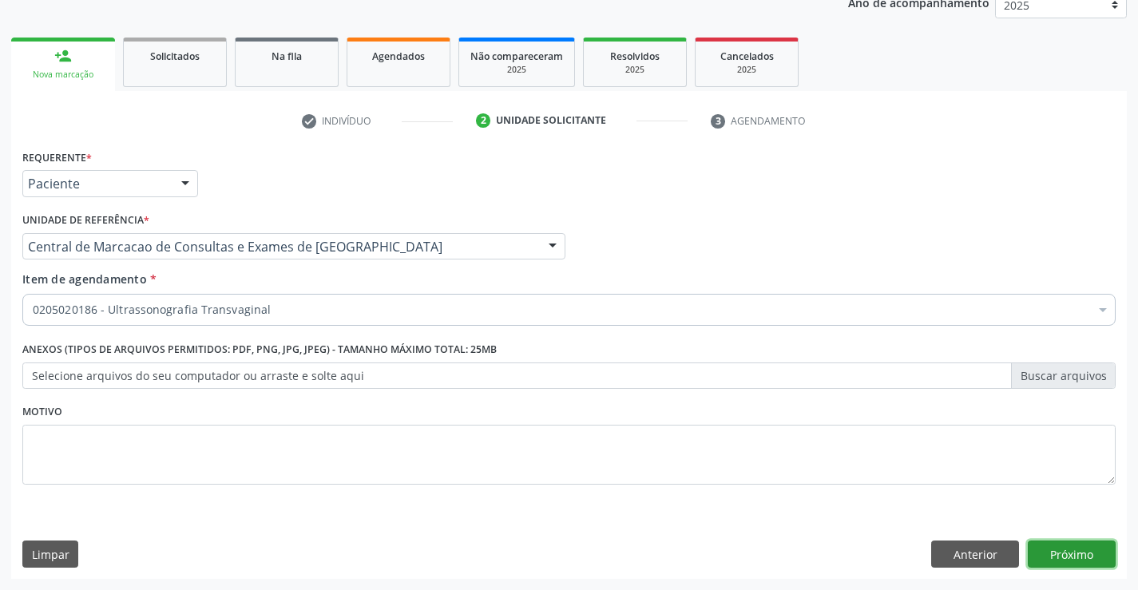
click at [1071, 544] on button "Próximo" at bounding box center [1072, 554] width 88 height 27
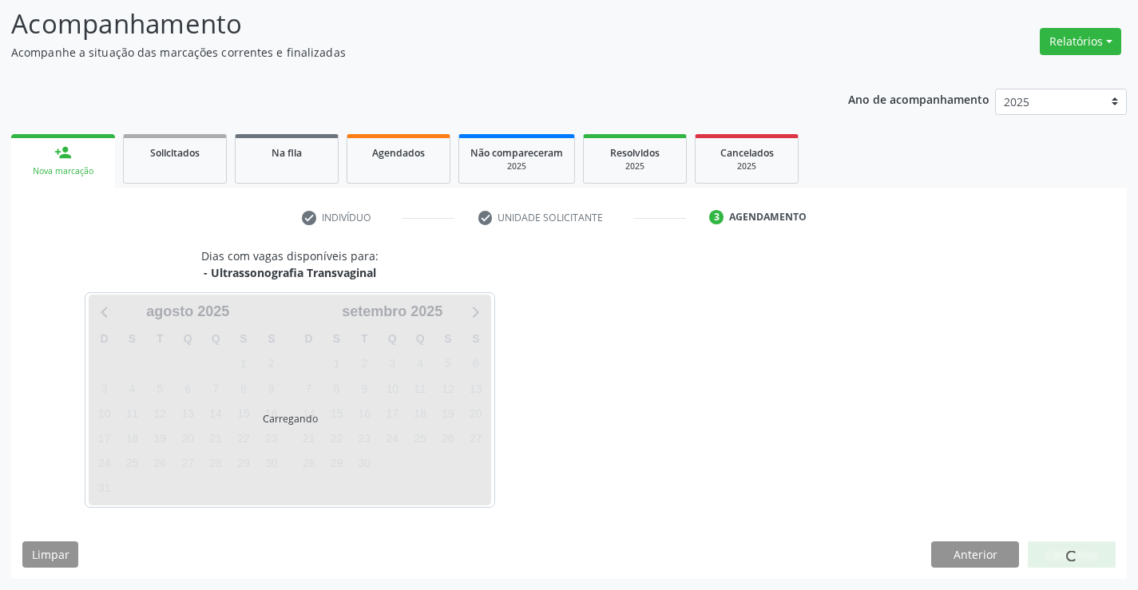
scroll to position [105, 0]
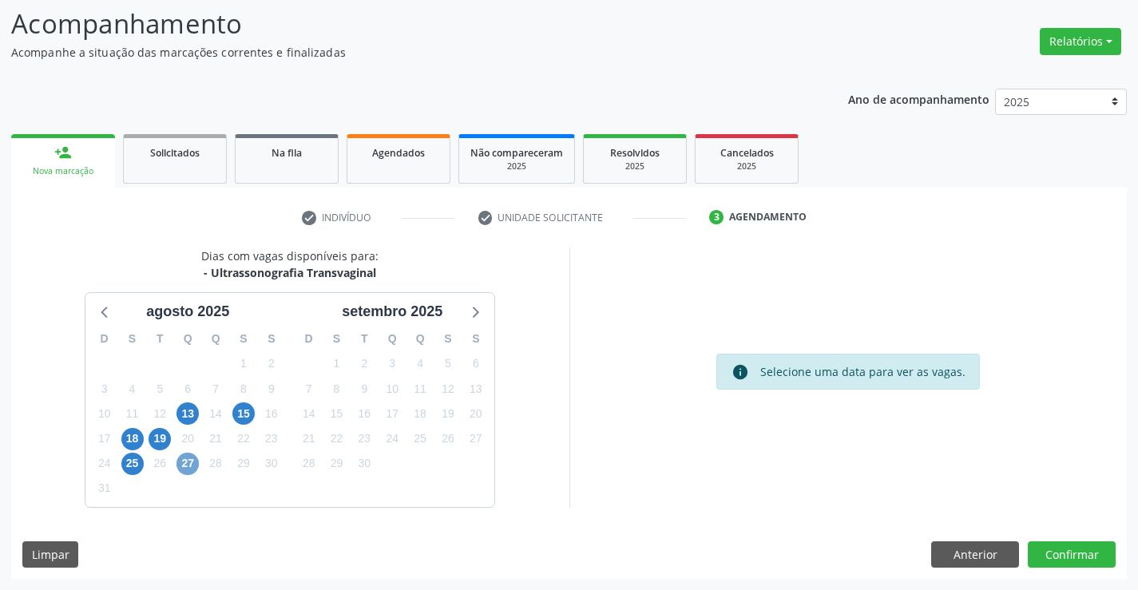
click at [187, 460] on span "27" at bounding box center [188, 464] width 22 height 22
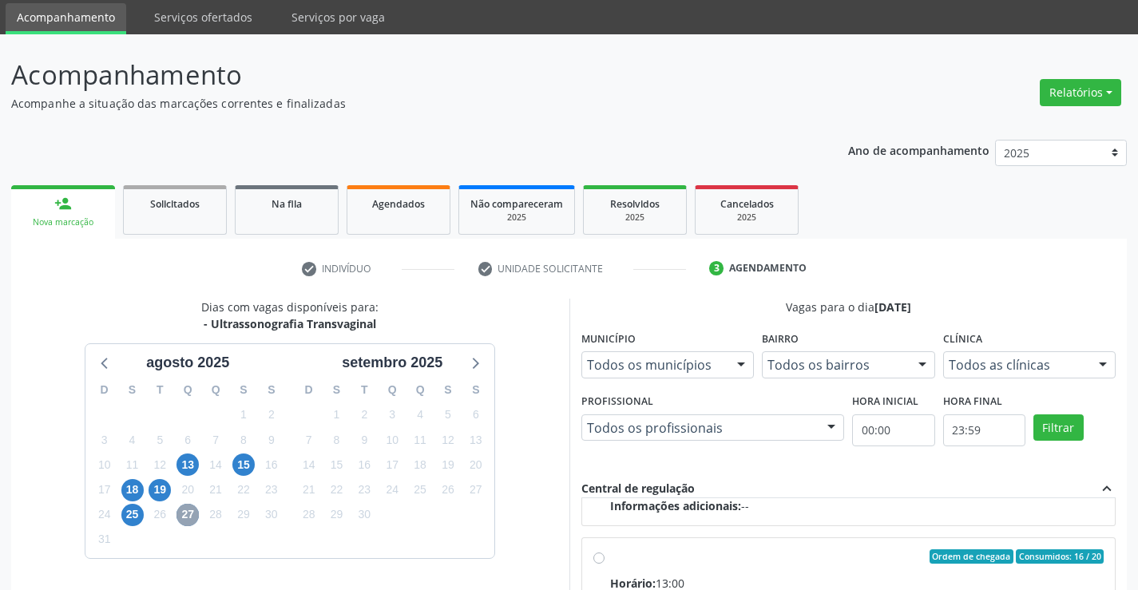
scroll to position [0, 0]
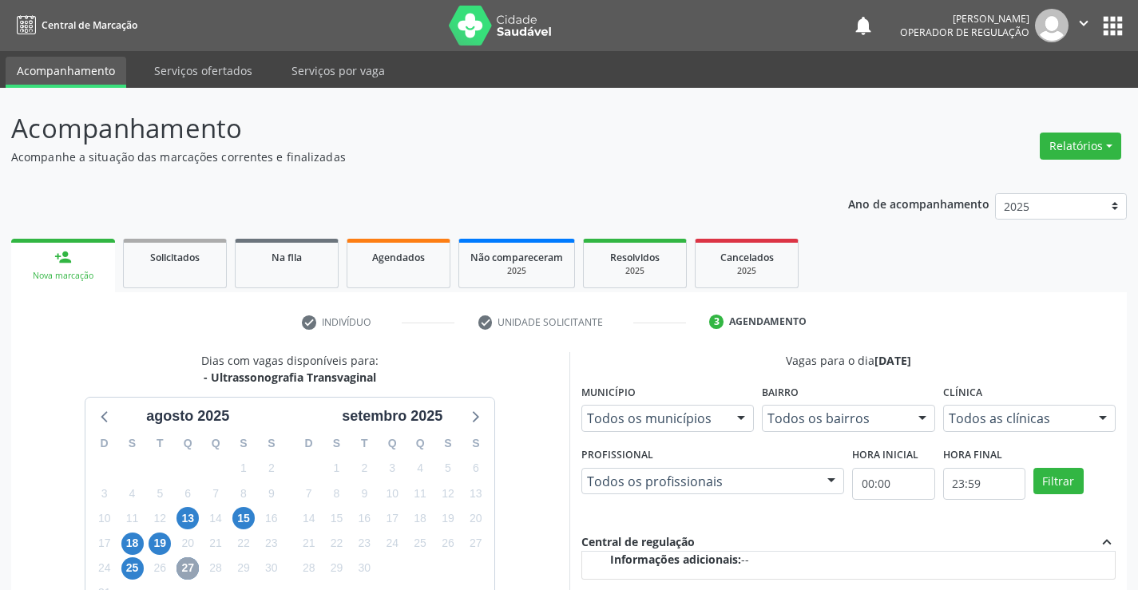
click at [1077, 21] on icon "" at bounding box center [1084, 23] width 18 height 18
click at [1022, 92] on link "Sair" at bounding box center [1043, 97] width 110 height 22
